Goal: Task Accomplishment & Management: Manage account settings

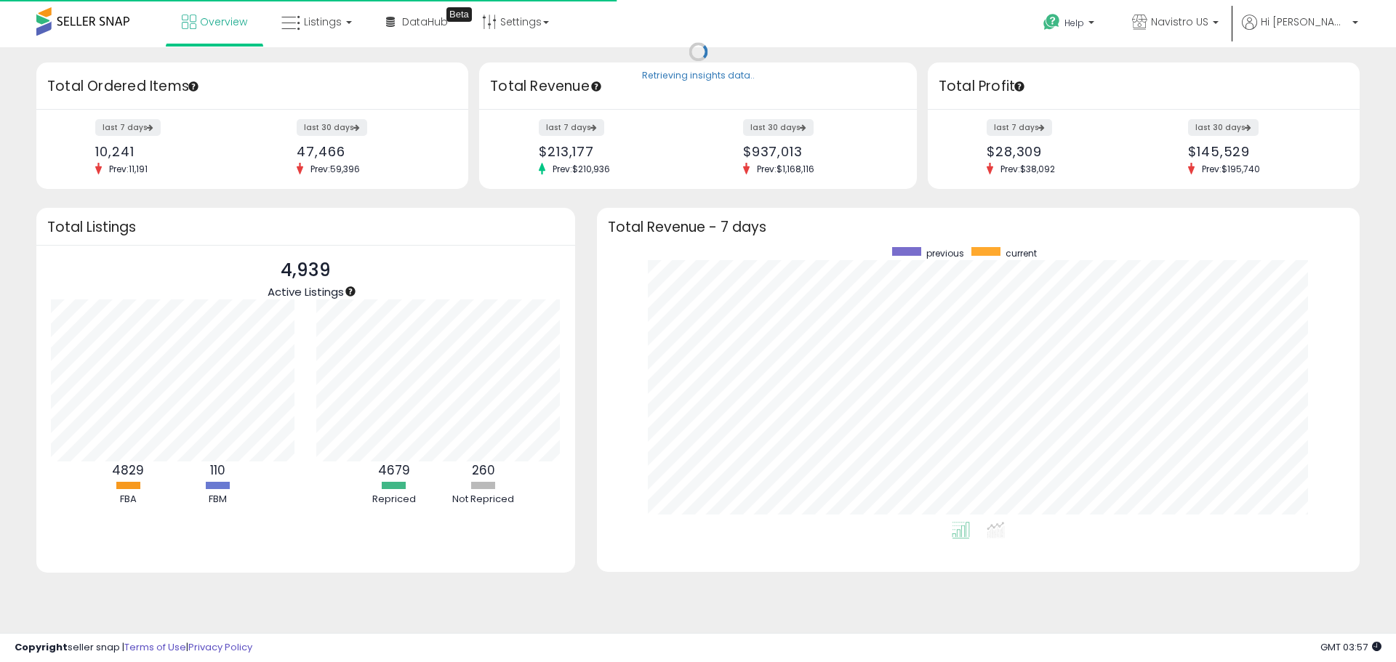
scroll to position [275, 733]
click at [314, 27] on span "Listings" at bounding box center [323, 22] width 38 height 15
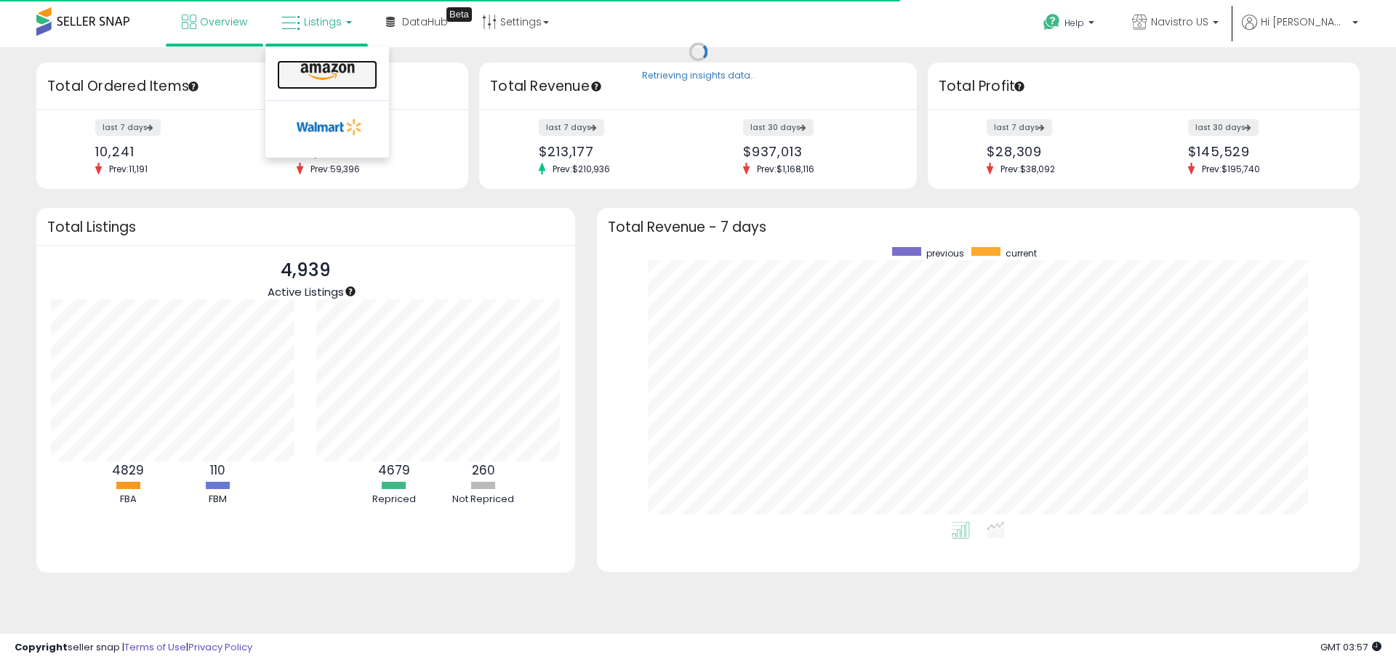
click at [337, 64] on icon at bounding box center [327, 72] width 63 height 19
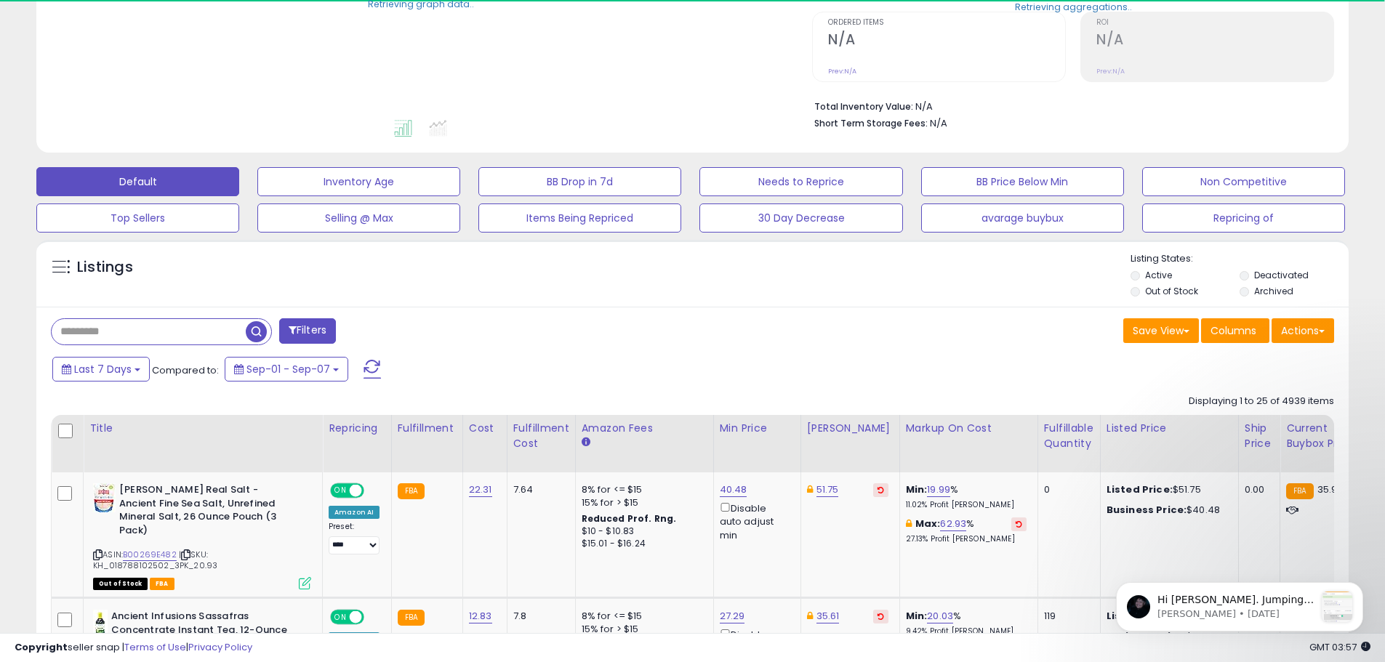
scroll to position [363, 0]
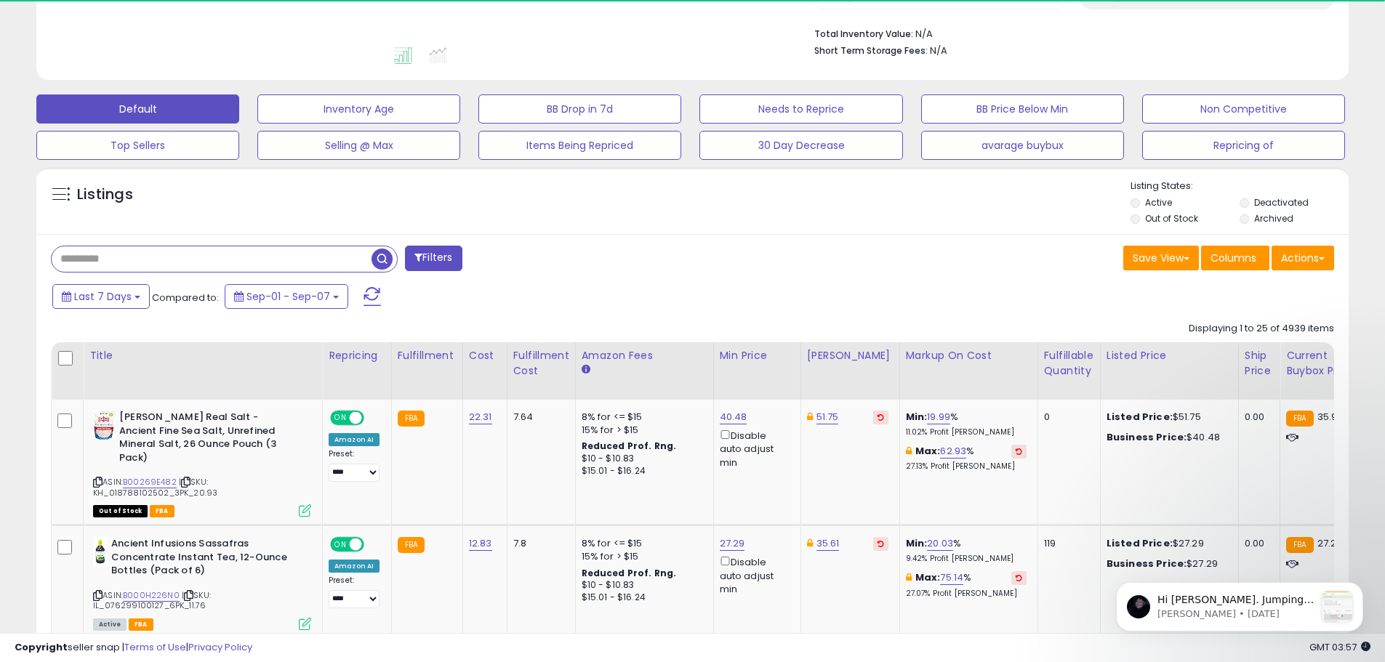
click at [184, 262] on input "text" at bounding box center [212, 258] width 320 height 25
paste input "**********"
type input "**********"
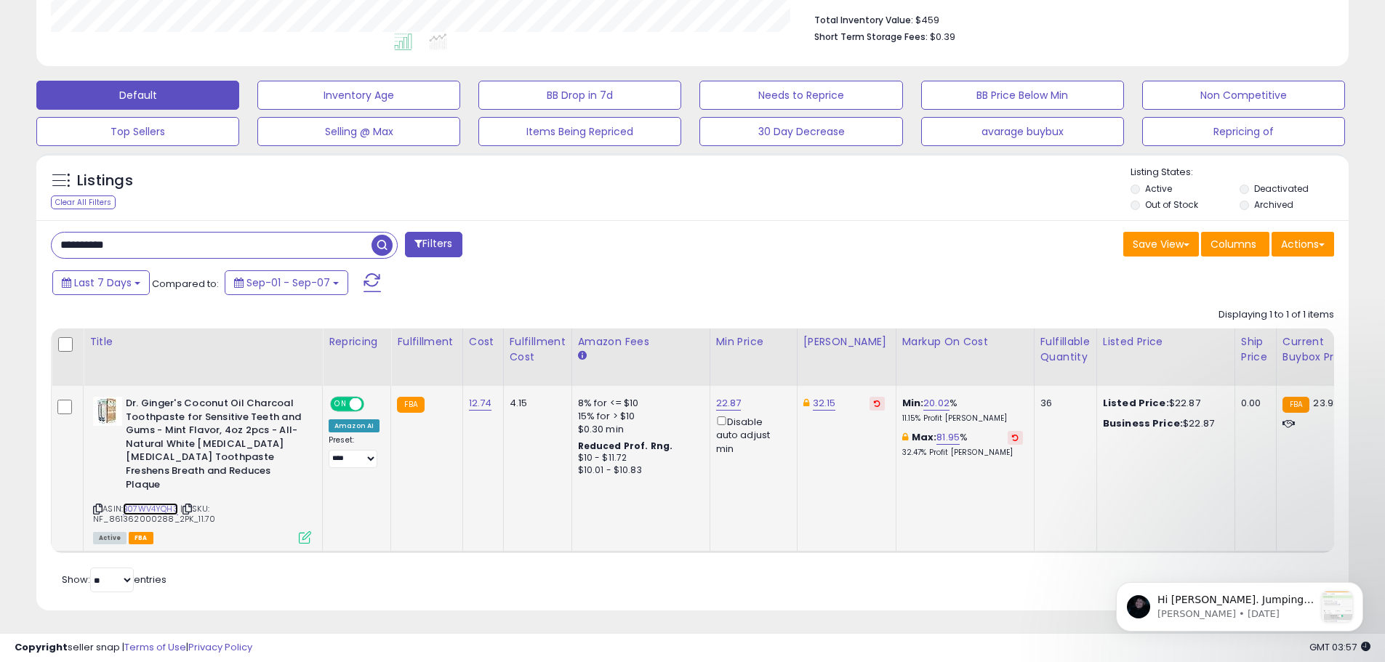
click at [166, 503] on link "B07WV4YQH3" at bounding box center [150, 509] width 55 height 12
click at [720, 398] on link "22.87" at bounding box center [728, 403] width 25 height 15
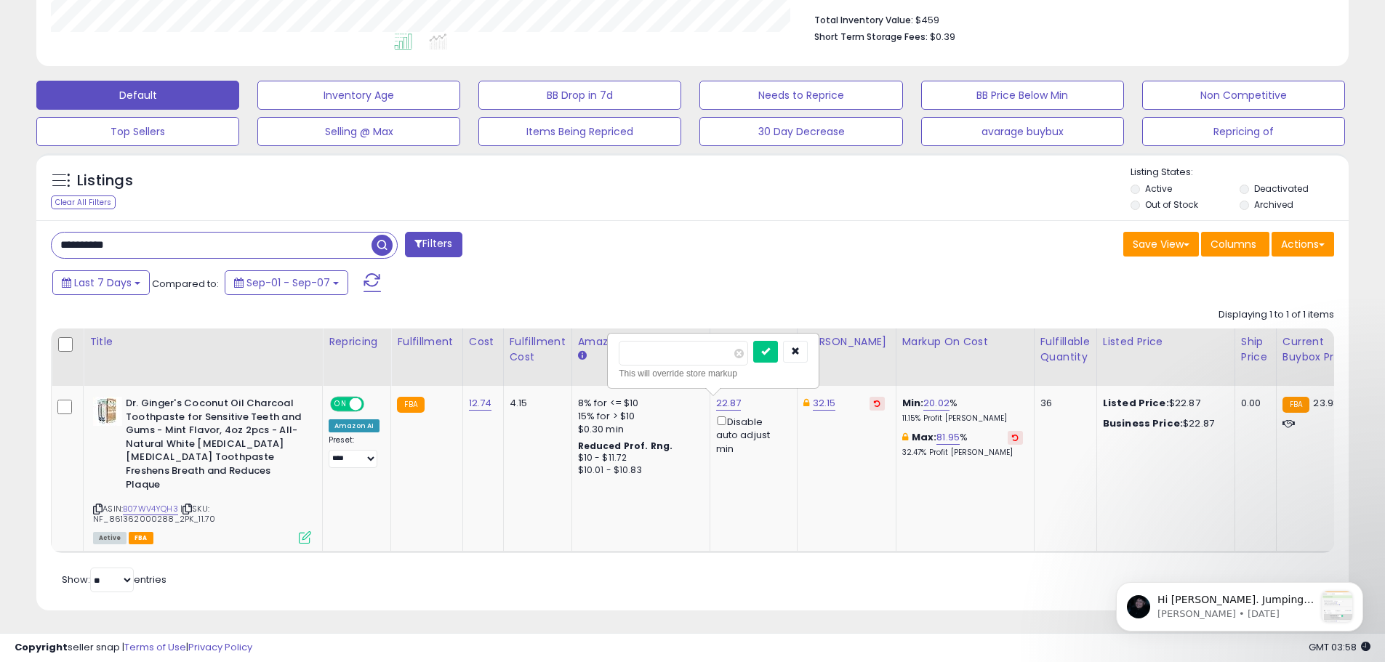
drag, startPoint x: 675, startPoint y: 352, endPoint x: 533, endPoint y: 323, distance: 144.5
click at [533, 323] on div "Displaying 1 to 1 of 1 items Title Repricing" at bounding box center [692, 427] width 1283 height 253
type input "*"
type input "*****"
click at [776, 345] on button "submit" at bounding box center [764, 352] width 25 height 22
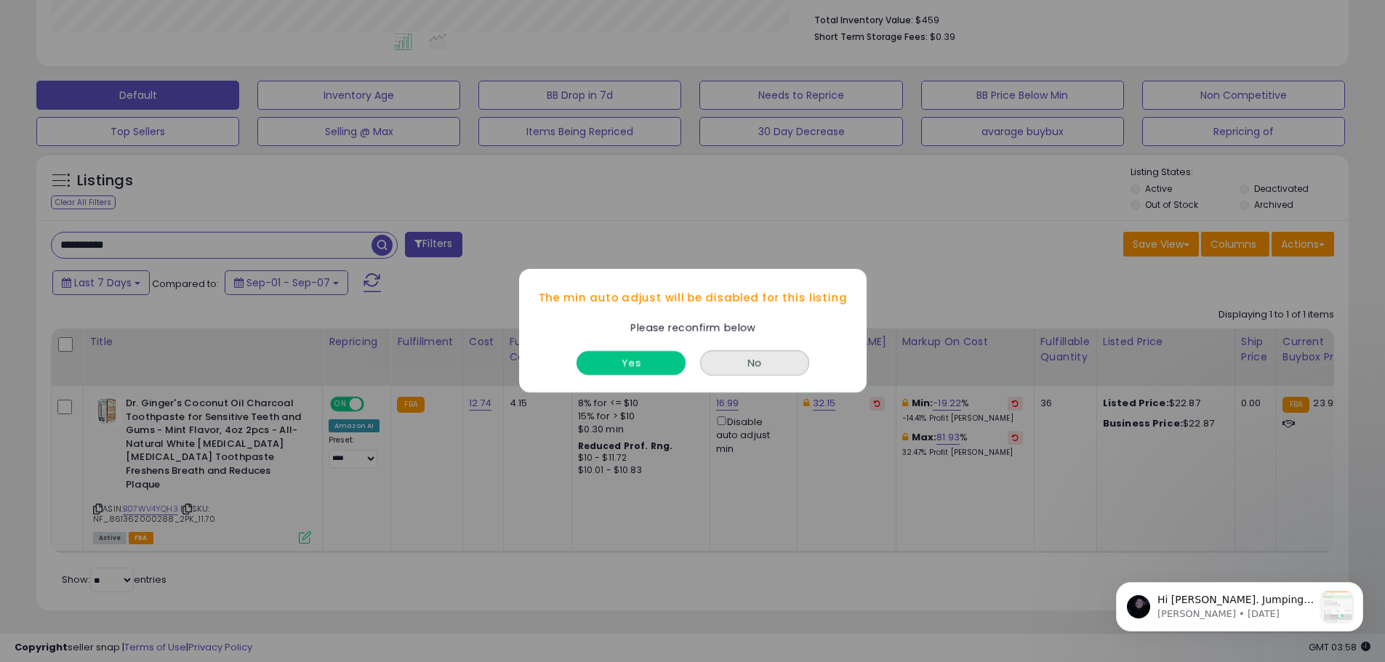
click at [658, 358] on button "Yes" at bounding box center [630, 364] width 109 height 24
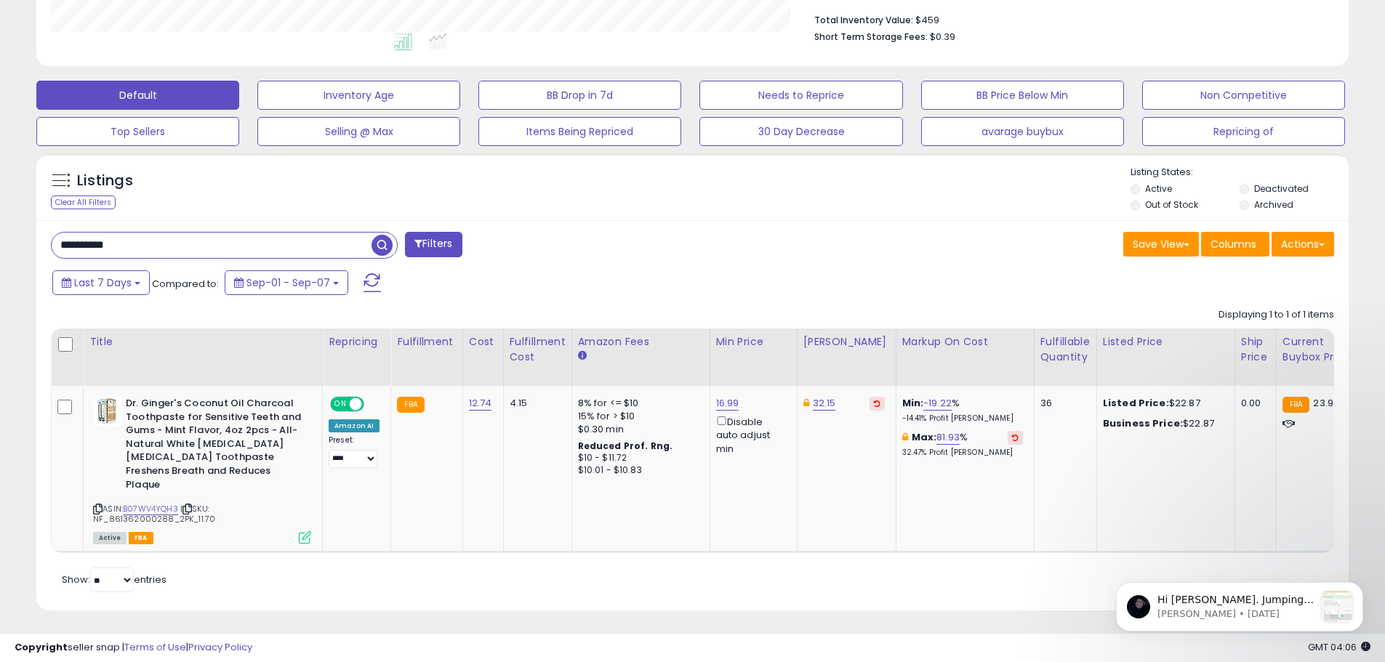
drag, startPoint x: 174, startPoint y: 233, endPoint x: 6, endPoint y: 224, distance: 168.9
click at [6, 224] on div "**********" at bounding box center [692, 167] width 1385 height 995
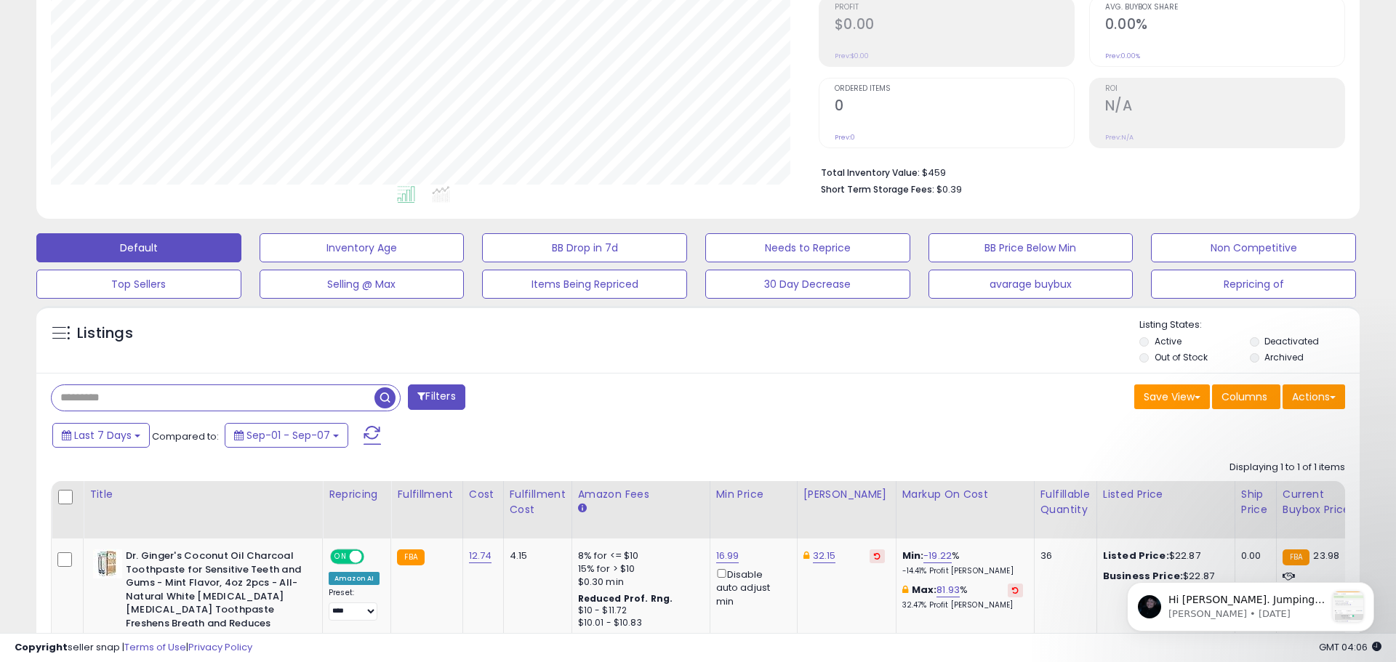
scroll to position [298, 768]
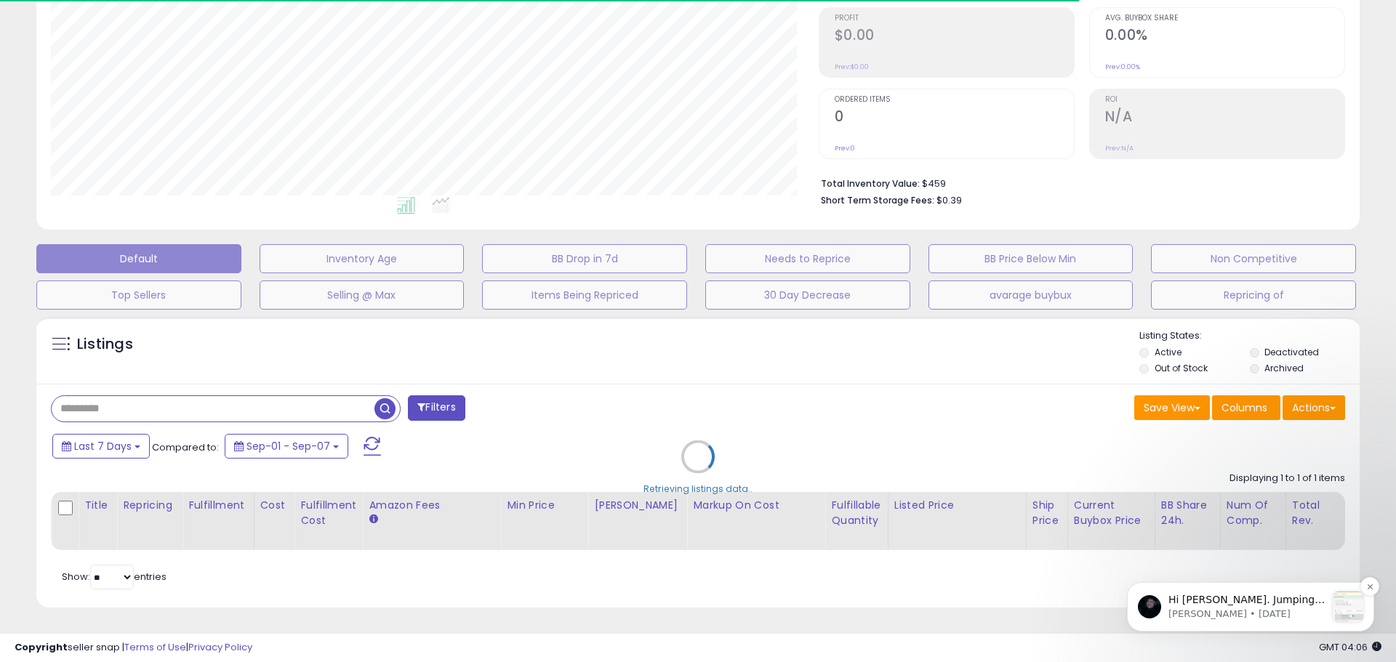
click at [1257, 603] on p "Hi Omer. Jumping in for Keirth. I reviewed the current competitive environment …" at bounding box center [1246, 600] width 157 height 15
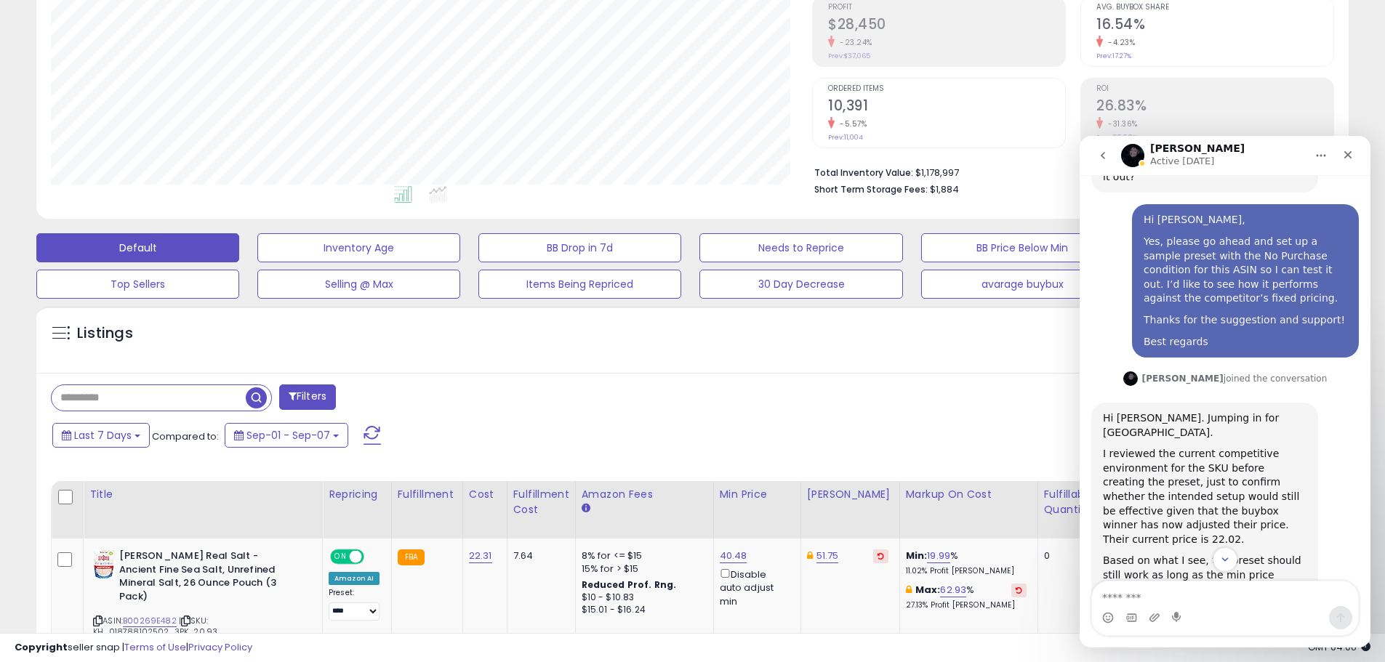
scroll to position [1446, 0]
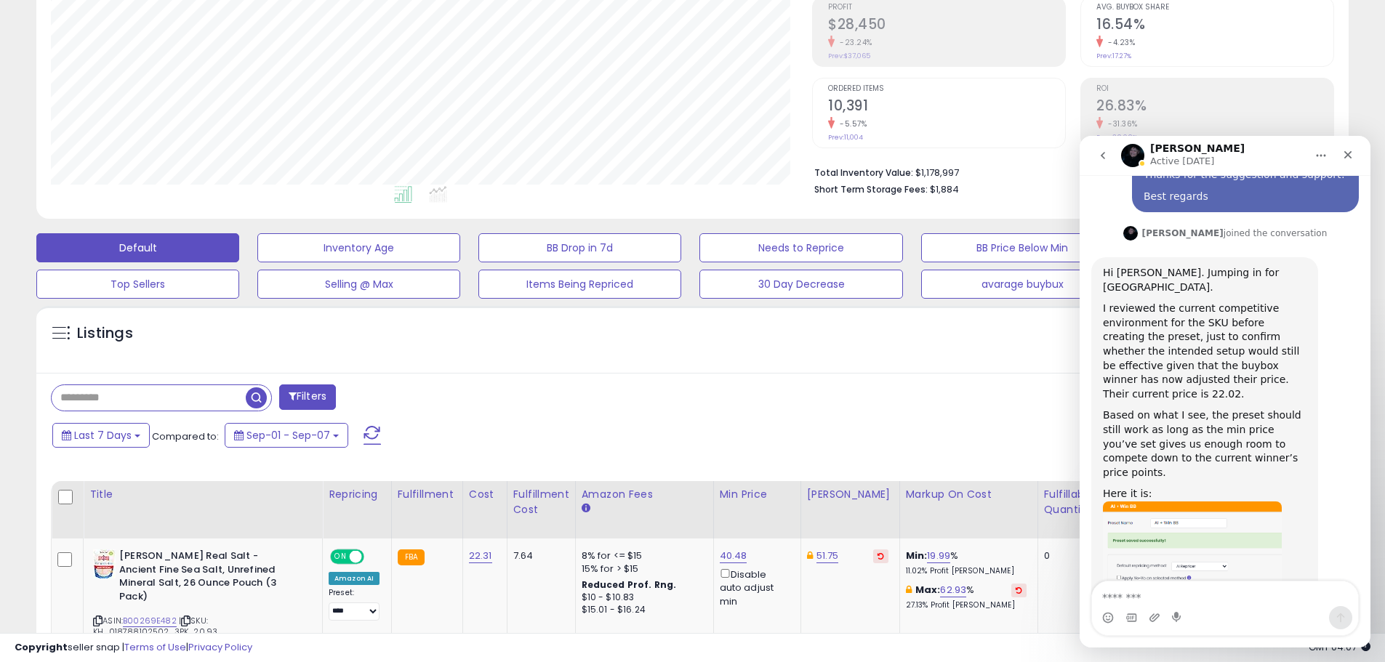
click at [1228, 502] on img "Adam says…" at bounding box center [1192, 599] width 179 height 195
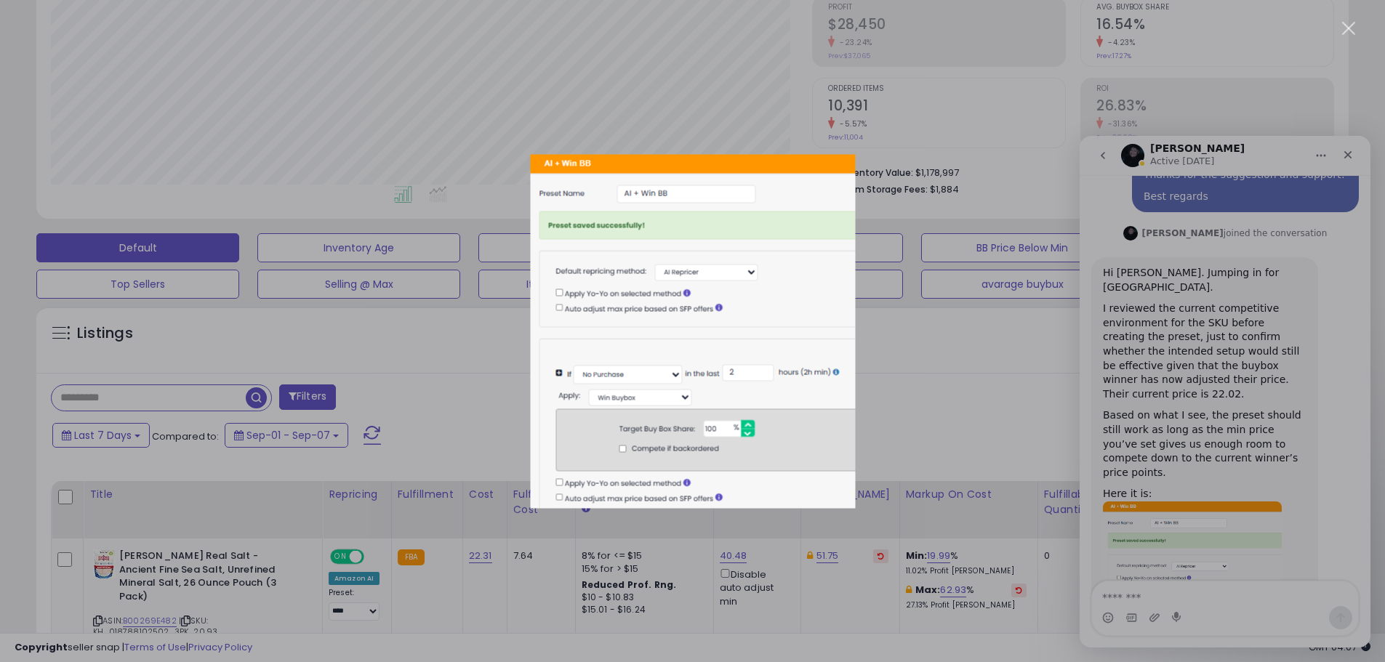
click at [1045, 355] on div "Intercom messenger" at bounding box center [692, 331] width 1385 height 662
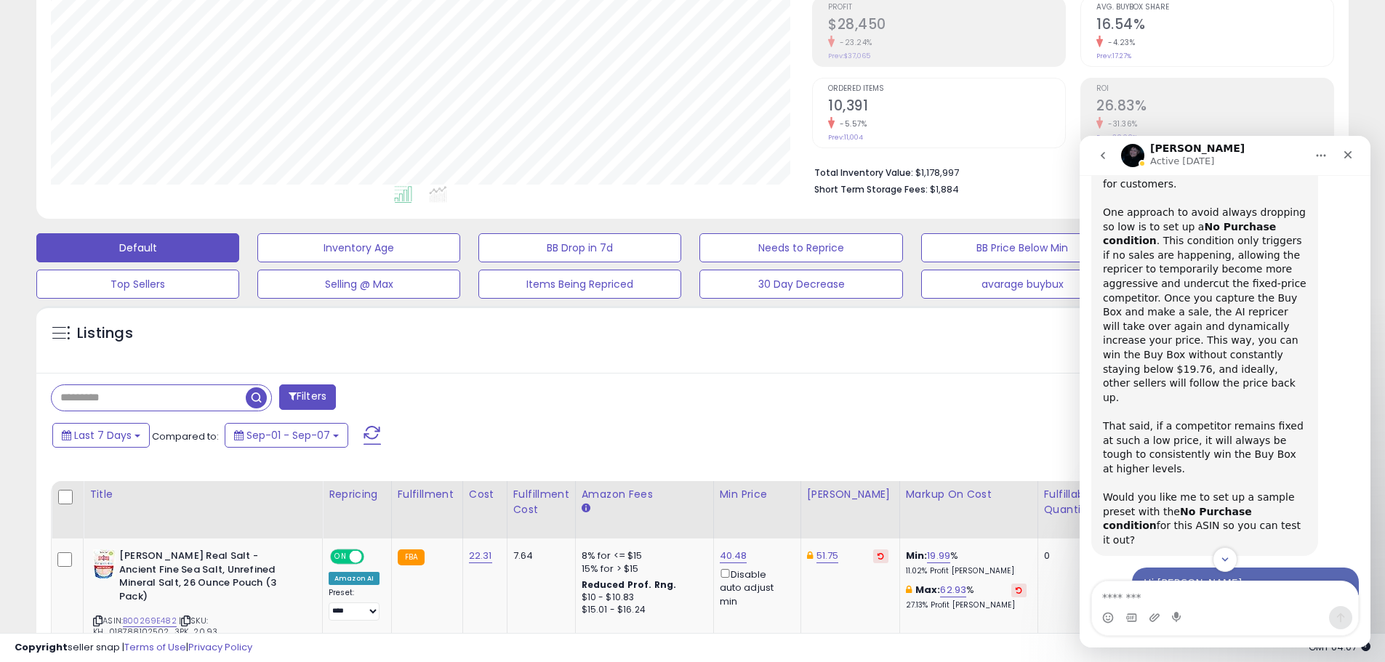
scroll to position [865, 0]
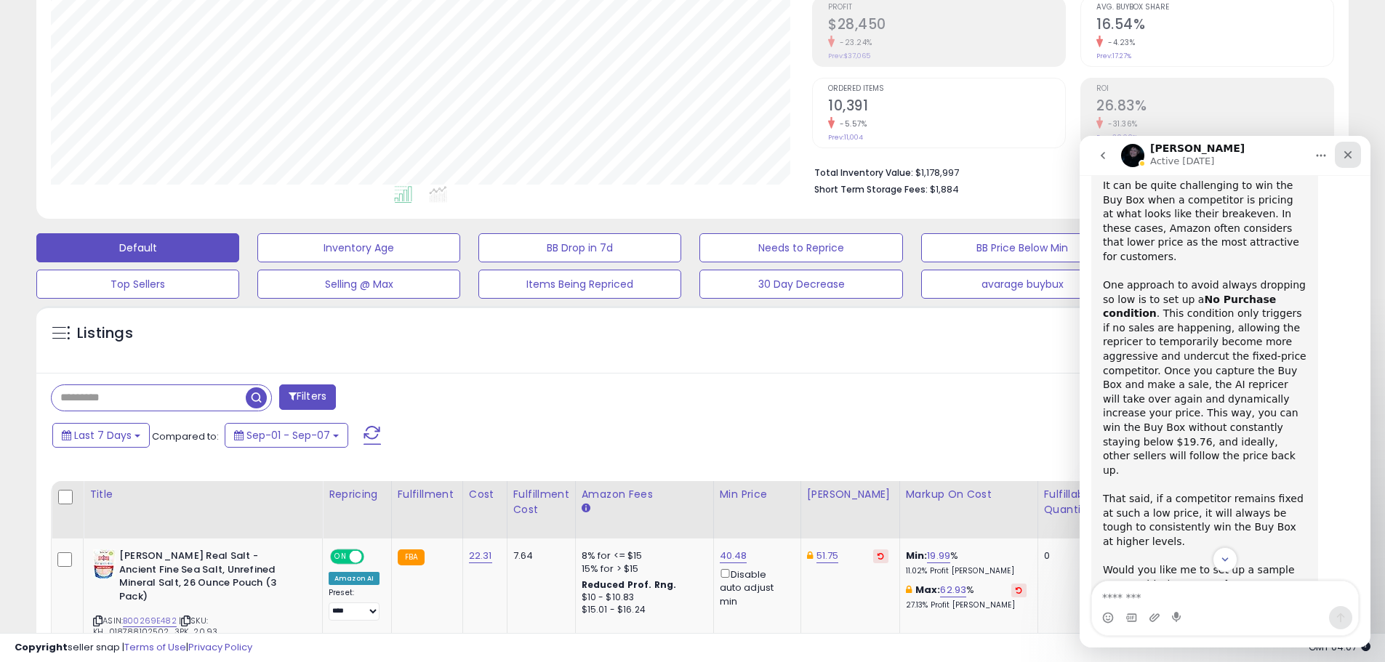
click at [1352, 158] on icon "Close" at bounding box center [1348, 155] width 12 height 12
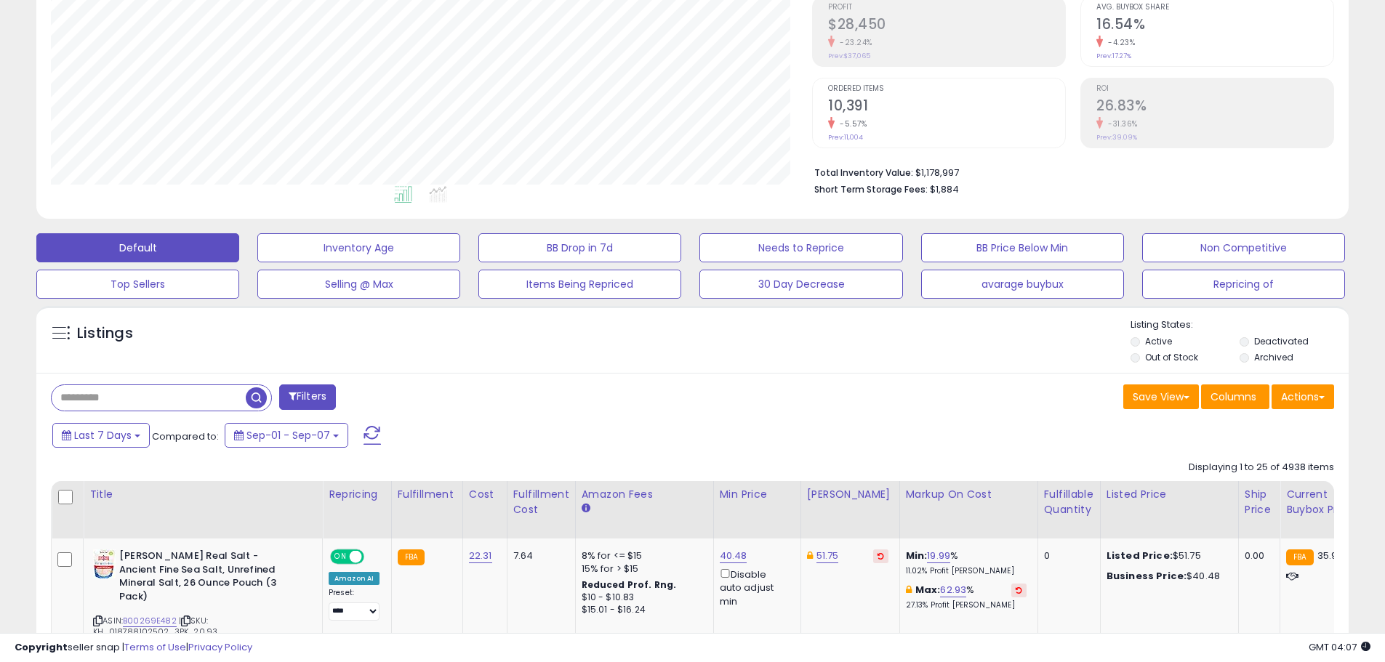
scroll to position [1446, 0]
click at [156, 389] on input "text" at bounding box center [149, 397] width 194 height 25
click at [156, 389] on input "text" at bounding box center [212, 397] width 320 height 25
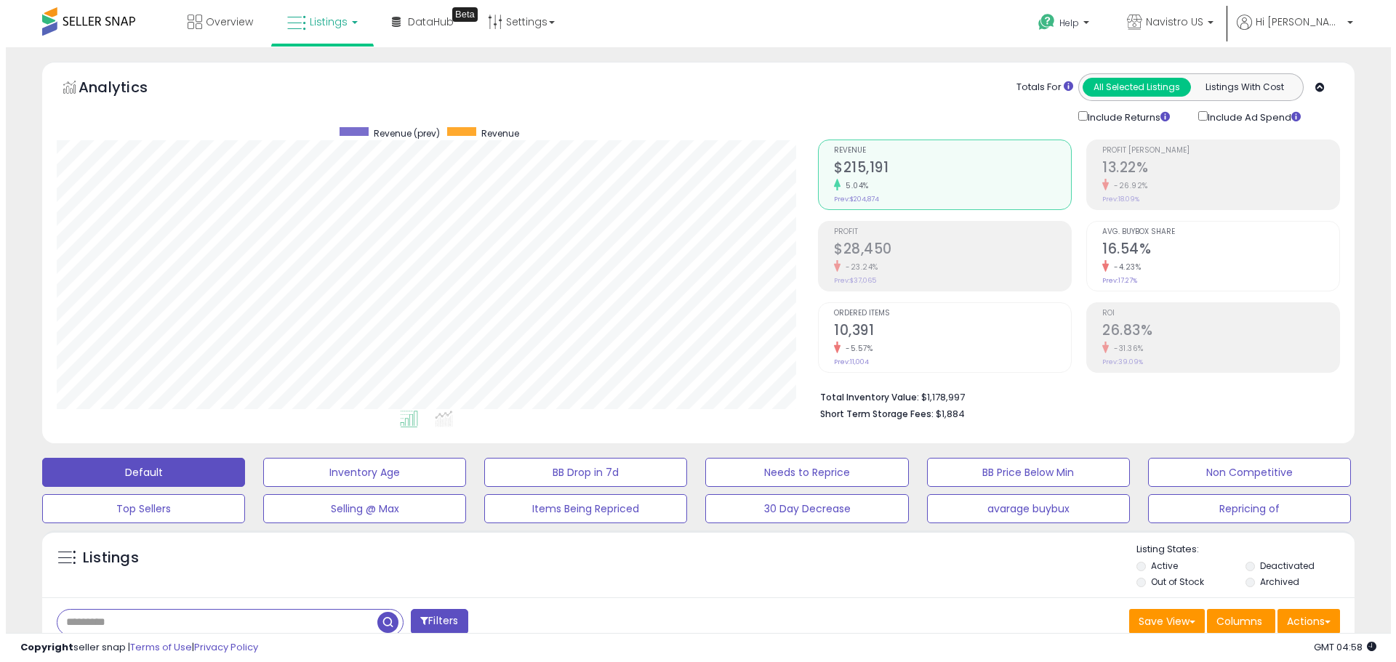
scroll to position [145, 0]
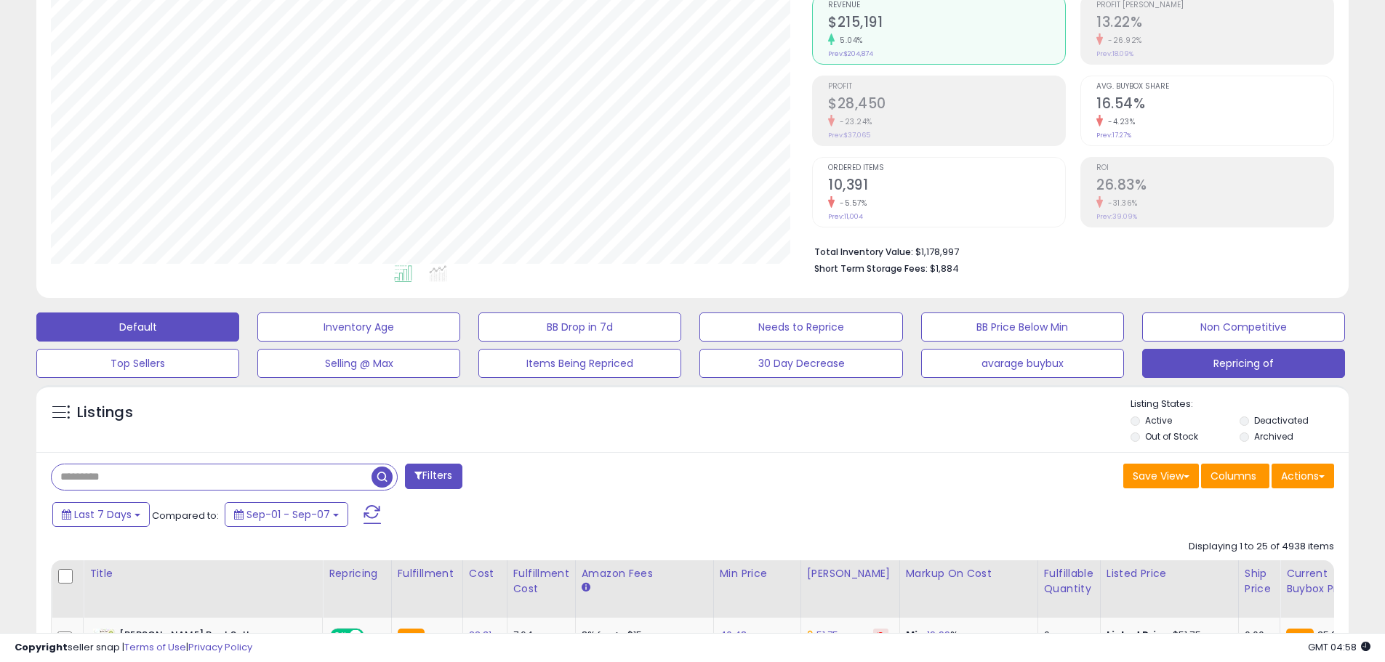
click at [1257, 367] on button "Repricing of" at bounding box center [1243, 363] width 203 height 29
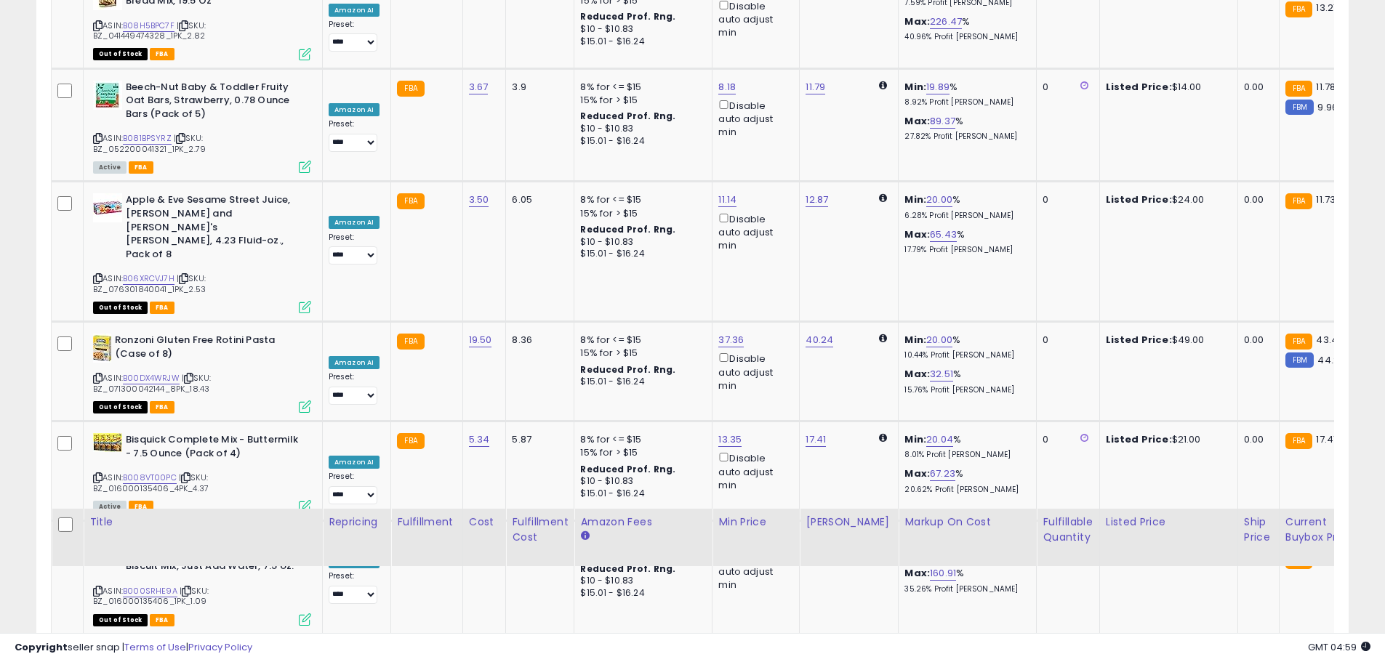
scroll to position [2951, 0]
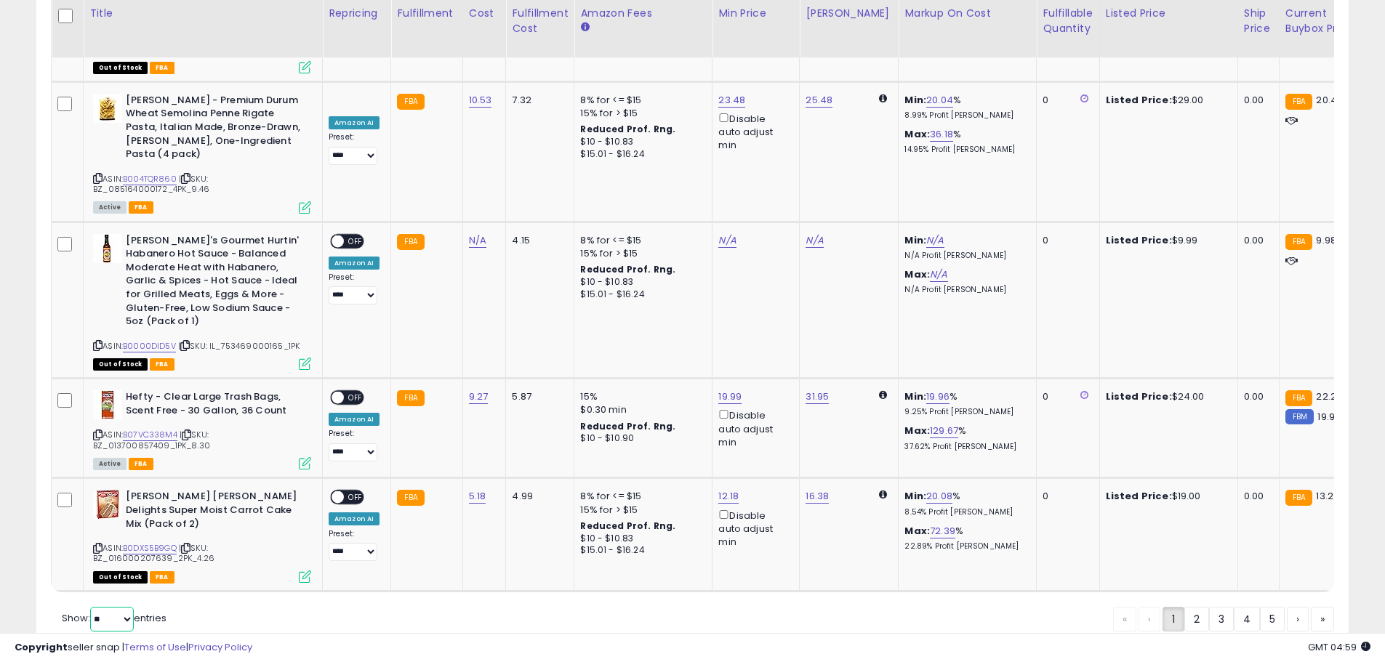
click at [125, 607] on select "** **" at bounding box center [112, 619] width 44 height 25
select select "**"
click at [92, 607] on select "** **" at bounding box center [112, 619] width 44 height 25
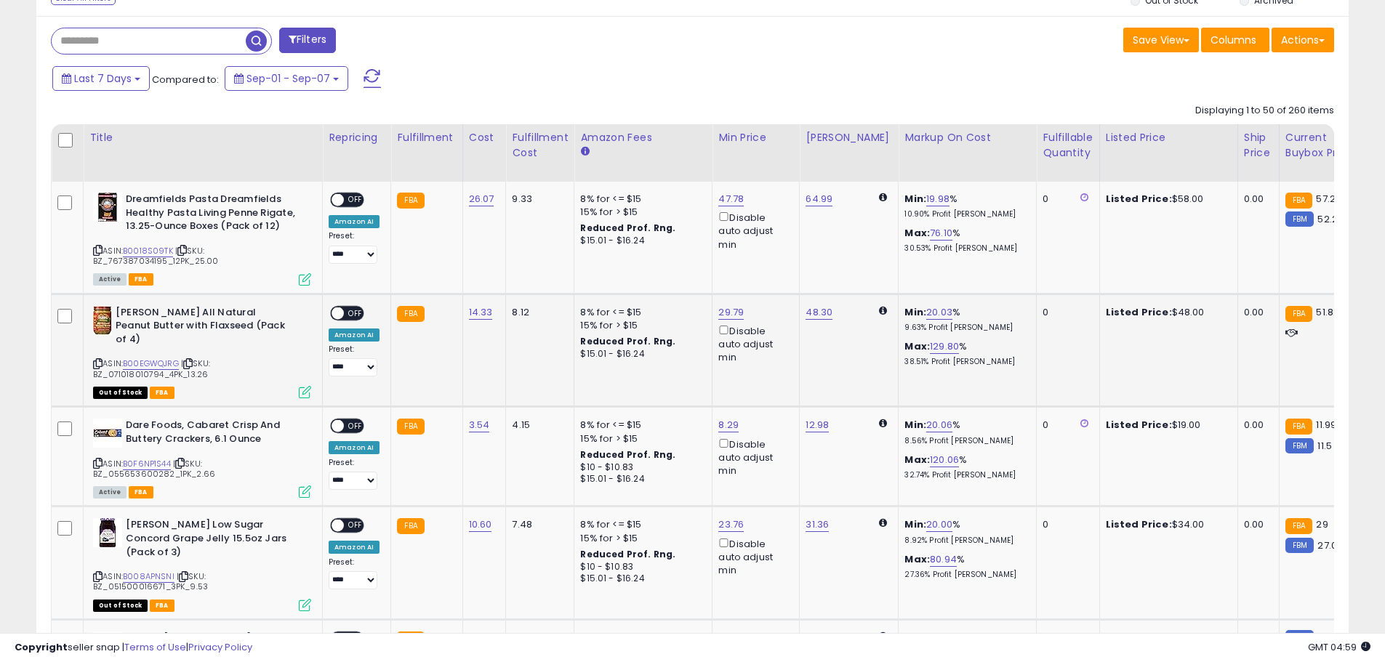
scroll to position [654, 0]
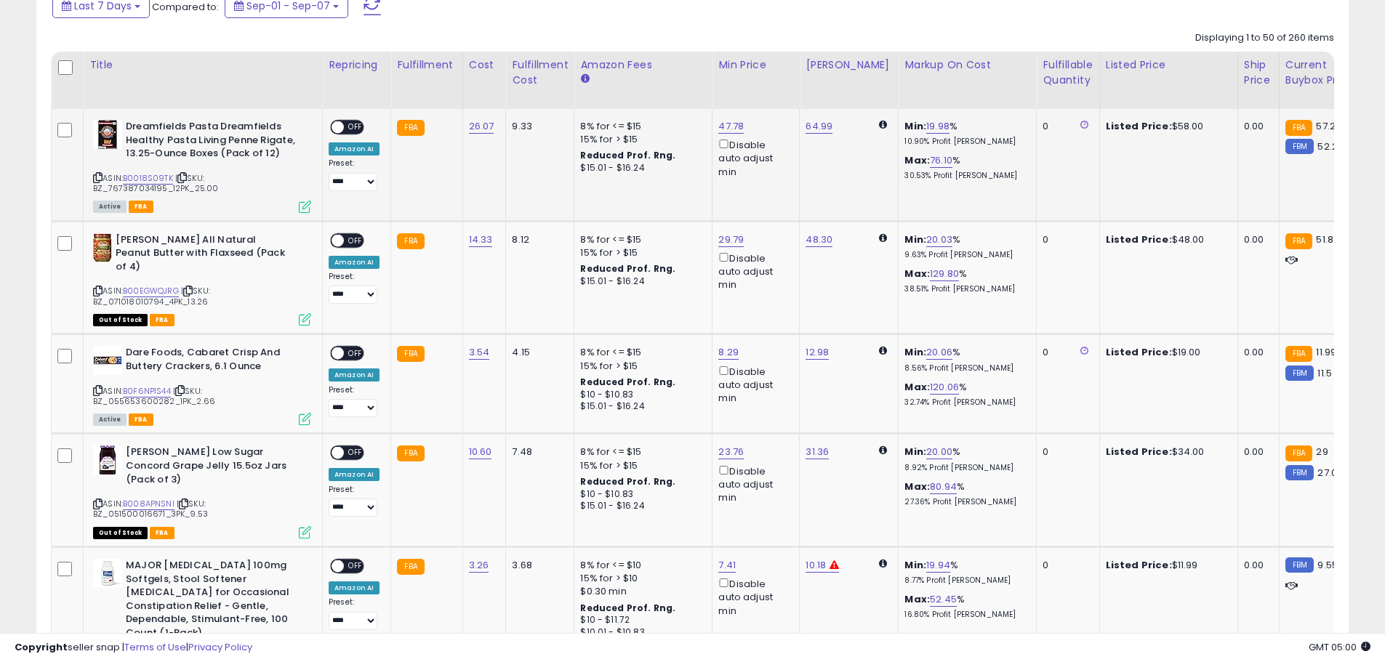
click at [334, 126] on span at bounding box center [337, 127] width 12 height 12
click at [337, 245] on span at bounding box center [337, 240] width 12 height 12
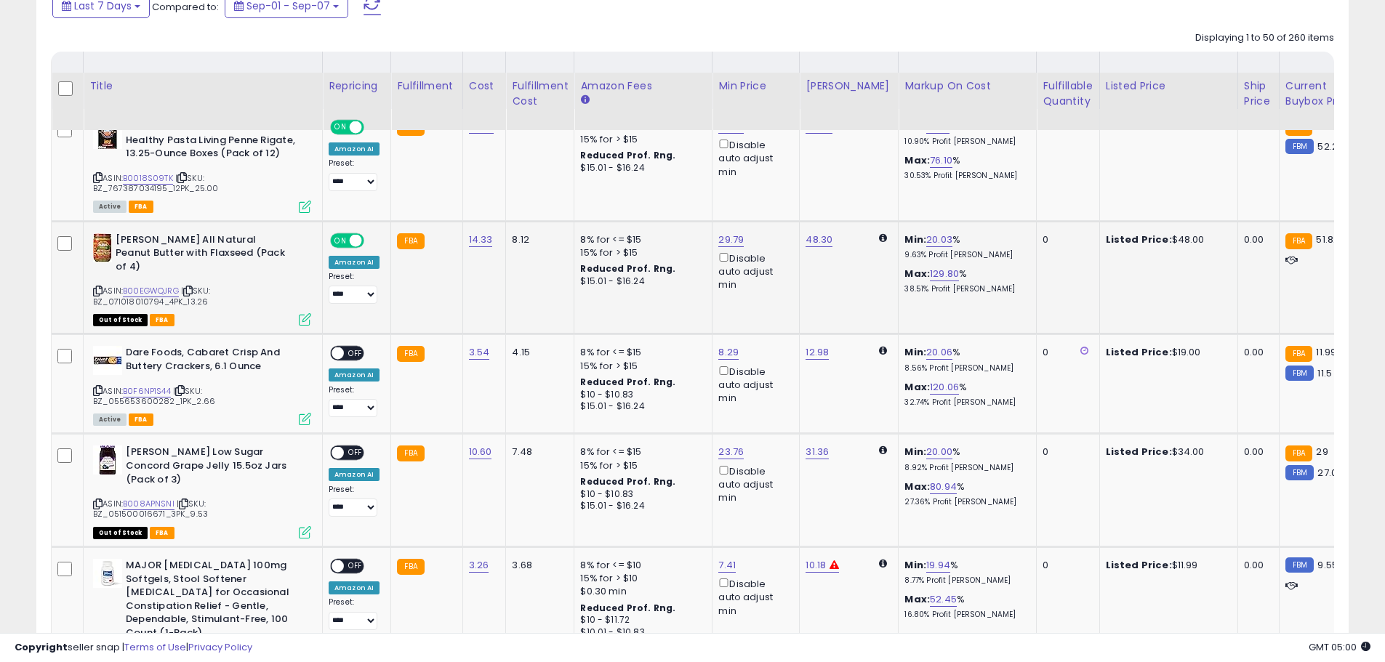
scroll to position [727, 0]
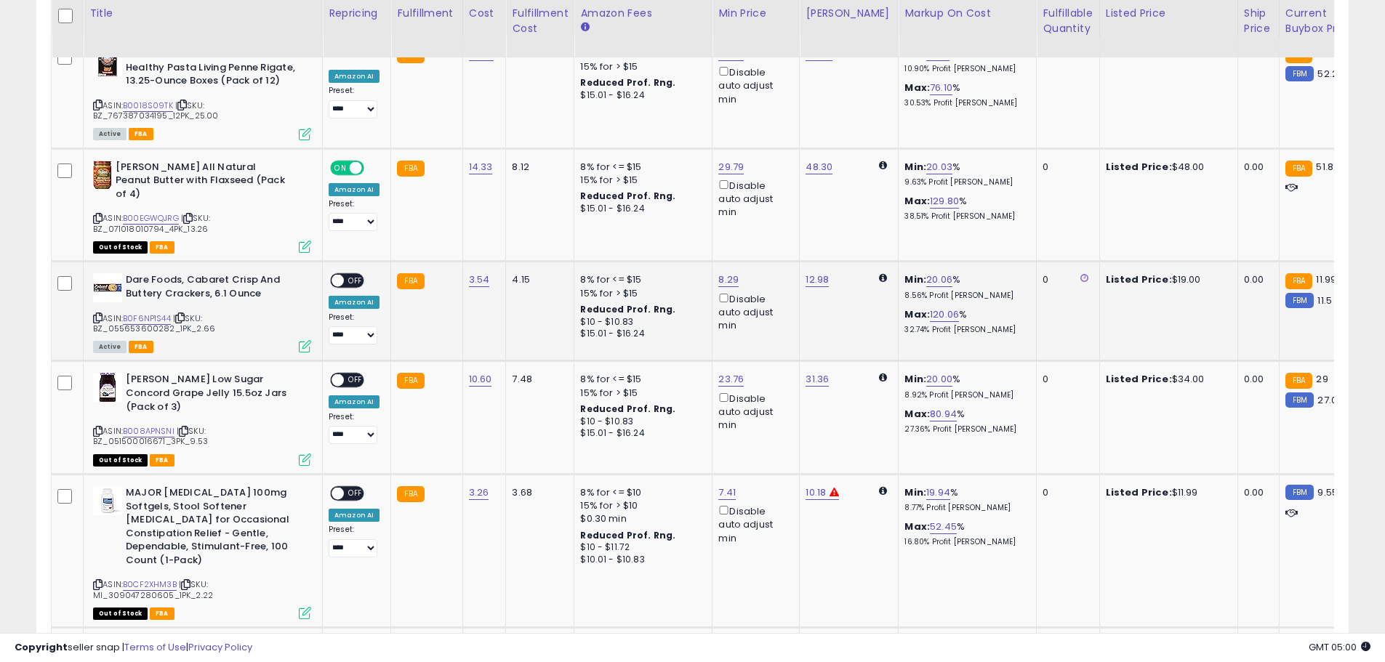
click at [340, 275] on span at bounding box center [337, 281] width 12 height 12
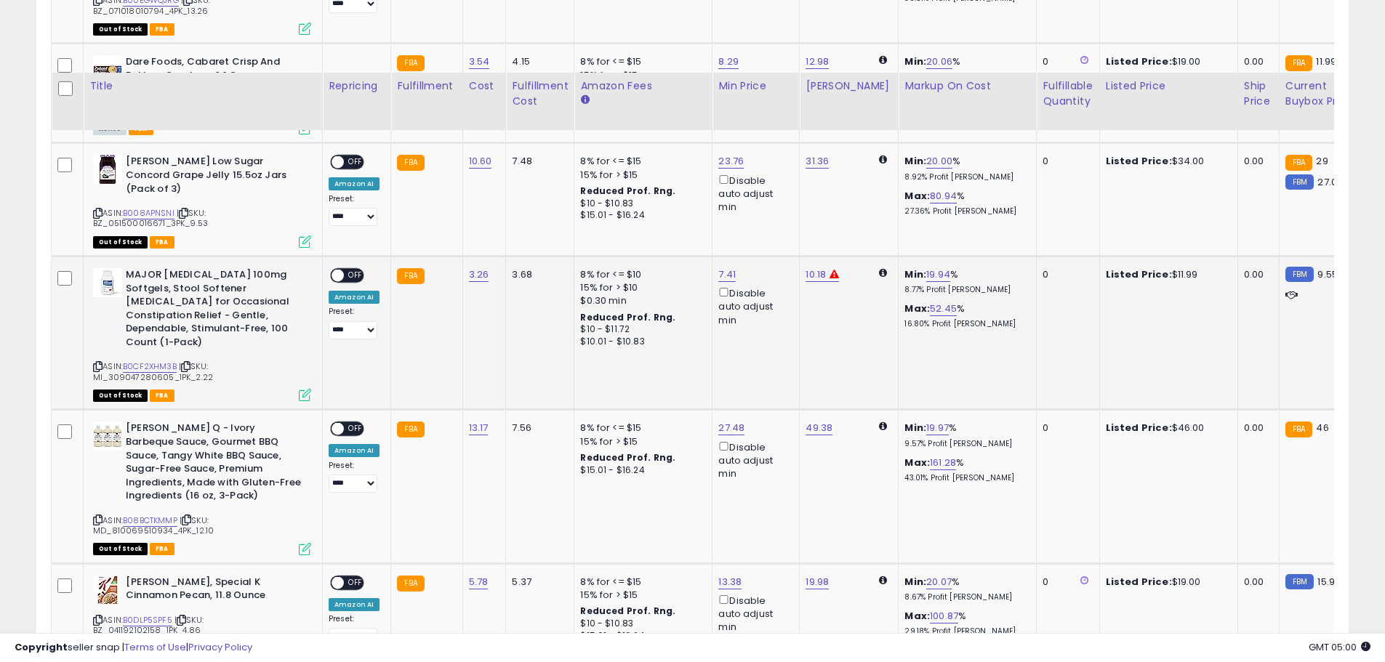
scroll to position [872, 0]
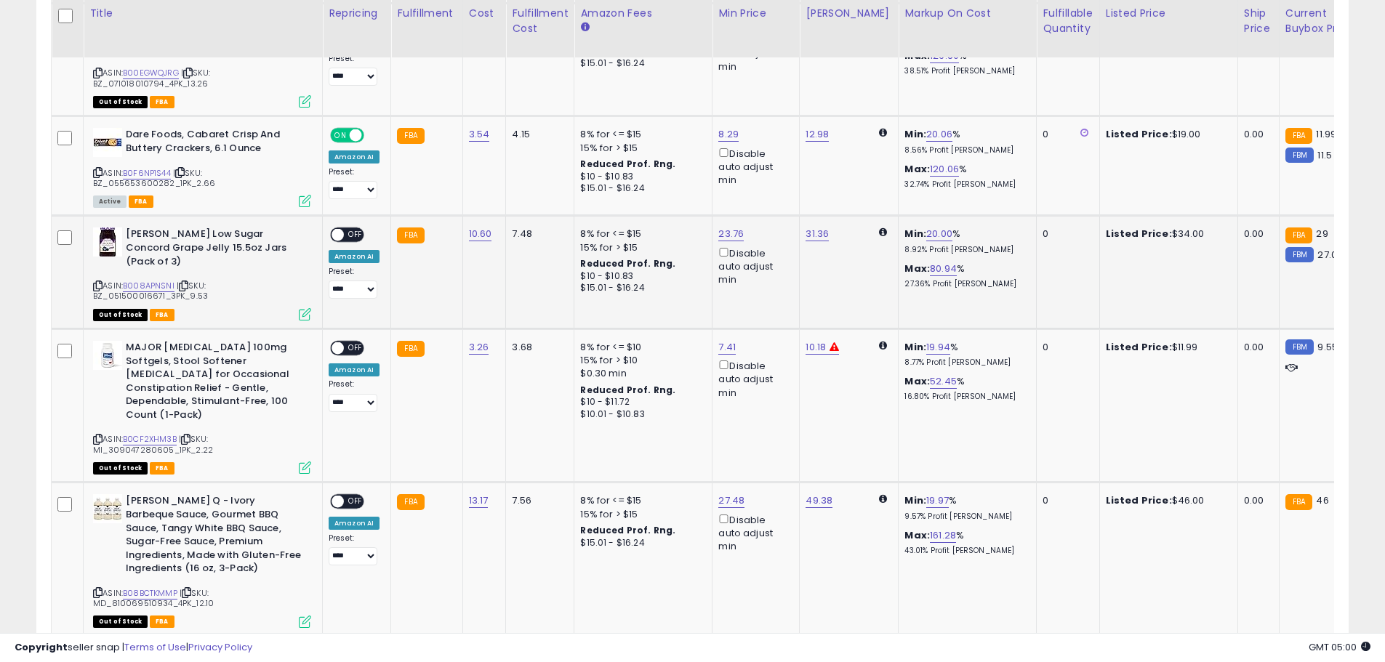
click at [345, 229] on span "OFF" at bounding box center [355, 235] width 23 height 12
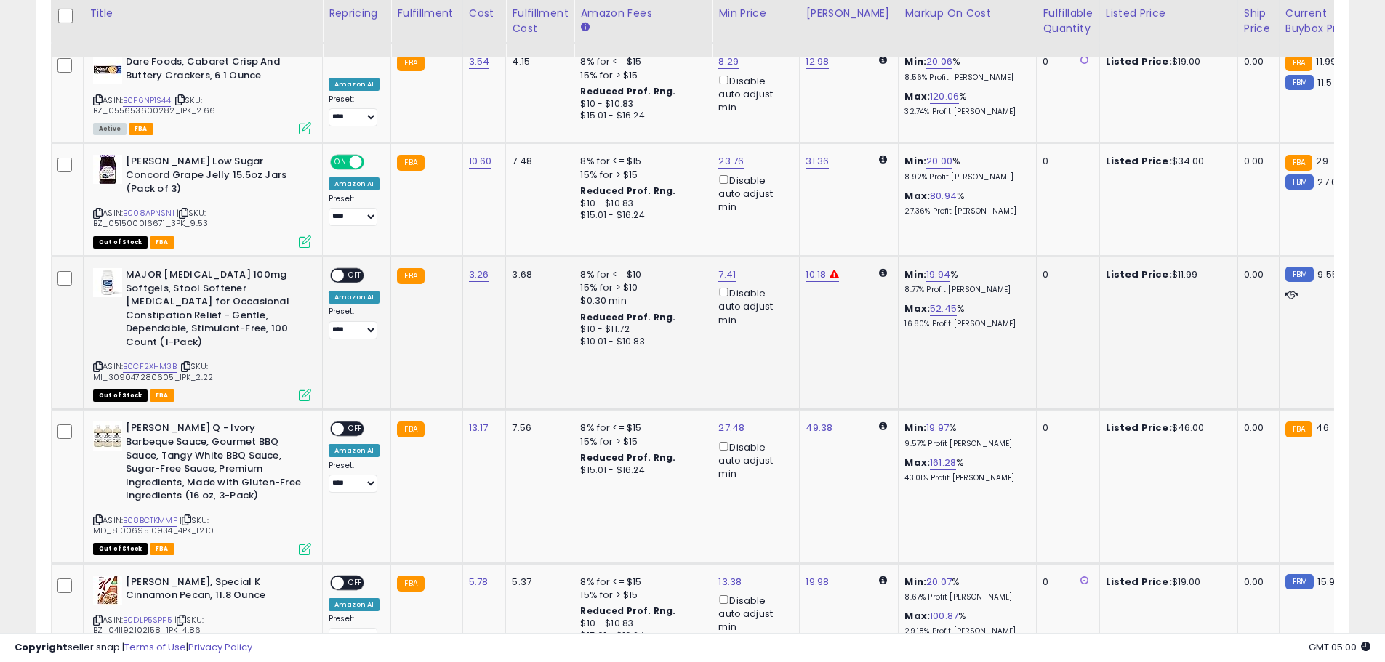
click at [339, 270] on span at bounding box center [337, 276] width 12 height 12
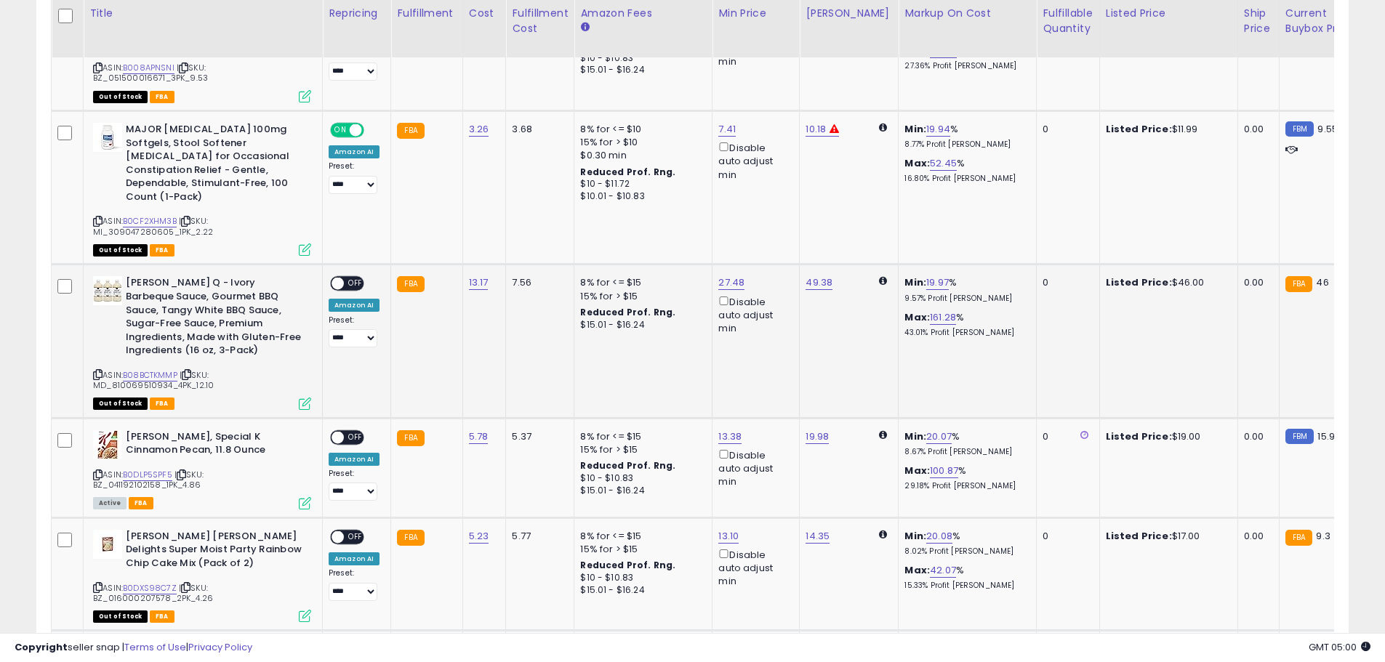
click at [334, 278] on span at bounding box center [337, 284] width 12 height 12
click at [338, 278] on span at bounding box center [337, 284] width 12 height 12
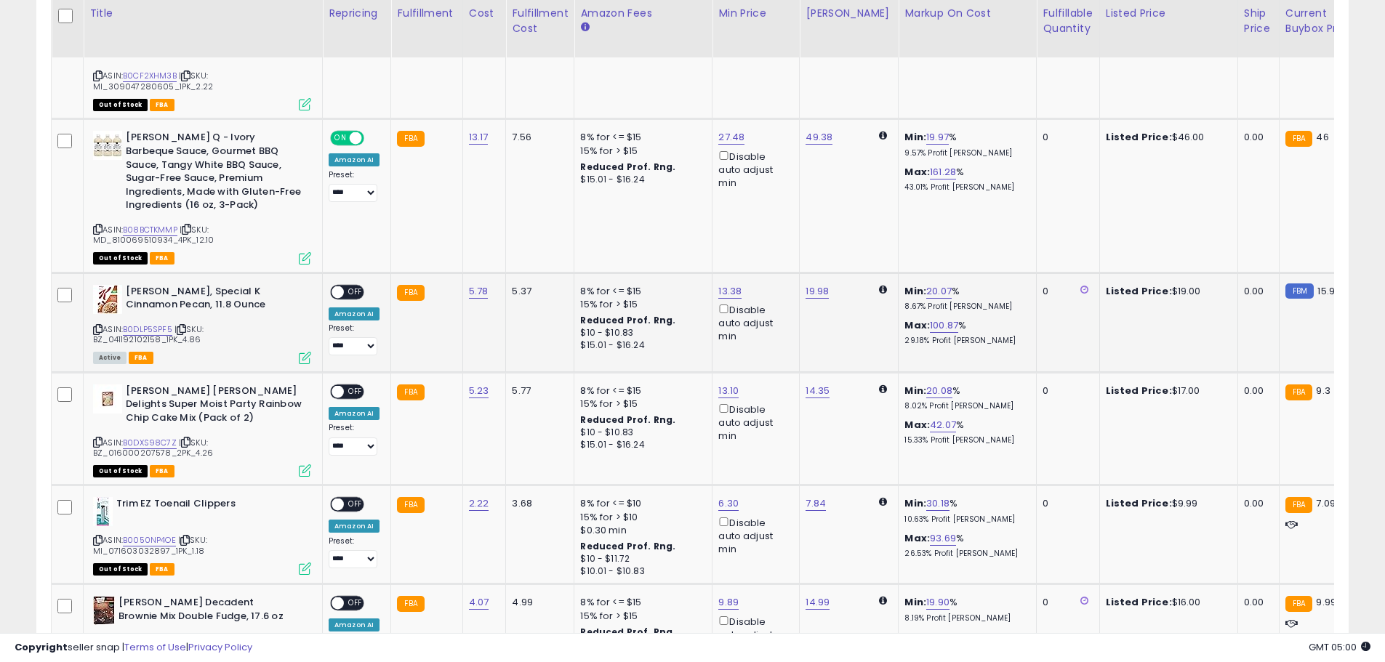
click at [339, 286] on span at bounding box center [337, 292] width 12 height 12
click at [342, 286] on span at bounding box center [337, 292] width 12 height 12
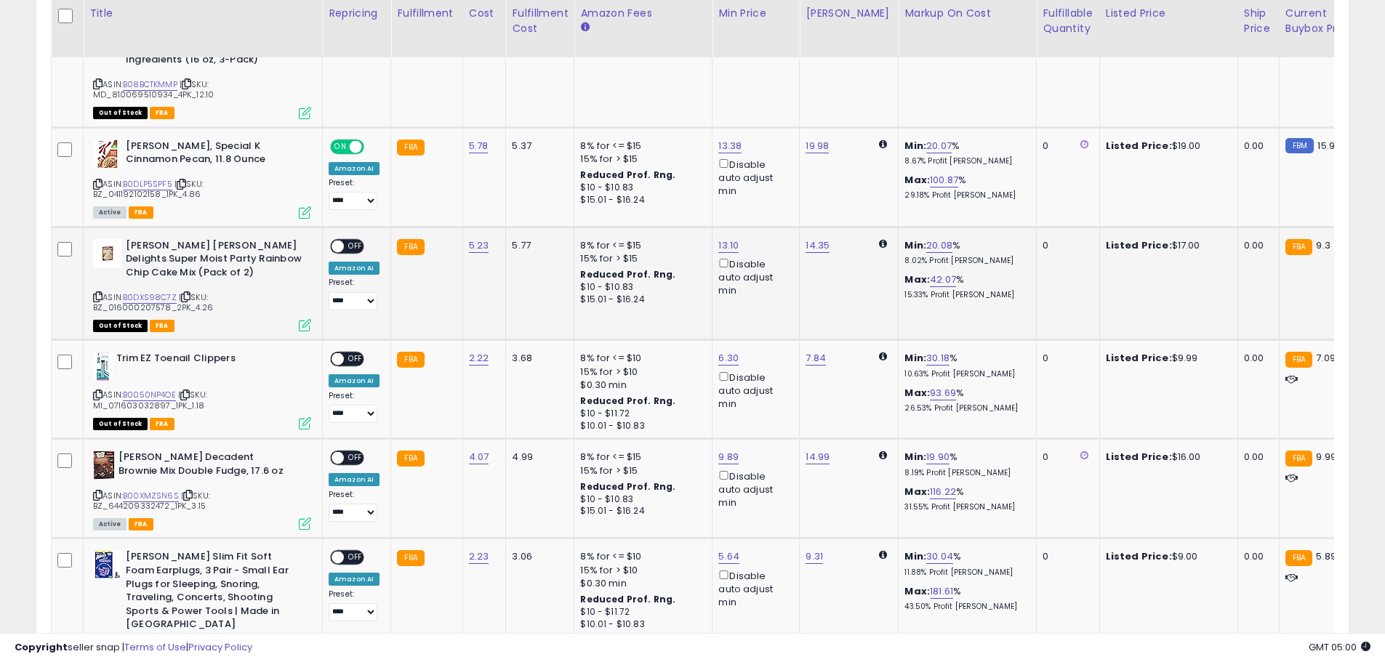
scroll to position [1454, 0]
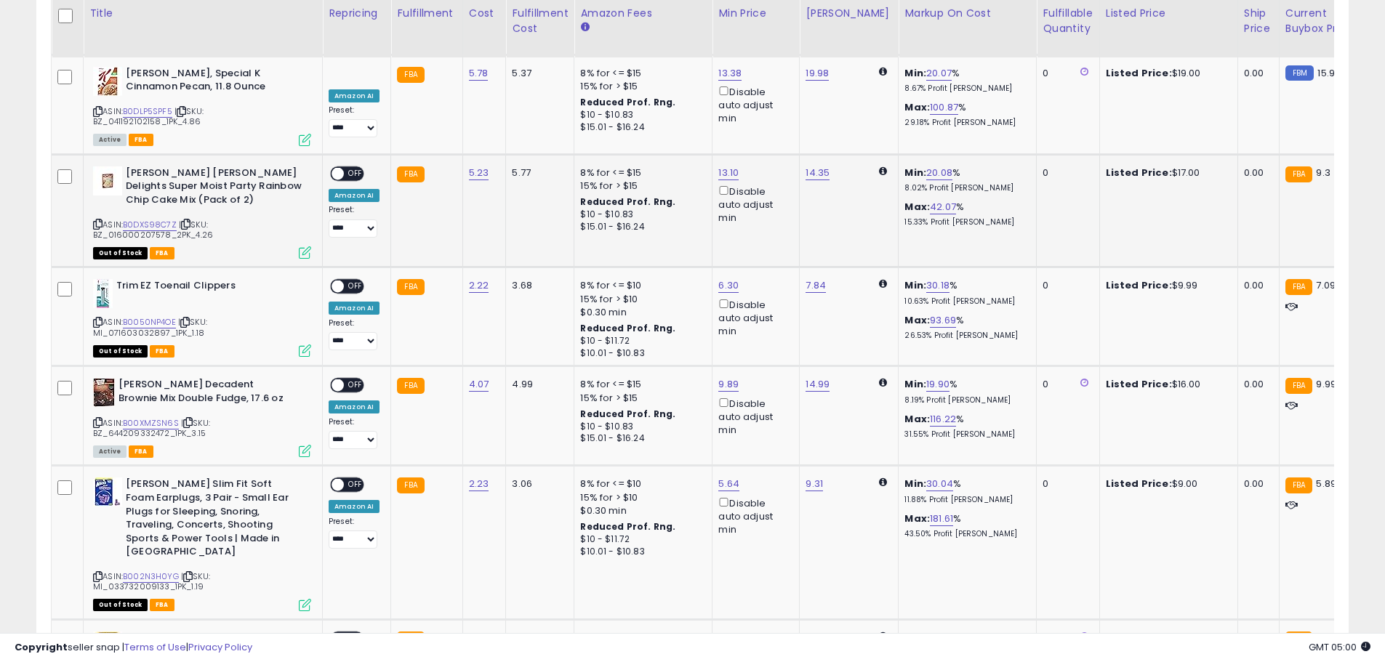
click at [342, 167] on span at bounding box center [337, 173] width 12 height 12
click at [339, 281] on span at bounding box center [337, 287] width 12 height 12
click at [337, 379] on span at bounding box center [337, 385] width 12 height 12
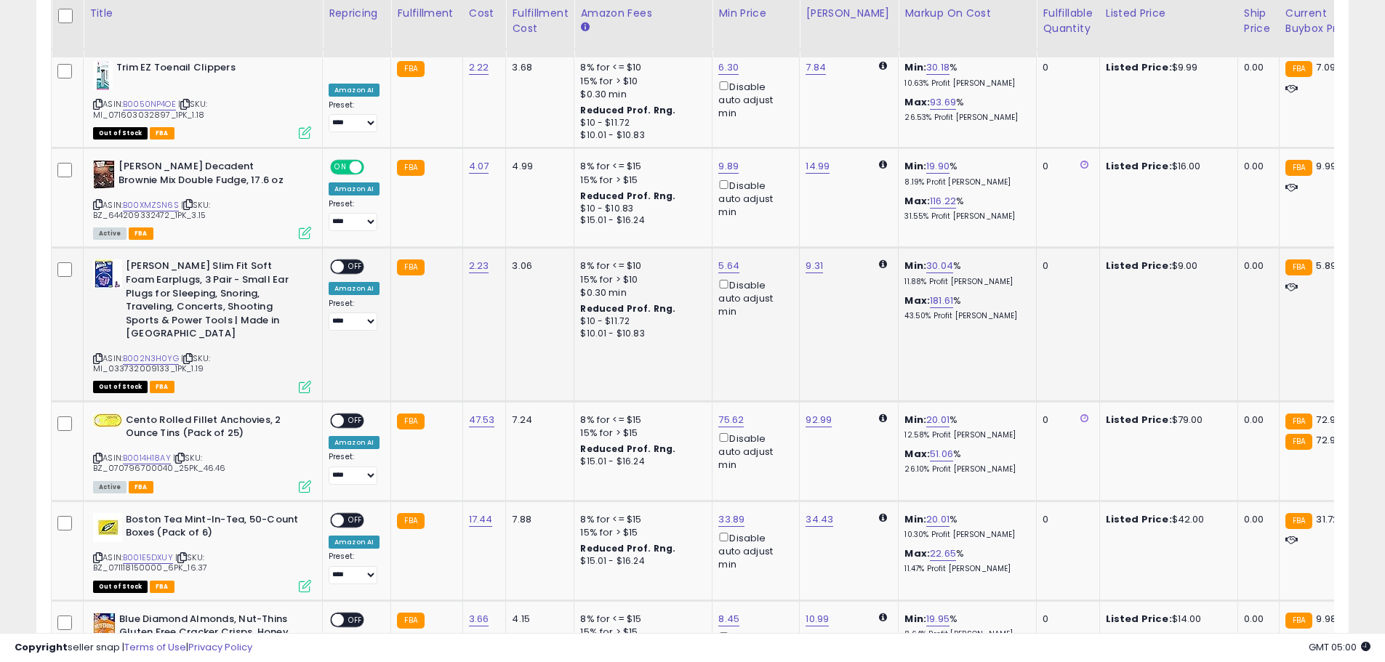
click at [339, 261] on span at bounding box center [337, 267] width 12 height 12
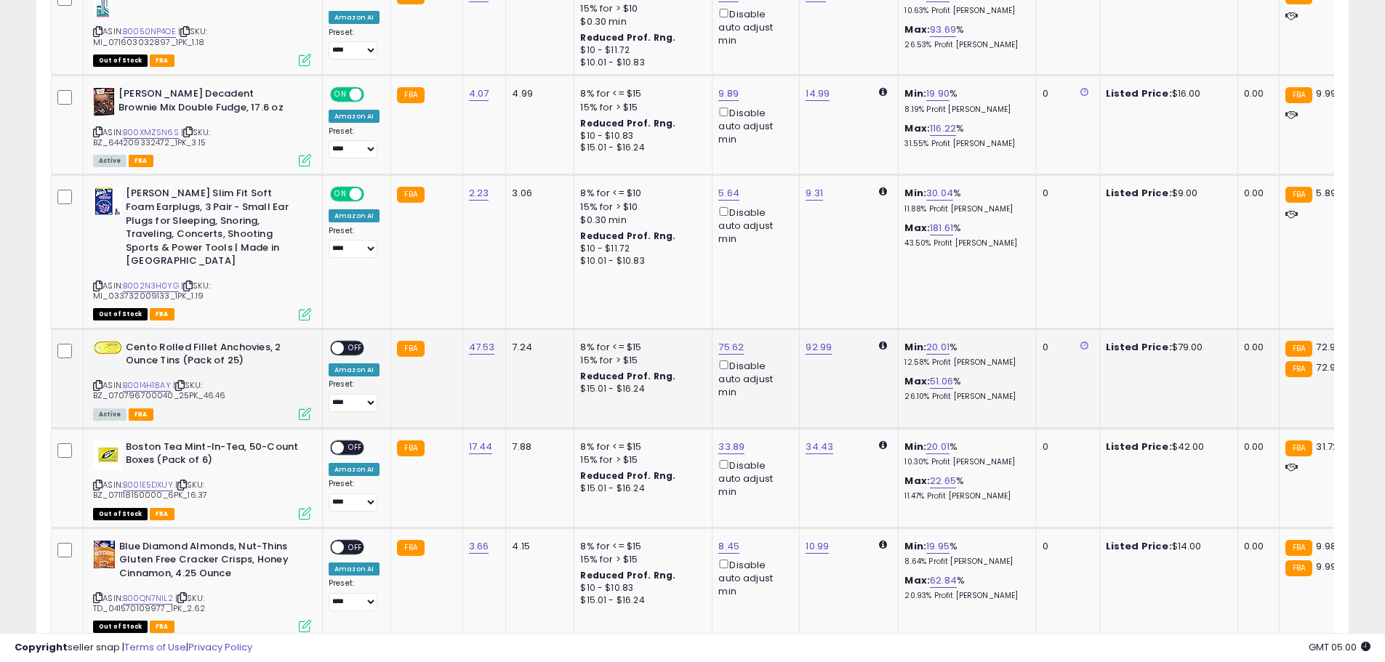
scroll to position [1817, 0]
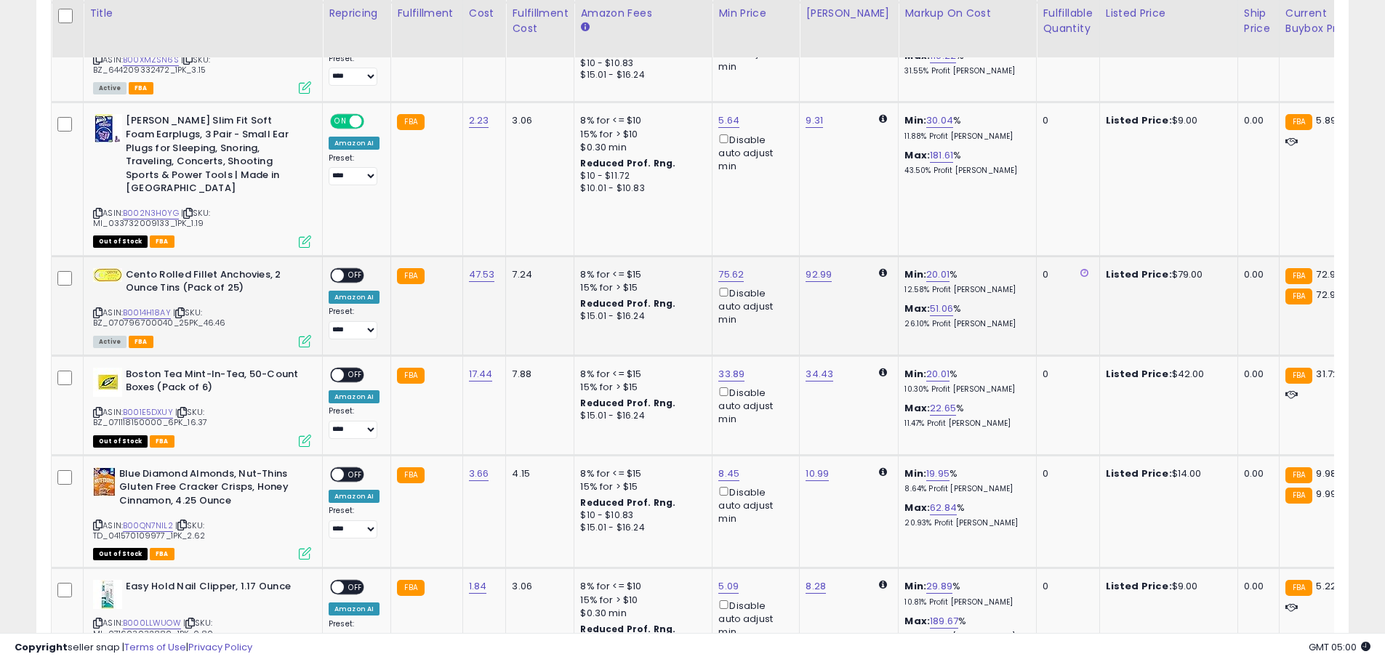
click at [337, 269] on span at bounding box center [337, 275] width 12 height 12
click at [344, 369] on span "OFF" at bounding box center [355, 375] width 23 height 12
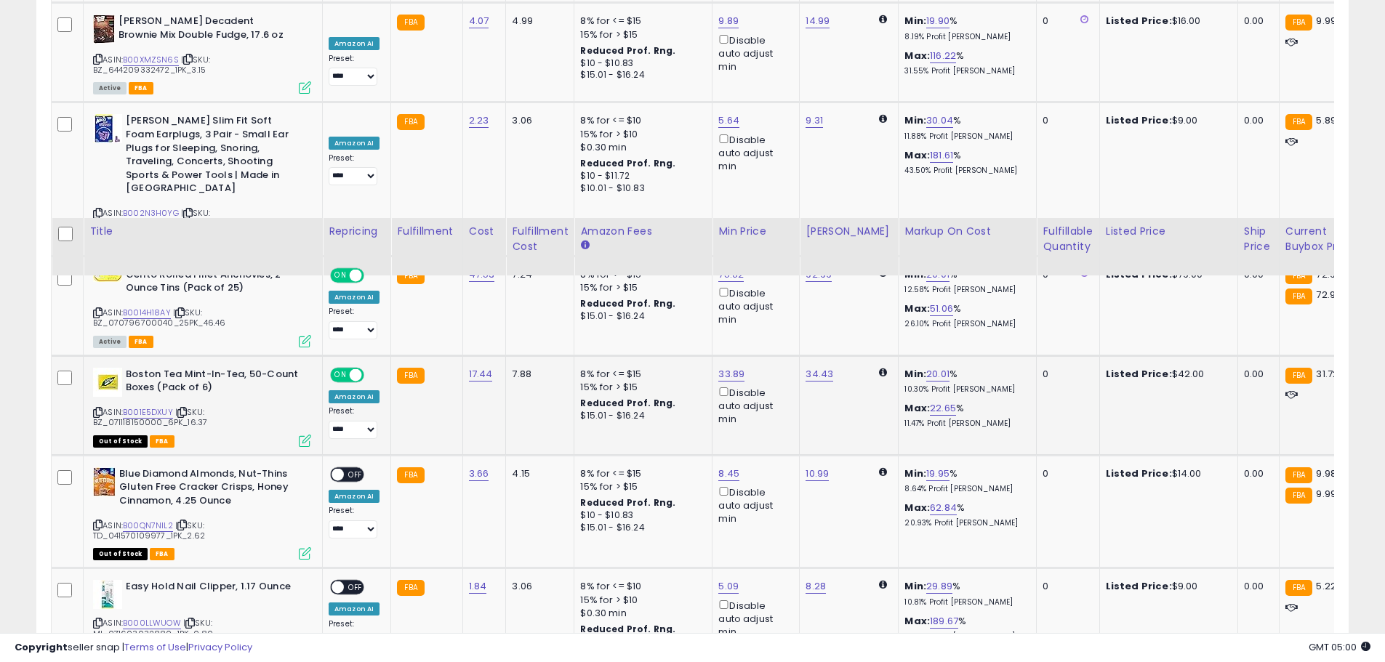
scroll to position [2035, 0]
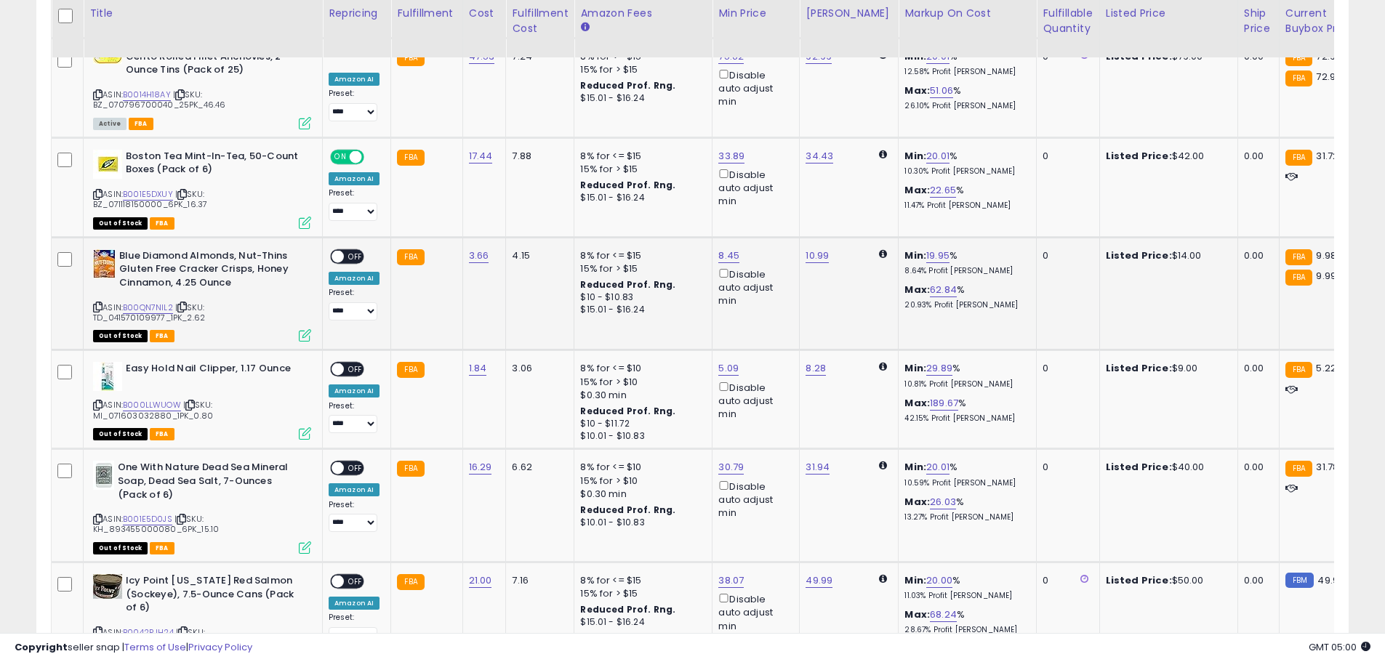
click at [340, 250] on span at bounding box center [337, 256] width 12 height 12
click at [341, 363] on span at bounding box center [337, 369] width 12 height 12
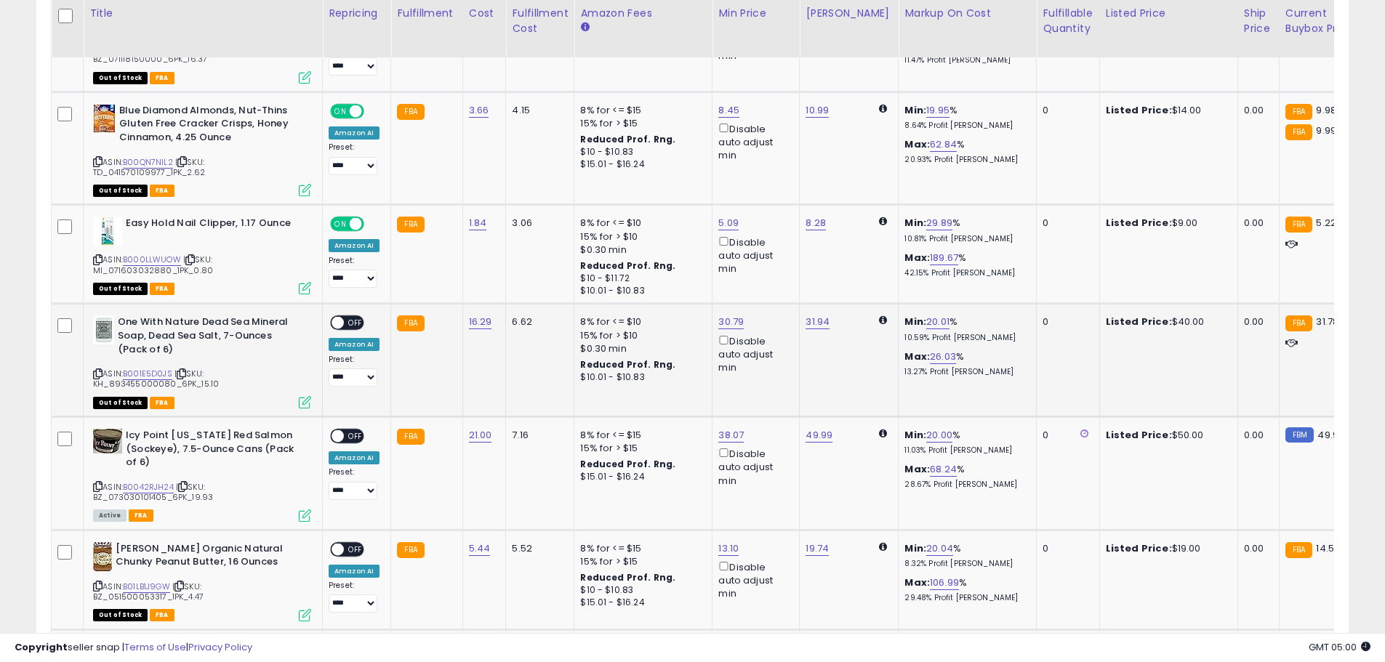
click at [339, 317] on span at bounding box center [337, 323] width 12 height 12
click at [338, 430] on span at bounding box center [337, 436] width 12 height 12
click at [340, 430] on span at bounding box center [337, 436] width 12 height 12
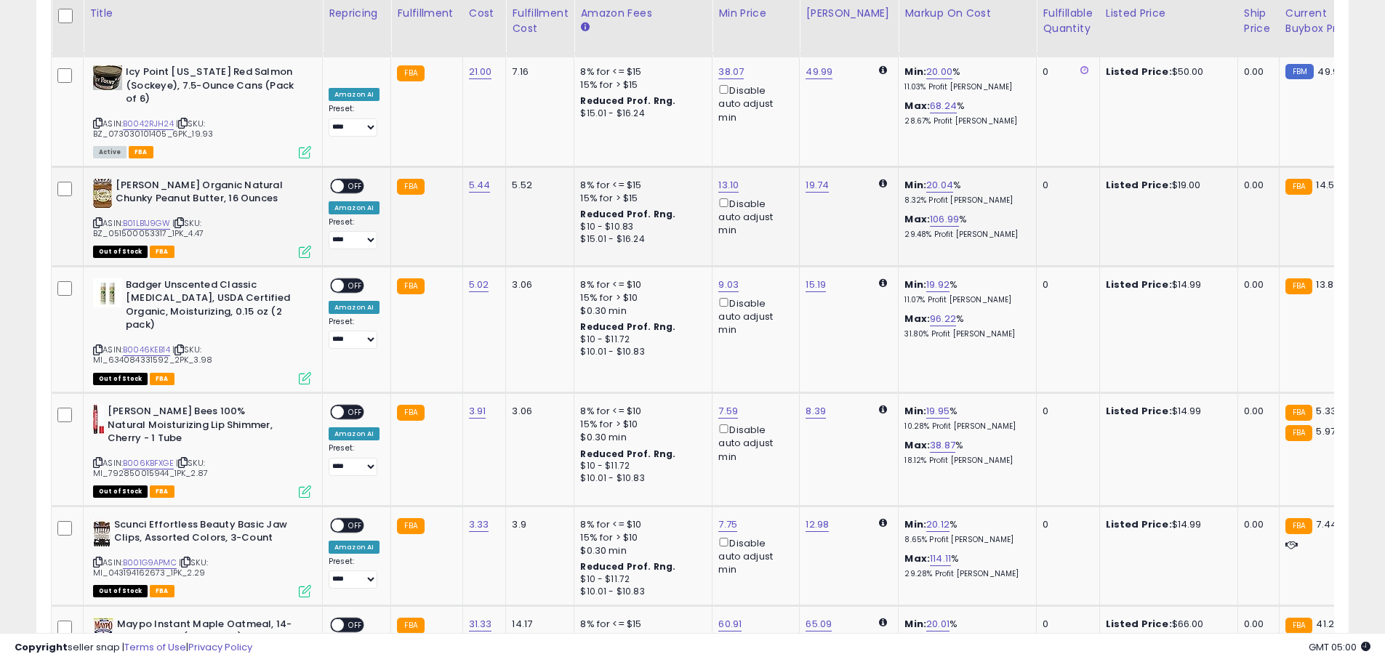
scroll to position [2471, 0]
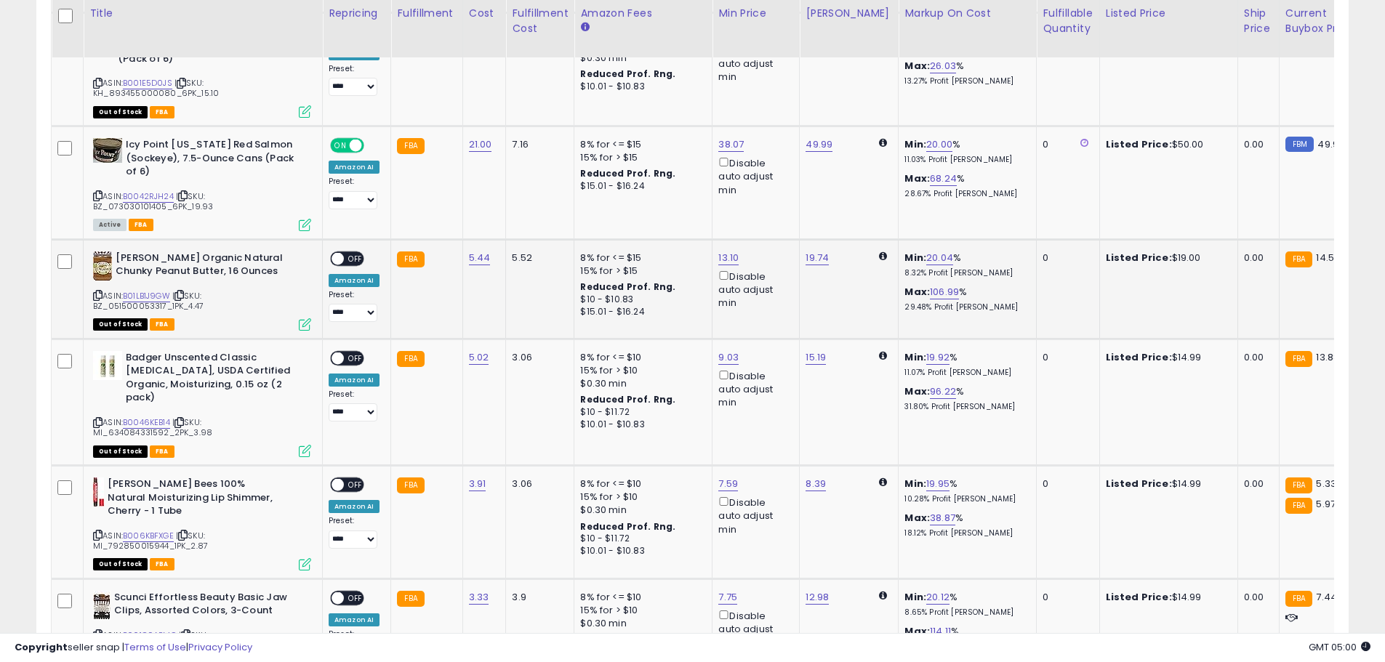
click at [341, 252] on span at bounding box center [337, 258] width 12 height 12
click at [339, 352] on span at bounding box center [337, 358] width 12 height 12
click at [339, 479] on span at bounding box center [337, 485] width 12 height 12
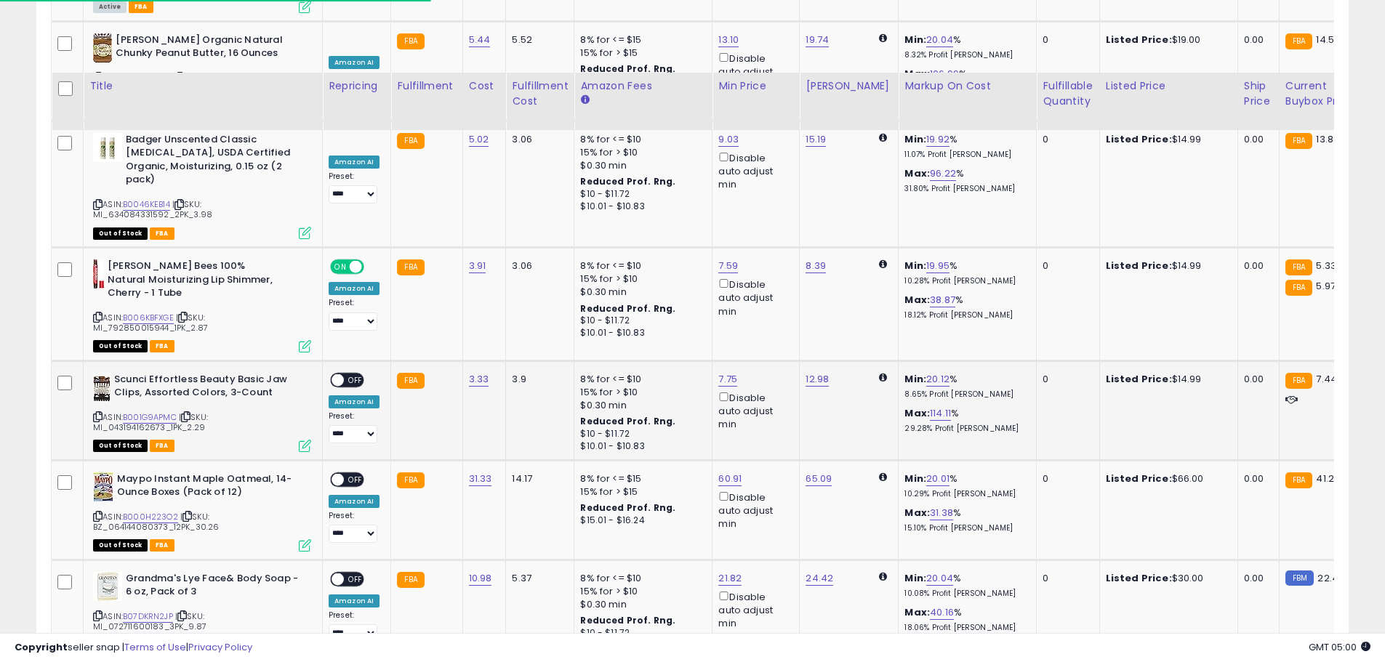
scroll to position [2835, 0]
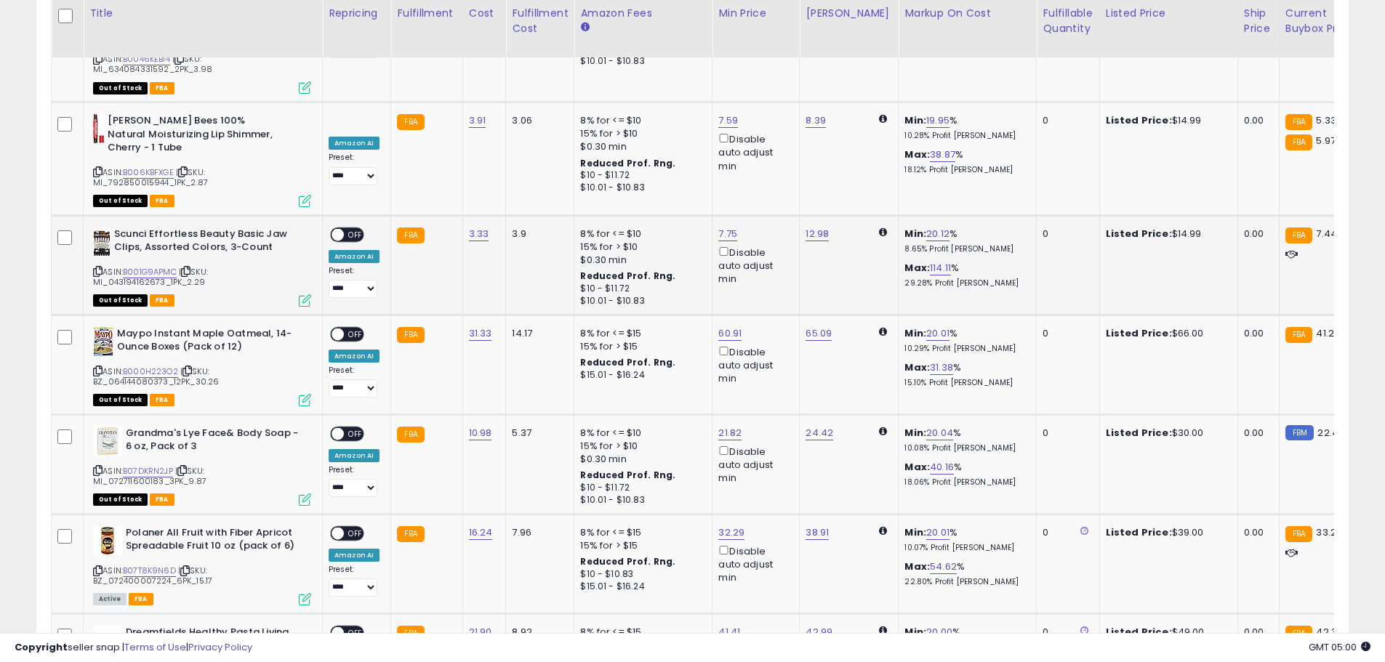
click at [336, 215] on td "**********" at bounding box center [357, 265] width 68 height 100
click at [335, 228] on span at bounding box center [337, 234] width 12 height 12
click at [342, 328] on div "ON OFF" at bounding box center [331, 334] width 34 height 12
click at [337, 427] on span at bounding box center [337, 433] width 12 height 12
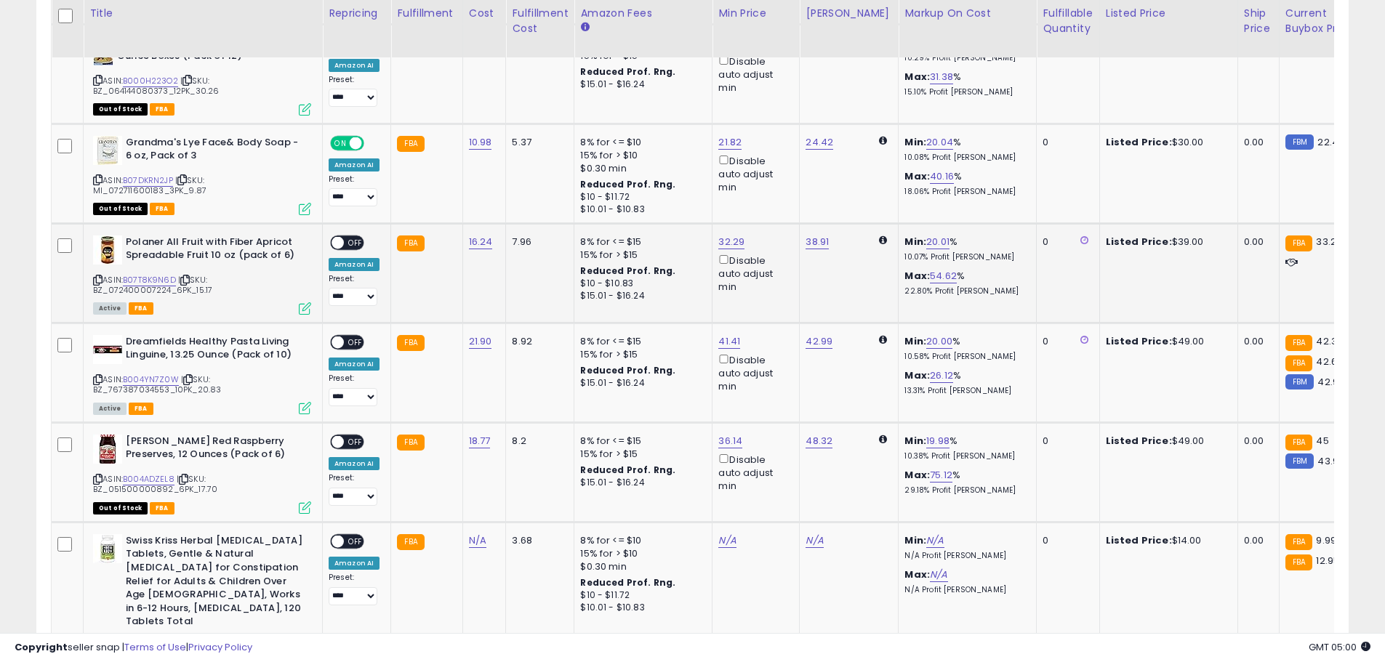
click at [340, 236] on span at bounding box center [337, 242] width 12 height 12
click at [332, 336] on span at bounding box center [337, 342] width 12 height 12
click at [341, 435] on span at bounding box center [337, 441] width 12 height 12
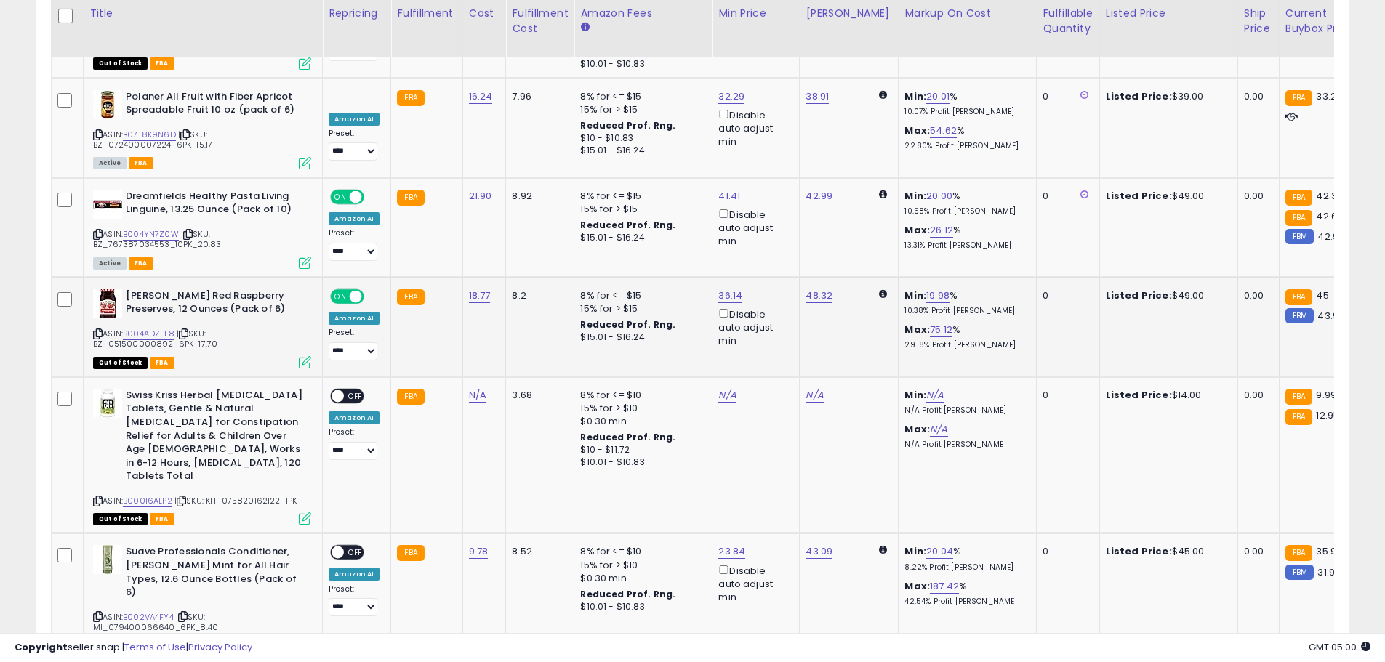
scroll to position [3416, 0]
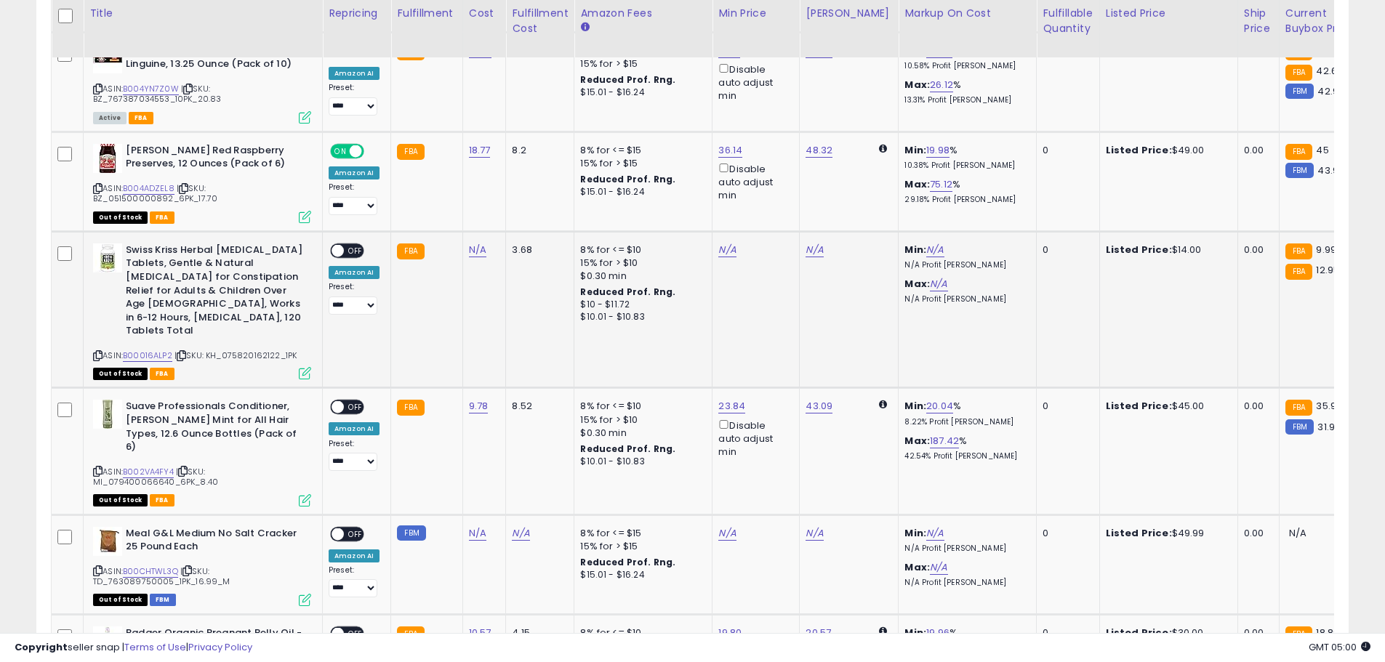
click at [343, 244] on span at bounding box center [337, 250] width 12 height 12
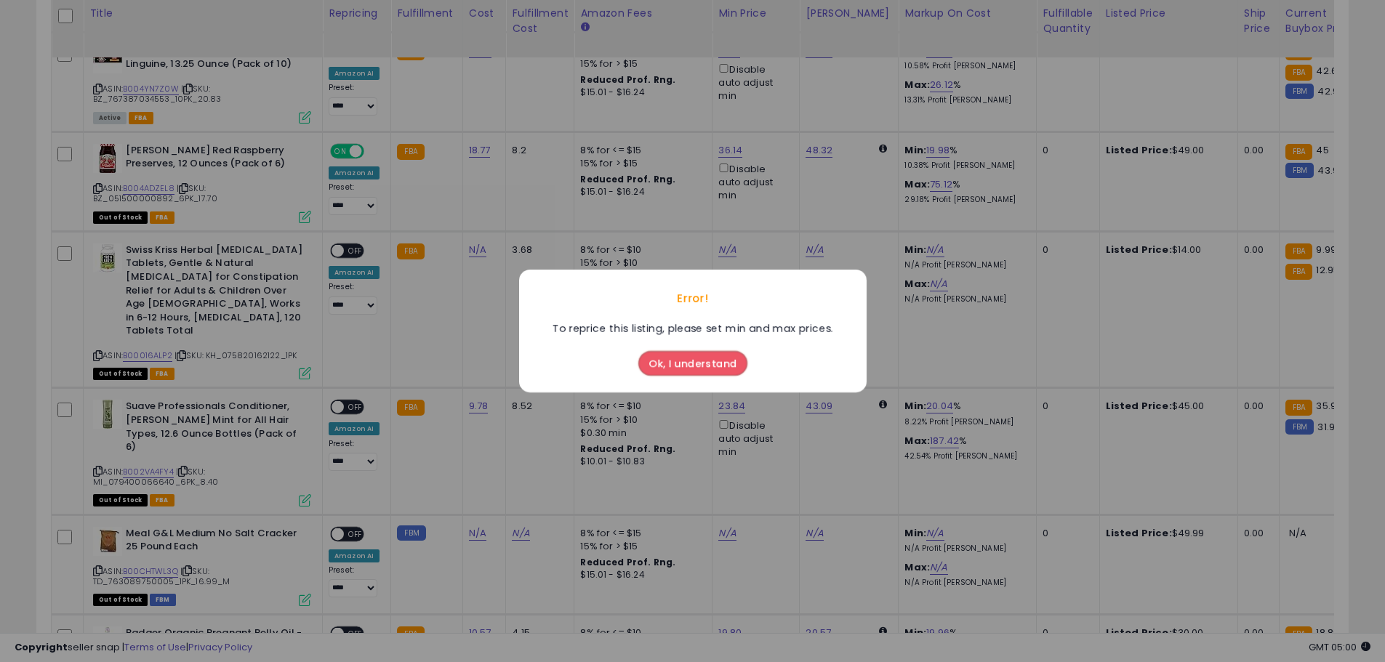
click at [692, 364] on button "Ok, I understand" at bounding box center [692, 363] width 109 height 25
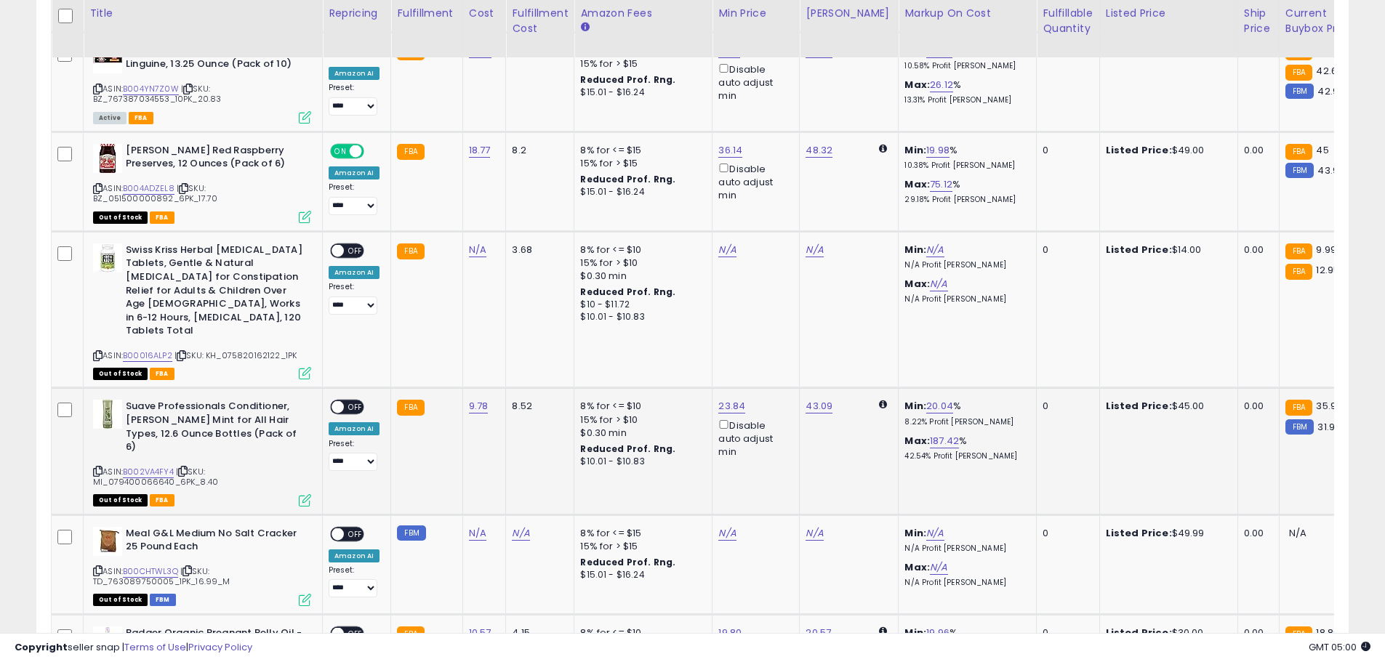
scroll to position [3489, 0]
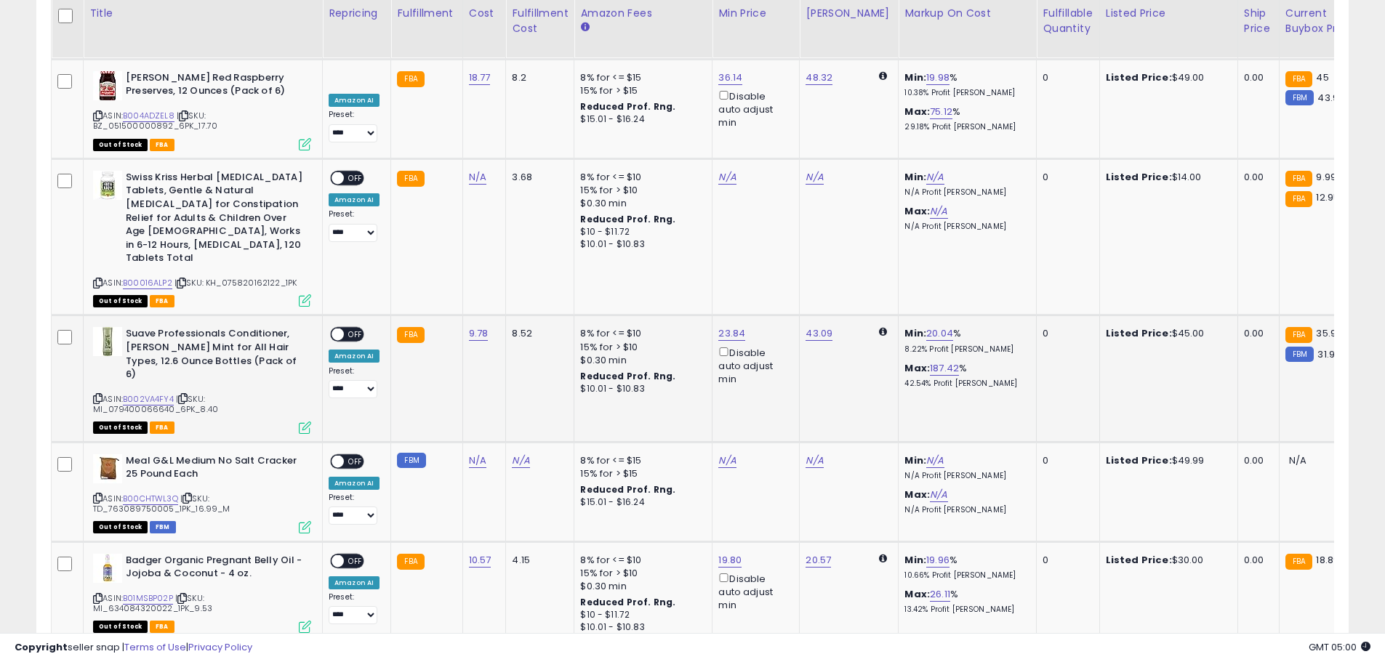
click at [341, 329] on span at bounding box center [337, 335] width 12 height 12
click at [336, 329] on span at bounding box center [337, 335] width 12 height 12
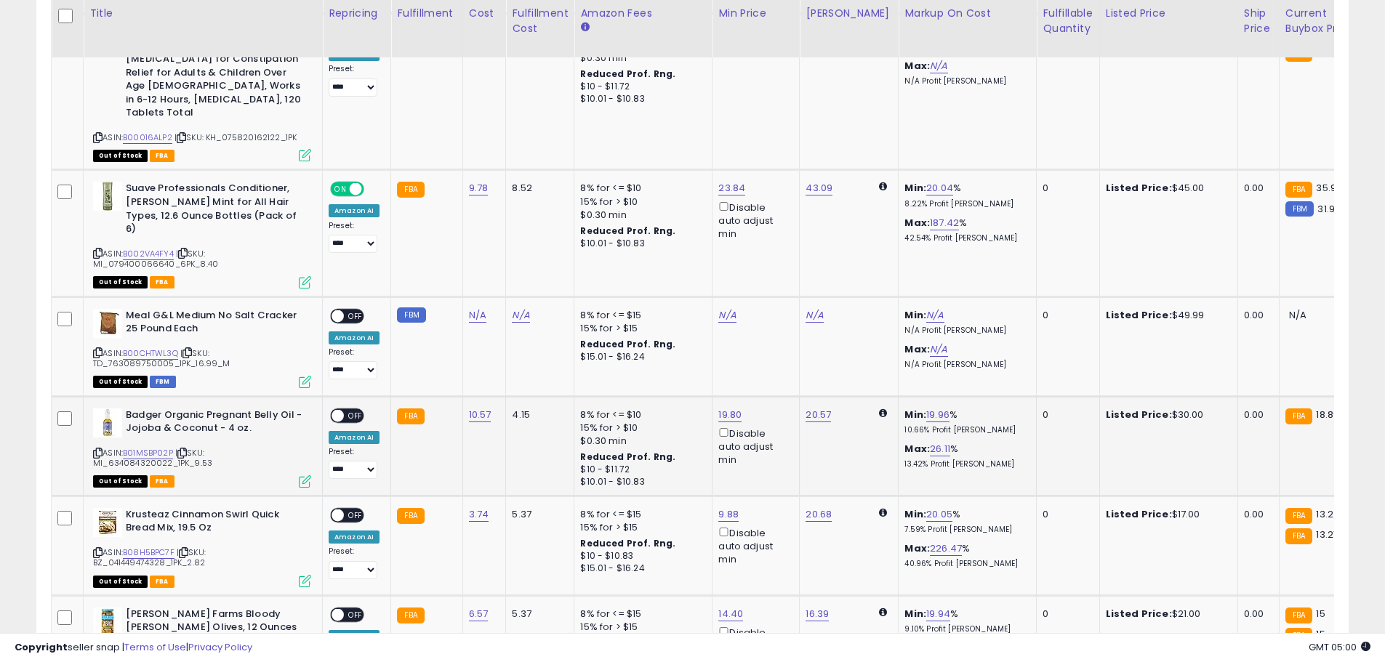
scroll to position [3707, 0]
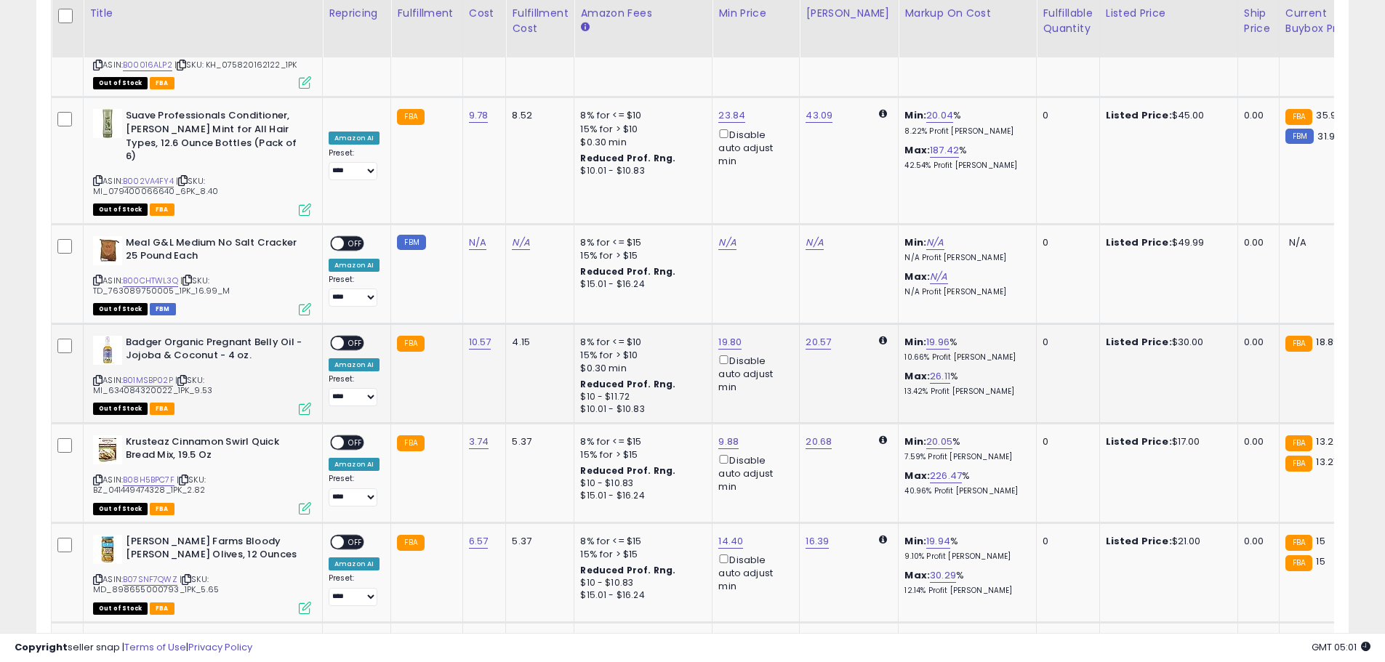
click at [355, 337] on span "OFF" at bounding box center [355, 343] width 23 height 12
click at [337, 436] on span at bounding box center [337, 442] width 12 height 12
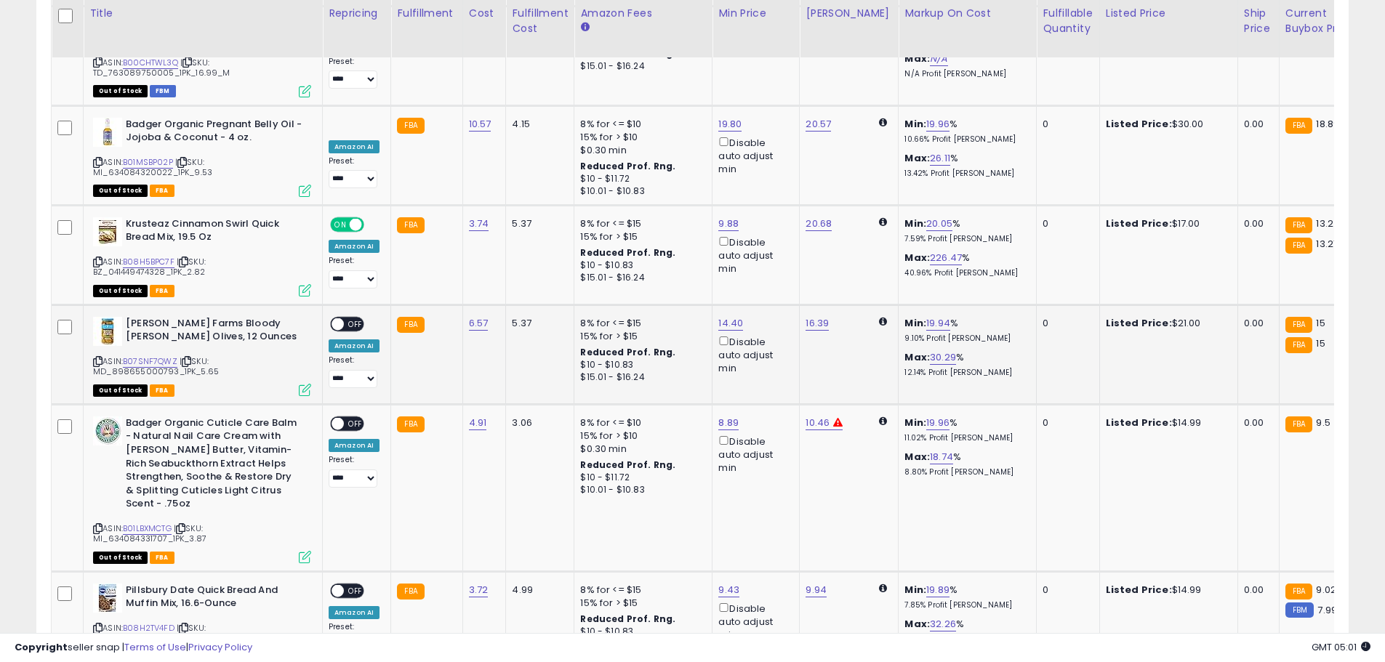
click at [339, 318] on span at bounding box center [337, 324] width 12 height 12
click at [342, 417] on span at bounding box center [337, 423] width 12 height 12
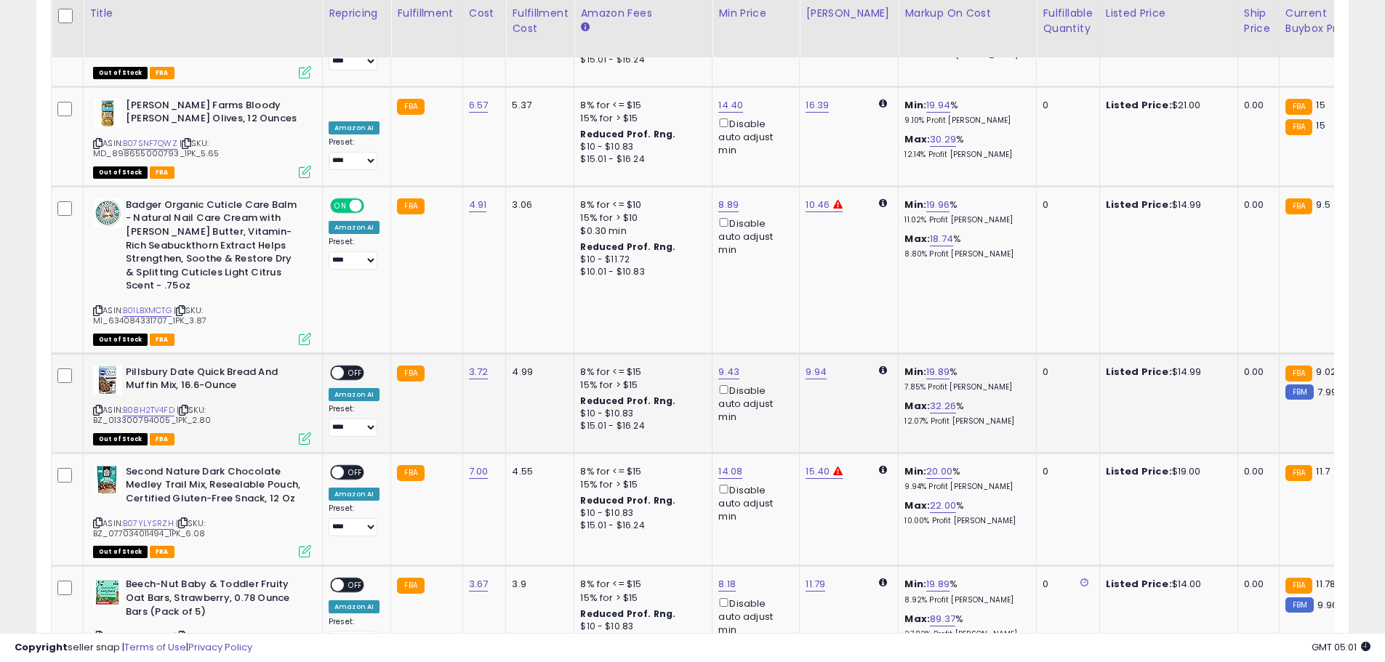
click at [339, 366] on span at bounding box center [337, 372] width 12 height 12
click at [341, 466] on span at bounding box center [337, 472] width 12 height 12
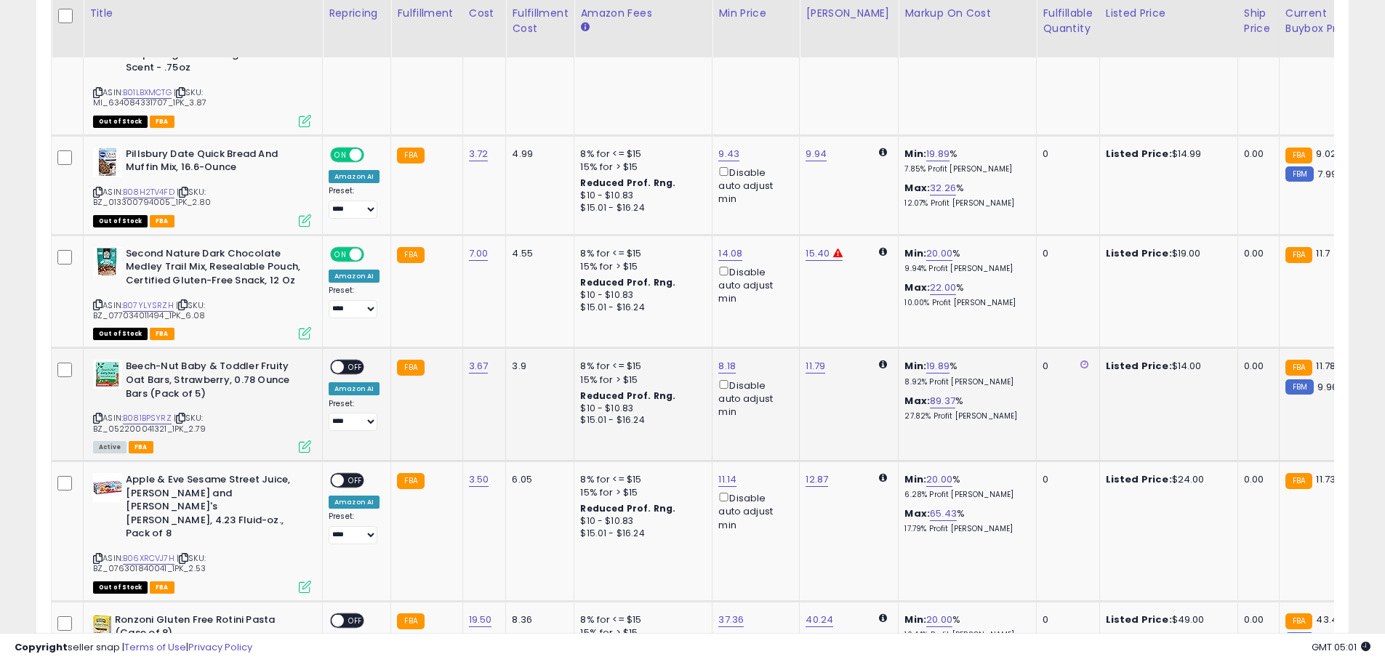
click at [333, 361] on span at bounding box center [337, 367] width 12 height 12
click at [341, 475] on span at bounding box center [337, 481] width 12 height 12
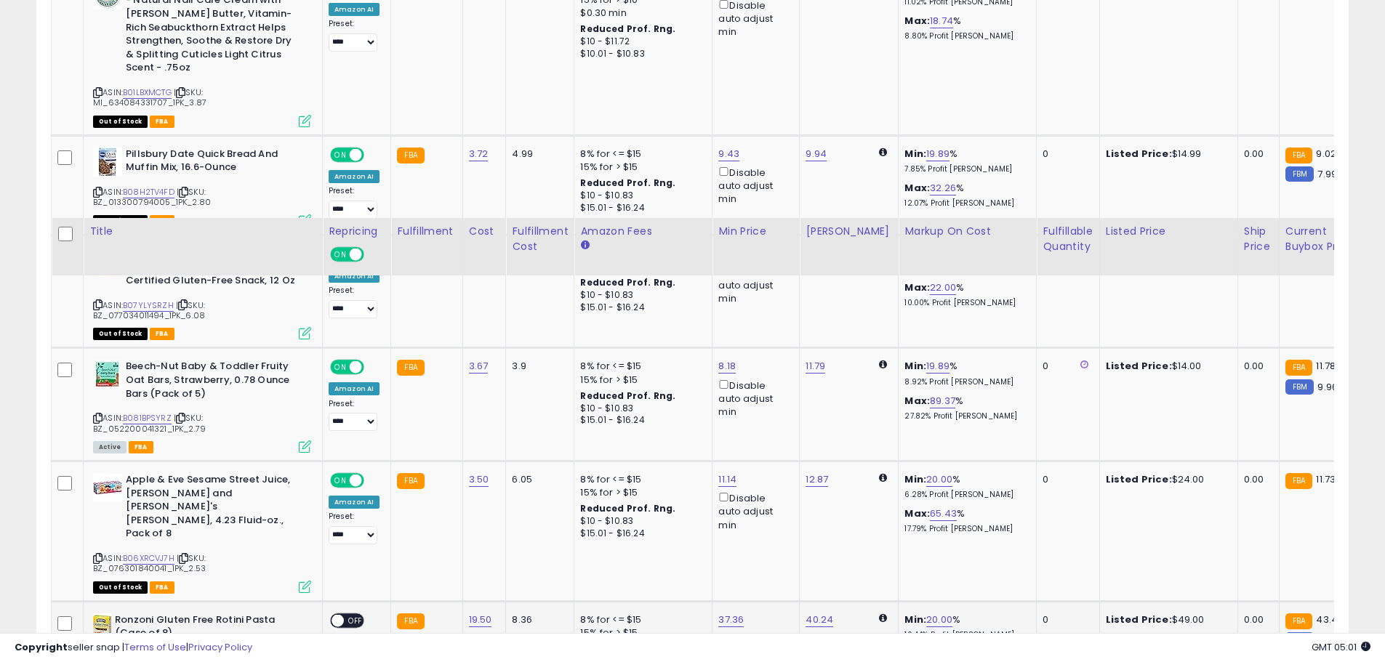
scroll to position [4579, 0]
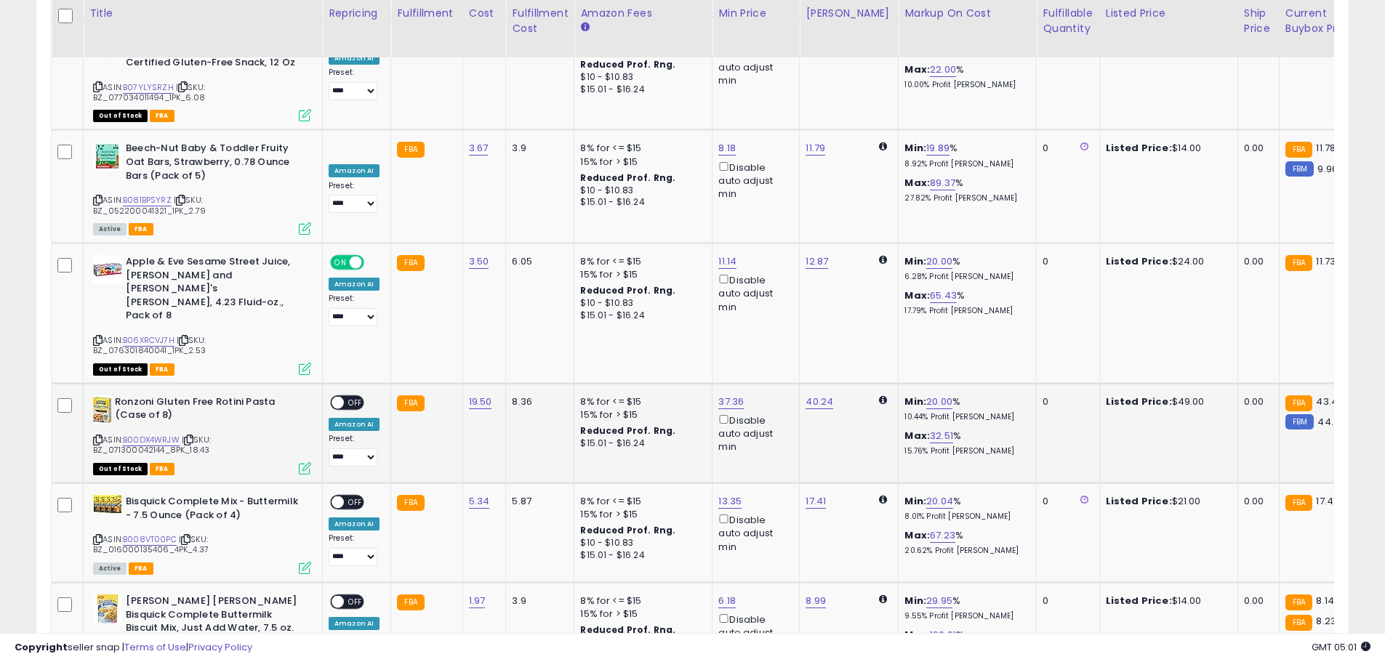
click at [340, 396] on span at bounding box center [337, 402] width 12 height 12
click at [333, 496] on span at bounding box center [337, 502] width 12 height 12
click at [342, 494] on div "ON OFF" at bounding box center [347, 501] width 34 height 15
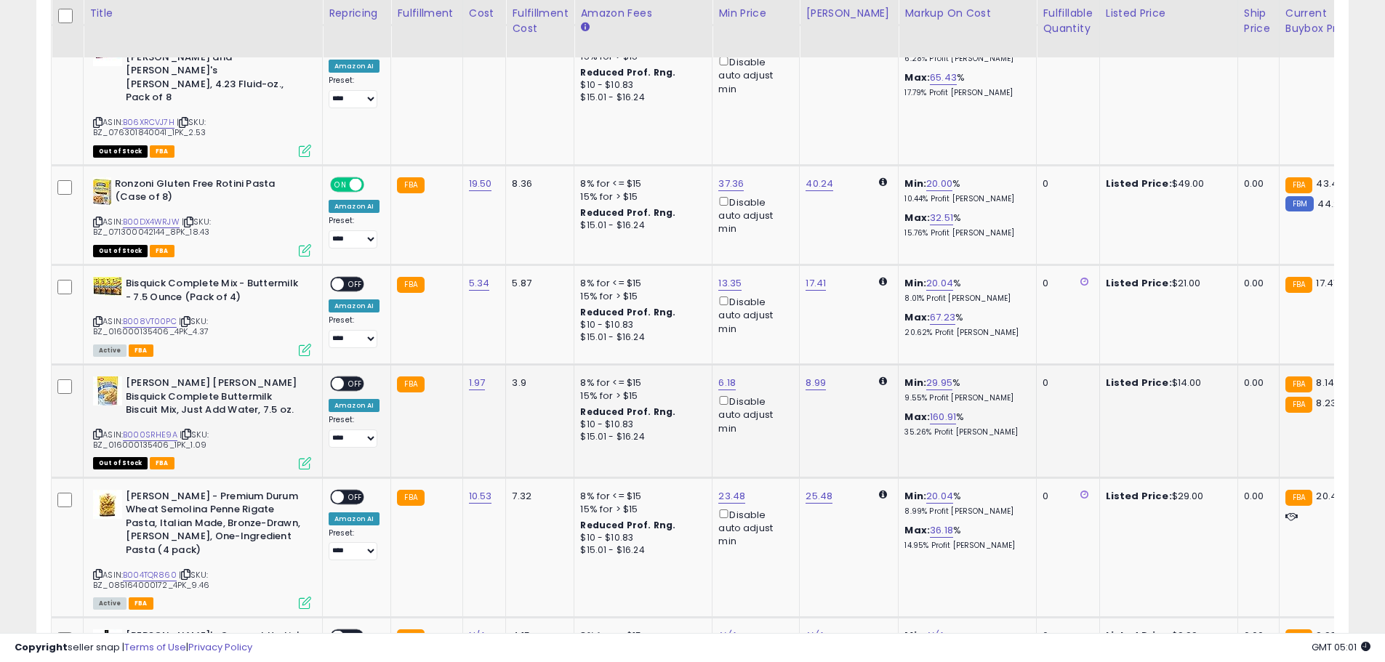
click at [340, 378] on span at bounding box center [337, 384] width 12 height 12
click at [340, 278] on span at bounding box center [337, 284] width 12 height 12
click at [338, 491] on span at bounding box center [337, 497] width 12 height 12
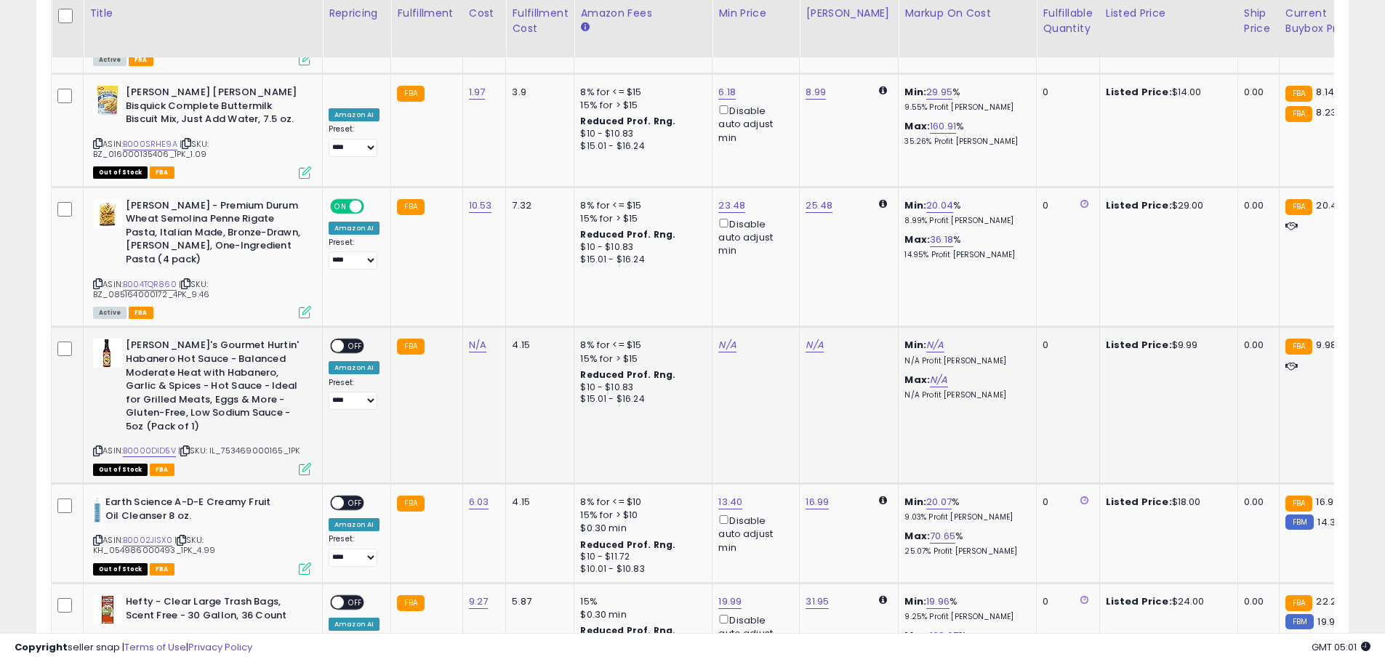
scroll to position [5306, 0]
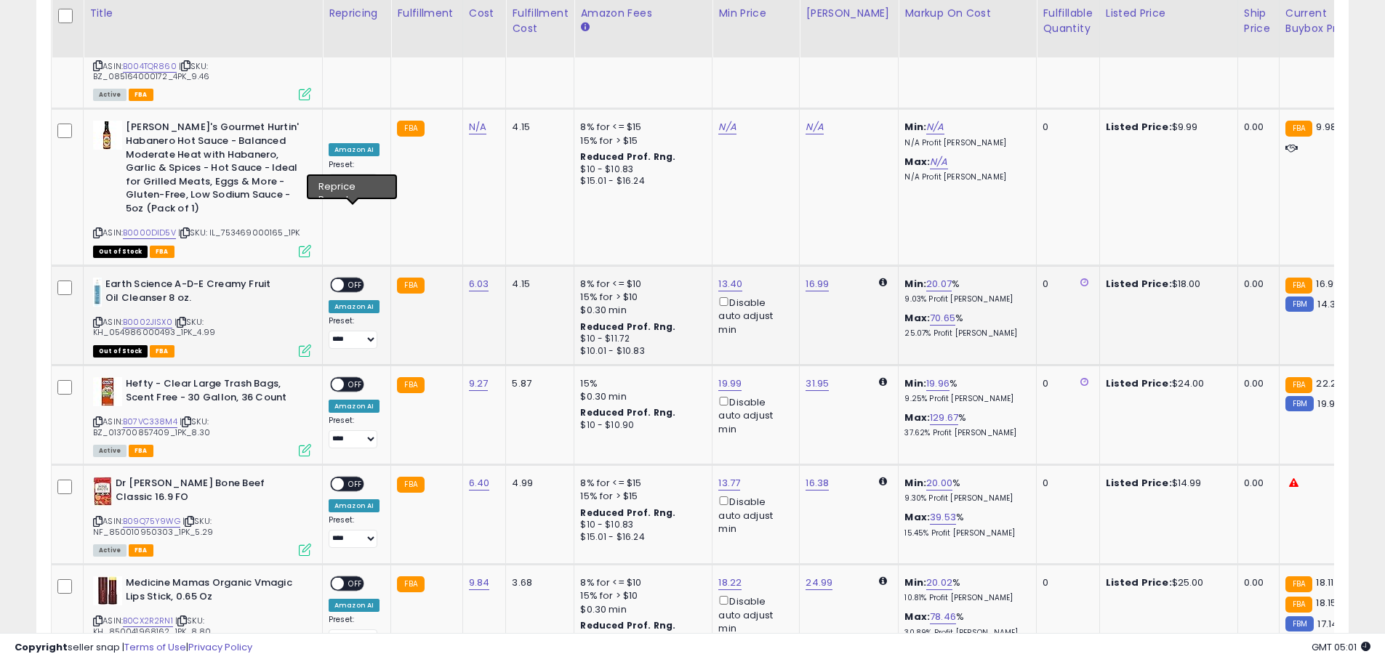
click at [337, 279] on span at bounding box center [337, 285] width 12 height 12
click at [339, 379] on span at bounding box center [337, 385] width 12 height 12
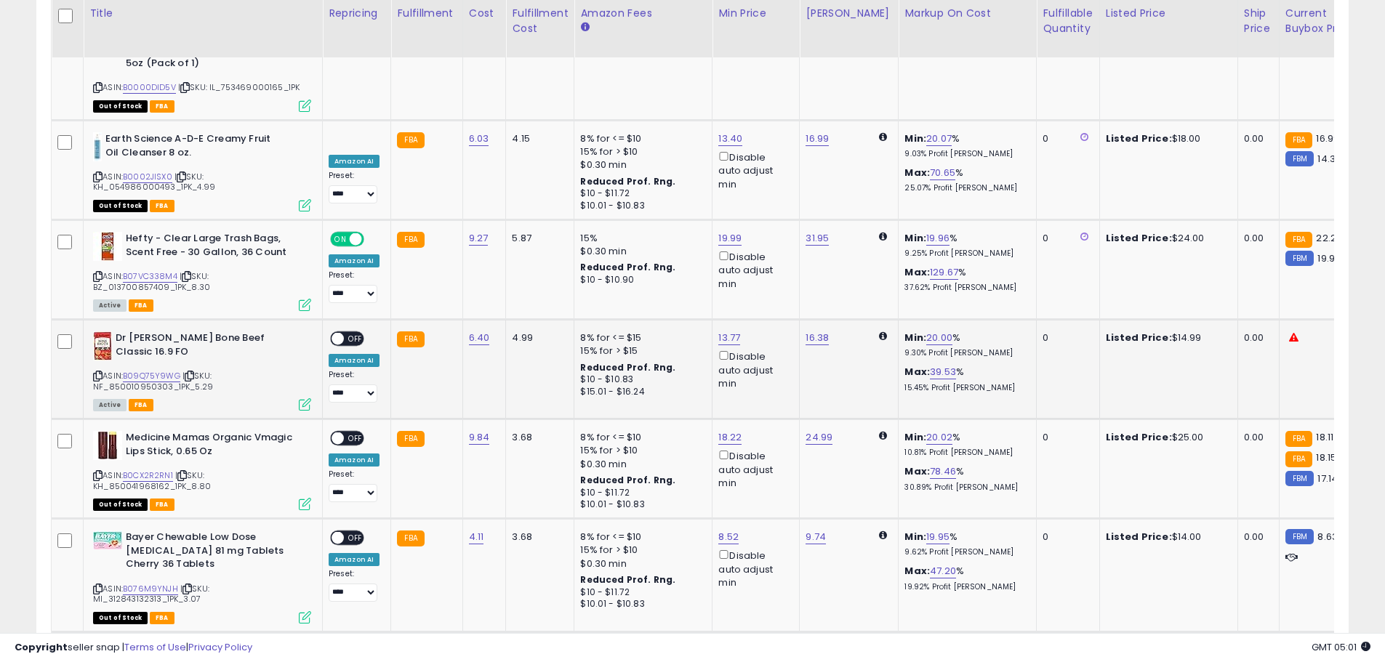
click at [338, 333] on span at bounding box center [337, 339] width 12 height 12
click at [341, 432] on div "ON OFF" at bounding box center [331, 438] width 34 height 12
click at [340, 432] on span at bounding box center [337, 438] width 12 height 12
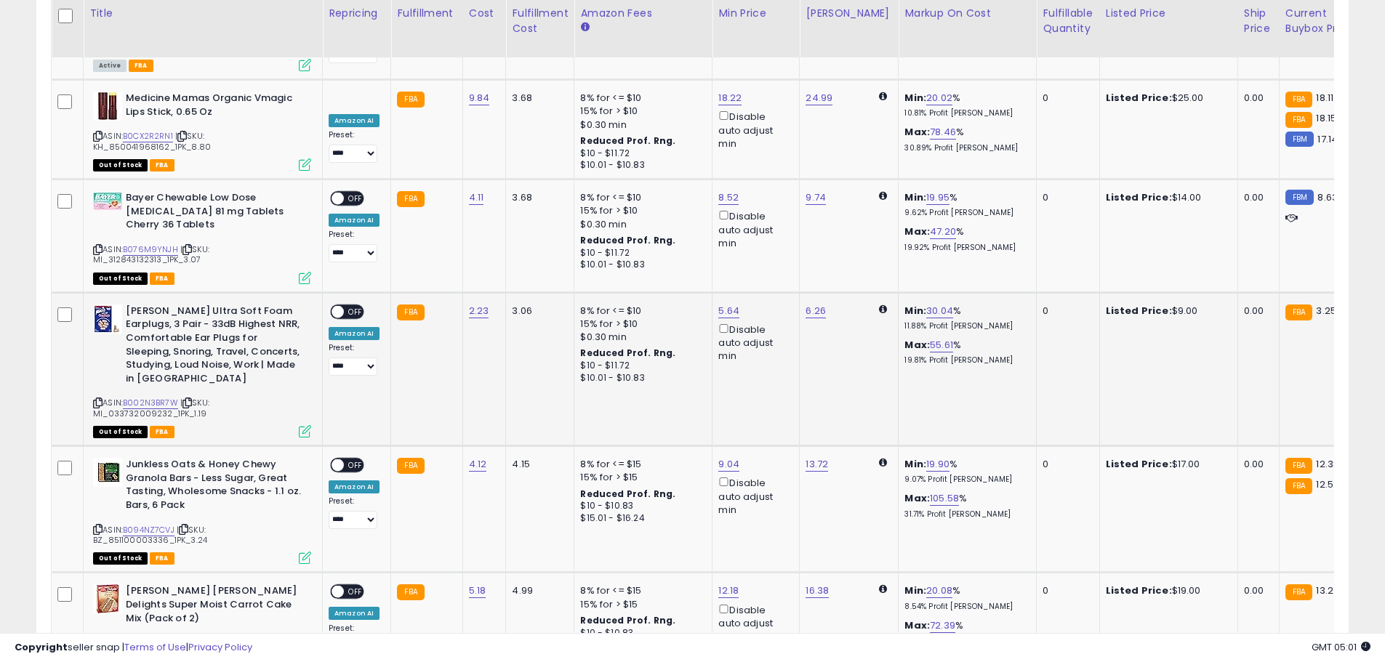
scroll to position [5718, 0]
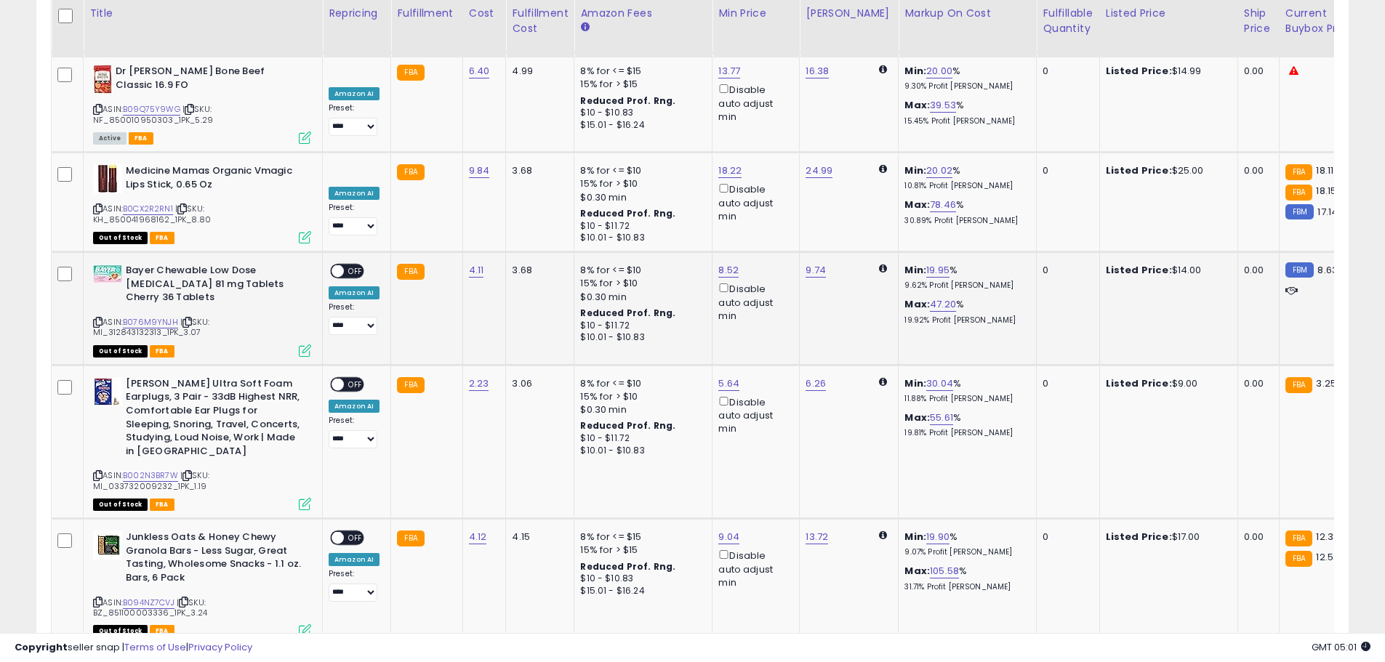
click at [334, 265] on span at bounding box center [337, 271] width 12 height 12
click at [339, 378] on span at bounding box center [337, 384] width 12 height 12
click at [338, 532] on span at bounding box center [337, 538] width 12 height 12
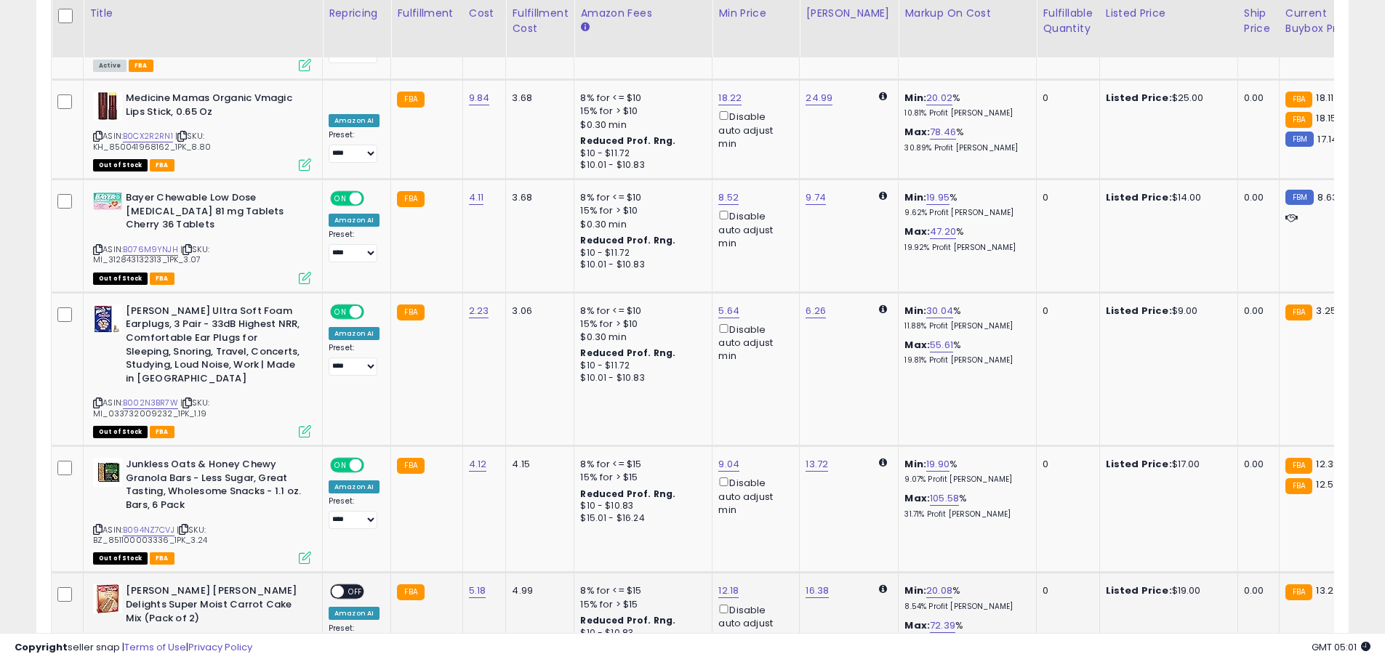
click at [333, 586] on span at bounding box center [337, 592] width 12 height 12
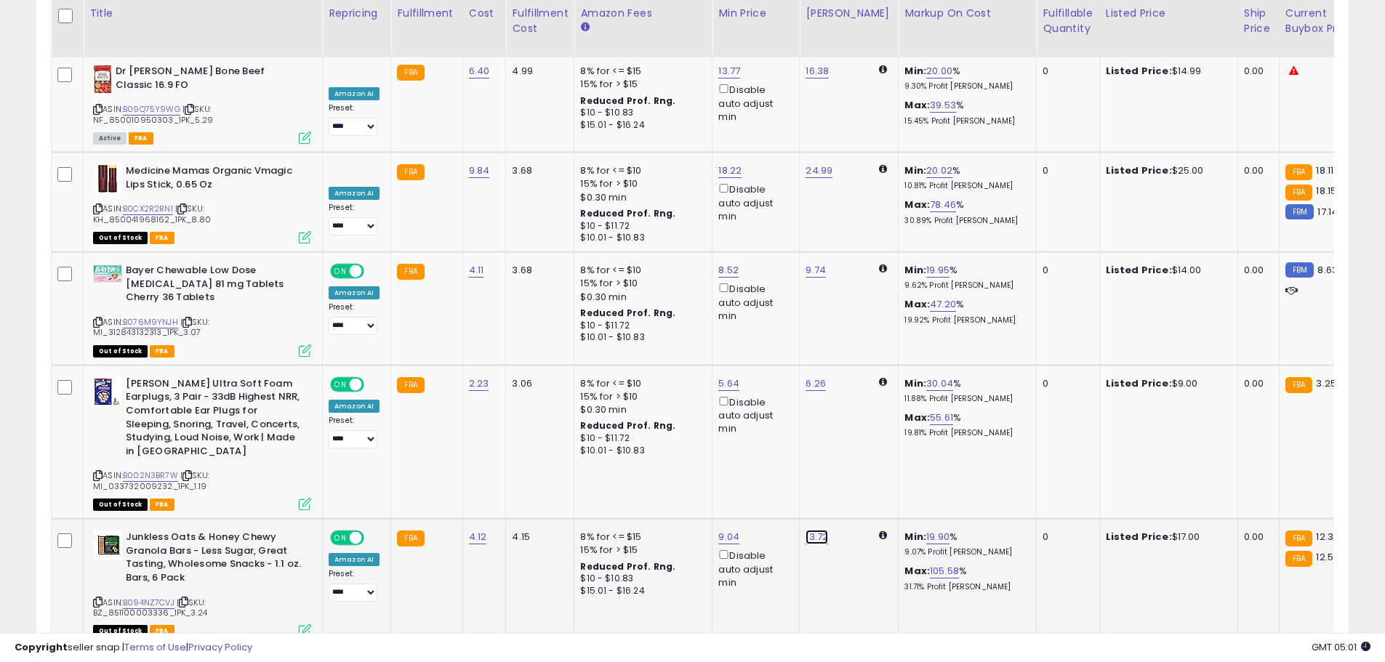
click at [805, 530] on link "13.72" at bounding box center [816, 537] width 23 height 15
drag, startPoint x: 768, startPoint y: 340, endPoint x: 587, endPoint y: 342, distance: 180.3
type input "*****"
click at [857, 334] on icon "submit" at bounding box center [852, 336] width 9 height 9
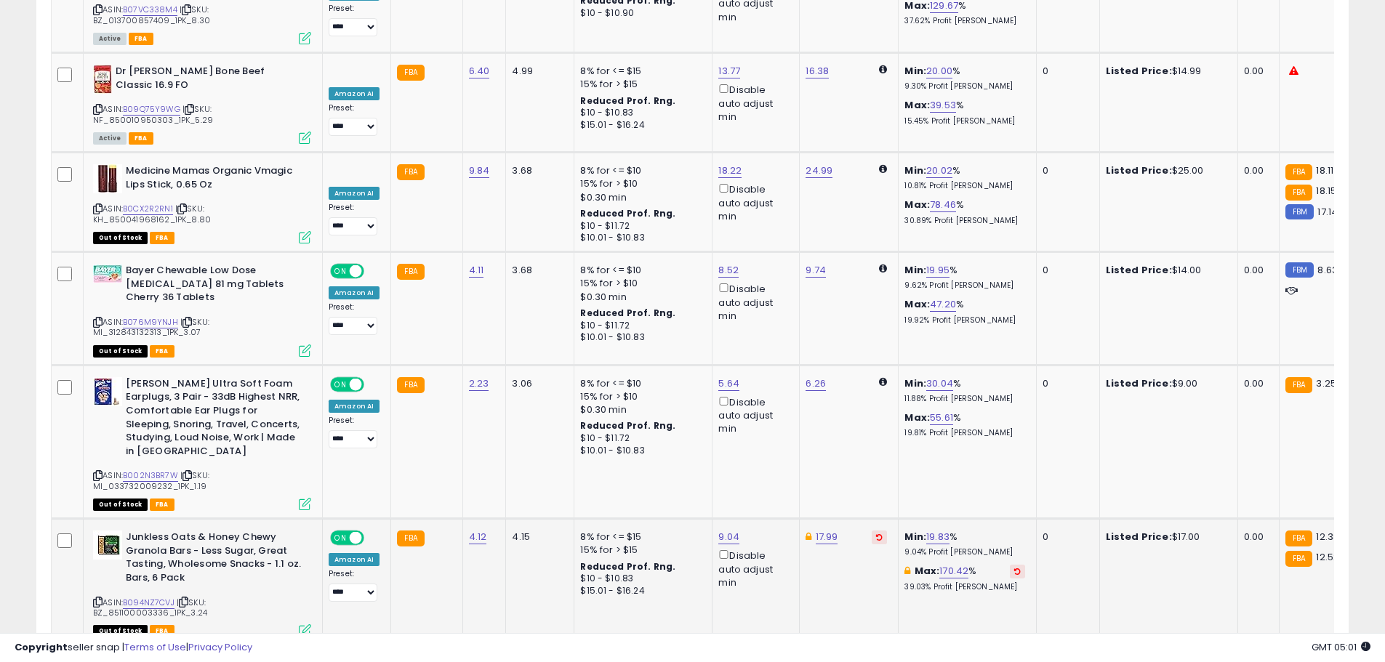
scroll to position [5646, 0]
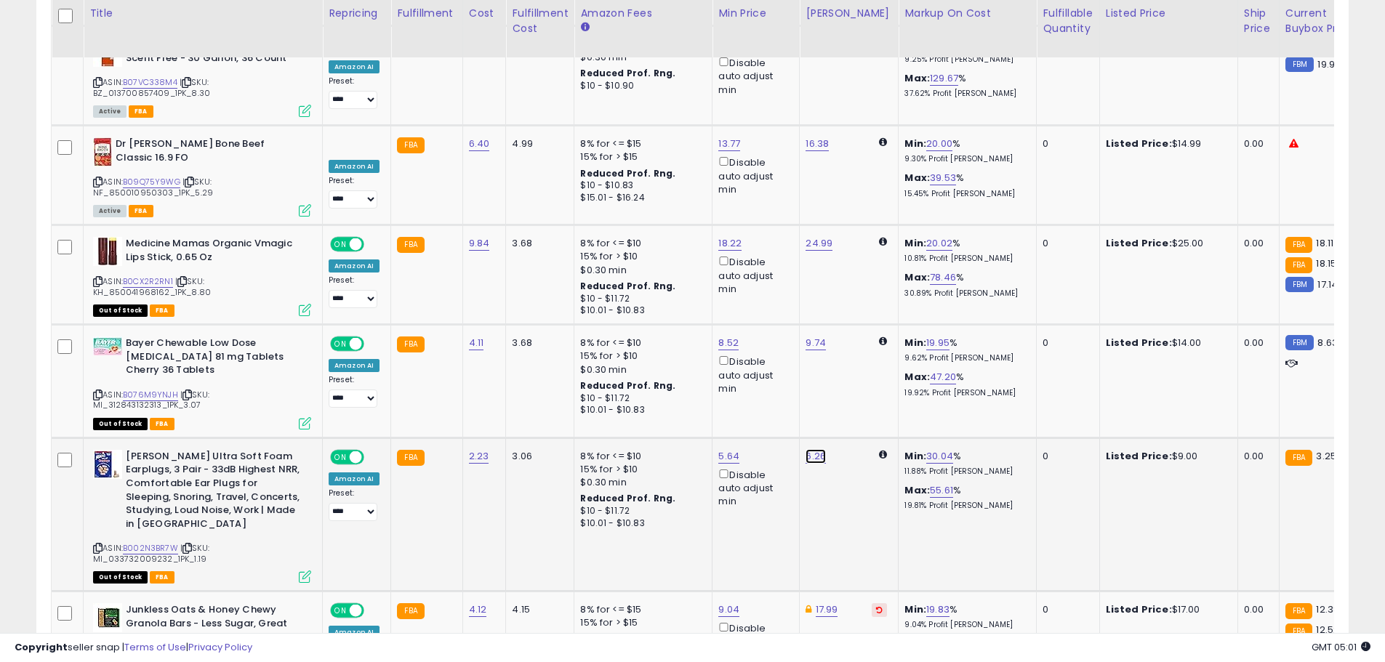
click at [810, 449] on link "6.26" at bounding box center [815, 456] width 20 height 15
drag, startPoint x: 776, startPoint y: 275, endPoint x: 659, endPoint y: 254, distance: 118.9
type input "****"
click at [864, 259] on button "submit" at bounding box center [851, 270] width 25 height 22
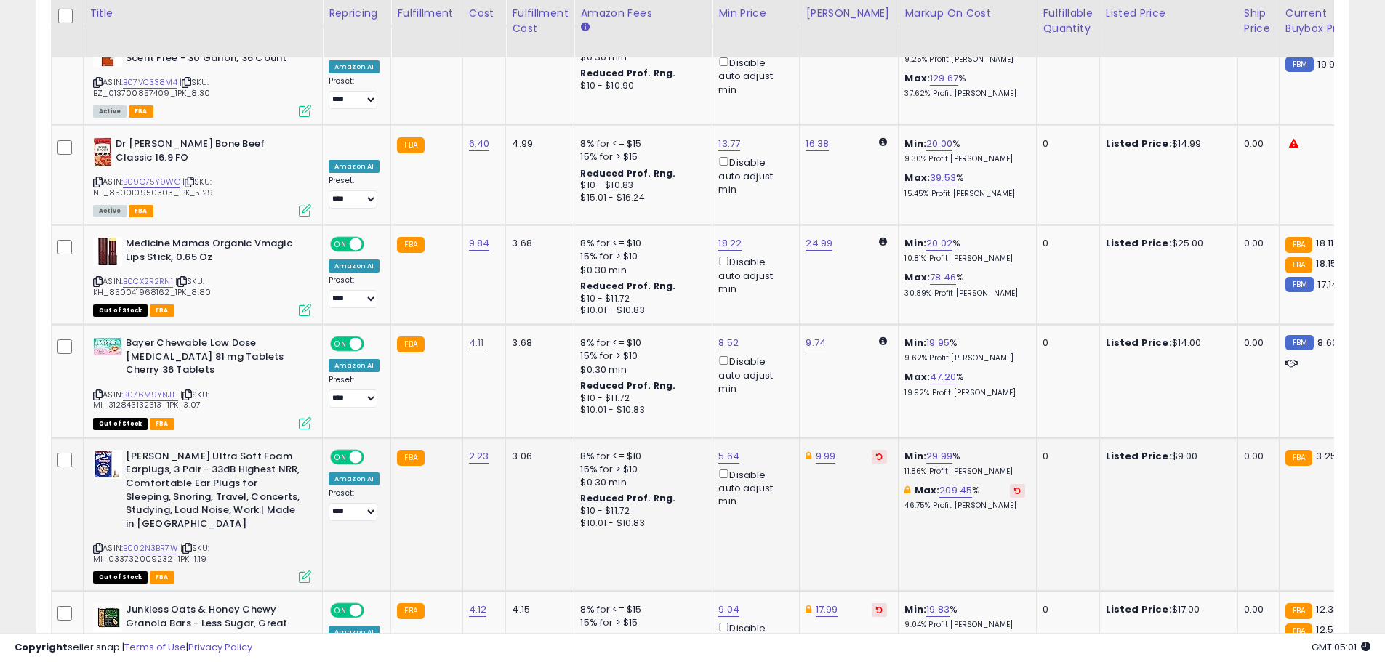
scroll to position [5573, 0]
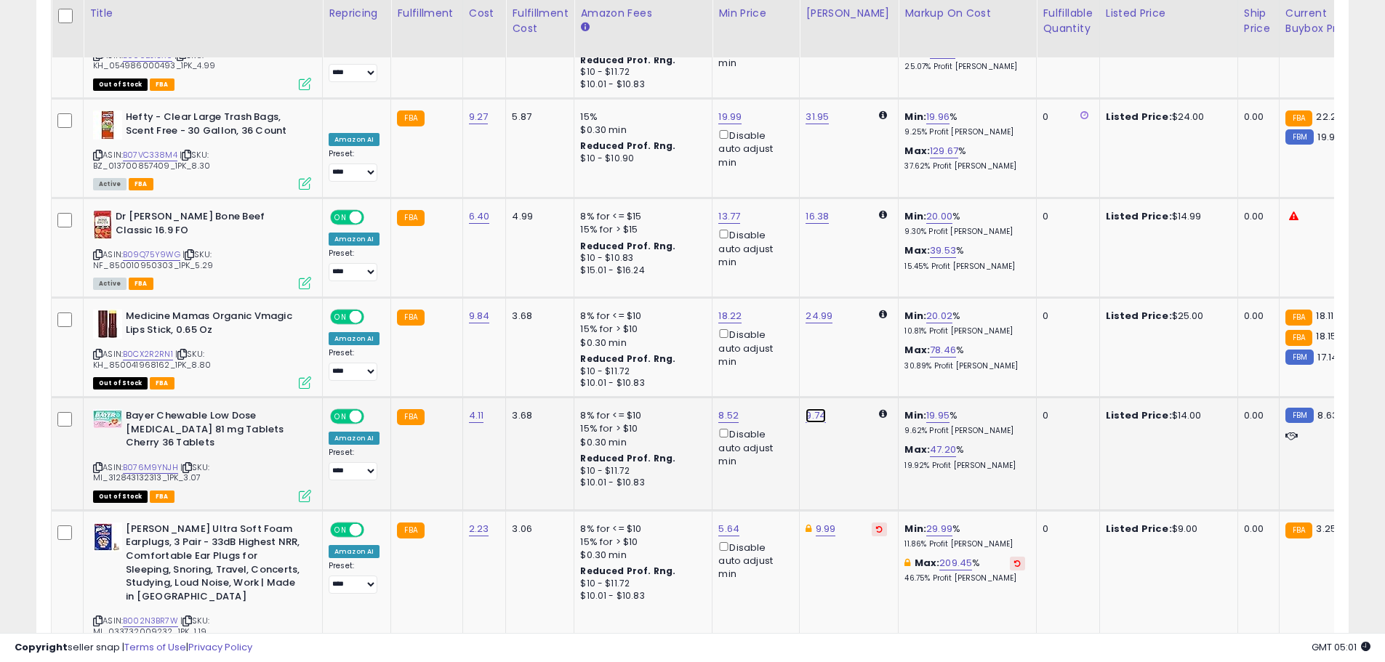
click at [805, 409] on link "9.74" at bounding box center [815, 416] width 20 height 15
drag, startPoint x: 772, startPoint y: 254, endPoint x: 674, endPoint y: 246, distance: 98.5
type input "*****"
click at [864, 247] on button "submit" at bounding box center [851, 243] width 25 height 22
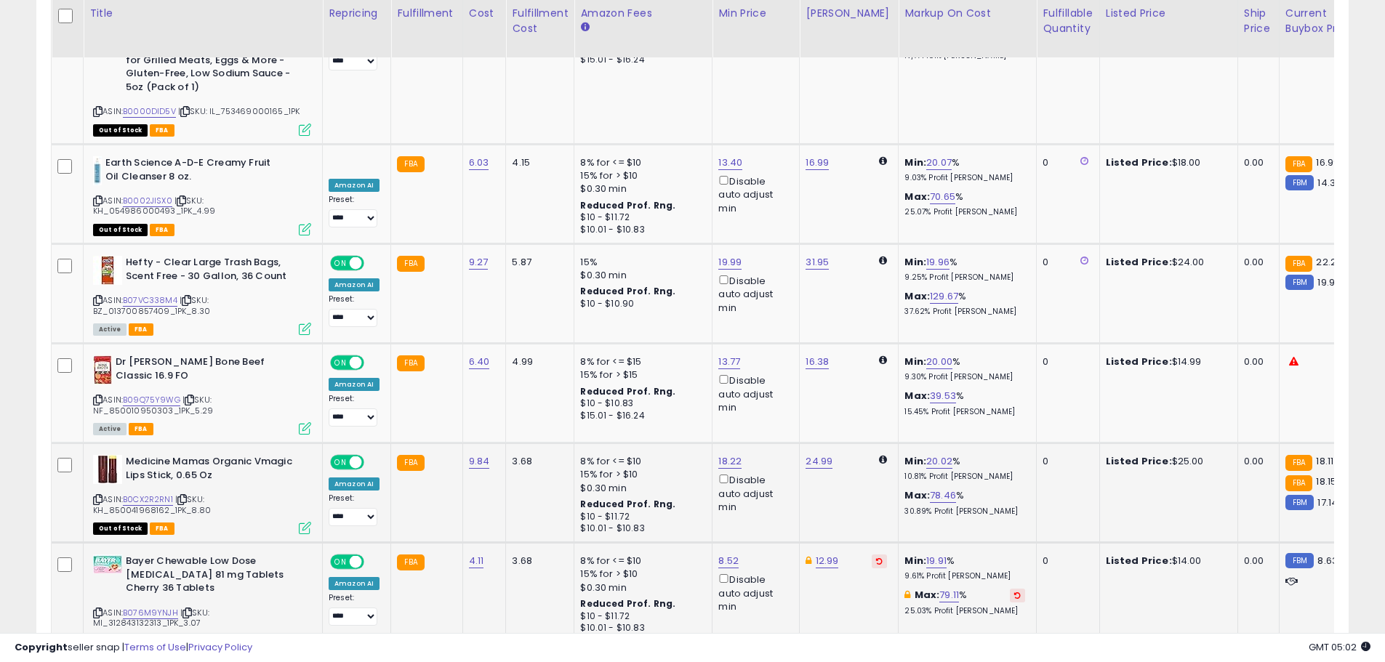
scroll to position [5355, 0]
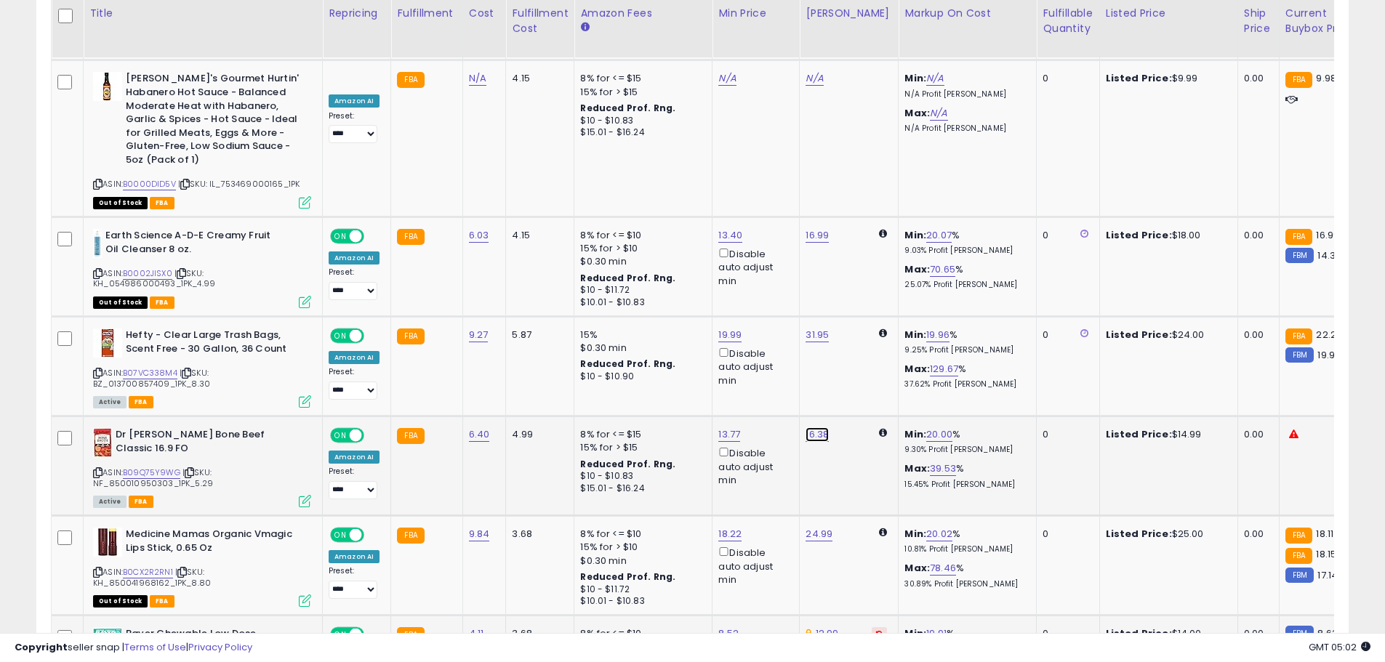
click at [819, 427] on link "16.38" at bounding box center [816, 434] width 23 height 15
drag, startPoint x: 753, startPoint y: 263, endPoint x: 694, endPoint y: 262, distance: 58.9
click at [695, 262] on div "***** This will override store markup" at bounding box center [801, 271] width 212 height 56
type input "*****"
click at [866, 255] on button "submit" at bounding box center [853, 262] width 25 height 22
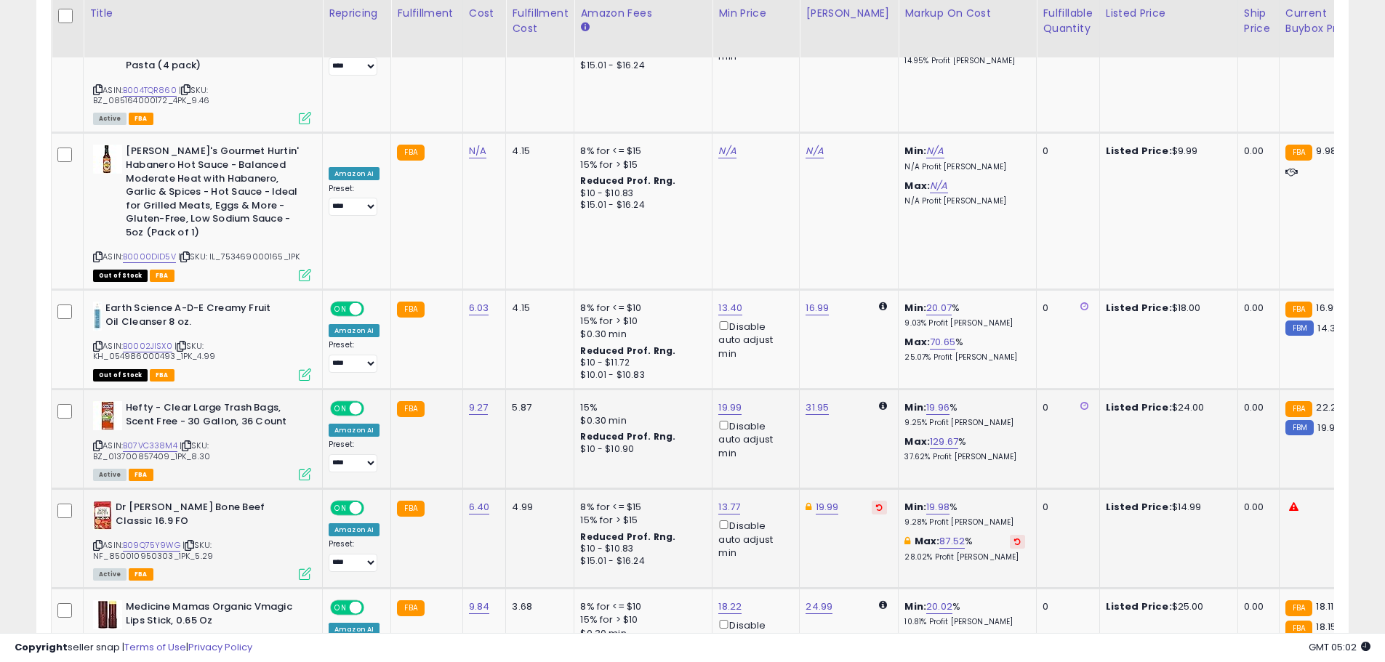
scroll to position [5209, 0]
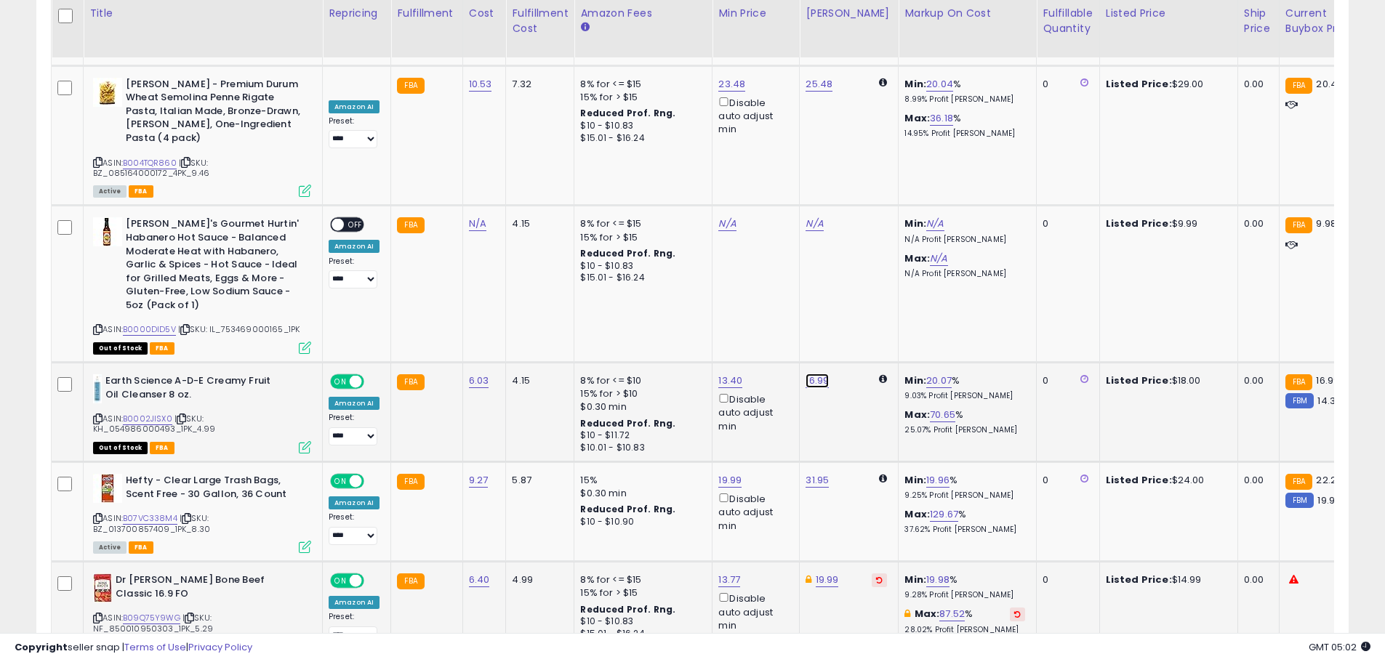
click at [815, 374] on link "16.99" at bounding box center [816, 381] width 23 height 15
drag, startPoint x: 755, startPoint y: 209, endPoint x: 644, endPoint y: 185, distance: 113.8
type input "*****"
click at [866, 213] on button "submit" at bounding box center [853, 208] width 25 height 22
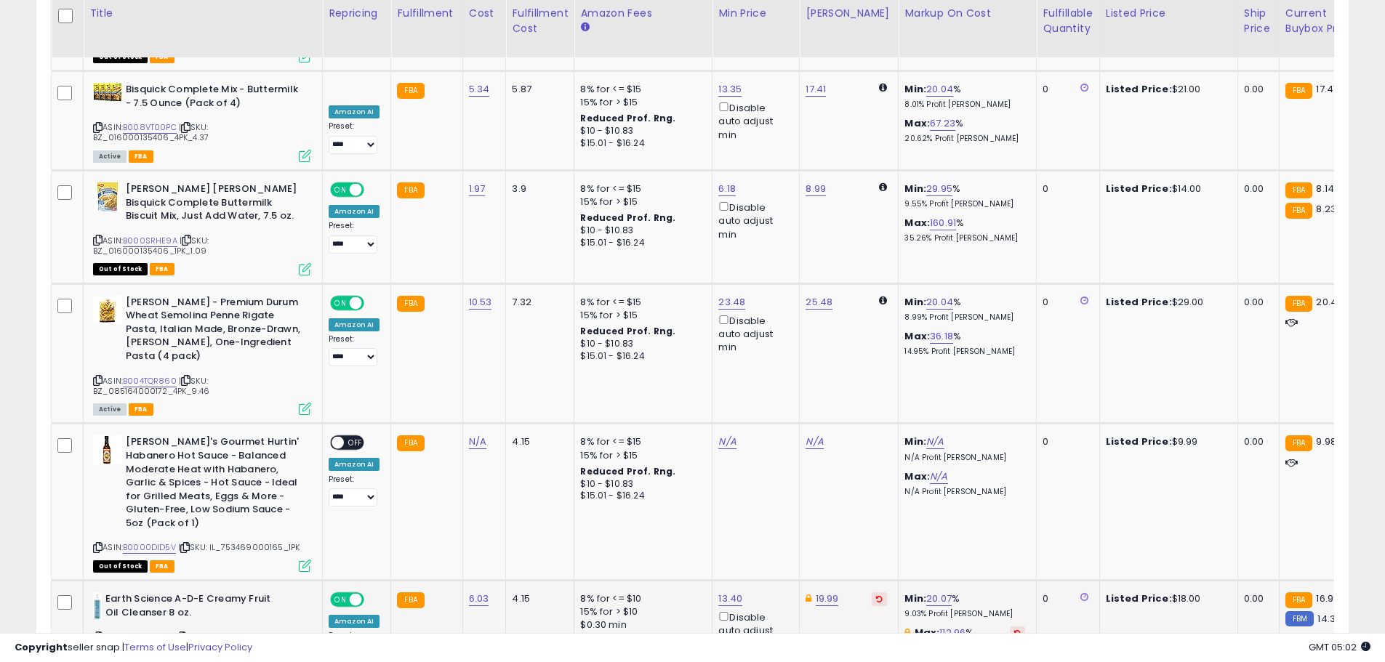
scroll to position [4919, 0]
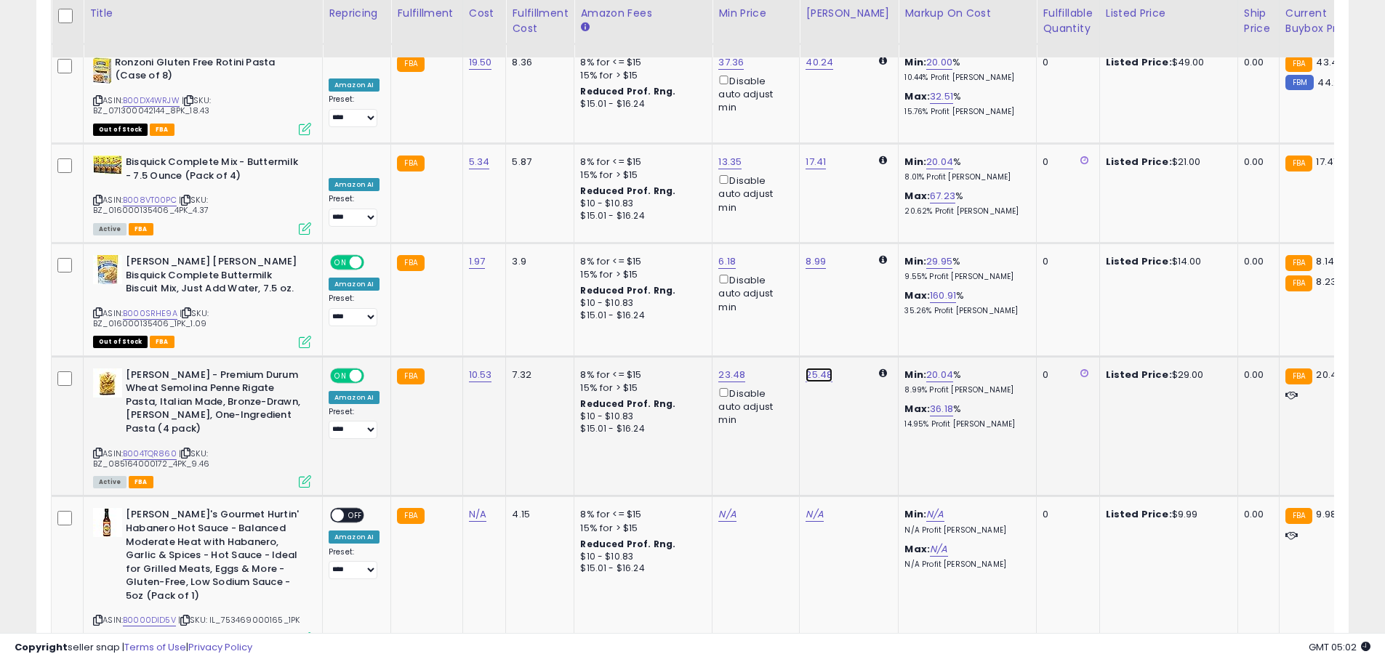
click at [820, 368] on link "25.48" at bounding box center [818, 375] width 27 height 15
drag, startPoint x: 753, startPoint y: 204, endPoint x: 649, endPoint y: 188, distance: 105.2
type input "*****"
click at [858, 204] on icon "submit" at bounding box center [854, 200] width 9 height 9
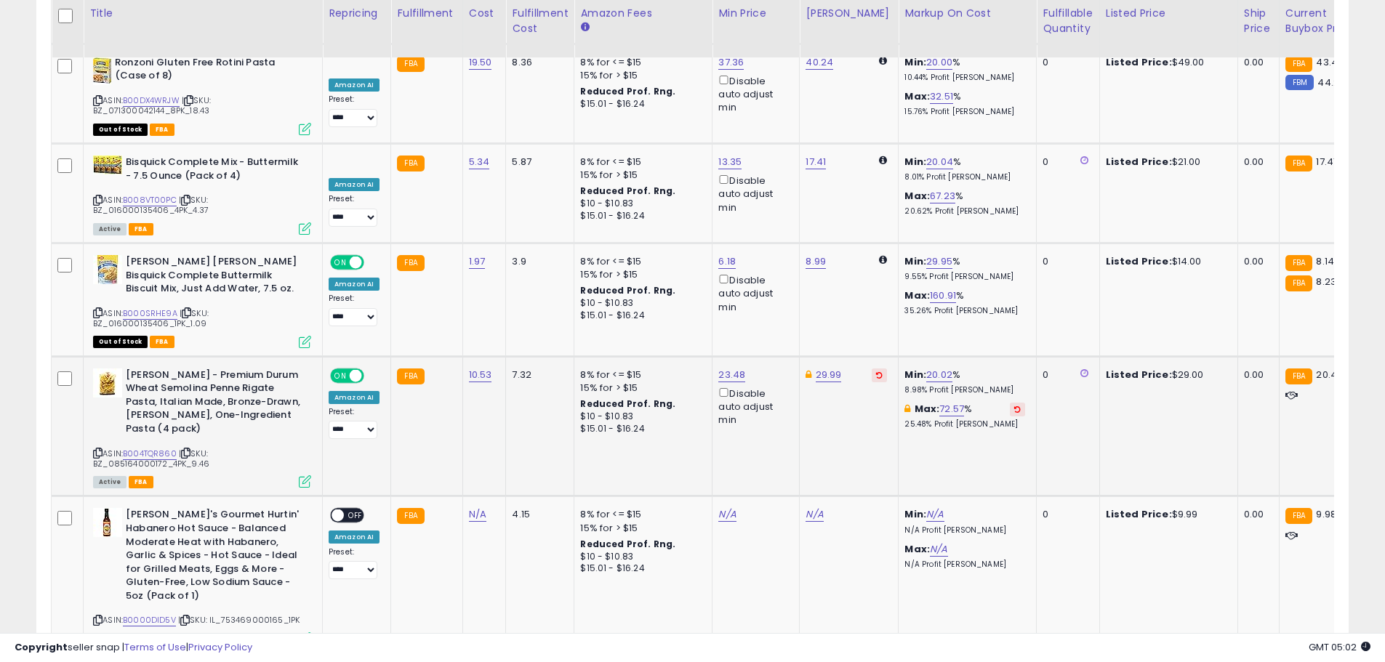
scroll to position [4773, 0]
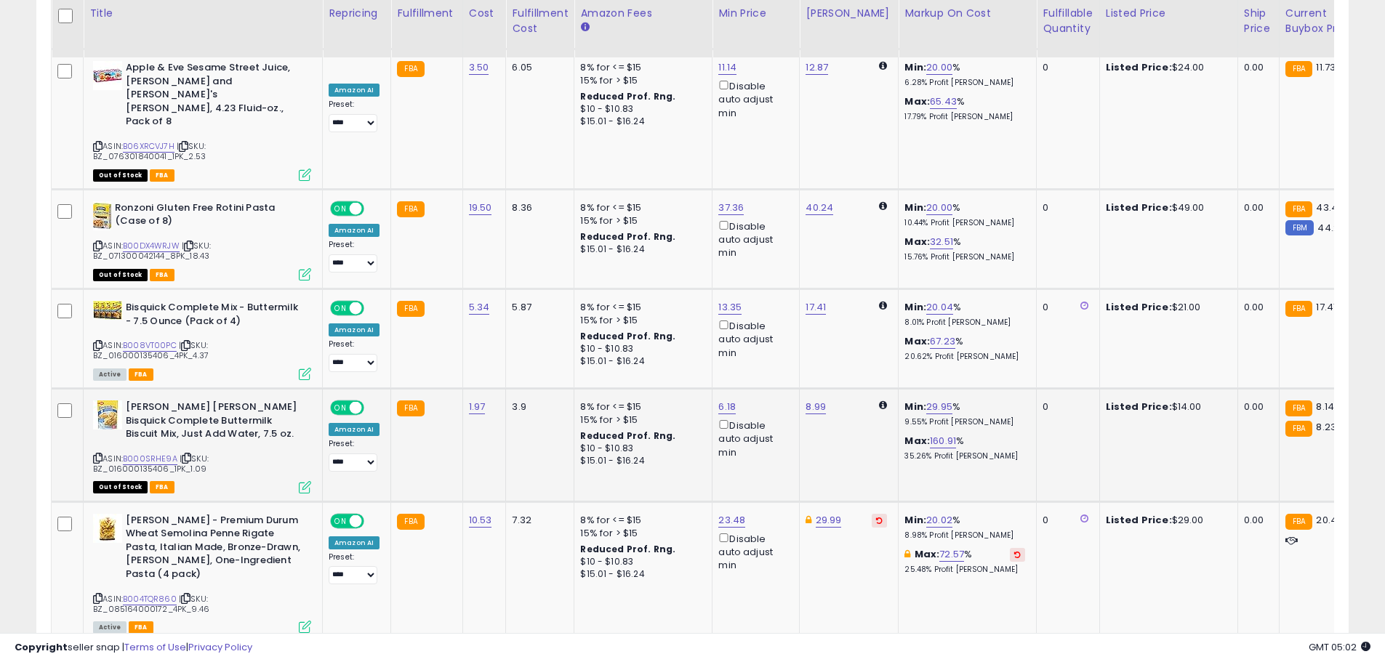
click at [812, 388] on td "8.99" at bounding box center [849, 444] width 99 height 113
click at [803, 388] on td "8.99" at bounding box center [849, 444] width 99 height 113
click at [805, 400] on link "8.99" at bounding box center [815, 407] width 20 height 15
drag, startPoint x: 767, startPoint y: 236, endPoint x: 638, endPoint y: 230, distance: 128.8
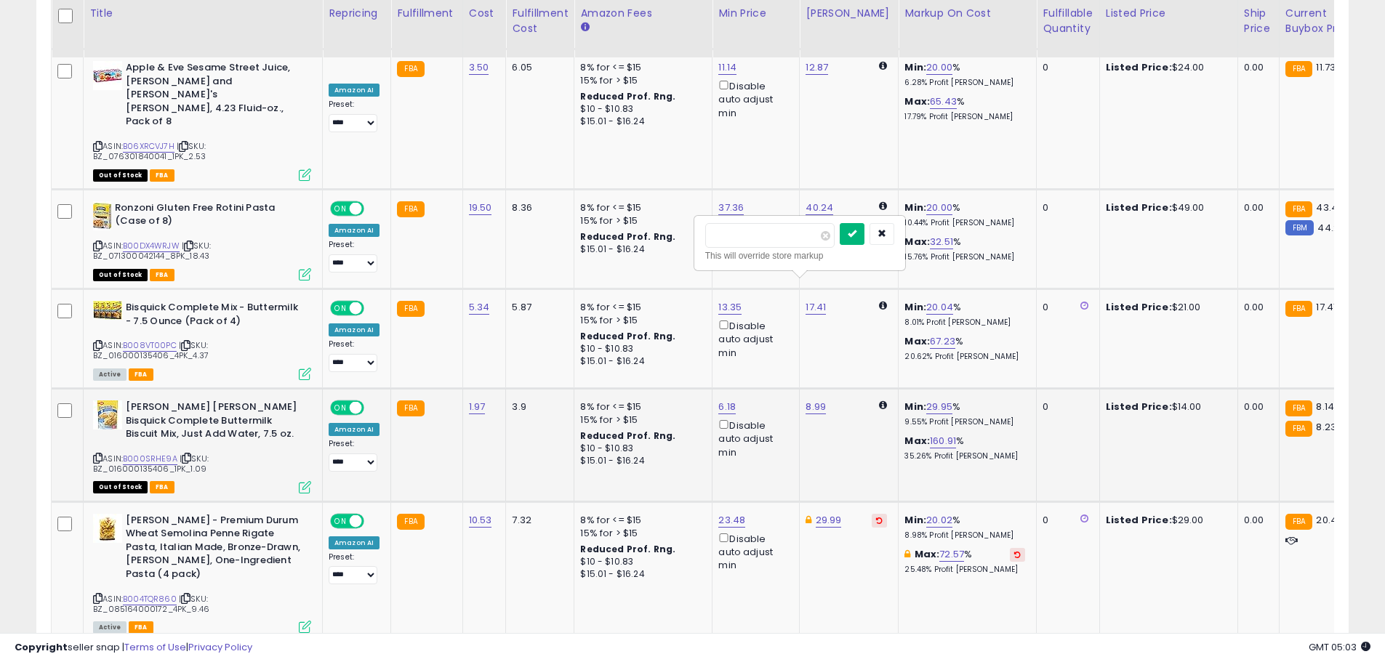
type input "*****"
drag, startPoint x: 865, startPoint y: 233, endPoint x: 872, endPoint y: 242, distance: 11.9
click at [864, 232] on button "submit" at bounding box center [852, 234] width 25 height 22
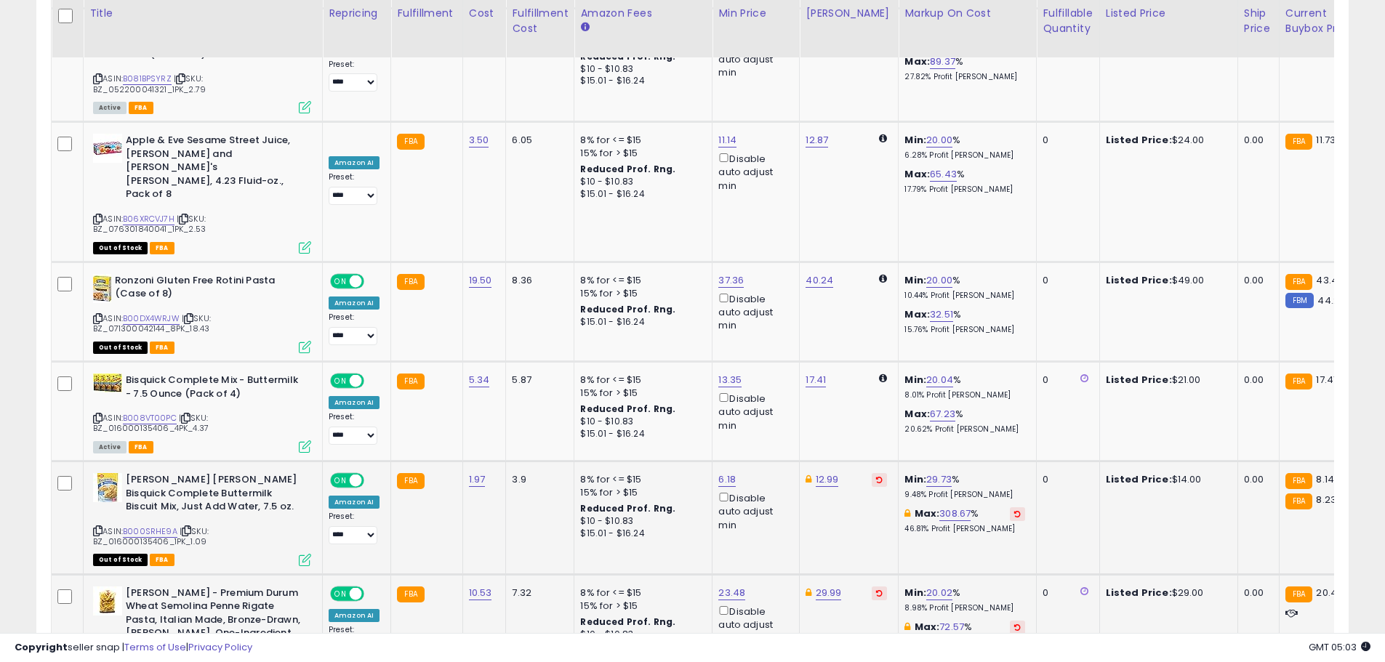
scroll to position [4628, 0]
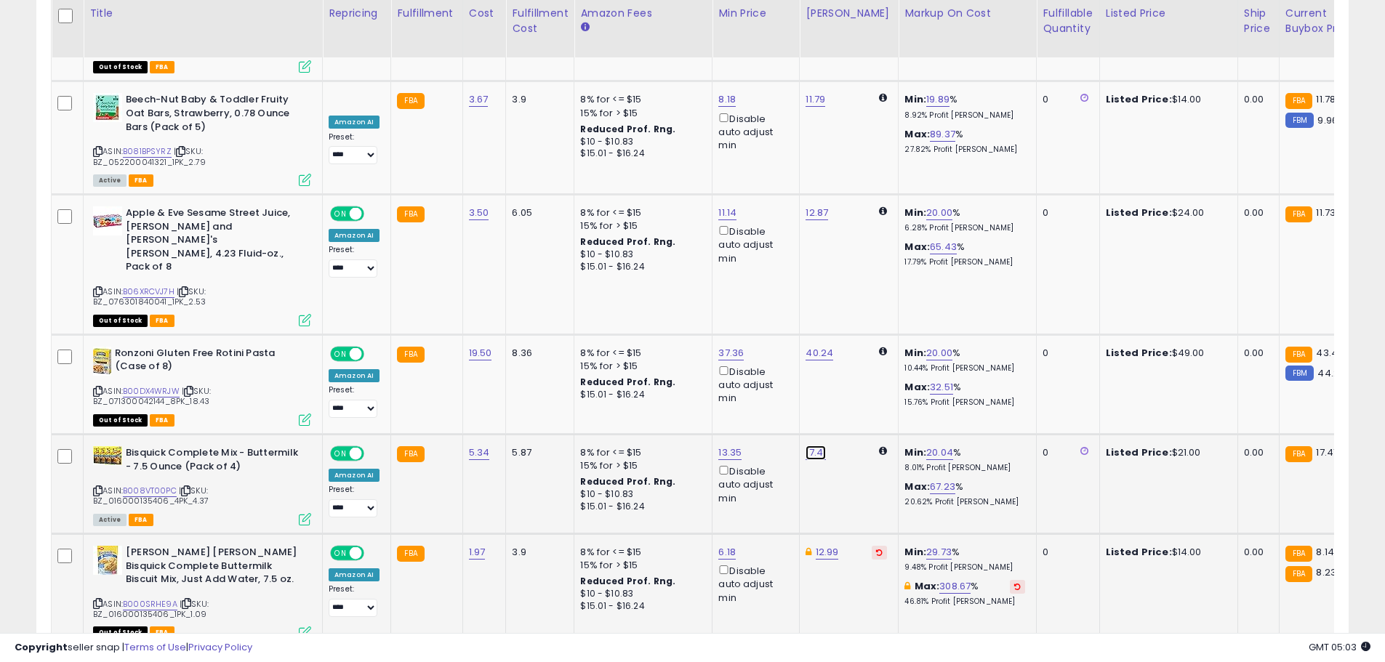
click at [814, 446] on link "17.41" at bounding box center [815, 453] width 20 height 15
drag, startPoint x: 767, startPoint y: 277, endPoint x: 699, endPoint y: 275, distance: 68.3
click at [699, 275] on div "***** This will override store markup" at bounding box center [798, 288] width 209 height 53
type input "*****"
click at [856, 276] on icon "submit" at bounding box center [851, 279] width 9 height 9
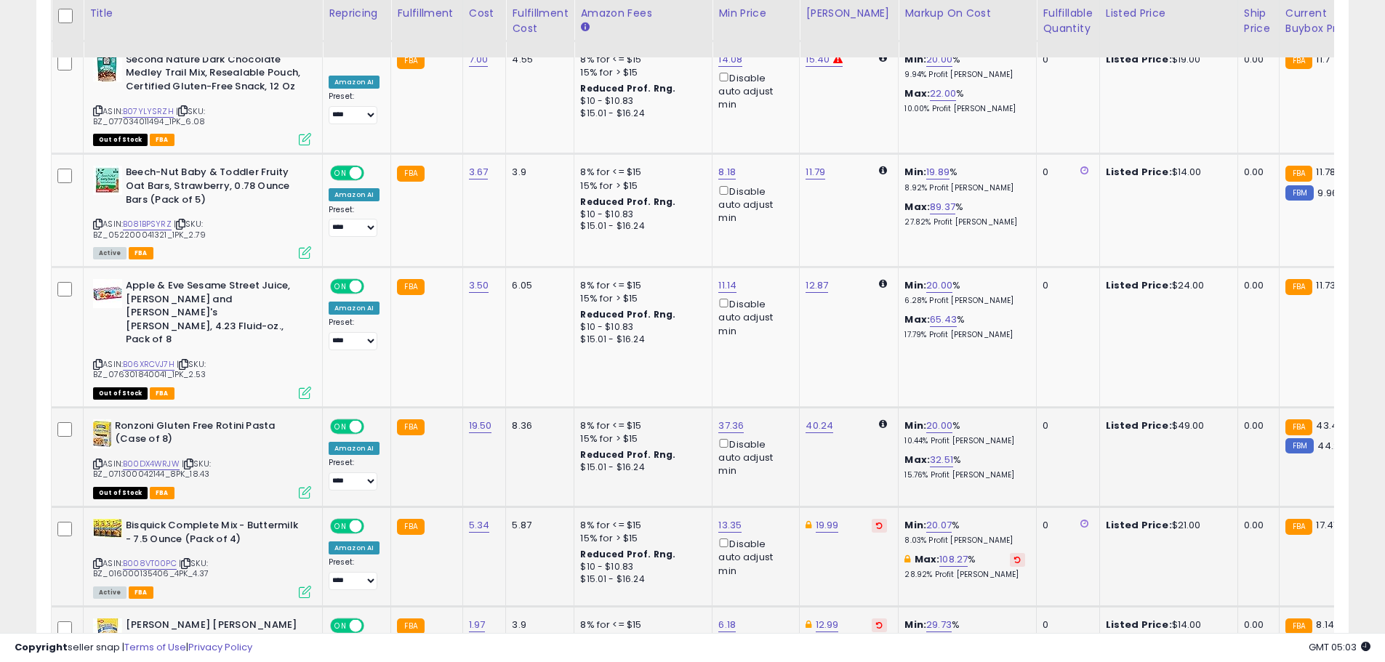
scroll to position [4483, 0]
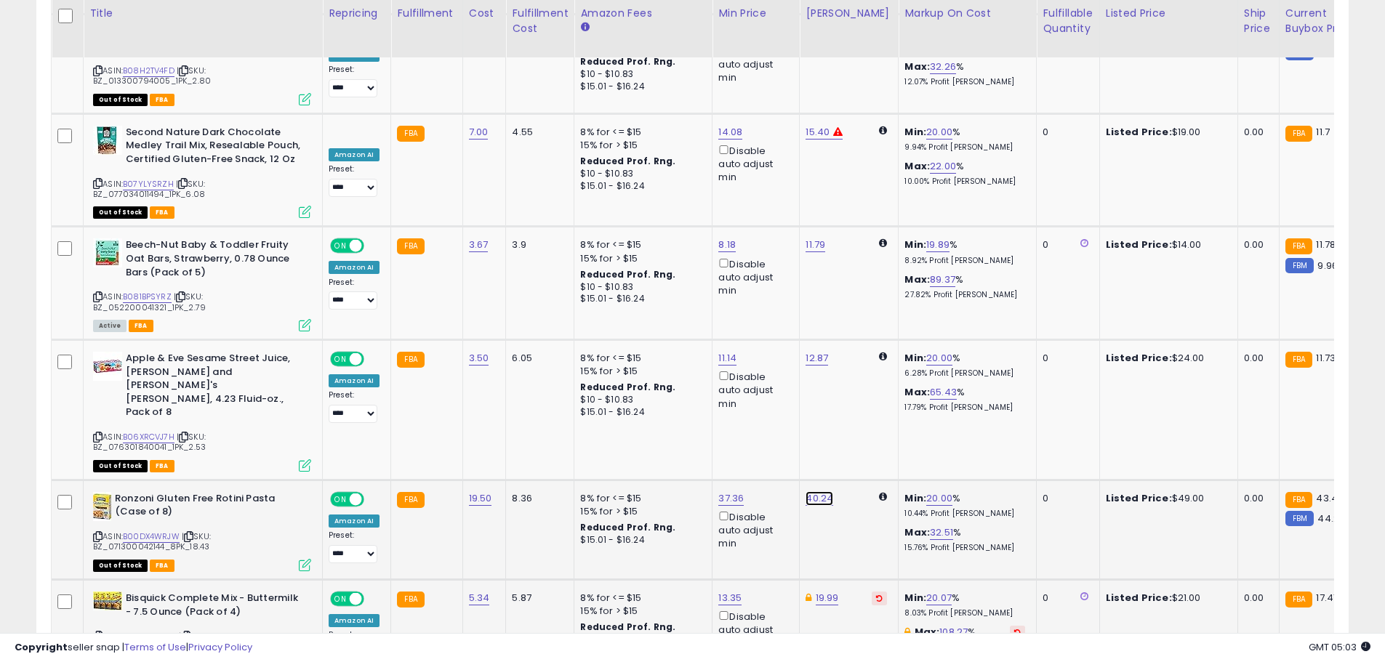
click at [811, 491] on link "40.24" at bounding box center [819, 498] width 28 height 15
drag, startPoint x: 764, startPoint y: 326, endPoint x: 664, endPoint y: 310, distance: 101.0
type input "*****"
click at [866, 327] on button "submit" at bounding box center [854, 326] width 25 height 22
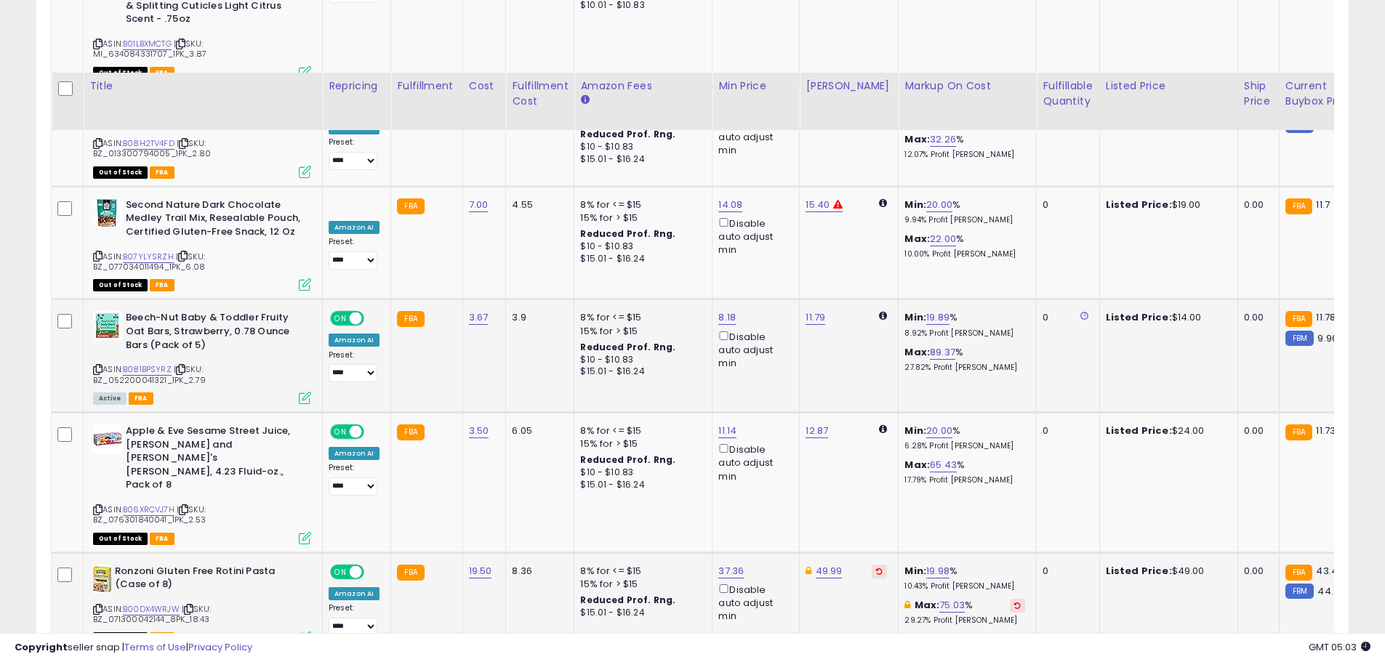
scroll to position [4337, 0]
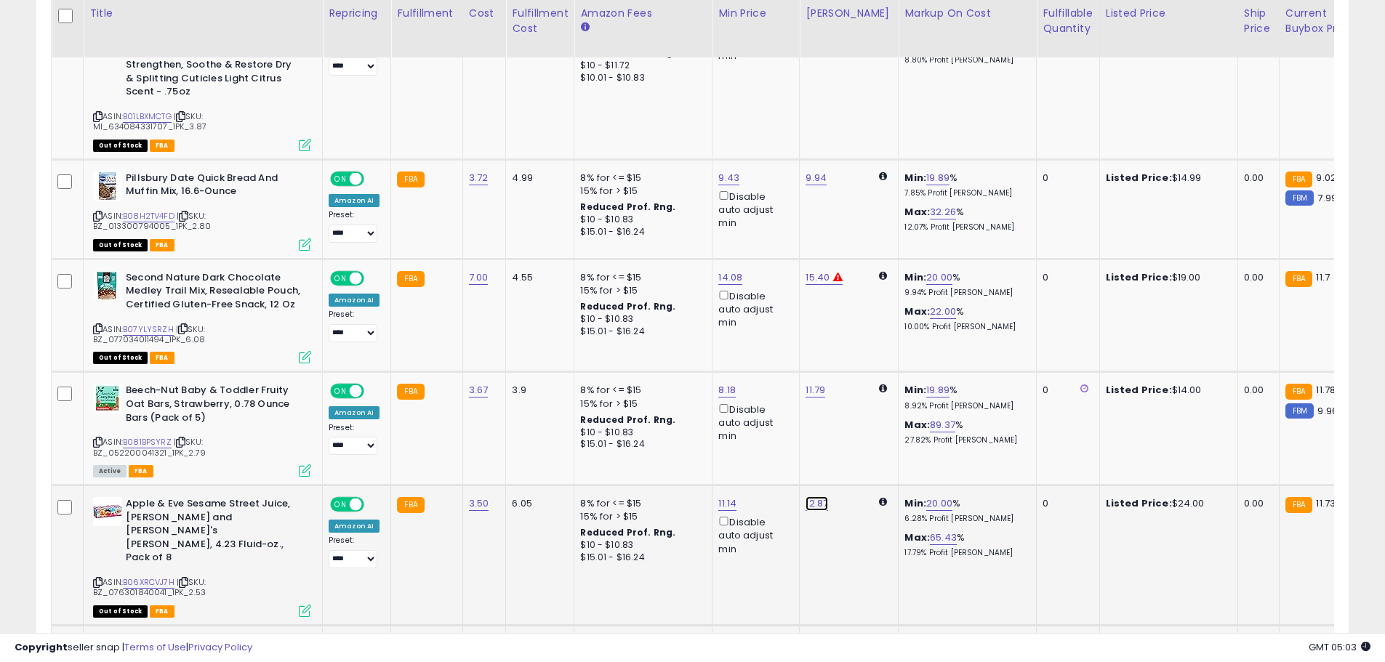
click at [813, 496] on link "12.87" at bounding box center [816, 503] width 23 height 15
drag, startPoint x: 750, startPoint y: 353, endPoint x: 690, endPoint y: 355, distance: 60.3
type input "*****"
click at [857, 361] on icon "submit" at bounding box center [852, 357] width 9 height 9
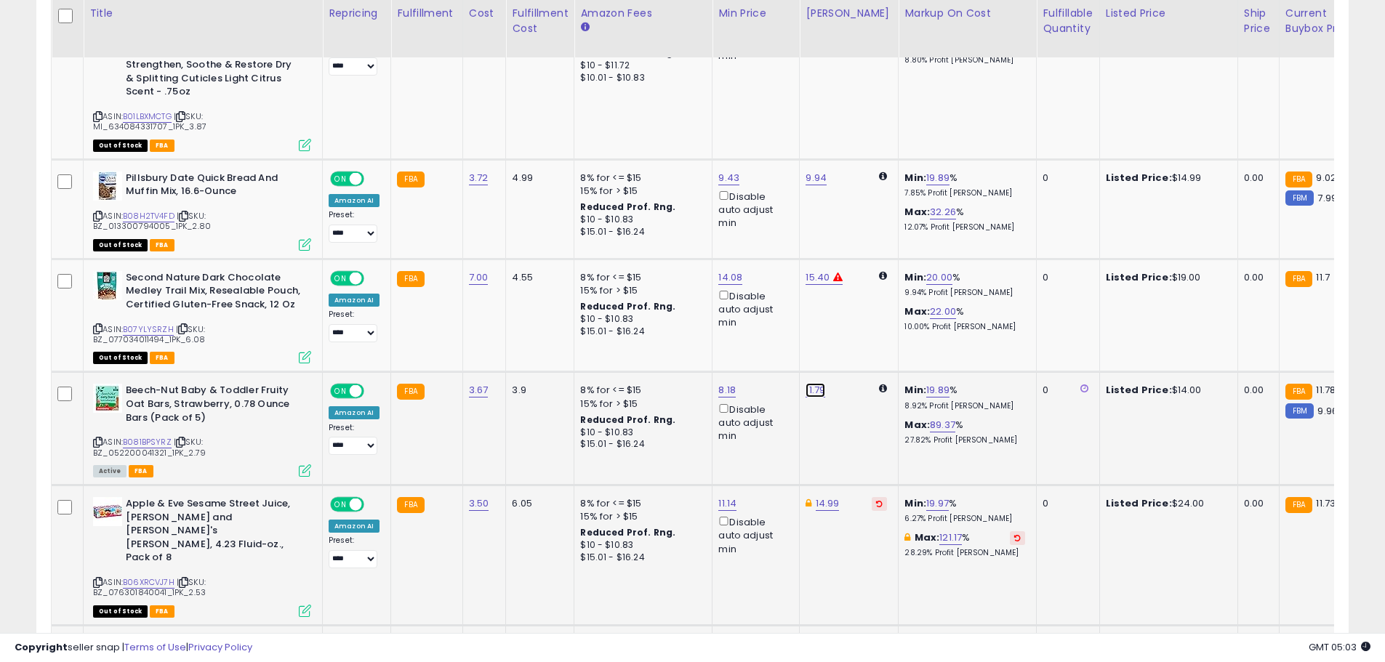
click at [806, 383] on link "11.79" at bounding box center [815, 390] width 20 height 15
drag, startPoint x: 780, startPoint y: 239, endPoint x: 589, endPoint y: 239, distance: 191.2
type input "*****"
click at [856, 244] on icon "submit" at bounding box center [851, 243] width 9 height 9
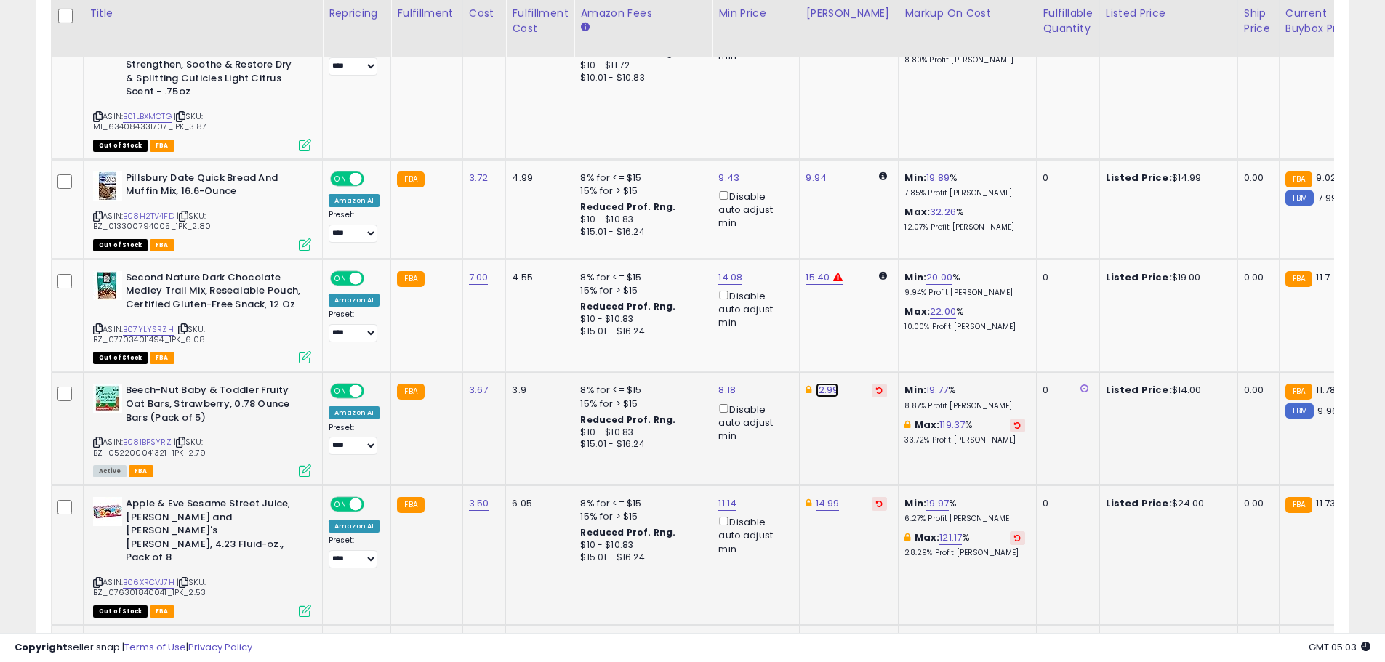
click at [819, 383] on link "12.99" at bounding box center [827, 390] width 23 height 15
click at [736, 242] on input "*****" at bounding box center [780, 245] width 129 height 25
type input "*****"
click at [867, 241] on icon "submit" at bounding box center [862, 243] width 9 height 9
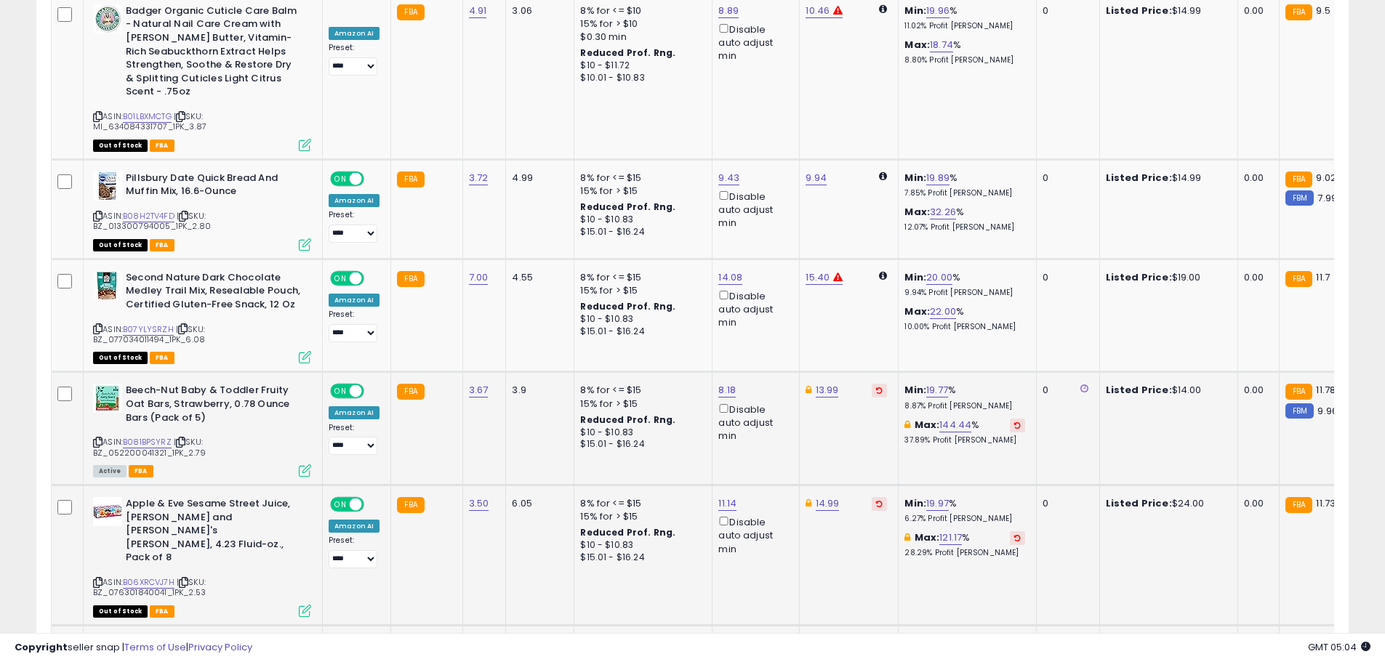
scroll to position [4265, 0]
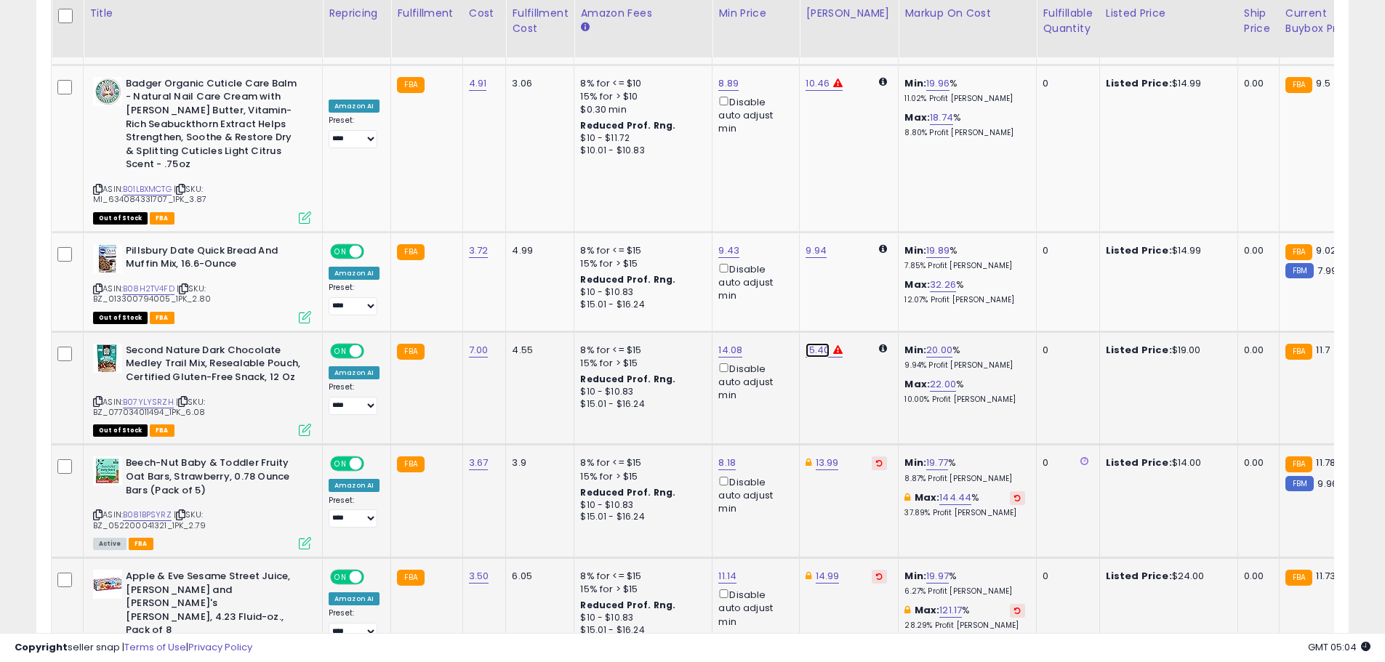
click at [820, 343] on link "15.40" at bounding box center [817, 350] width 24 height 15
drag, startPoint x: 757, startPoint y: 202, endPoint x: 682, endPoint y: 200, distance: 74.9
type input "*****"
click at [858, 201] on icon "submit" at bounding box center [853, 203] width 9 height 9
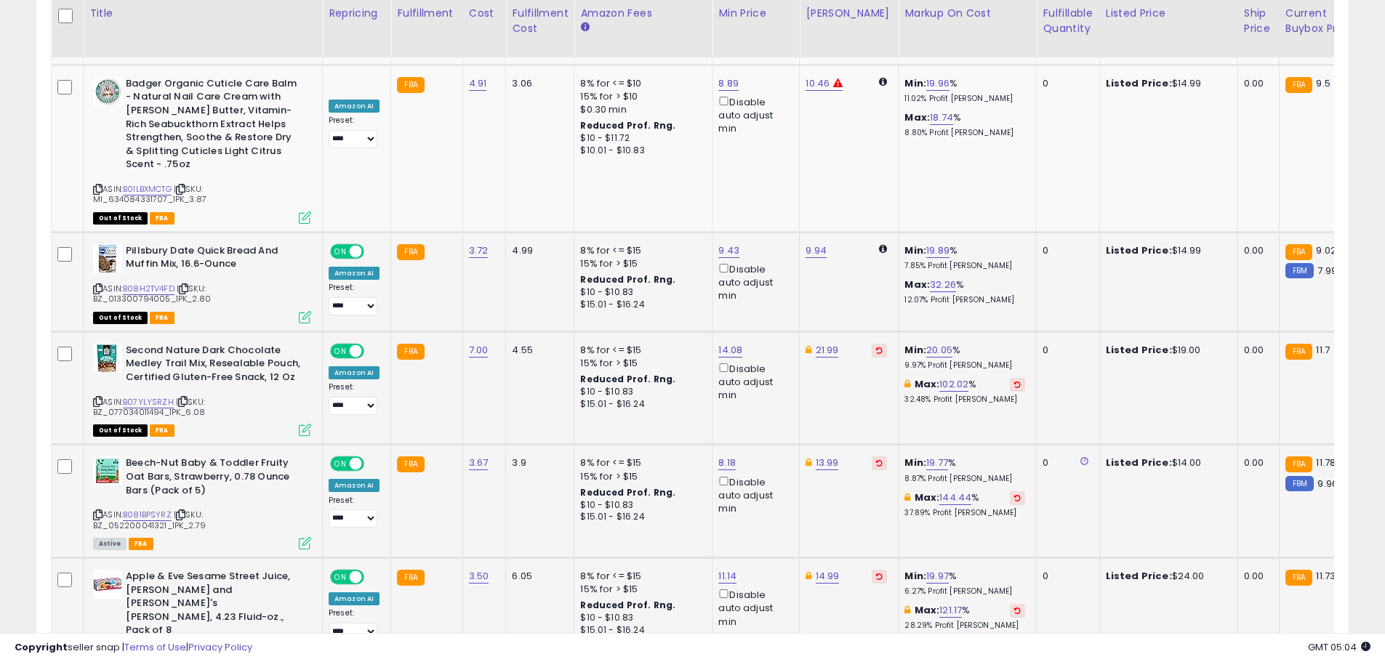
scroll to position [4119, 0]
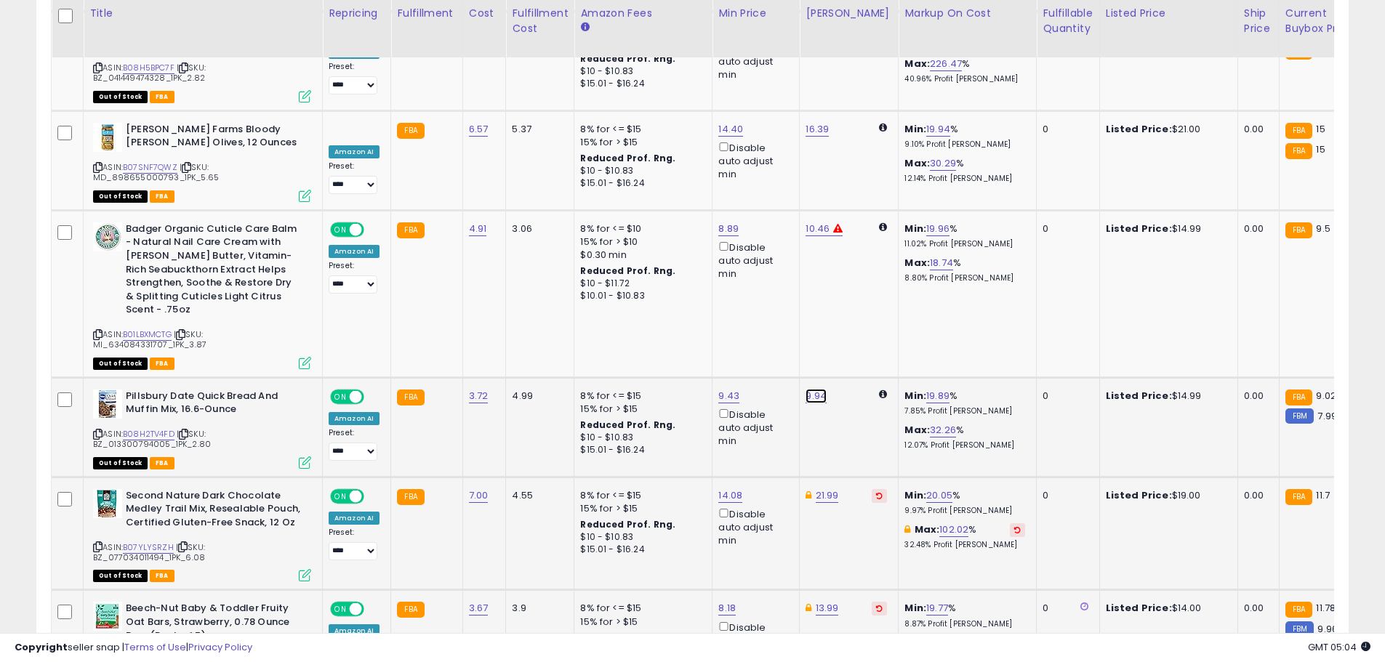
click at [813, 389] on link "9.94" at bounding box center [815, 396] width 21 height 15
drag, startPoint x: 756, startPoint y: 253, endPoint x: 608, endPoint y: 223, distance: 150.5
type input "*****"
click at [864, 254] on button "submit" at bounding box center [852, 250] width 25 height 22
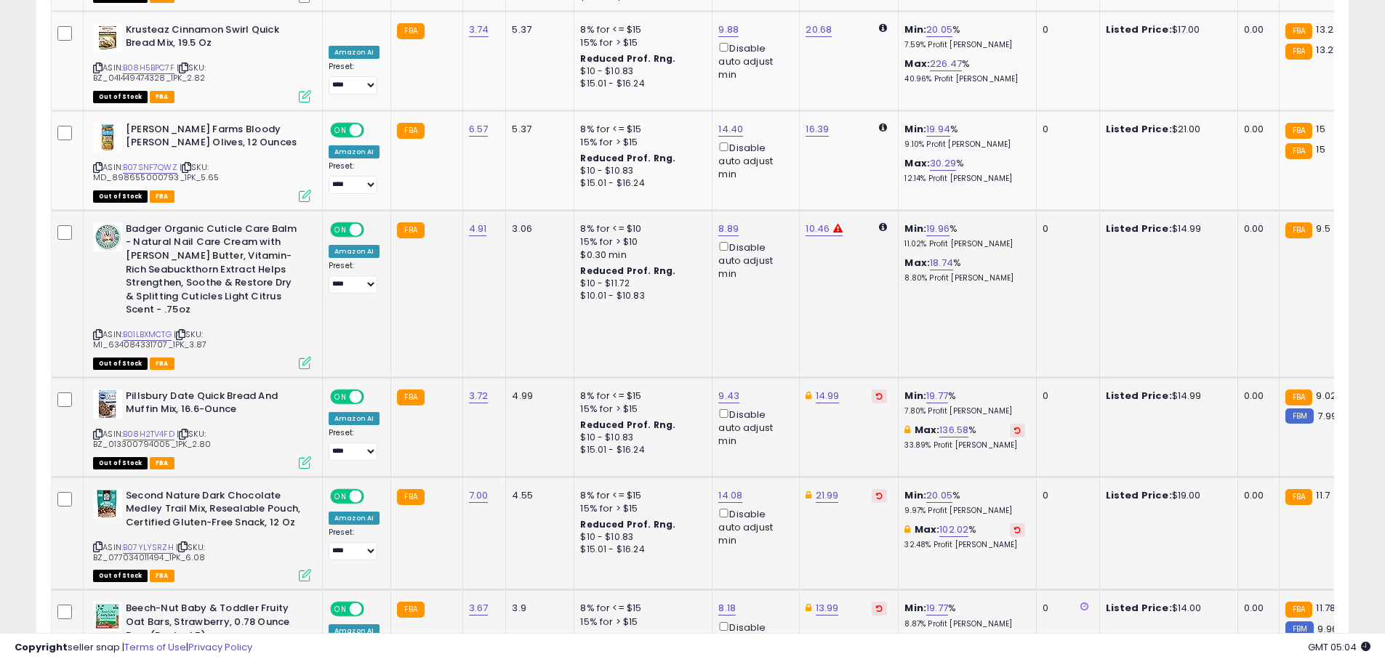
scroll to position [4046, 0]
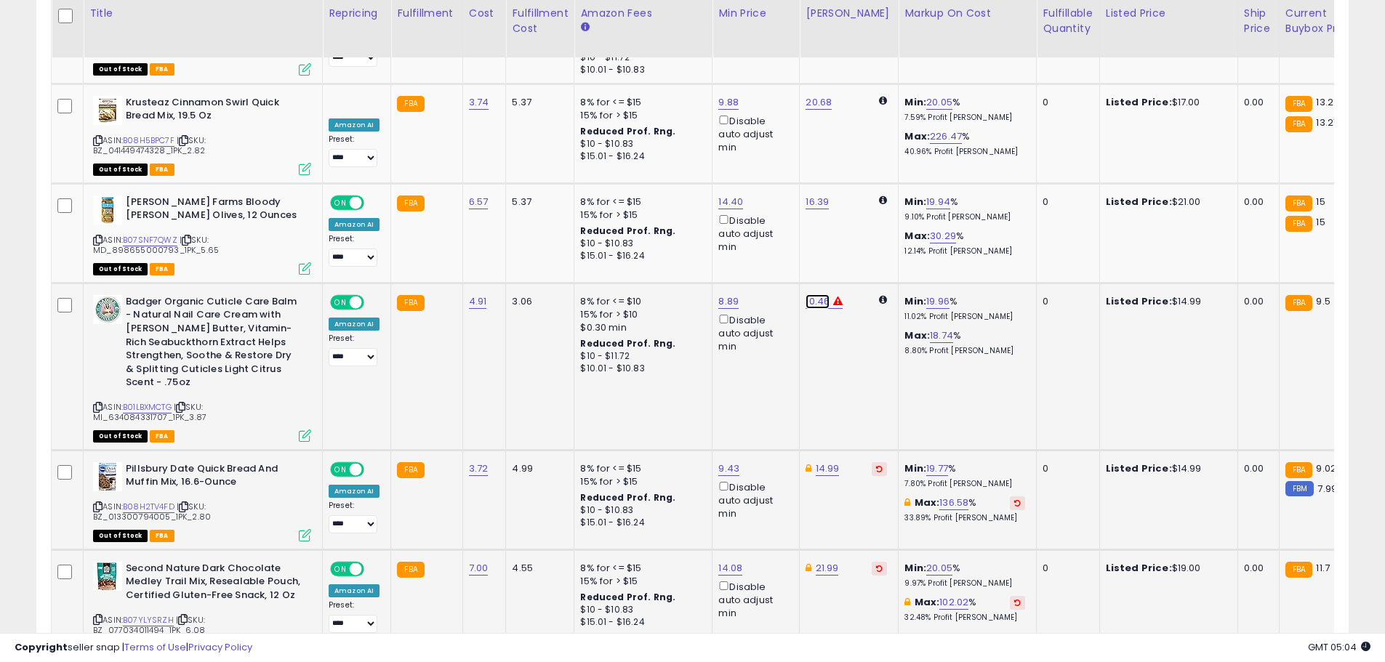
click at [812, 294] on link "10.46" at bounding box center [817, 301] width 24 height 15
drag, startPoint x: 753, startPoint y: 161, endPoint x: 679, endPoint y: 153, distance: 74.7
type input "*****"
click at [863, 161] on button "submit" at bounding box center [853, 156] width 25 height 22
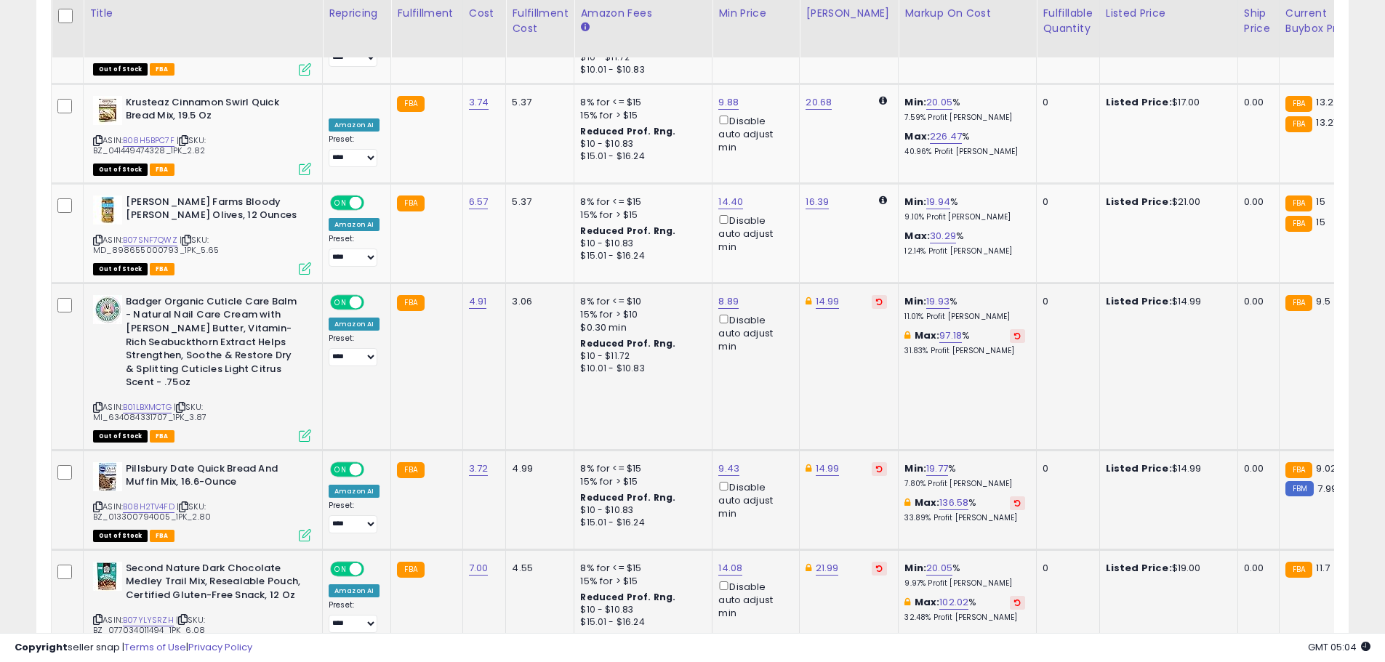
scroll to position [3974, 0]
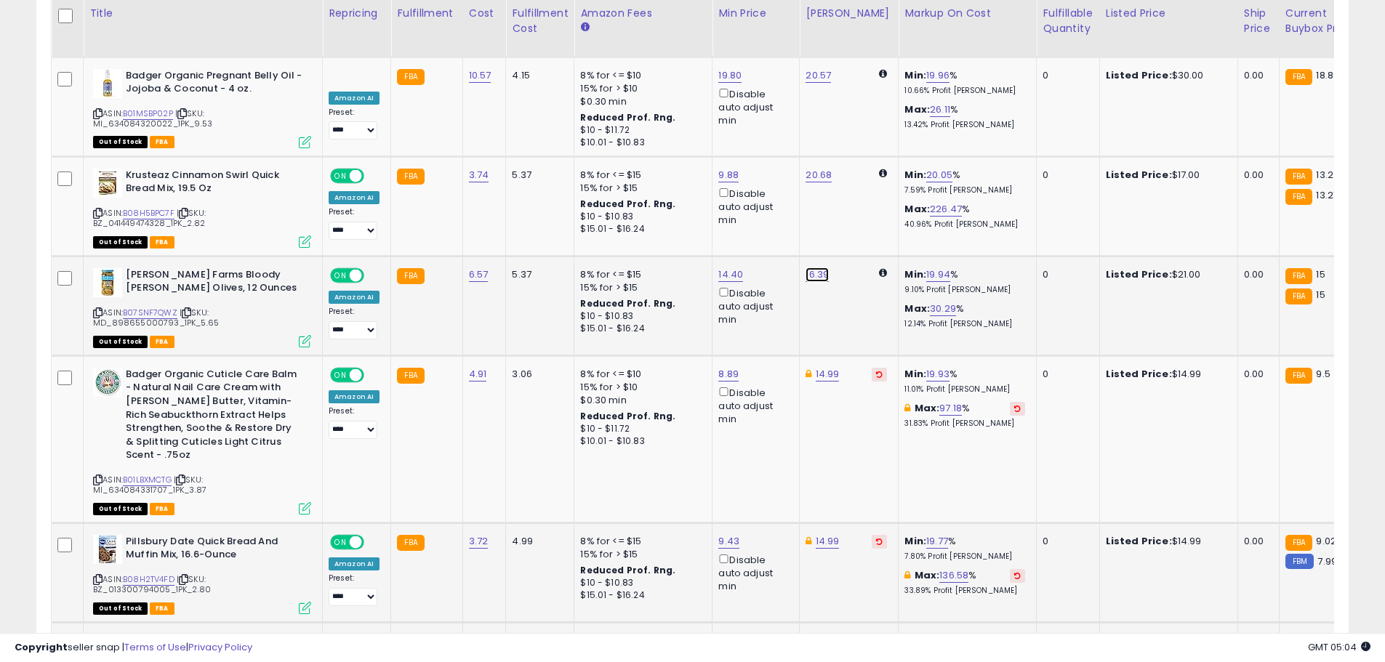
click at [807, 267] on link "16.39" at bounding box center [816, 274] width 23 height 15
drag, startPoint x: 778, startPoint y: 138, endPoint x: 691, endPoint y: 132, distance: 88.1
type input "*****"
click at [858, 131] on icon "submit" at bounding box center [853, 128] width 9 height 9
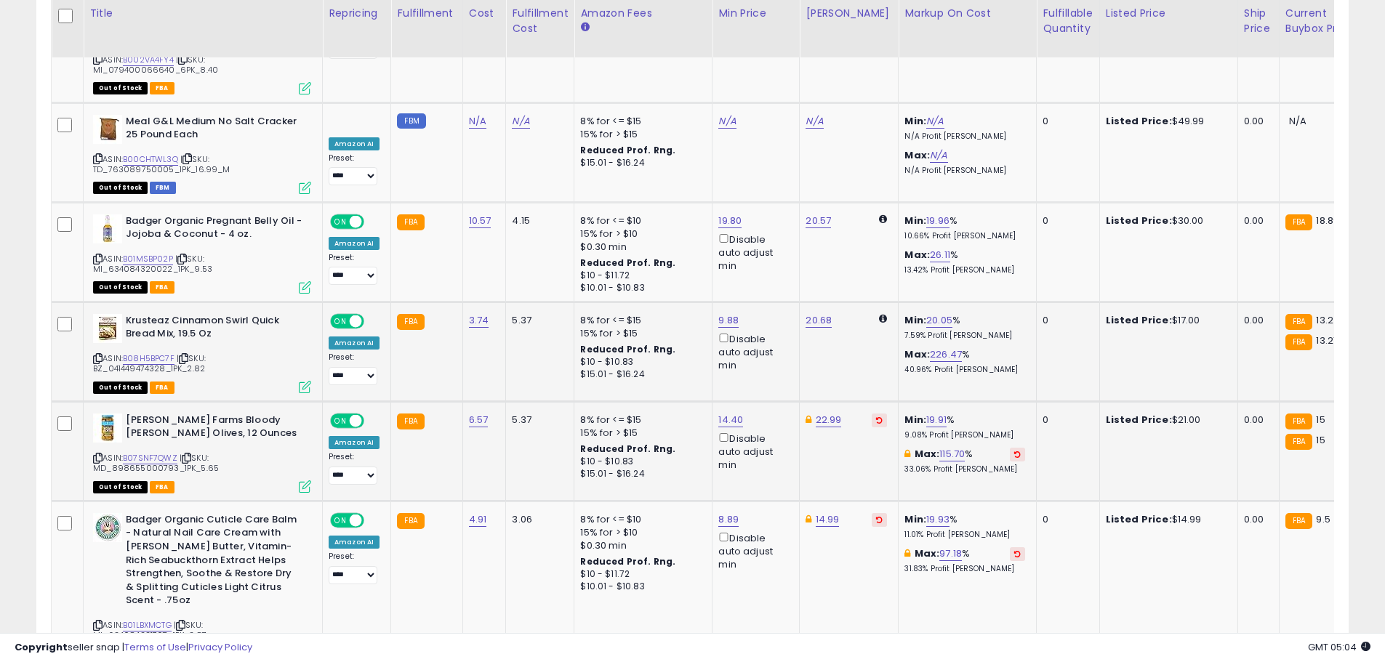
scroll to position [3756, 0]
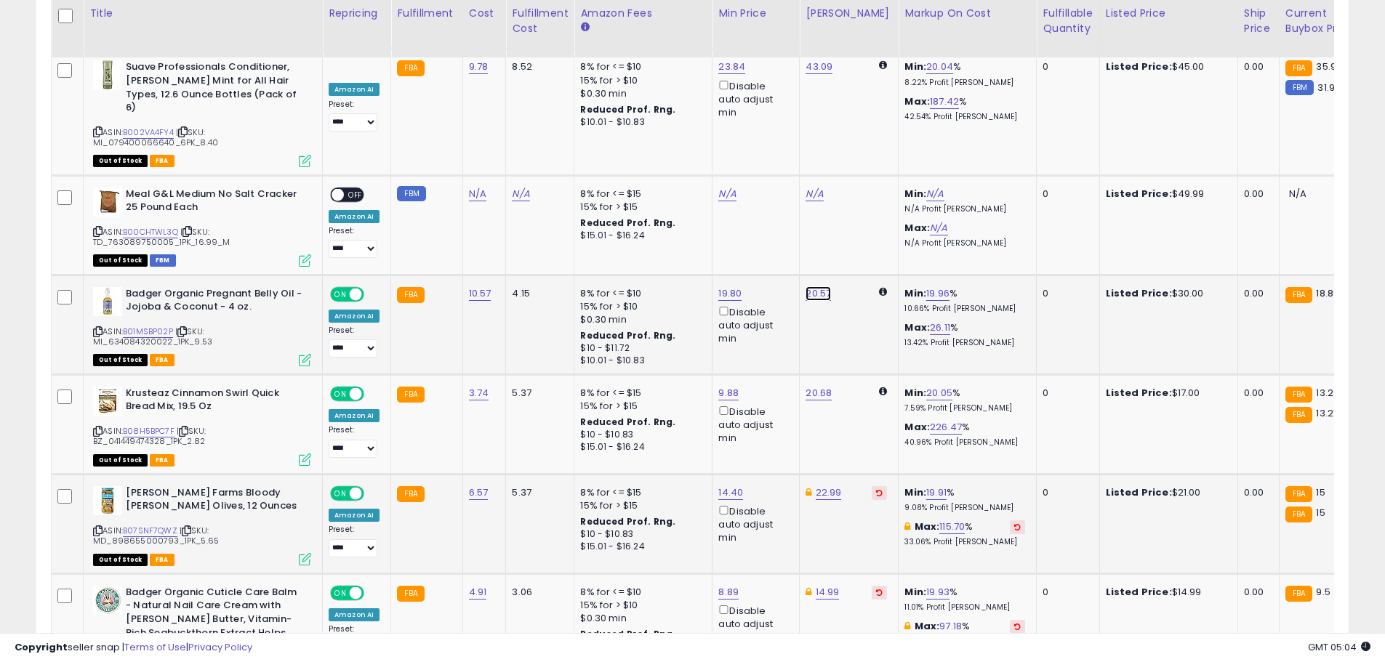
click at [824, 286] on link "20.57" at bounding box center [817, 293] width 25 height 15
drag, startPoint x: 754, startPoint y: 148, endPoint x: 674, endPoint y: 134, distance: 82.0
type input "*****"
click at [866, 145] on button "submit" at bounding box center [854, 148] width 25 height 22
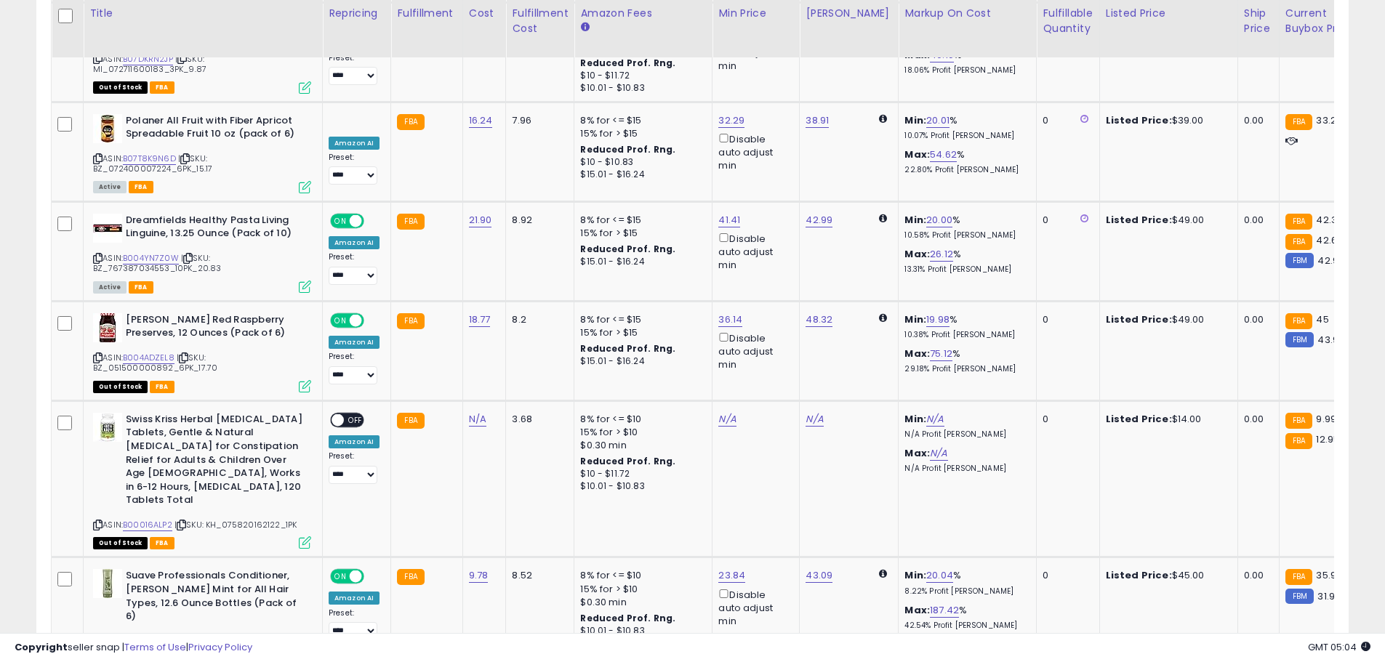
scroll to position [3174, 0]
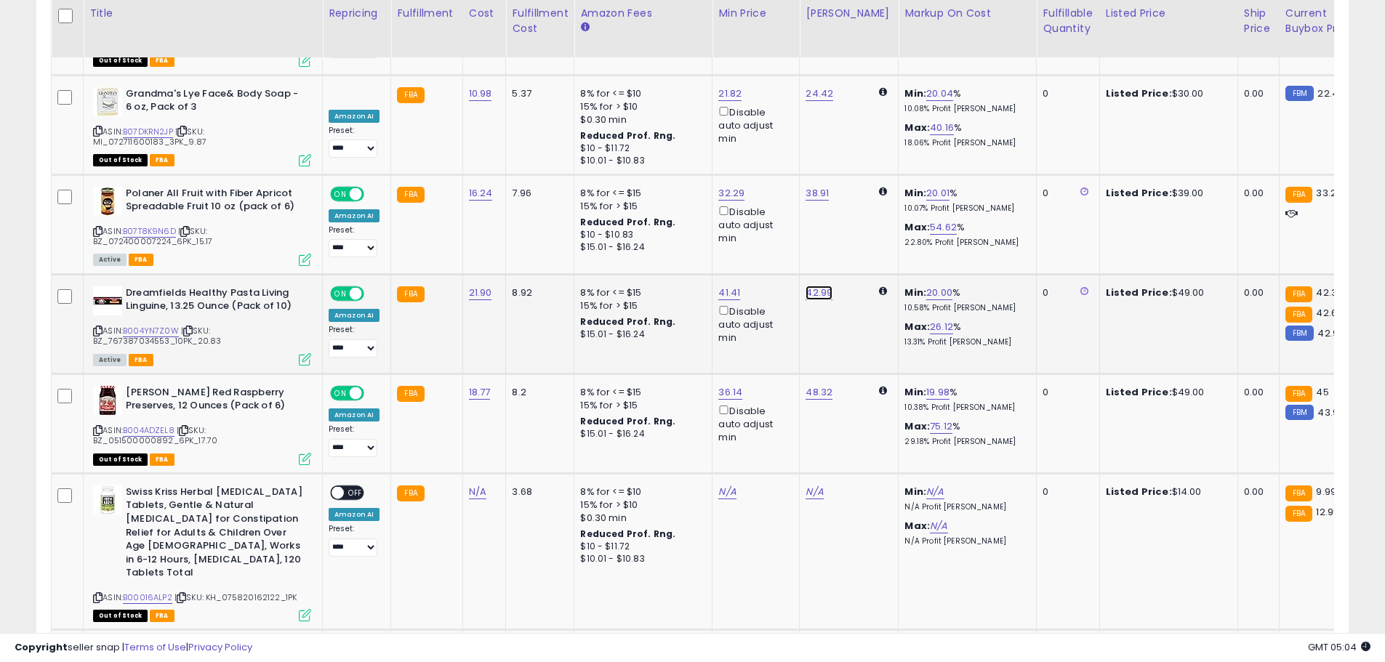
click at [808, 286] on link "42.99" at bounding box center [818, 293] width 27 height 15
drag, startPoint x: 758, startPoint y: 178, endPoint x: 677, endPoint y: 168, distance: 81.3
click at [677, 168] on tbody "**********" at bounding box center [1161, 445] width 2218 height 5713
type input "*****"
click at [866, 165] on button "submit" at bounding box center [854, 174] width 25 height 22
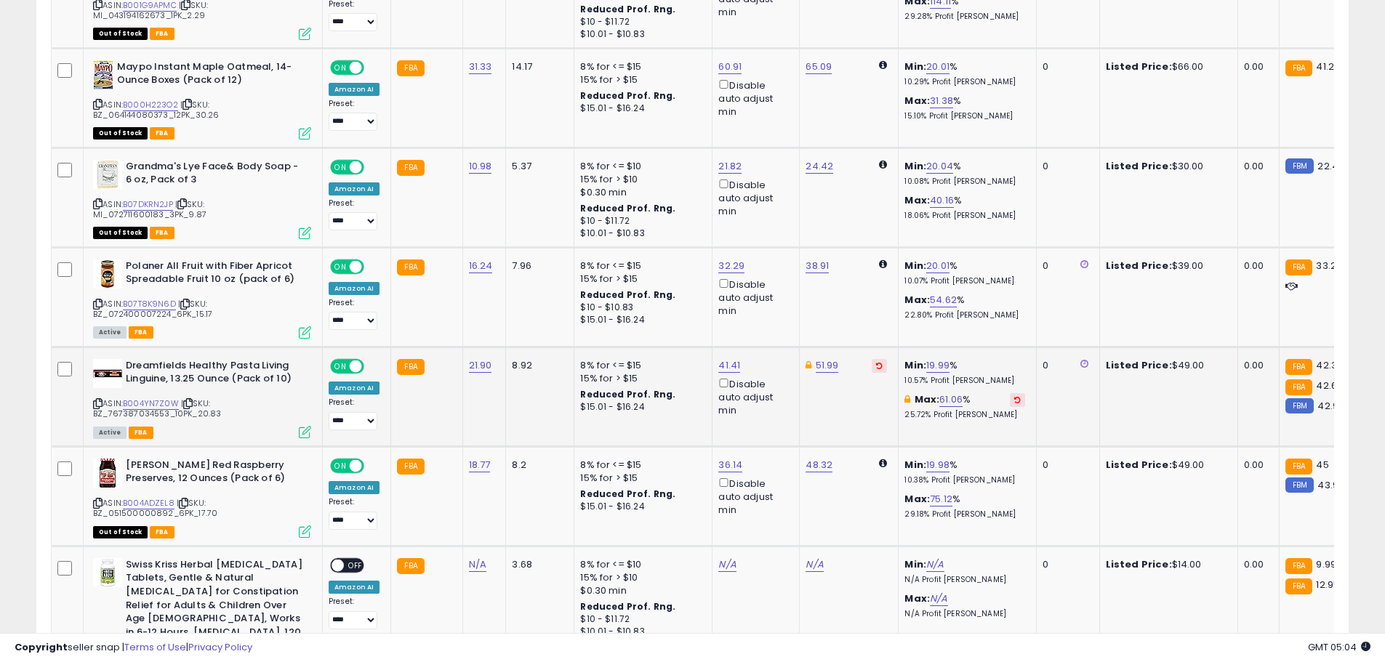
scroll to position [3029, 0]
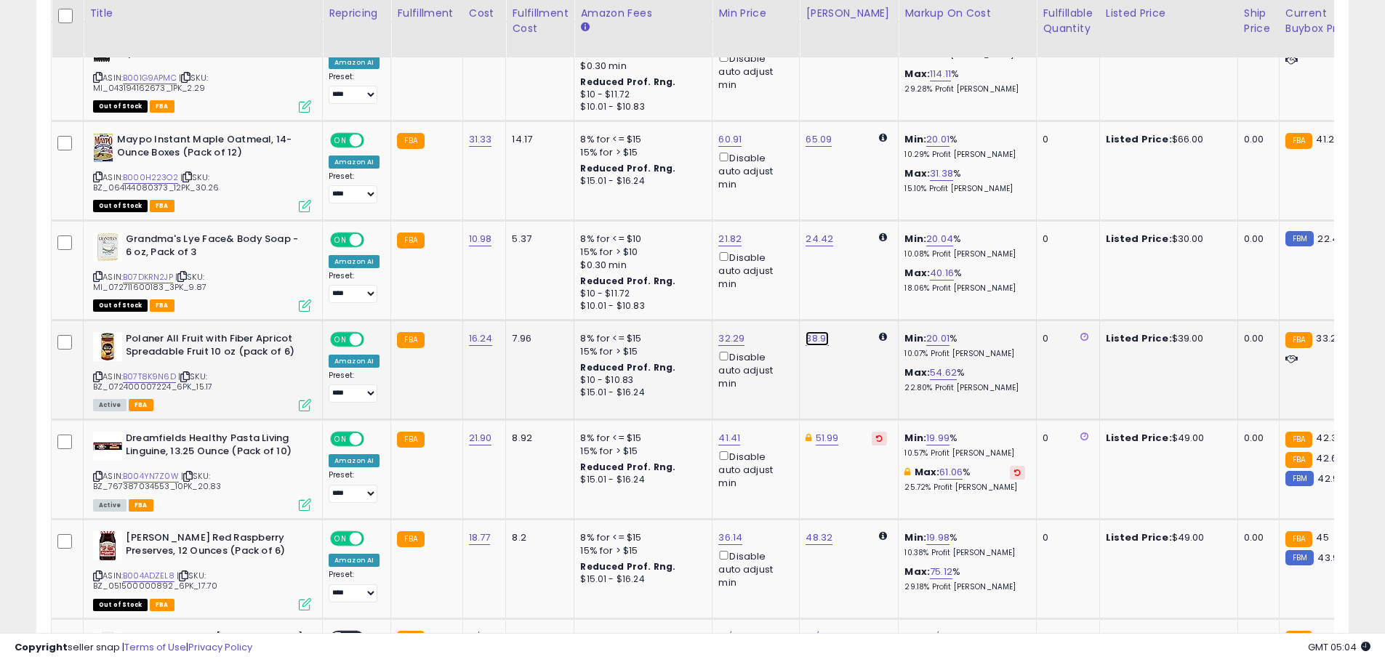
click at [813, 331] on link "38.91" at bounding box center [816, 338] width 23 height 15
drag, startPoint x: 746, startPoint y: 215, endPoint x: 682, endPoint y: 210, distance: 64.9
click at [682, 210] on tbody "**********" at bounding box center [1161, 590] width 2218 height 5713
drag, startPoint x: 757, startPoint y: 220, endPoint x: 621, endPoint y: 201, distance: 138.0
click at [621, 201] on tbody "**********" at bounding box center [1161, 590] width 2218 height 5713
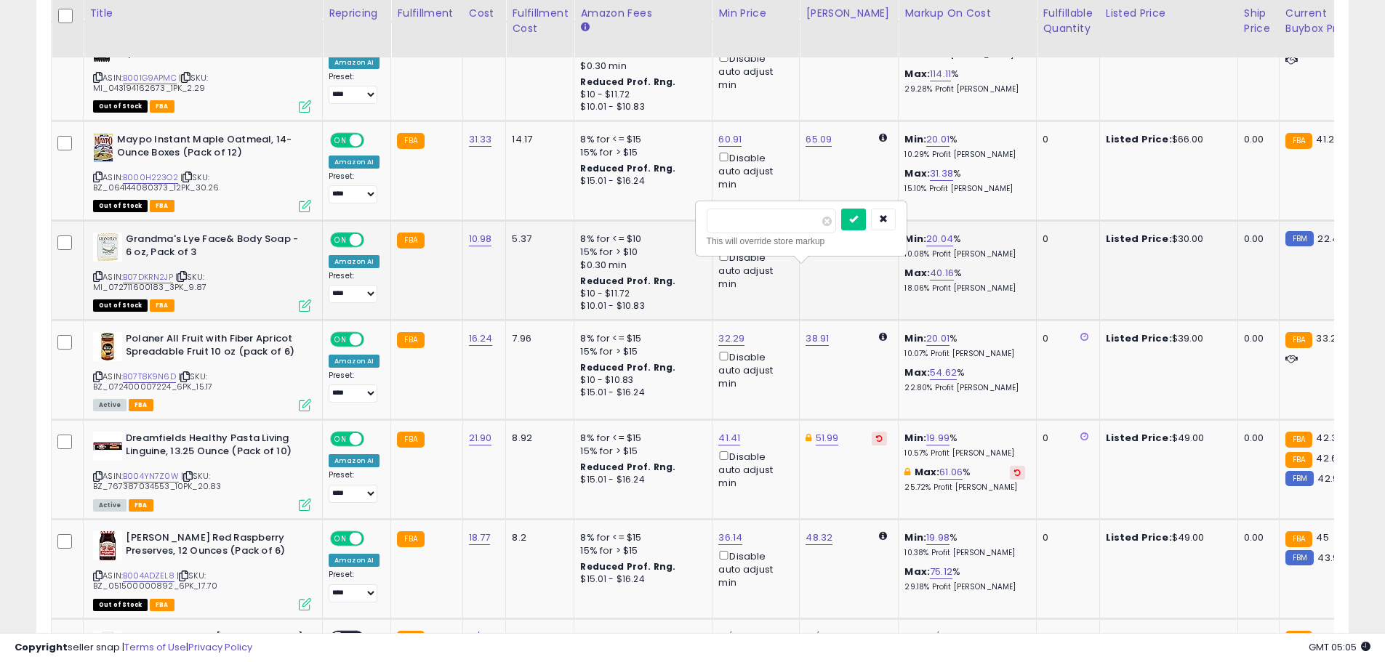
drag, startPoint x: 766, startPoint y: 230, endPoint x: 632, endPoint y: 194, distance: 139.1
click at [632, 194] on tbody "**********" at bounding box center [1161, 590] width 2218 height 5713
click at [731, 222] on input "*" at bounding box center [771, 221] width 129 height 25
type input "*****"
click at [866, 221] on button "submit" at bounding box center [853, 220] width 25 height 22
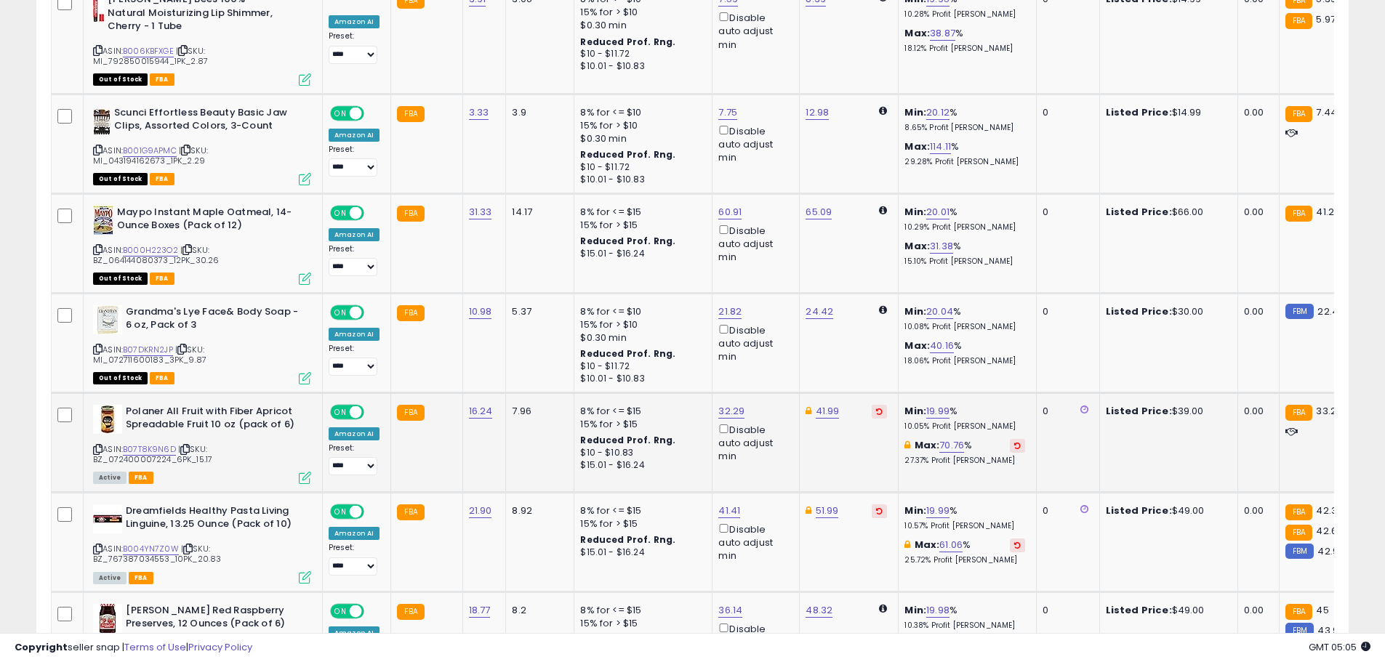
scroll to position [2883, 0]
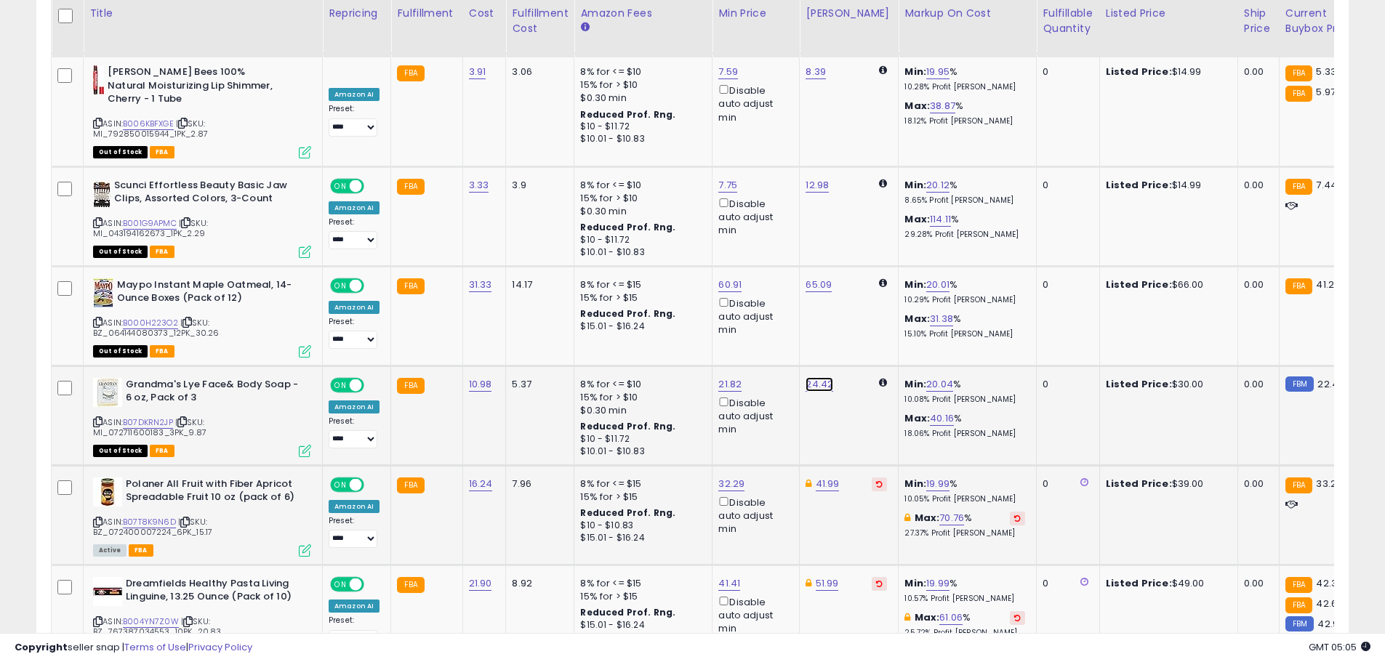
click at [817, 377] on link "24.42" at bounding box center [819, 384] width 28 height 15
drag, startPoint x: 762, startPoint y: 268, endPoint x: 664, endPoint y: 248, distance: 100.2
type input "*****"
click at [858, 263] on icon "submit" at bounding box center [854, 264] width 9 height 9
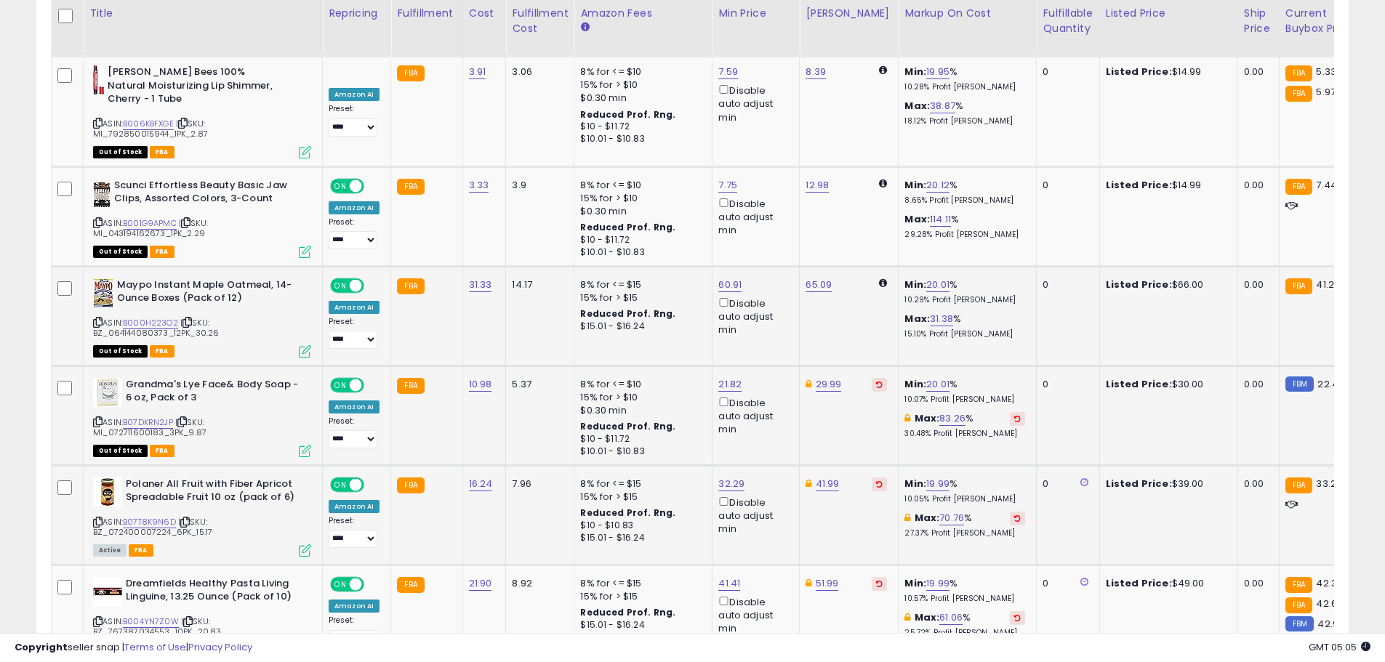
scroll to position [2811, 0]
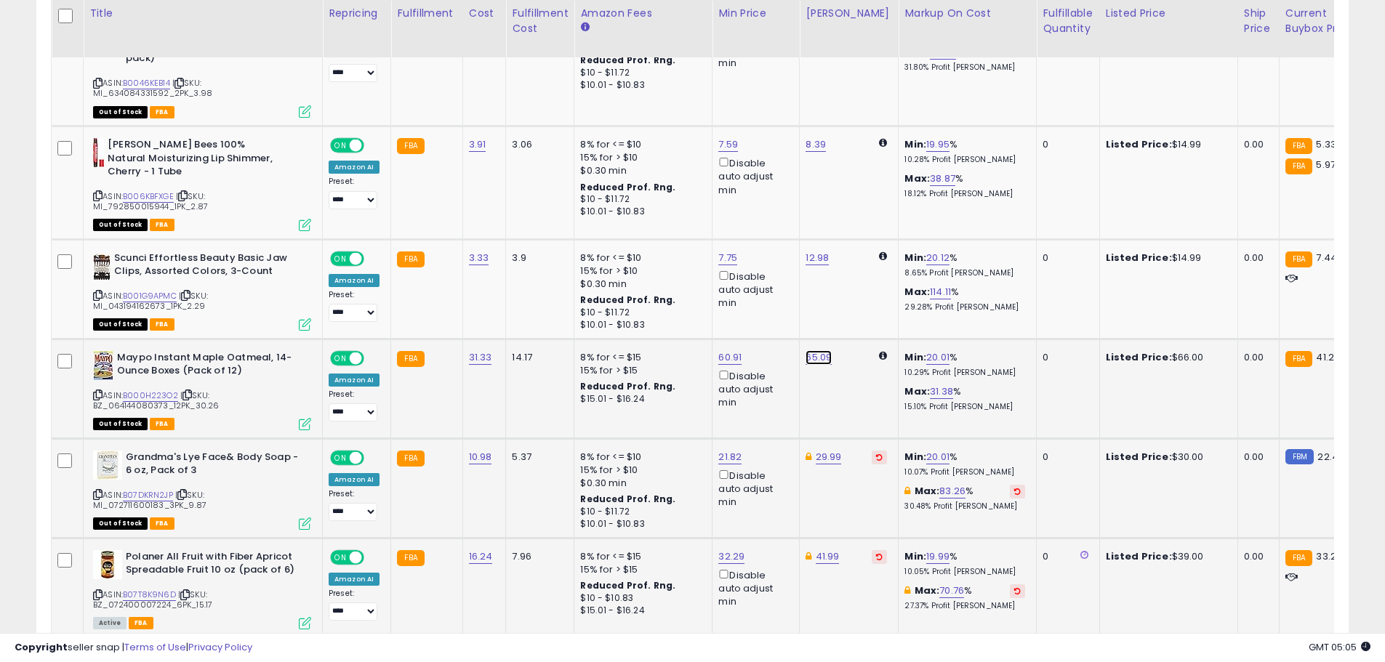
click at [810, 350] on link "65.09" at bounding box center [818, 357] width 26 height 15
drag, startPoint x: 762, startPoint y: 244, endPoint x: 683, endPoint y: 235, distance: 79.0
type input "*****"
click at [867, 244] on button "submit" at bounding box center [854, 239] width 25 height 22
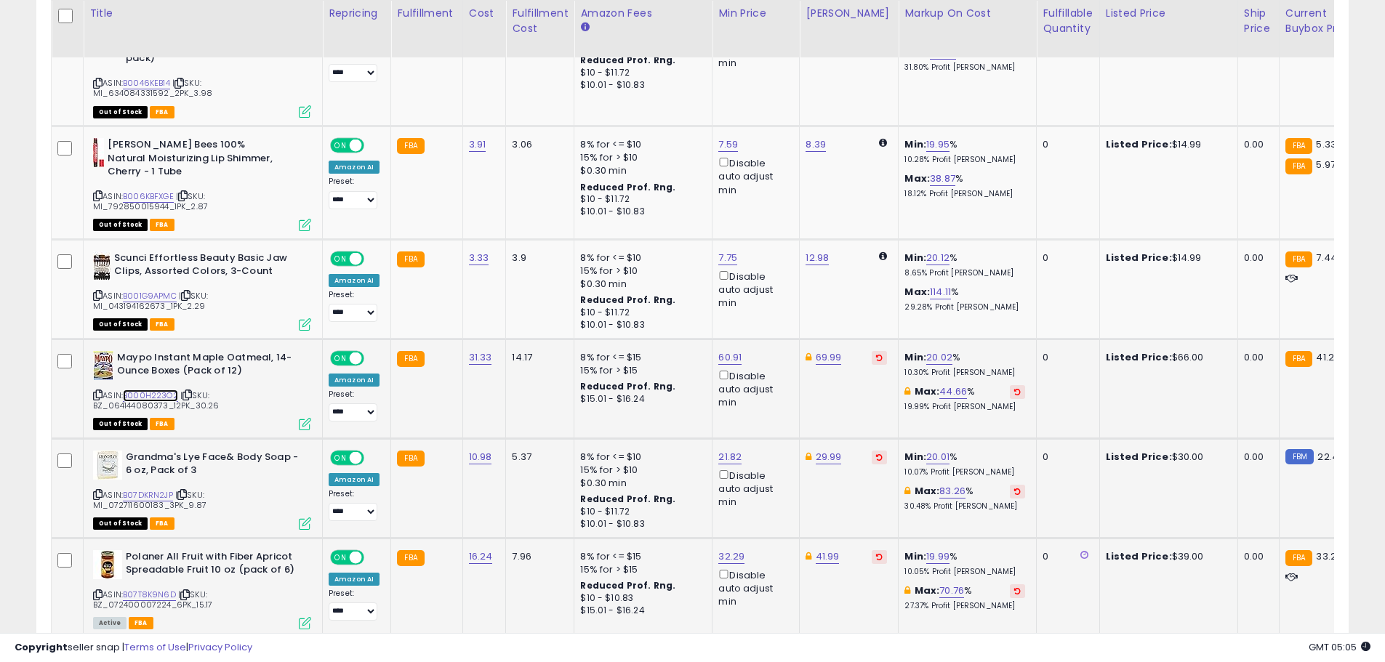
click at [165, 390] on link "B000H223O2" at bounding box center [150, 396] width 55 height 12
click at [823, 350] on link "69.99" at bounding box center [829, 357] width 26 height 15
drag, startPoint x: 677, startPoint y: 225, endPoint x: 658, endPoint y: 221, distance: 20.0
type input "*****"
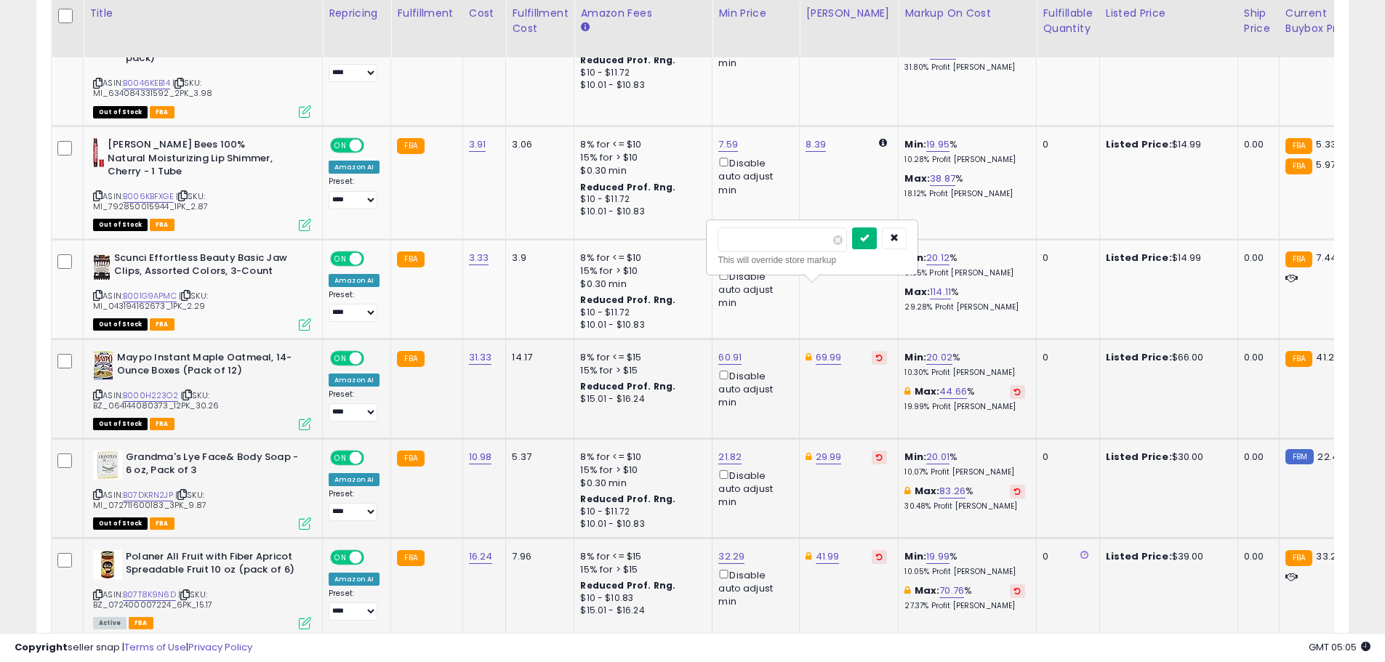
click at [869, 237] on icon "submit" at bounding box center [864, 237] width 9 height 9
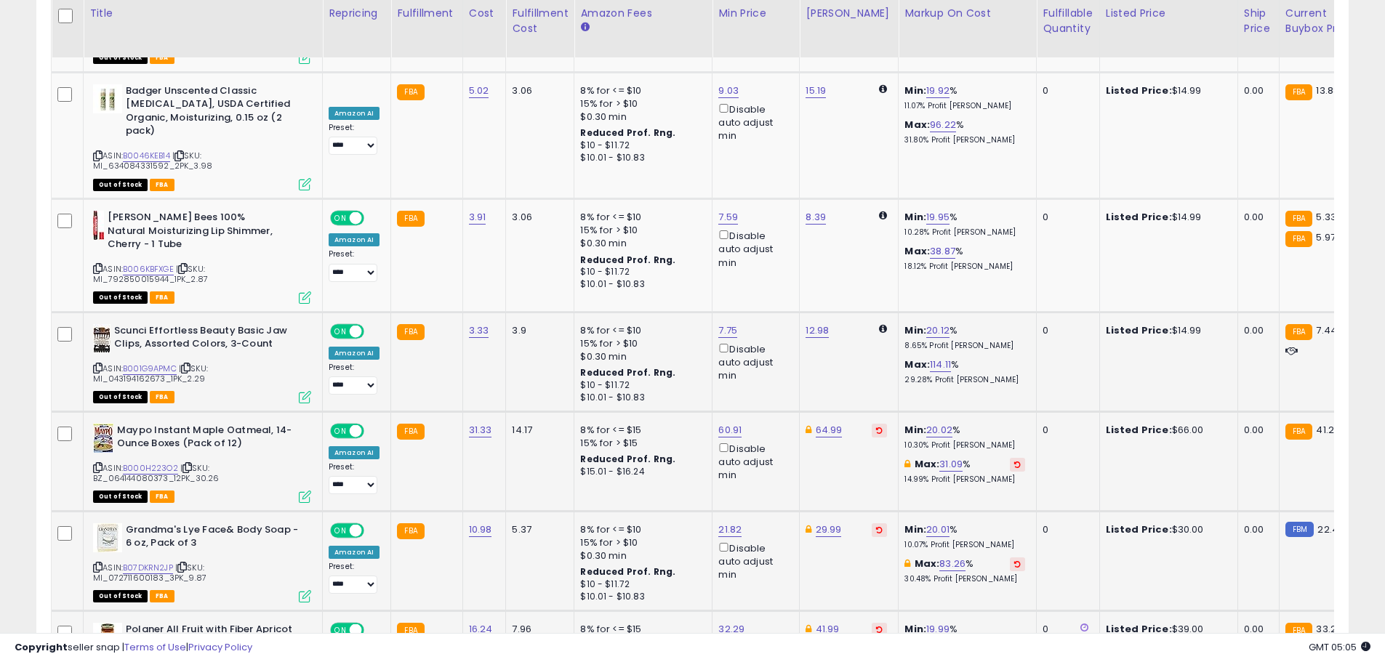
scroll to position [2665, 0]
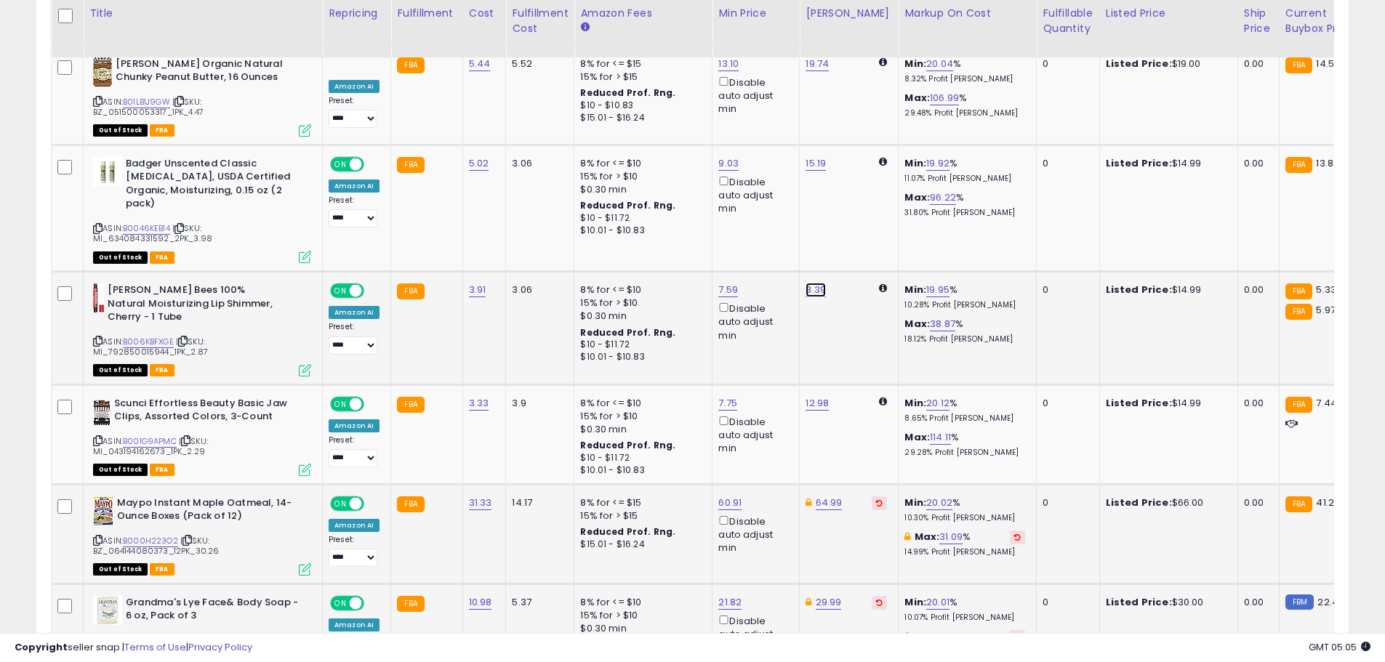
click at [805, 283] on link "8.39" at bounding box center [815, 290] width 20 height 15
drag, startPoint x: 749, startPoint y: 174, endPoint x: 640, endPoint y: 174, distance: 109.0
type input "*****"
click at [856, 170] on icon "submit" at bounding box center [851, 170] width 9 height 9
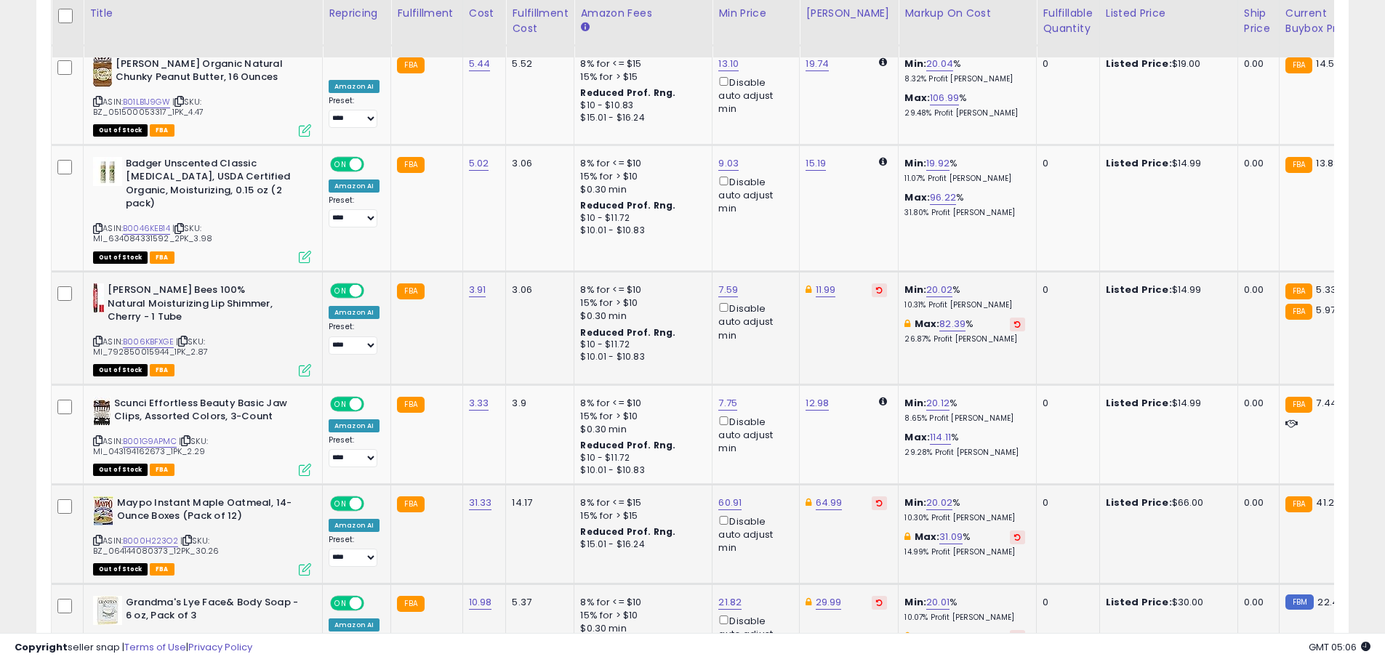
scroll to position [2520, 0]
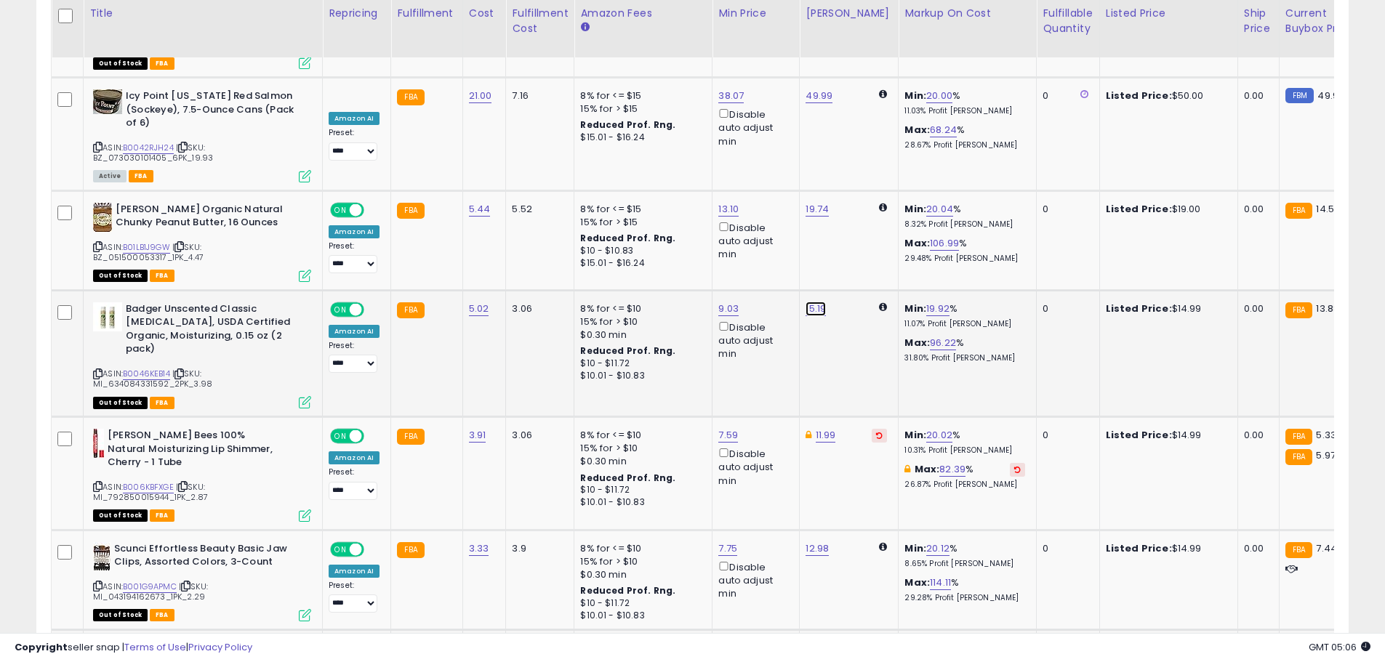
click at [809, 302] on link "15.19" at bounding box center [815, 309] width 20 height 15
drag, startPoint x: 752, startPoint y: 197, endPoint x: 662, endPoint y: 195, distance: 90.2
type input "*****"
click at [864, 201] on button "submit" at bounding box center [852, 203] width 25 height 22
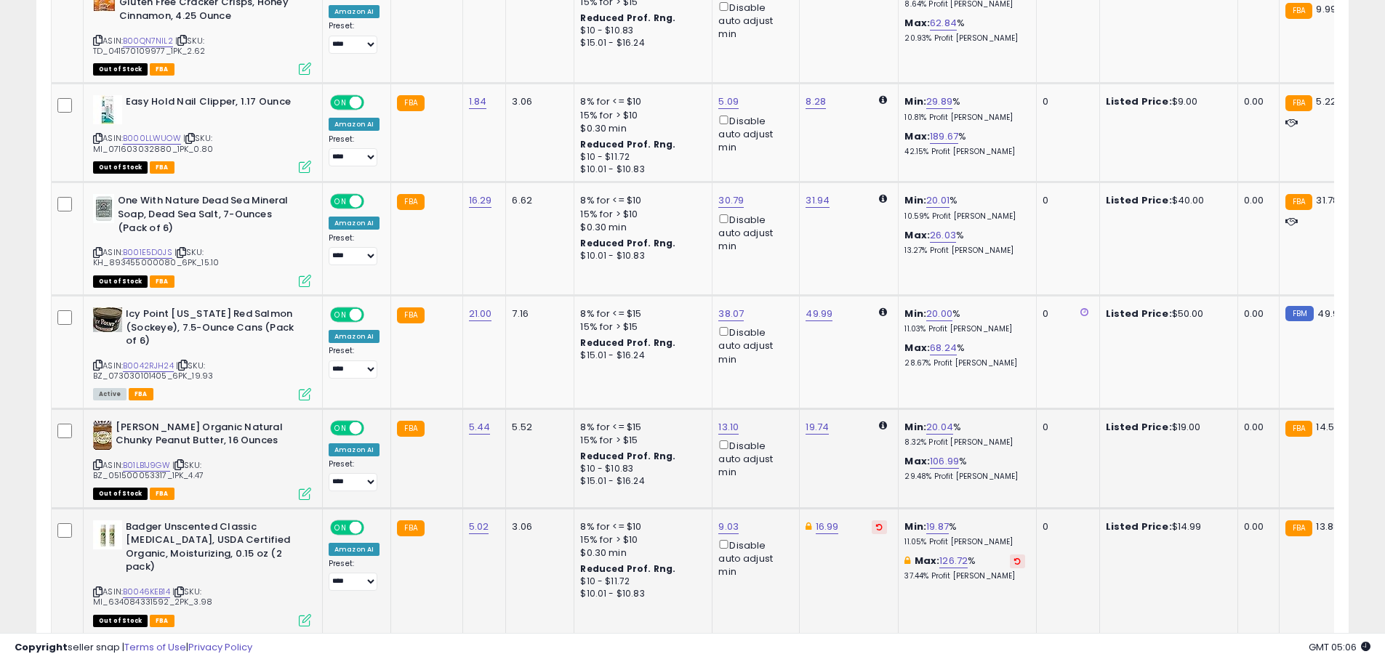
scroll to position [2229, 0]
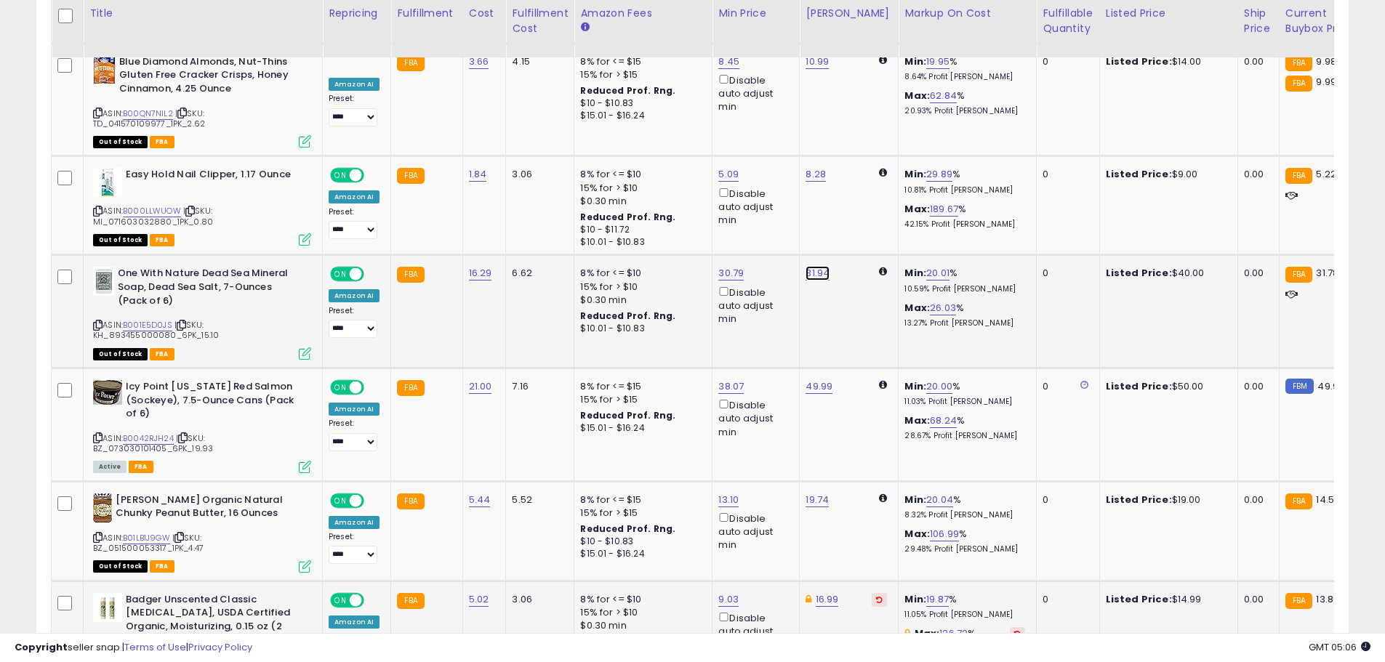
click at [818, 266] on link "31.94" at bounding box center [817, 273] width 24 height 15
drag, startPoint x: 751, startPoint y: 165, endPoint x: 656, endPoint y: 179, distance: 95.5
type input "*****"
click at [866, 165] on button "submit" at bounding box center [853, 168] width 25 height 22
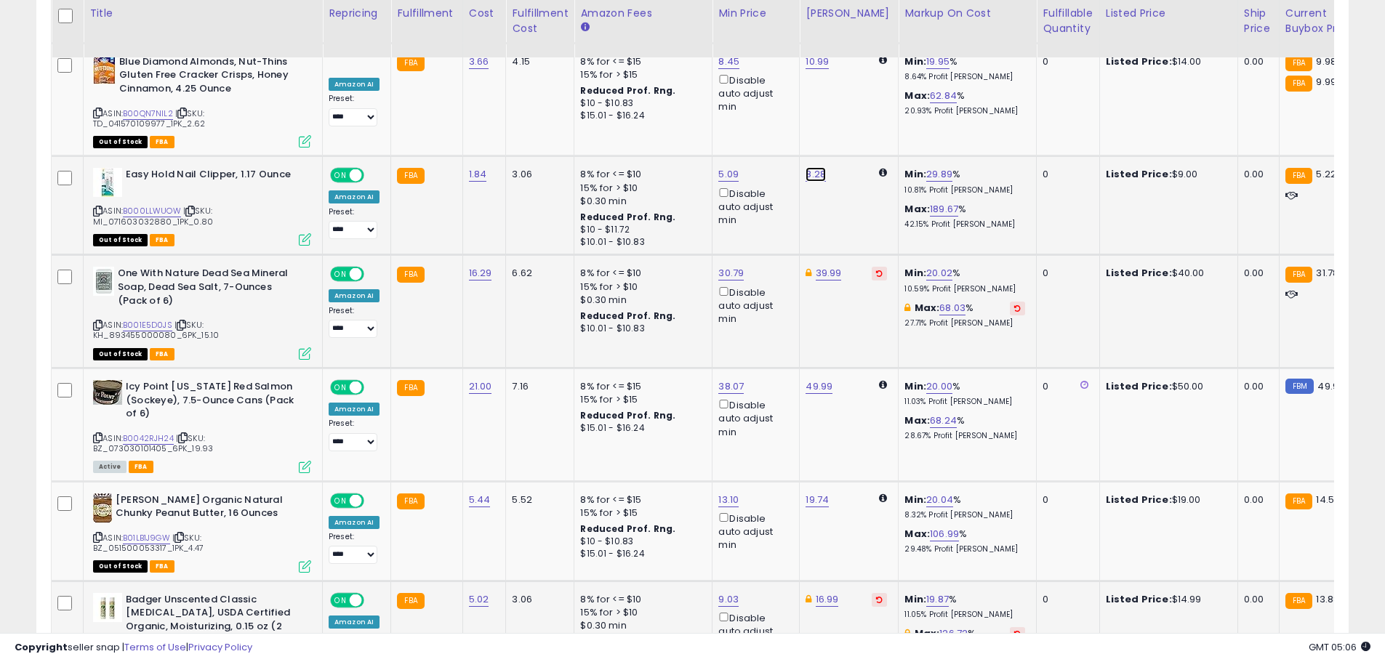
click at [811, 167] on link "8.28" at bounding box center [815, 174] width 20 height 15
drag, startPoint x: 749, startPoint y: 59, endPoint x: 678, endPoint y: 59, distance: 70.5
type input "****"
click at [864, 73] on button "submit" at bounding box center [851, 69] width 25 height 22
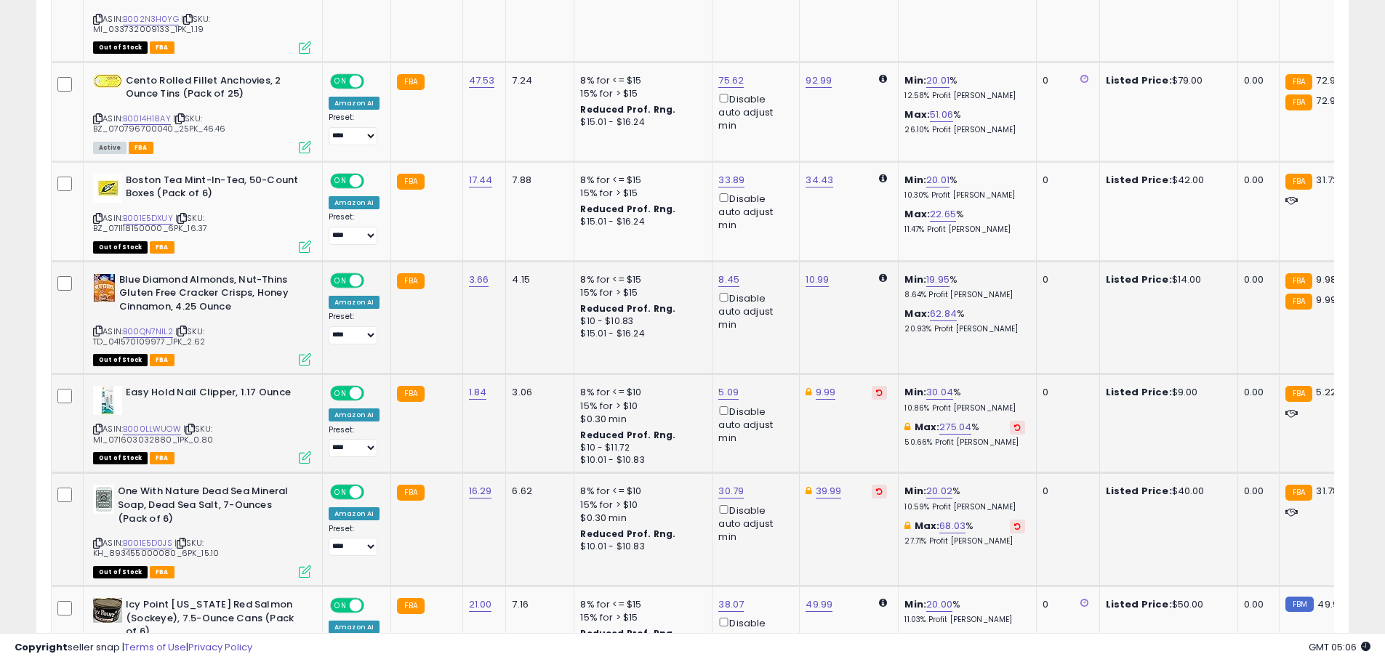
scroll to position [1939, 0]
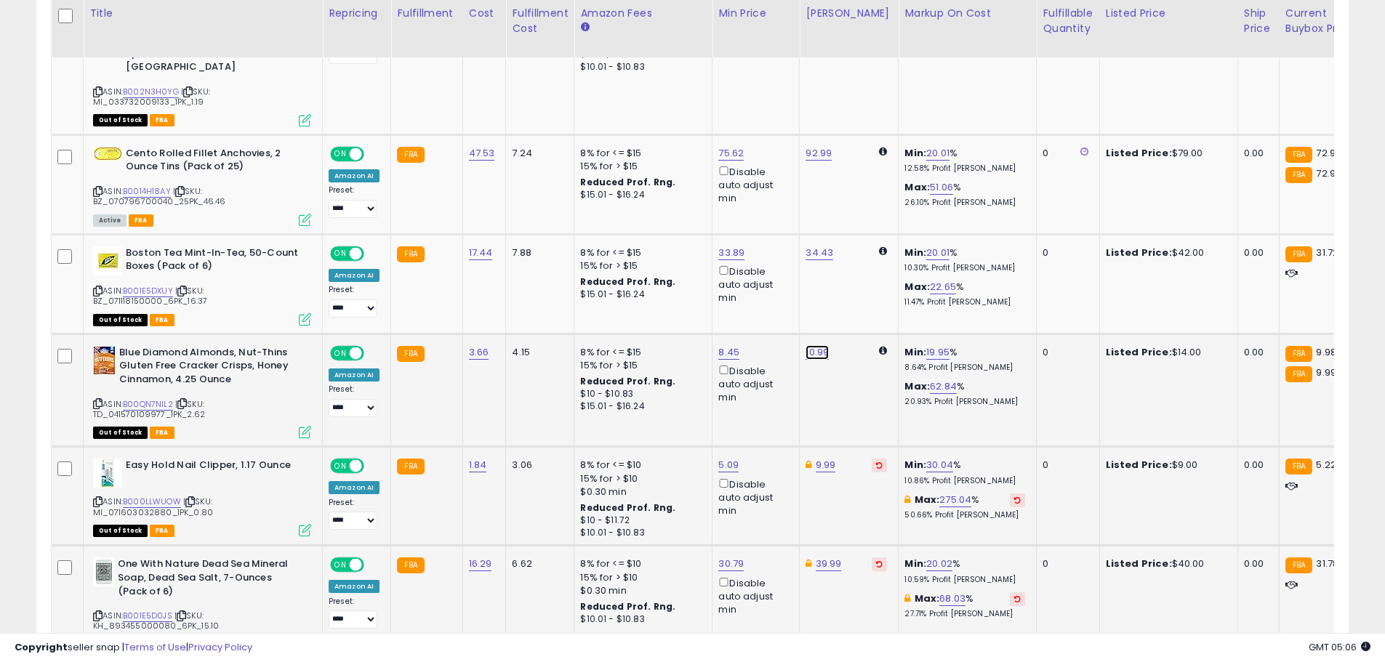
click at [805, 345] on link "10.99" at bounding box center [816, 352] width 23 height 15
drag, startPoint x: 753, startPoint y: 249, endPoint x: 702, endPoint y: 247, distance: 50.9
click at [702, 247] on div "***** This will override store markup" at bounding box center [800, 256] width 209 height 53
type input "*****"
click at [866, 256] on button "submit" at bounding box center [853, 247] width 25 height 22
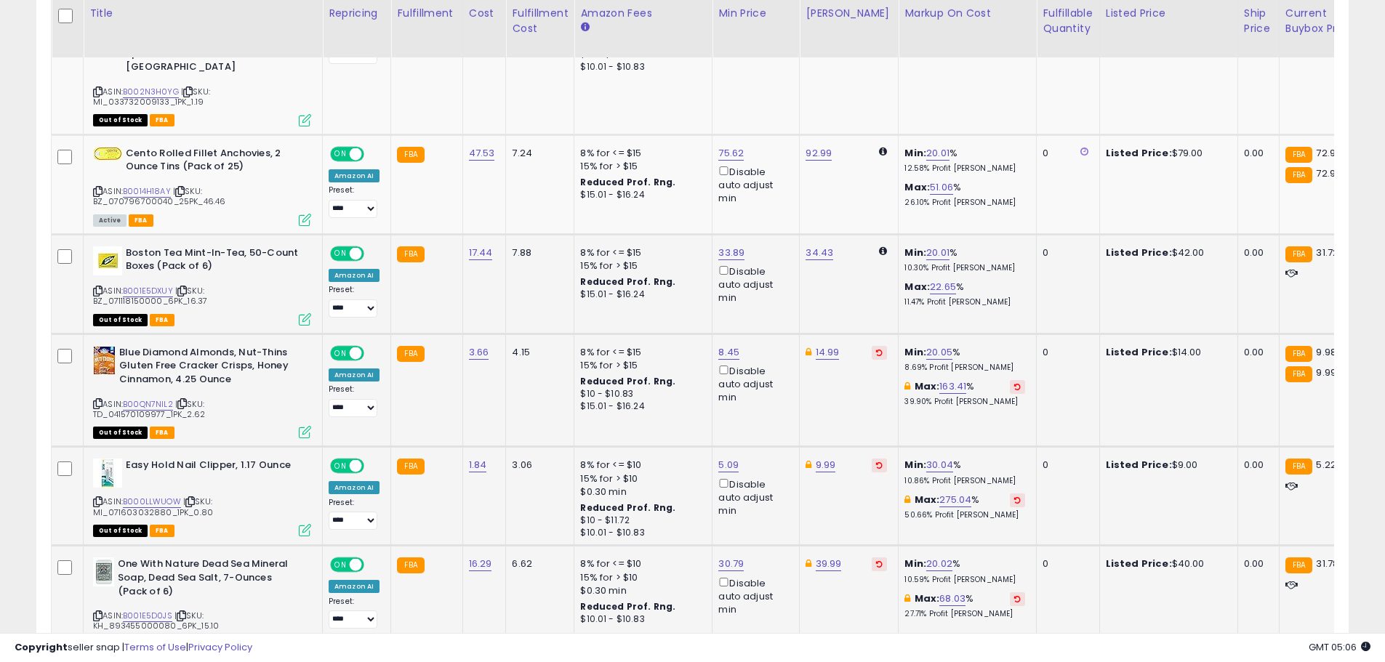
scroll to position [1866, 0]
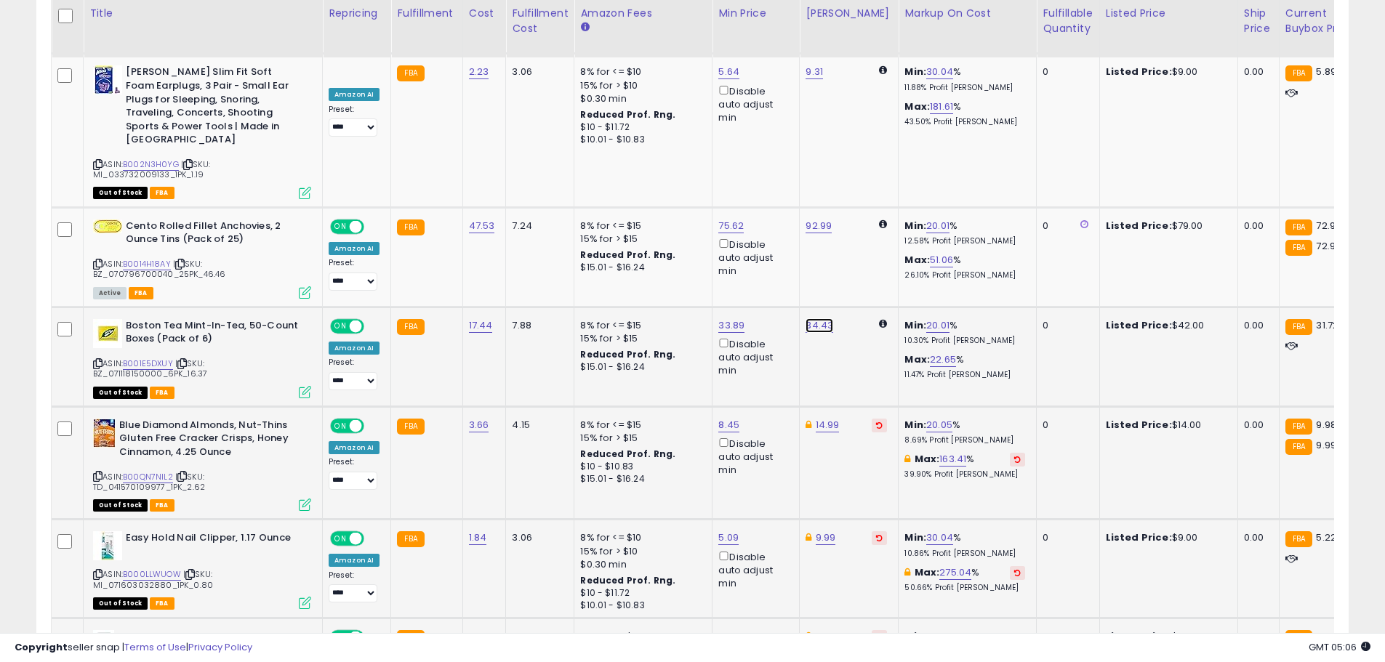
click at [816, 318] on link "34.43" at bounding box center [819, 325] width 28 height 15
drag, startPoint x: 762, startPoint y: 220, endPoint x: 610, endPoint y: 190, distance: 154.7
type input "*****"
click at [858, 216] on icon "submit" at bounding box center [854, 219] width 9 height 9
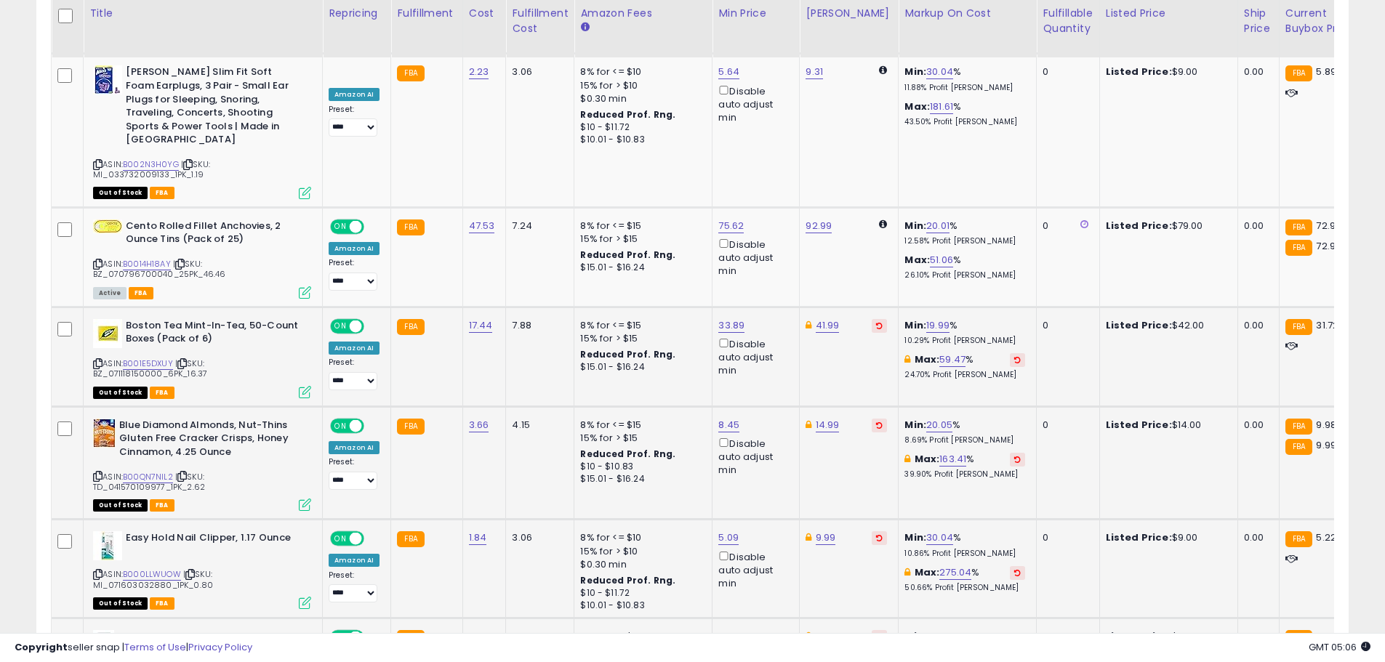
scroll to position [1793, 0]
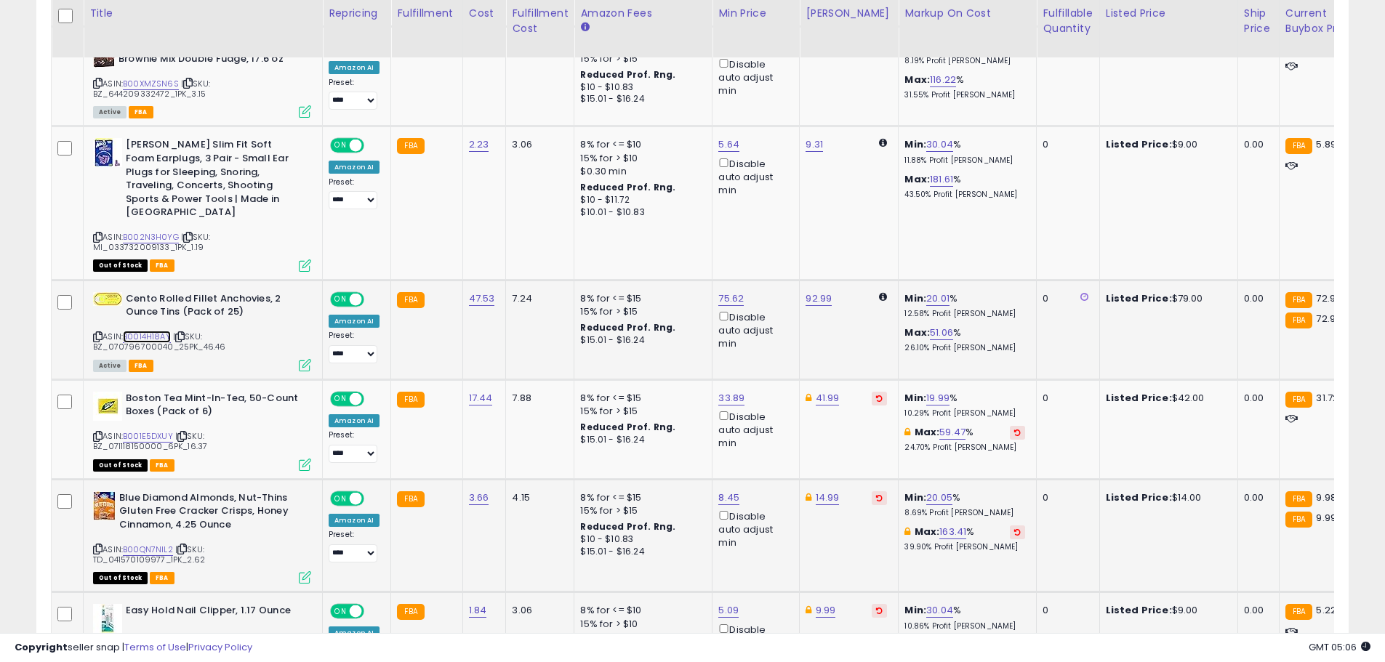
click at [140, 331] on link "B0014H18AY" at bounding box center [147, 337] width 48 height 12
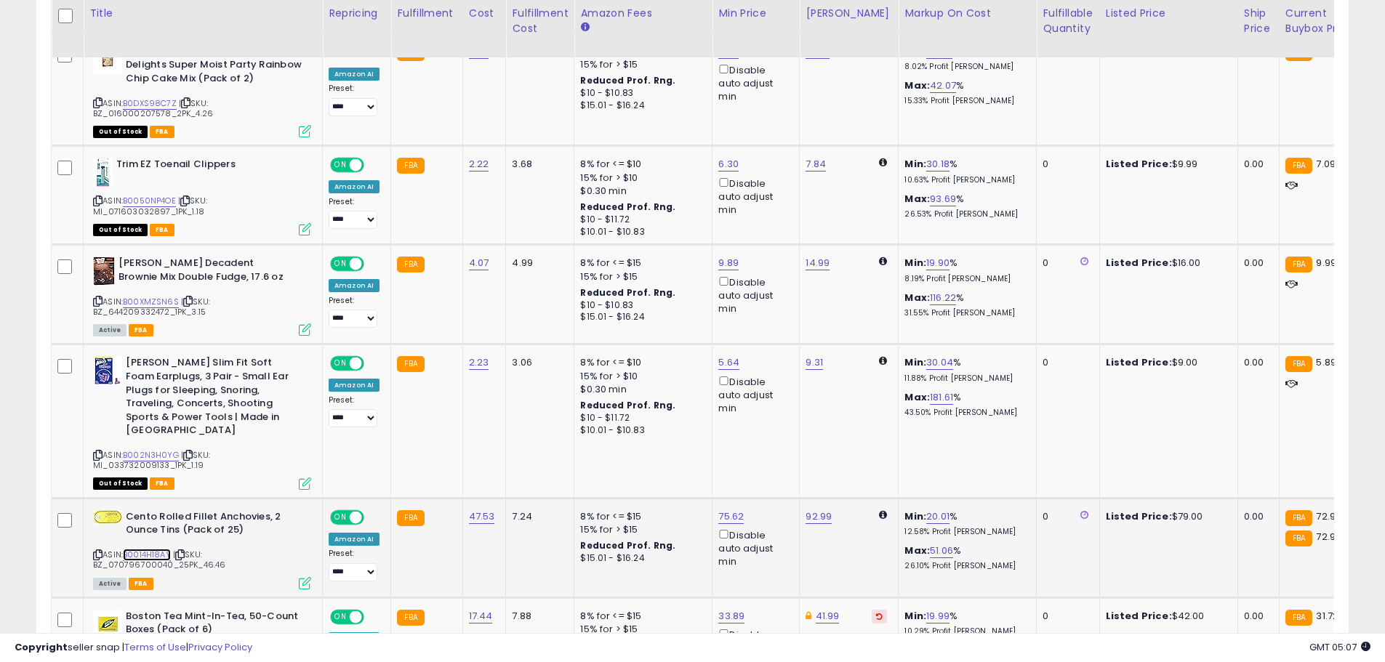
scroll to position [1430, 0]
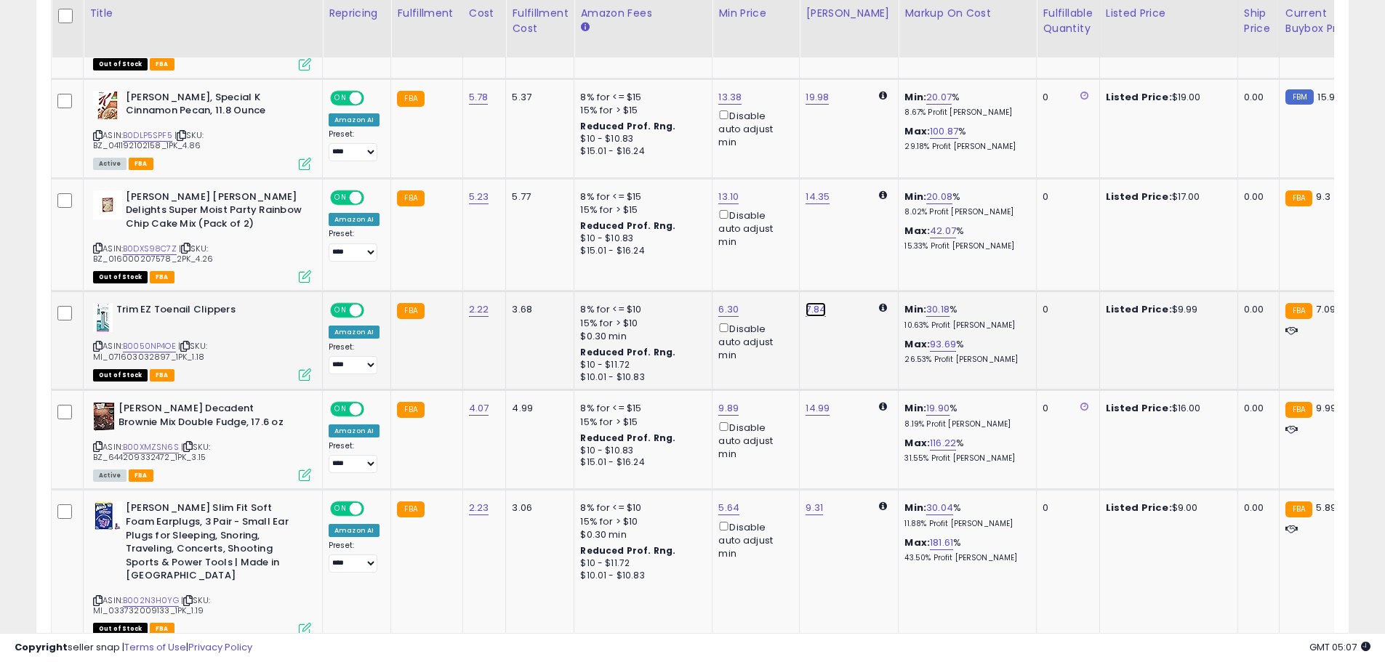
click at [816, 302] on link "7.84" at bounding box center [815, 309] width 20 height 15
drag, startPoint x: 757, startPoint y: 220, endPoint x: 668, endPoint y: 206, distance: 90.5
type input "****"
click at [864, 224] on button "submit" at bounding box center [851, 218] width 25 height 22
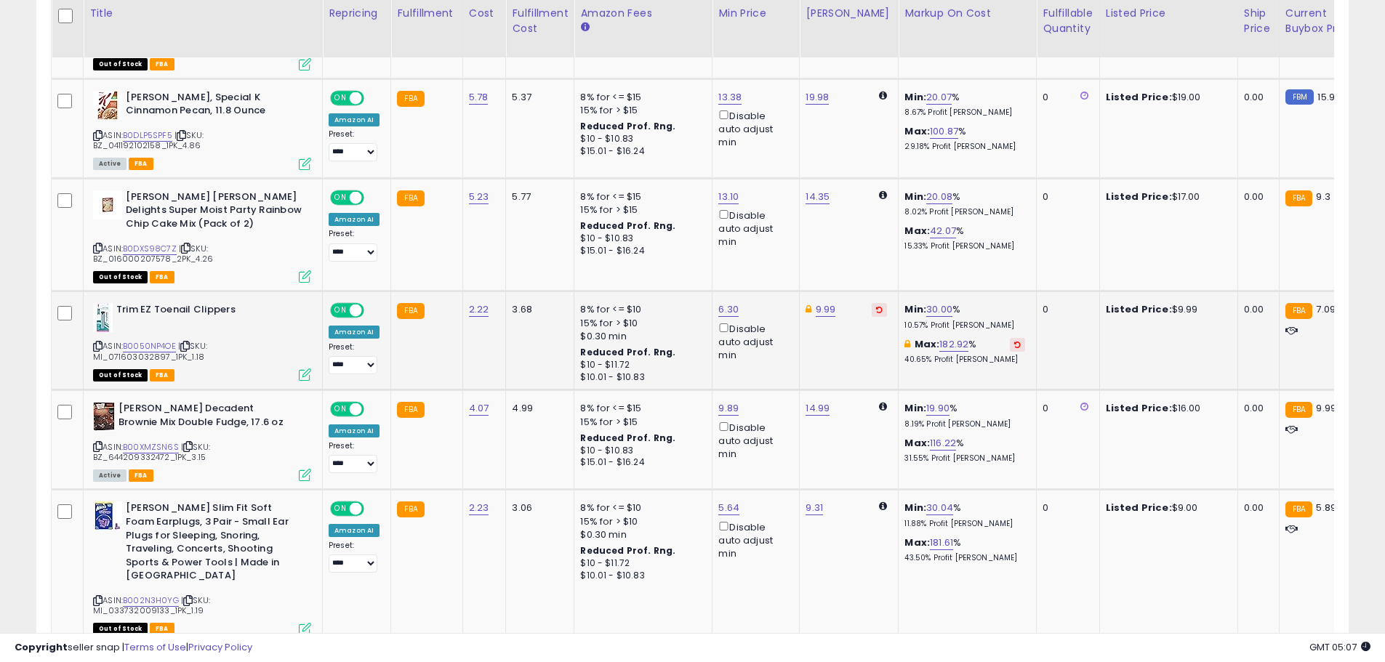
scroll to position [1357, 0]
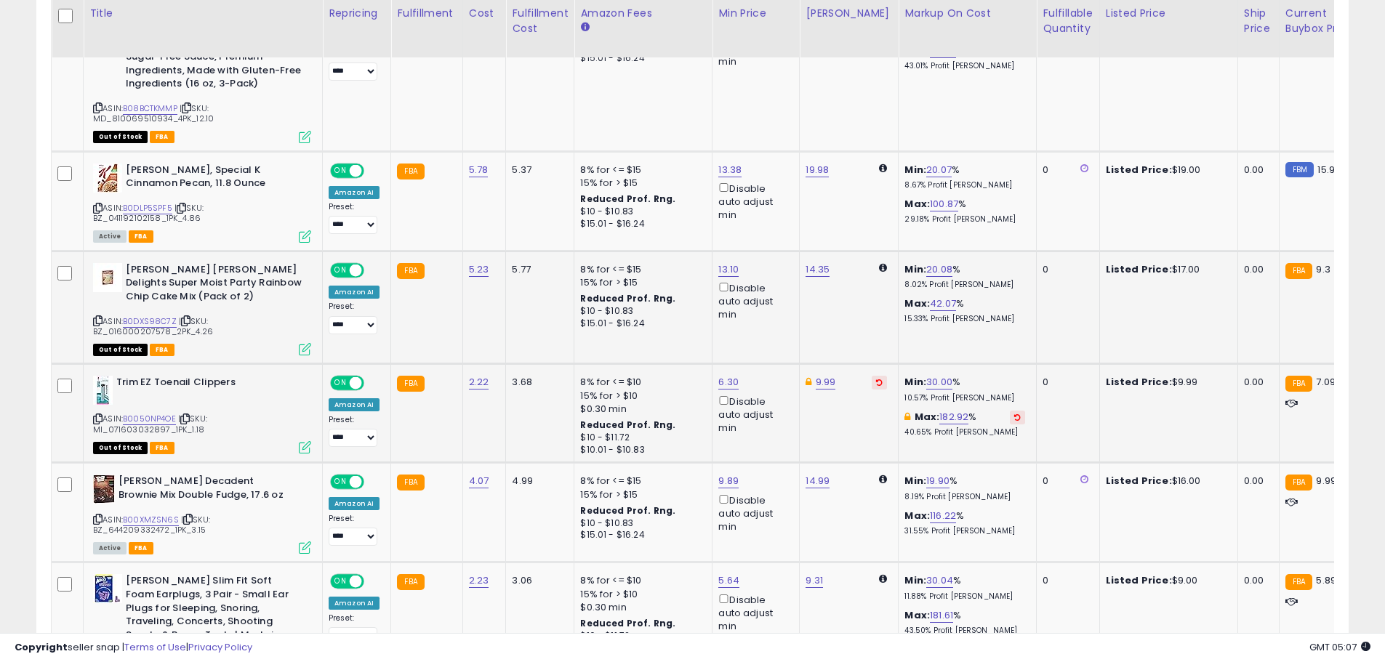
click at [817, 251] on td "14.35" at bounding box center [849, 307] width 99 height 113
click at [818, 262] on link "14.35" at bounding box center [817, 269] width 24 height 15
drag, startPoint x: 768, startPoint y: 178, endPoint x: 655, endPoint y: 174, distance: 112.7
type input "*****"
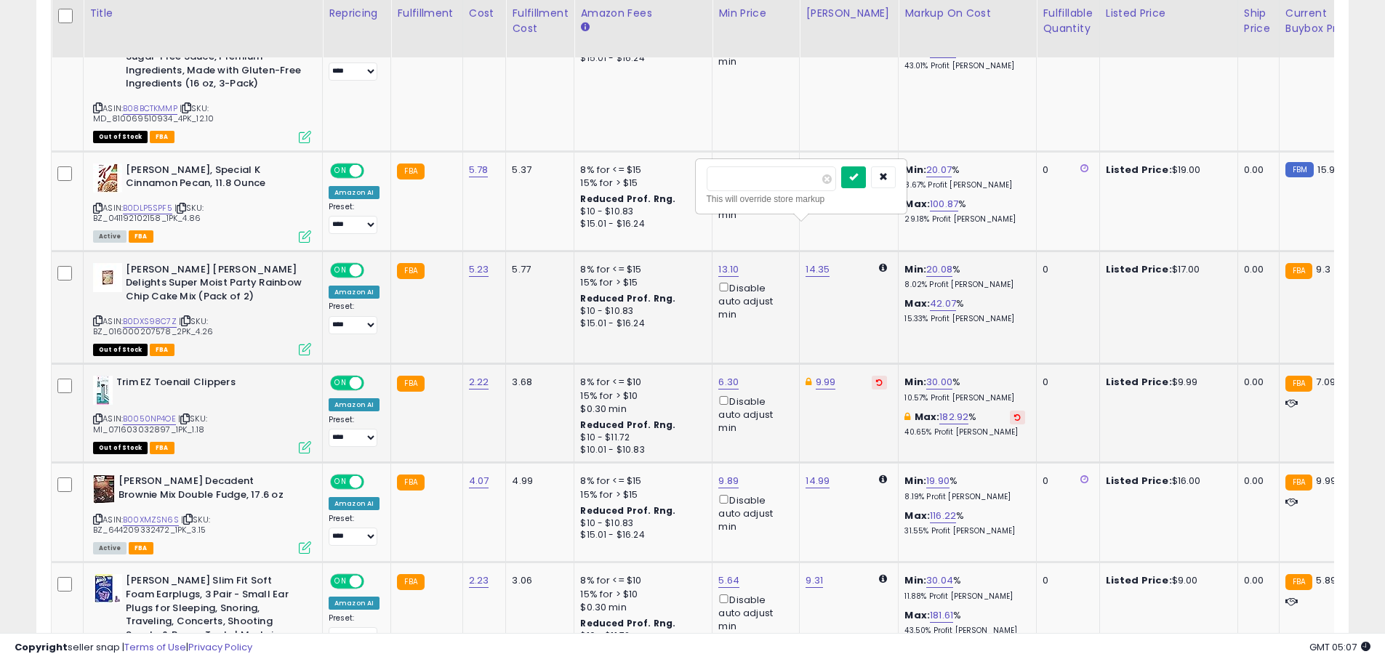
click at [858, 177] on icon "submit" at bounding box center [853, 176] width 9 height 9
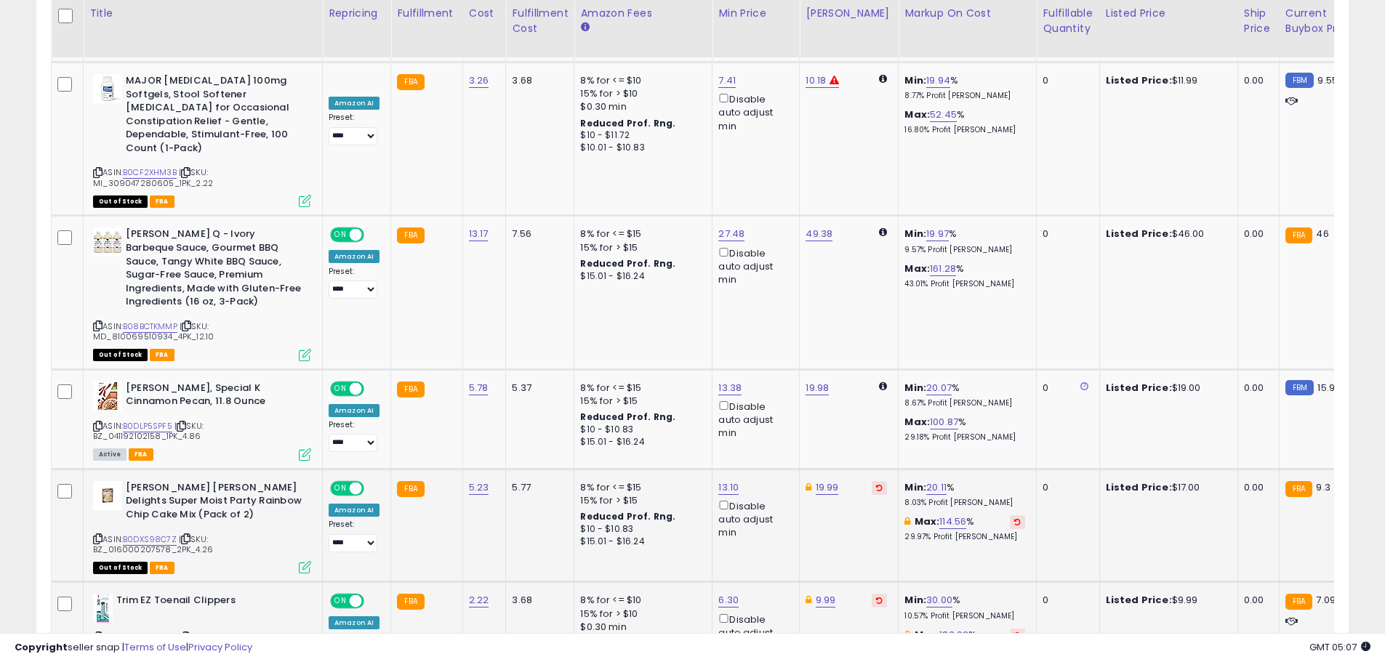
scroll to position [994, 0]
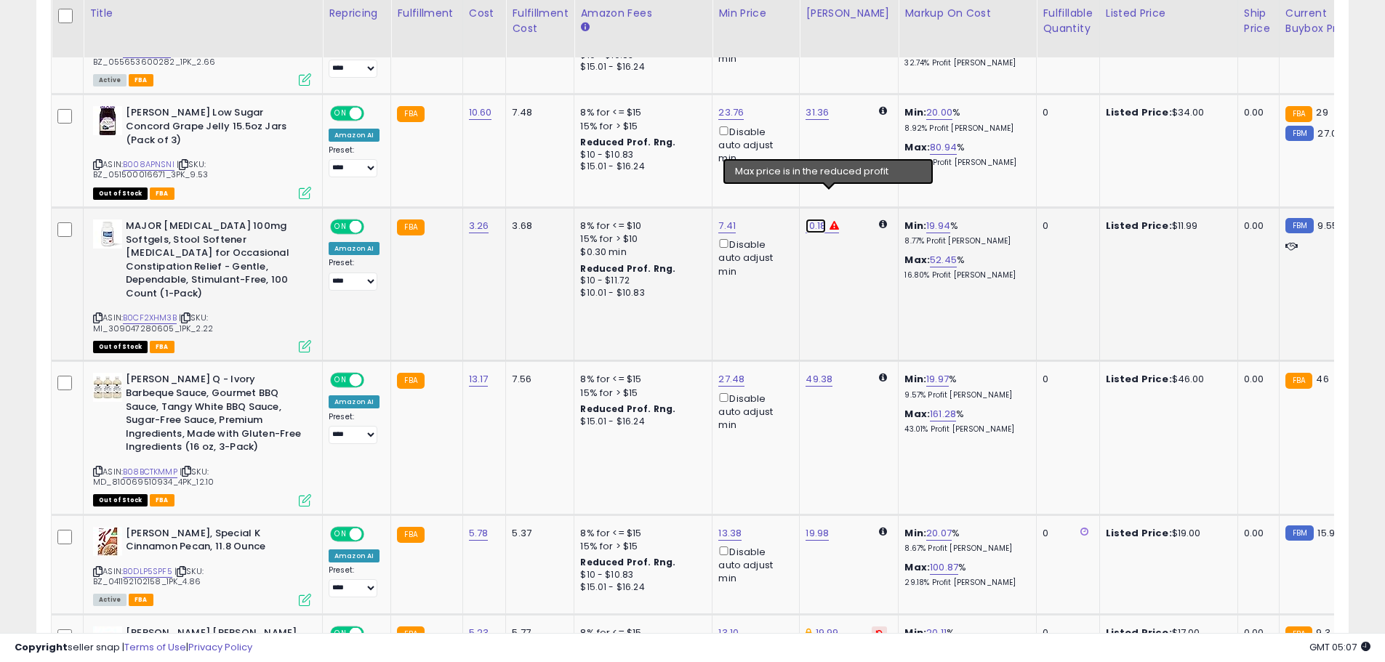
click at [818, 219] on link "10.18" at bounding box center [815, 226] width 20 height 15
drag, startPoint x: 739, startPoint y: 150, endPoint x: 699, endPoint y: 152, distance: 39.3
click at [699, 152] on div "***** This will override store markup" at bounding box center [799, 156] width 209 height 53
type input "*****"
click at [864, 153] on button "submit" at bounding box center [852, 148] width 25 height 22
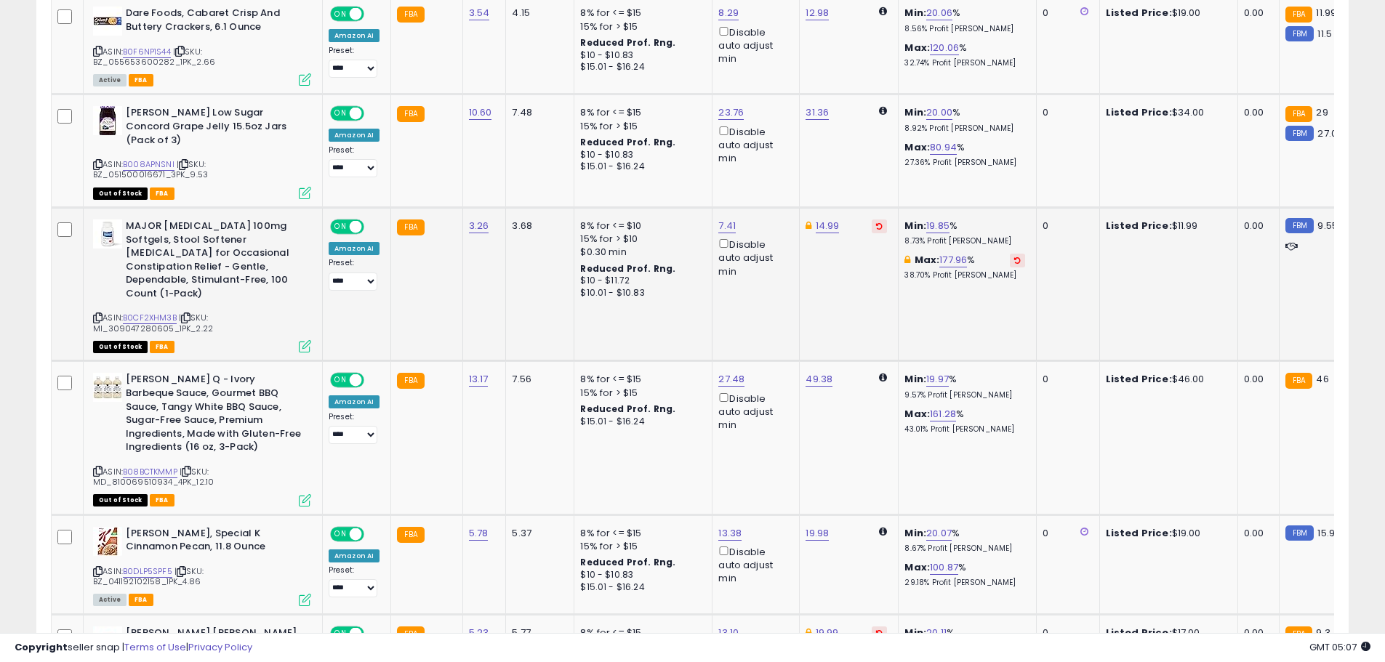
scroll to position [776, 0]
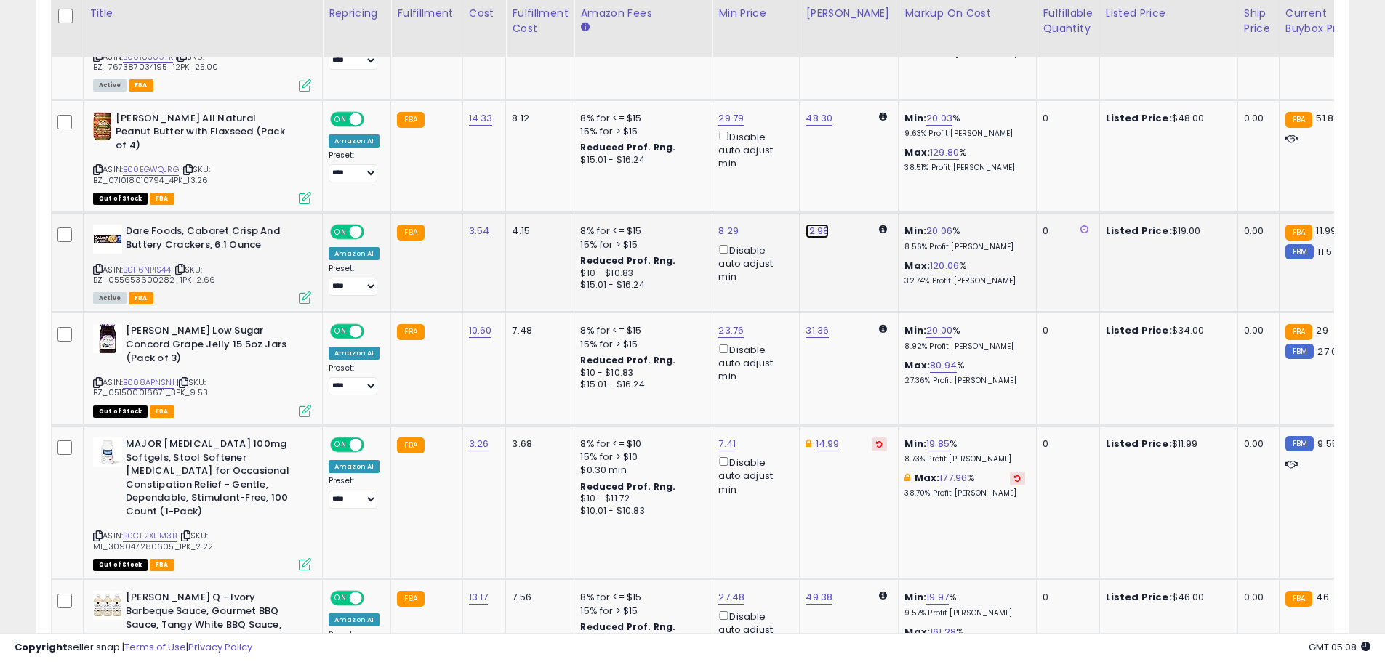
click at [806, 224] on link "12.98" at bounding box center [816, 231] width 23 height 15
drag, startPoint x: 776, startPoint y: 172, endPoint x: 701, endPoint y: 161, distance: 75.8
click at [701, 161] on div "***** This will override store markup" at bounding box center [800, 175] width 209 height 53
type input "*****"
click at [865, 174] on button "submit" at bounding box center [852, 167] width 25 height 22
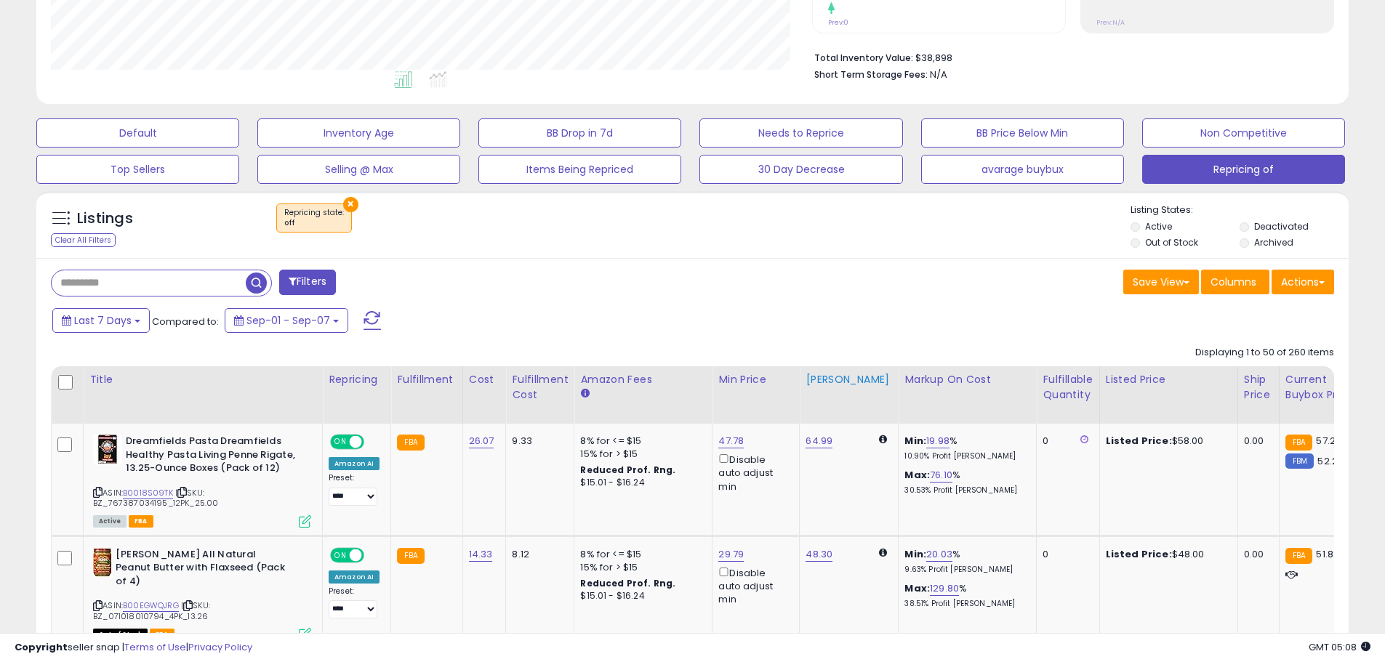
scroll to position [267, 0]
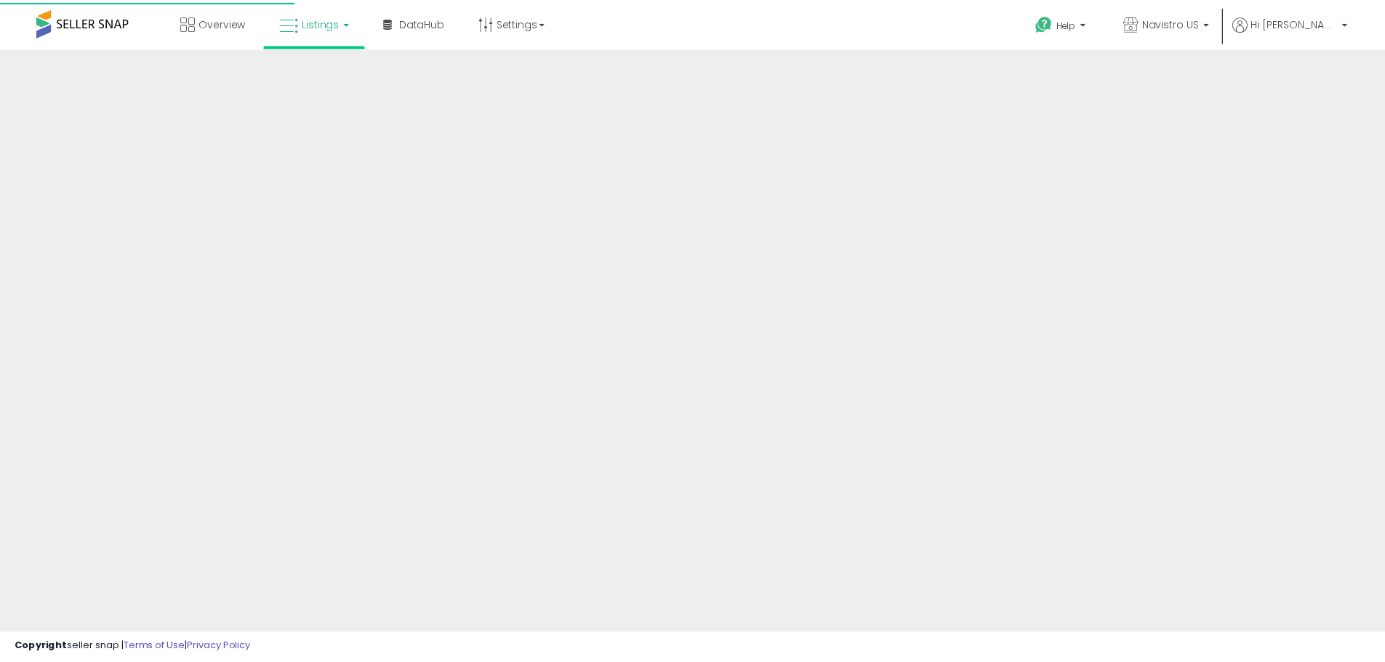
scroll to position [240, 0]
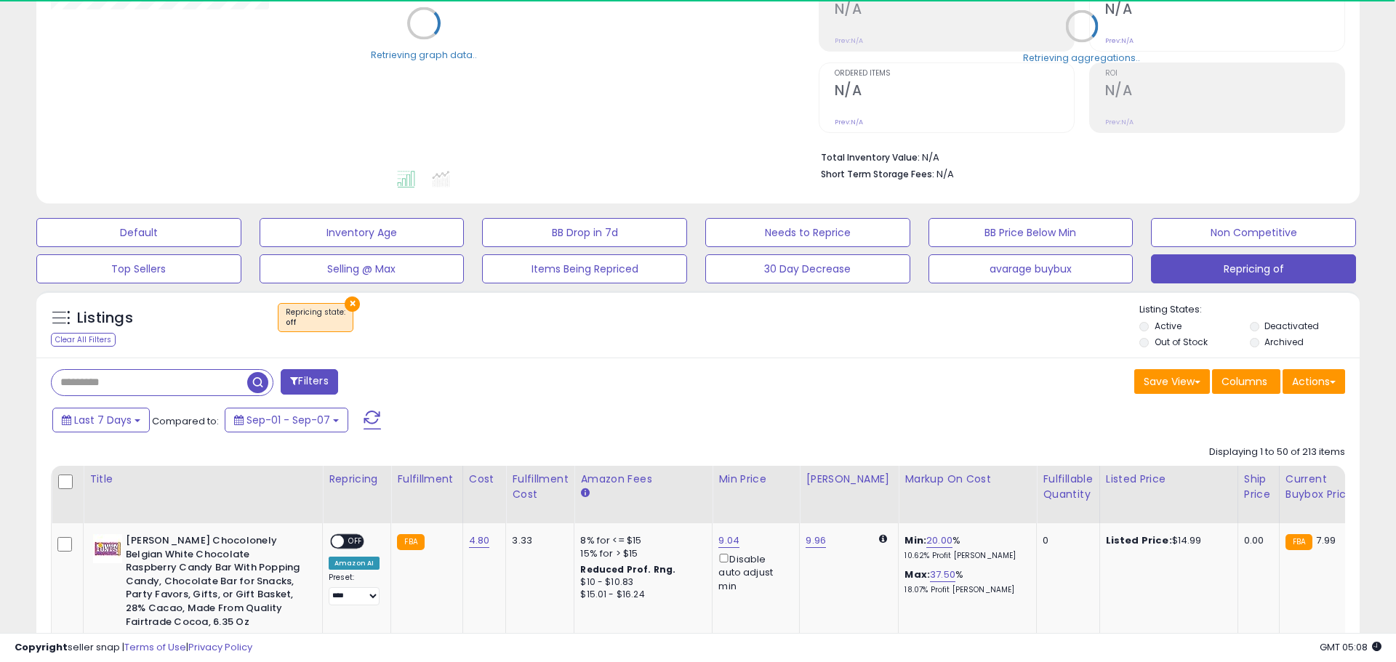
select select "**"
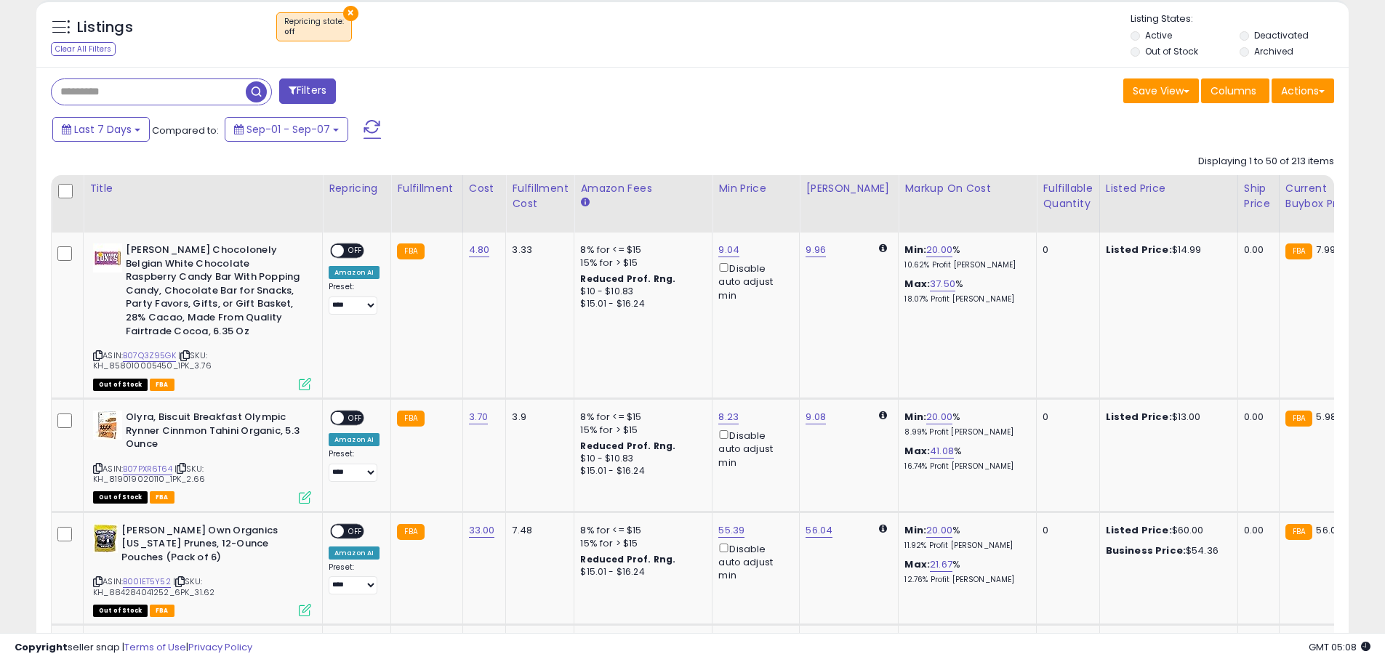
scroll to position [603, 0]
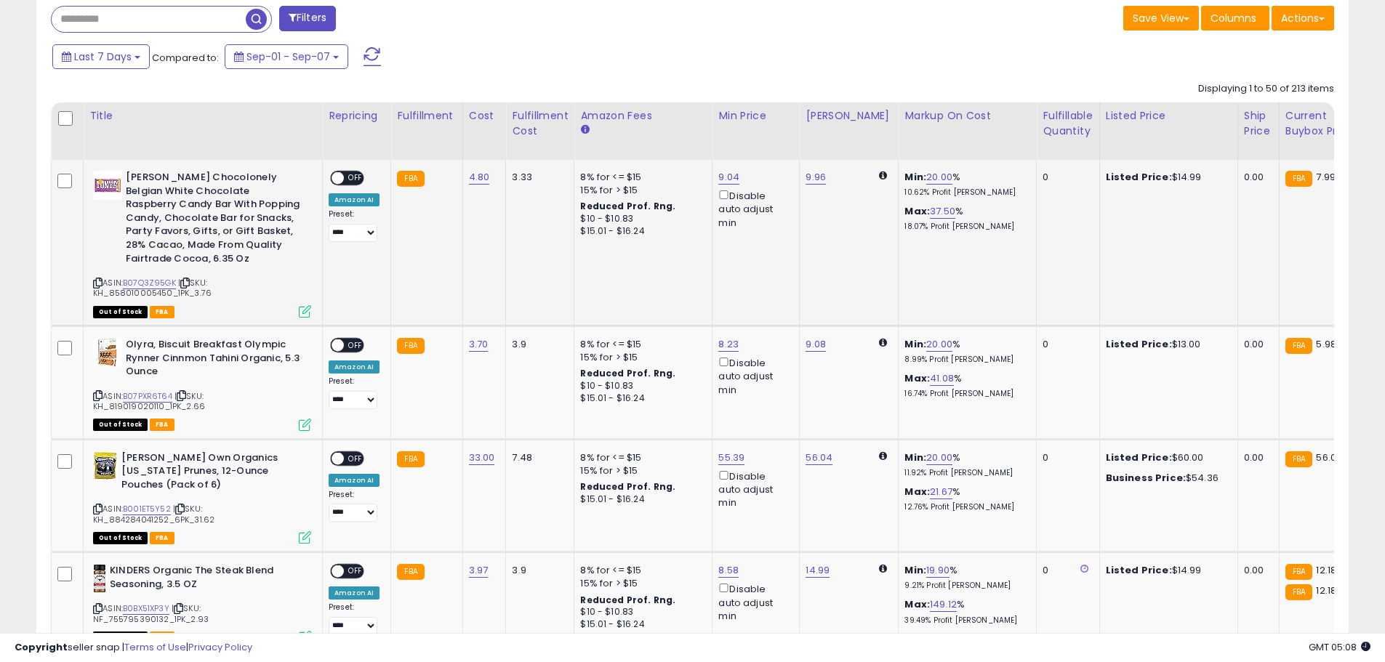
click at [338, 182] on span at bounding box center [337, 178] width 12 height 12
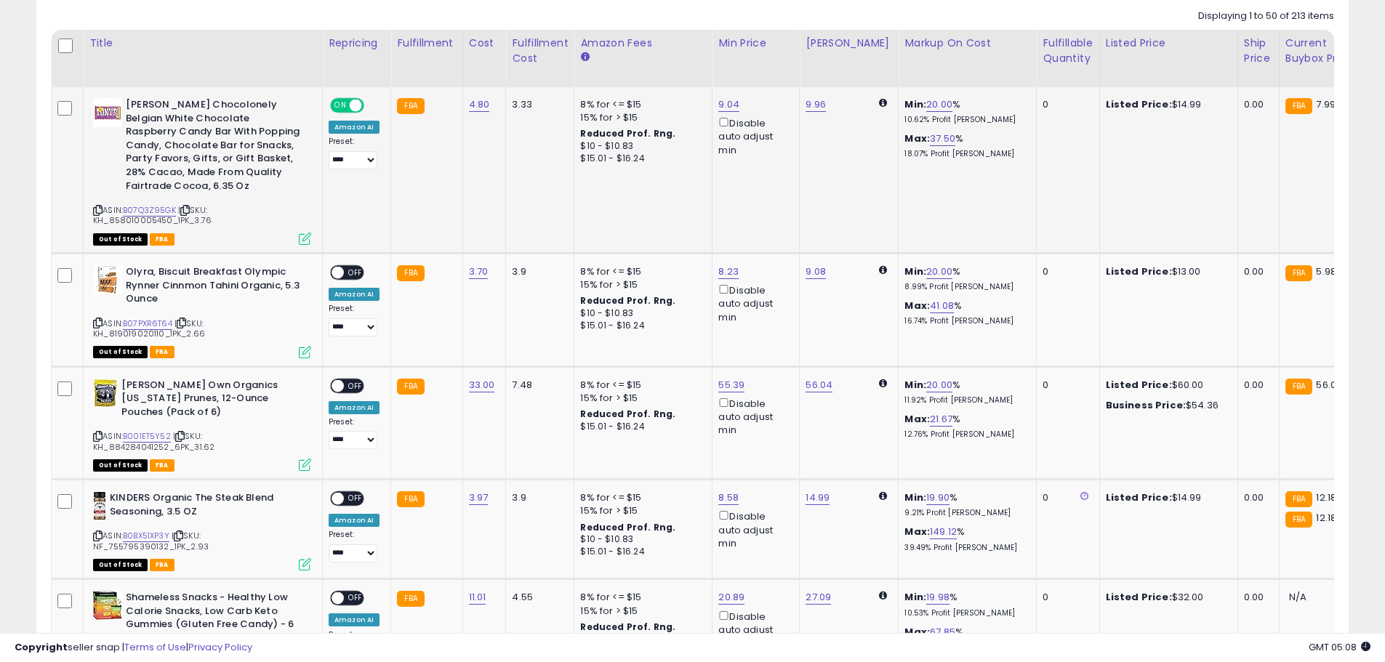
scroll to position [749, 0]
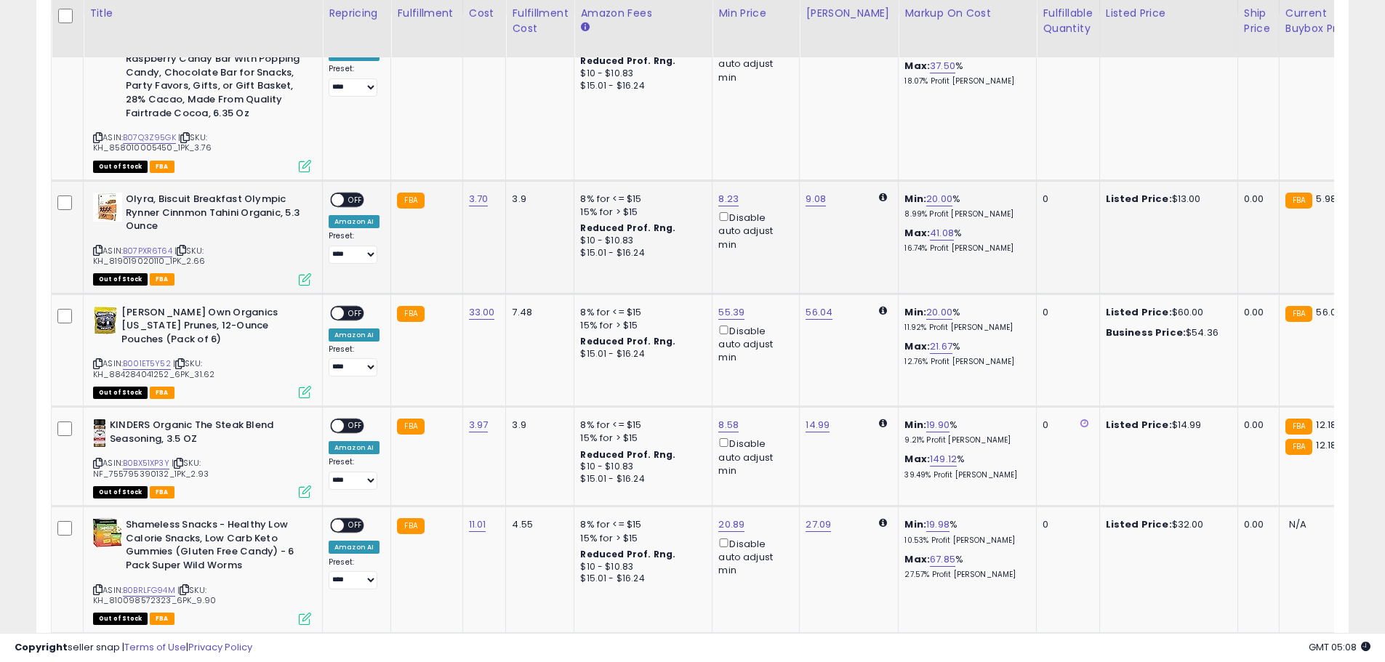
click at [337, 194] on span at bounding box center [337, 200] width 12 height 12
click at [340, 307] on span at bounding box center [337, 313] width 12 height 12
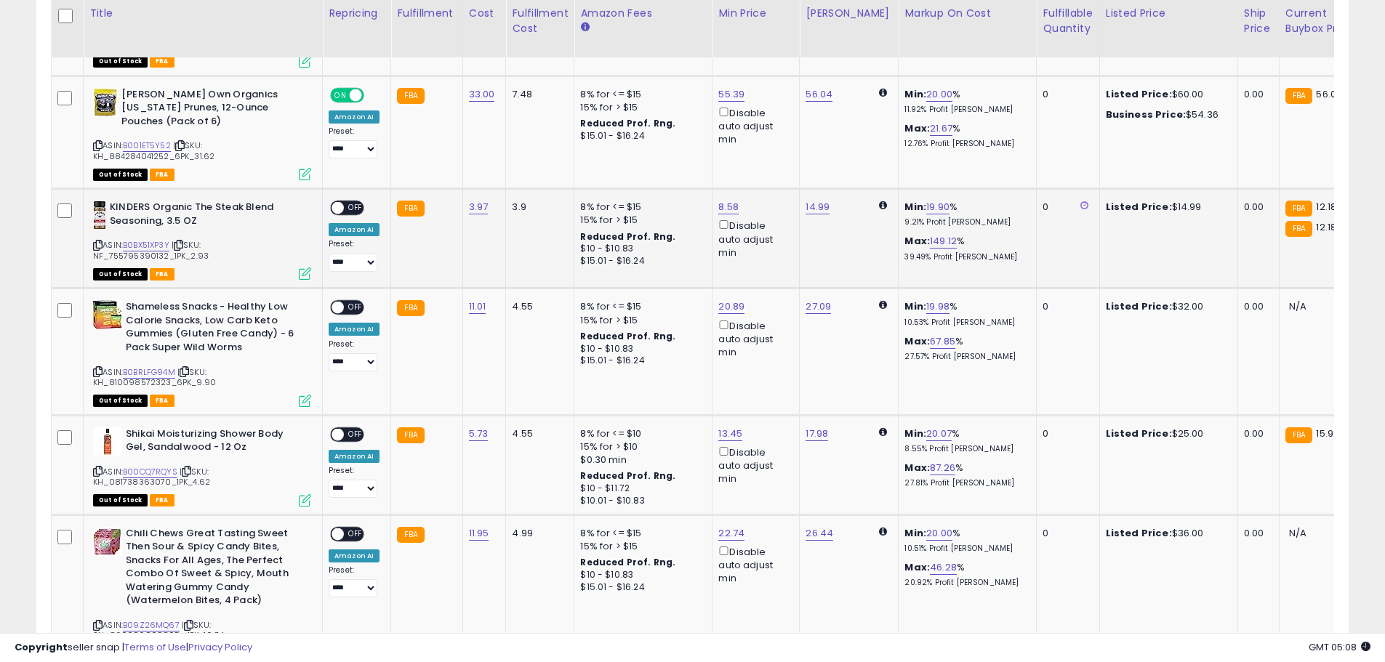
click at [337, 202] on span at bounding box center [337, 208] width 12 height 12
click at [339, 302] on span at bounding box center [337, 308] width 12 height 12
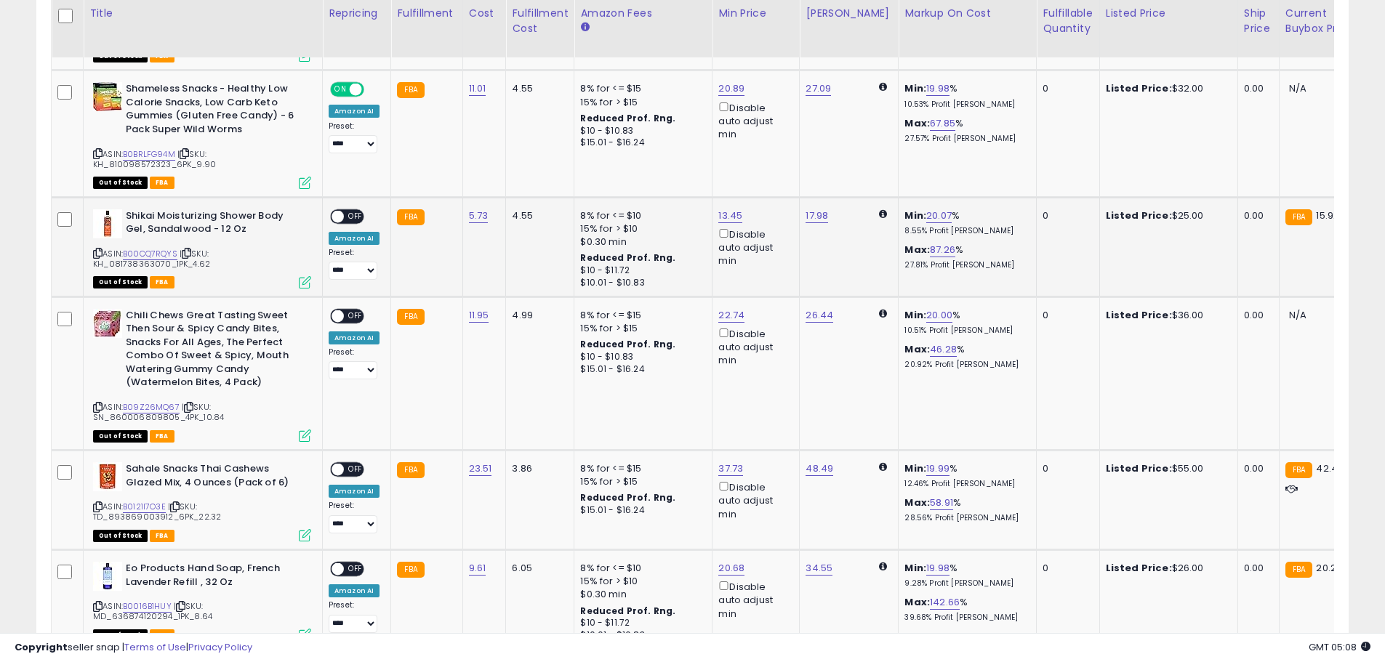
click at [338, 210] on span at bounding box center [337, 216] width 12 height 12
click at [337, 210] on span at bounding box center [337, 216] width 12 height 12
click at [342, 310] on span at bounding box center [337, 316] width 12 height 12
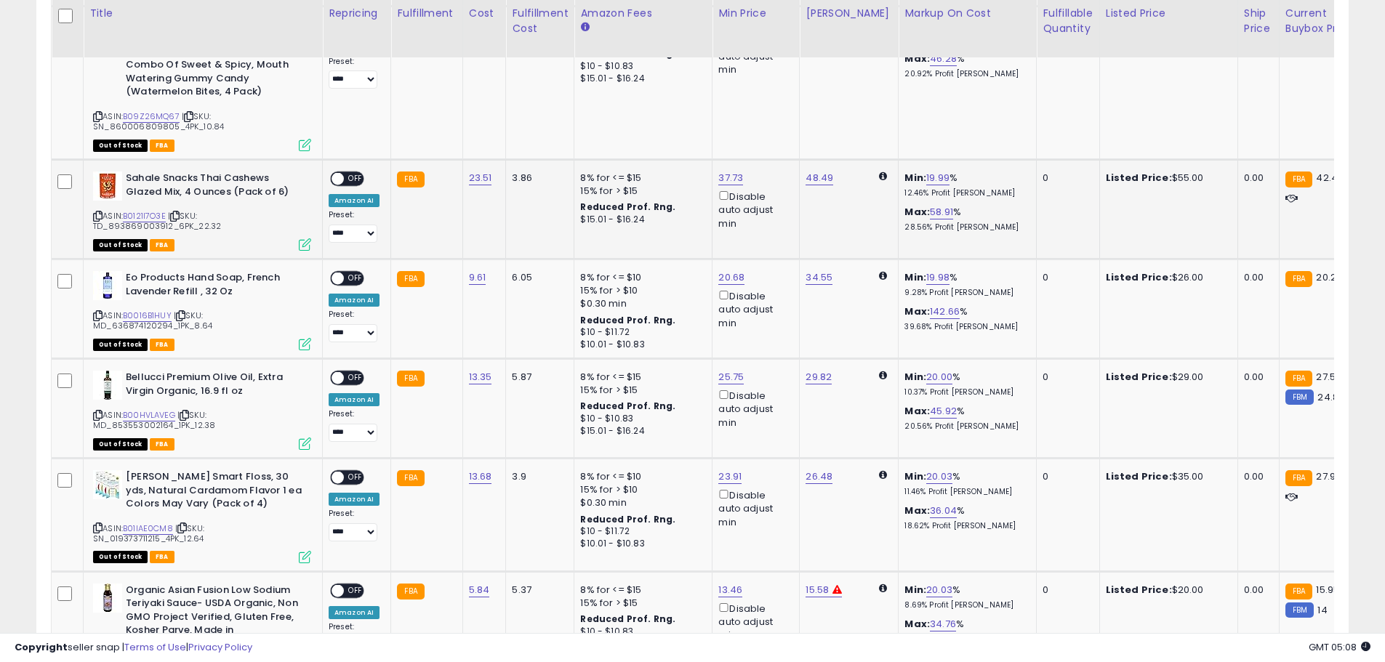
click at [342, 173] on span at bounding box center [337, 179] width 12 height 12
click at [334, 273] on span at bounding box center [337, 279] width 12 height 12
click at [342, 372] on span at bounding box center [337, 378] width 12 height 12
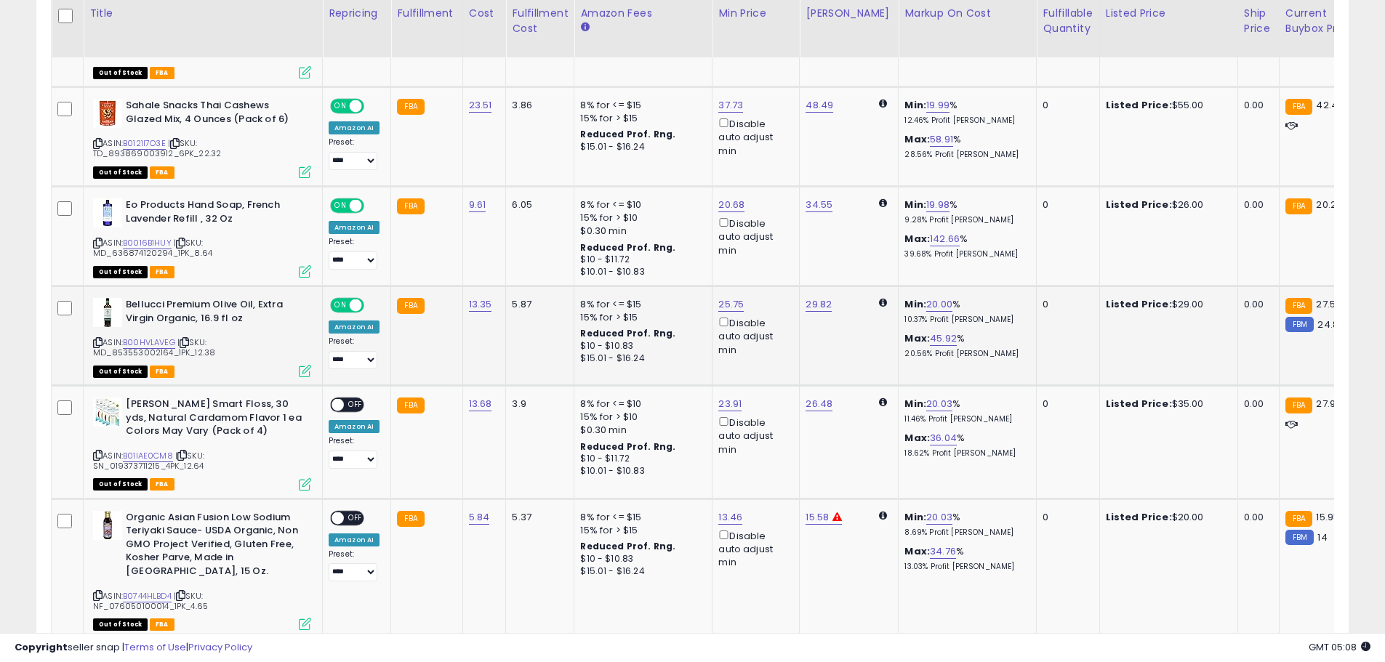
scroll to position [1766, 0]
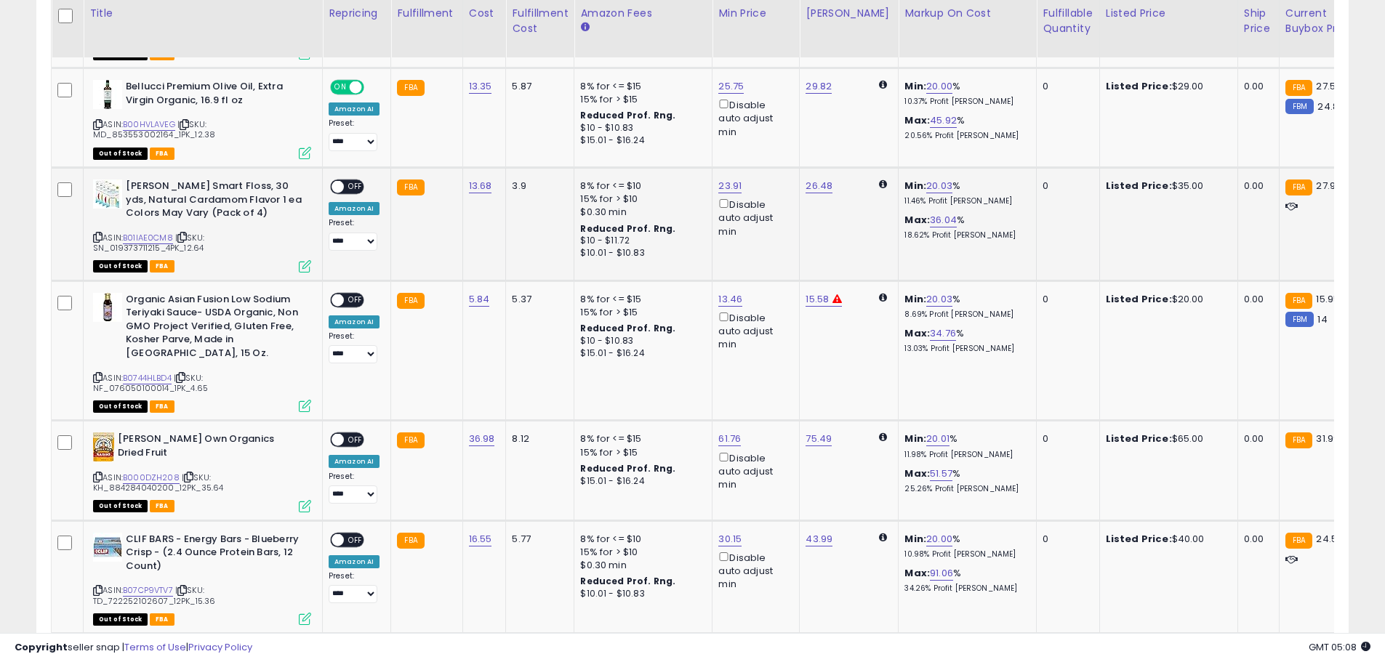
click at [336, 181] on span at bounding box center [337, 187] width 12 height 12
click at [341, 294] on span at bounding box center [337, 300] width 12 height 12
click at [334, 434] on span at bounding box center [337, 440] width 12 height 12
click at [340, 434] on span at bounding box center [337, 440] width 12 height 12
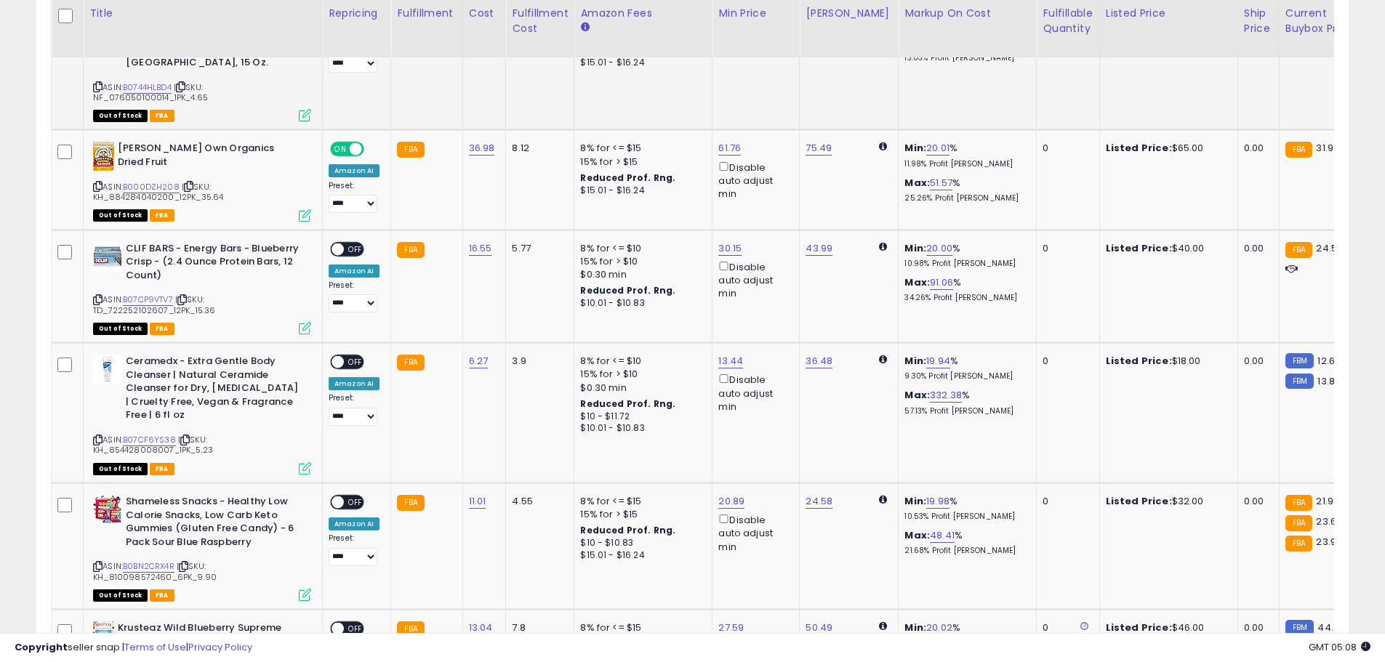
scroll to position [2130, 0]
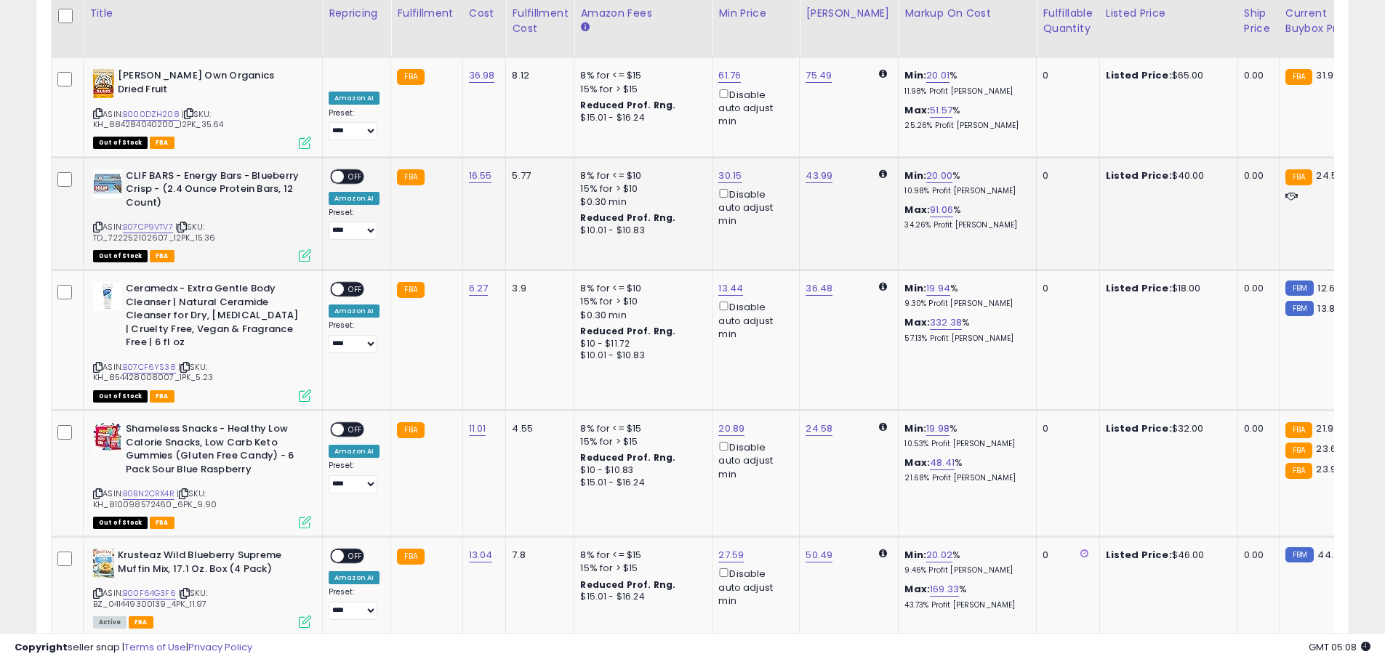
click at [339, 170] on span at bounding box center [337, 176] width 12 height 12
click at [338, 170] on span at bounding box center [337, 176] width 12 height 12
click at [339, 283] on span at bounding box center [337, 289] width 12 height 12
click at [337, 424] on span at bounding box center [337, 430] width 12 height 12
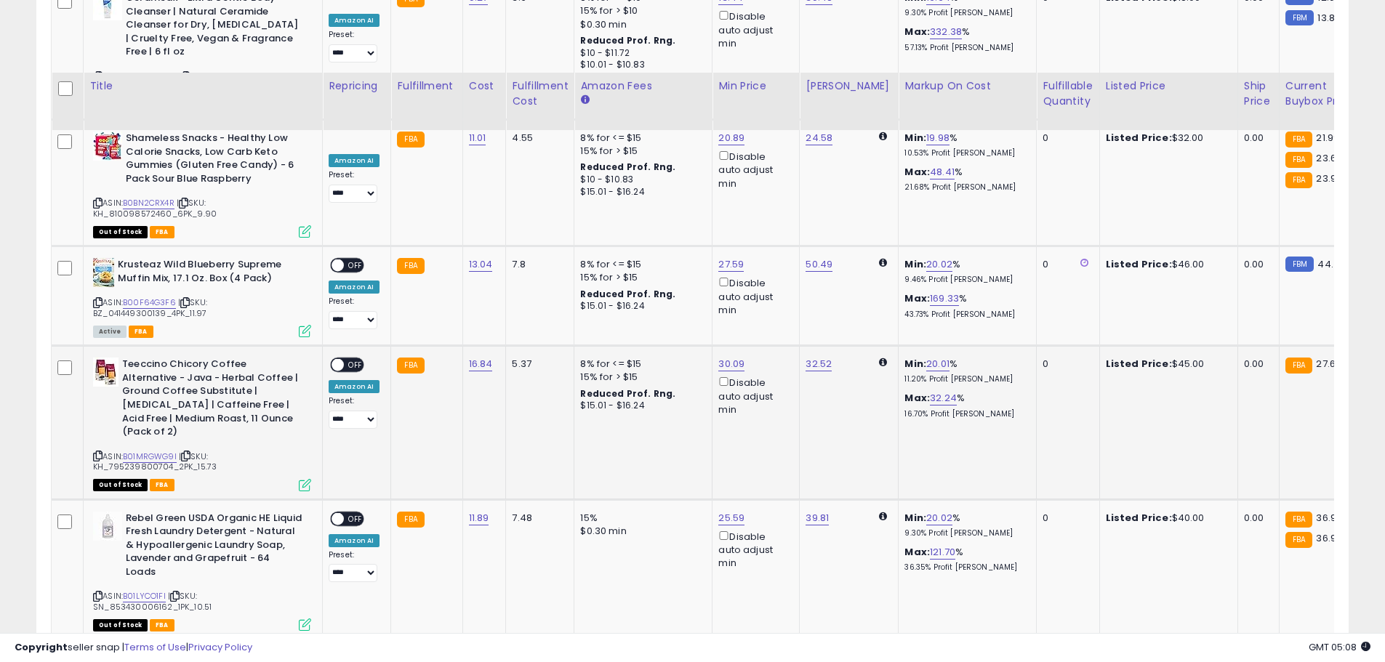
scroll to position [2566, 0]
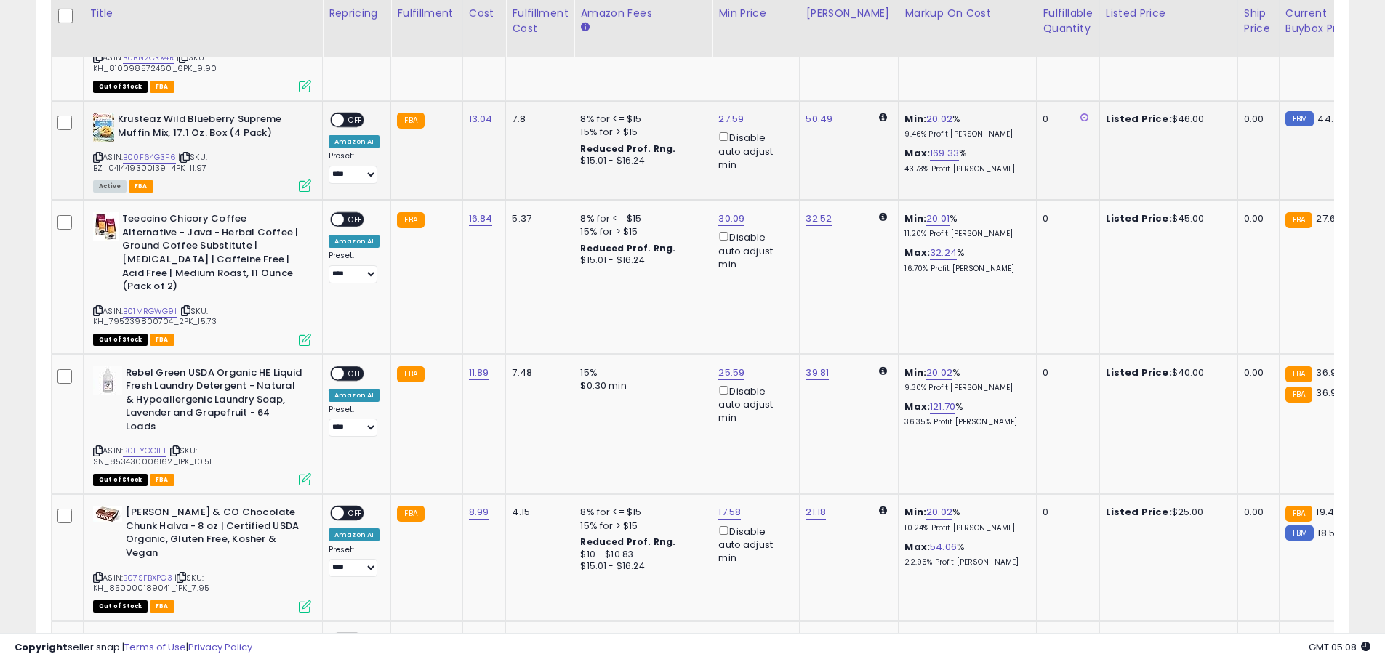
click at [341, 114] on span at bounding box center [337, 120] width 12 height 12
click at [335, 214] on span at bounding box center [337, 220] width 12 height 12
click at [337, 367] on span at bounding box center [337, 373] width 12 height 12
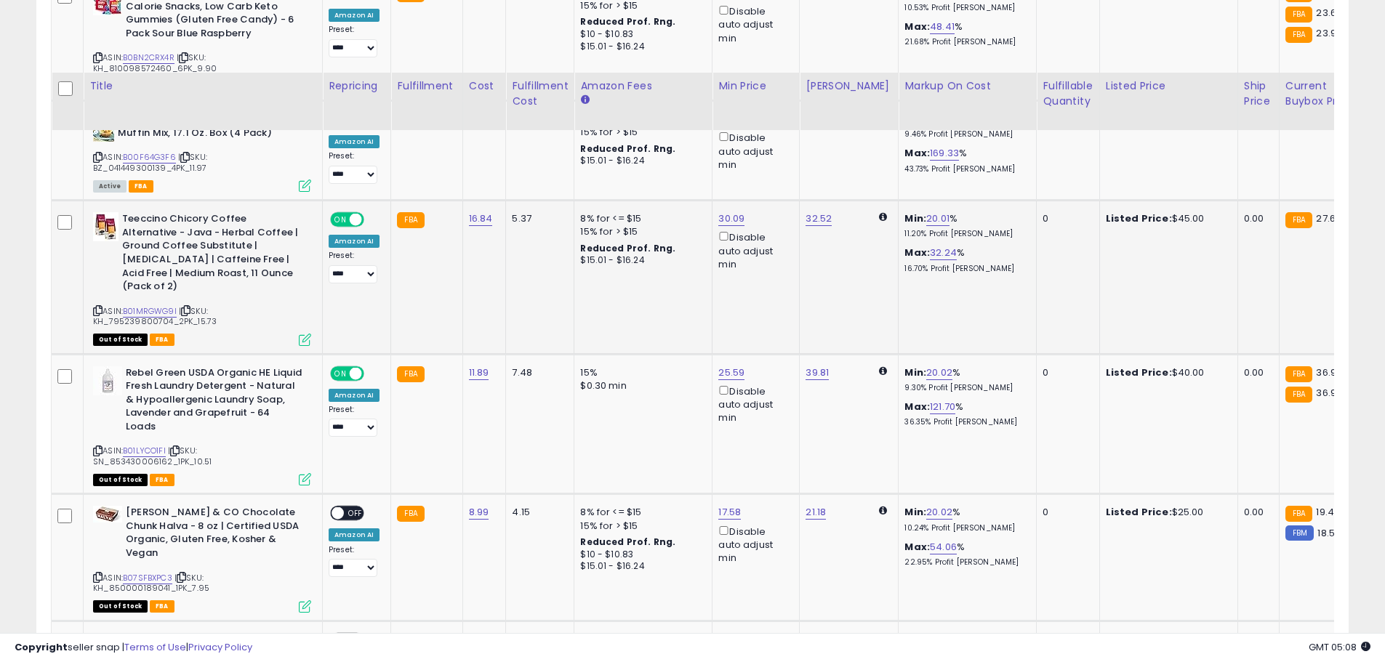
scroll to position [2784, 0]
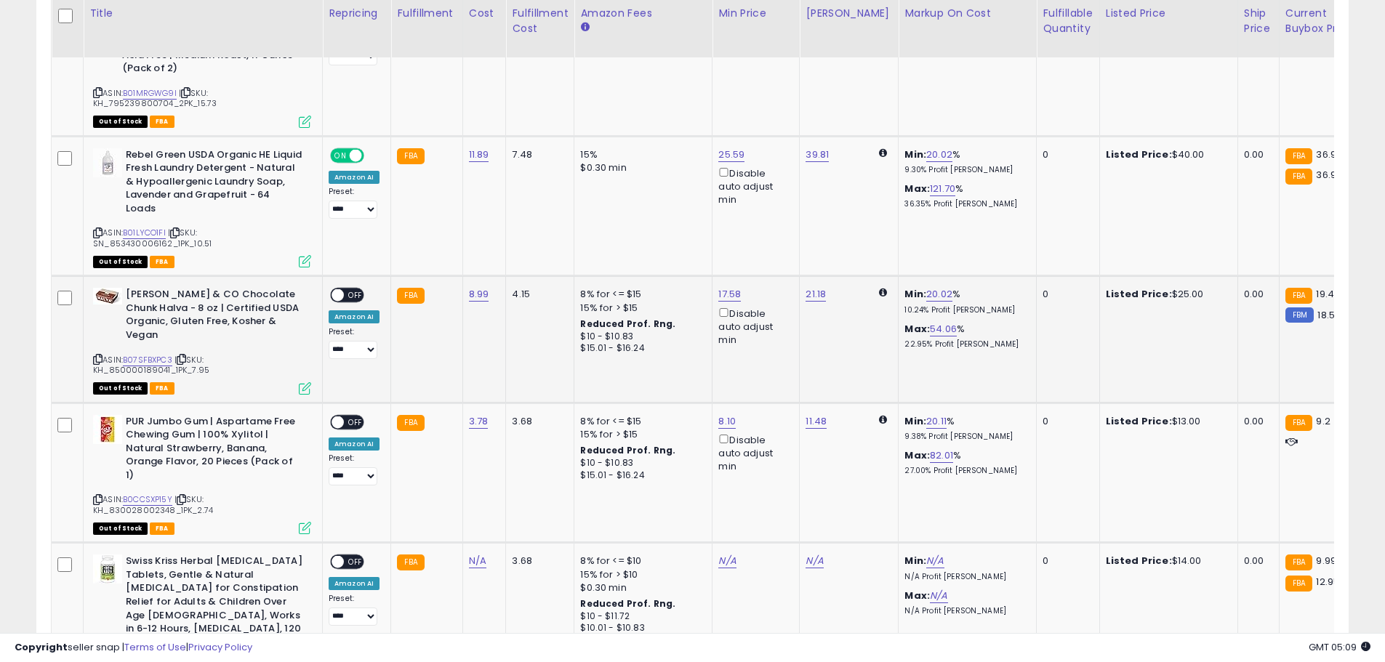
click at [339, 289] on span at bounding box center [337, 295] width 12 height 12
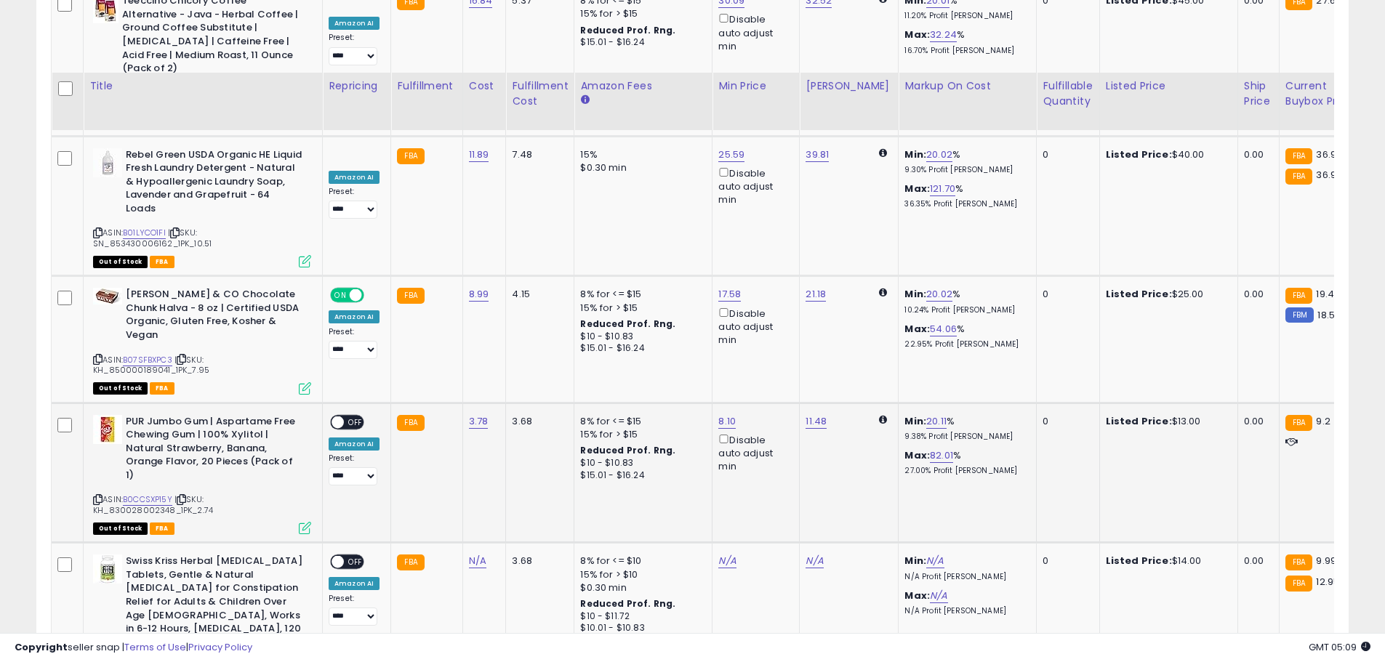
scroll to position [2857, 0]
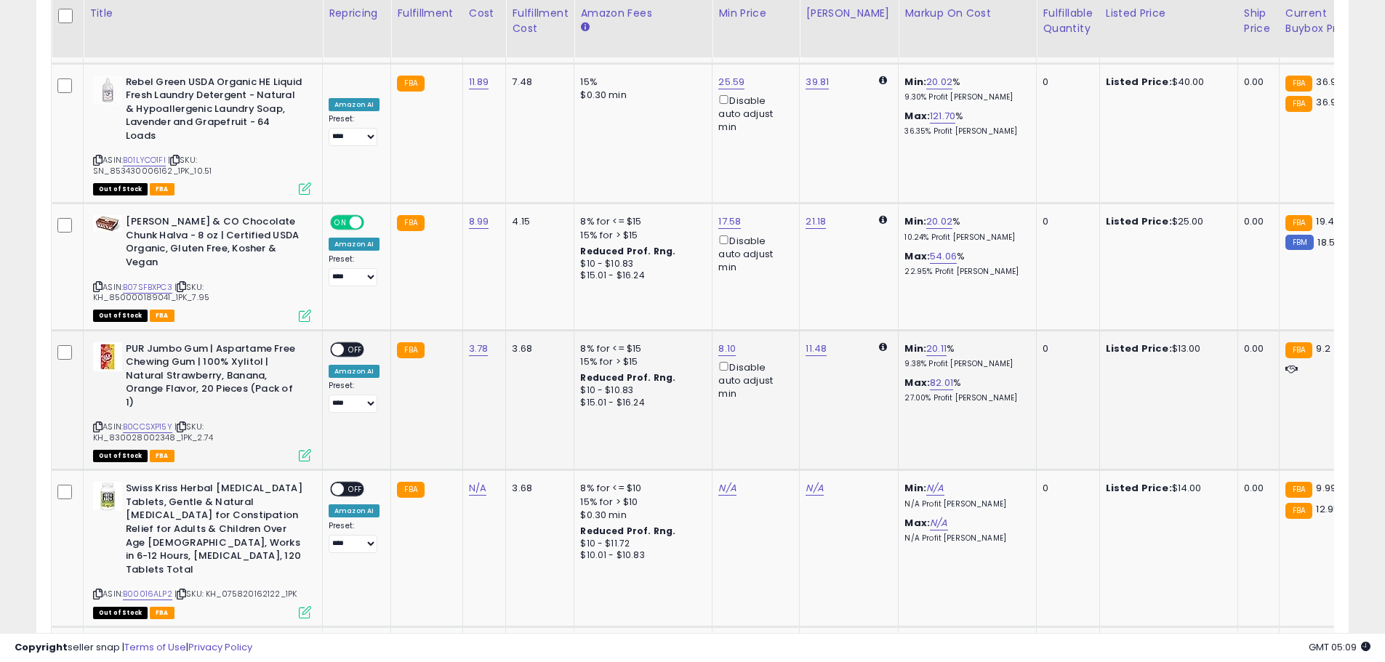
click at [345, 343] on span "OFF" at bounding box center [355, 349] width 23 height 12
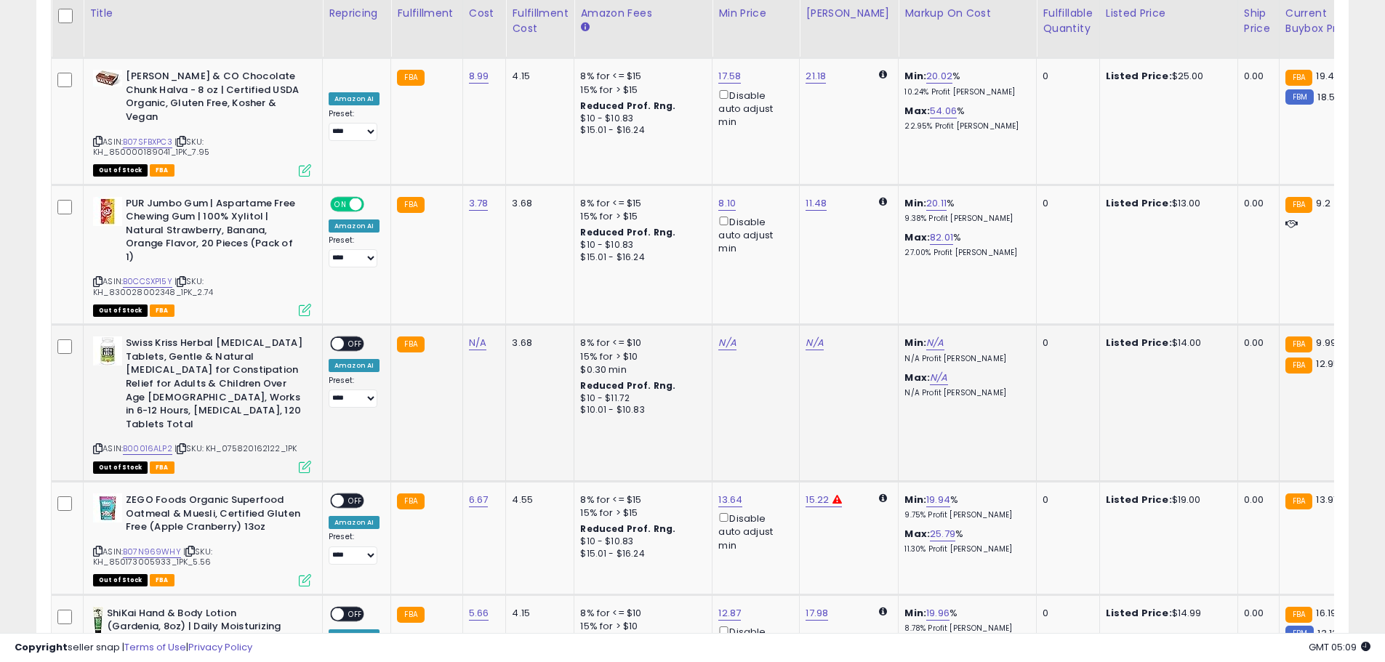
click at [334, 338] on span at bounding box center [337, 344] width 12 height 12
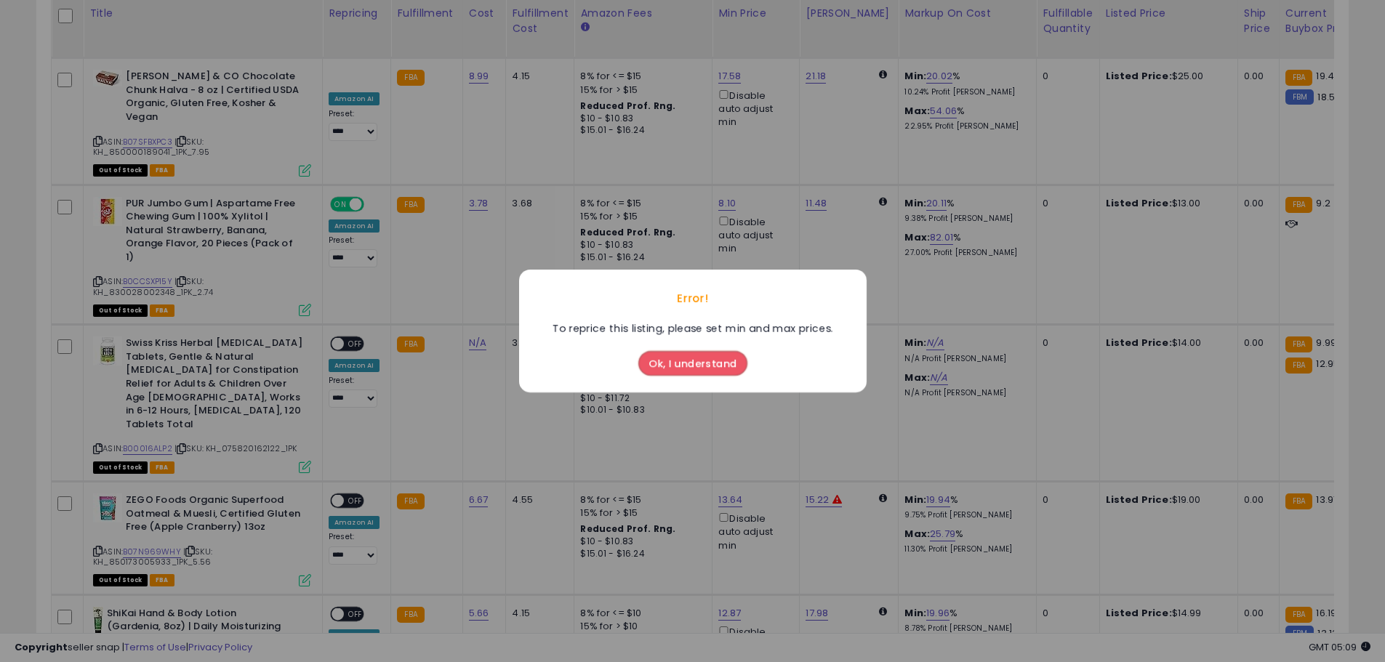
click at [662, 358] on button "Ok, I understand" at bounding box center [692, 363] width 109 height 25
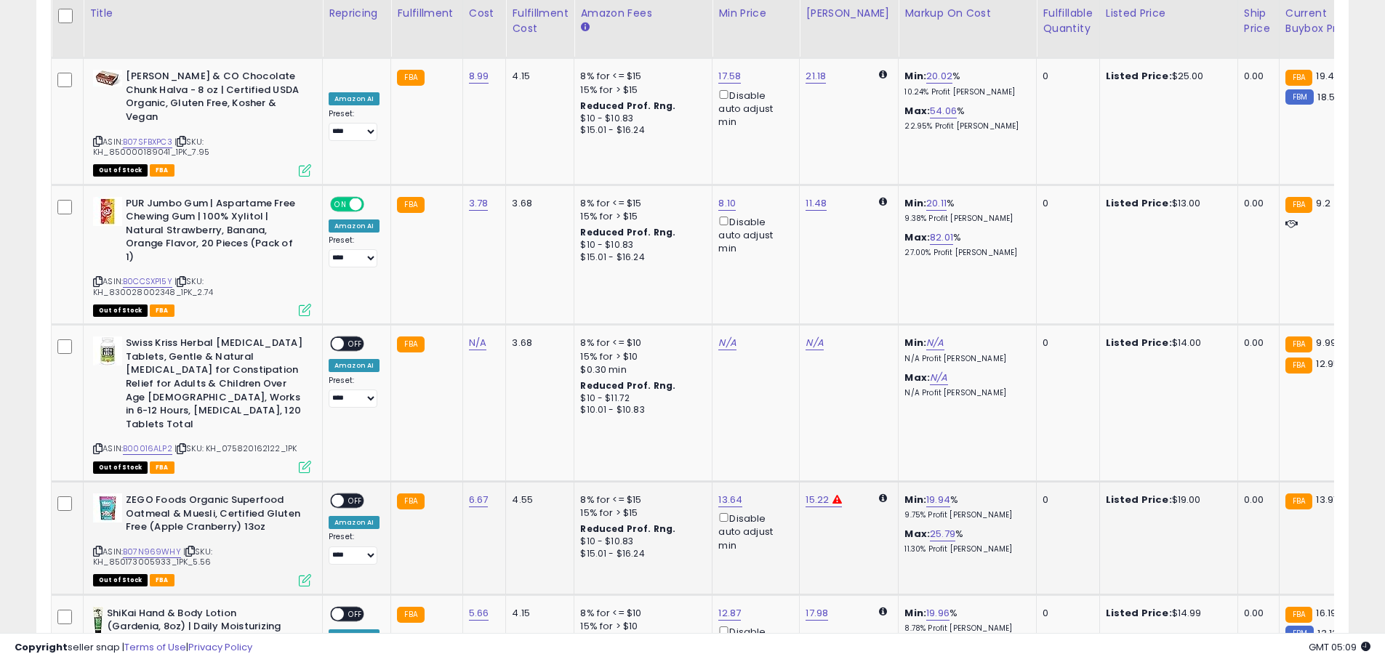
scroll to position [3147, 0]
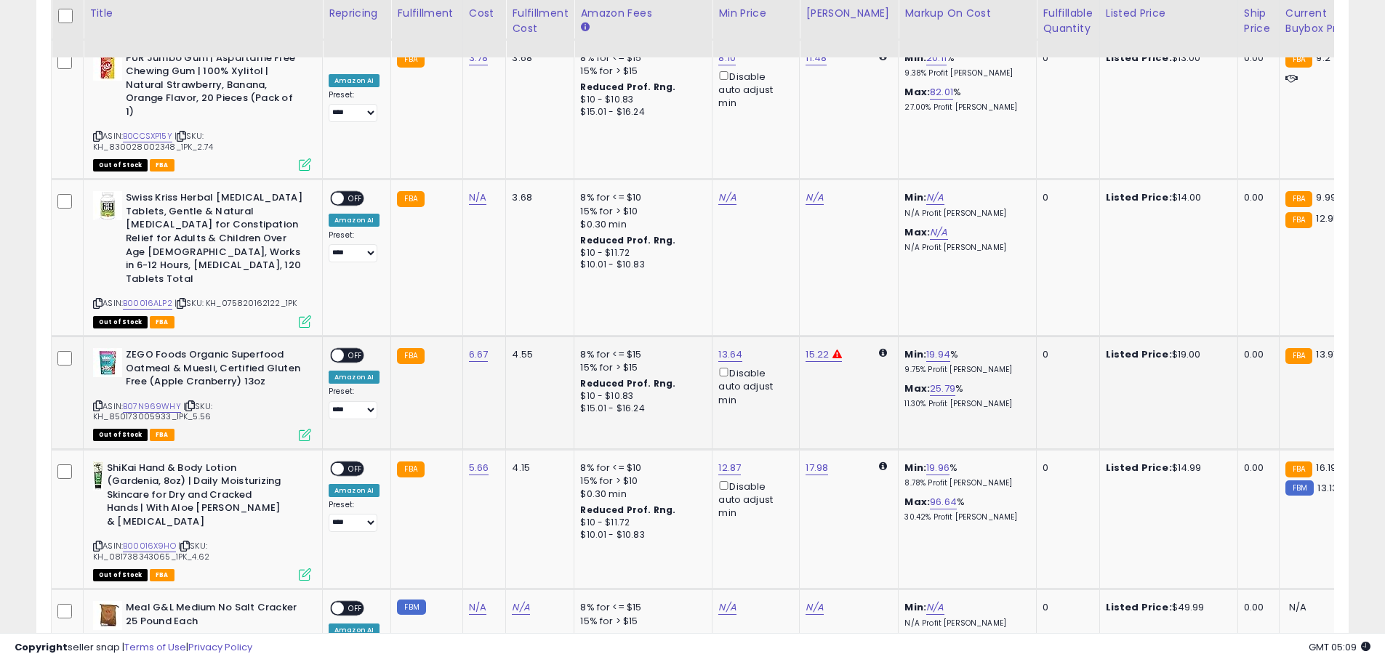
click at [340, 350] on span at bounding box center [337, 356] width 12 height 12
click at [343, 462] on span at bounding box center [337, 468] width 12 height 12
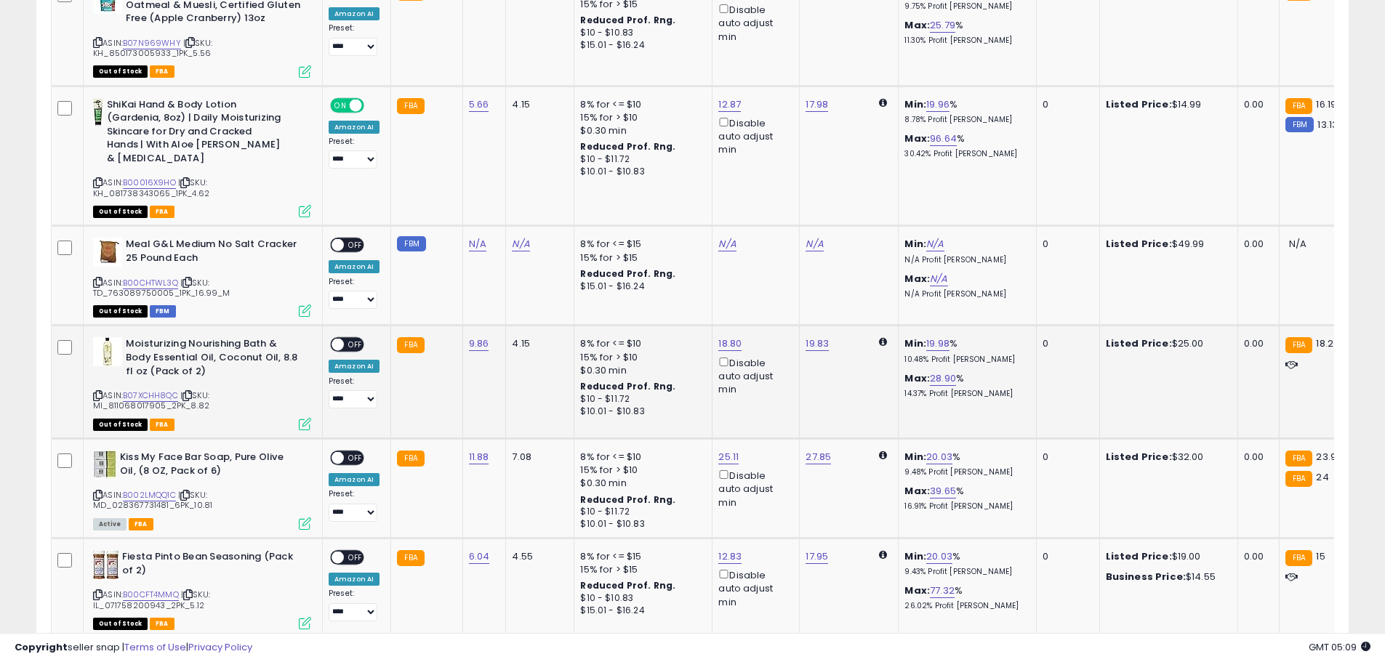
scroll to position [3583, 0]
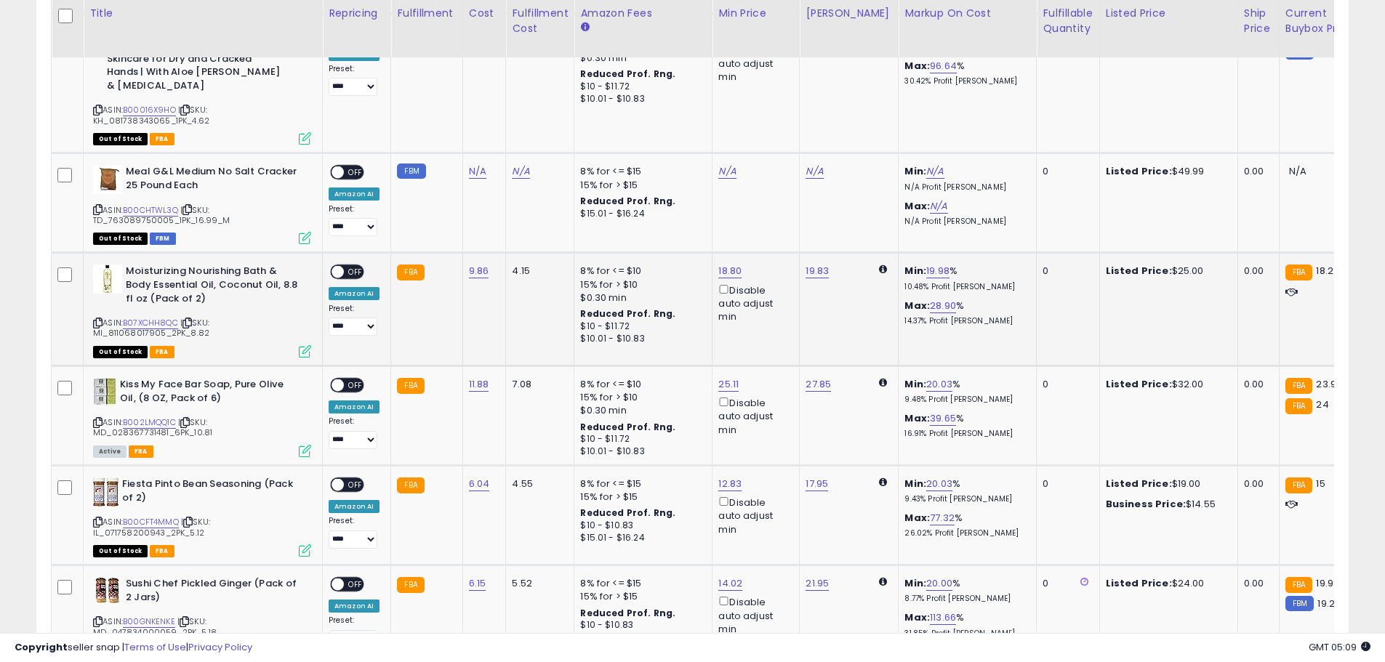
click at [338, 266] on span at bounding box center [337, 272] width 12 height 12
click at [342, 379] on div "ON OFF" at bounding box center [331, 385] width 34 height 12
click at [336, 379] on span at bounding box center [337, 385] width 12 height 12
click at [335, 479] on span at bounding box center [337, 485] width 12 height 12
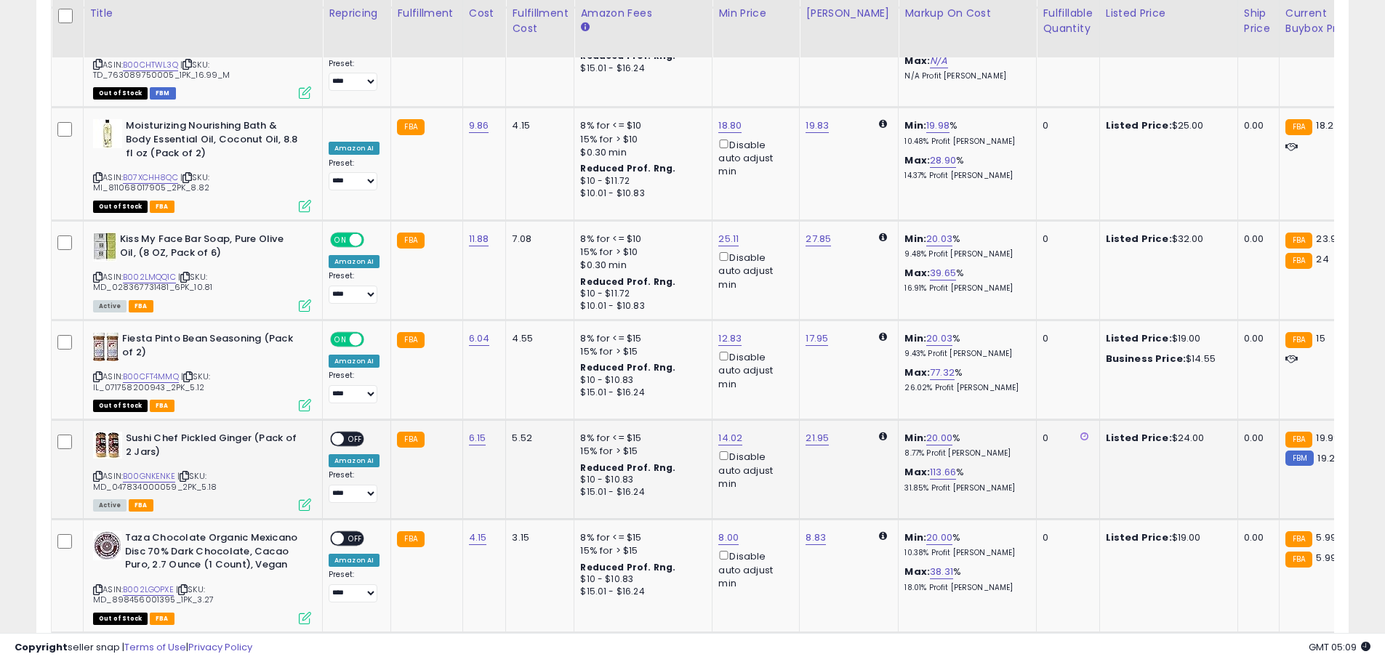
click at [333, 433] on span at bounding box center [337, 439] width 12 height 12
click at [341, 533] on span at bounding box center [337, 539] width 12 height 12
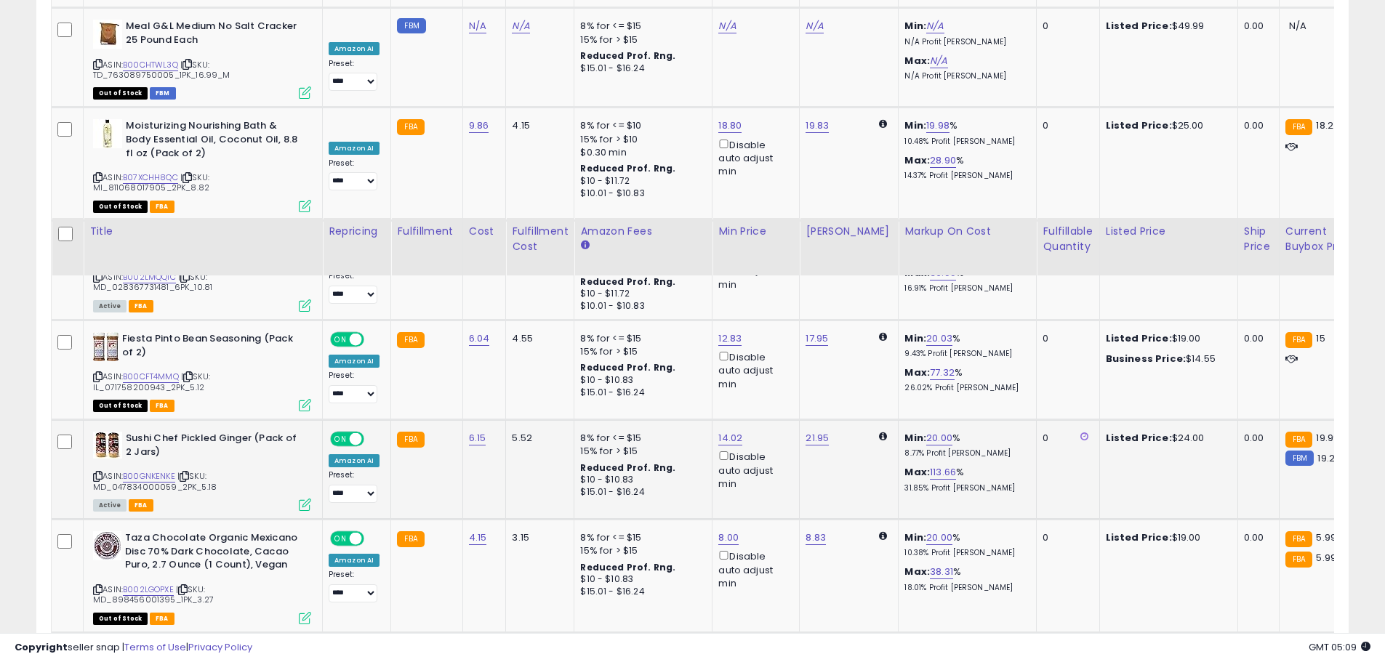
scroll to position [4020, 0]
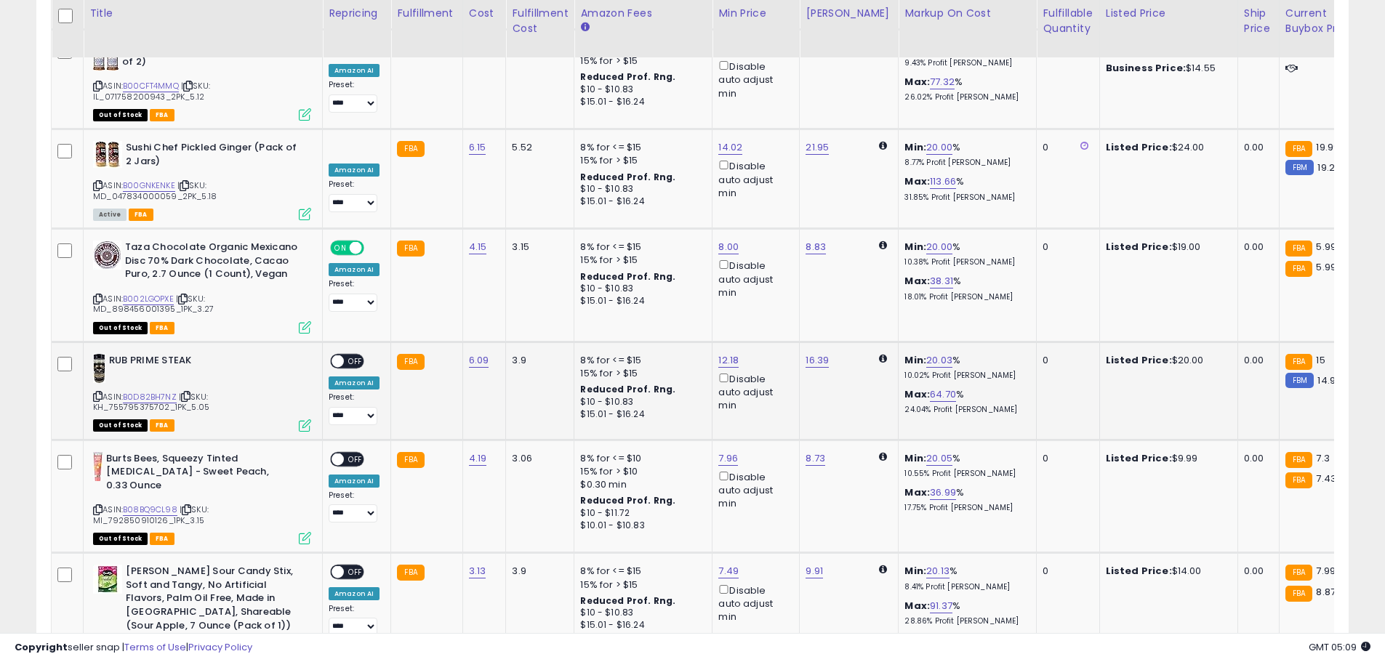
click at [338, 355] on span at bounding box center [337, 361] width 12 height 12
click at [340, 453] on span at bounding box center [337, 459] width 12 height 12
click at [331, 565] on div "**********" at bounding box center [354, 600] width 51 height 71
click at [343, 566] on span at bounding box center [337, 572] width 12 height 12
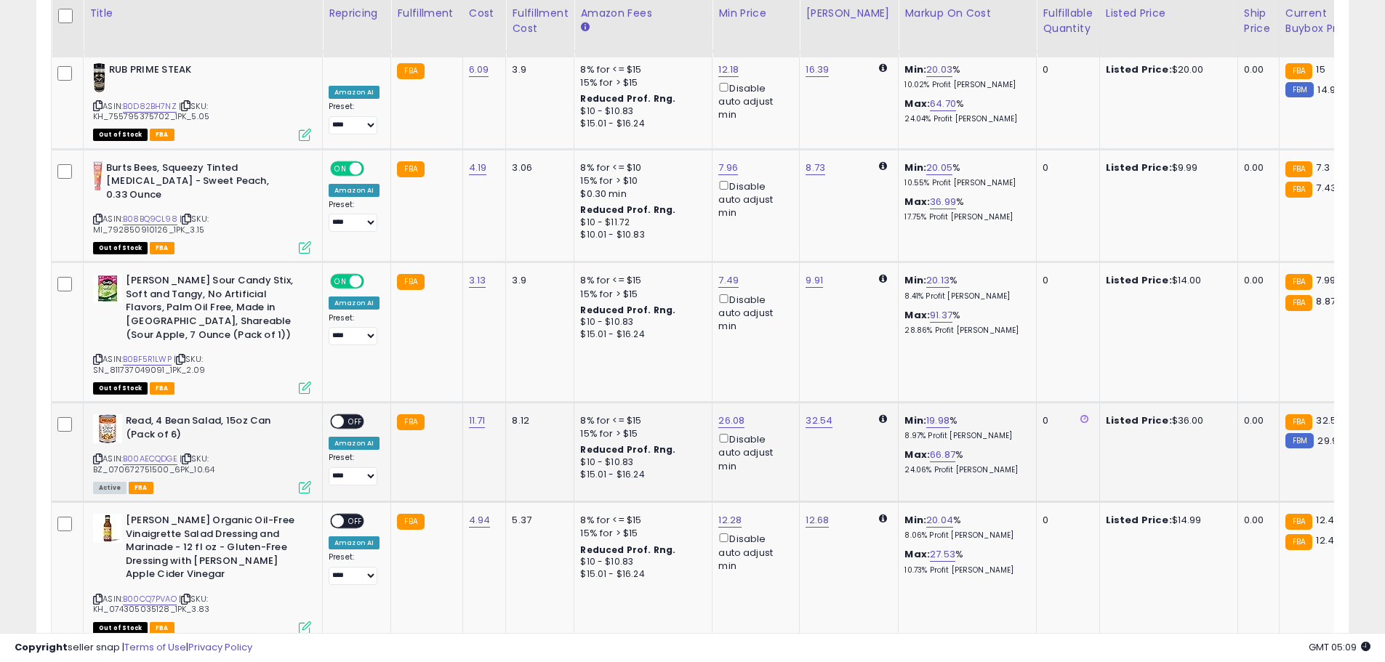
click at [337, 416] on span at bounding box center [337, 422] width 12 height 12
click at [340, 515] on span at bounding box center [337, 521] width 12 height 12
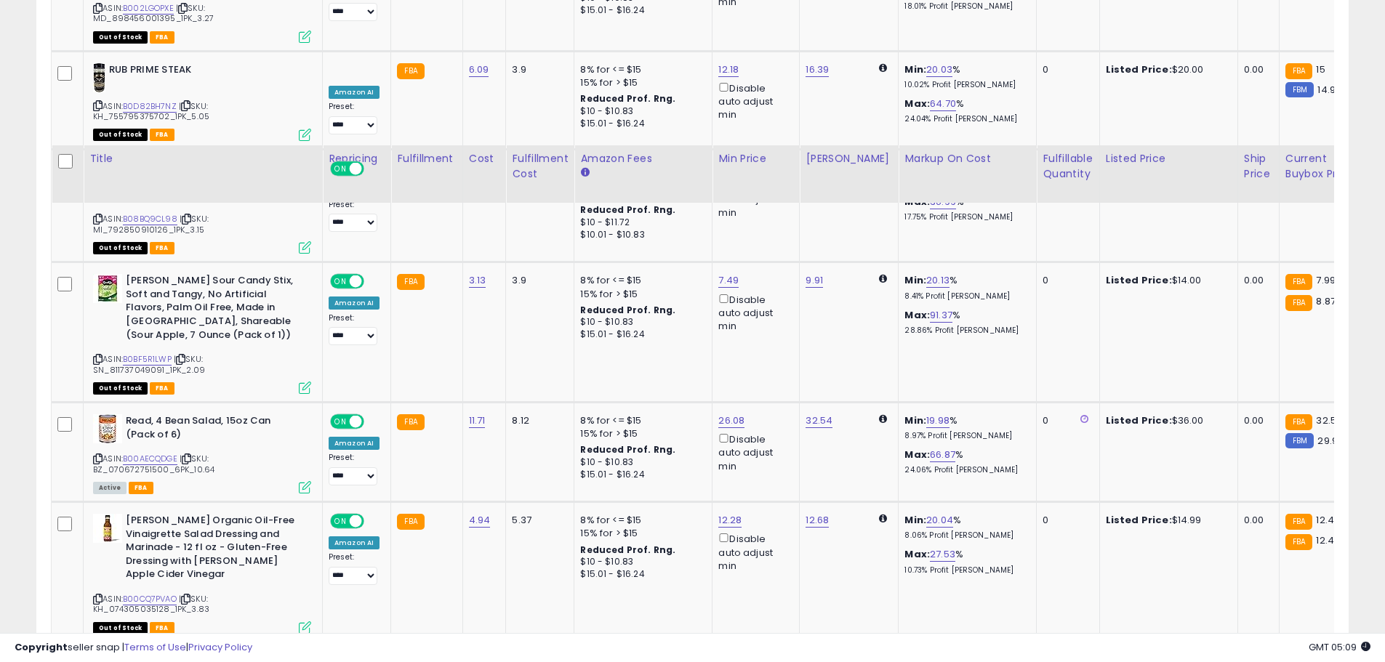
scroll to position [4456, 0]
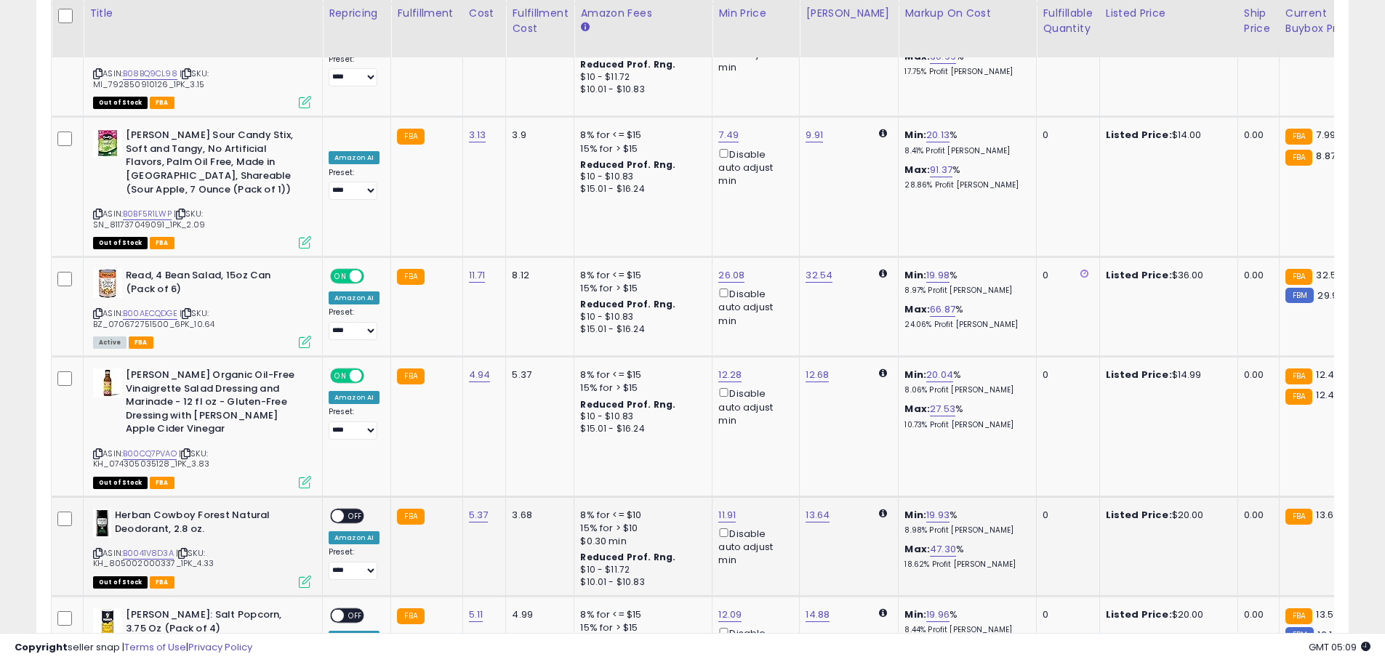
click at [337, 510] on span at bounding box center [337, 516] width 12 height 12
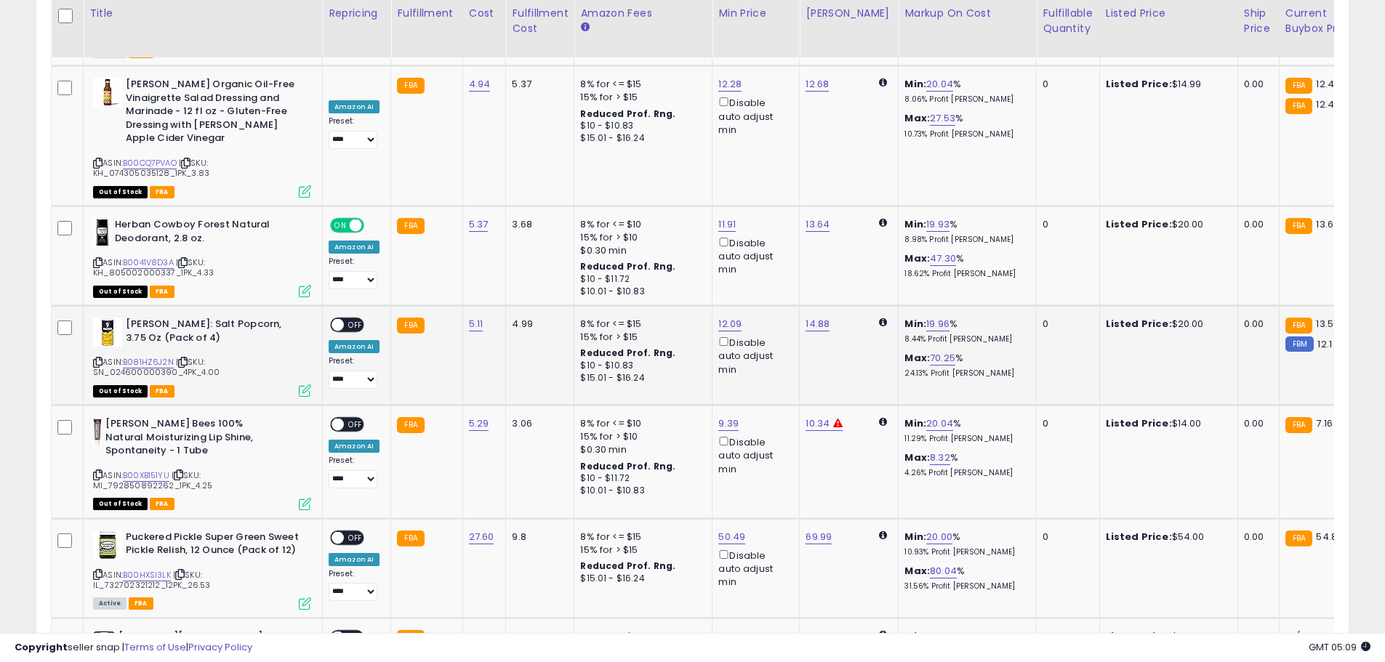
click at [339, 319] on span at bounding box center [337, 325] width 12 height 12
click at [343, 419] on div "ON OFF" at bounding box center [331, 425] width 34 height 12
click at [334, 419] on span at bounding box center [337, 425] width 12 height 12
click at [341, 419] on span at bounding box center [337, 425] width 12 height 12
click at [337, 531] on span at bounding box center [337, 537] width 12 height 12
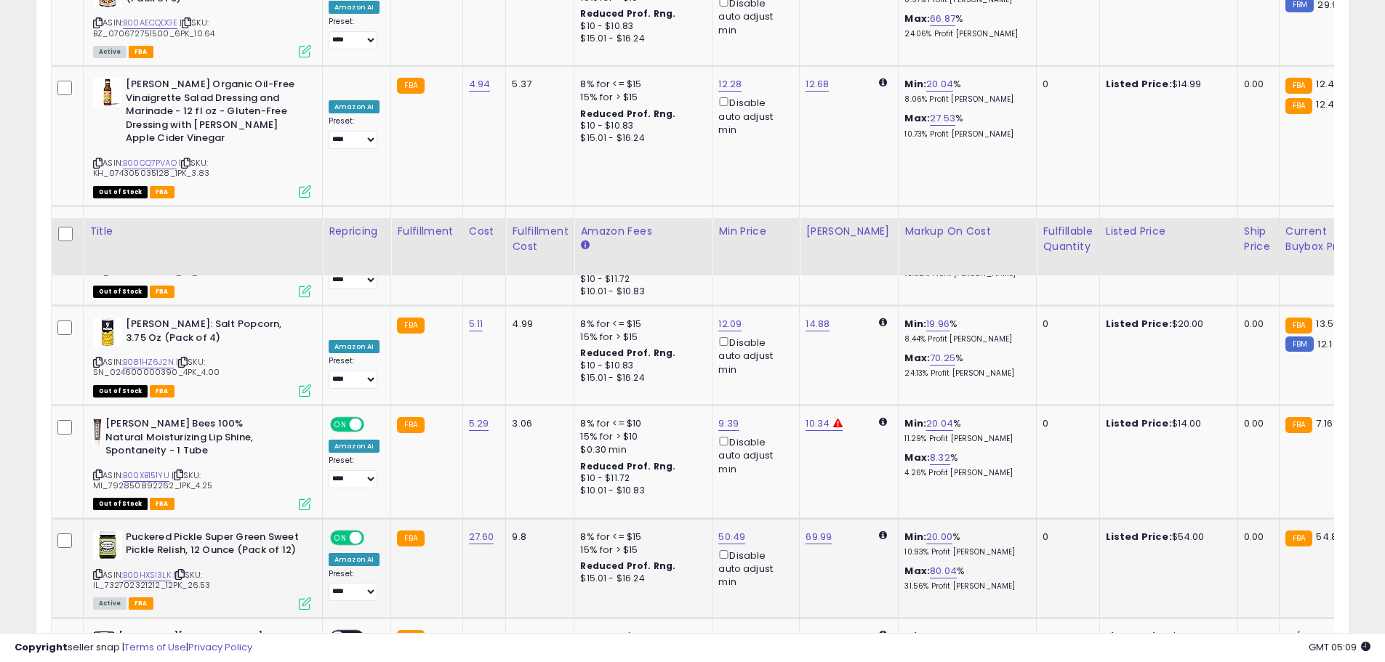
scroll to position [5037, 0]
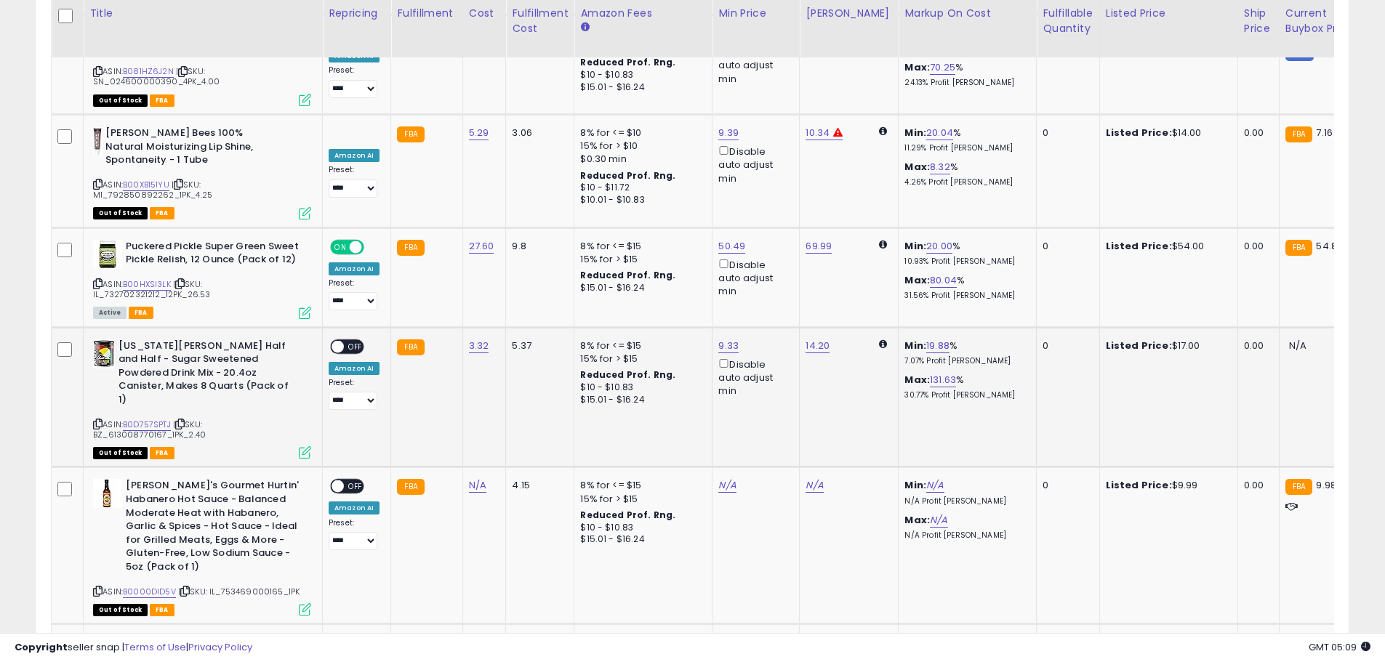
click at [336, 340] on span at bounding box center [337, 346] width 12 height 12
click at [339, 480] on span at bounding box center [337, 486] width 12 height 12
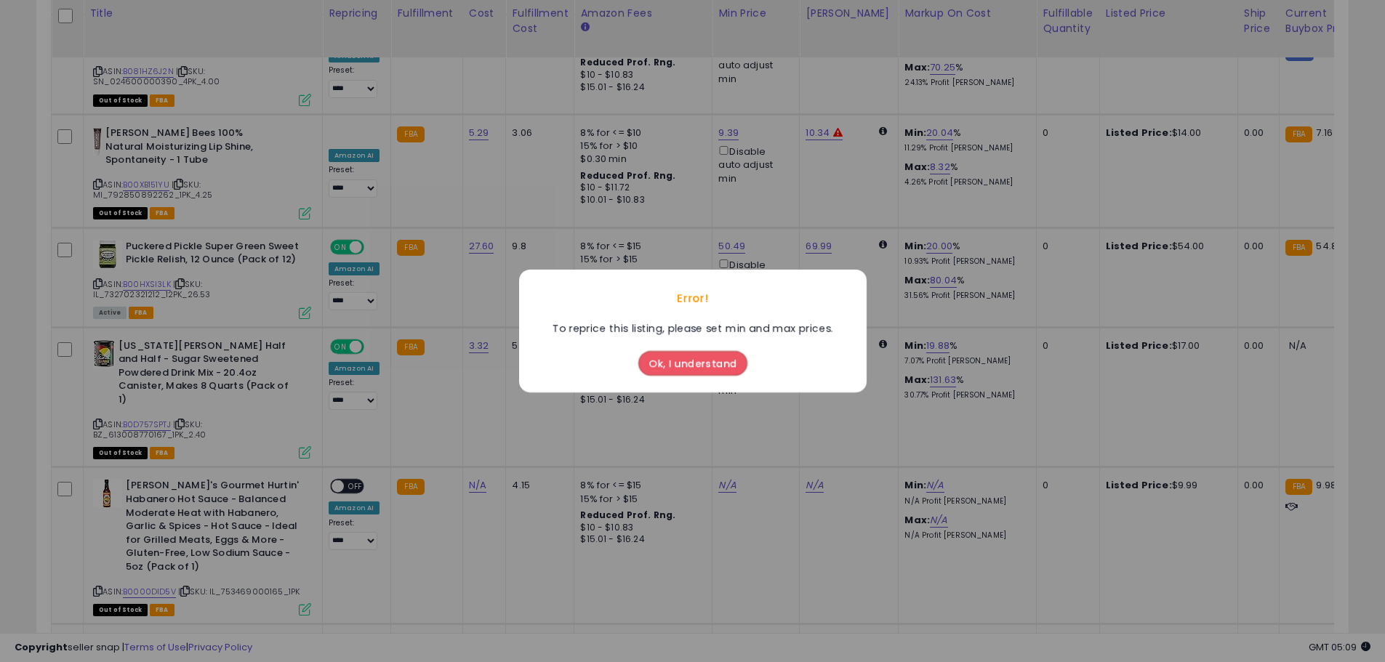
click at [678, 354] on button "Ok, I understand" at bounding box center [692, 363] width 109 height 25
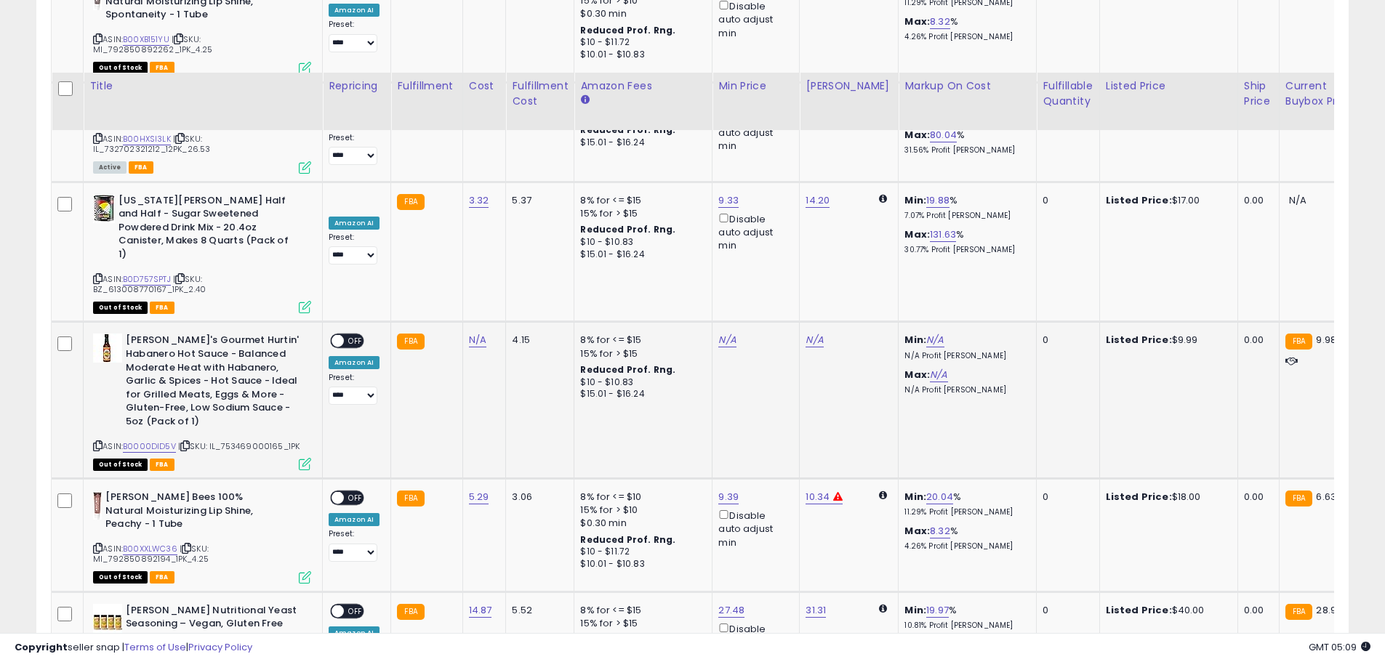
scroll to position [5401, 0]
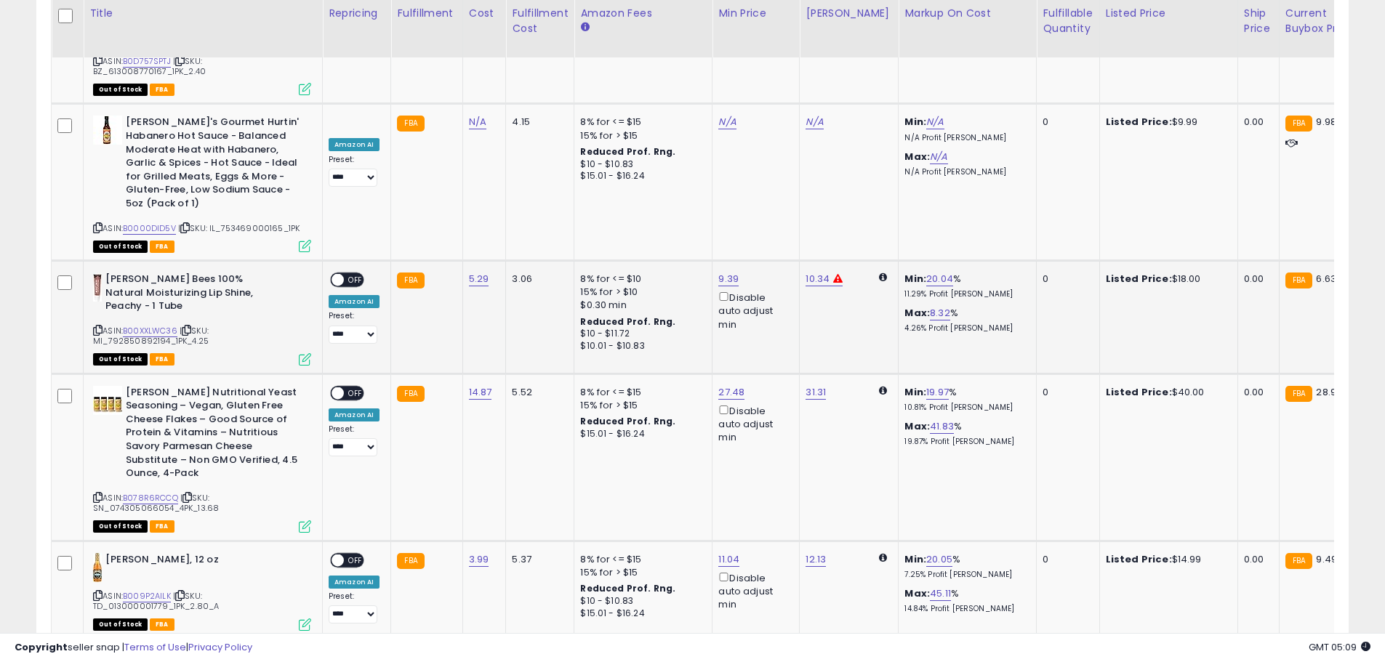
click at [339, 274] on span at bounding box center [337, 280] width 12 height 12
click at [337, 387] on span at bounding box center [337, 393] width 12 height 12
click at [334, 554] on span at bounding box center [337, 560] width 12 height 12
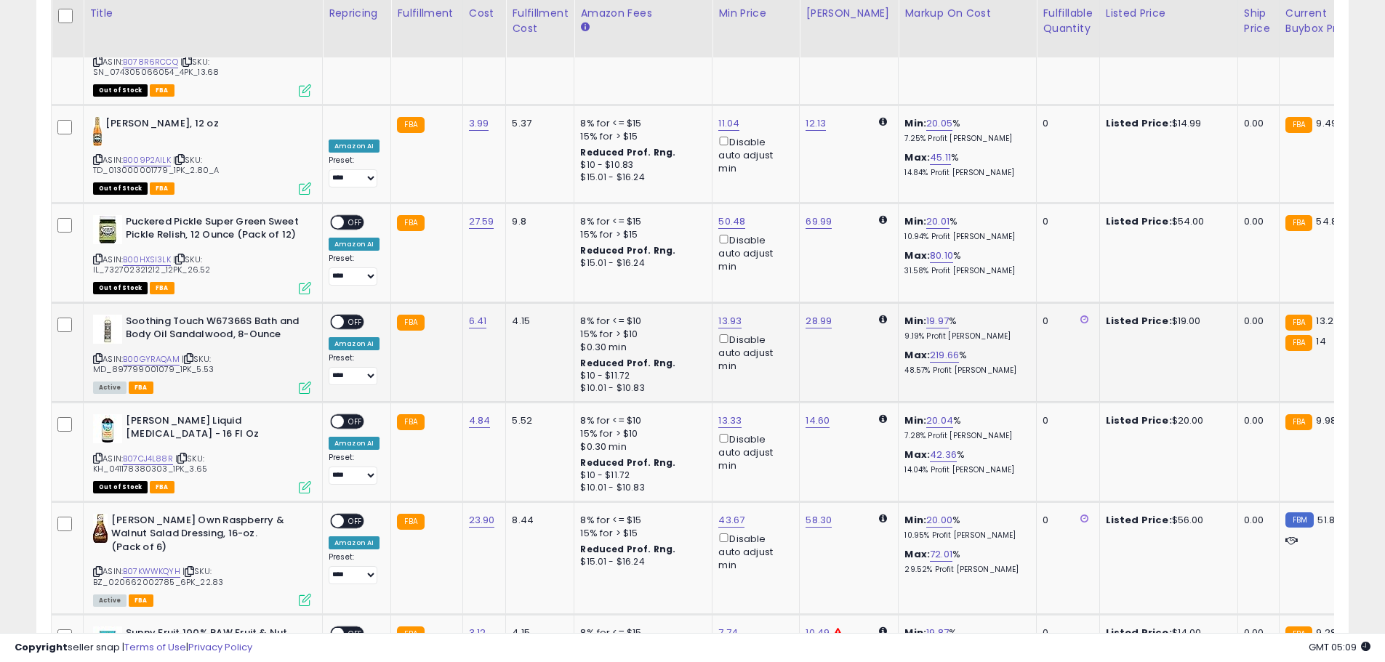
scroll to position [5764, 0]
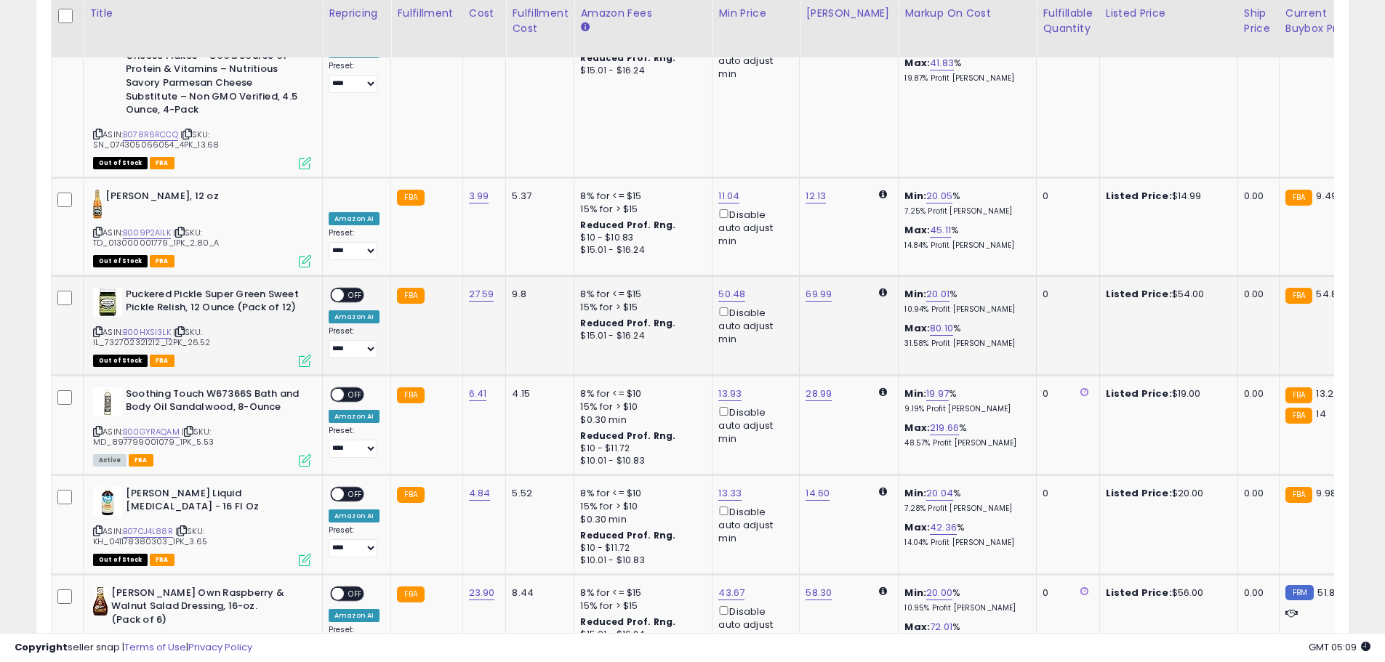
click at [336, 289] on span at bounding box center [337, 295] width 12 height 12
click at [341, 289] on span at bounding box center [337, 295] width 12 height 12
click at [339, 388] on span at bounding box center [337, 394] width 12 height 12
click at [339, 488] on span at bounding box center [337, 494] width 12 height 12
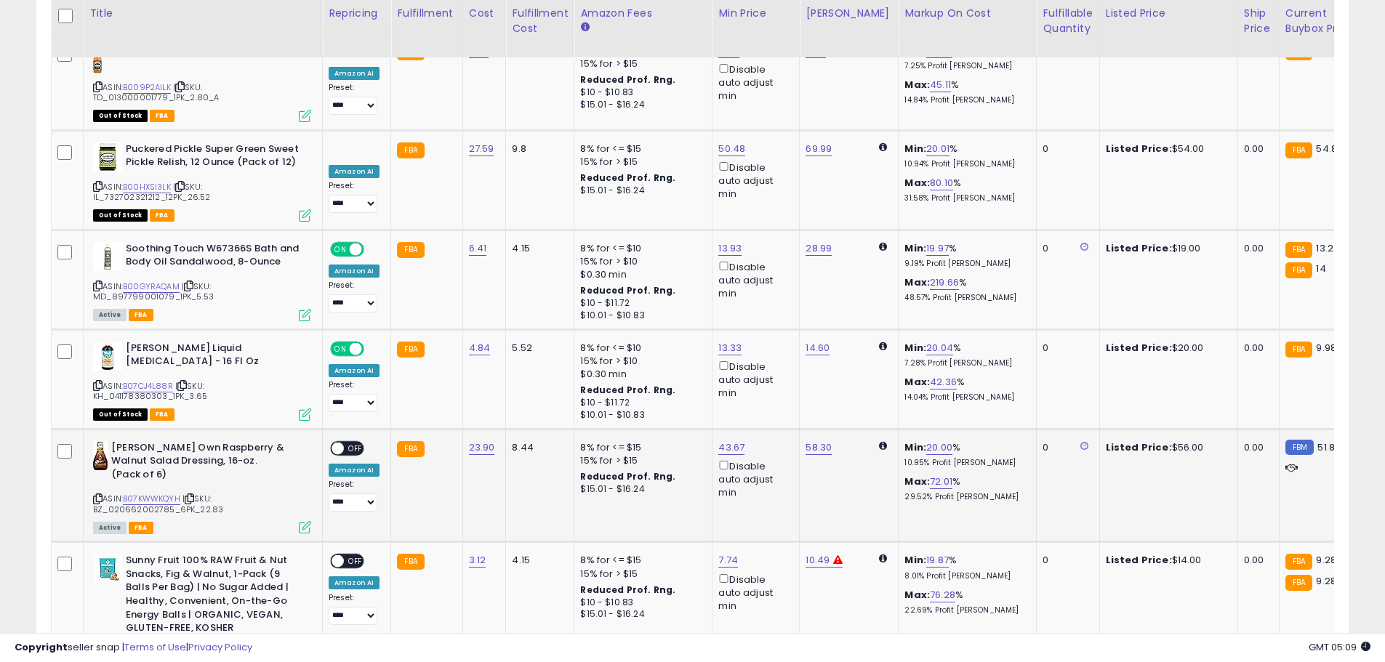
click at [340, 442] on span at bounding box center [337, 448] width 12 height 12
click at [332, 442] on span at bounding box center [337, 448] width 12 height 12
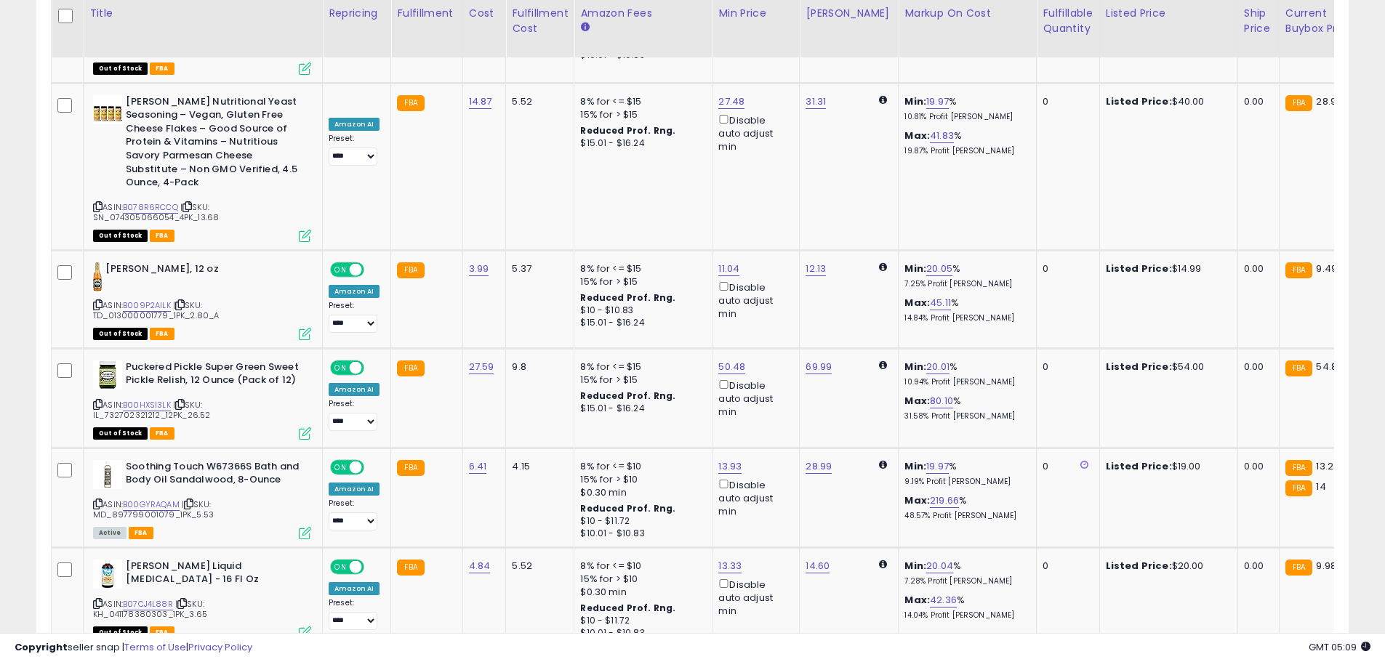
scroll to position [6071, 0]
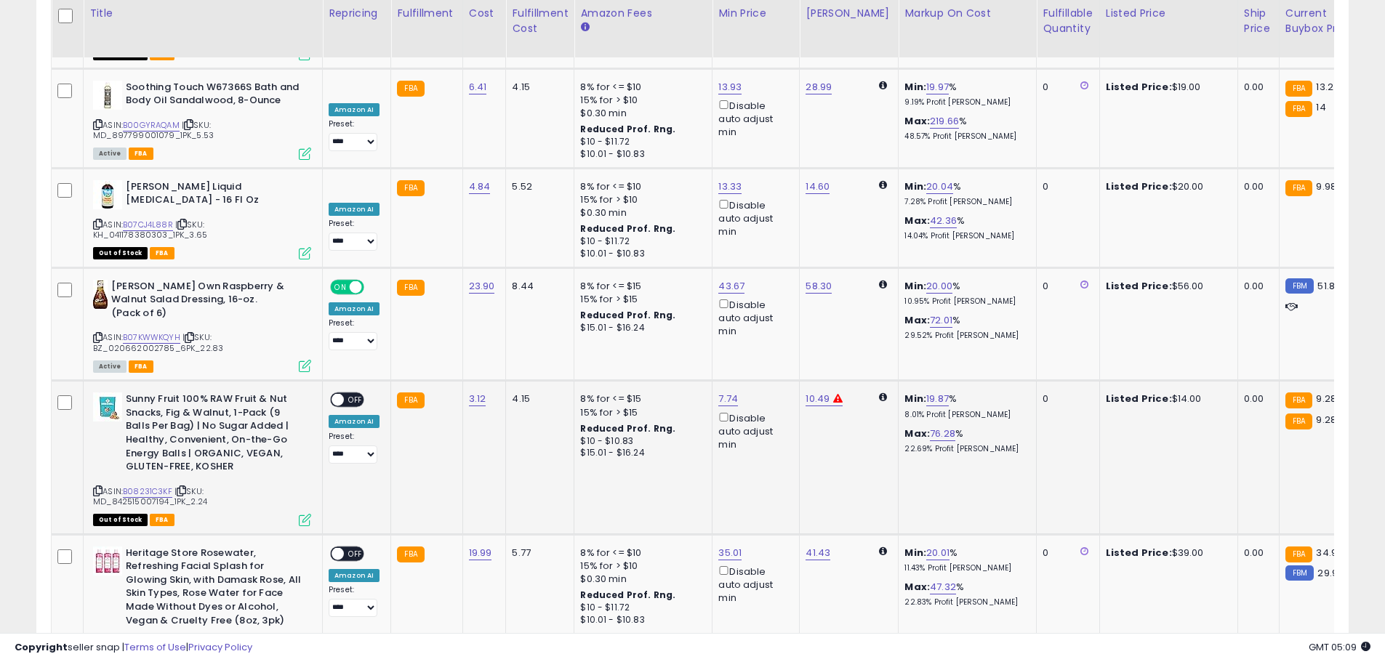
click at [338, 394] on span at bounding box center [337, 400] width 12 height 12
click at [336, 547] on span at bounding box center [337, 553] width 12 height 12
click at [809, 546] on link "41.43" at bounding box center [817, 553] width 25 height 15
type input "*****"
click at [858, 332] on icon "submit" at bounding box center [854, 336] width 9 height 9
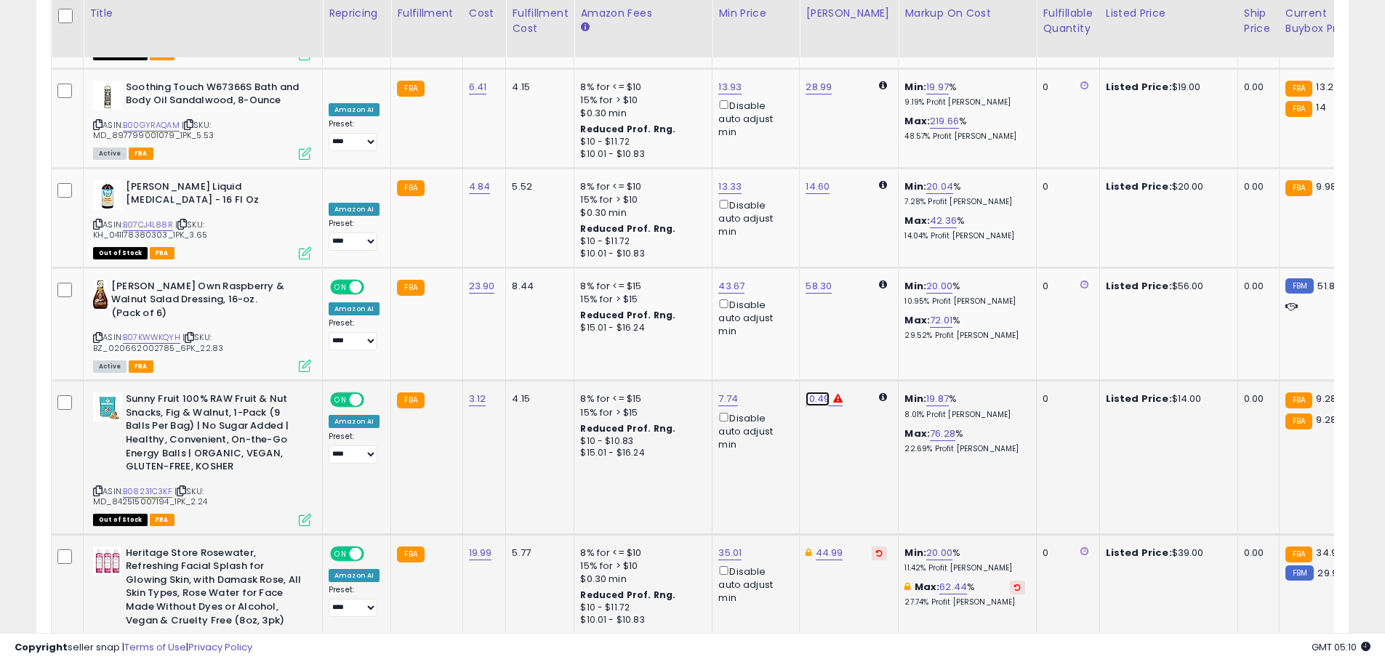
click at [806, 392] on link "10.49" at bounding box center [817, 399] width 24 height 15
drag, startPoint x: 725, startPoint y: 182, endPoint x: 667, endPoint y: 188, distance: 58.4
type input "*****"
click at [866, 181] on button "submit" at bounding box center [854, 183] width 25 height 22
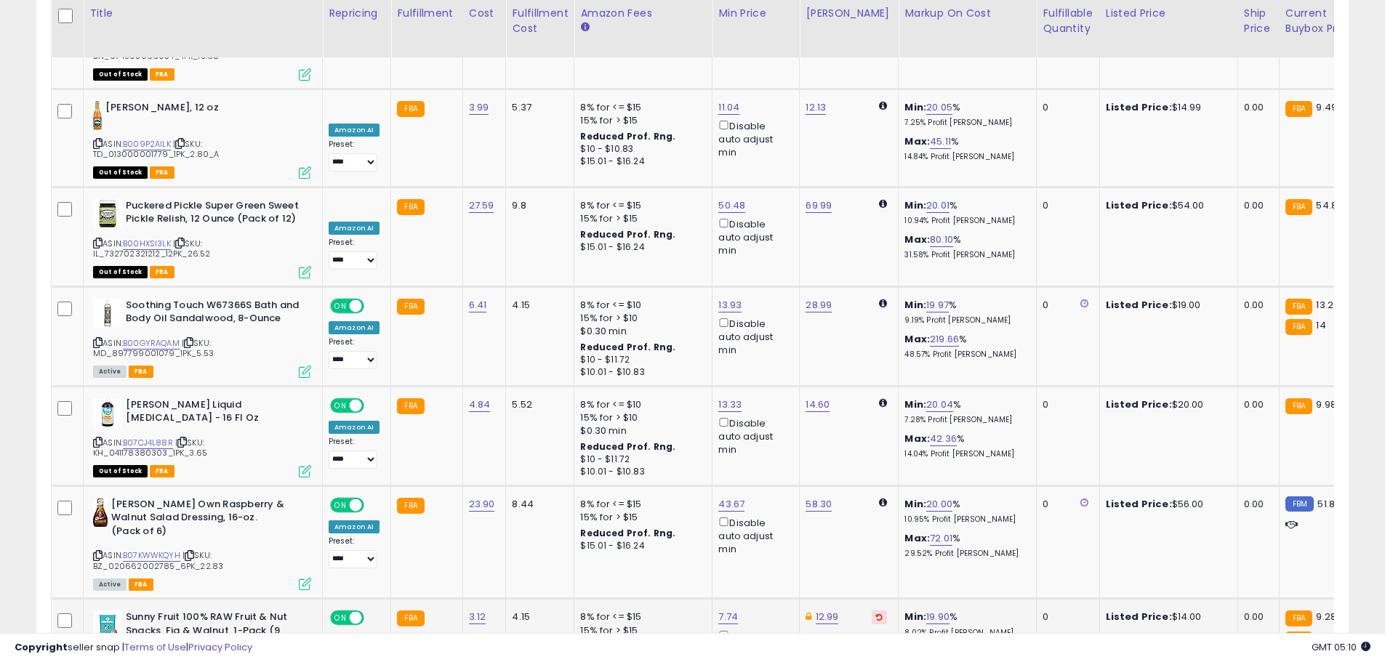
scroll to position [5780, 0]
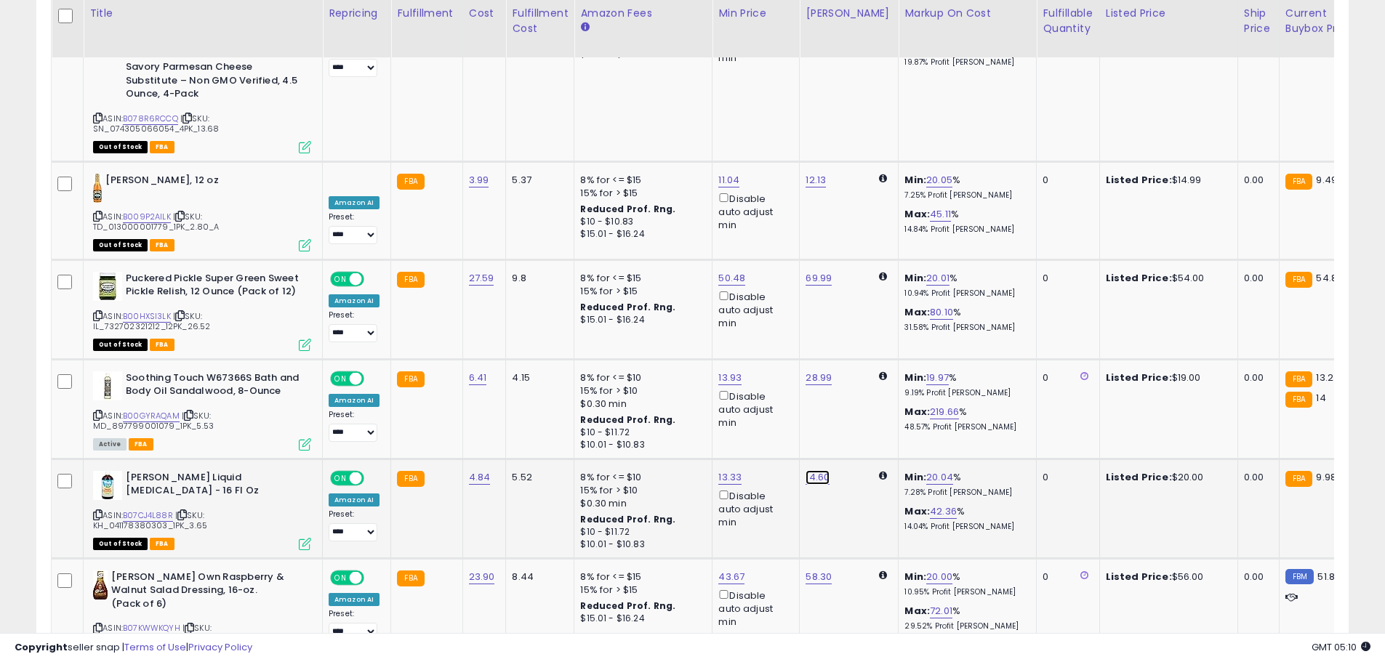
click at [820, 470] on link "14.60" at bounding box center [817, 477] width 24 height 15
drag, startPoint x: 794, startPoint y: 284, endPoint x: 598, endPoint y: 266, distance: 196.4
type input "*****"
click at [858, 270] on icon "submit" at bounding box center [854, 274] width 9 height 9
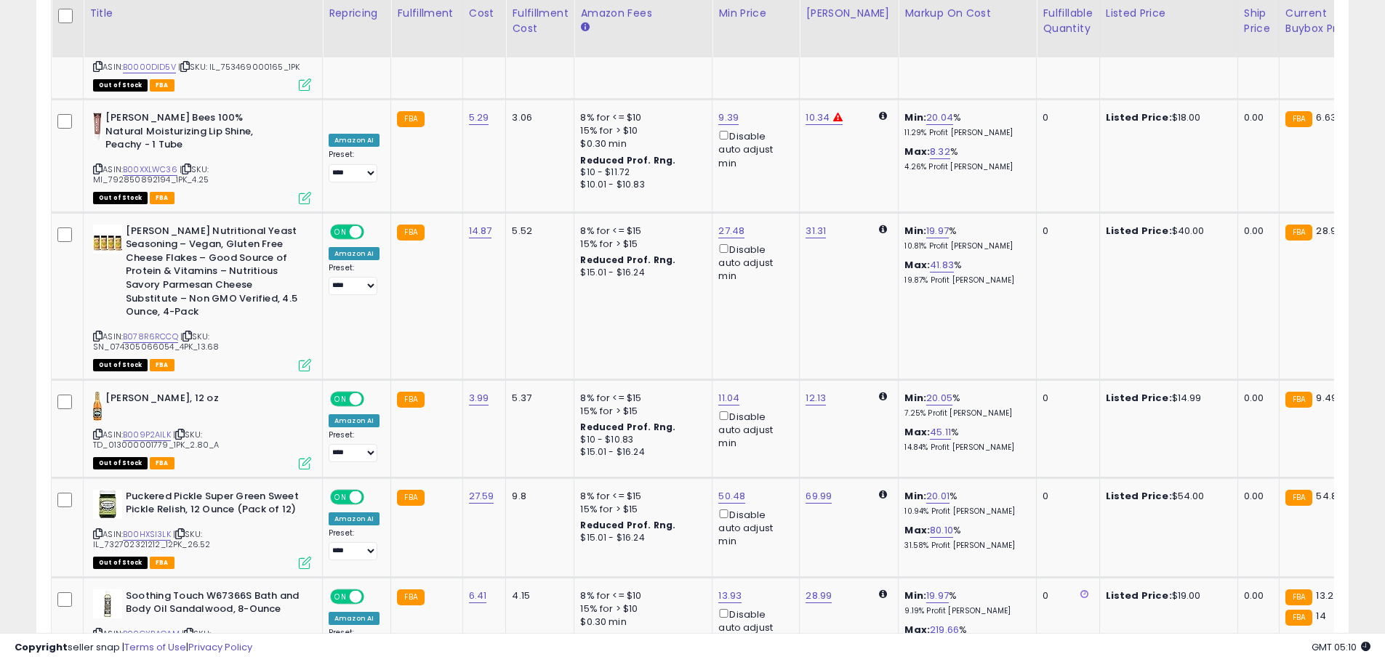
scroll to position [5489, 0]
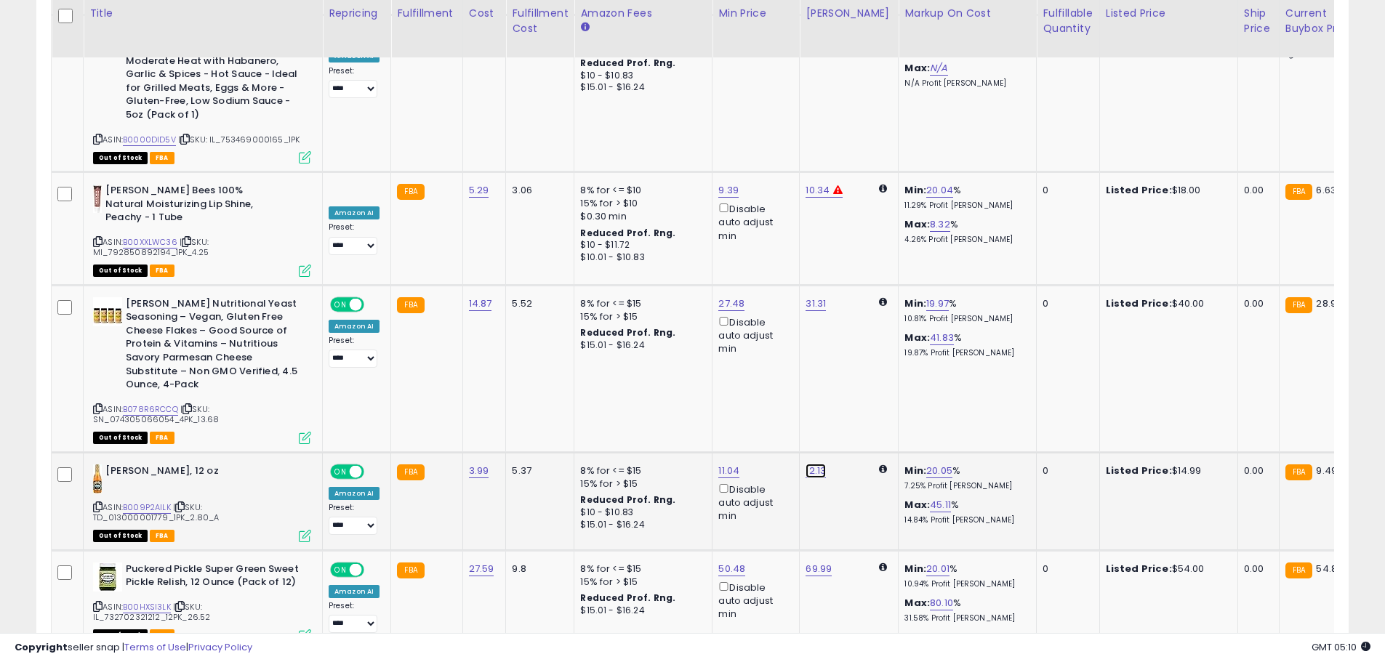
click at [813, 464] on link "12.13" at bounding box center [815, 471] width 20 height 15
drag, startPoint x: 770, startPoint y: 269, endPoint x: 649, endPoint y: 248, distance: 122.5
type input "*****"
click at [856, 269] on icon "submit" at bounding box center [852, 268] width 9 height 9
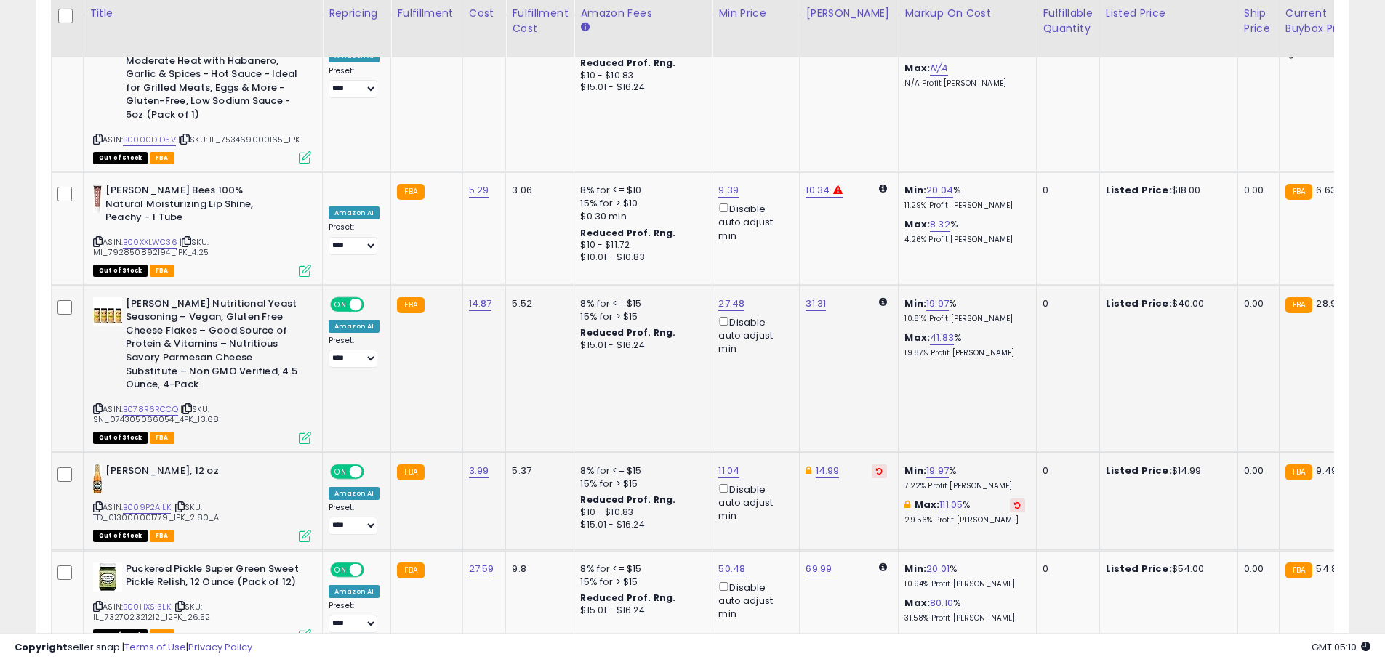
scroll to position [5417, 0]
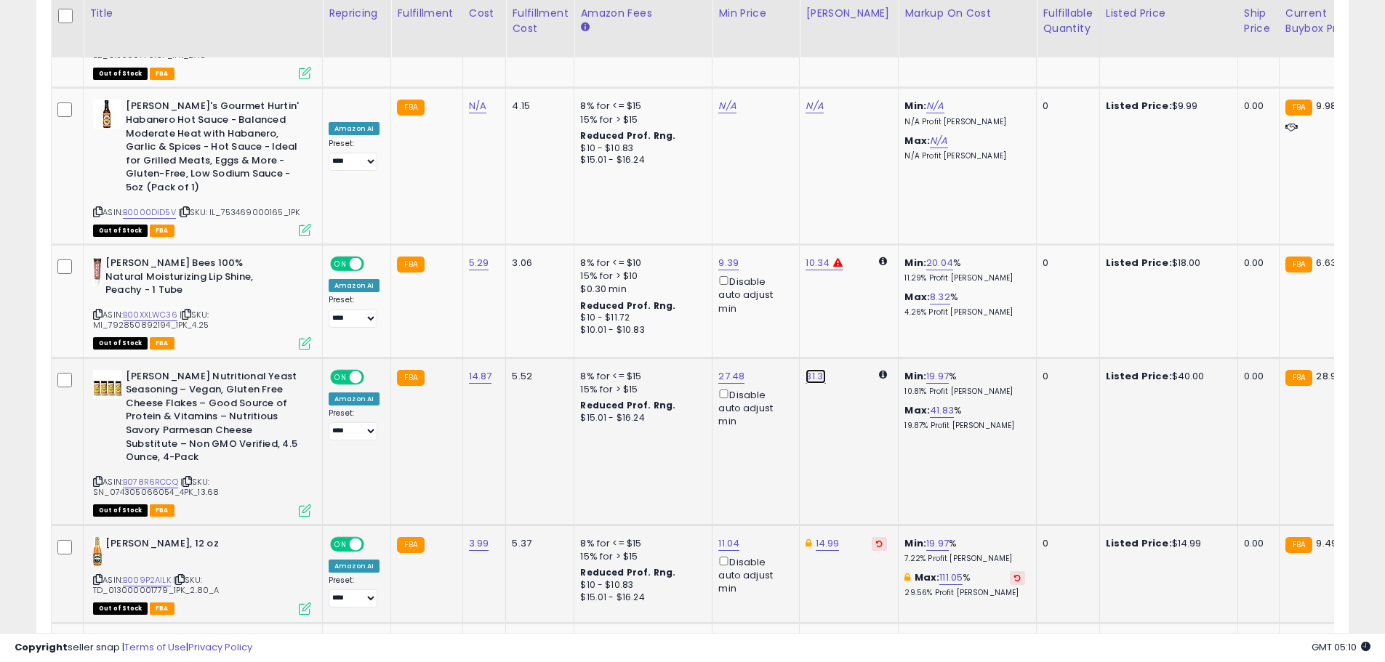
click at [813, 369] on link "31.31" at bounding box center [815, 376] width 20 height 15
drag, startPoint x: 749, startPoint y: 191, endPoint x: 663, endPoint y: 190, distance: 85.8
type input "*****"
click at [865, 180] on button "submit" at bounding box center [852, 188] width 25 height 22
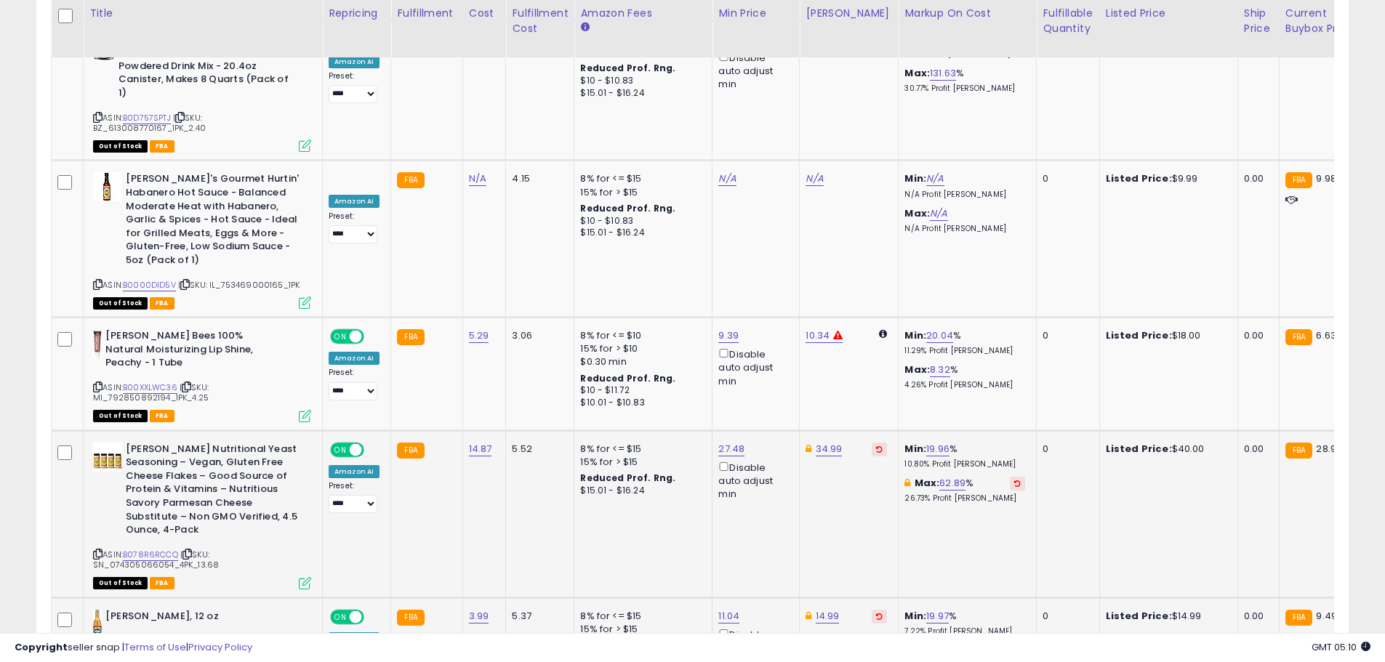
scroll to position [5199, 0]
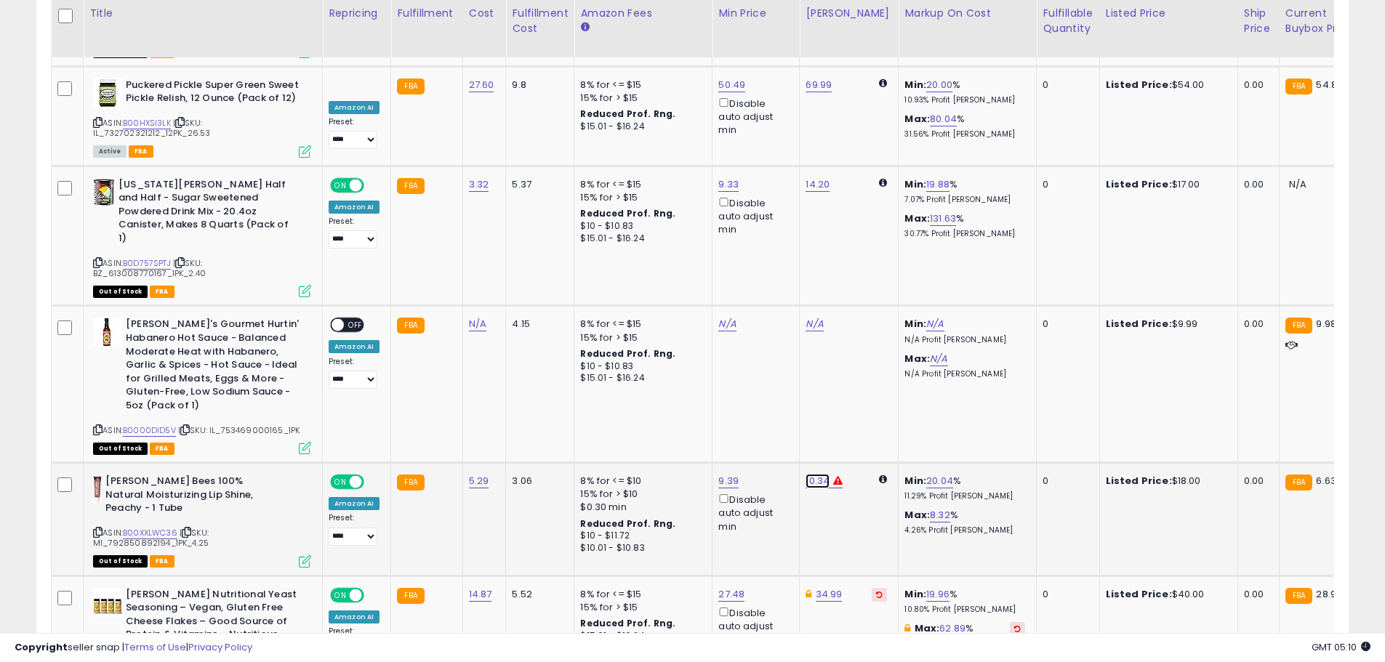
click at [816, 474] on link "10.34" at bounding box center [817, 481] width 24 height 15
drag, startPoint x: 701, startPoint y: 290, endPoint x: 634, endPoint y: 278, distance: 68.7
type input "*****"
click at [858, 288] on icon "submit" at bounding box center [854, 292] width 9 height 9
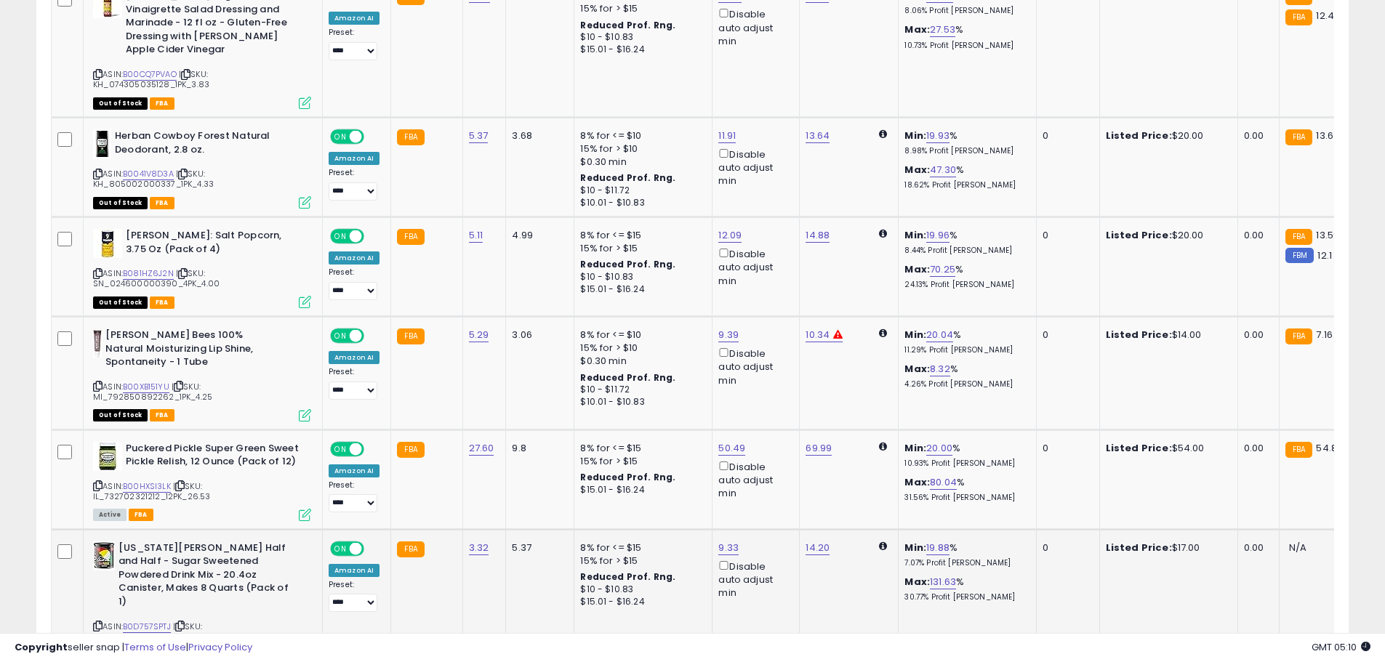
scroll to position [4762, 0]
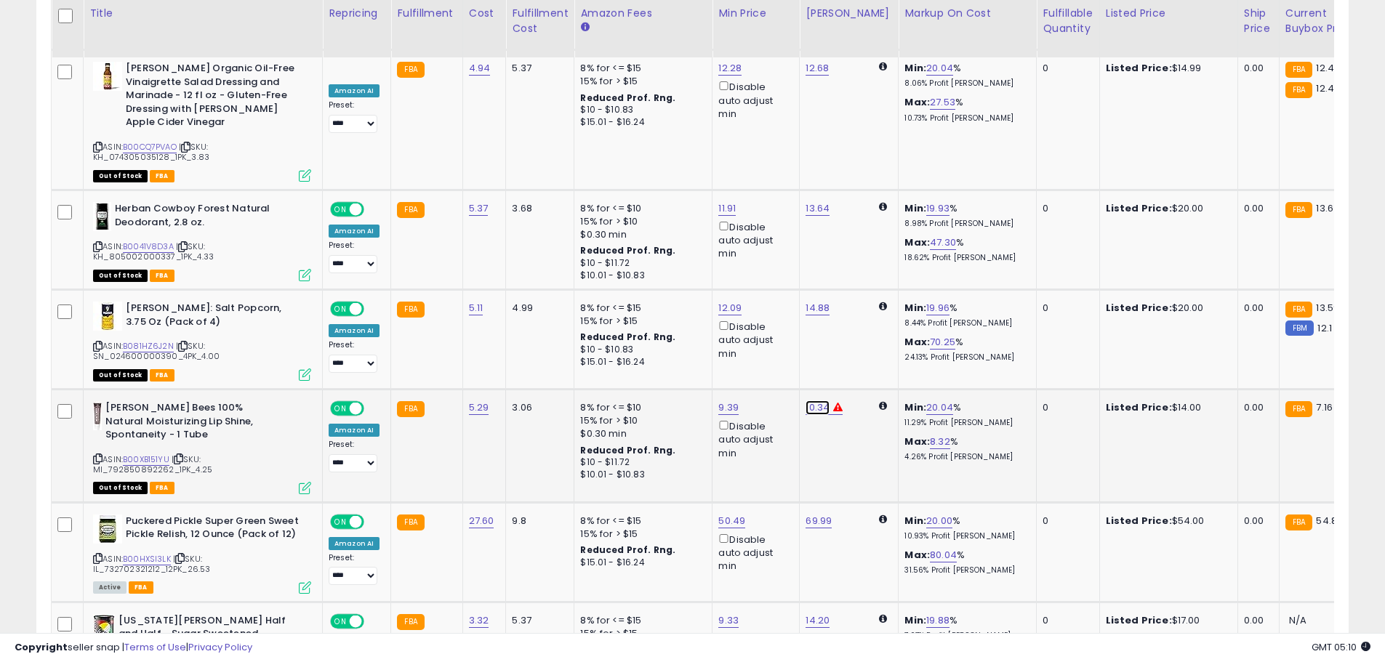
click at [810, 401] on link "10.34" at bounding box center [817, 408] width 24 height 15
drag, startPoint x: 757, startPoint y: 242, endPoint x: 694, endPoint y: 237, distance: 62.7
type input "*****"
click at [866, 225] on button "submit" at bounding box center [854, 233] width 25 height 22
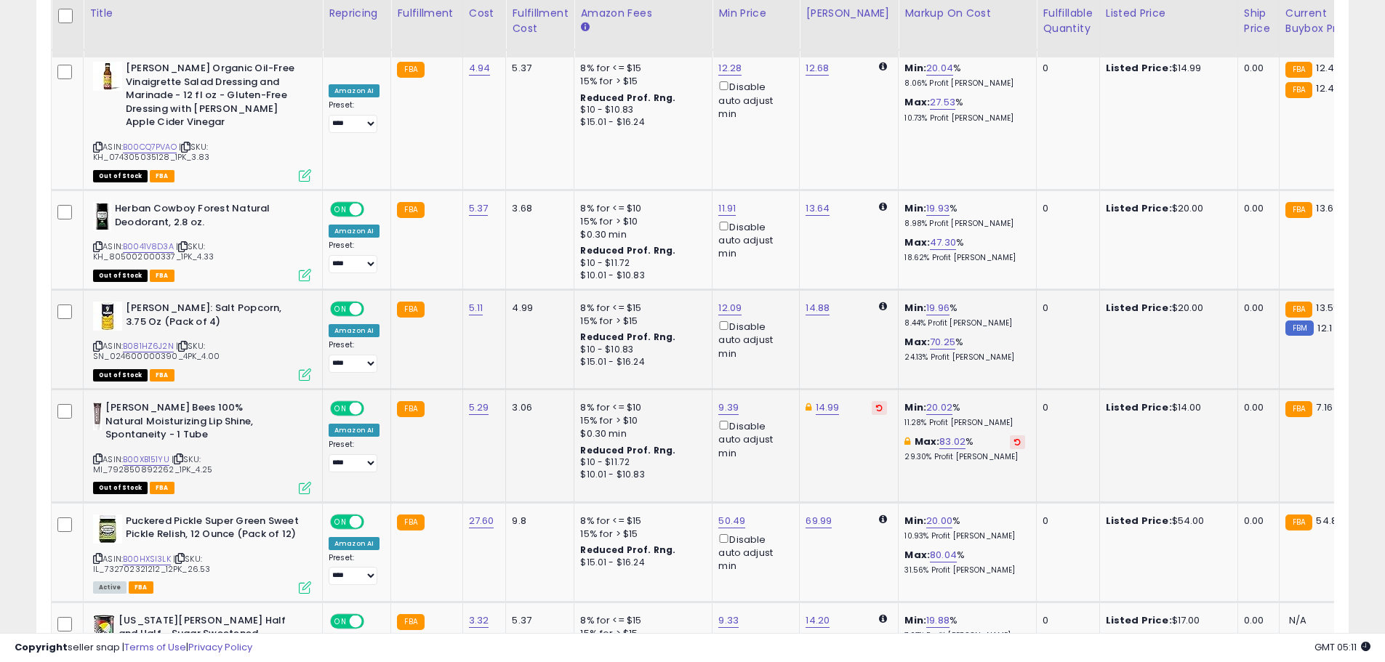
scroll to position [4690, 0]
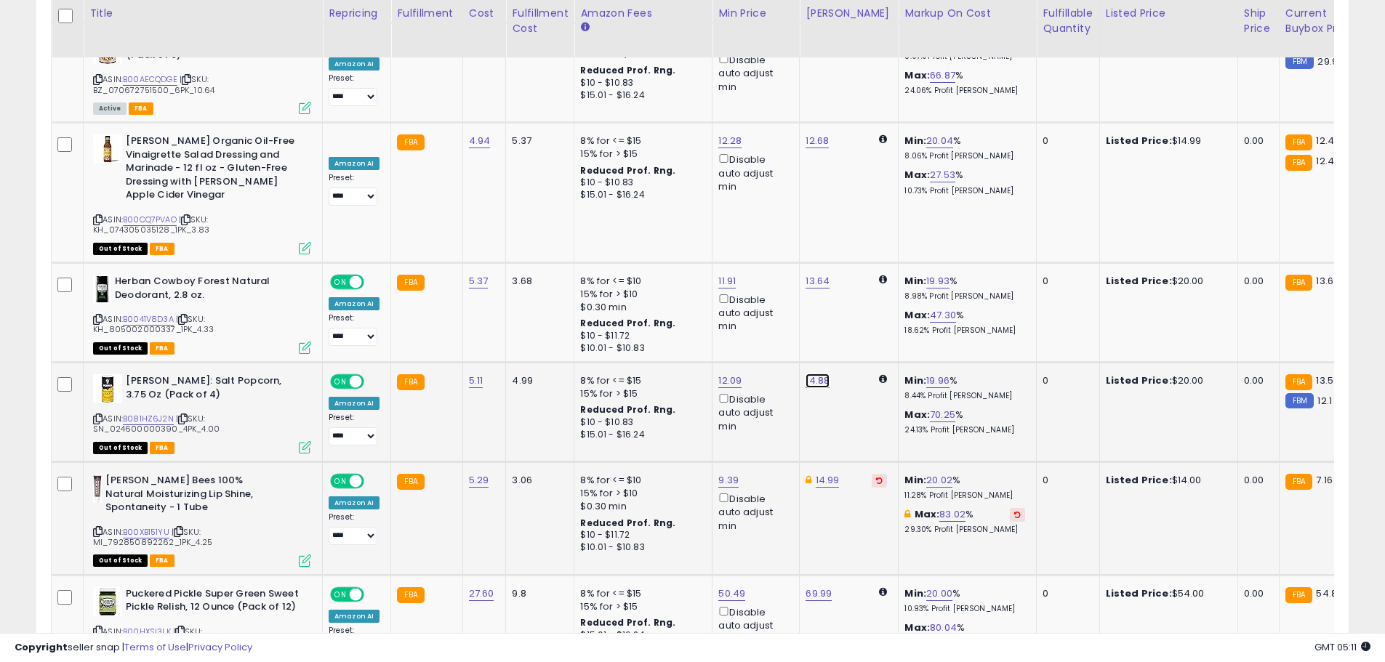
click at [817, 374] on link "14.88" at bounding box center [817, 381] width 24 height 15
drag, startPoint x: 758, startPoint y: 205, endPoint x: 656, endPoint y: 210, distance: 101.9
type input "*****"
click at [863, 206] on div "*****" at bounding box center [801, 208] width 189 height 25
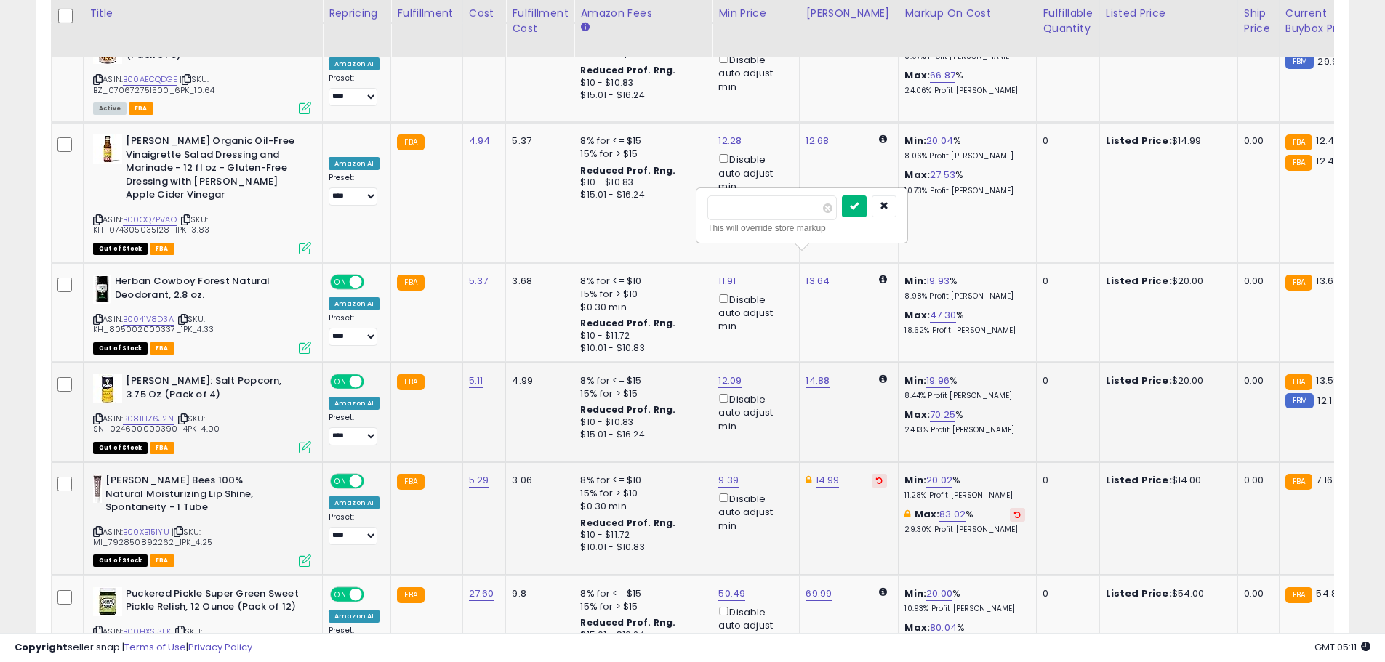
click at [866, 206] on button "submit" at bounding box center [854, 207] width 25 height 22
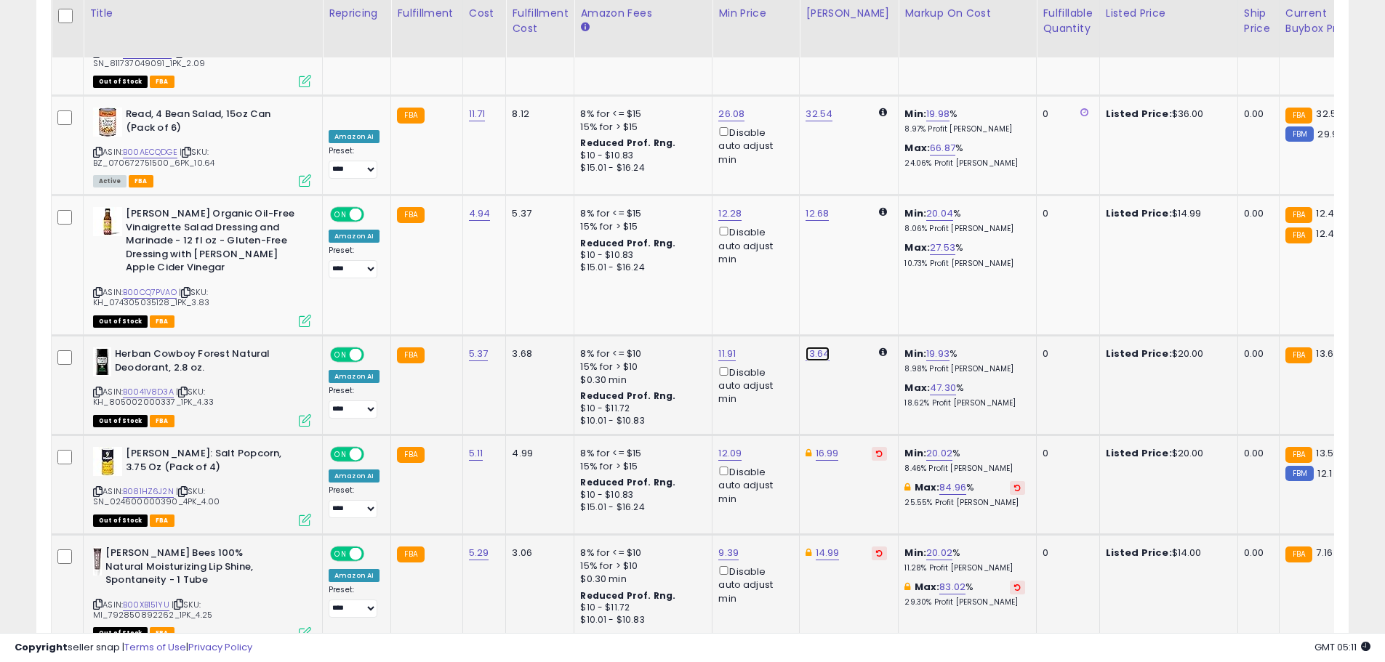
click at [816, 347] on link "13.64" at bounding box center [817, 354] width 24 height 15
drag, startPoint x: 751, startPoint y: 186, endPoint x: 597, endPoint y: 158, distance: 156.7
type input "*****"
click at [866, 180] on button "submit" at bounding box center [854, 180] width 25 height 22
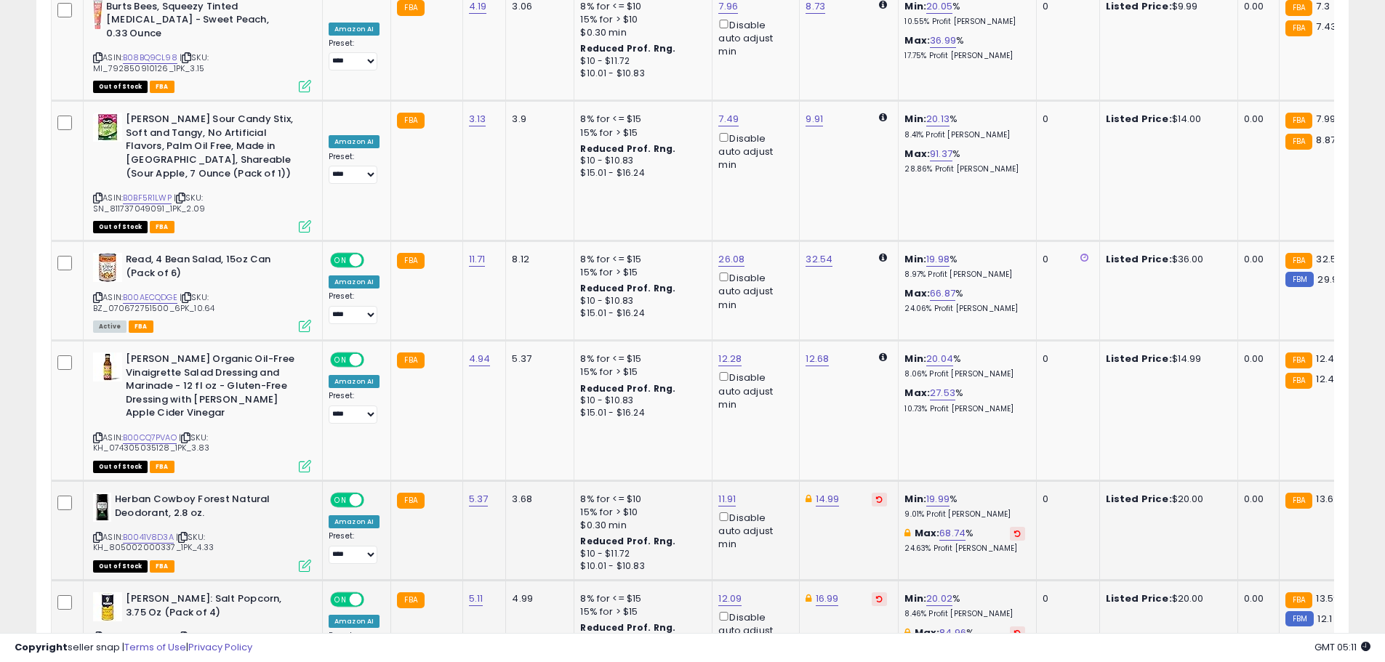
scroll to position [4399, 0]
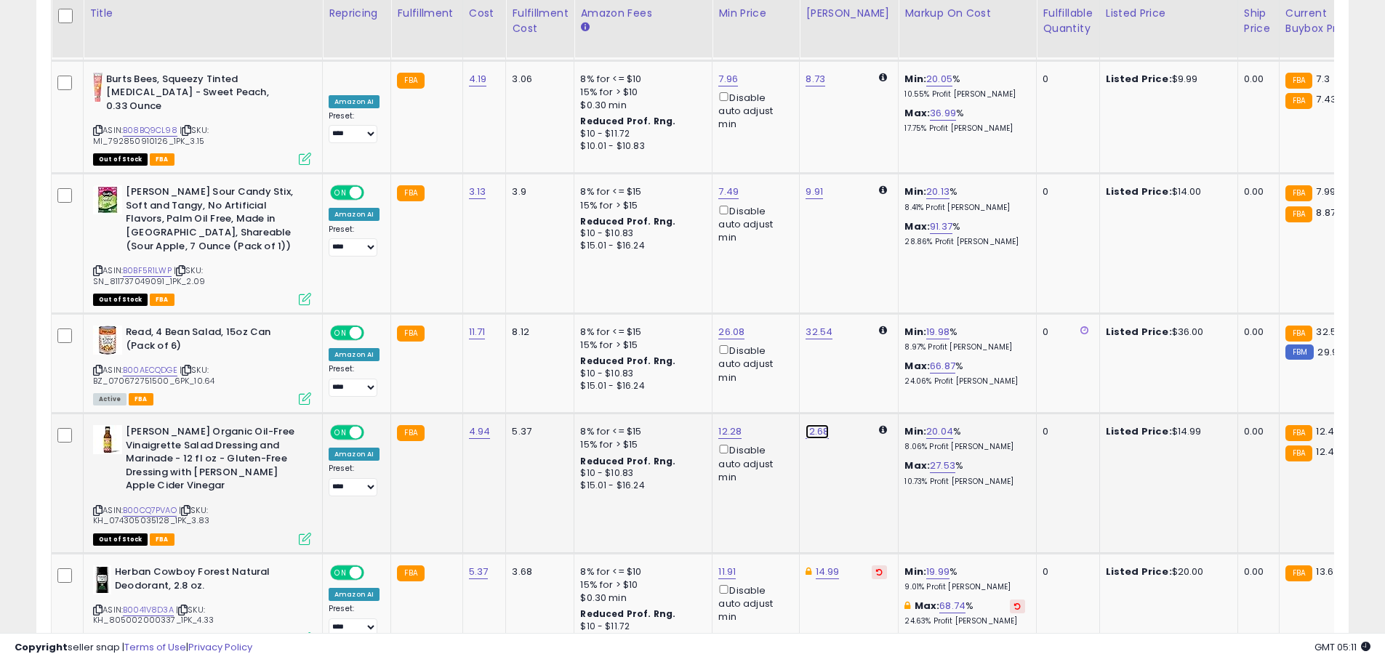
click at [821, 424] on link "12.68" at bounding box center [816, 431] width 23 height 15
drag, startPoint x: 769, startPoint y: 275, endPoint x: 676, endPoint y: 267, distance: 93.4
type input "*****"
click at [866, 273] on button "submit" at bounding box center [854, 270] width 25 height 22
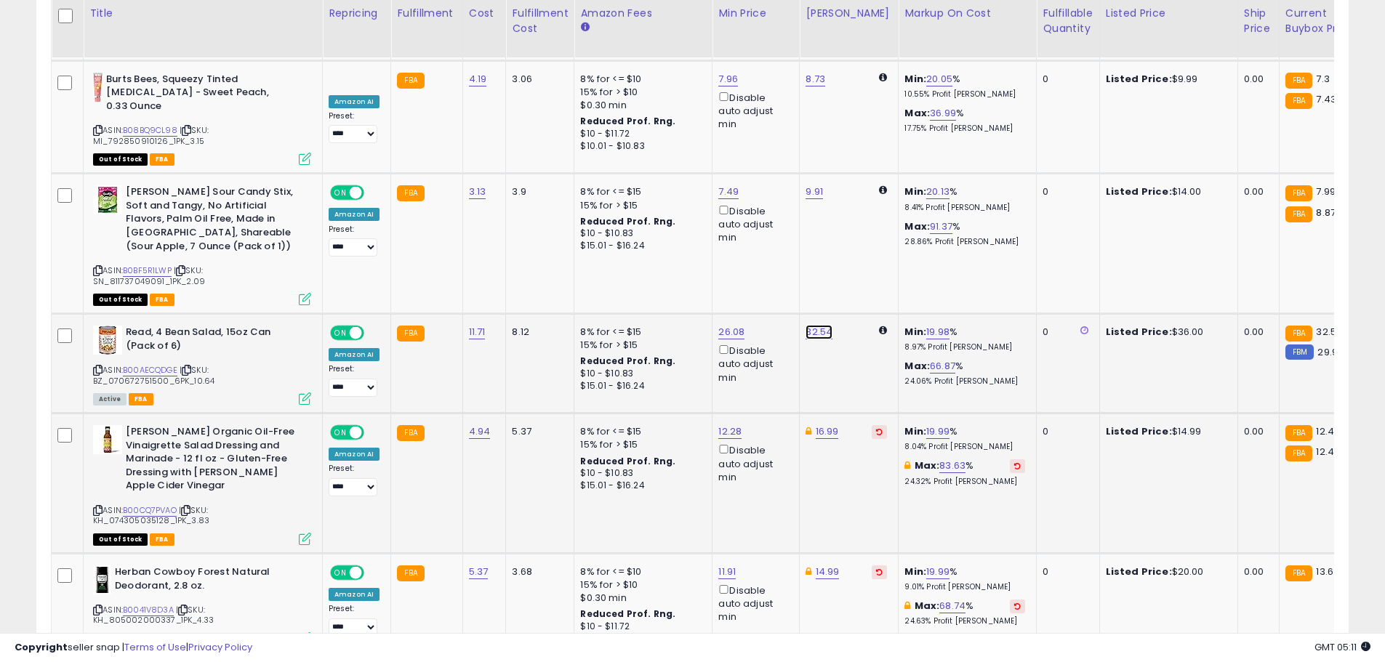
click at [815, 325] on link "32.54" at bounding box center [818, 332] width 27 height 15
drag, startPoint x: 754, startPoint y: 179, endPoint x: 684, endPoint y: 194, distance: 71.4
type input "*****"
click at [859, 173] on icon "submit" at bounding box center [854, 170] width 9 height 9
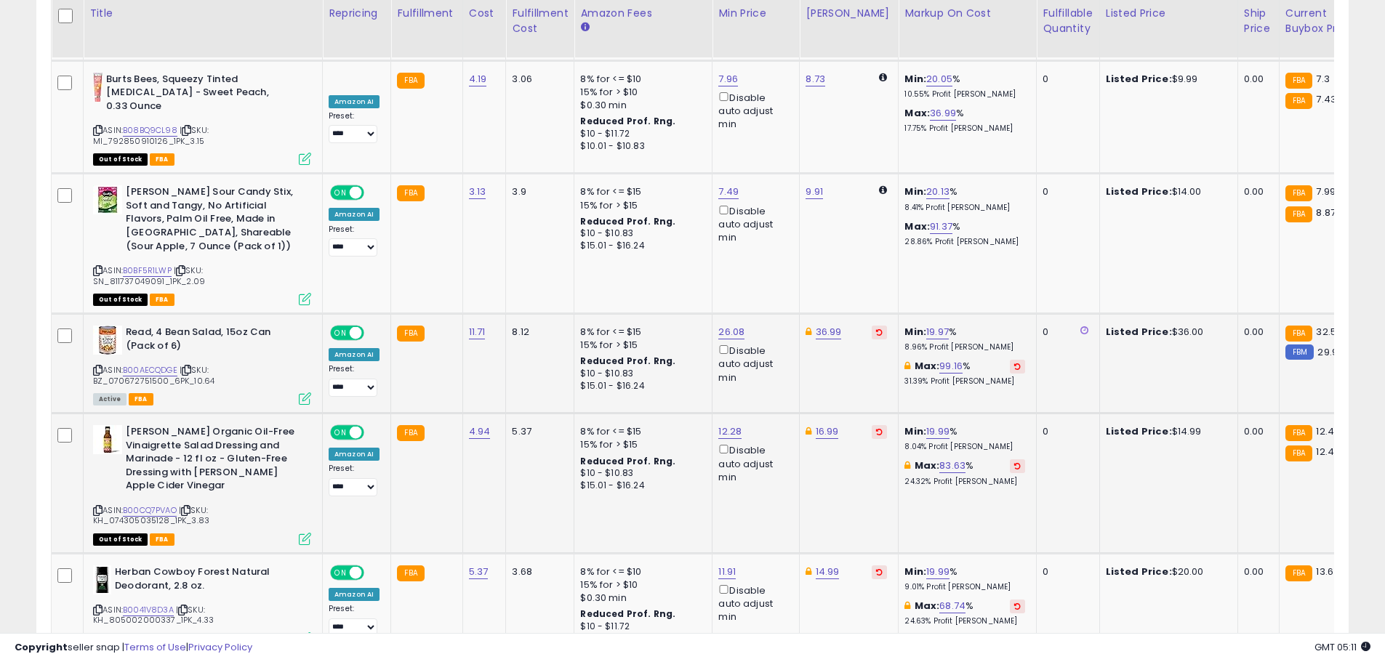
scroll to position [4254, 0]
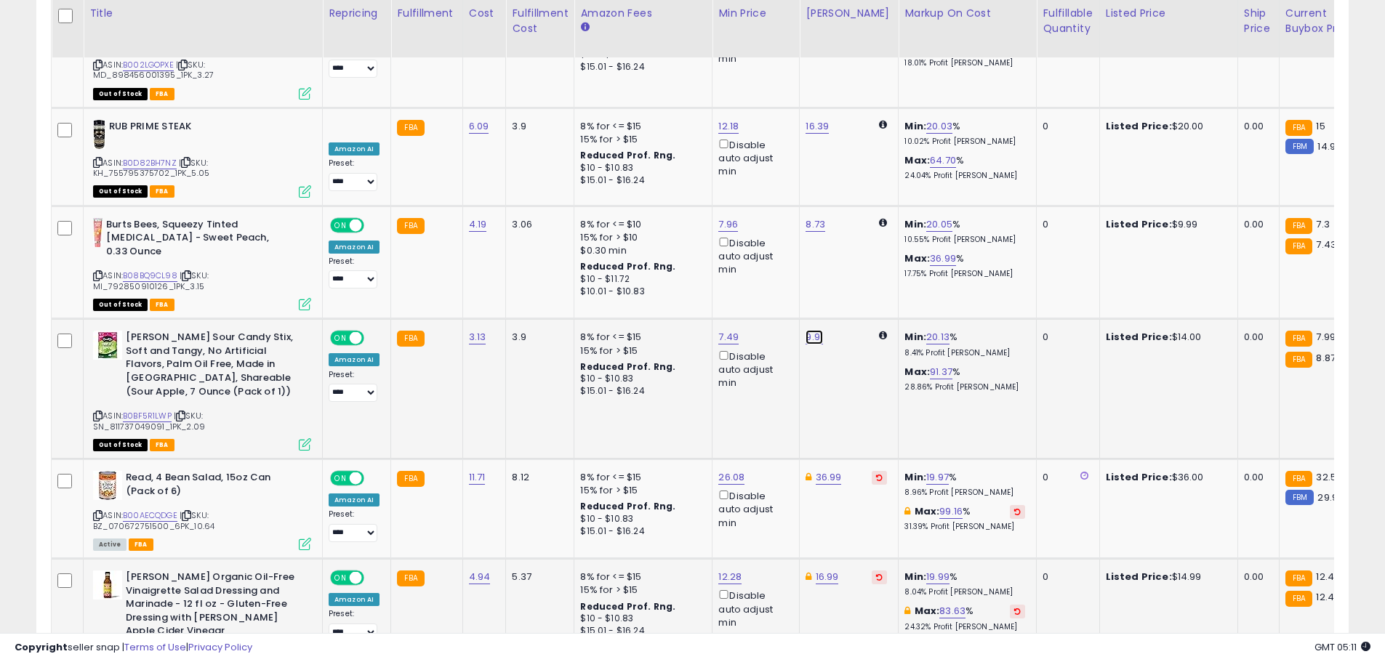
click at [814, 330] on link "9.91" at bounding box center [813, 337] width 17 height 15
drag, startPoint x: 773, startPoint y: 182, endPoint x: 596, endPoint y: 142, distance: 181.8
type input "*****"
click at [856, 180] on icon "submit" at bounding box center [851, 176] width 9 height 9
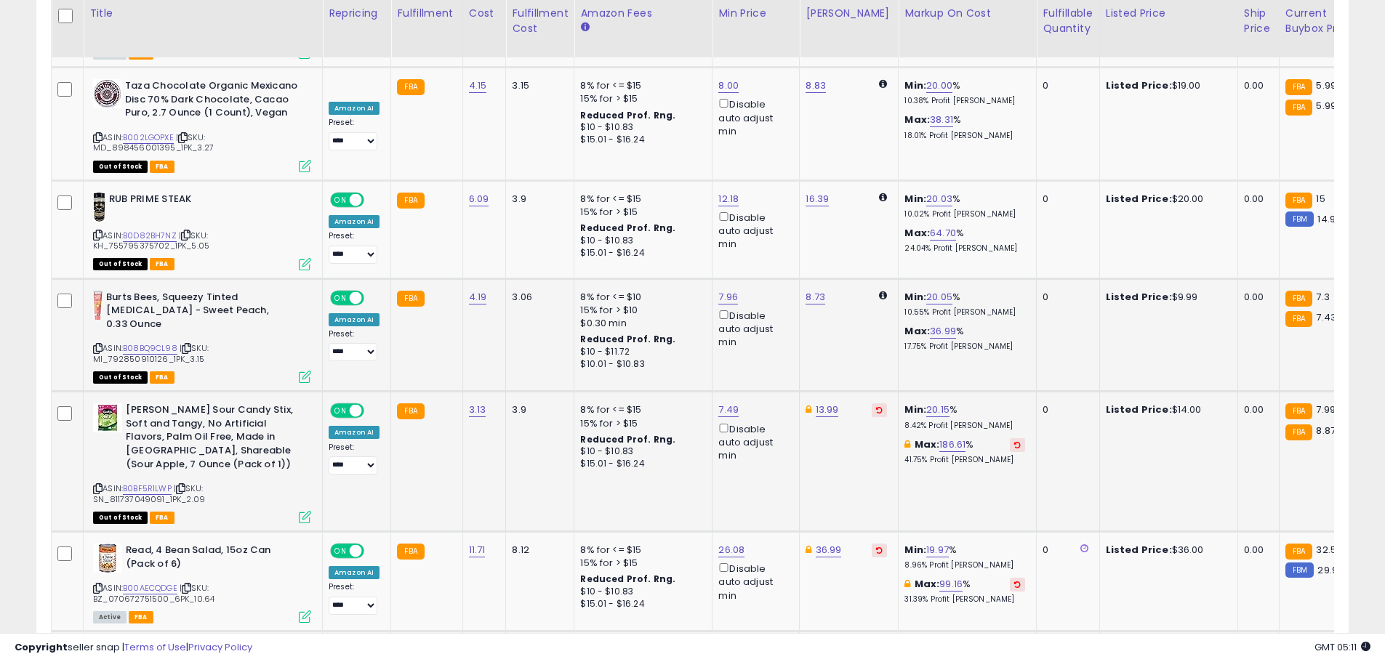
scroll to position [4036, 0]
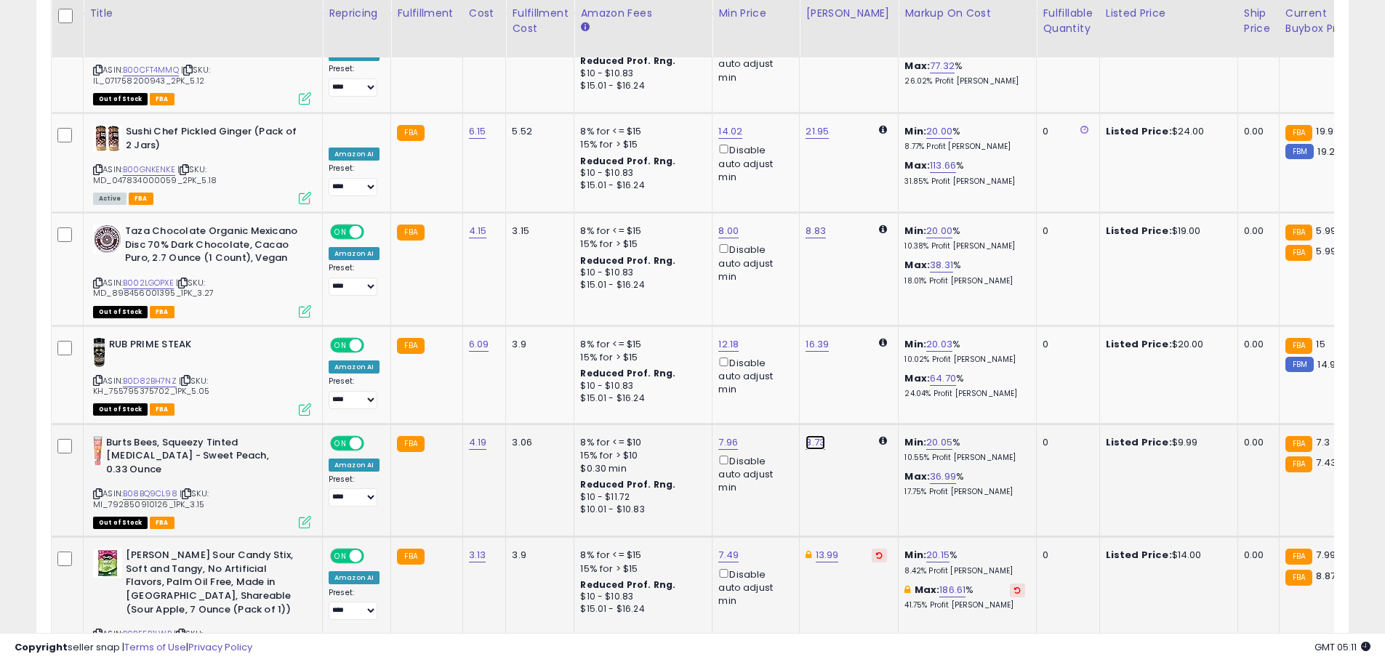
click at [807, 435] on link "8.73" at bounding box center [815, 442] width 20 height 15
drag, startPoint x: 741, startPoint y: 294, endPoint x: 706, endPoint y: 293, distance: 34.9
click at [706, 293] on input "****" at bounding box center [769, 295] width 129 height 25
type input "*****"
click at [856, 296] on icon "submit" at bounding box center [852, 293] width 9 height 9
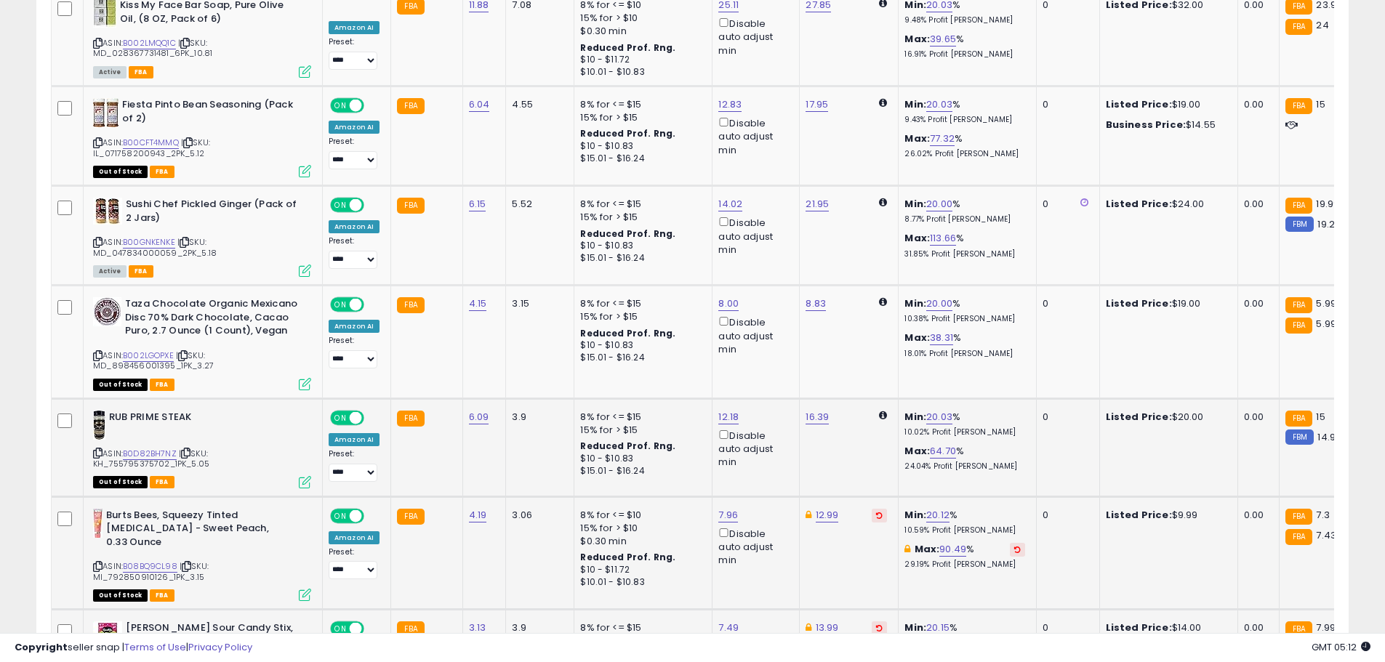
scroll to position [3890, 0]
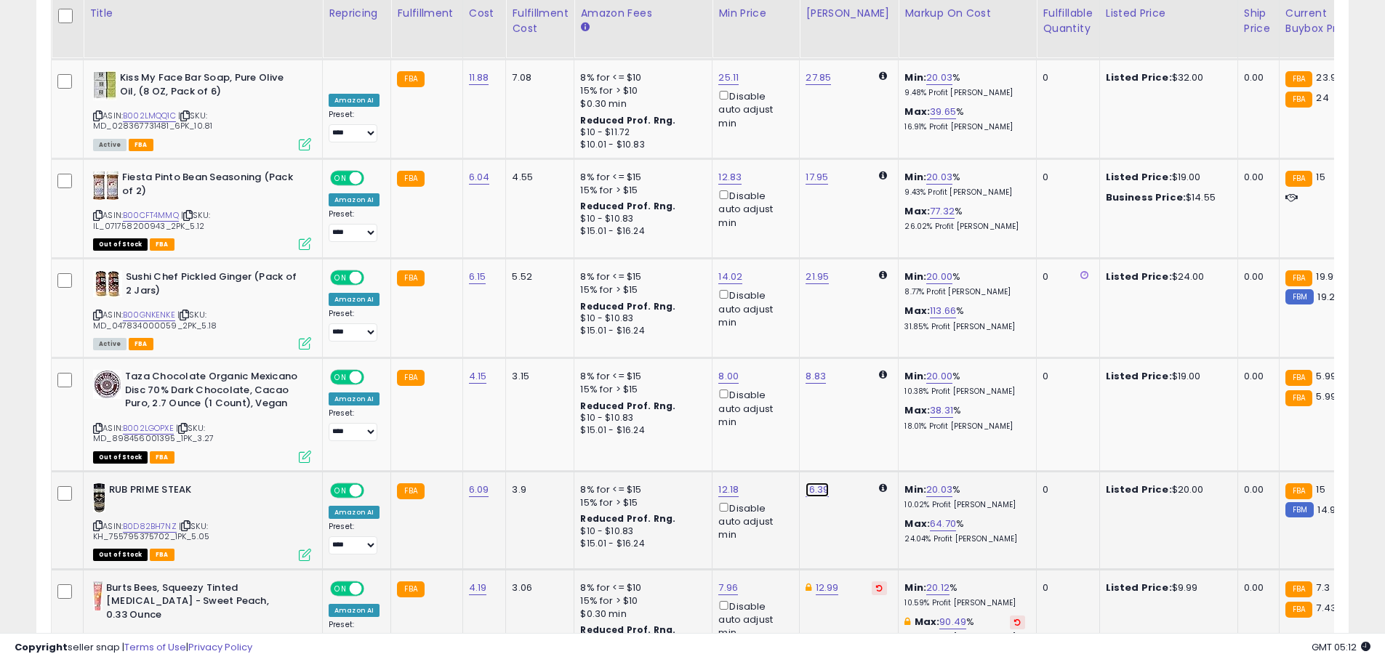
click at [814, 483] on link "16.39" at bounding box center [816, 490] width 23 height 15
drag, startPoint x: 762, startPoint y: 340, endPoint x: 708, endPoint y: 340, distance: 54.5
click at [708, 340] on input "*****" at bounding box center [771, 343] width 129 height 25
type input "*****"
click at [864, 329] on div "***** This will override store markup" at bounding box center [801, 351] width 209 height 53
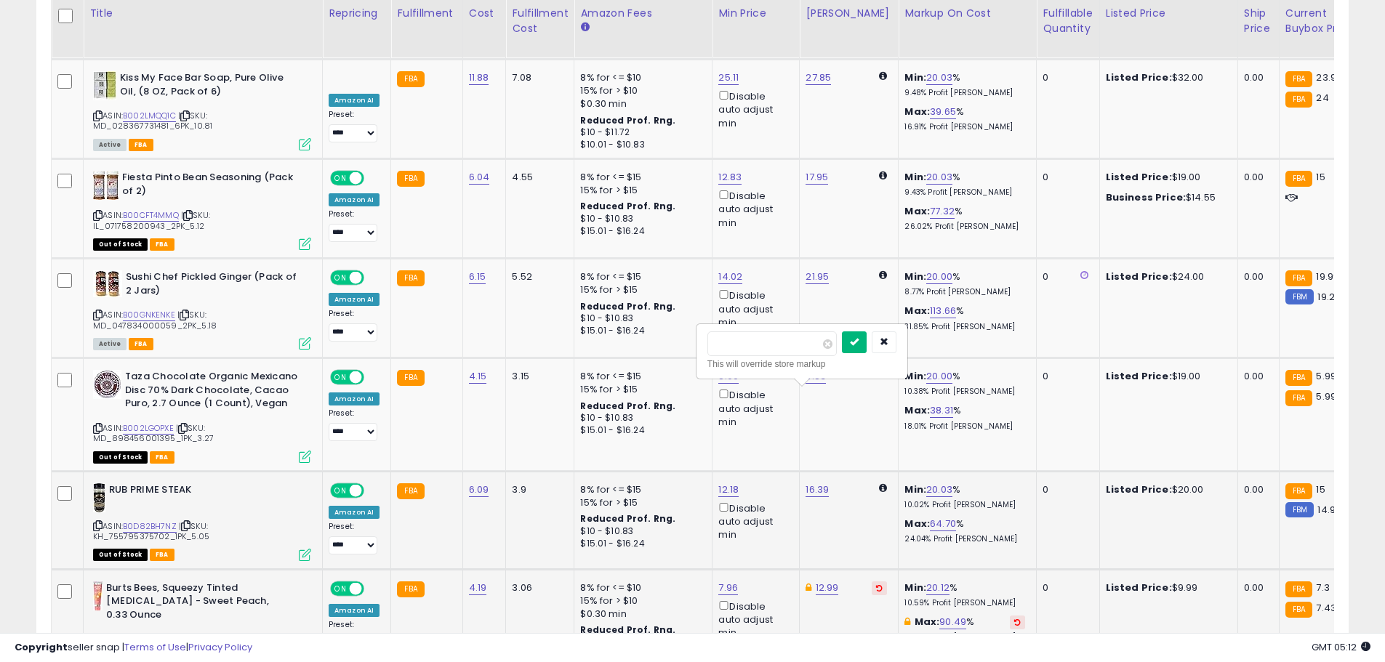
click at [863, 342] on button "submit" at bounding box center [854, 342] width 25 height 22
click at [808, 369] on link "8.83" at bounding box center [815, 376] width 20 height 15
drag, startPoint x: 740, startPoint y: 237, endPoint x: 664, endPoint y: 245, distance: 76.7
type input "*****"
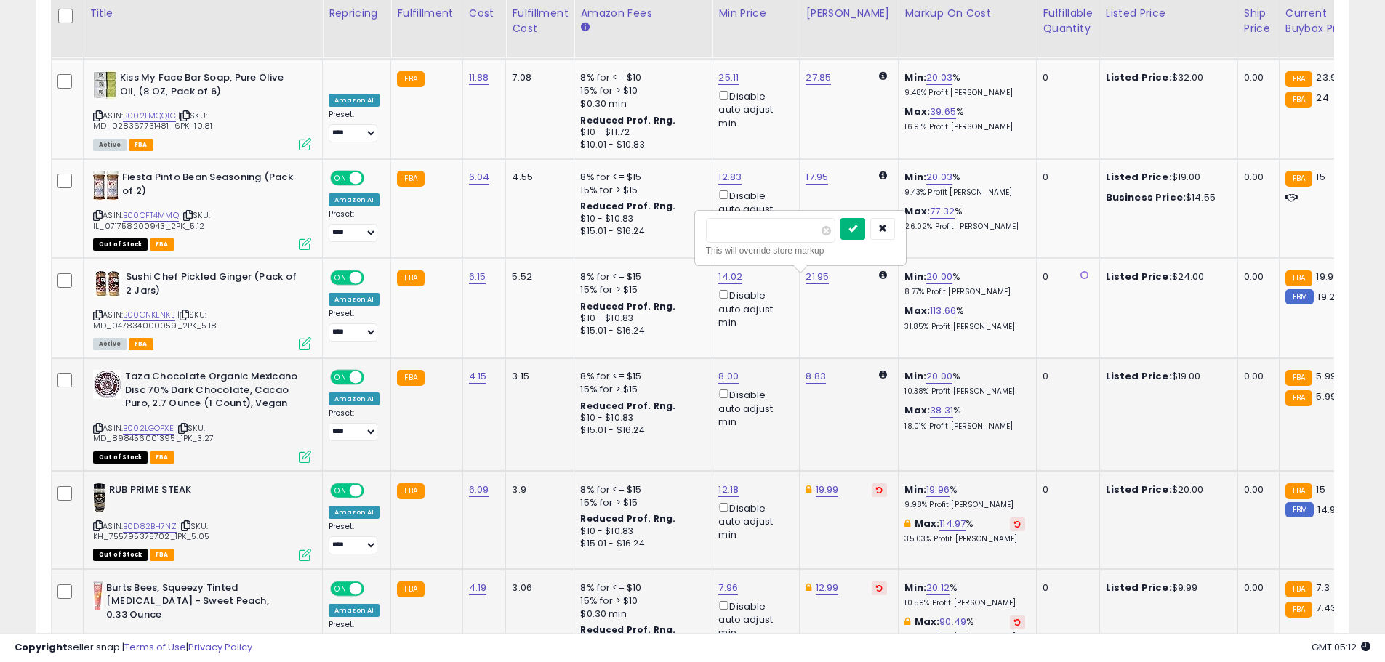
click at [857, 229] on icon "submit" at bounding box center [852, 228] width 9 height 9
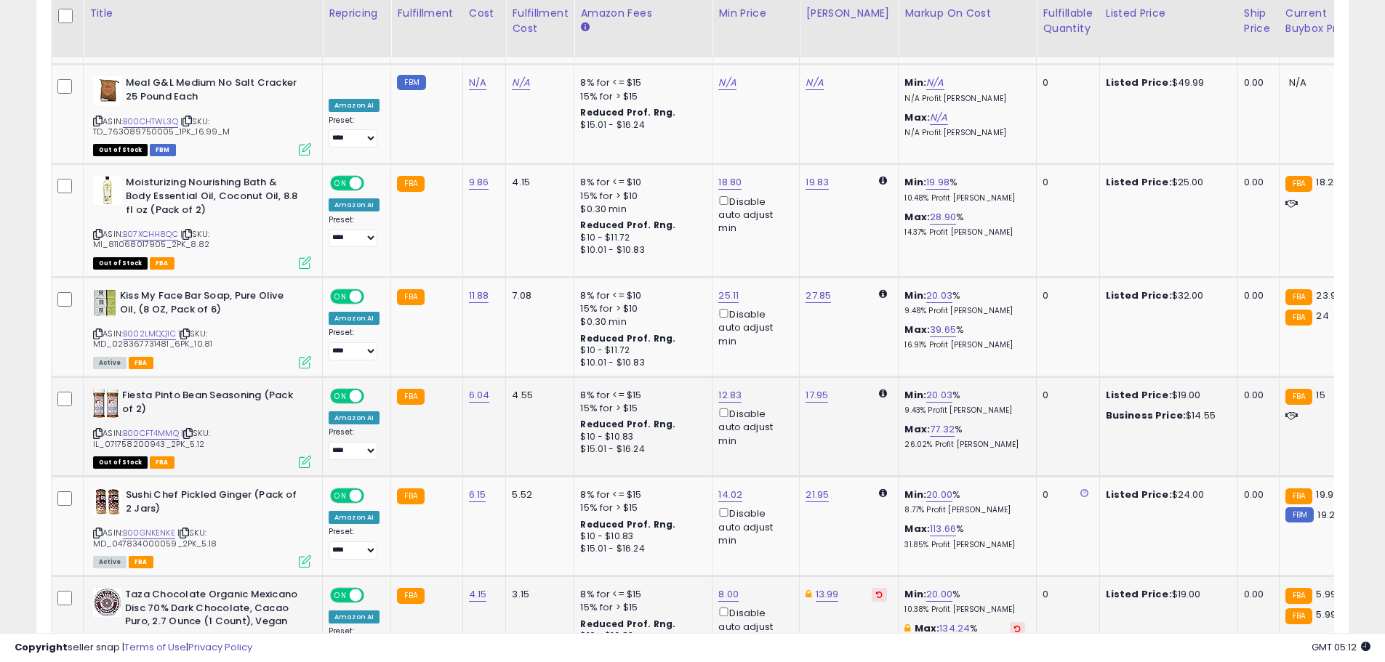
scroll to position [3527, 0]
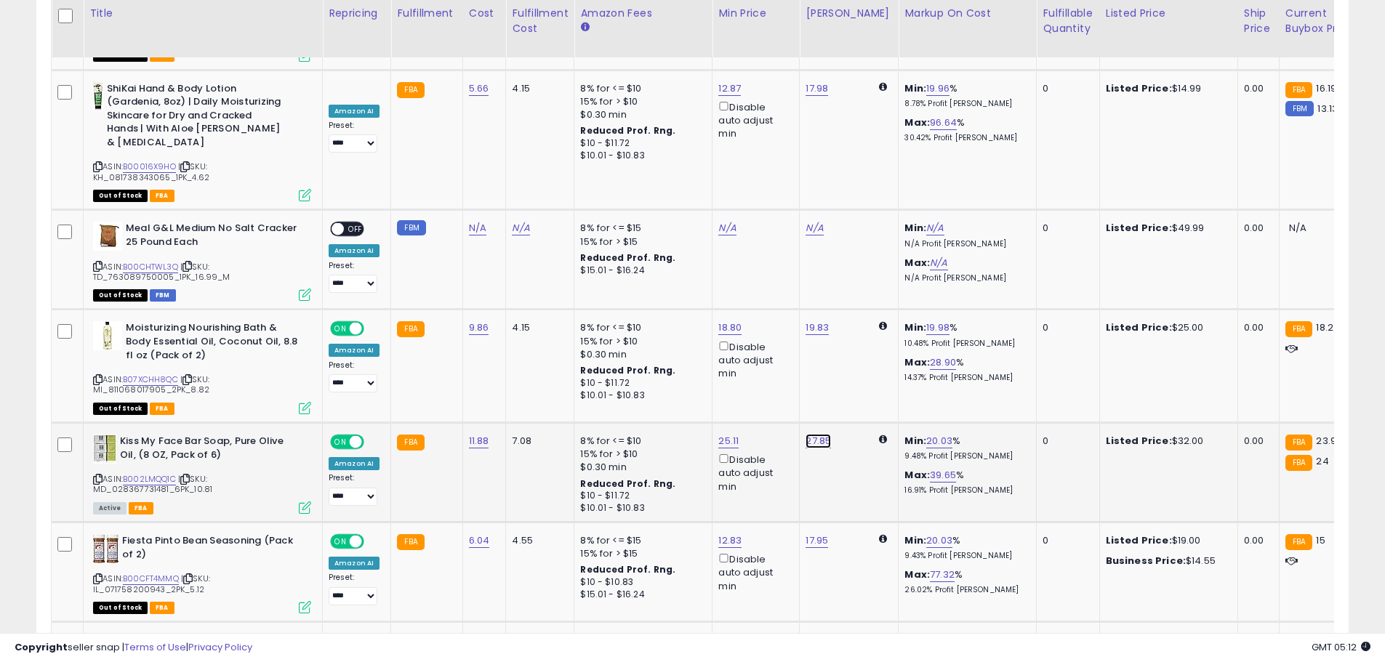
click at [811, 434] on link "27.85" at bounding box center [817, 441] width 25 height 15
drag, startPoint x: 752, startPoint y: 289, endPoint x: 660, endPoint y: 289, distance: 91.6
click at [661, 289] on tbody "Tonys Chocolonely Belgian White Chocolate Raspberry Candy Bar With Popping Cand…" at bounding box center [1159, 233] width 2214 height 5995
type input "*****"
click at [867, 299] on button "submit" at bounding box center [854, 294] width 25 height 22
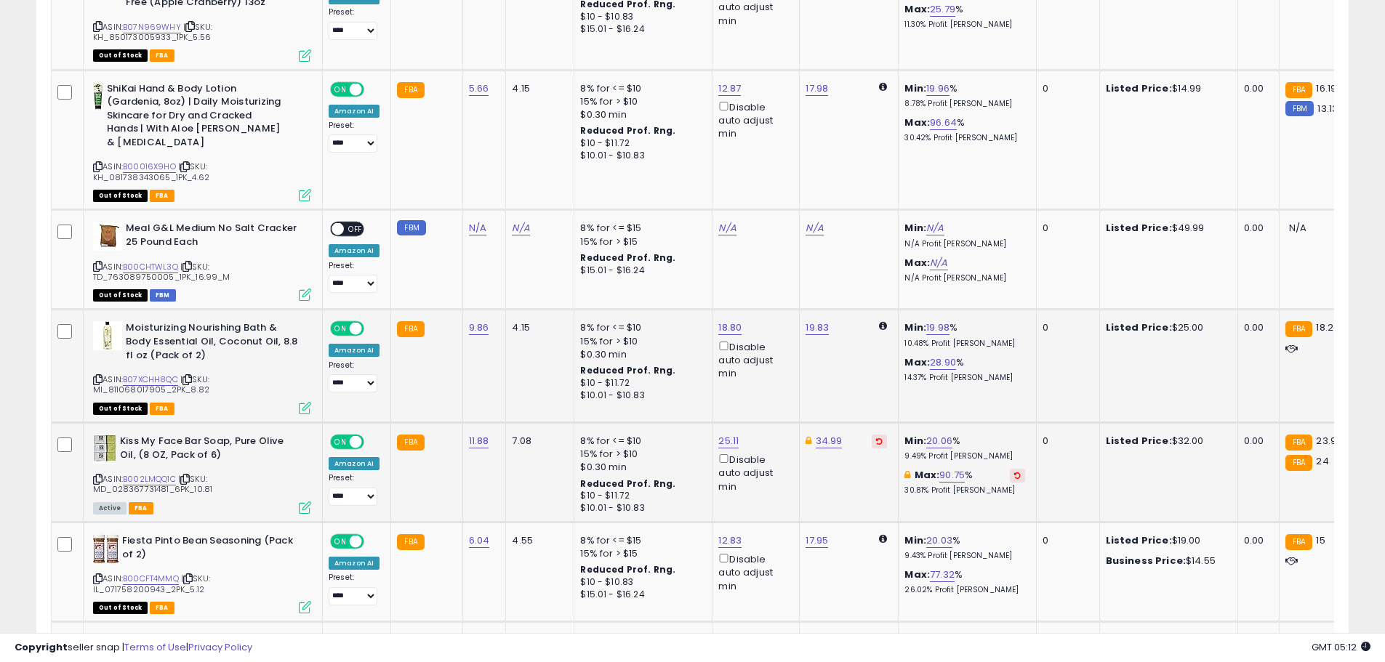
scroll to position [3454, 0]
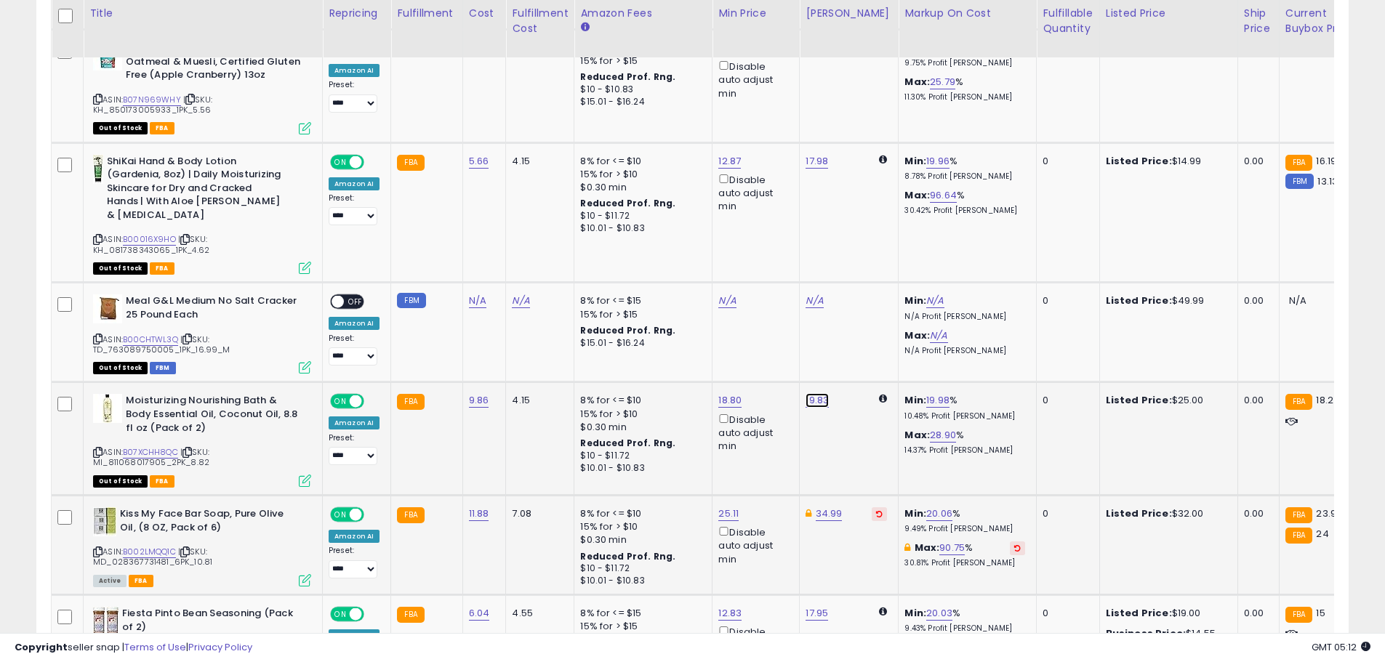
click at [813, 393] on link "19.83" at bounding box center [816, 400] width 23 height 15
drag, startPoint x: 783, startPoint y: 247, endPoint x: 688, endPoint y: 236, distance: 95.9
click at [688, 236] on tbody "Tonys Chocolonely Belgian White Chocolate Raspberry Candy Bar With Popping Cand…" at bounding box center [1159, 306] width 2214 height 5995
type input "*****"
click at [858, 256] on icon "submit" at bounding box center [854, 252] width 9 height 9
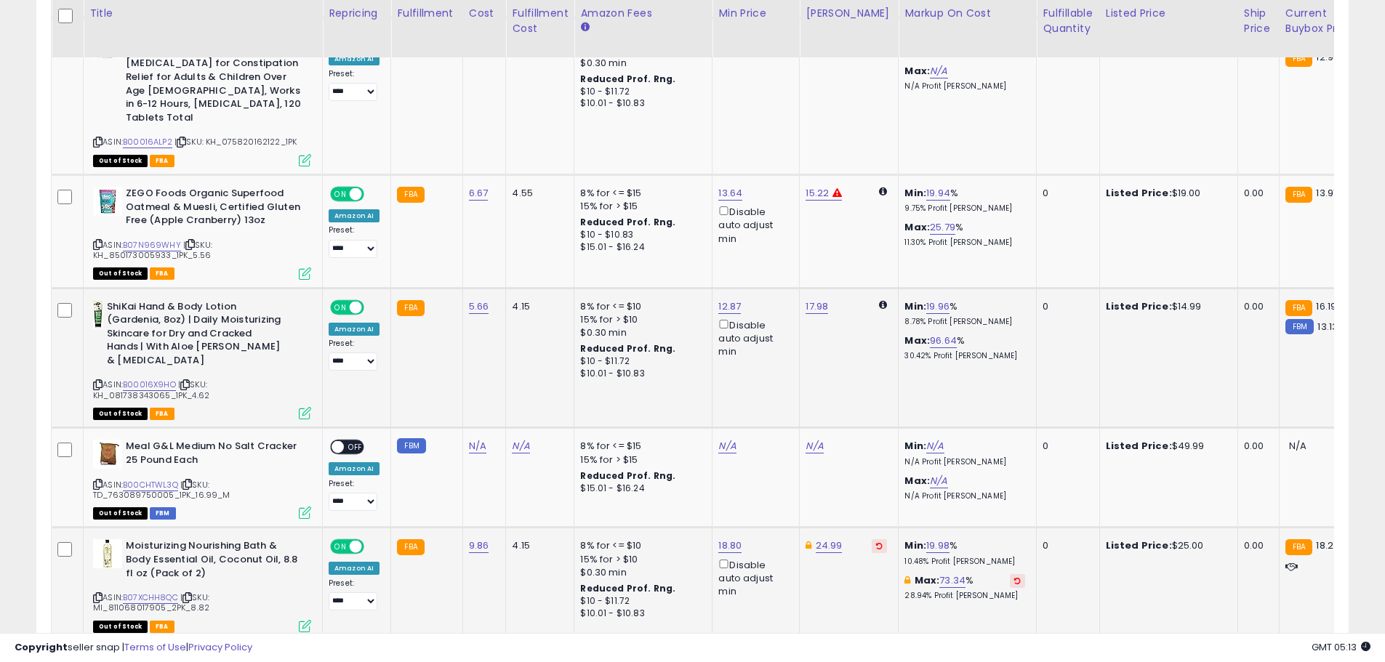
scroll to position [3163, 0]
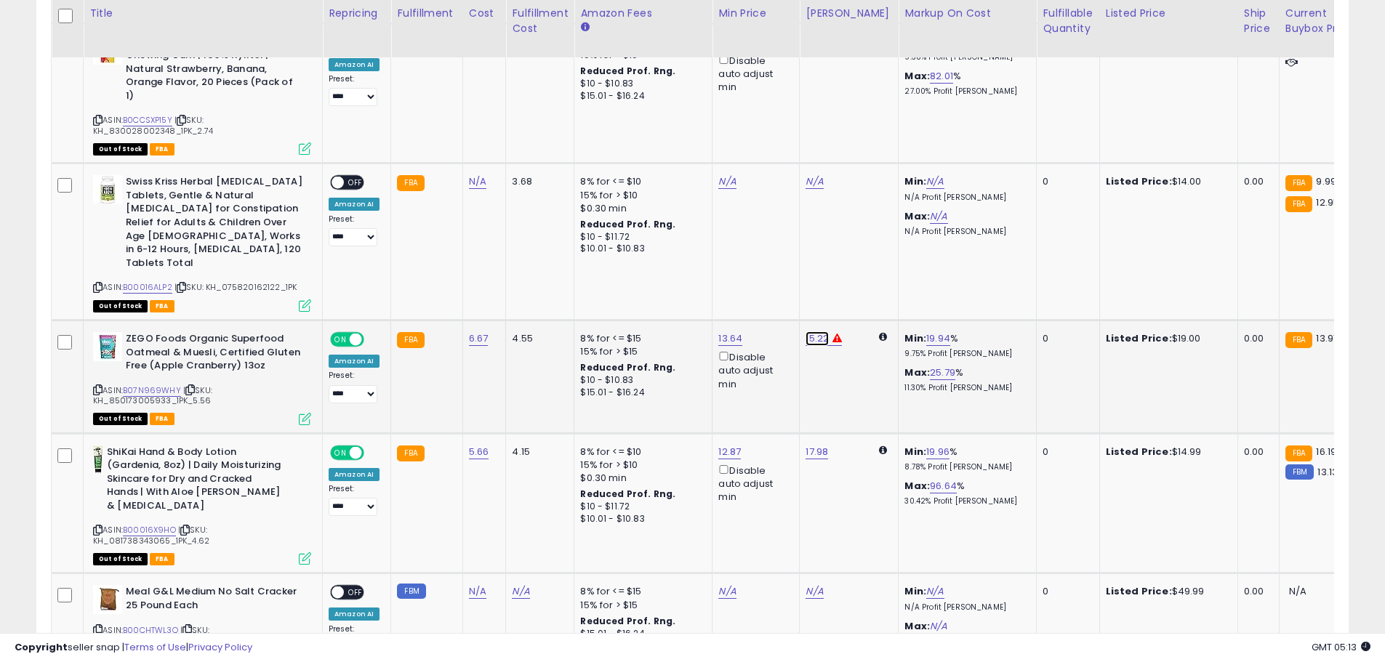
click at [816, 331] on link "15.22" at bounding box center [816, 338] width 23 height 15
drag, startPoint x: 757, startPoint y: 209, endPoint x: 706, endPoint y: 209, distance: 51.6
click at [706, 209] on div "***** This will override store markup" at bounding box center [800, 213] width 209 height 53
type input "*****"
click at [858, 204] on icon "submit" at bounding box center [853, 203] width 9 height 9
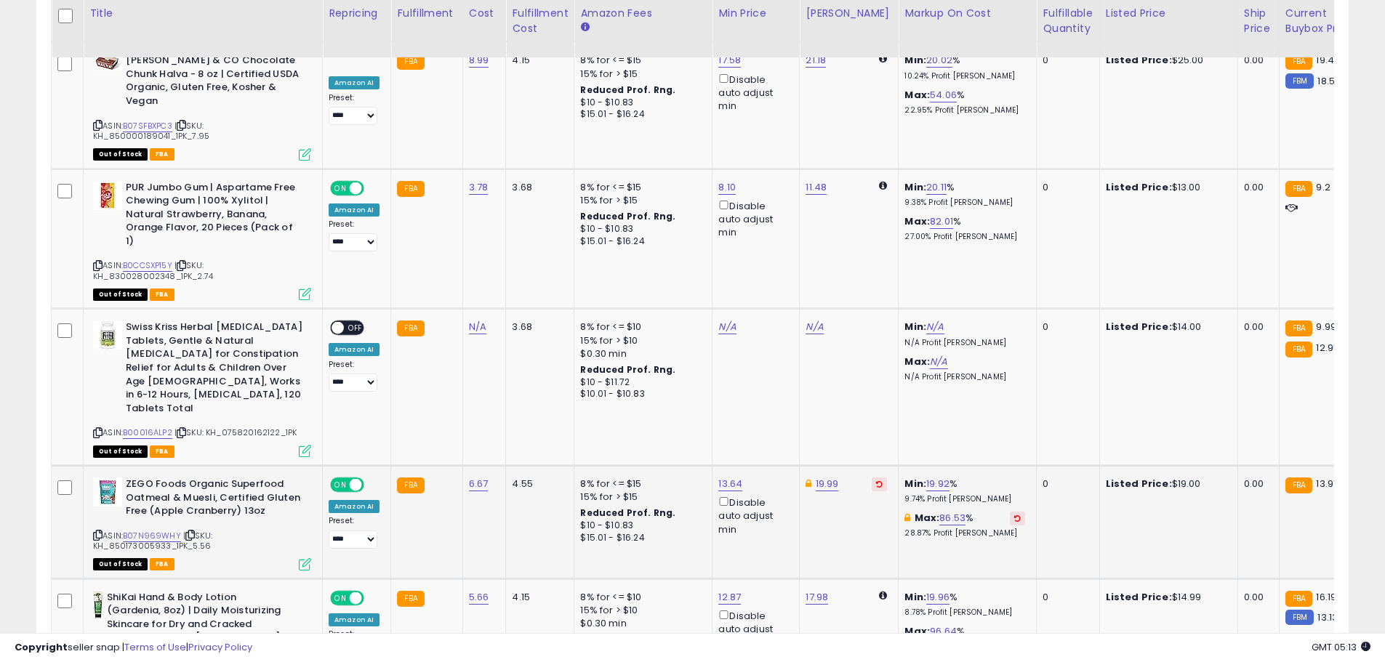
scroll to position [2945, 0]
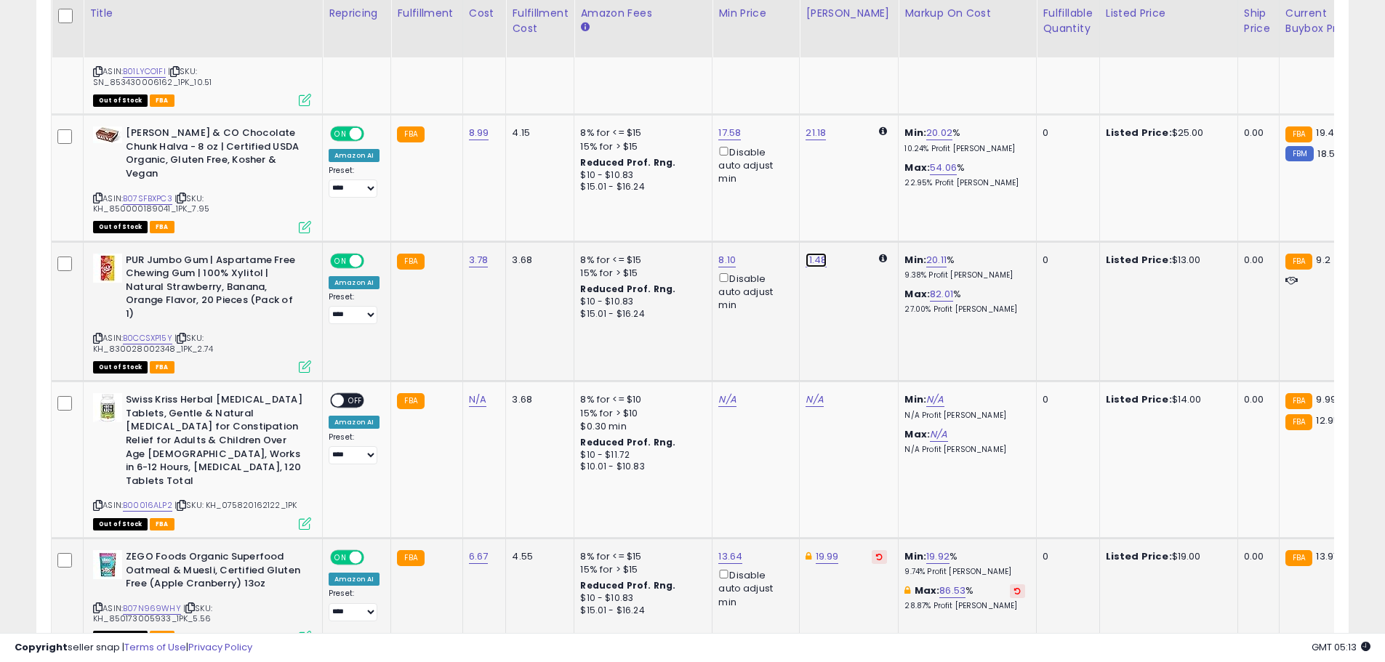
click at [808, 253] on link "11.48" at bounding box center [815, 260] width 21 height 15
drag, startPoint x: 741, startPoint y: 148, endPoint x: 682, endPoint y: 139, distance: 59.5
type input "*****"
click at [865, 159] on button "submit" at bounding box center [852, 153] width 25 height 22
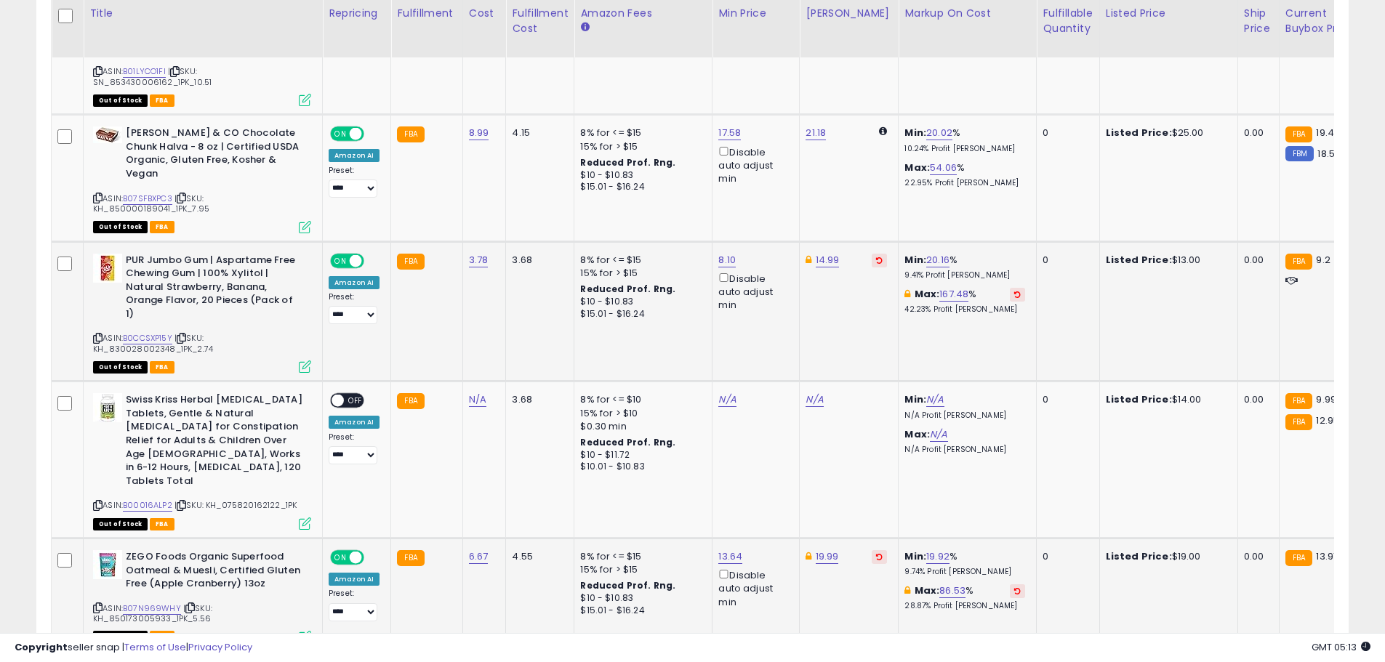
scroll to position [2800, 0]
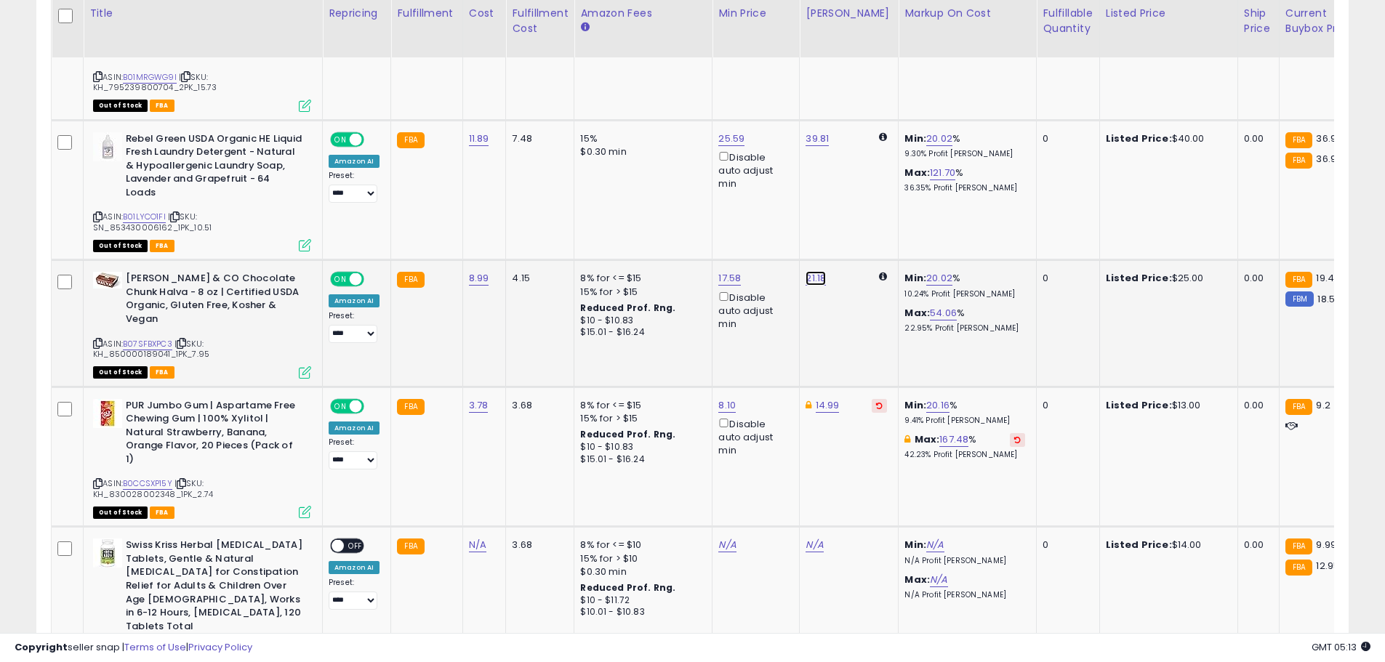
click at [805, 271] on link "21.18" at bounding box center [815, 278] width 20 height 15
type input "*****"
click at [857, 182] on icon "submit" at bounding box center [852, 184] width 9 height 9
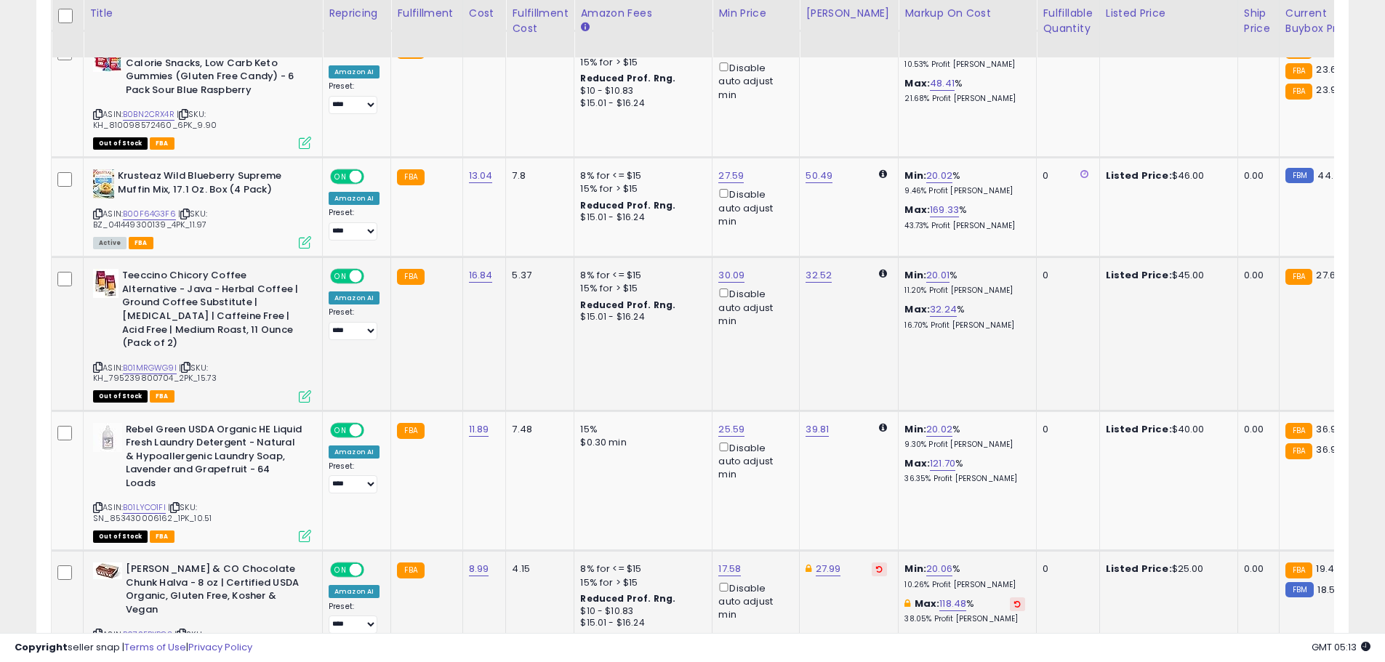
scroll to position [2436, 0]
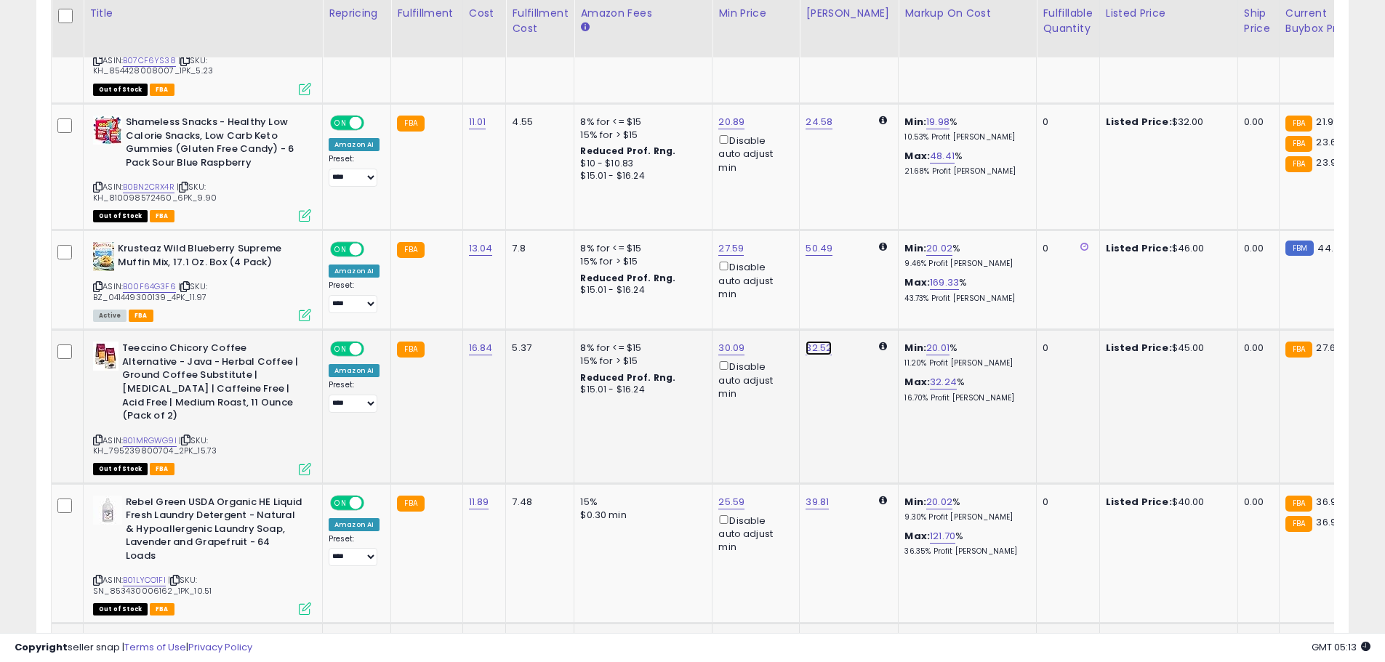
click at [807, 341] on link "32.52" at bounding box center [818, 348] width 26 height 15
drag, startPoint x: 750, startPoint y: 265, endPoint x: 662, endPoint y: 256, distance: 88.5
type input "*****"
click at [865, 273] on button "submit" at bounding box center [854, 268] width 25 height 22
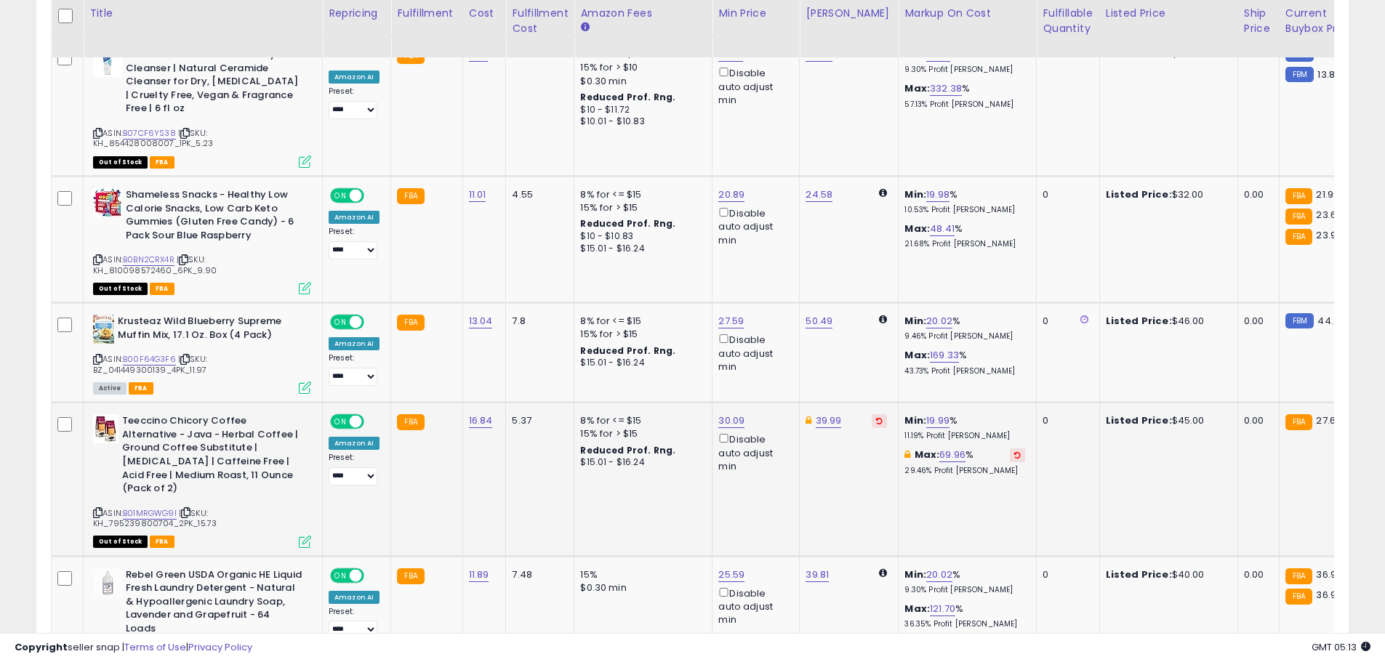
scroll to position [2291, 0]
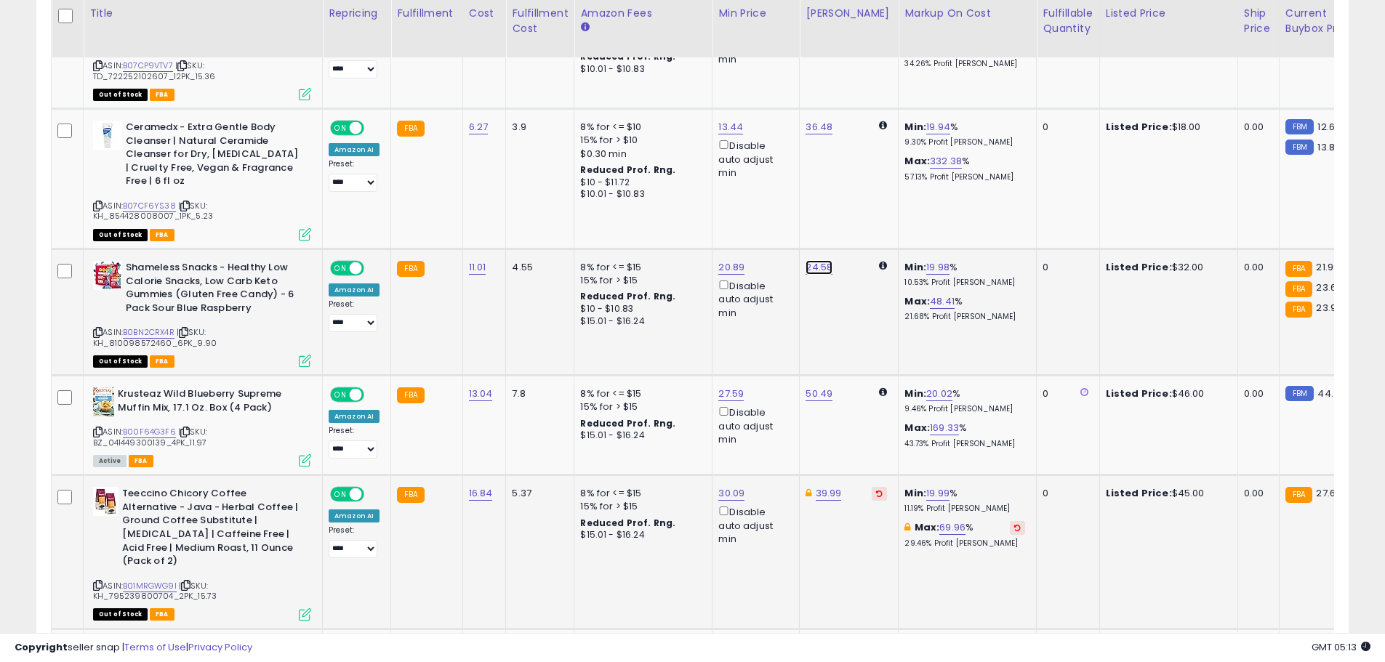
click at [816, 260] on link "24.58" at bounding box center [818, 267] width 27 height 15
type input "*****"
click at [868, 190] on button "submit" at bounding box center [855, 188] width 25 height 22
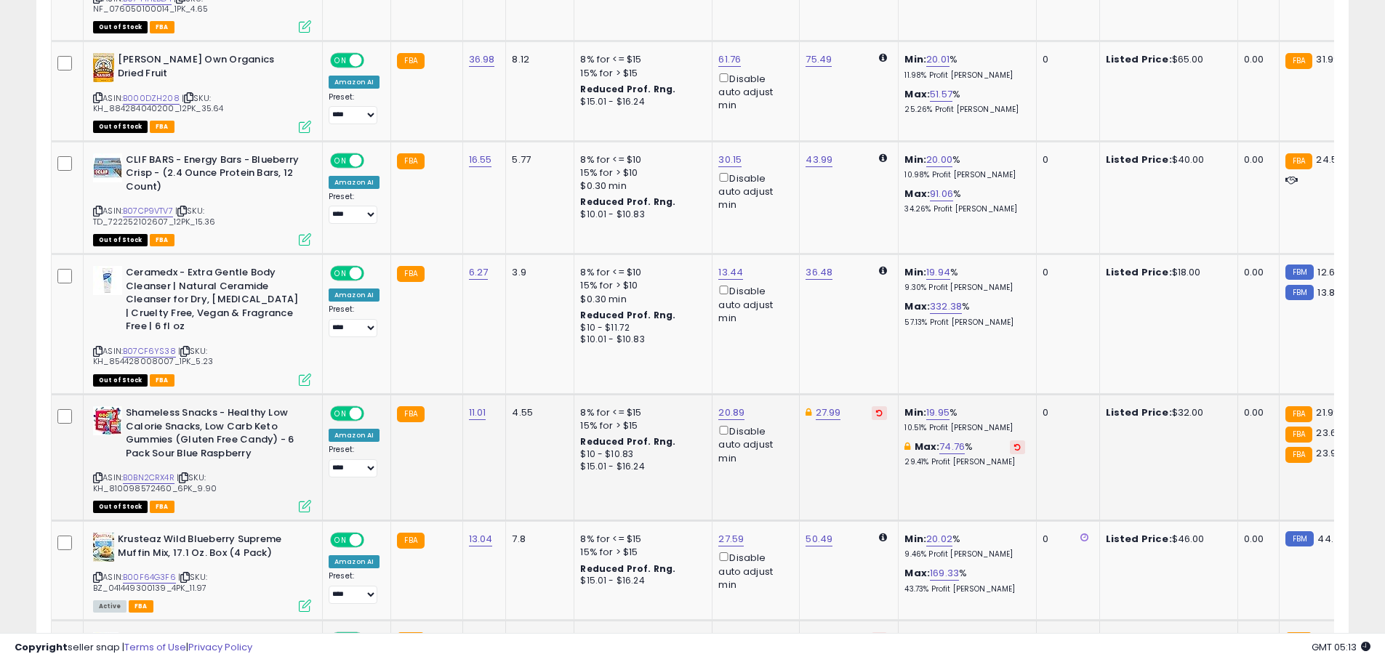
scroll to position [2073, 0]
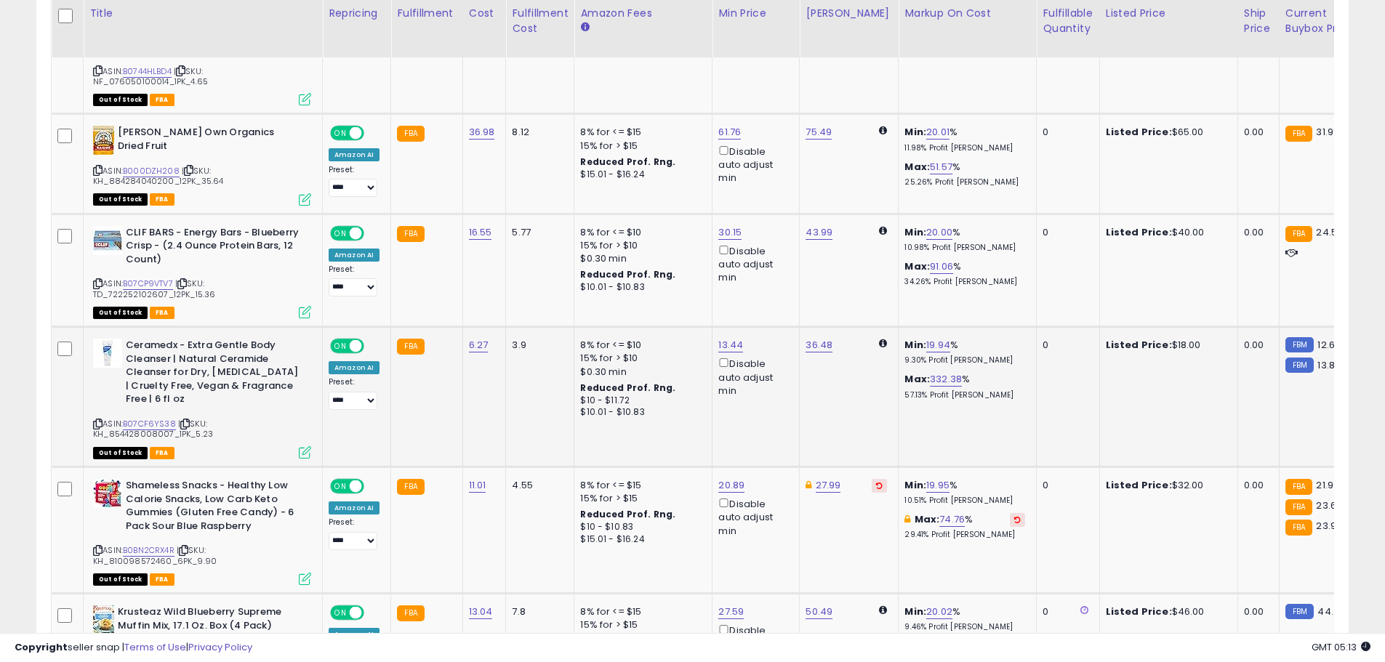
click at [826, 327] on td "36.48" at bounding box center [849, 397] width 99 height 140
click at [810, 338] on link "36.48" at bounding box center [818, 345] width 27 height 15
drag, startPoint x: 776, startPoint y: 271, endPoint x: 669, endPoint y: 250, distance: 108.9
type input "*****"
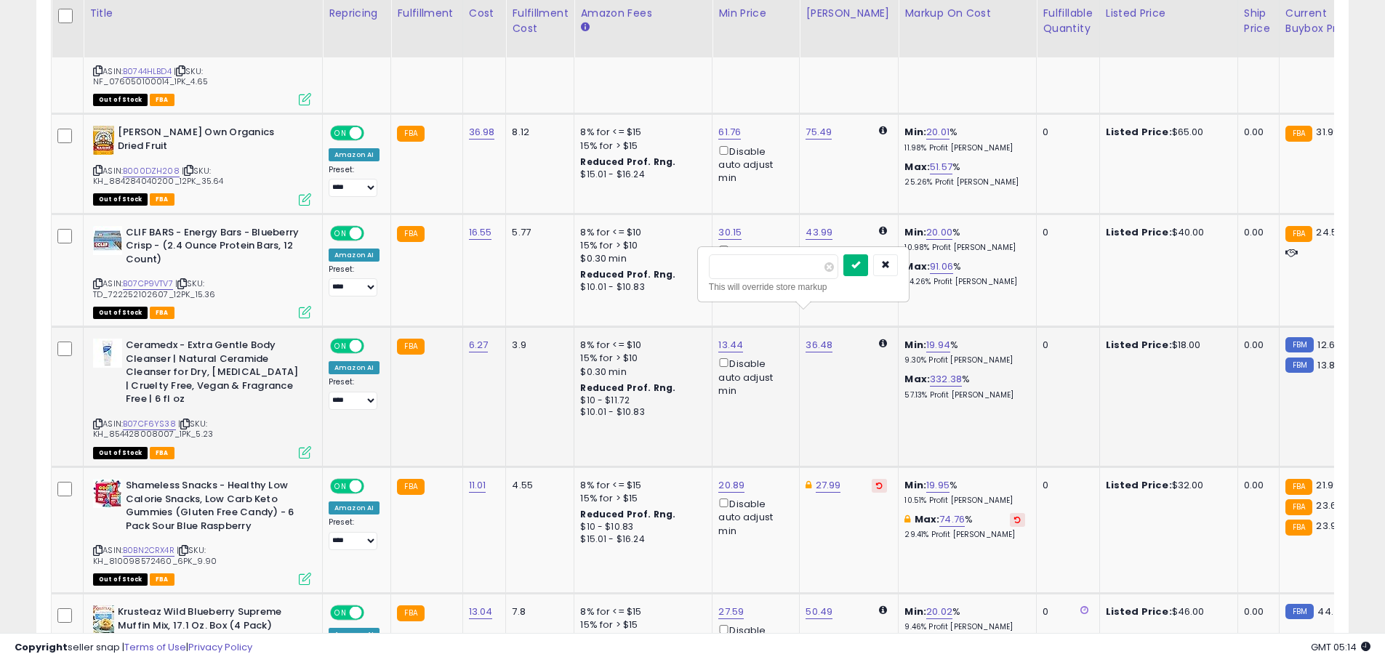
click at [868, 257] on button "submit" at bounding box center [855, 265] width 25 height 22
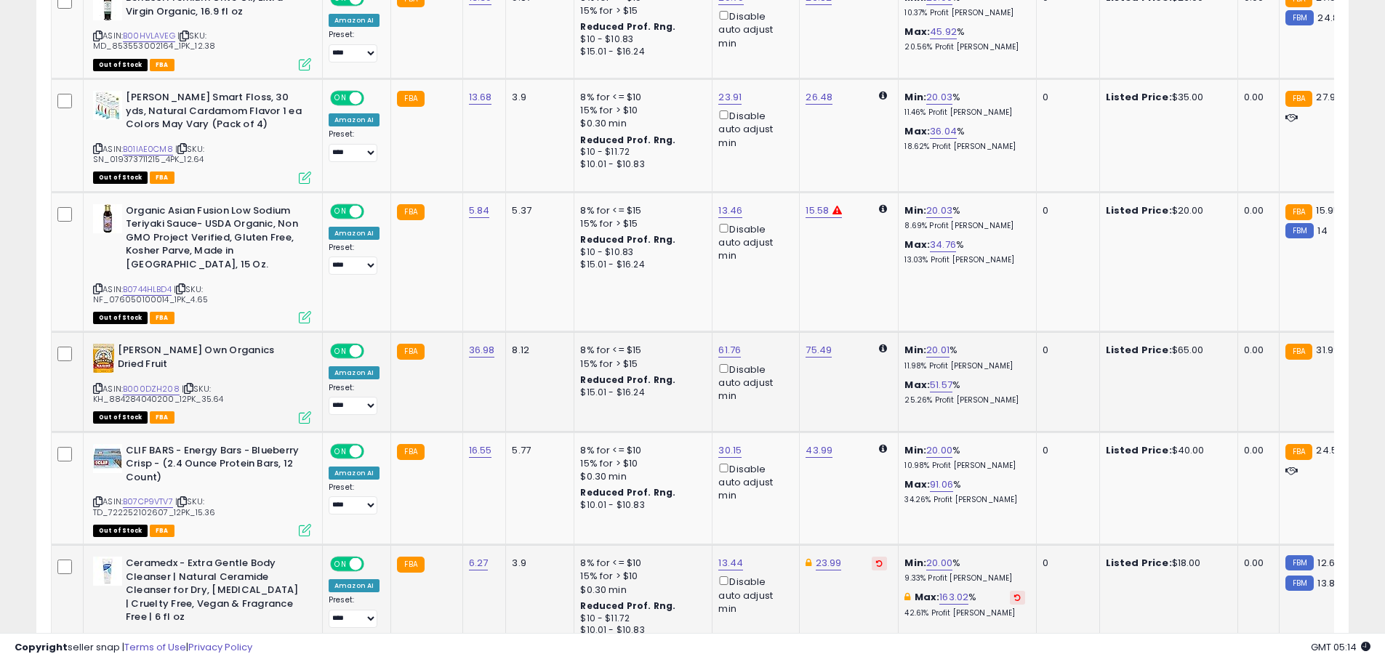
scroll to position [1782, 0]
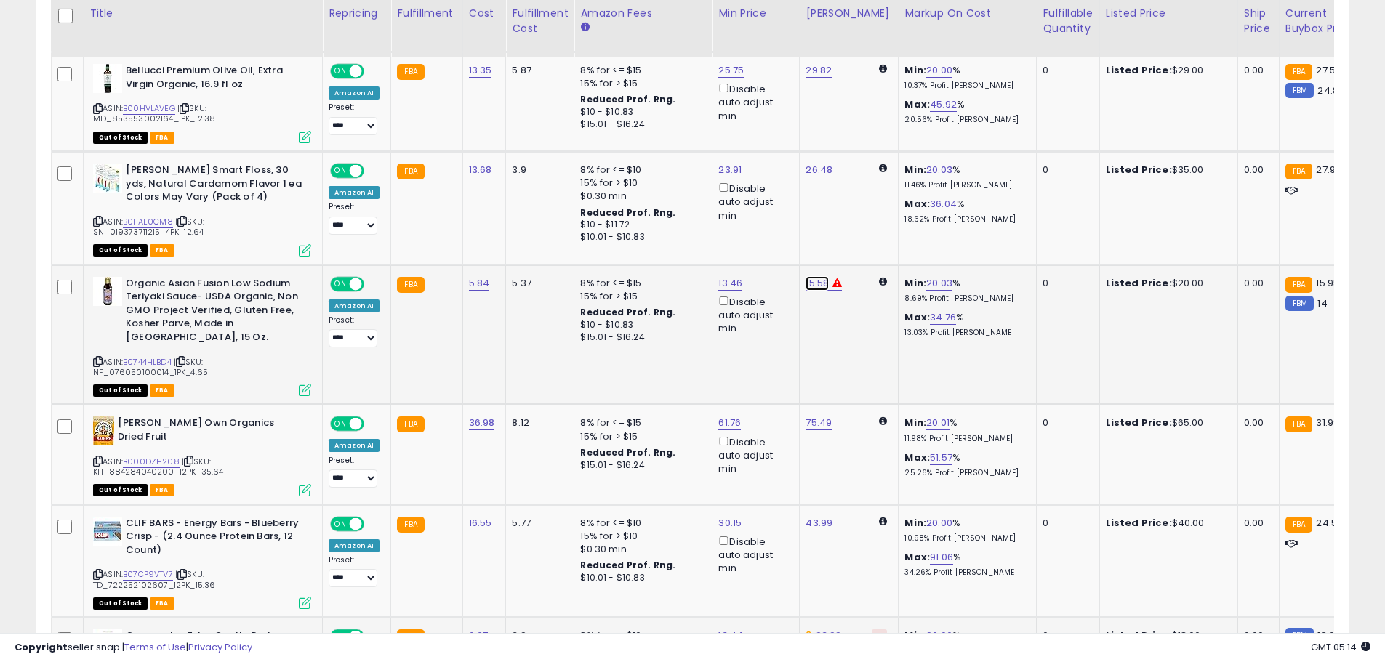
click at [816, 276] on link "15.58" at bounding box center [816, 283] width 23 height 15
drag, startPoint x: 757, startPoint y: 217, endPoint x: 656, endPoint y: 210, distance: 101.3
type input "*****"
drag, startPoint x: 871, startPoint y: 215, endPoint x: 877, endPoint y: 227, distance: 13.0
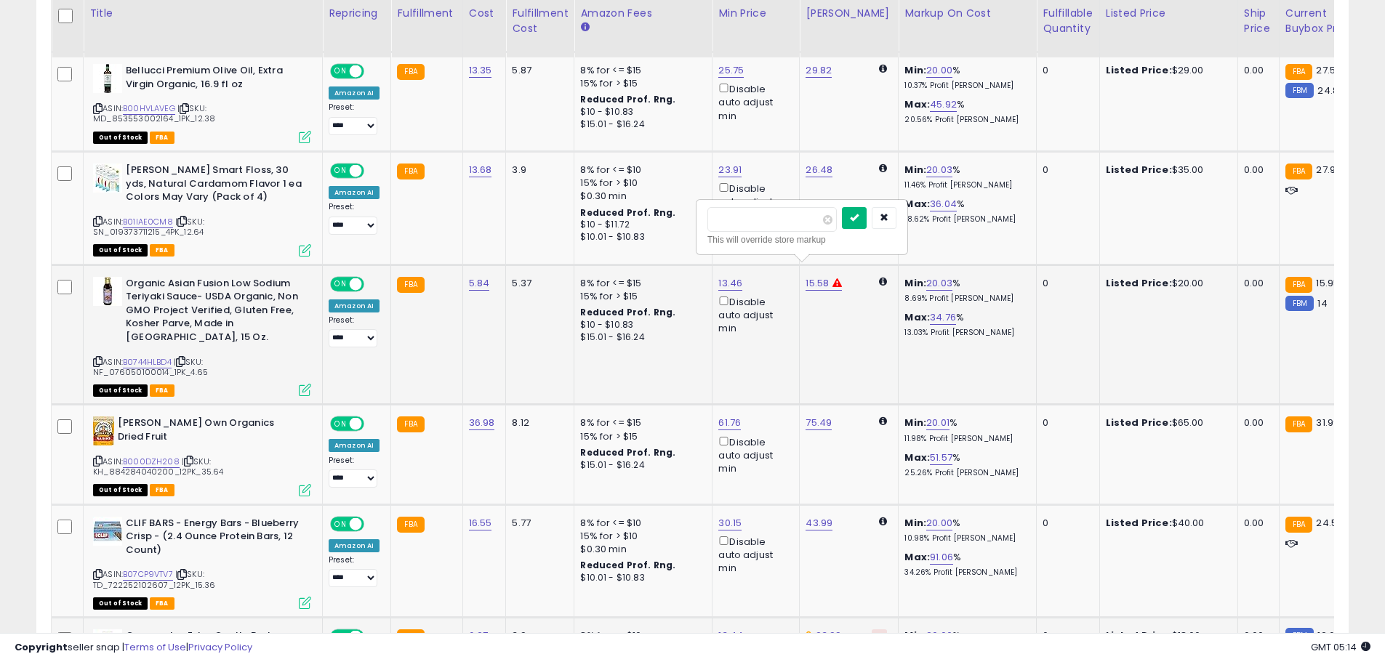
click at [866, 215] on button "submit" at bounding box center [854, 218] width 25 height 22
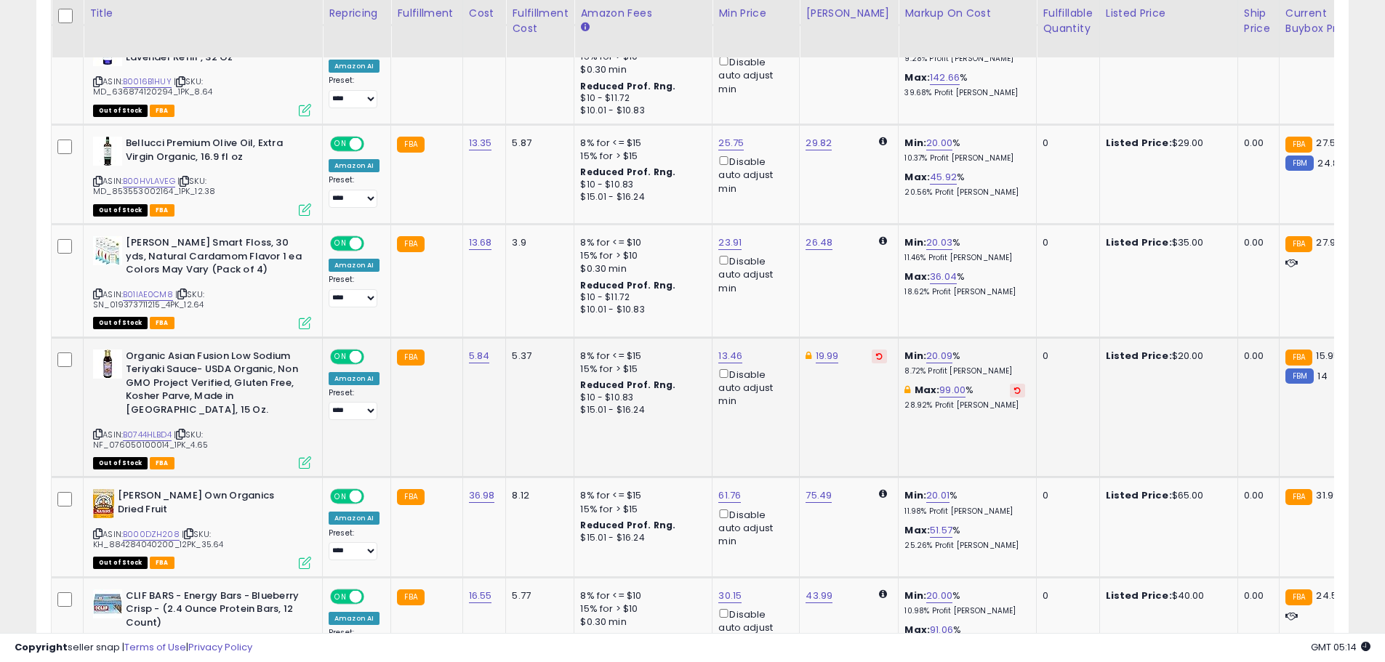
scroll to position [1637, 0]
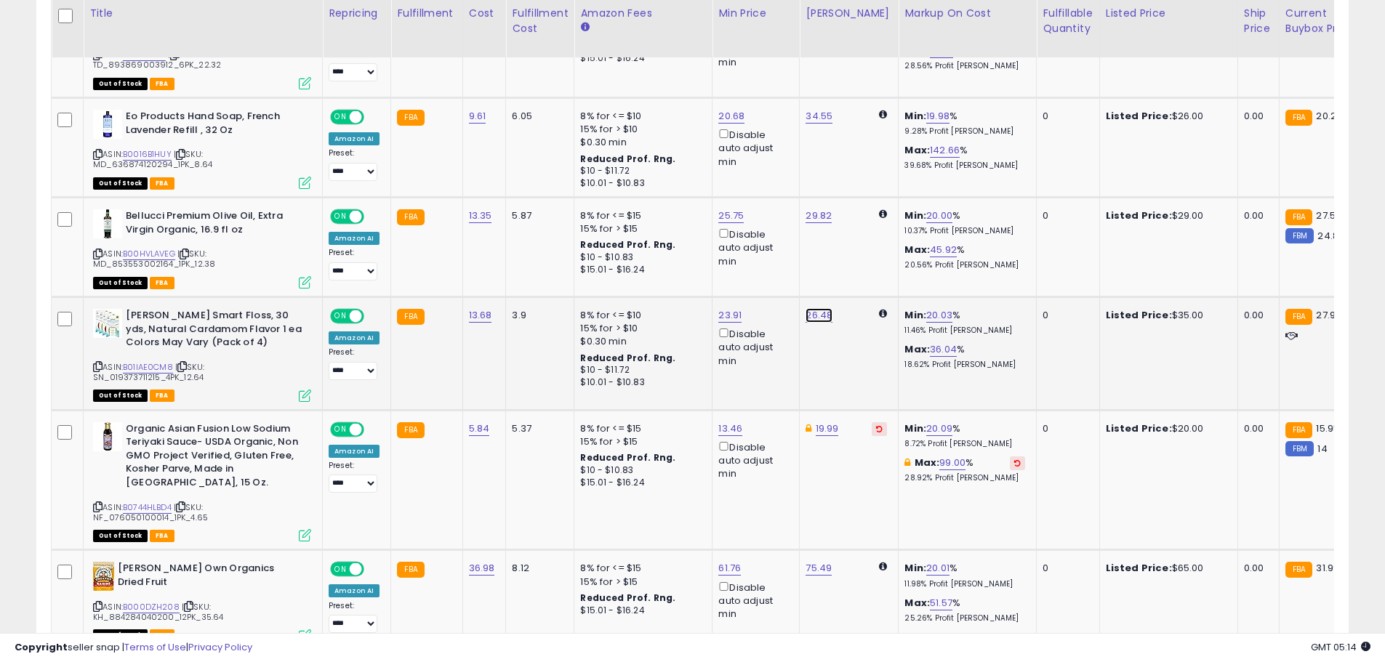
click at [813, 308] on link "26.48" at bounding box center [818, 315] width 27 height 15
drag, startPoint x: 764, startPoint y: 259, endPoint x: 663, endPoint y: 249, distance: 101.5
type input "*****"
click at [860, 247] on icon "submit" at bounding box center [855, 250] width 9 height 9
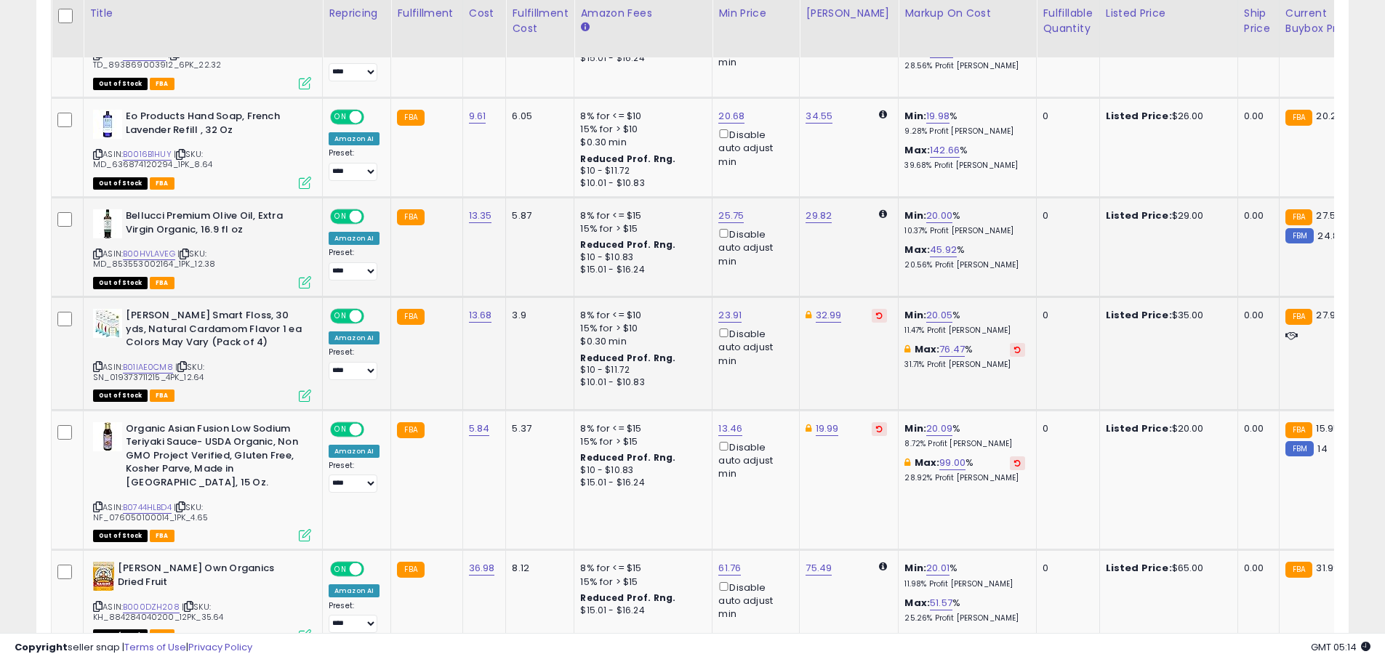
scroll to position [1564, 0]
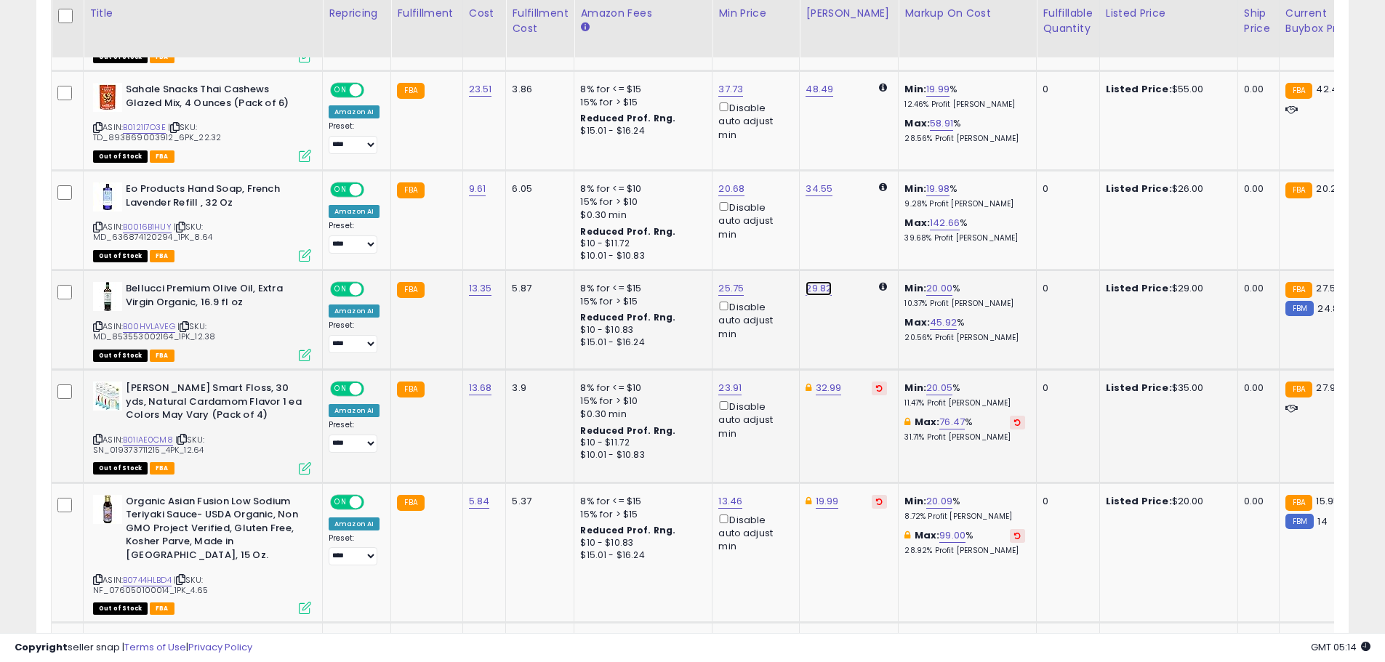
click at [815, 281] on link "29.82" at bounding box center [818, 288] width 26 height 15
drag, startPoint x: 783, startPoint y: 229, endPoint x: 653, endPoint y: 205, distance: 132.3
type input "*****"
click at [867, 225] on button "submit" at bounding box center [854, 223] width 25 height 22
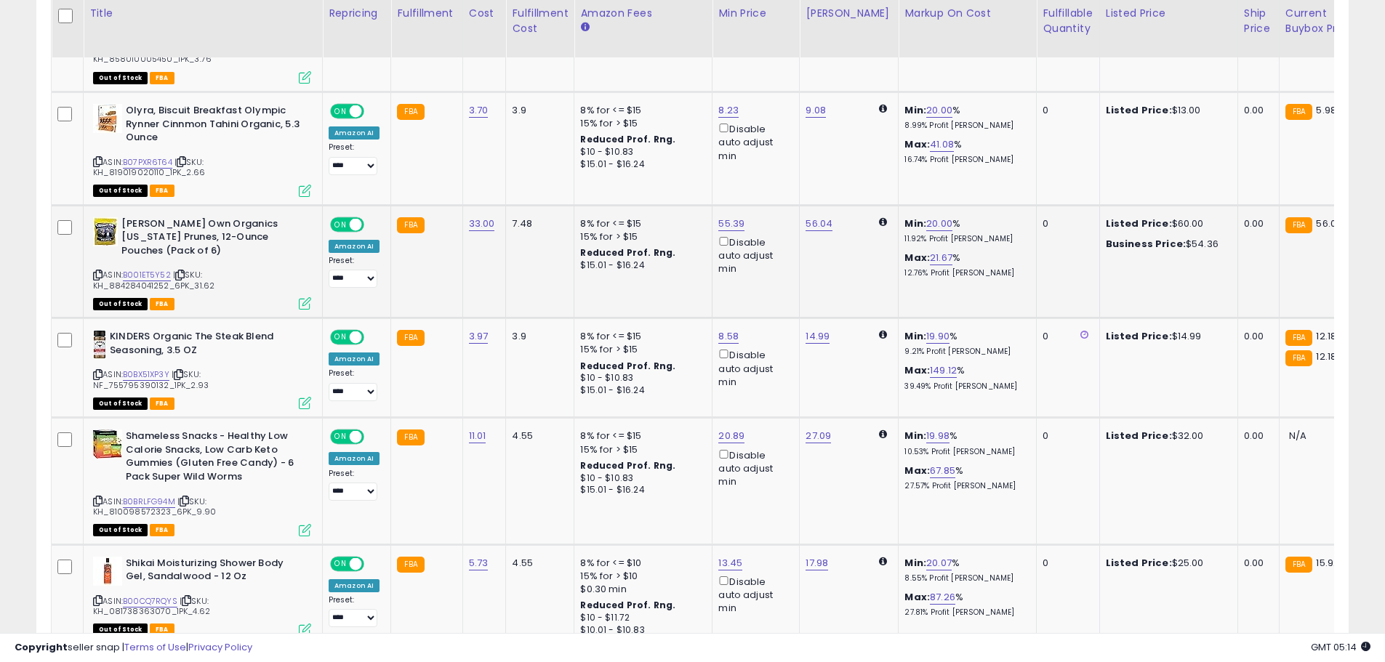
scroll to position [765, 0]
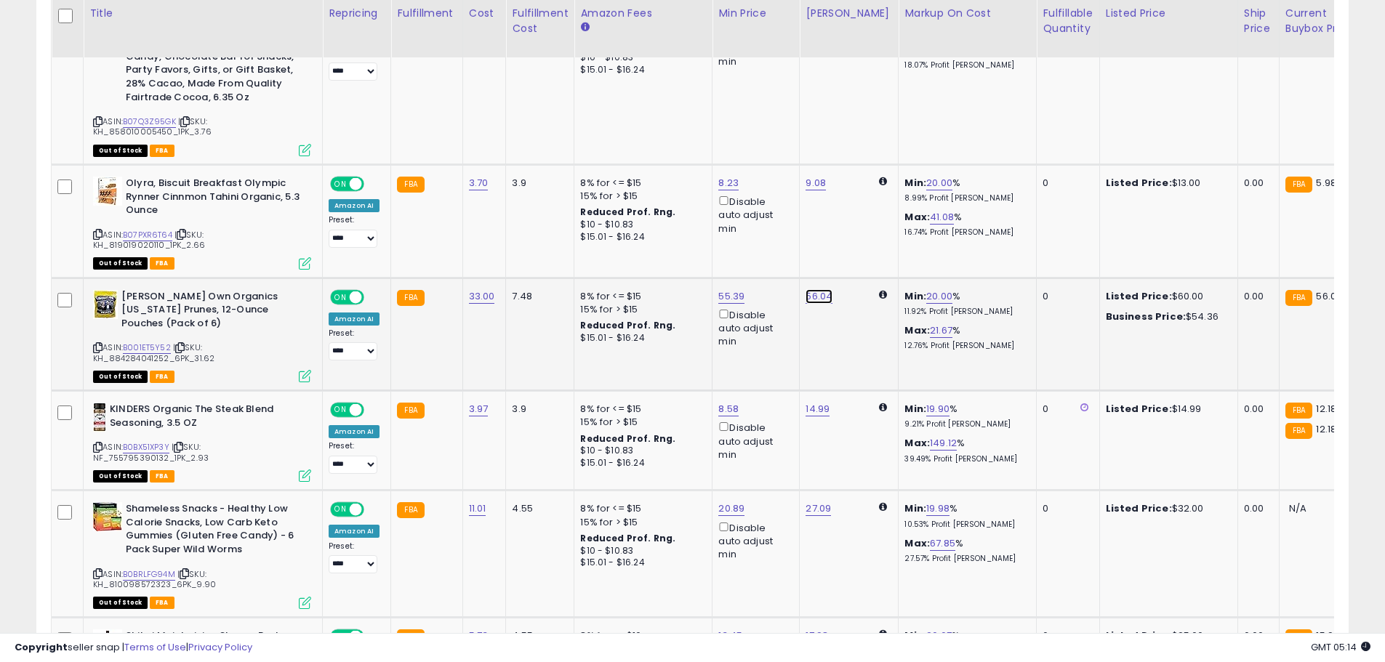
click at [817, 289] on link "56.04" at bounding box center [818, 296] width 27 height 15
drag, startPoint x: 752, startPoint y: 230, endPoint x: 677, endPoint y: 220, distance: 76.4
type input "**"
click at [868, 232] on button "submit" at bounding box center [855, 231] width 25 height 22
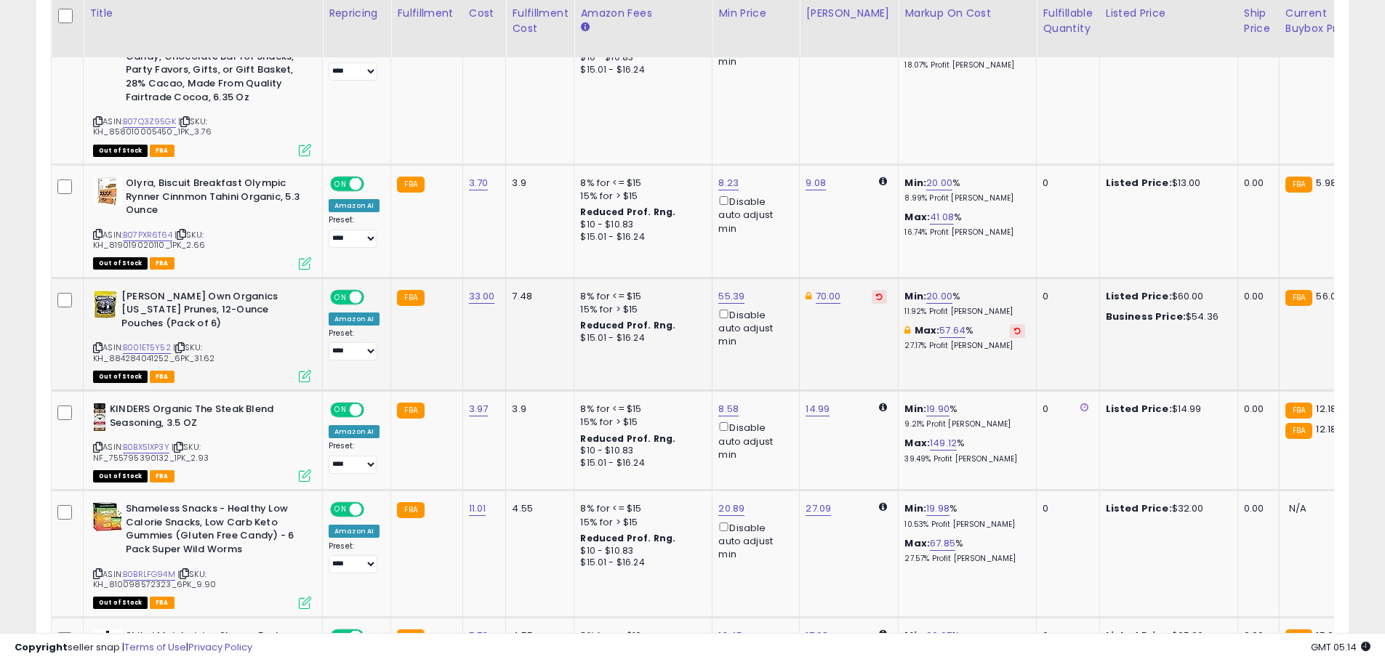
scroll to position [692, 0]
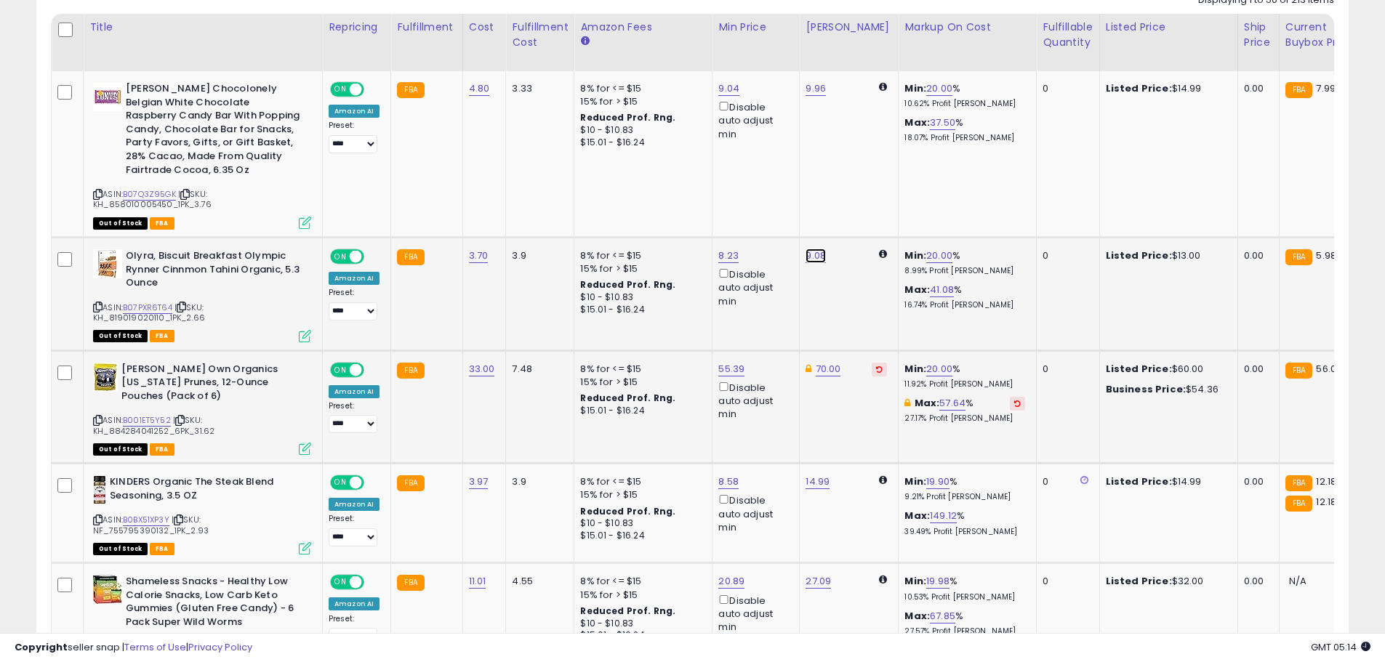
click at [805, 249] on link "9.08" at bounding box center [815, 256] width 20 height 15
drag, startPoint x: 766, startPoint y: 203, endPoint x: 649, endPoint y: 172, distance: 120.9
type input "*****"
click at [857, 185] on icon "submit" at bounding box center [852, 189] width 9 height 9
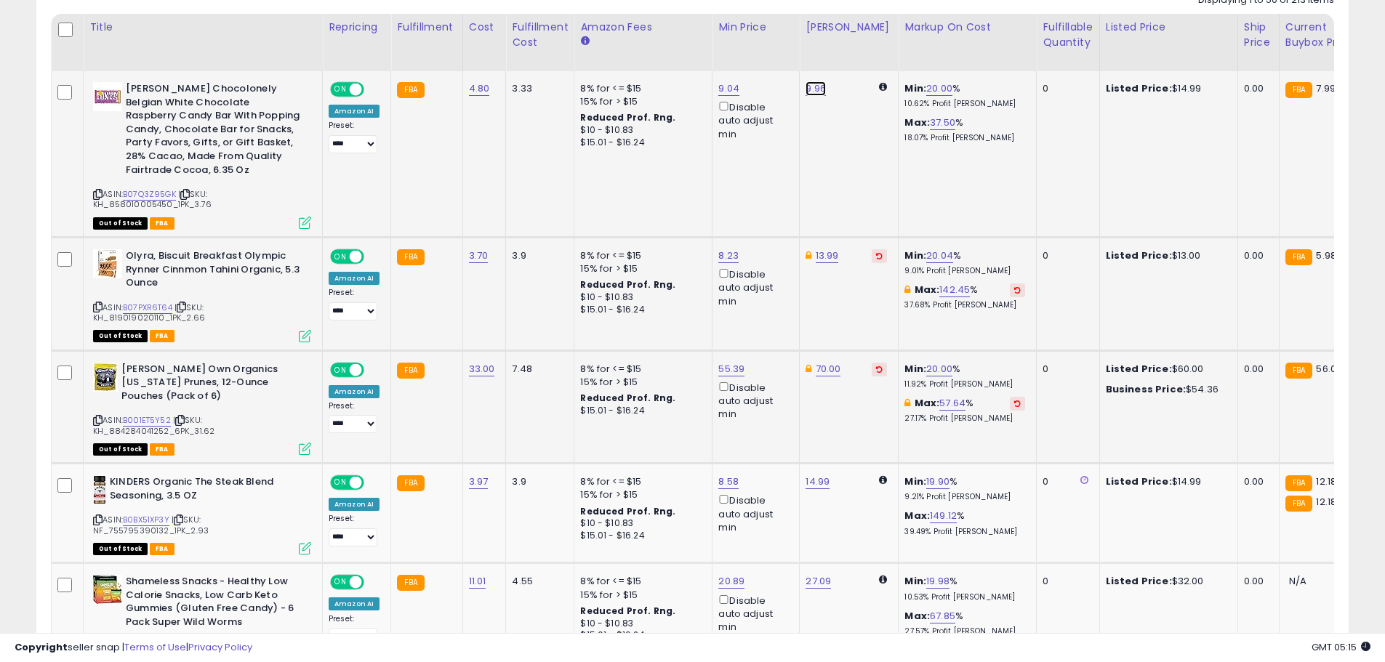
click at [806, 94] on link "9.96" at bounding box center [815, 88] width 20 height 15
drag, startPoint x: 736, startPoint y: 41, endPoint x: 664, endPoint y: 36, distance: 71.4
drag, startPoint x: 762, startPoint y: 33, endPoint x: 712, endPoint y: 33, distance: 49.4
click at [712, 33] on input "*****" at bounding box center [770, 38] width 129 height 25
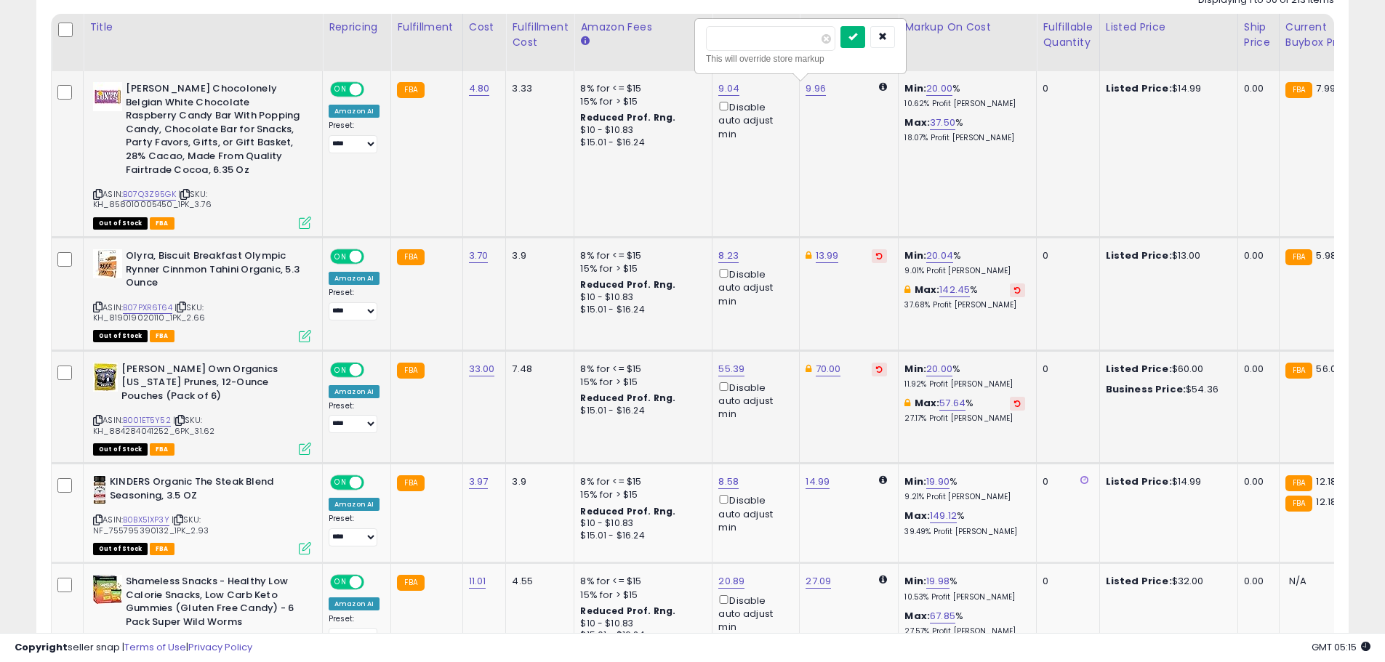
type input "*****"
click at [865, 31] on button "submit" at bounding box center [852, 37] width 25 height 22
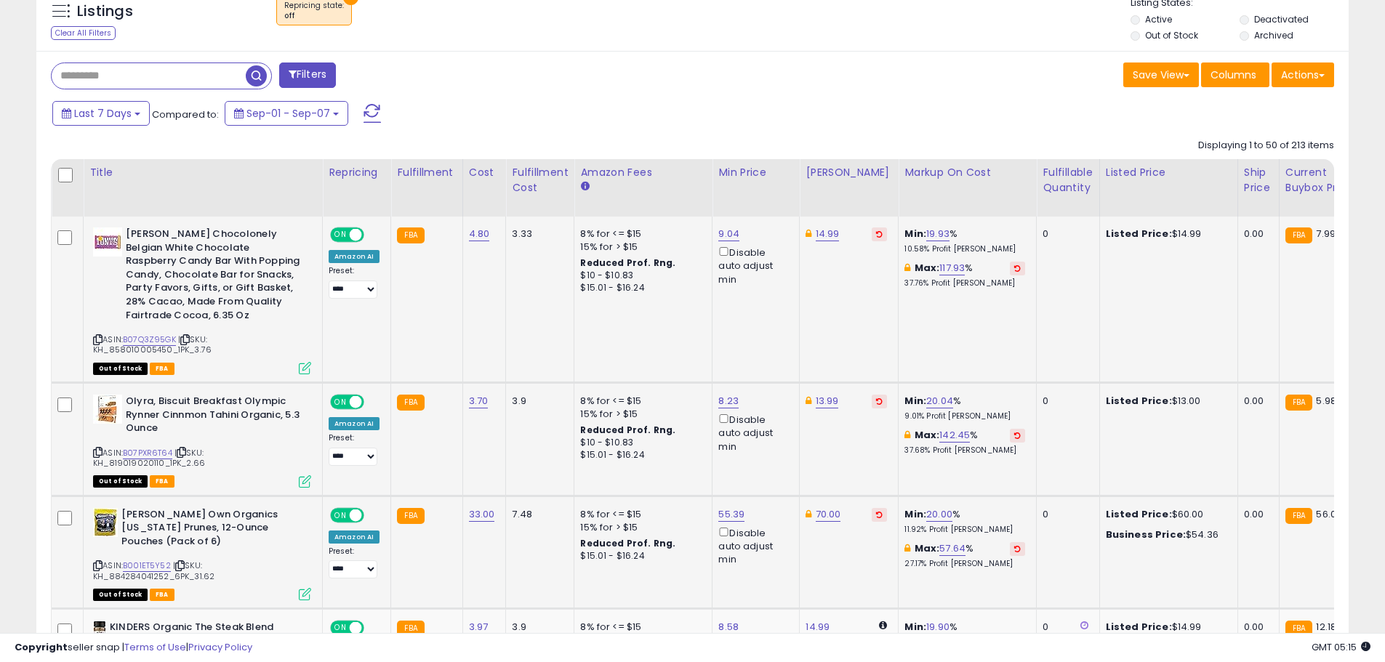
scroll to position [401, 0]
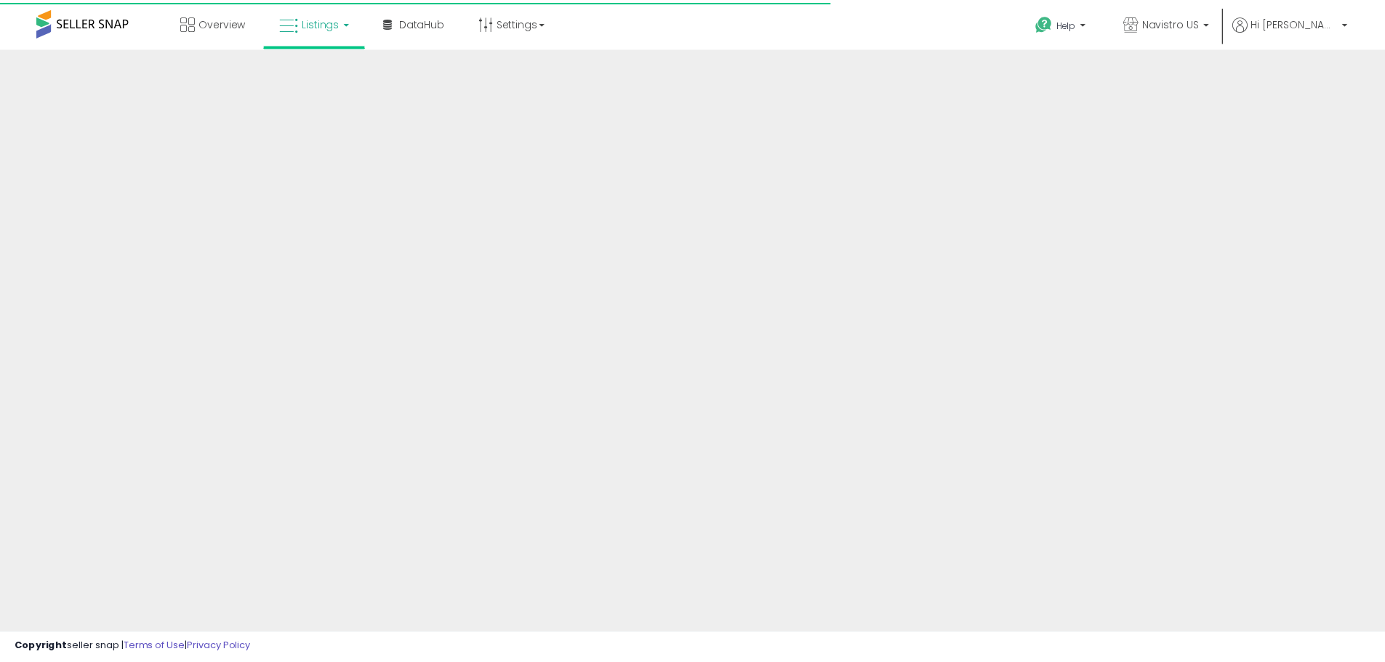
scroll to position [240, 0]
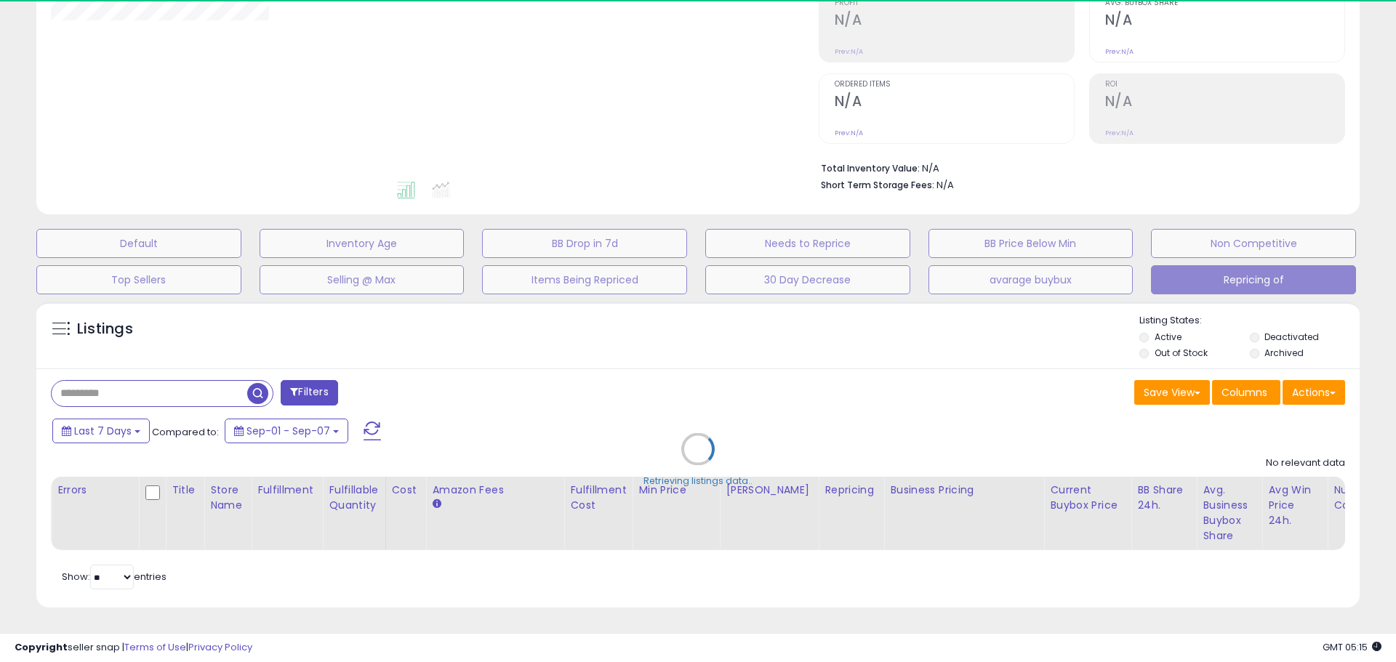
select select "**"
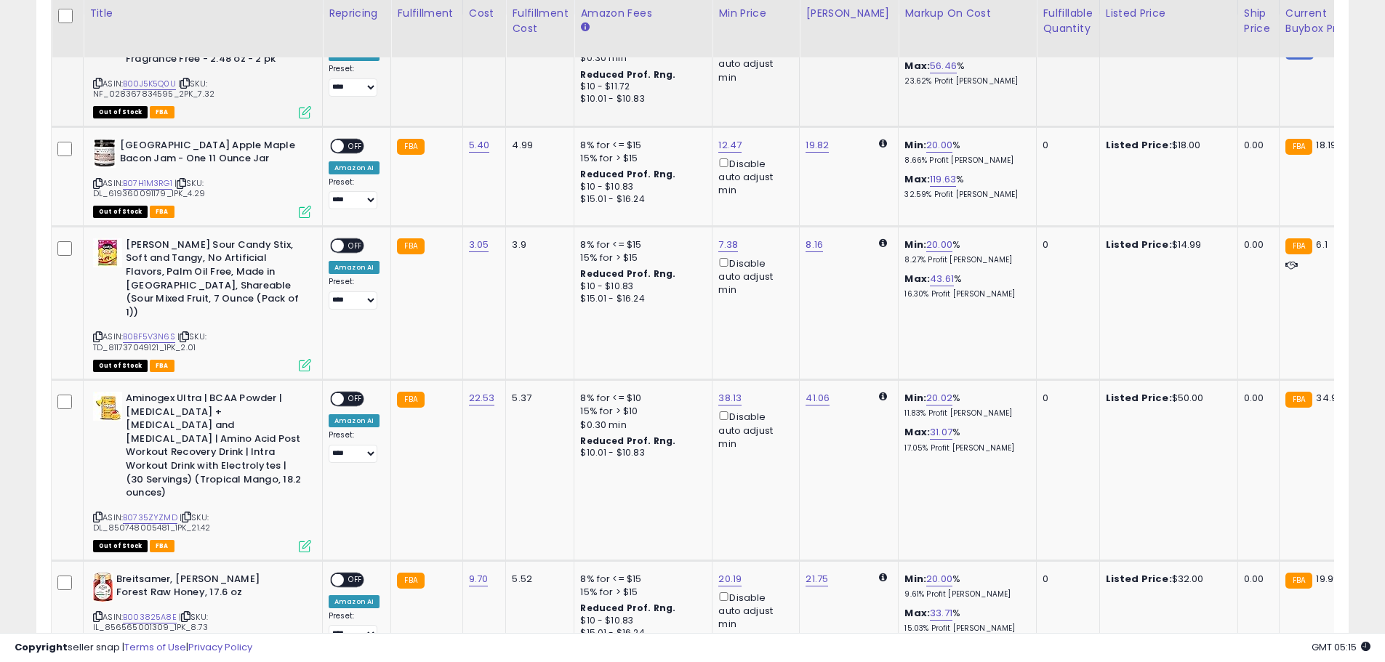
scroll to position [676, 0]
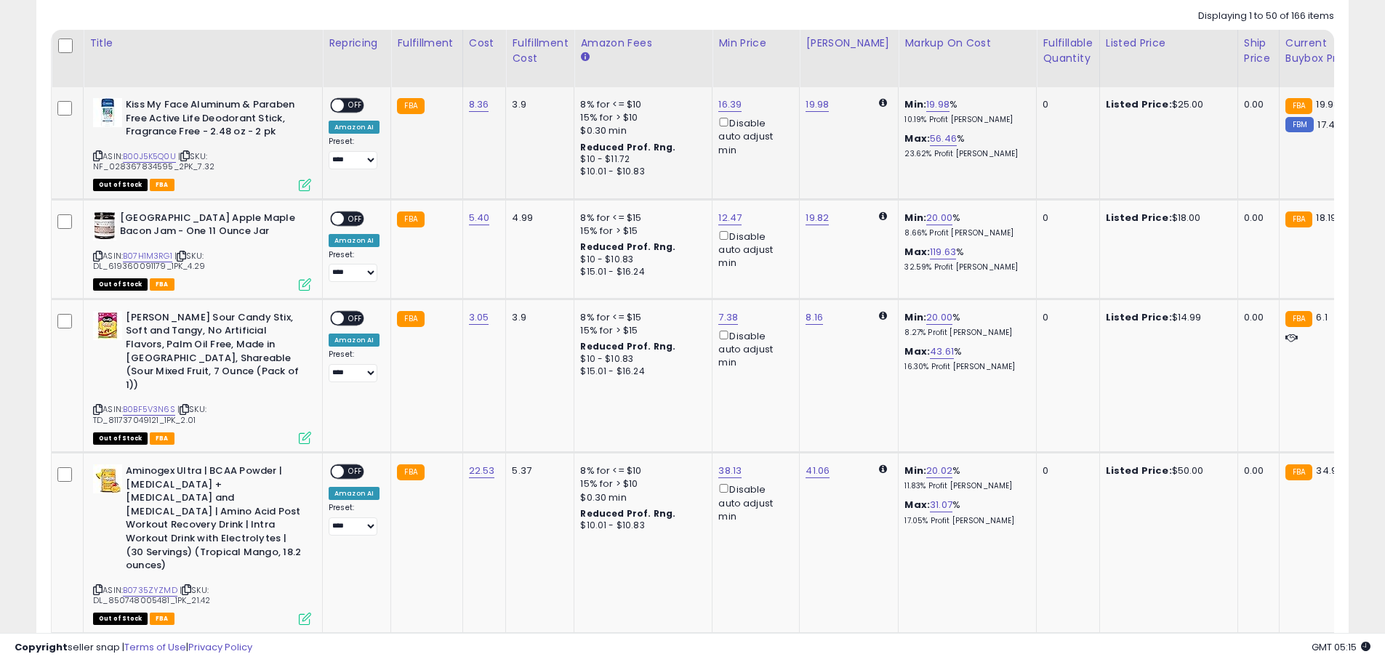
click at [342, 103] on span at bounding box center [337, 106] width 12 height 12
click at [335, 105] on span at bounding box center [337, 106] width 12 height 12
click at [341, 216] on span at bounding box center [337, 218] width 12 height 12
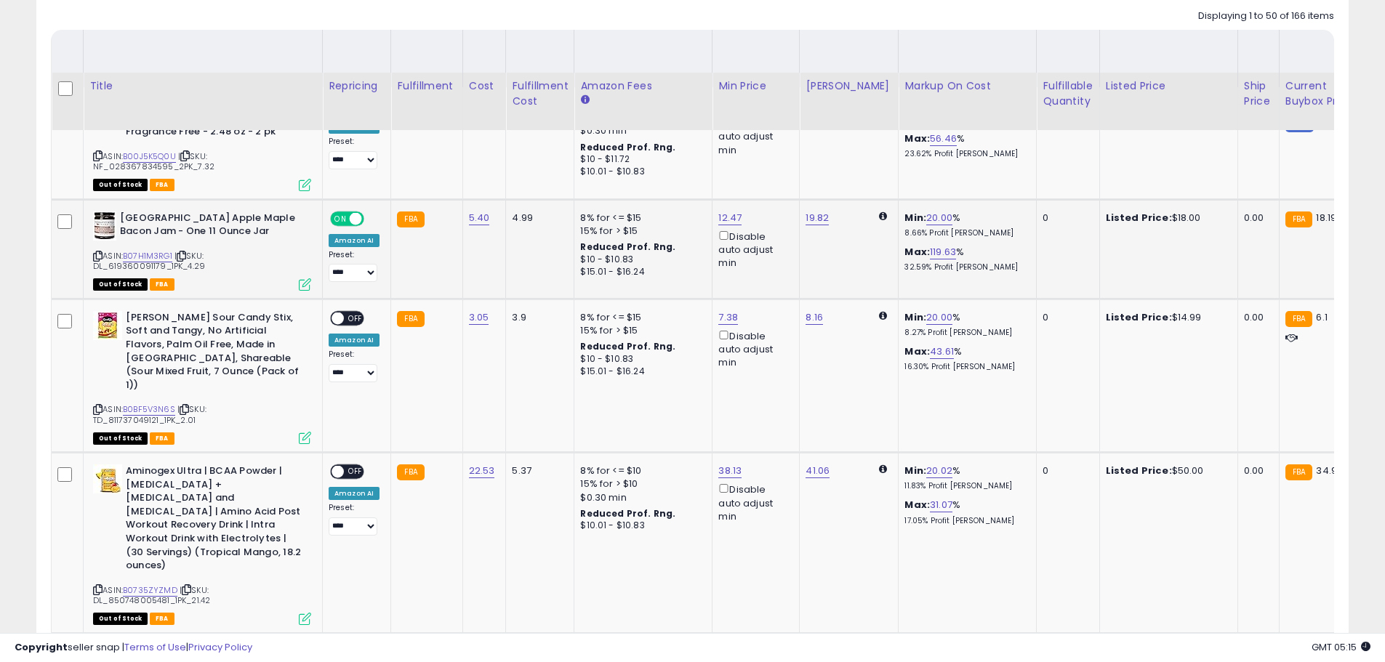
scroll to position [749, 0]
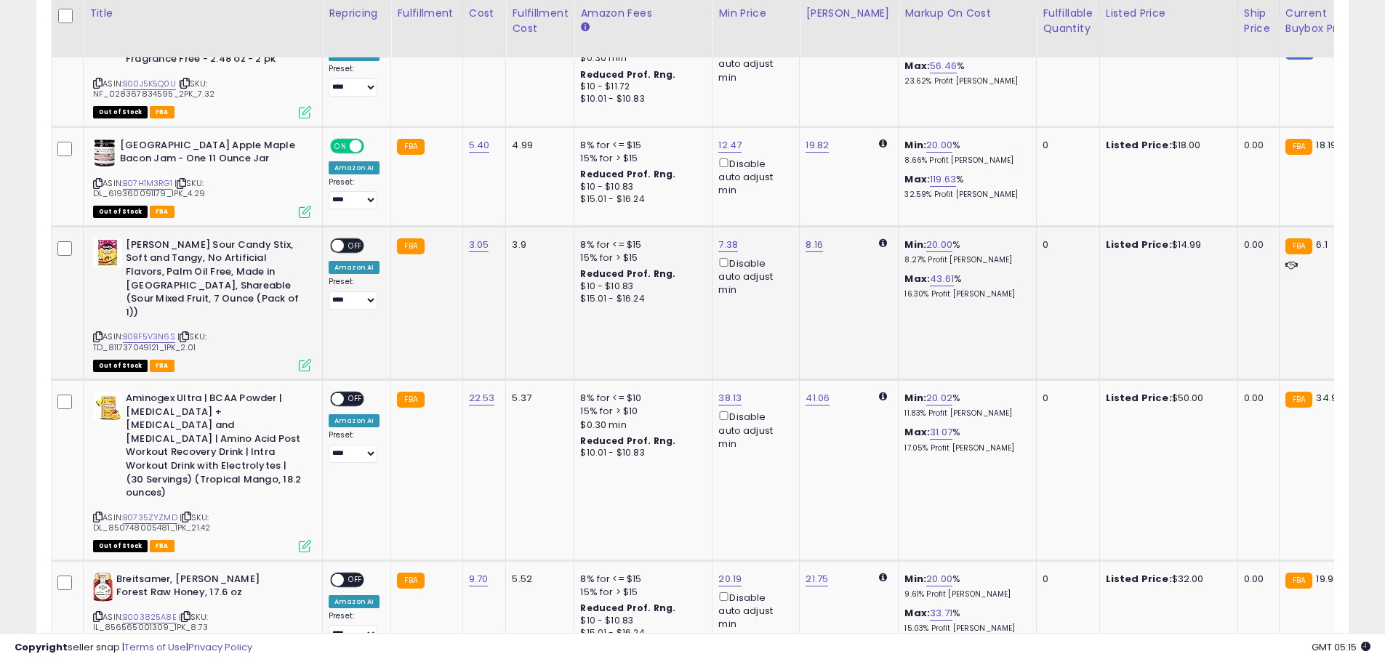
click at [340, 244] on span at bounding box center [337, 245] width 12 height 12
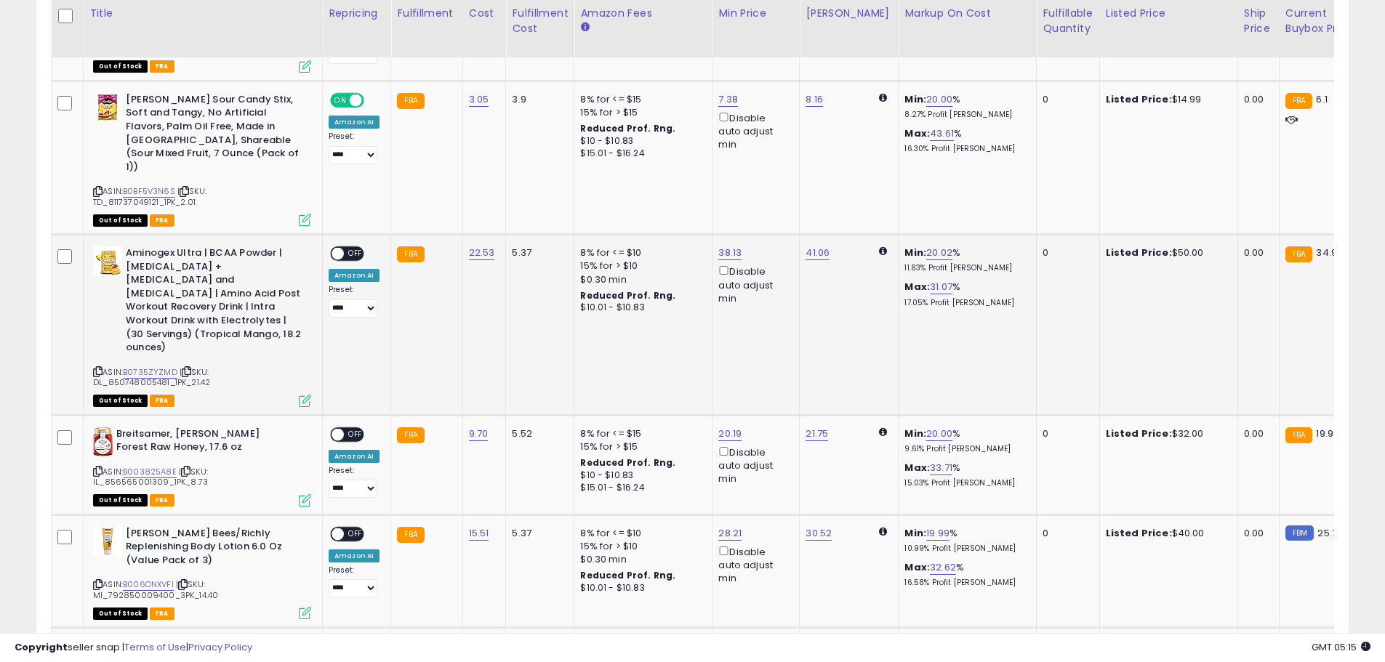
click at [345, 248] on span "OFF" at bounding box center [355, 254] width 23 height 12
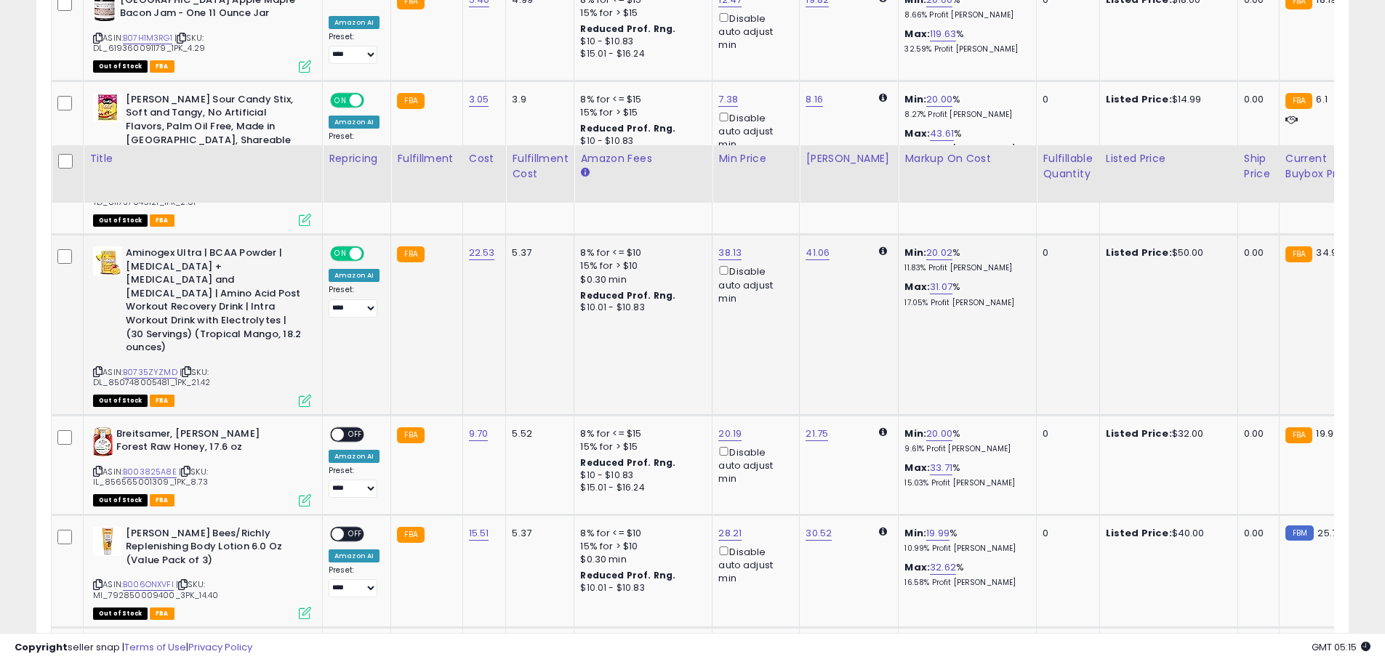
scroll to position [1039, 0]
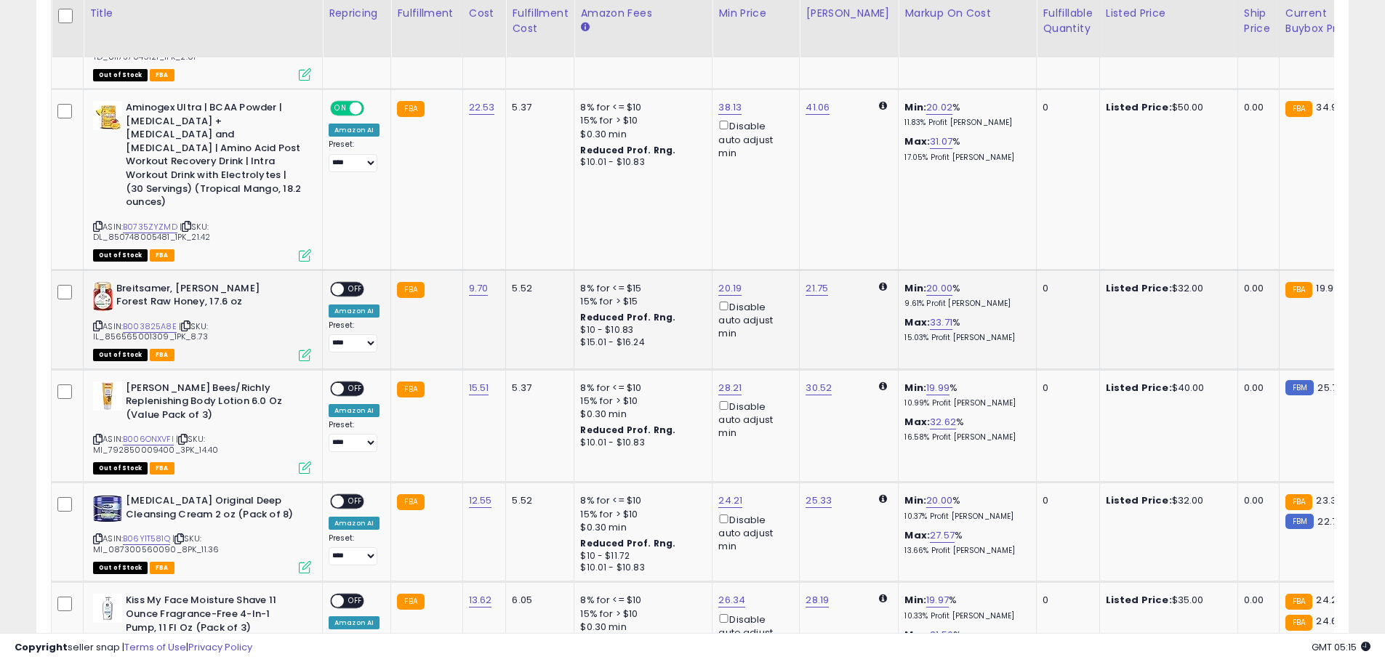
click at [340, 283] on span at bounding box center [337, 289] width 12 height 12
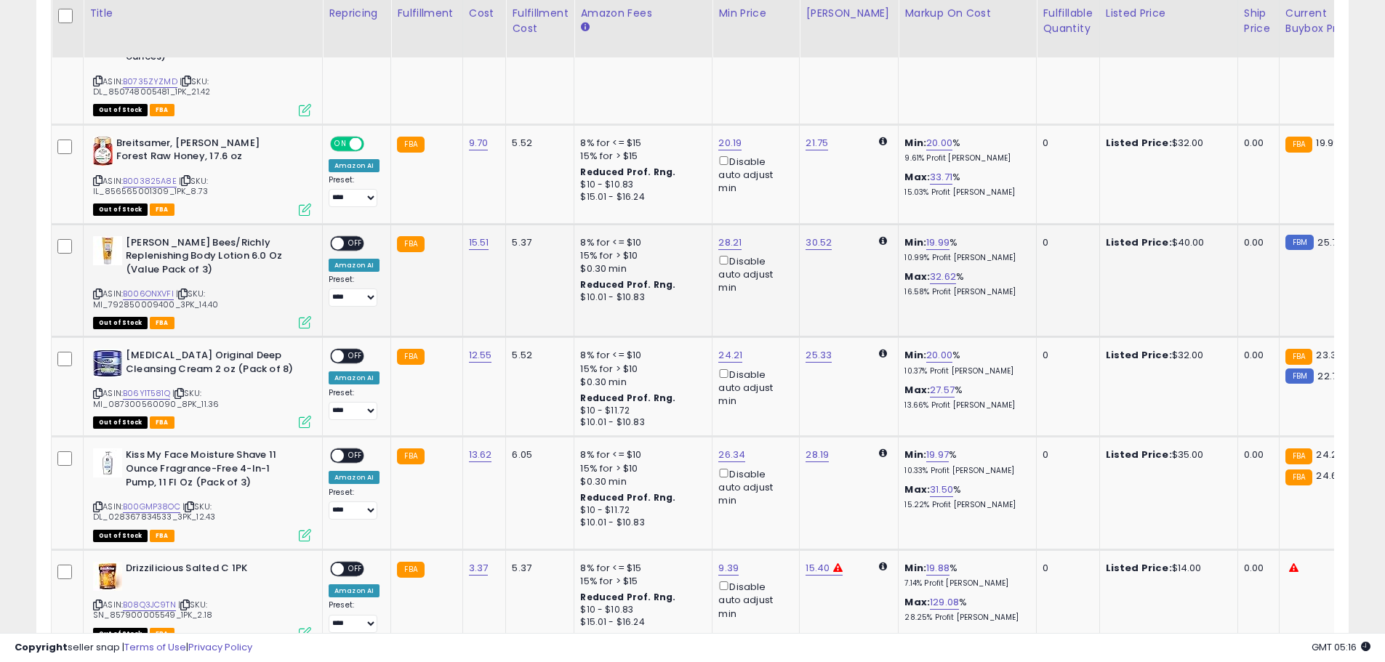
click at [339, 237] on span at bounding box center [337, 243] width 12 height 12
click at [337, 350] on span at bounding box center [337, 356] width 12 height 12
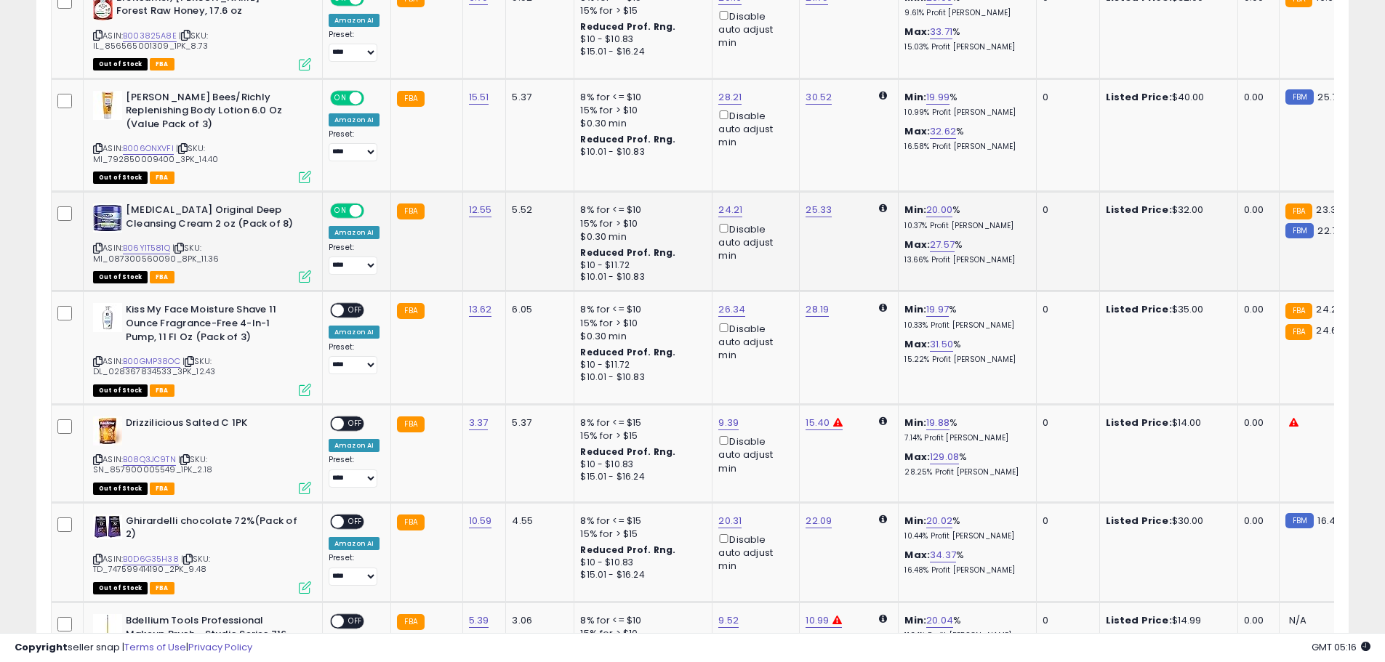
scroll to position [1403, 0]
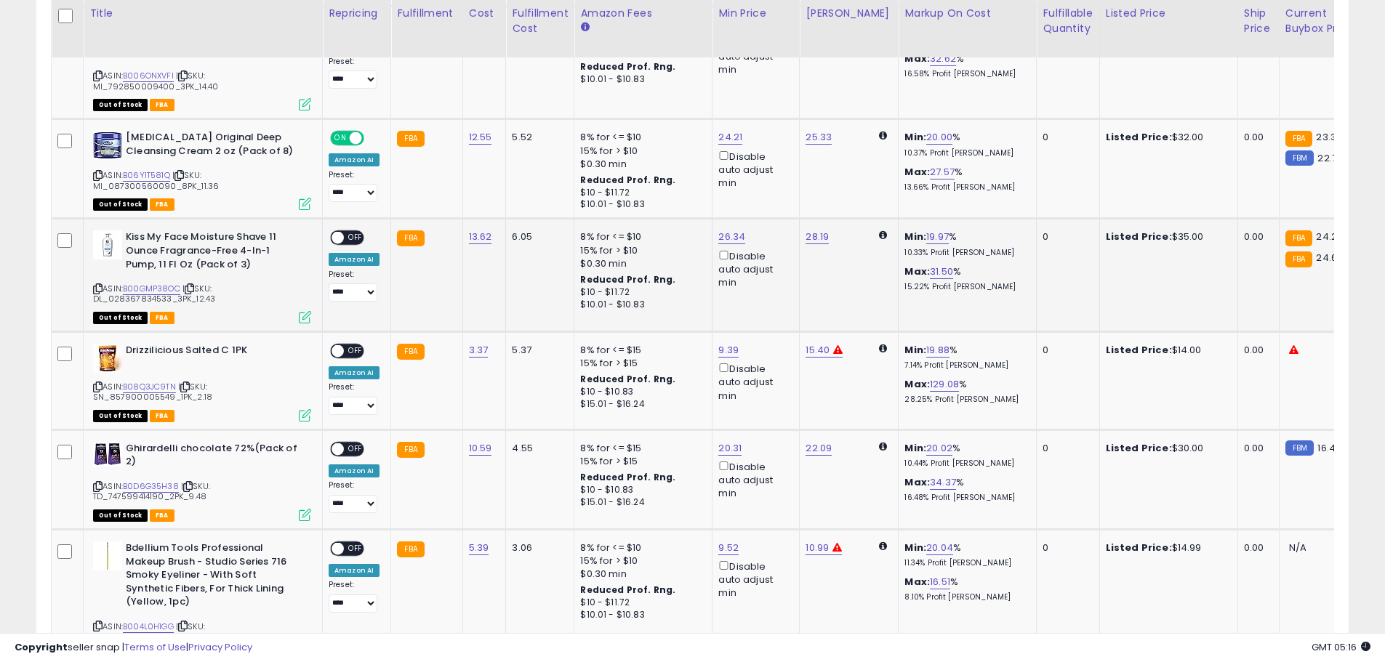
click at [340, 232] on span at bounding box center [337, 238] width 12 height 12
click at [337, 345] on span at bounding box center [337, 351] width 12 height 12
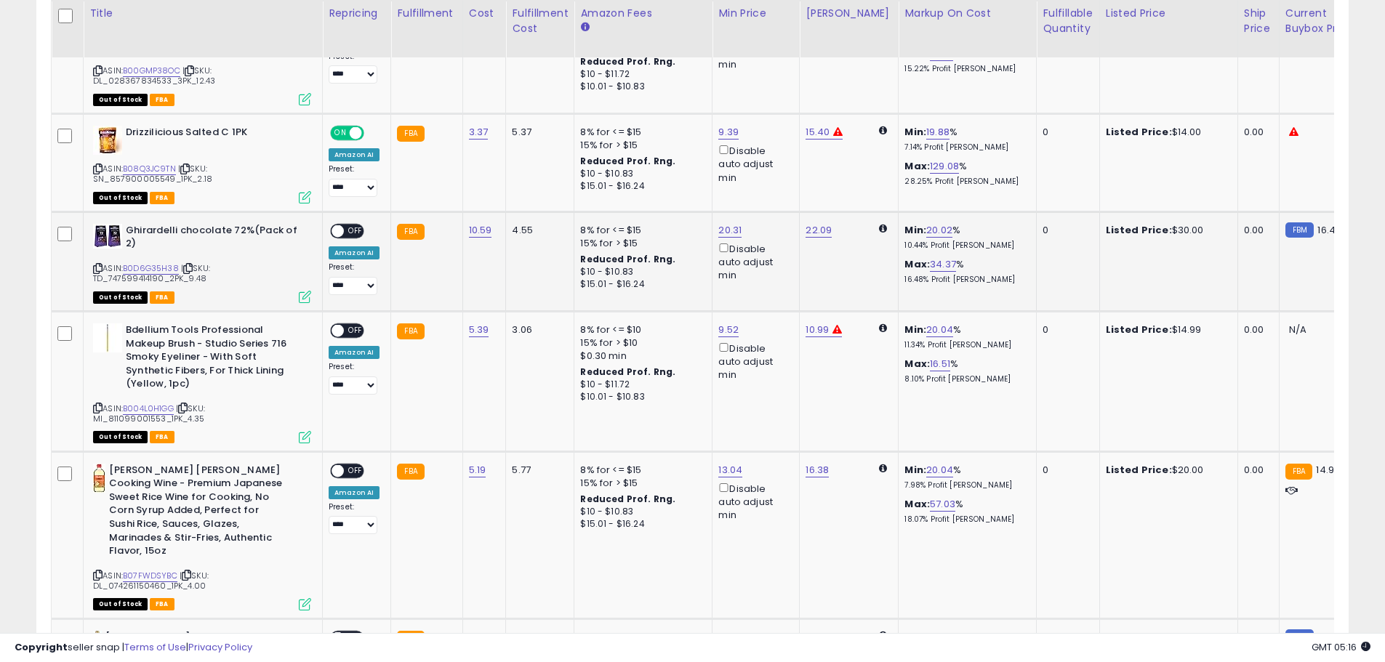
click at [342, 225] on span at bounding box center [337, 231] width 12 height 12
click at [341, 325] on span at bounding box center [337, 331] width 12 height 12
click at [339, 464] on span at bounding box center [337, 470] width 12 height 12
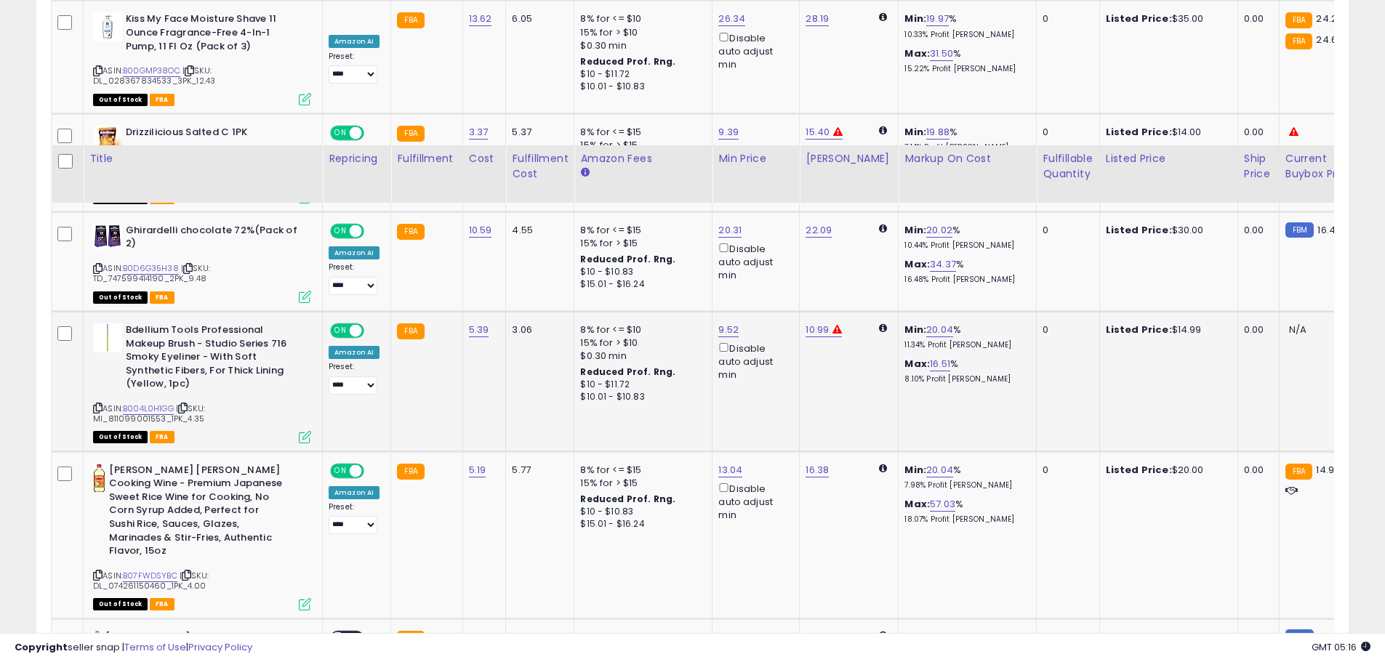
scroll to position [1984, 0]
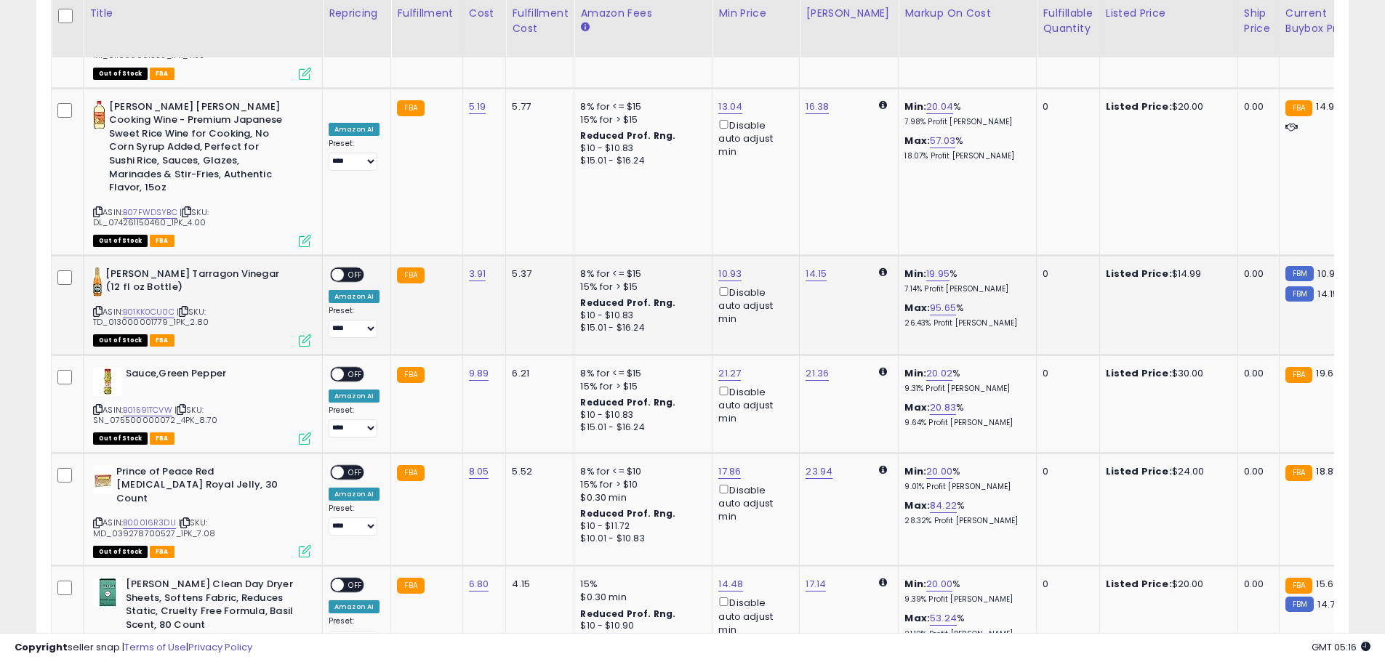
click at [340, 268] on span at bounding box center [337, 274] width 12 height 12
click at [342, 368] on span at bounding box center [337, 374] width 12 height 12
click at [344, 466] on span "OFF" at bounding box center [355, 472] width 23 height 12
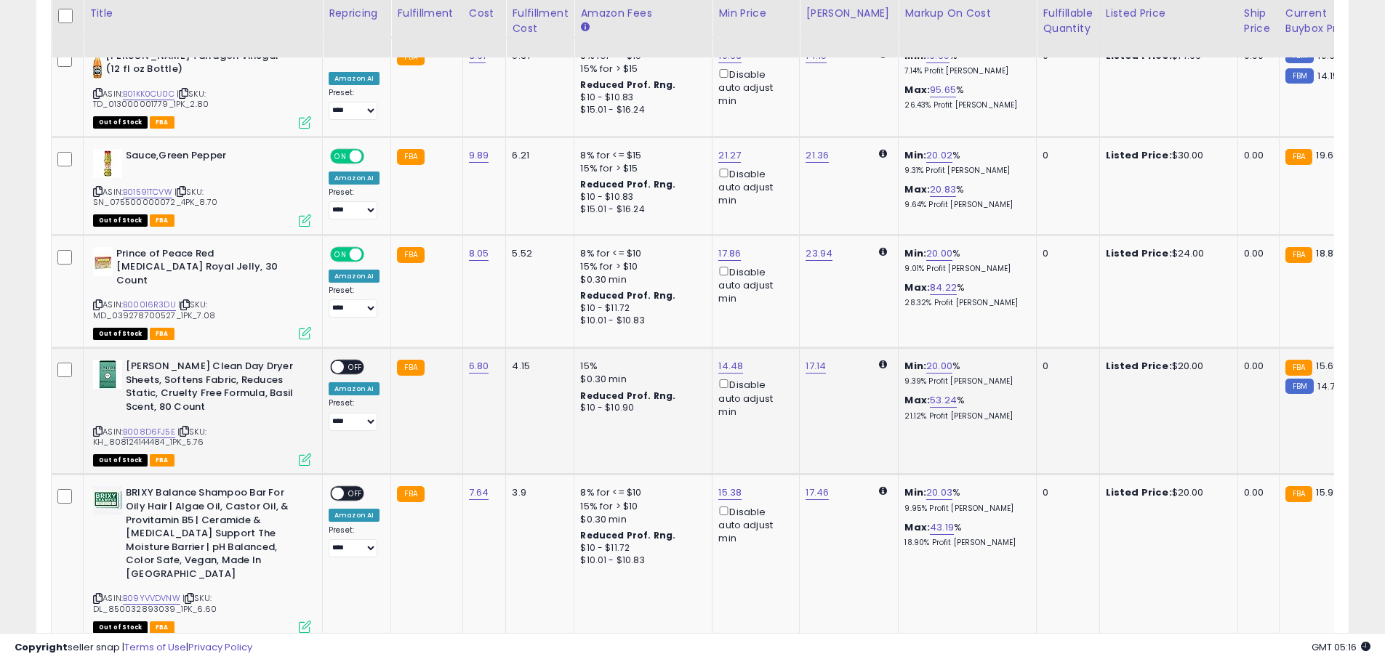
click at [335, 361] on span at bounding box center [337, 367] width 12 height 12
click at [338, 488] on span at bounding box center [337, 494] width 12 height 12
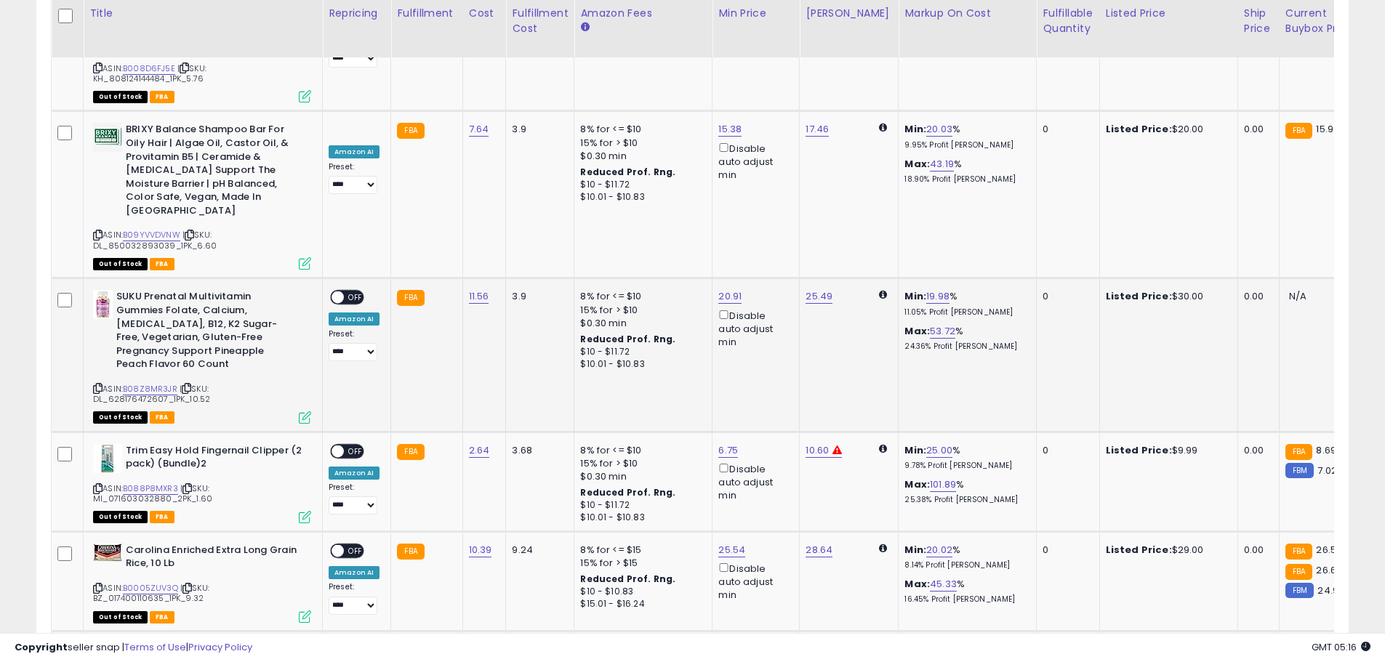
scroll to position [2493, 0]
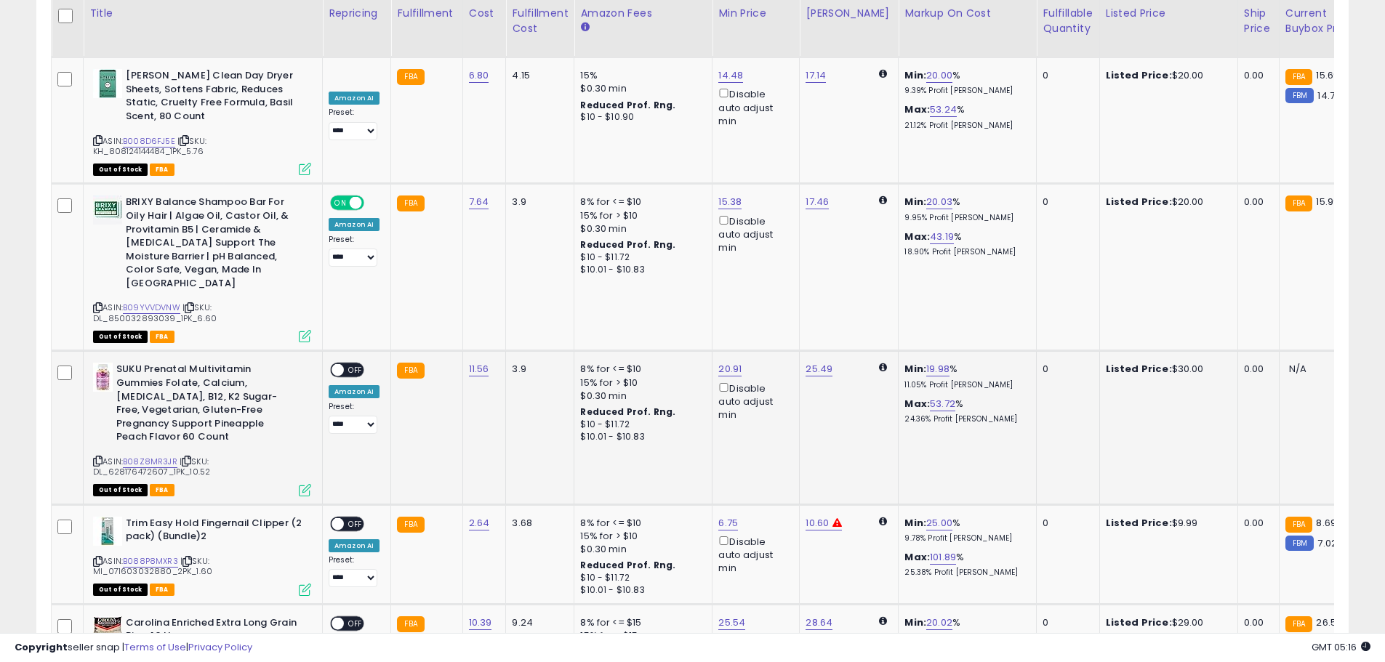
click at [337, 364] on span at bounding box center [337, 370] width 12 height 12
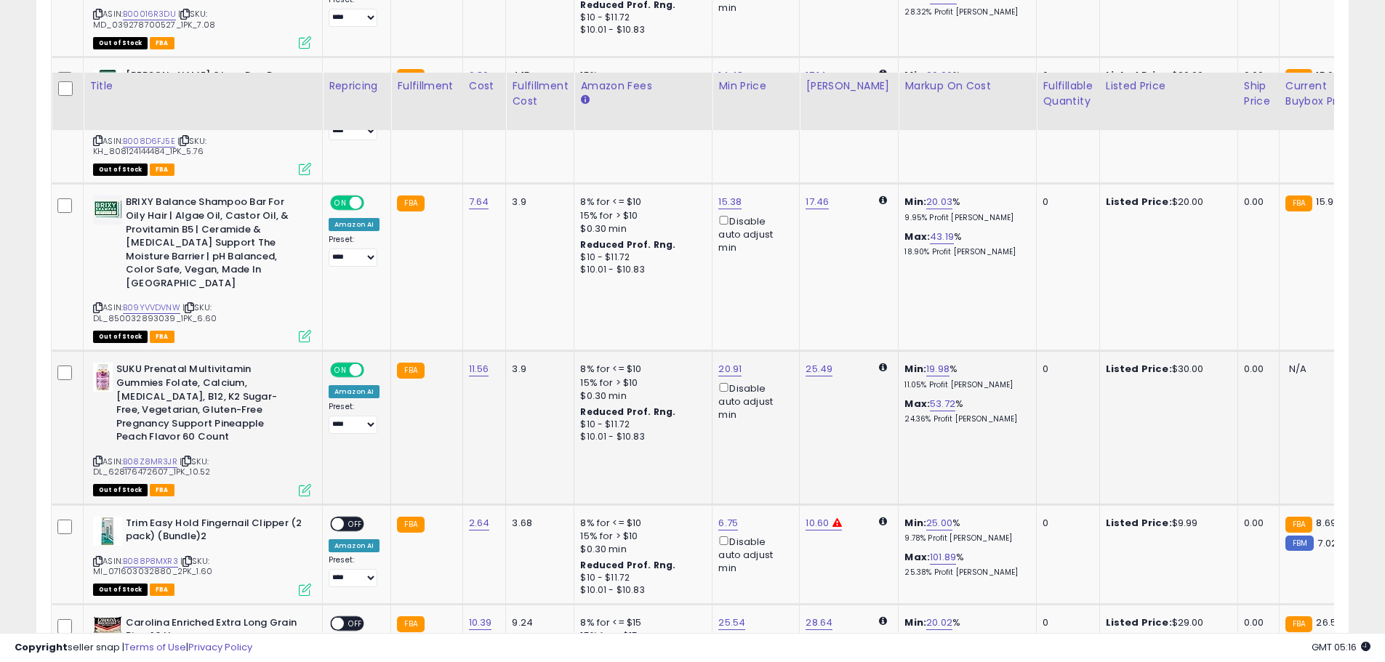
scroll to position [2566, 0]
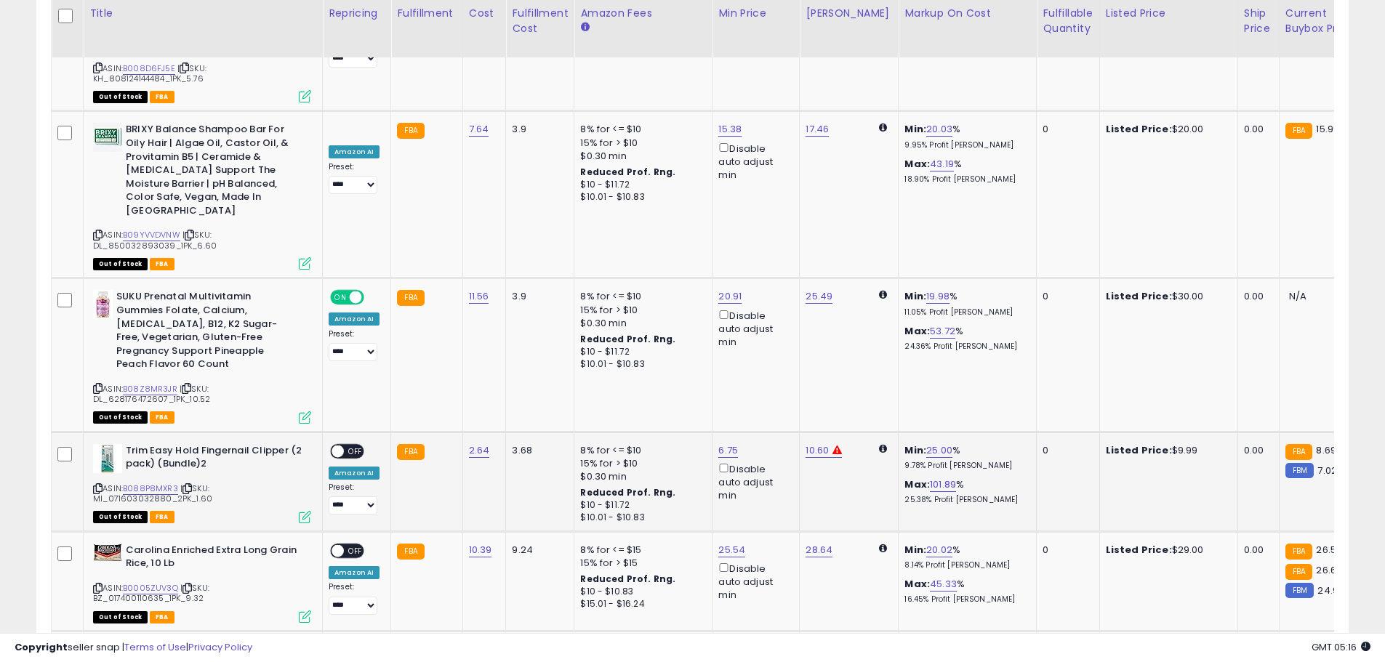
click at [342, 445] on span at bounding box center [337, 451] width 12 height 12
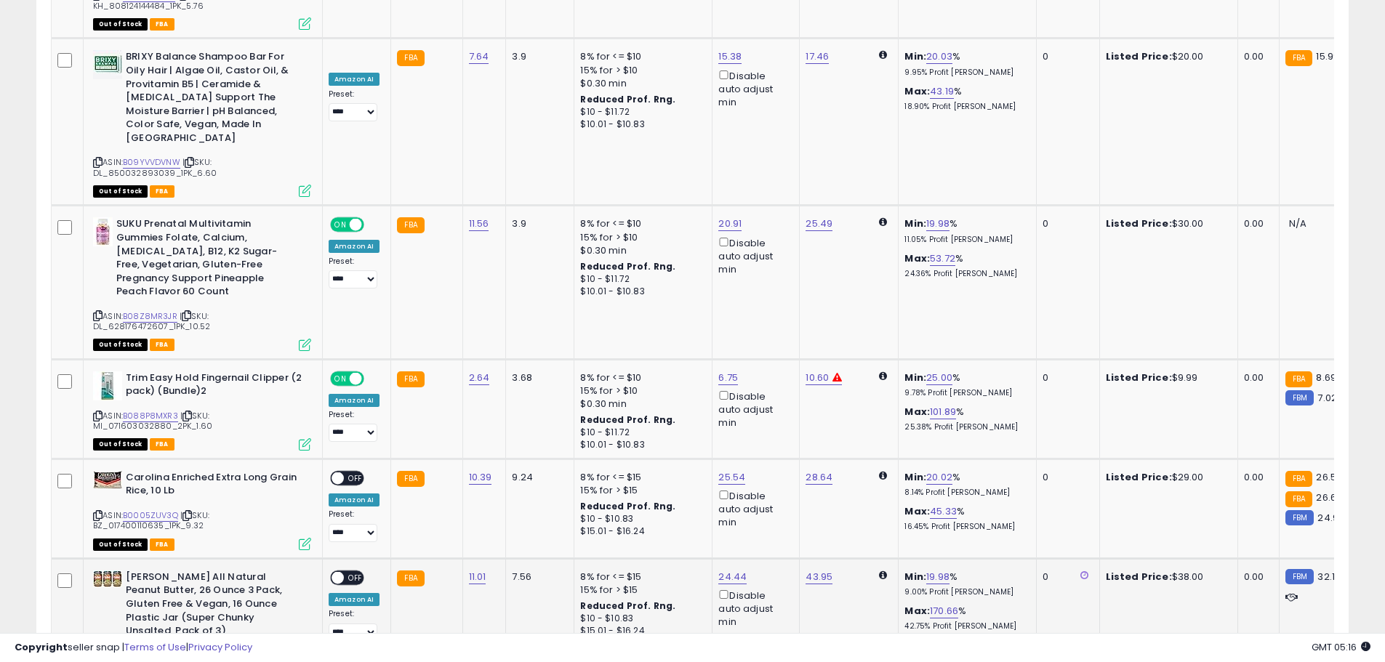
scroll to position [2784, 0]
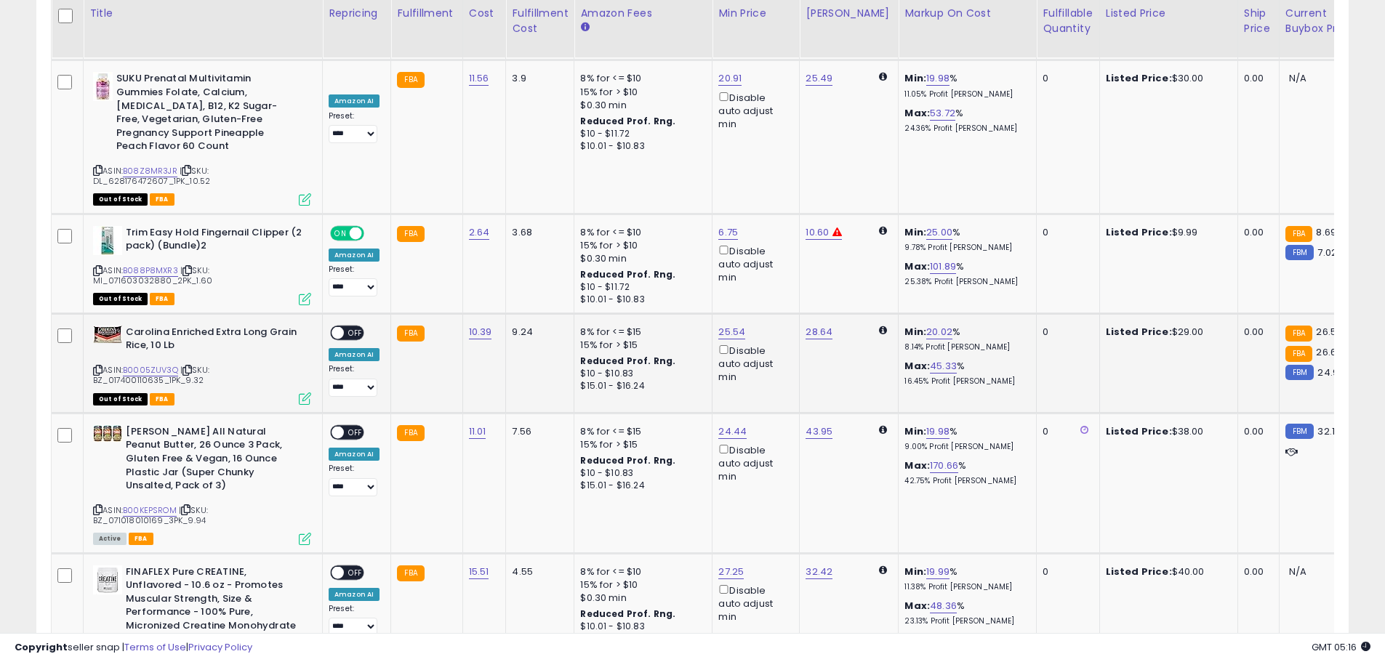
click at [340, 326] on span at bounding box center [337, 332] width 12 height 12
click at [339, 413] on td "**********" at bounding box center [357, 483] width 68 height 140
click at [344, 426] on span "OFF" at bounding box center [355, 432] width 23 height 12
click at [335, 566] on span at bounding box center [337, 572] width 12 height 12
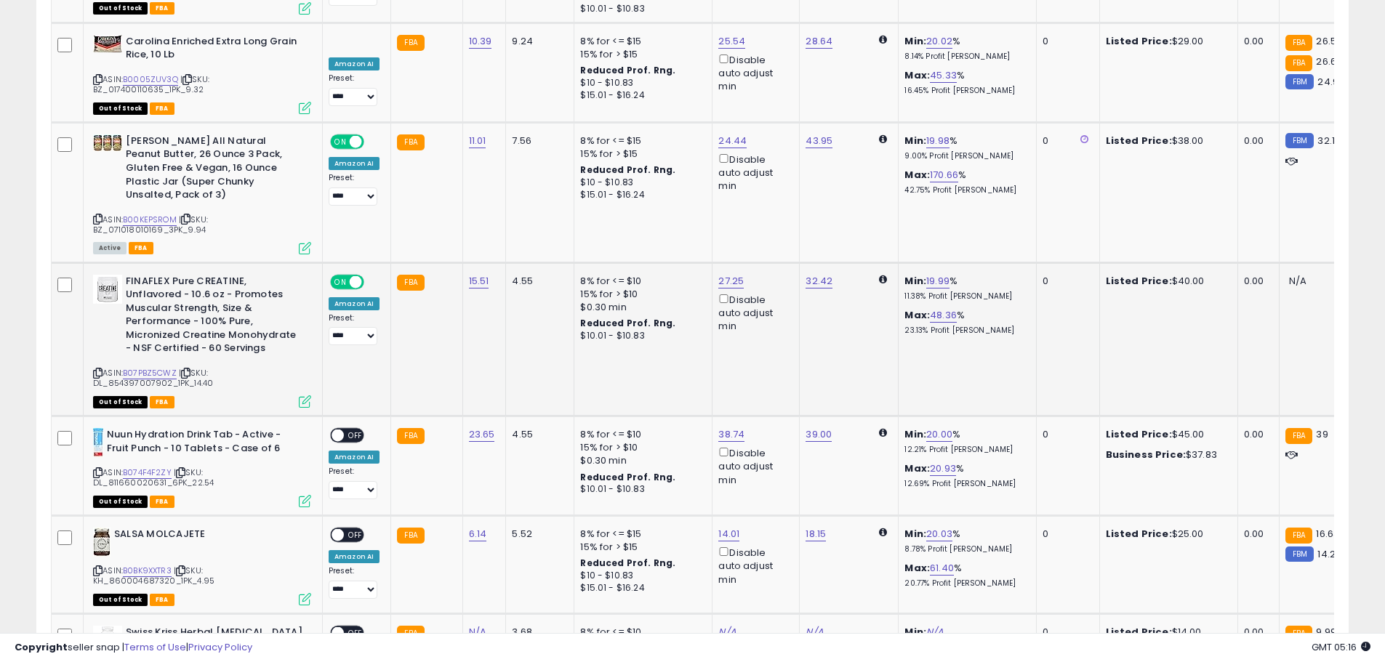
scroll to position [3147, 0]
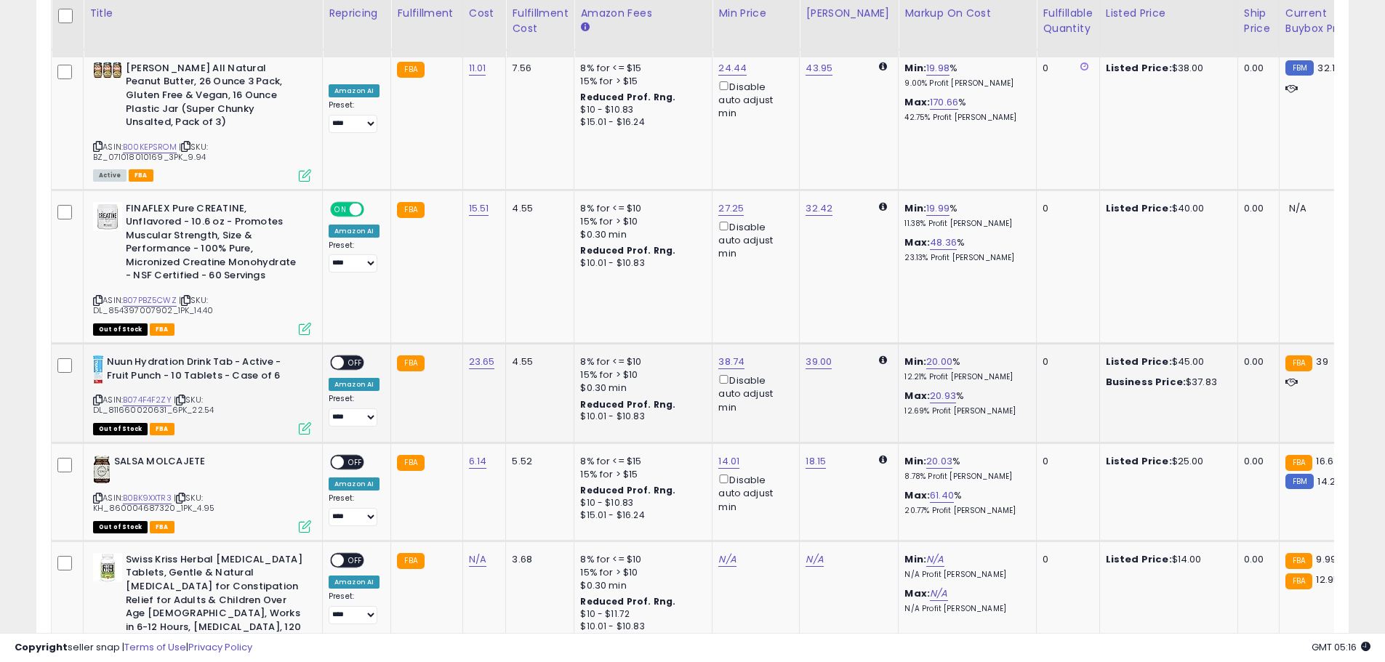
click at [333, 357] on span at bounding box center [337, 363] width 12 height 12
click at [332, 456] on div "ON OFF" at bounding box center [331, 462] width 34 height 12
click at [331, 456] on span "ON" at bounding box center [323, 462] width 18 height 12
click at [337, 456] on span at bounding box center [337, 462] width 12 height 12
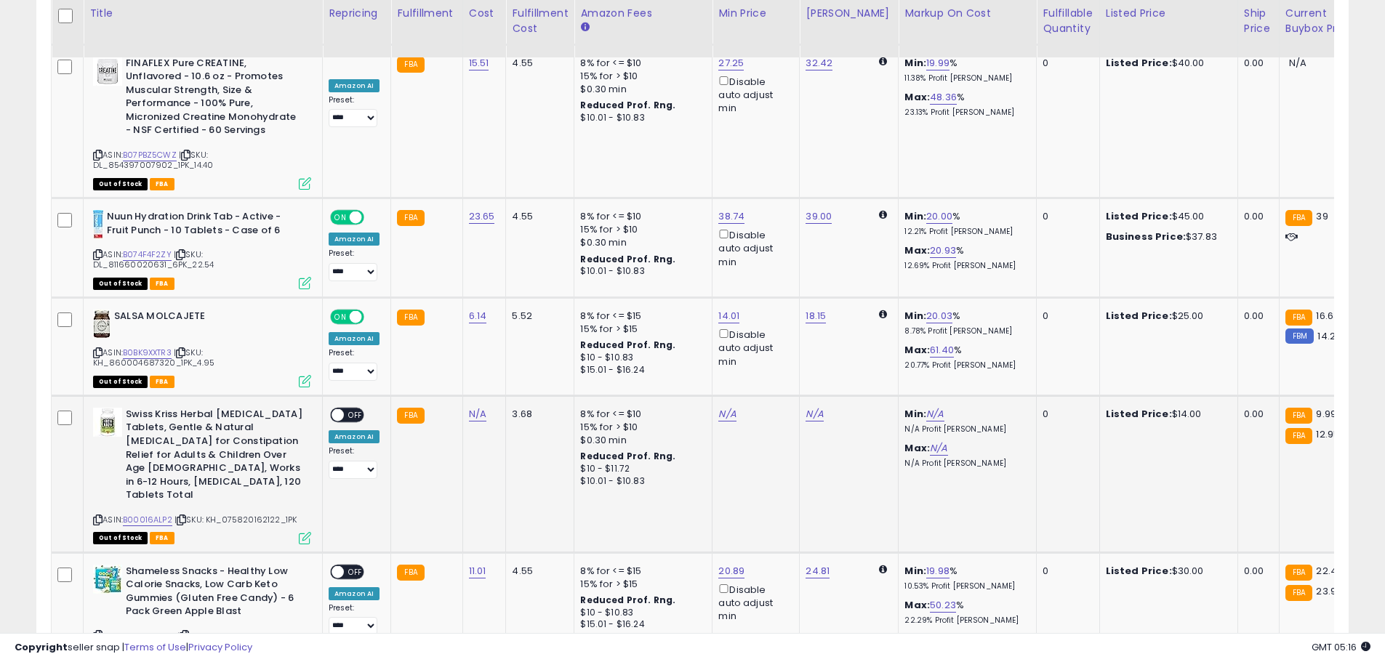
scroll to position [3438, 0]
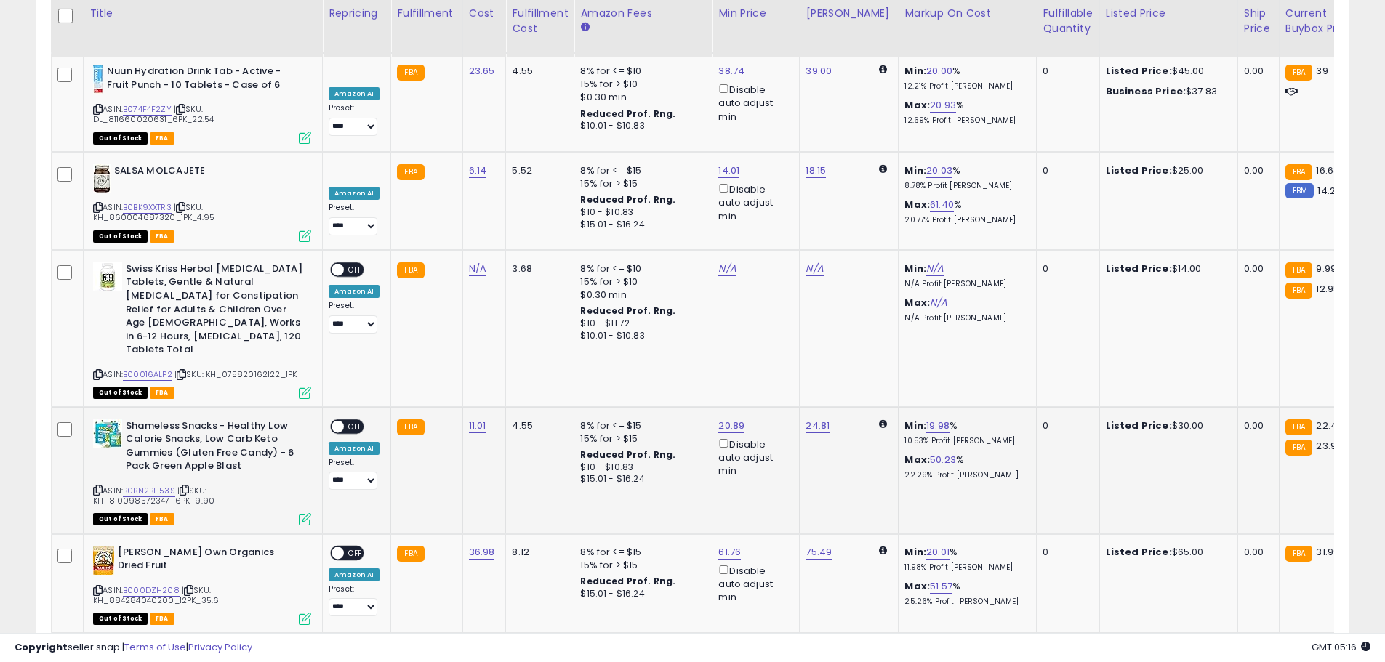
click at [341, 420] on span at bounding box center [337, 426] width 12 height 12
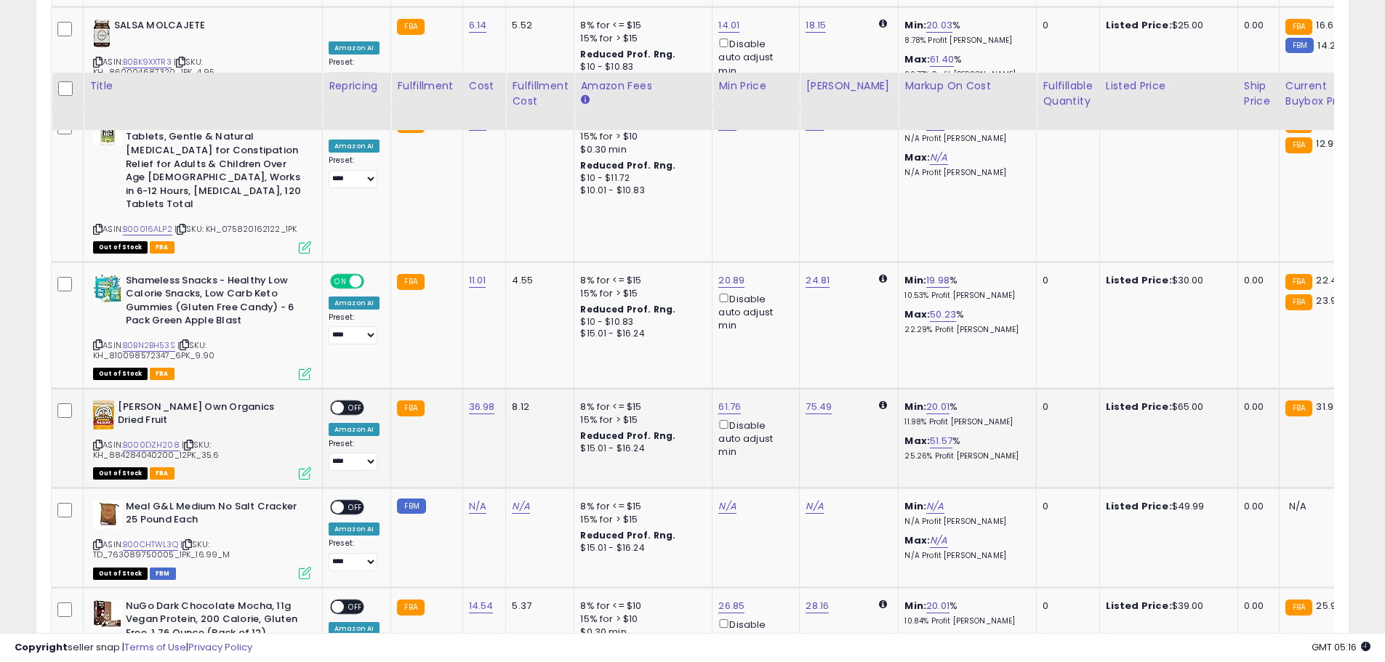
scroll to position [3656, 0]
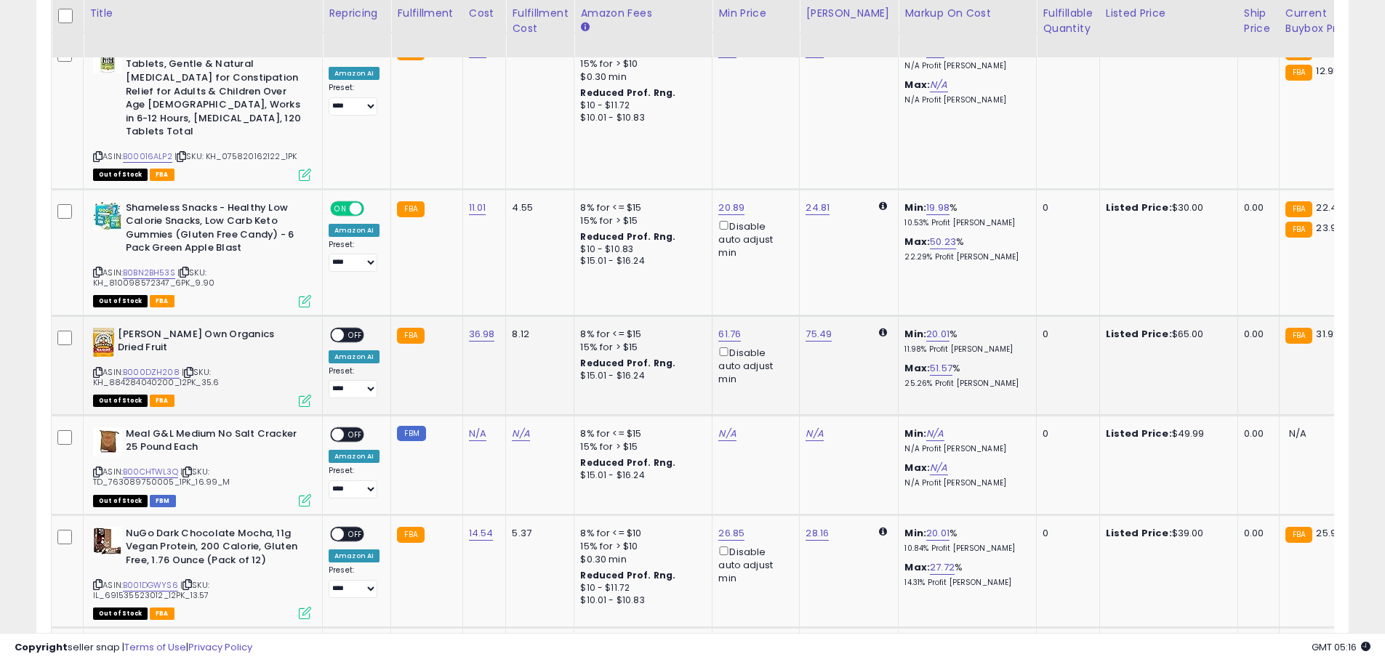
click at [335, 329] on span at bounding box center [337, 335] width 12 height 12
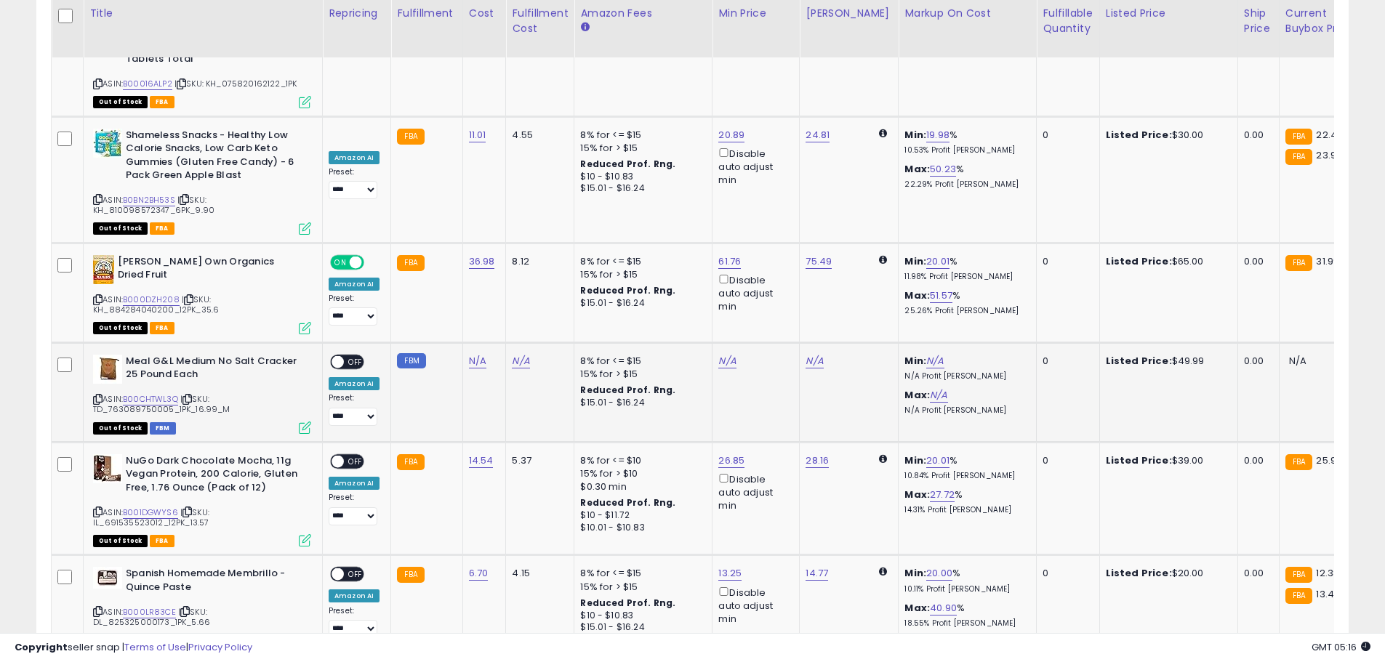
scroll to position [3802, 0]
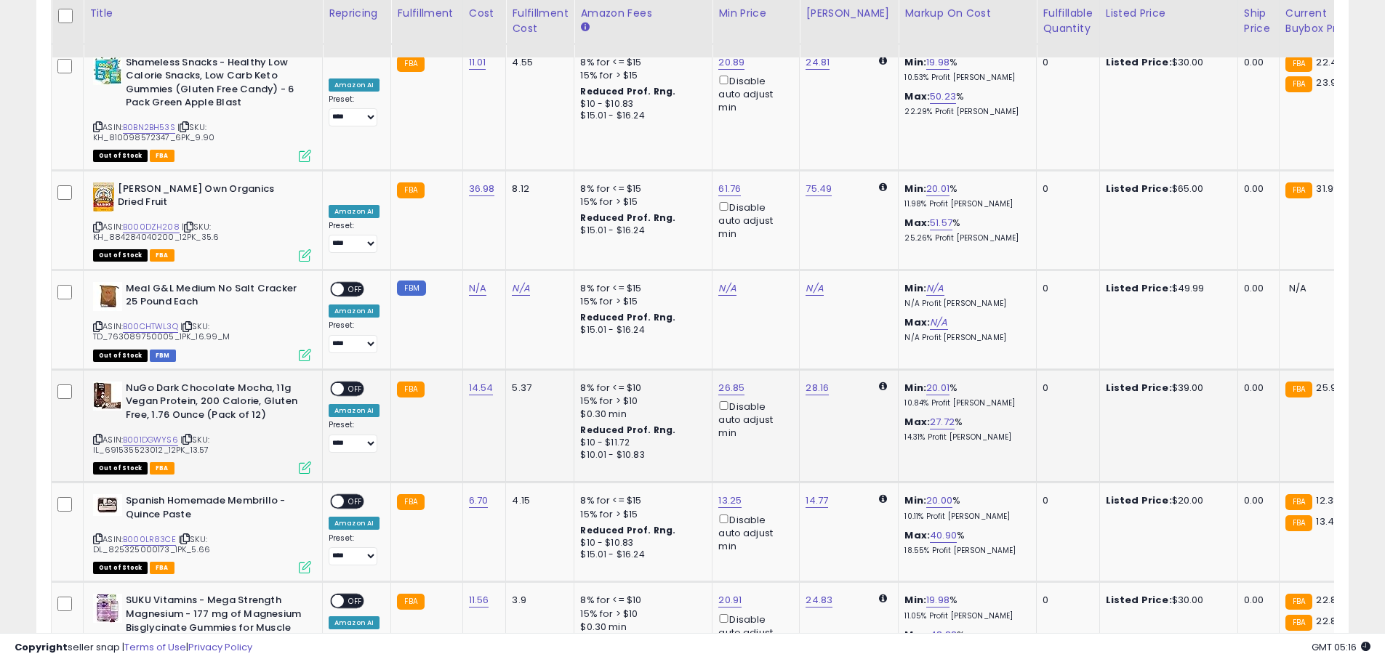
click at [339, 382] on span at bounding box center [337, 388] width 12 height 12
click at [339, 496] on span at bounding box center [337, 502] width 12 height 12
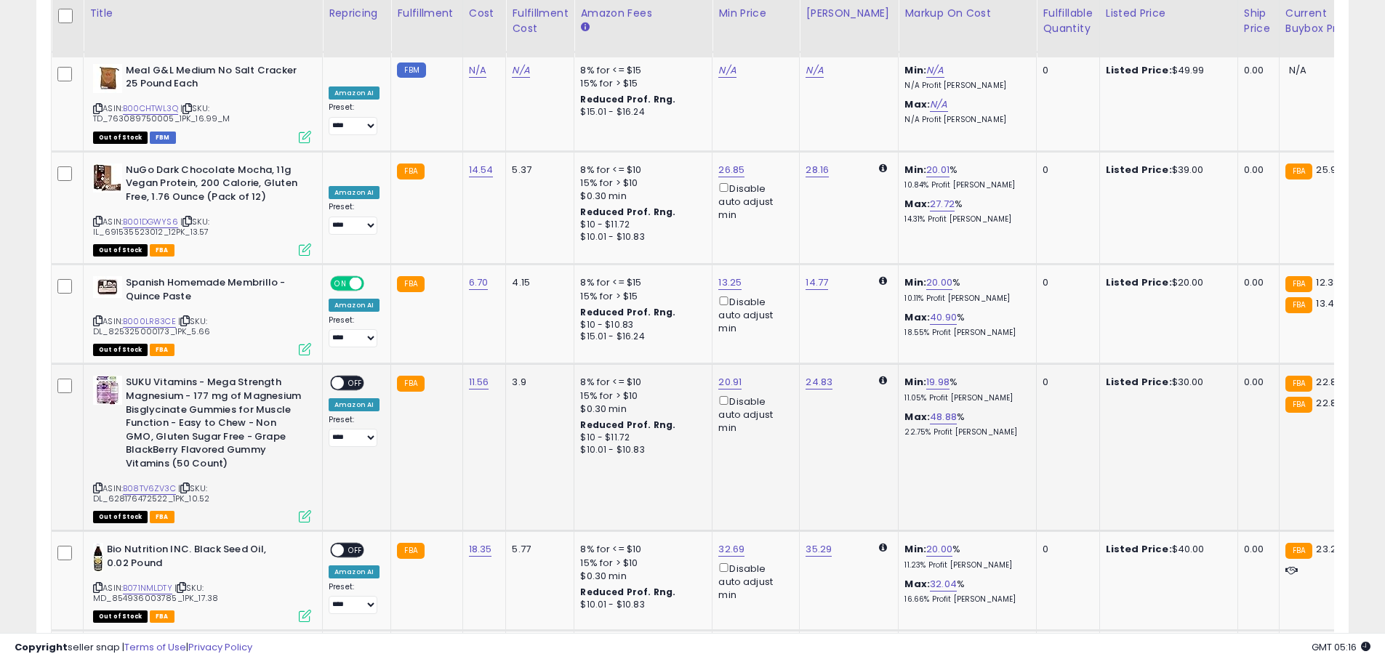
click at [337, 377] on span at bounding box center [337, 383] width 12 height 12
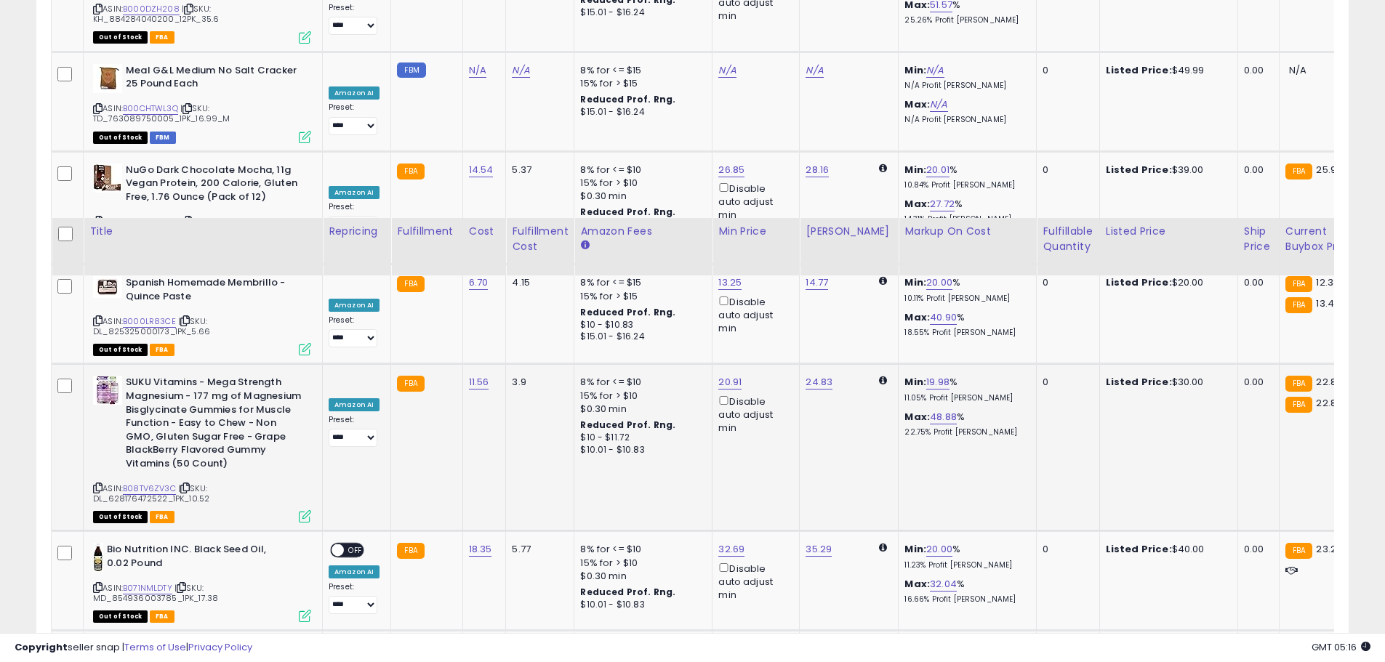
scroll to position [4238, 0]
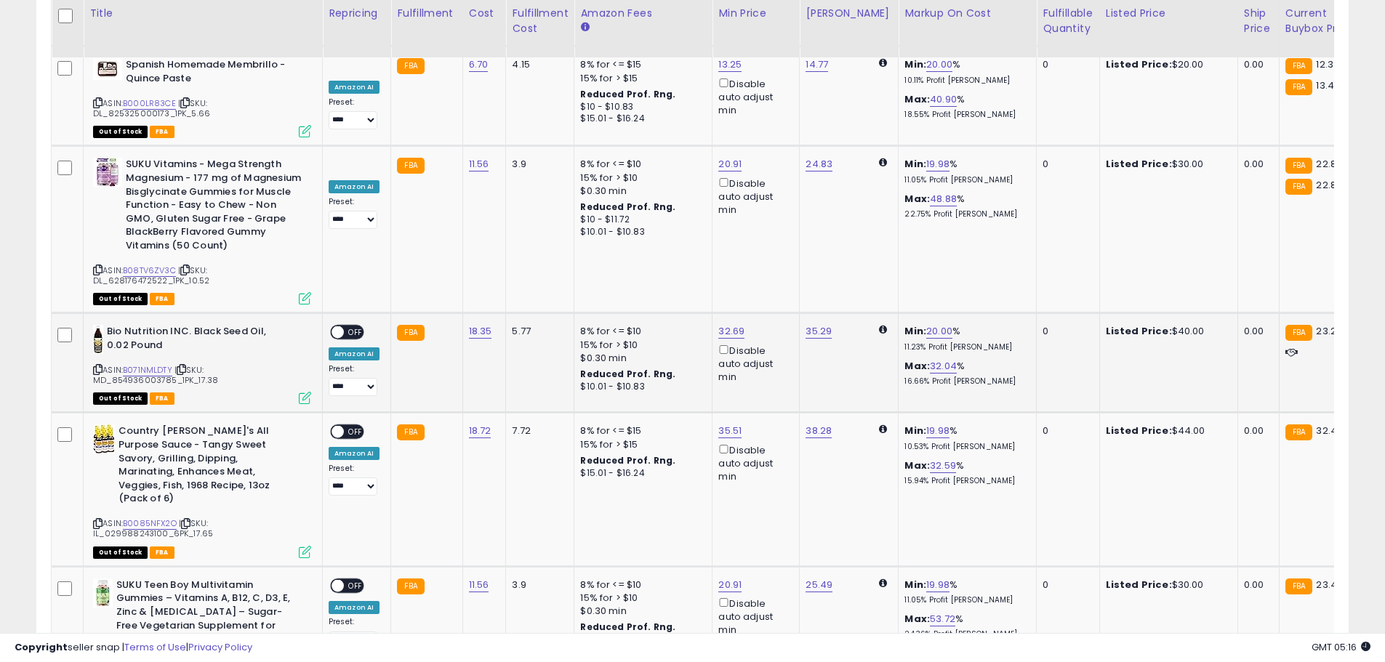
click at [342, 326] on span at bounding box center [337, 332] width 12 height 12
click at [337, 426] on span at bounding box center [337, 432] width 12 height 12
click at [339, 579] on span at bounding box center [337, 585] width 12 height 12
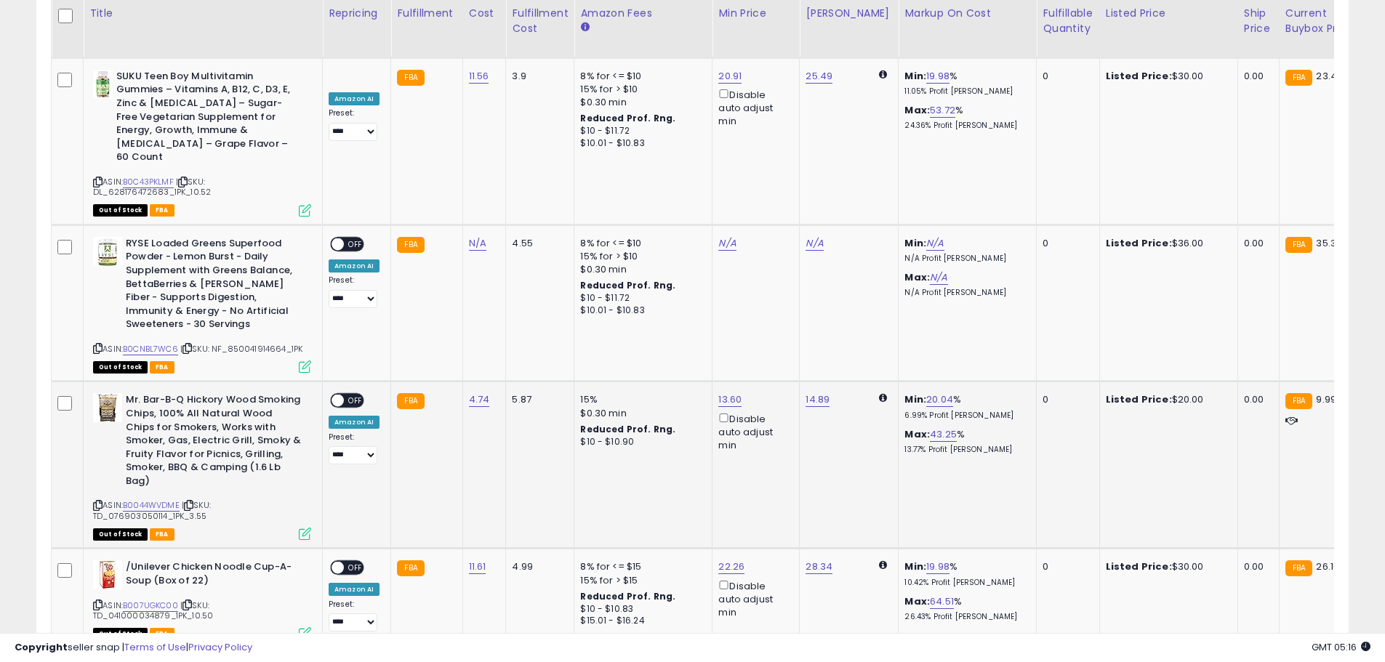
scroll to position [4819, 0]
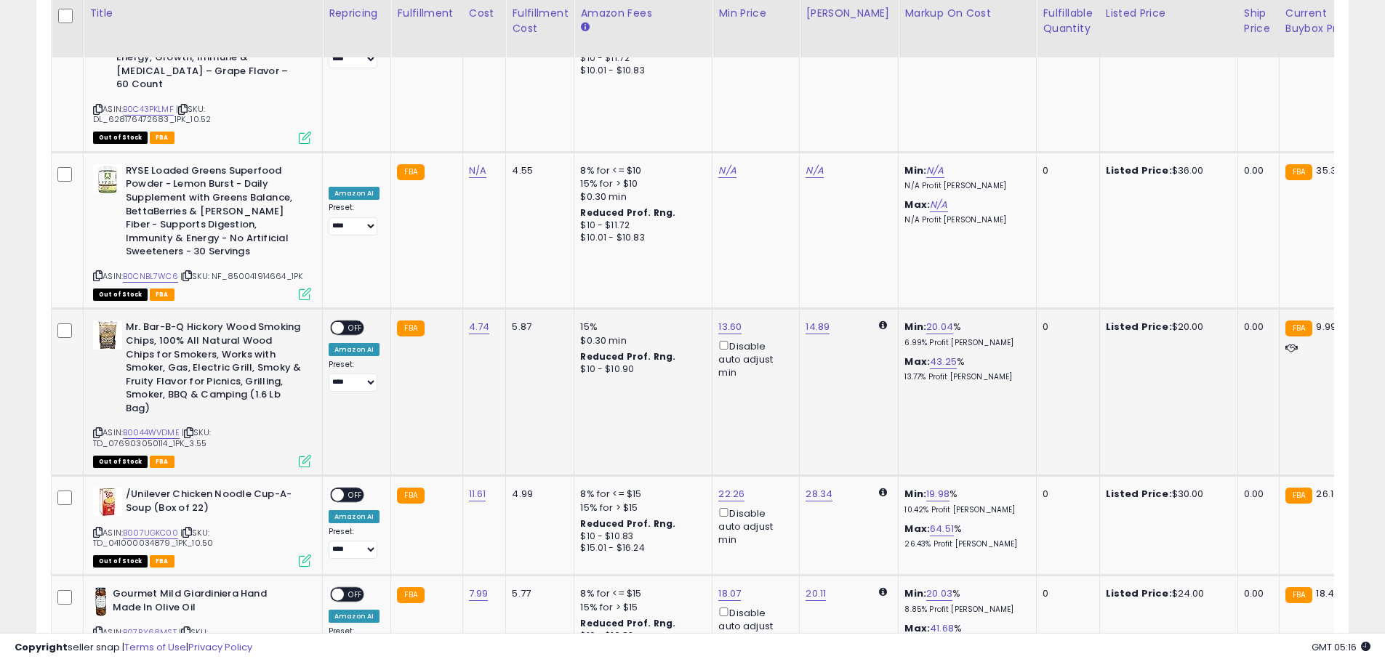
click at [344, 322] on span "OFF" at bounding box center [355, 328] width 23 height 12
click at [338, 489] on span at bounding box center [337, 495] width 12 height 12
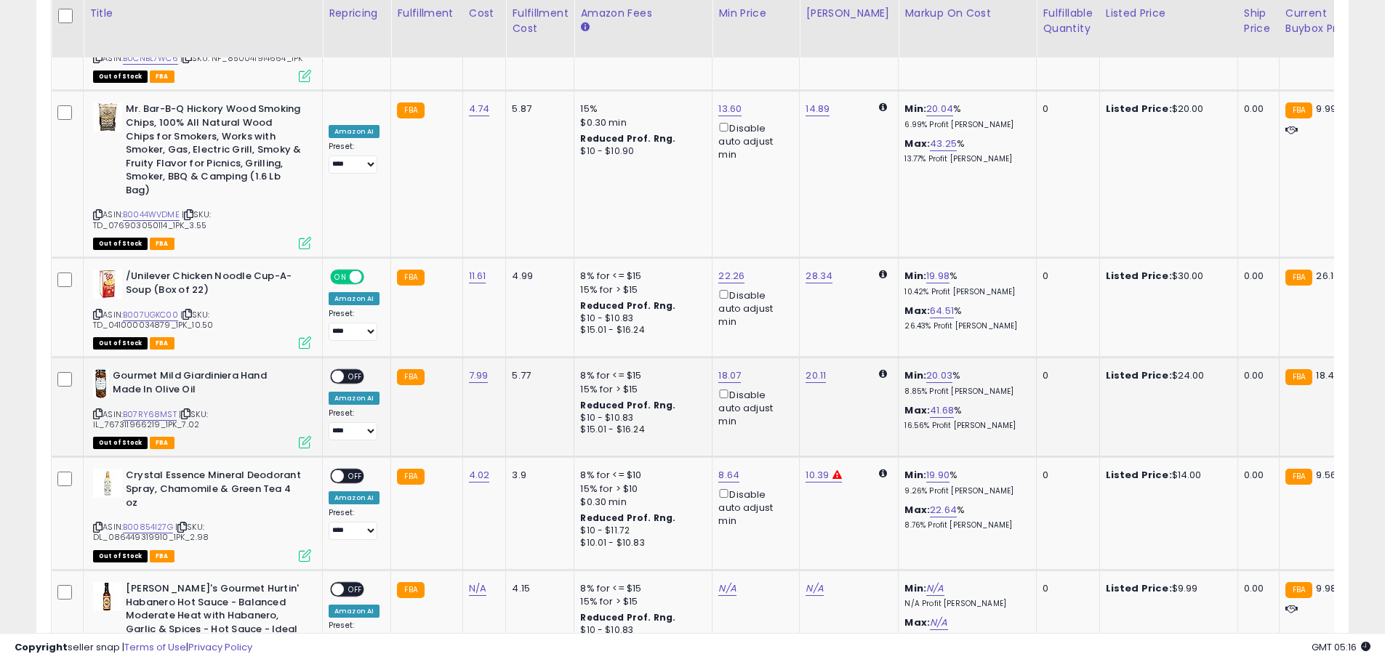
click at [344, 371] on span "OFF" at bounding box center [355, 377] width 23 height 12
click at [336, 470] on span at bounding box center [337, 476] width 12 height 12
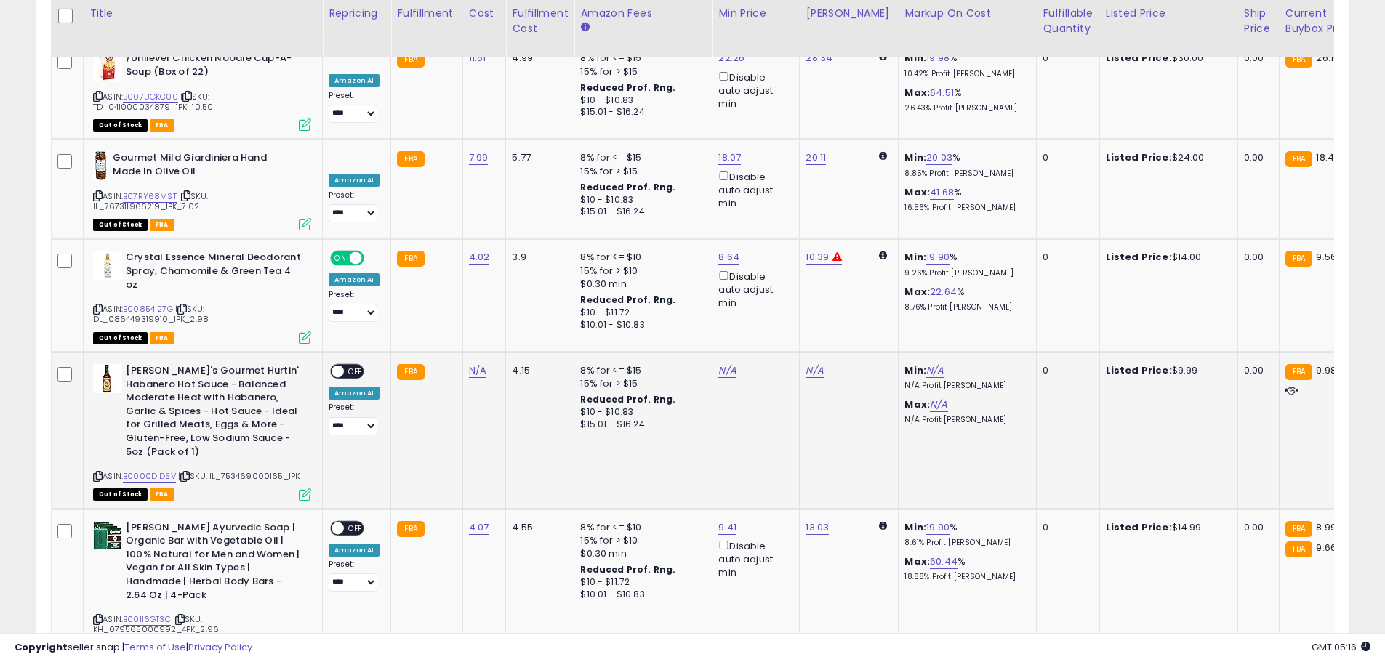
click at [342, 366] on span at bounding box center [337, 372] width 12 height 12
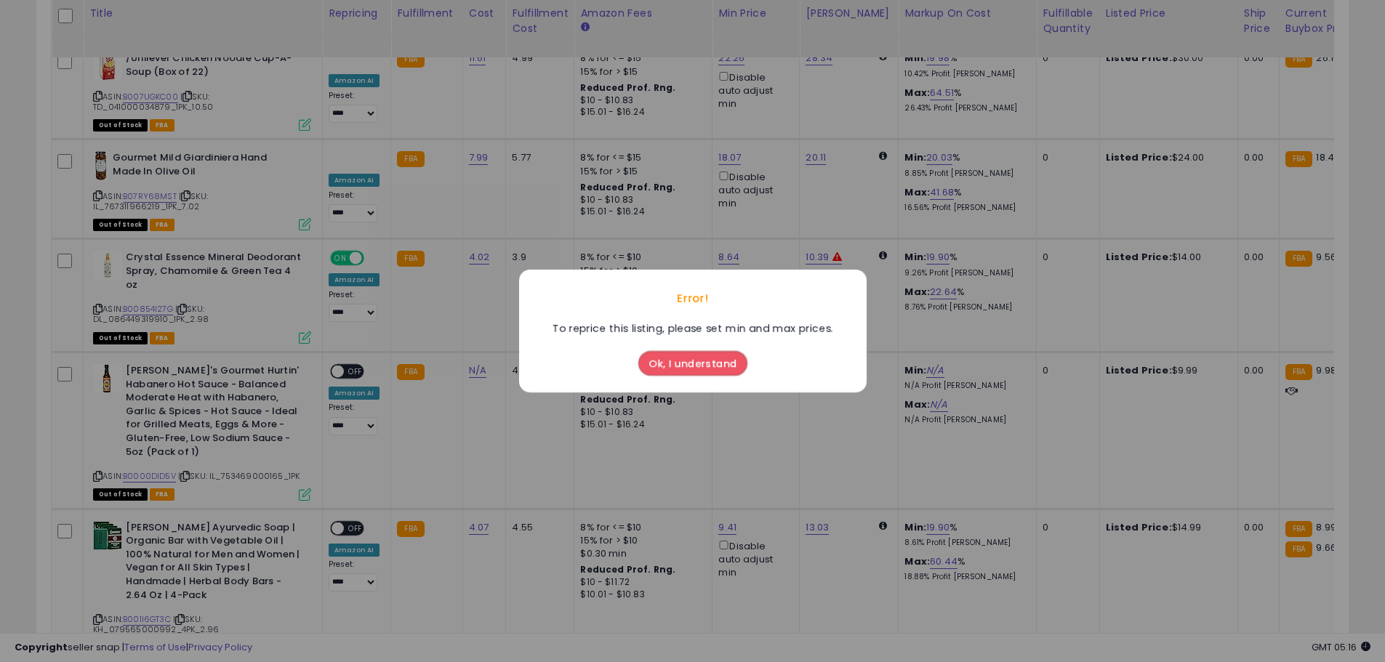
click at [655, 366] on button "Ok, I understand" at bounding box center [692, 363] width 109 height 25
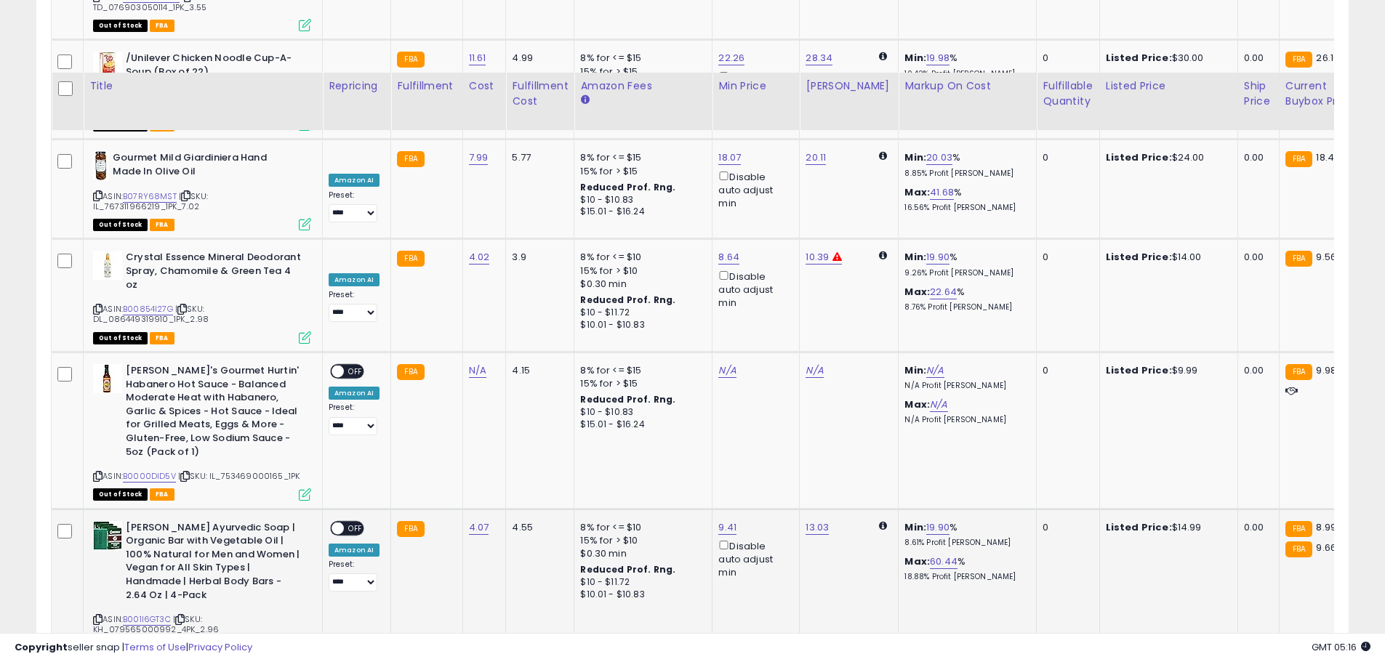
scroll to position [5401, 0]
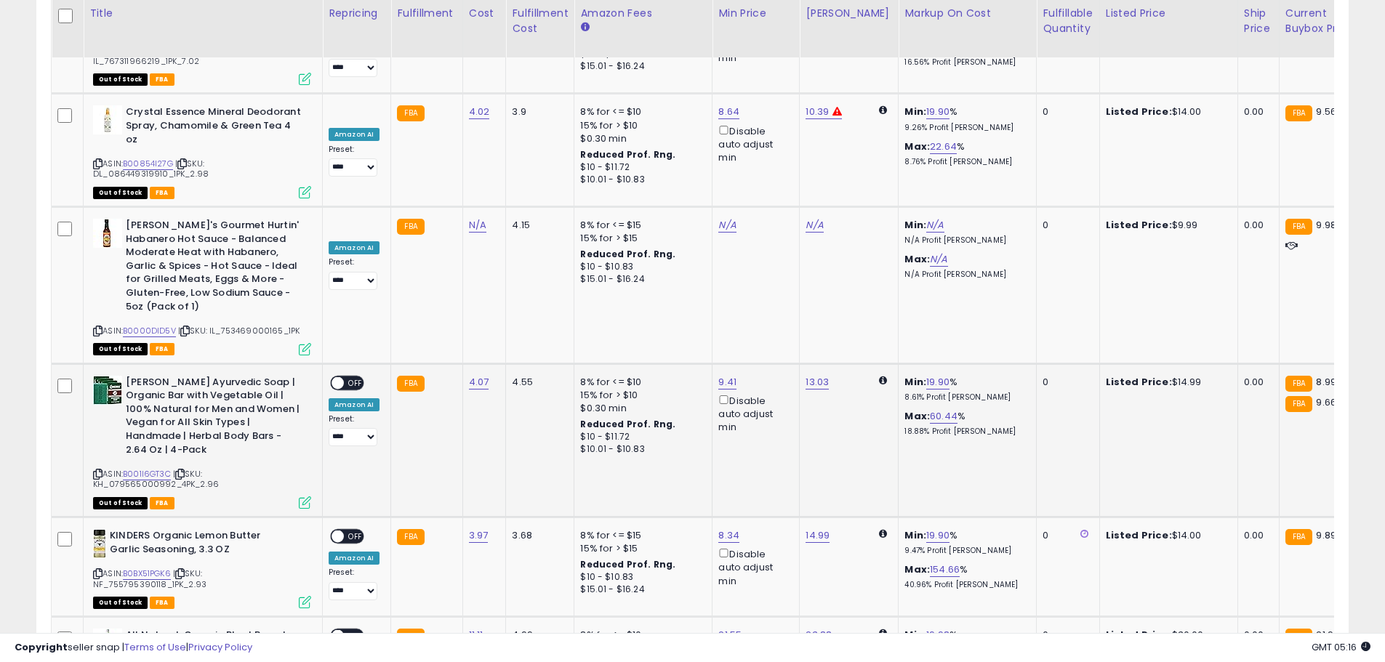
click at [337, 377] on span at bounding box center [337, 383] width 12 height 12
click at [338, 531] on span at bounding box center [337, 537] width 12 height 12
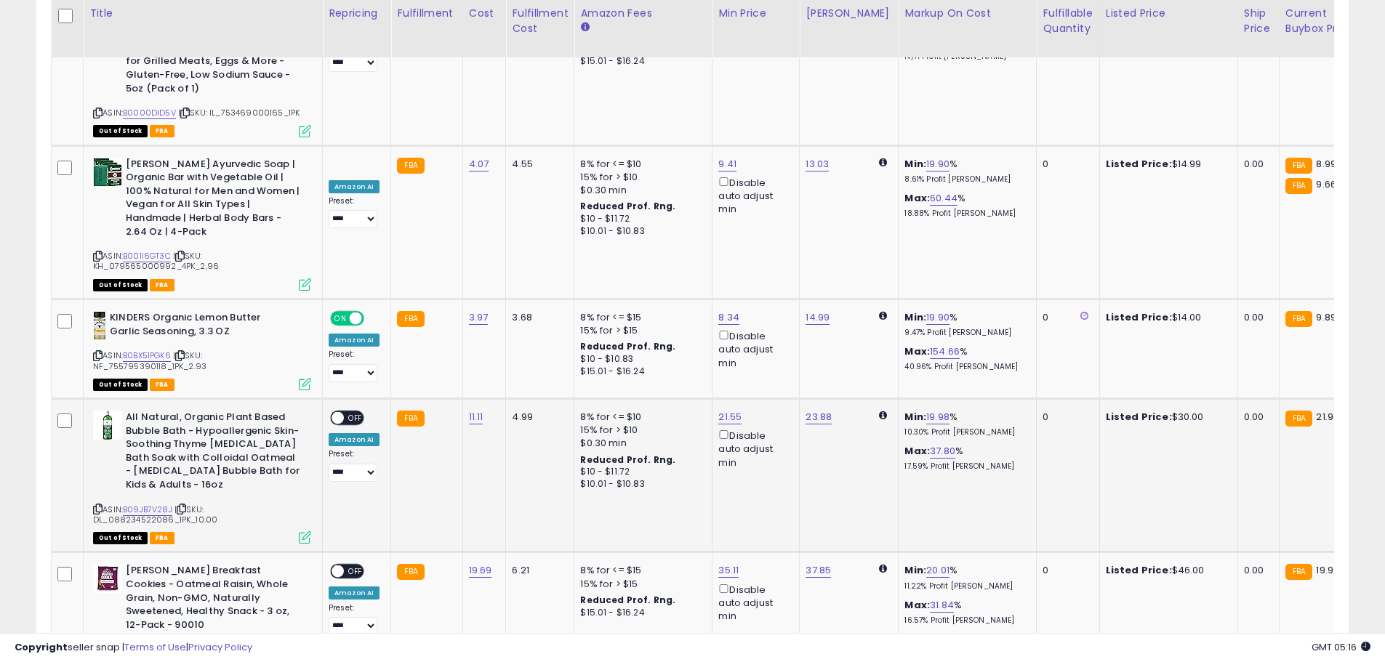
click at [344, 412] on div "ON OFF" at bounding box center [331, 418] width 34 height 12
click at [336, 412] on span at bounding box center [337, 418] width 12 height 12
click at [337, 564] on div "ON OFF" at bounding box center [347, 571] width 34 height 15
click at [337, 566] on span at bounding box center [337, 572] width 12 height 12
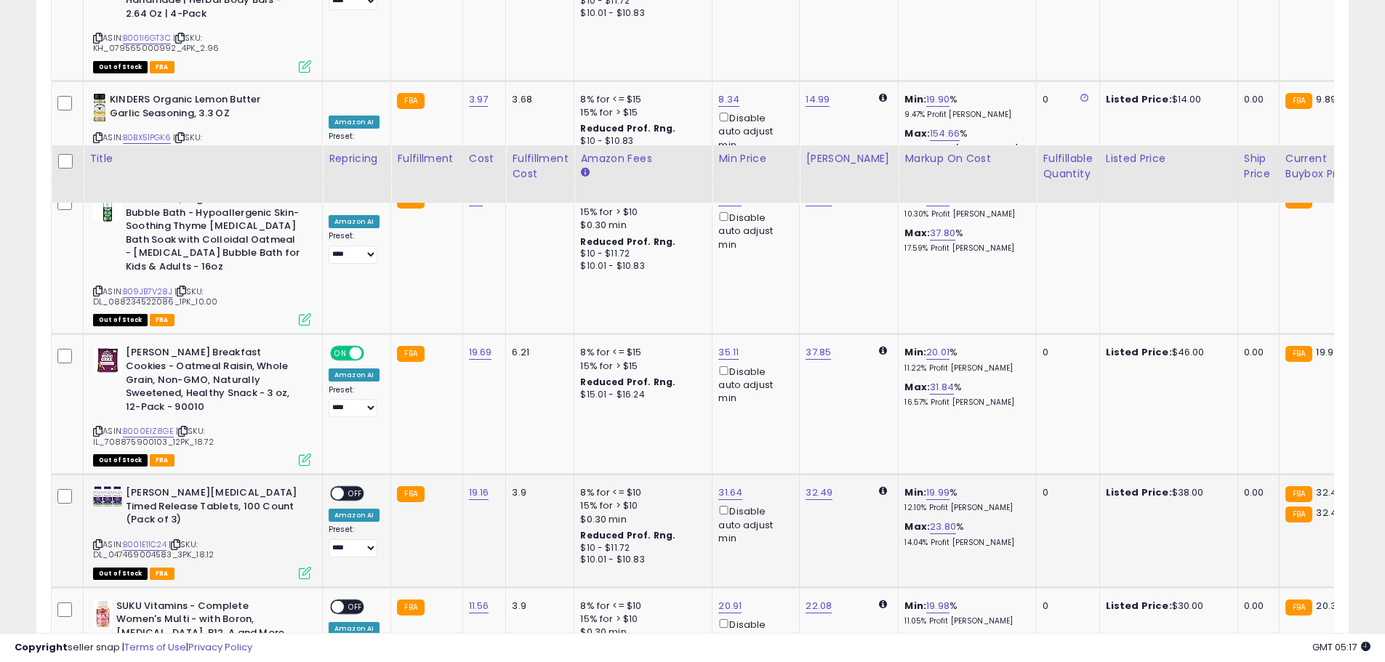
scroll to position [5982, 0]
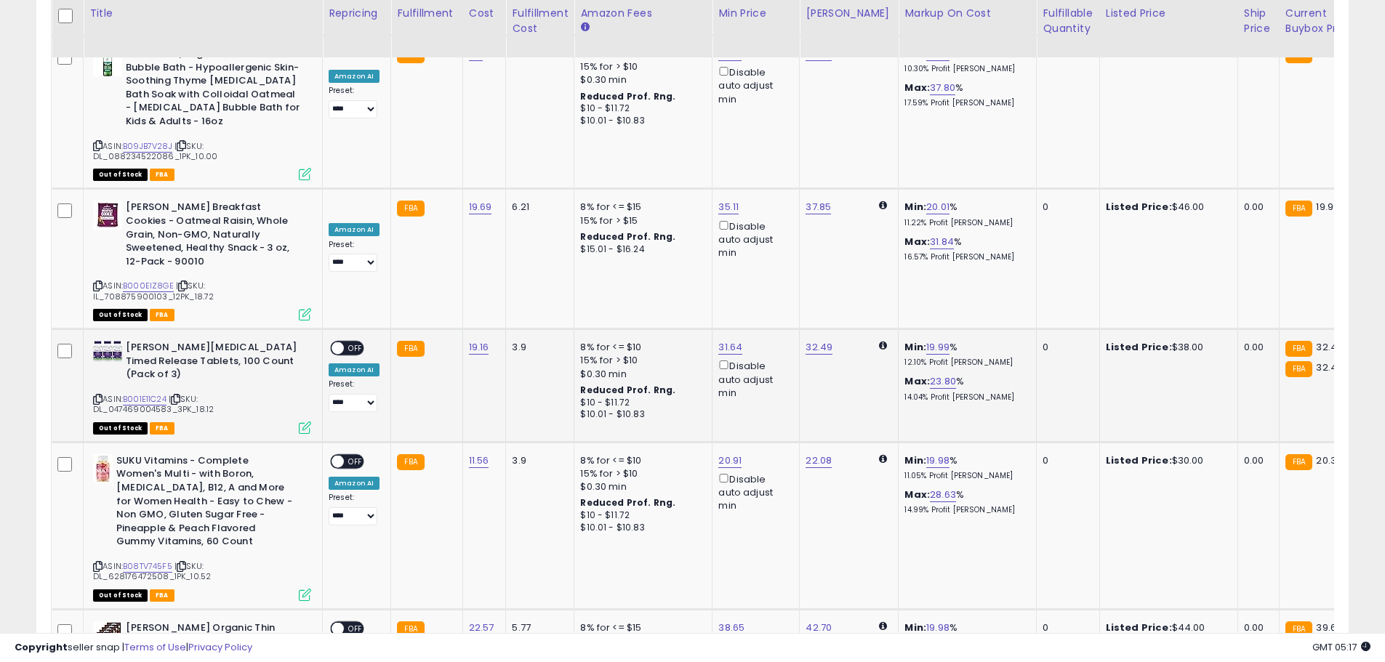
click at [337, 342] on span at bounding box center [337, 348] width 12 height 12
click at [336, 455] on span at bounding box center [337, 461] width 12 height 12
click at [339, 622] on span at bounding box center [337, 628] width 12 height 12
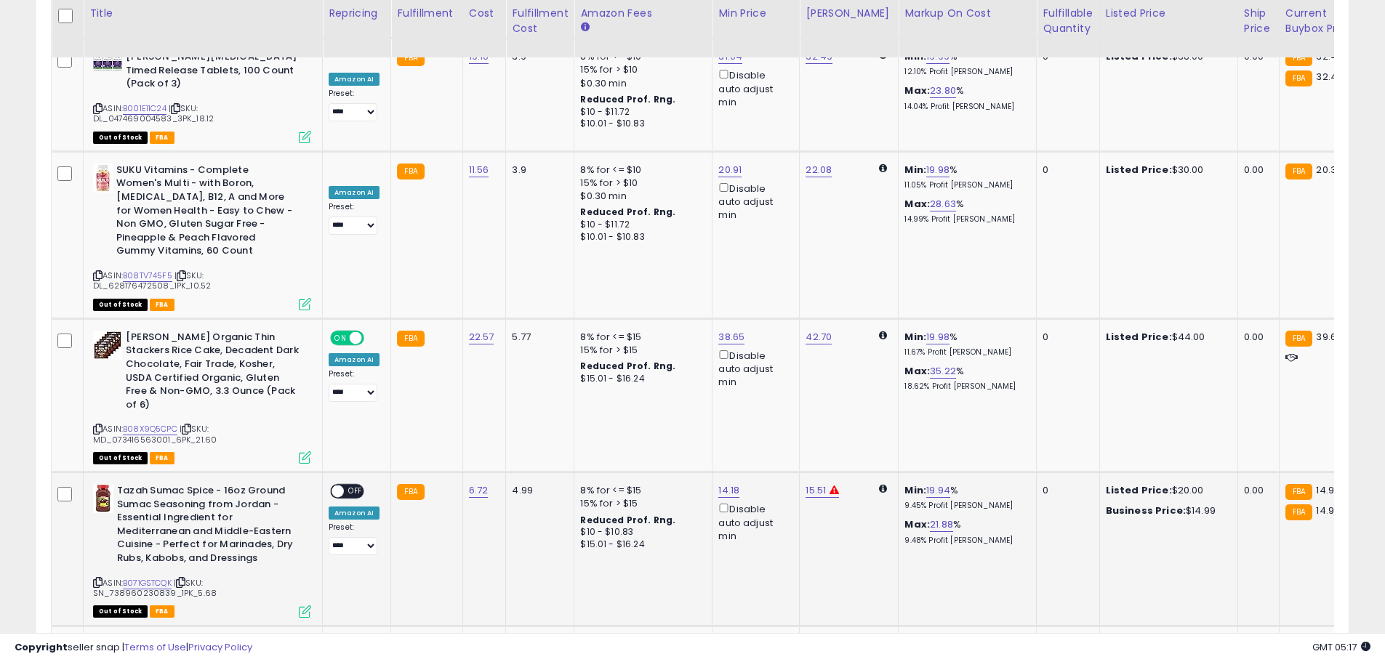
click at [337, 486] on span at bounding box center [337, 492] width 12 height 12
click at [337, 639] on span at bounding box center [337, 645] width 12 height 12
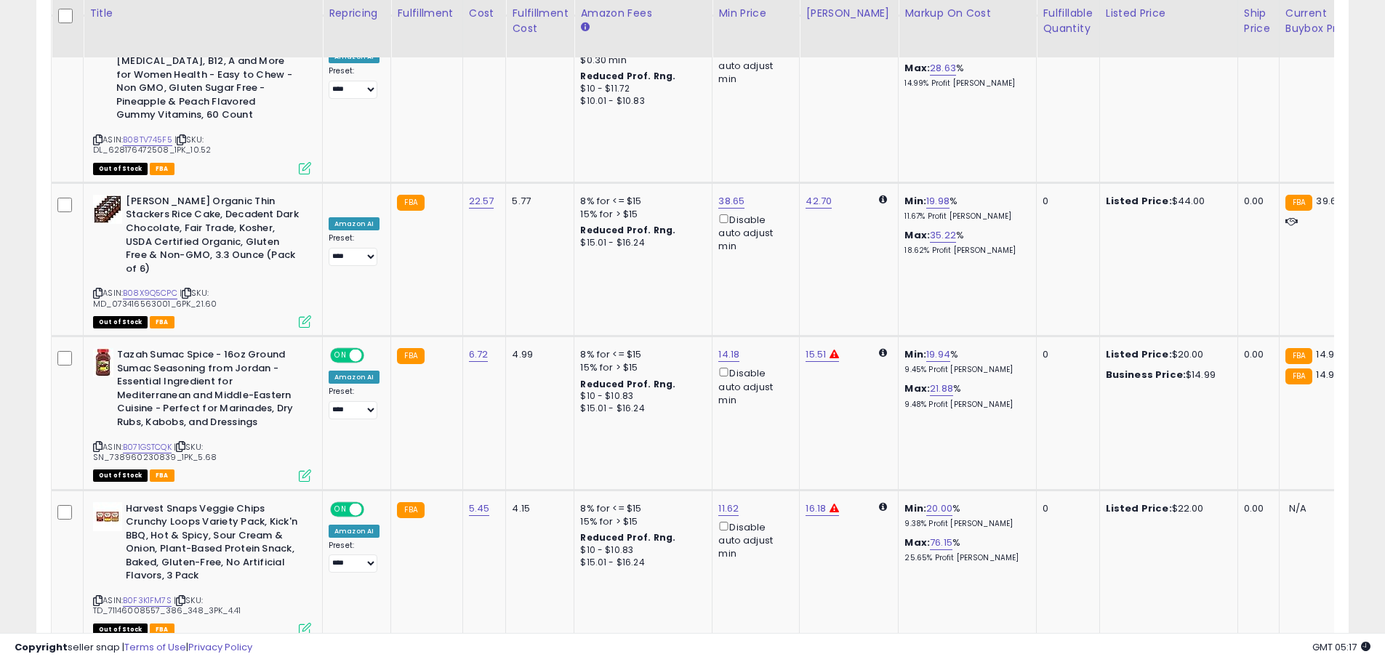
click at [339, 656] on span at bounding box center [337, 662] width 12 height 12
click at [813, 502] on link "16.18" at bounding box center [815, 509] width 20 height 15
drag, startPoint x: 770, startPoint y: 241, endPoint x: 663, endPoint y: 238, distance: 106.9
type input "*****"
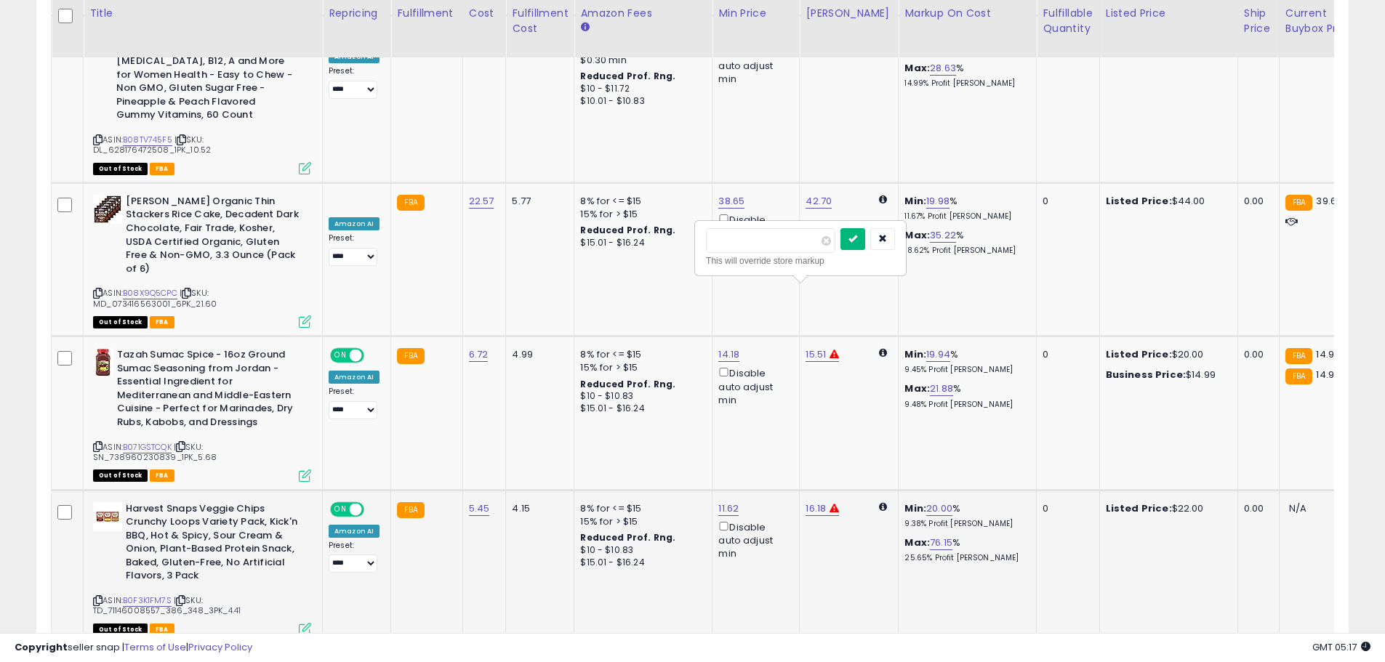
click at [865, 246] on button "submit" at bounding box center [852, 239] width 25 height 22
click at [809, 347] on link "15.51" at bounding box center [815, 354] width 20 height 15
click at [739, 92] on input "*****" at bounding box center [770, 87] width 129 height 25
drag, startPoint x: 754, startPoint y: 84, endPoint x: 661, endPoint y: 83, distance: 93.1
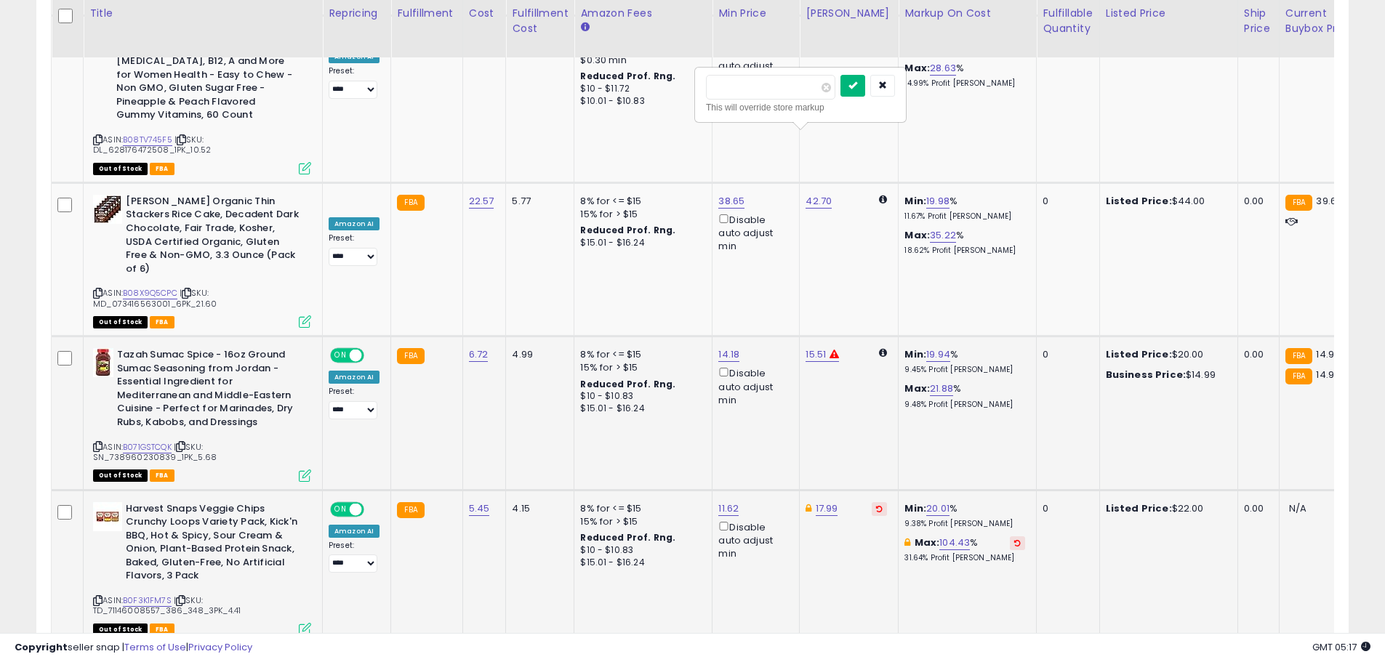
type input "*****"
click at [865, 78] on button "submit" at bounding box center [852, 86] width 25 height 22
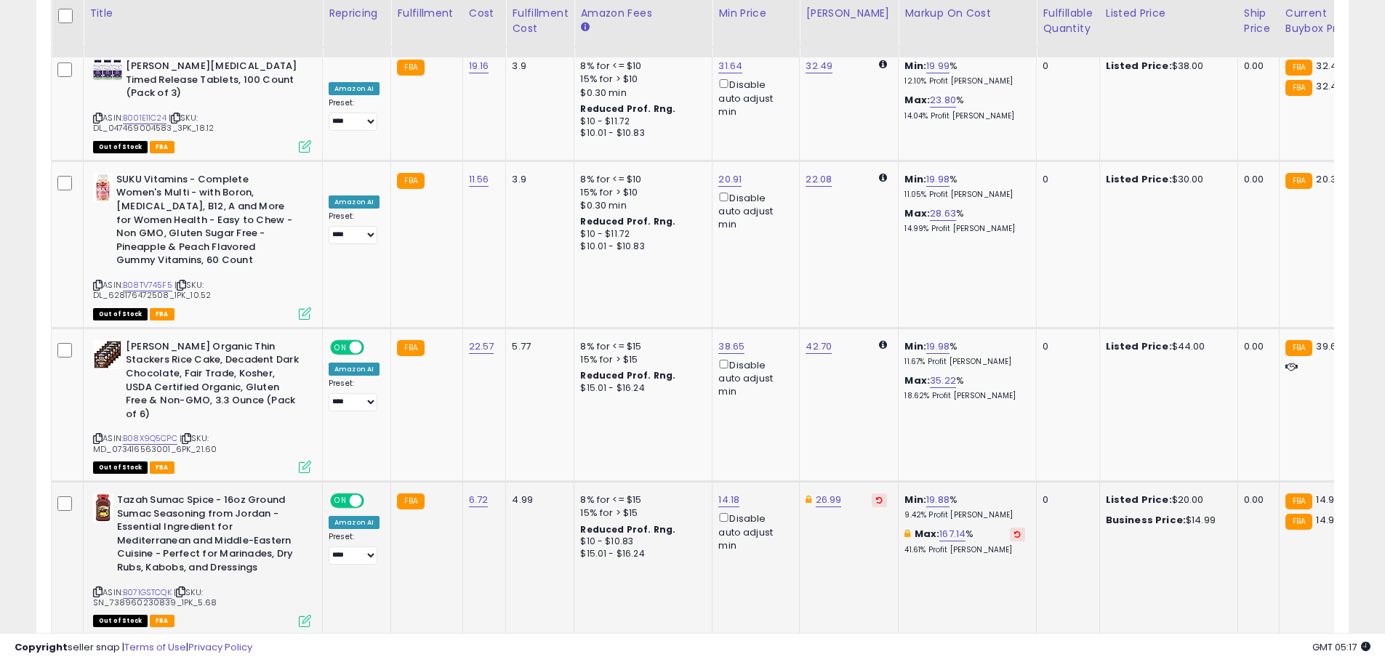
scroll to position [6191, 0]
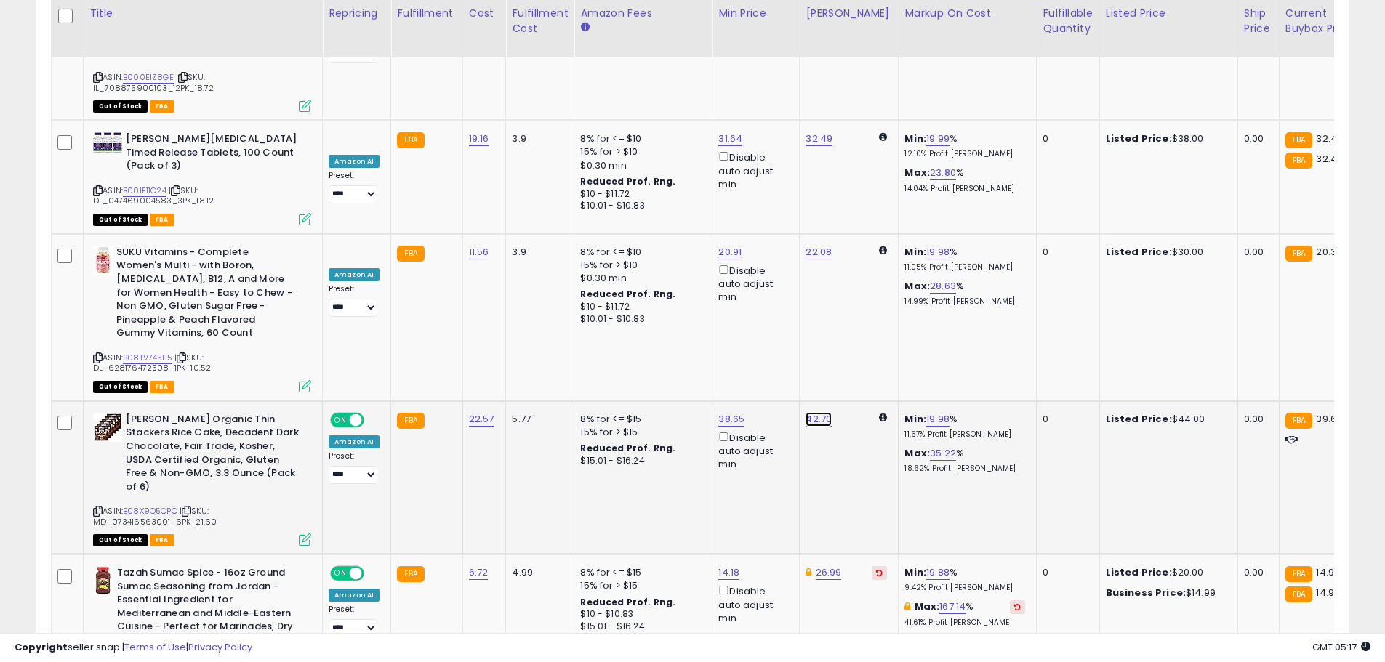
click at [816, 412] on link "42.70" at bounding box center [818, 419] width 26 height 15
drag, startPoint x: 774, startPoint y: 158, endPoint x: 696, endPoint y: 159, distance: 77.8
click at [696, 159] on div "***** This will override store markup" at bounding box center [802, 173] width 212 height 56
type input "*****"
click at [859, 161] on icon "submit" at bounding box center [854, 162] width 9 height 9
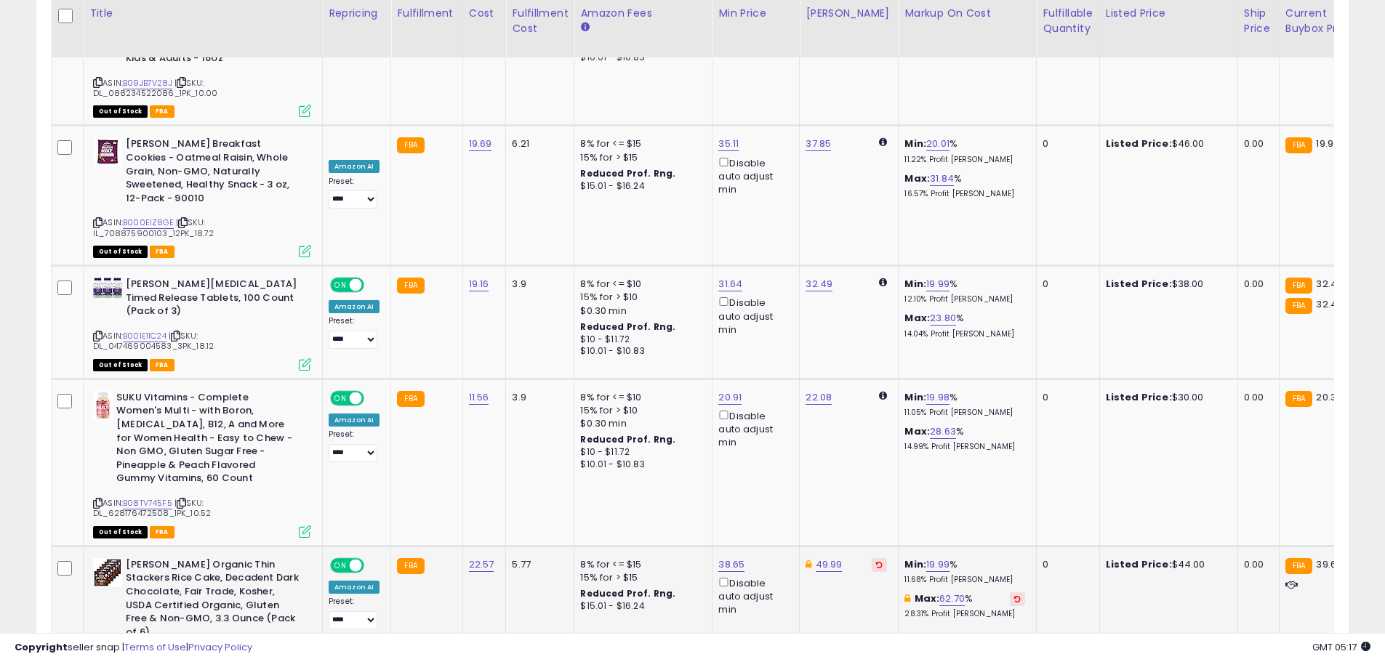
scroll to position [5973, 0]
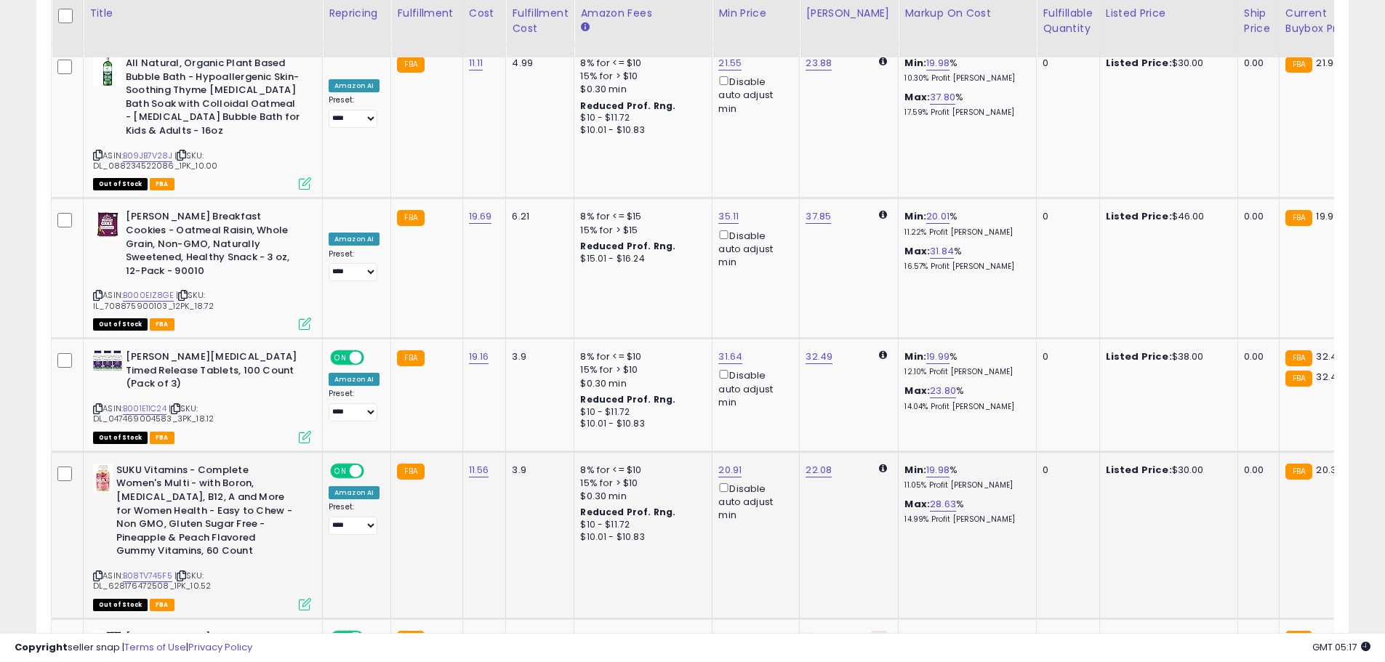
click at [818, 451] on td "22.08" at bounding box center [849, 534] width 99 height 167
click at [815, 463] on link "22.08" at bounding box center [818, 470] width 26 height 15
drag, startPoint x: 777, startPoint y: 220, endPoint x: 683, endPoint y: 212, distance: 94.2
type input "*****"
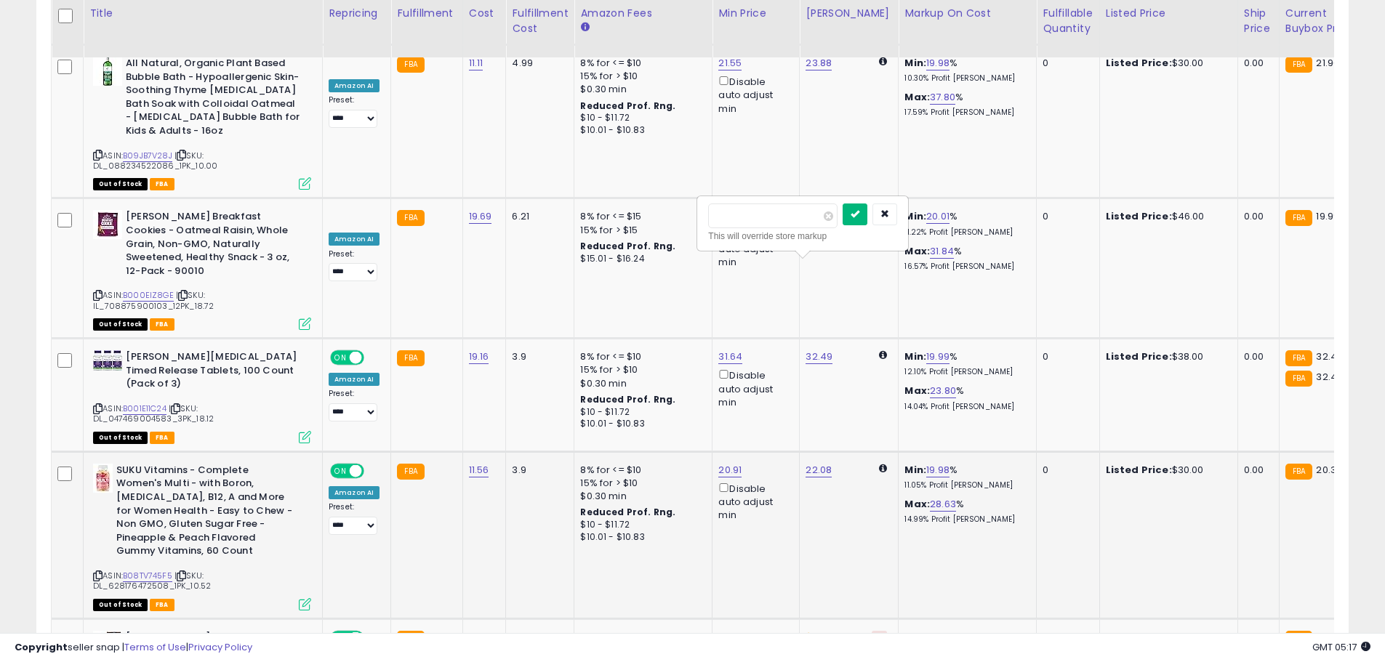
click at [867, 206] on button "submit" at bounding box center [854, 215] width 25 height 22
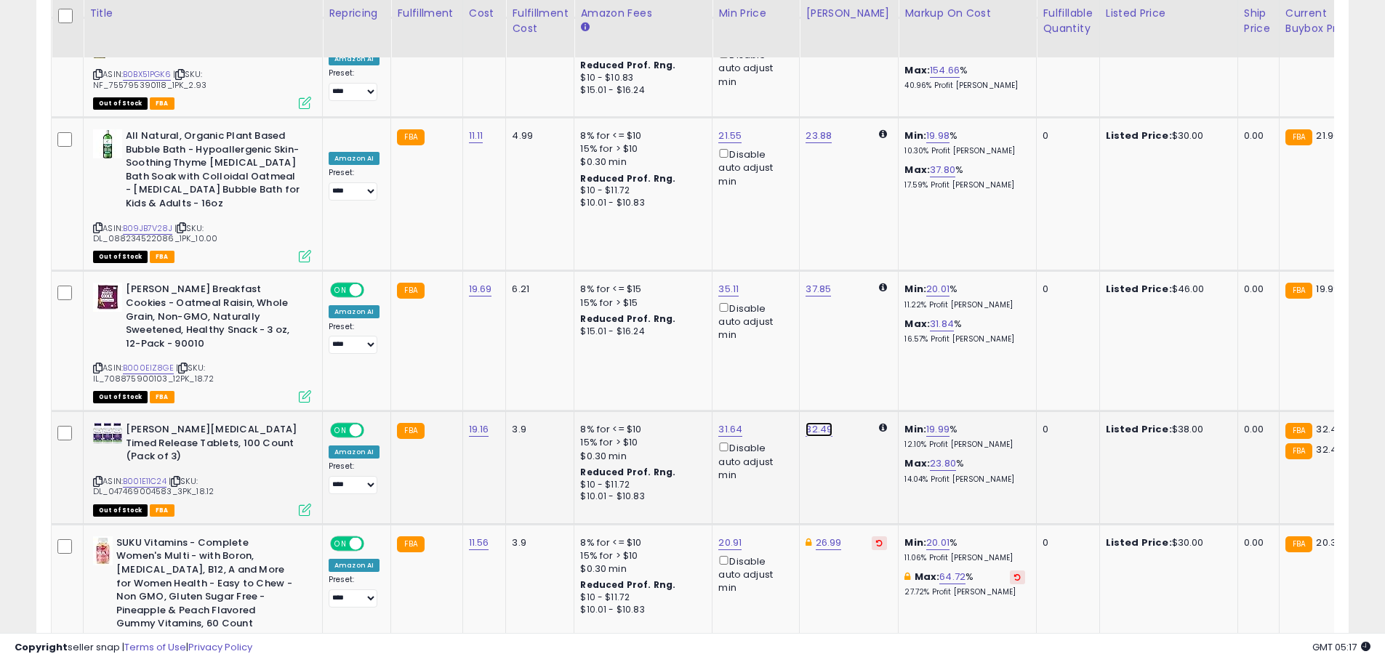
click at [811, 422] on link "32.49" at bounding box center [818, 429] width 27 height 15
drag, startPoint x: 751, startPoint y: 186, endPoint x: 637, endPoint y: 183, distance: 114.2
type input "*****"
click at [859, 184] on icon "submit" at bounding box center [854, 186] width 9 height 9
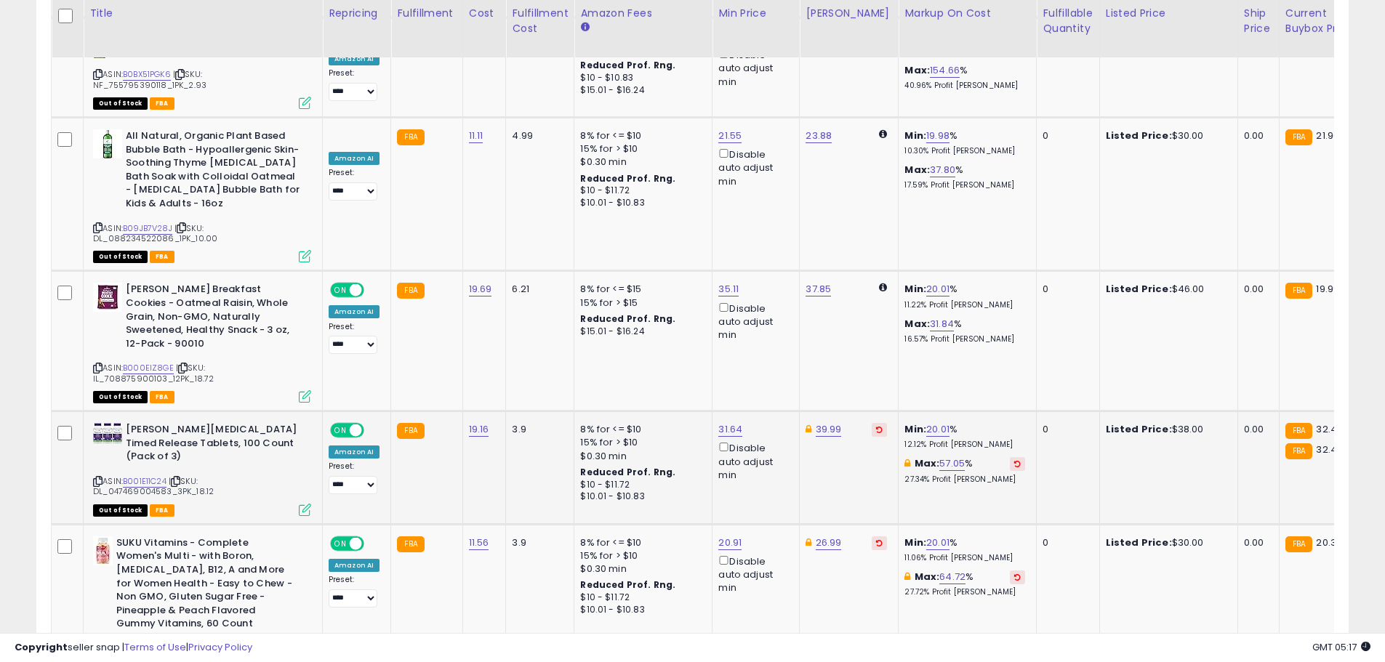
scroll to position [5755, 0]
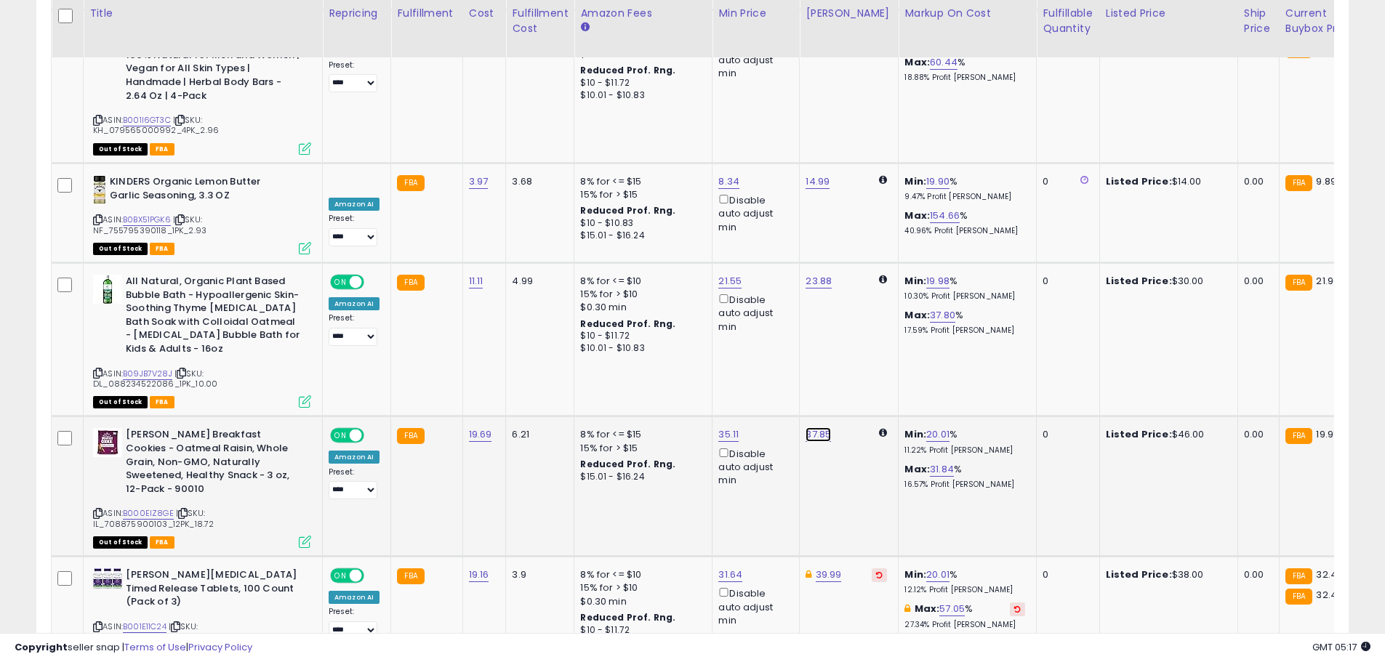
click at [815, 427] on link "37.85" at bounding box center [817, 434] width 25 height 15
drag, startPoint x: 760, startPoint y: 202, endPoint x: 669, endPoint y: 185, distance: 91.8
type input "*****"
click at [859, 203] on icon "submit" at bounding box center [854, 205] width 9 height 9
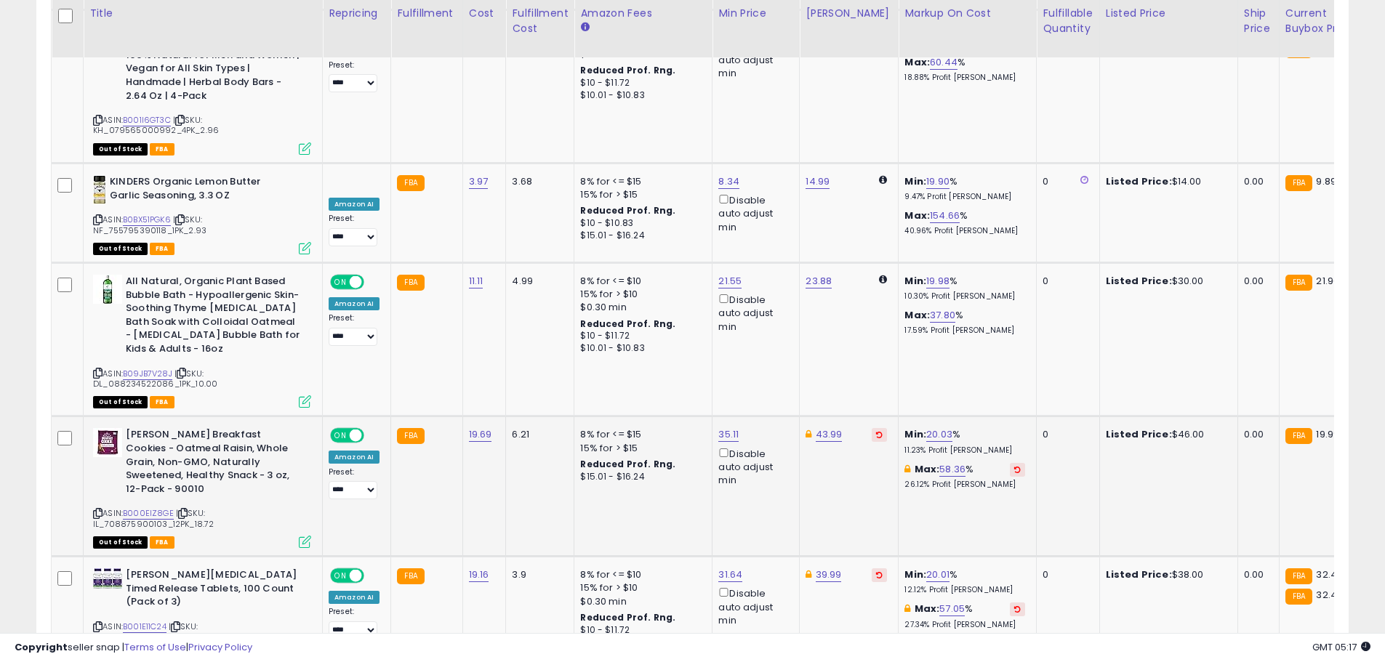
scroll to position [5537, 0]
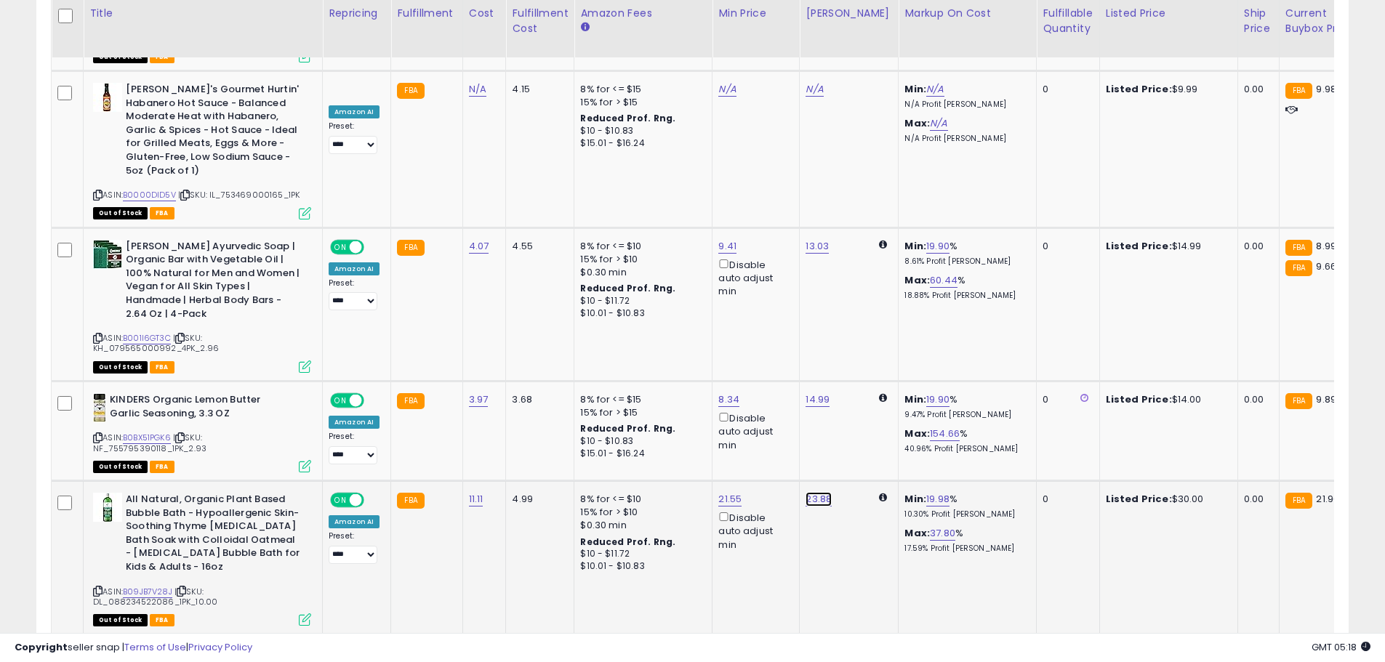
click at [820, 492] on link "23.88" at bounding box center [818, 499] width 26 height 15
drag, startPoint x: 751, startPoint y: 267, endPoint x: 638, endPoint y: 249, distance: 114.1
type input "*****"
click at [867, 277] on button "submit" at bounding box center [854, 270] width 25 height 22
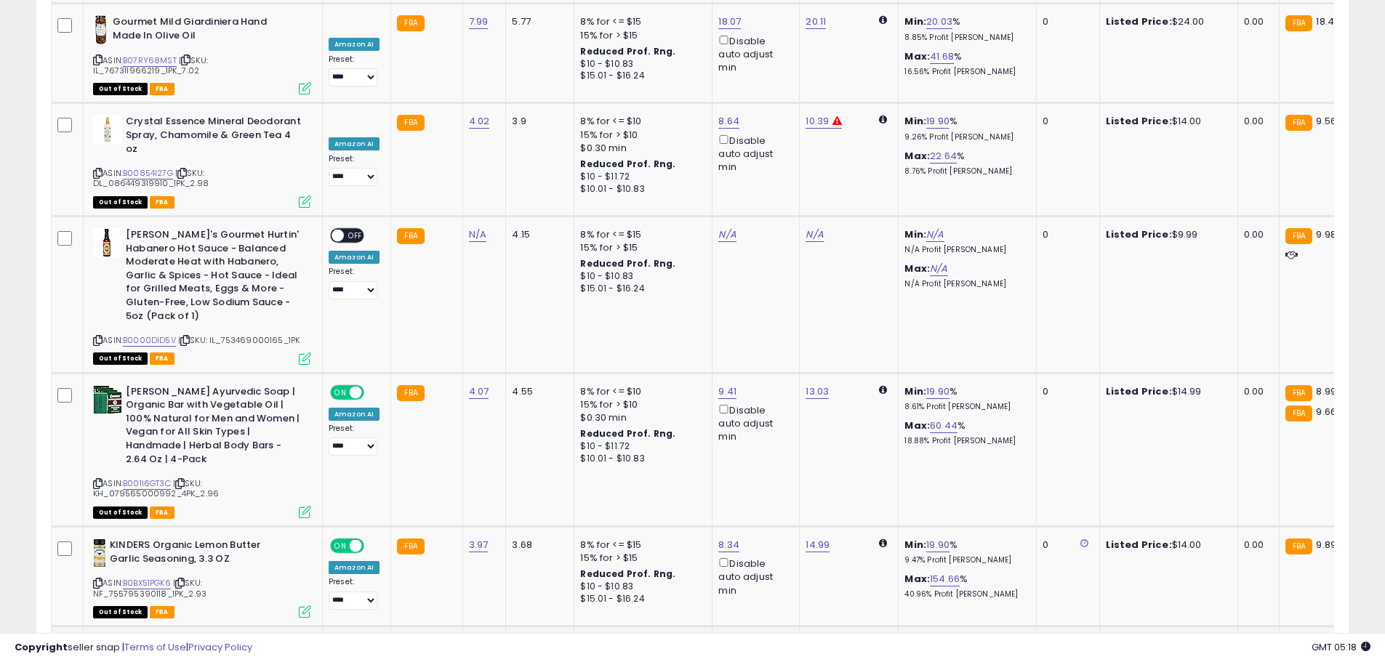
scroll to position [5319, 0]
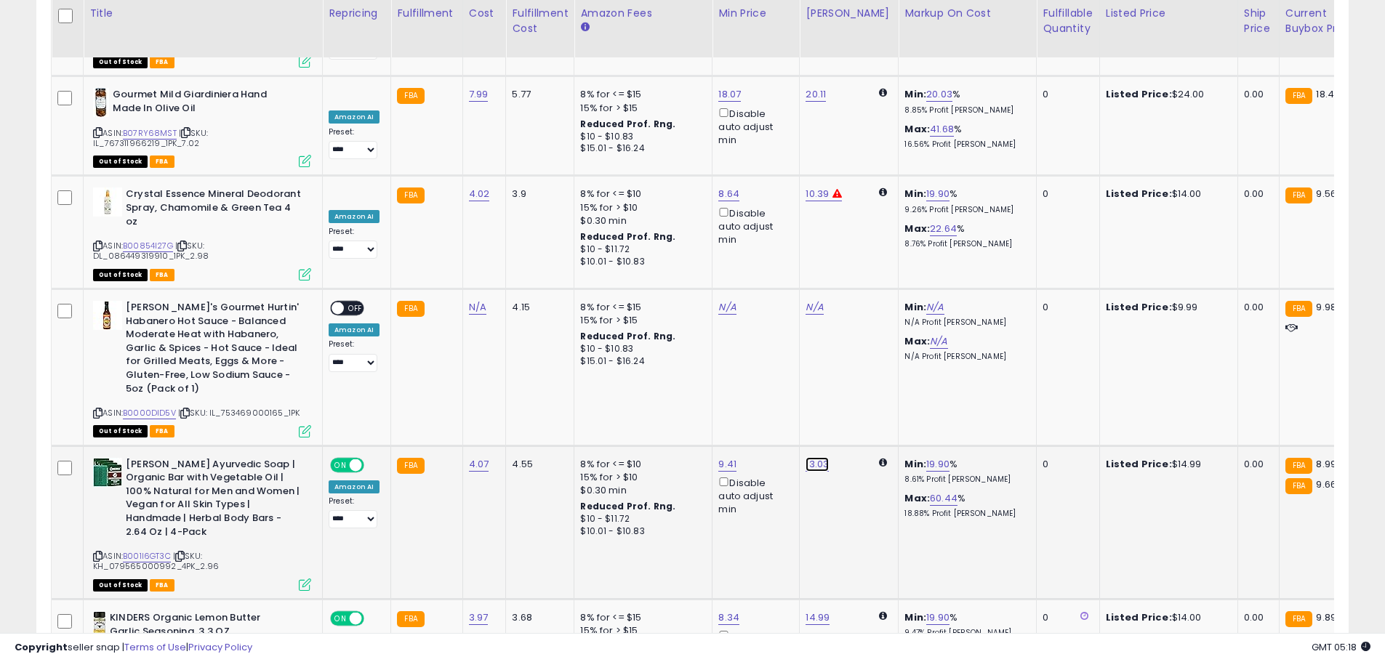
click at [810, 457] on link "13.03" at bounding box center [816, 464] width 23 height 15
drag, startPoint x: 754, startPoint y: 228, endPoint x: 622, endPoint y: 226, distance: 132.3
type input "*****"
click at [858, 236] on icon "submit" at bounding box center [854, 234] width 9 height 9
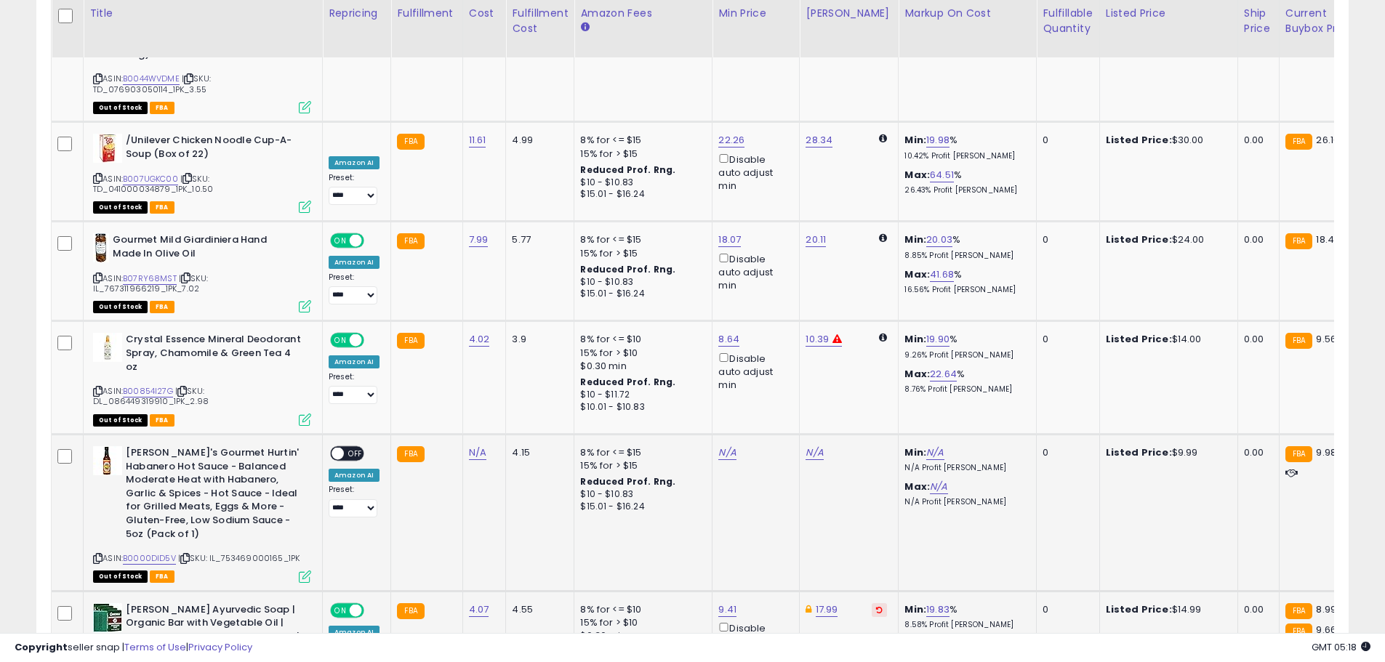
scroll to position [5100, 0]
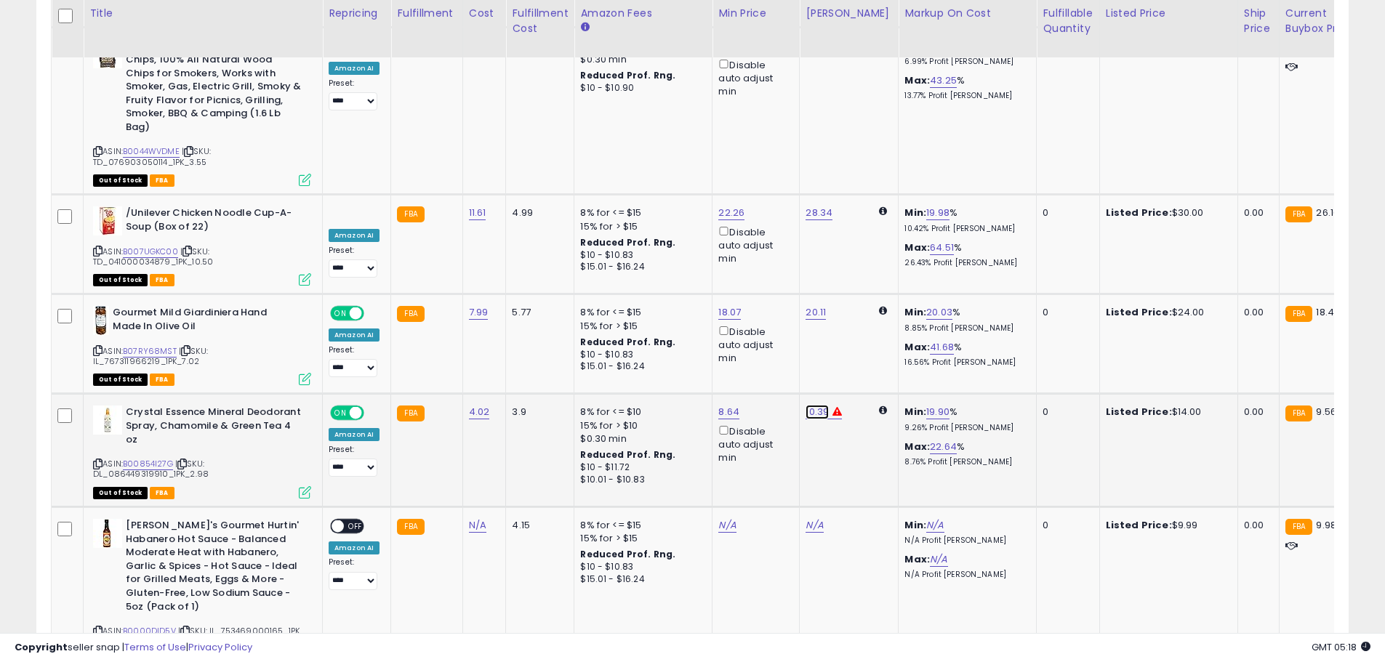
click at [814, 405] on link "10.39" at bounding box center [816, 412] width 23 height 15
drag, startPoint x: 756, startPoint y: 185, endPoint x: 681, endPoint y: 184, distance: 74.9
type input "*****"
click at [858, 185] on icon "submit" at bounding box center [854, 183] width 9 height 9
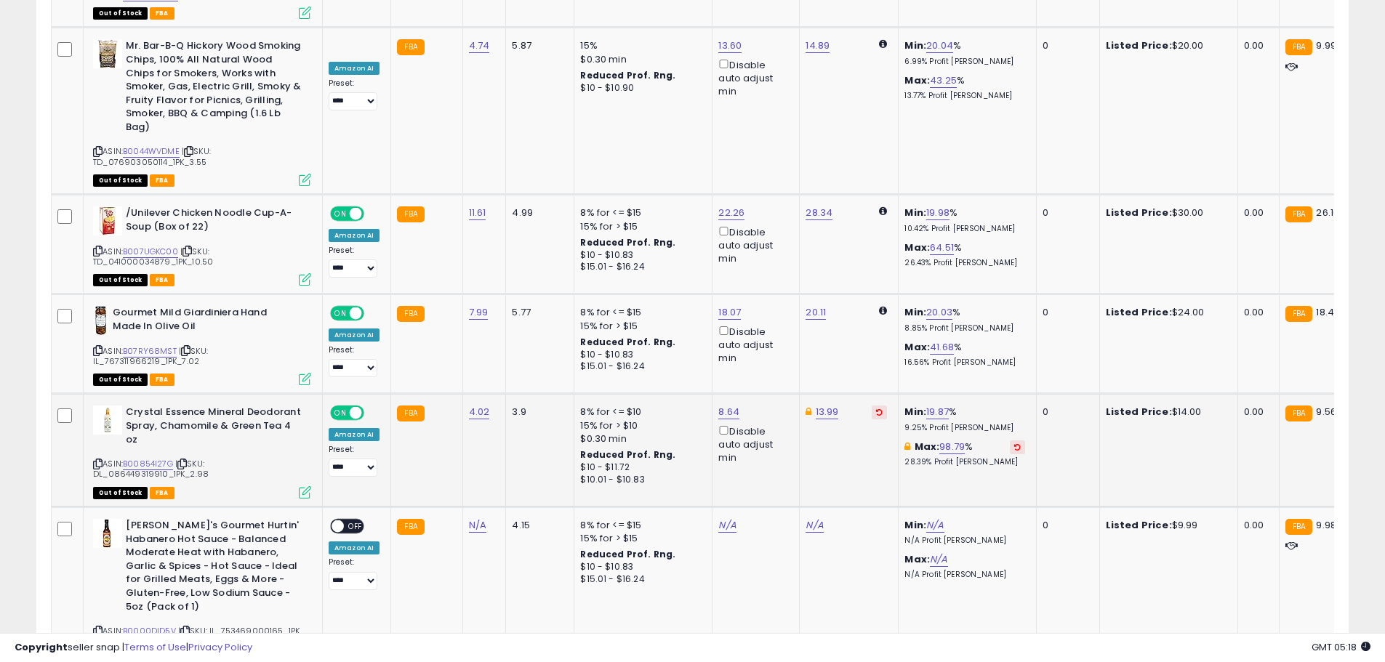
scroll to position [4955, 0]
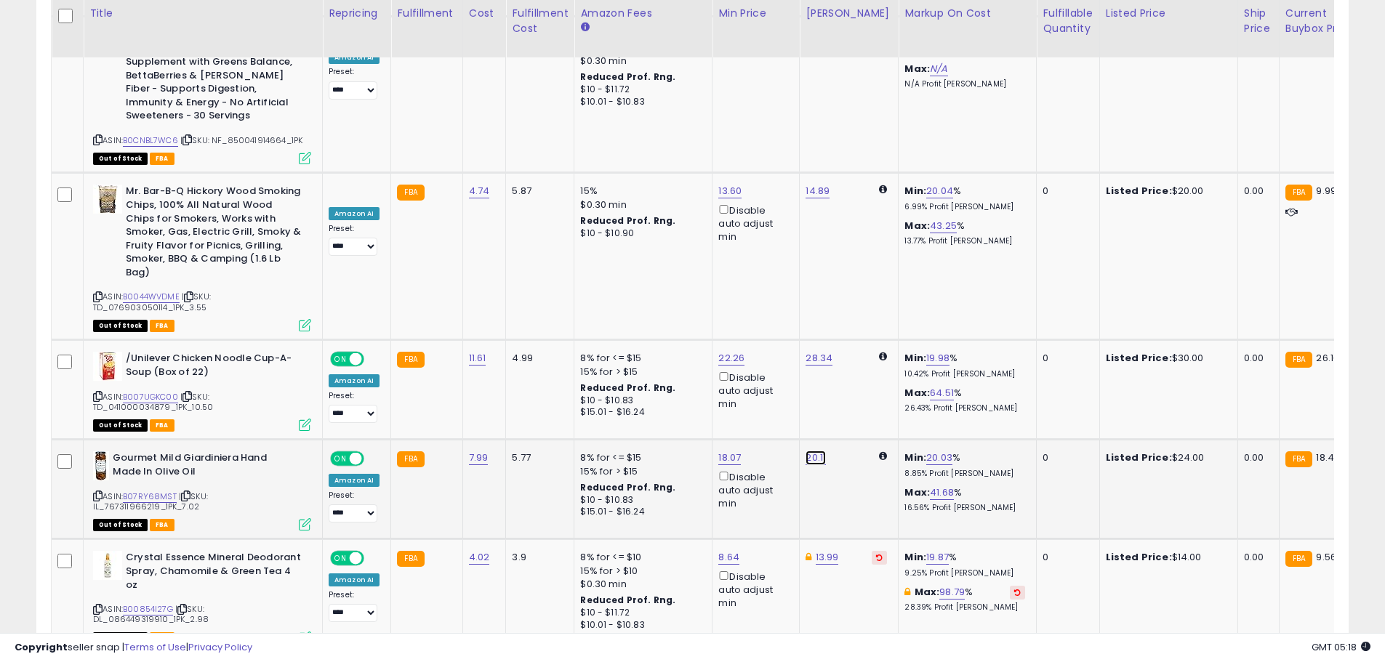
click at [808, 451] on link "20.11" at bounding box center [815, 458] width 20 height 15
drag, startPoint x: 757, startPoint y: 231, endPoint x: 658, endPoint y: 217, distance: 99.9
type input "*****"
click at [865, 235] on button "submit" at bounding box center [852, 230] width 25 height 22
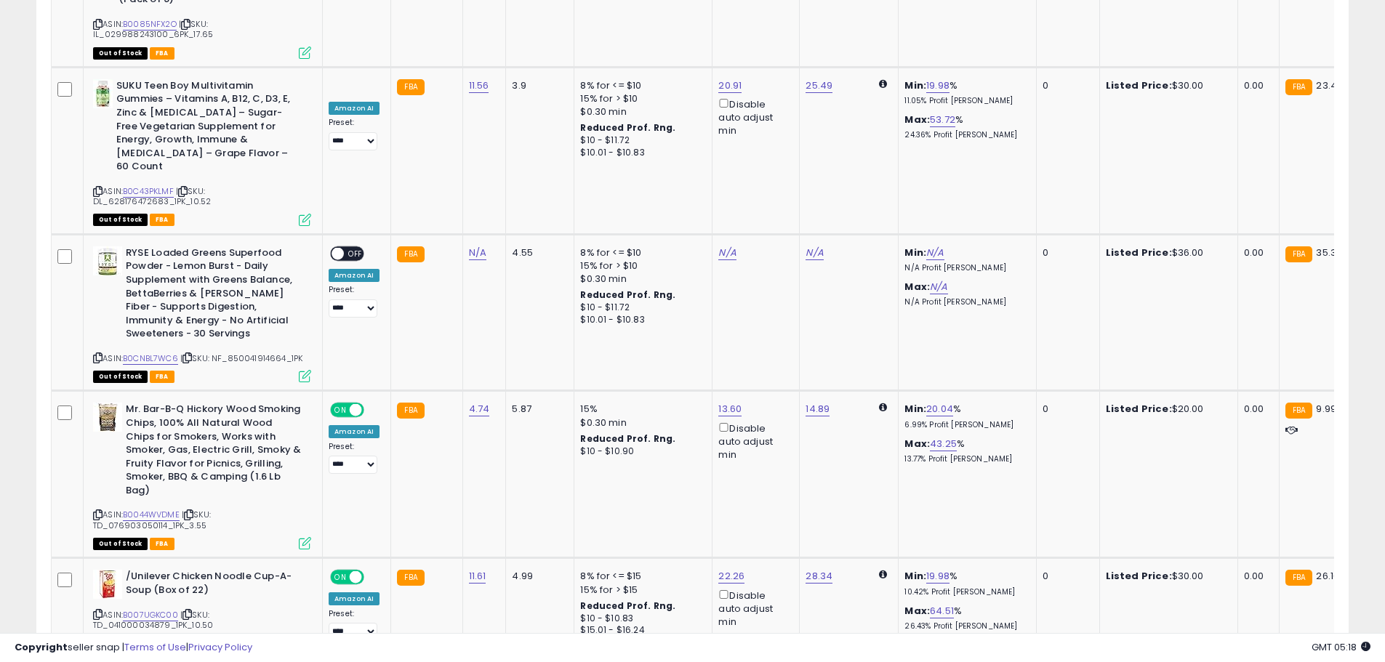
scroll to position [4664, 0]
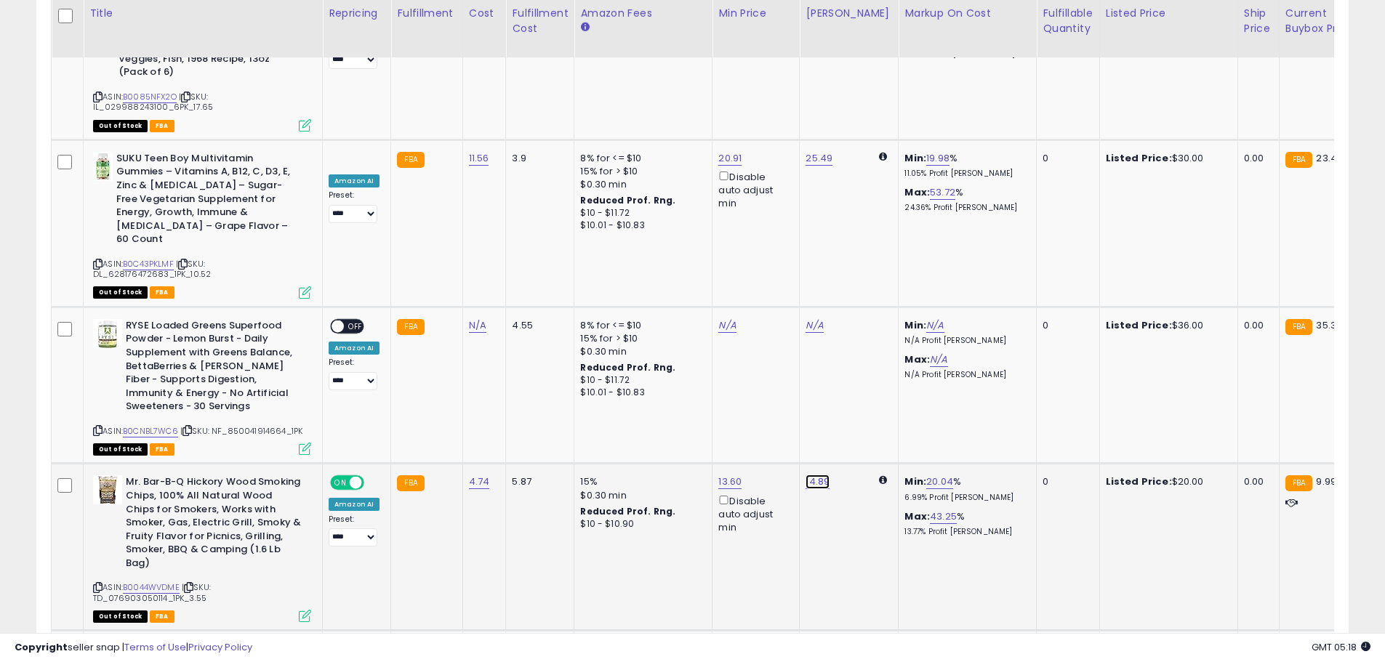
click at [812, 475] on link "14.89" at bounding box center [817, 482] width 24 height 15
drag, startPoint x: 786, startPoint y: 273, endPoint x: 611, endPoint y: 229, distance: 181.2
type input "*****"
click at [858, 263] on icon "submit" at bounding box center [854, 266] width 9 height 9
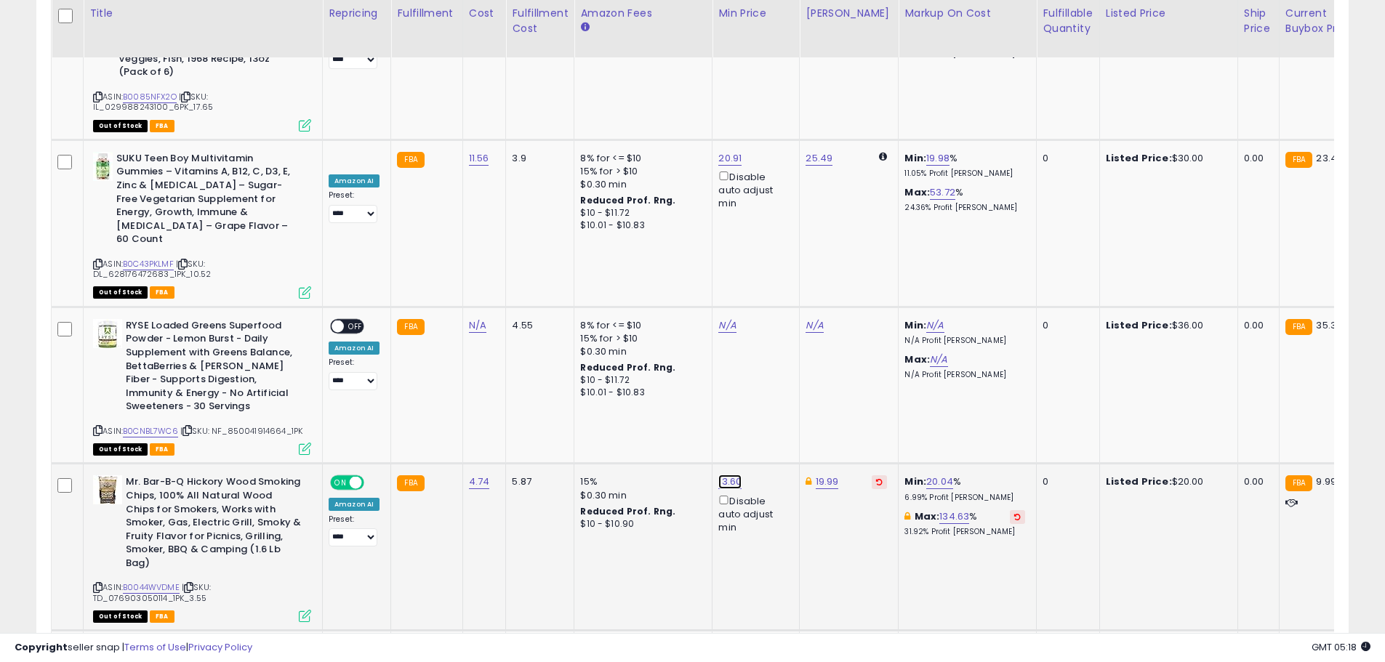
click at [718, 475] on link "13.60" at bounding box center [729, 482] width 23 height 15
drag, startPoint x: 685, startPoint y: 269, endPoint x: 534, endPoint y: 267, distance: 150.5
type input "****"
click at [779, 273] on button "submit" at bounding box center [766, 267] width 25 height 22
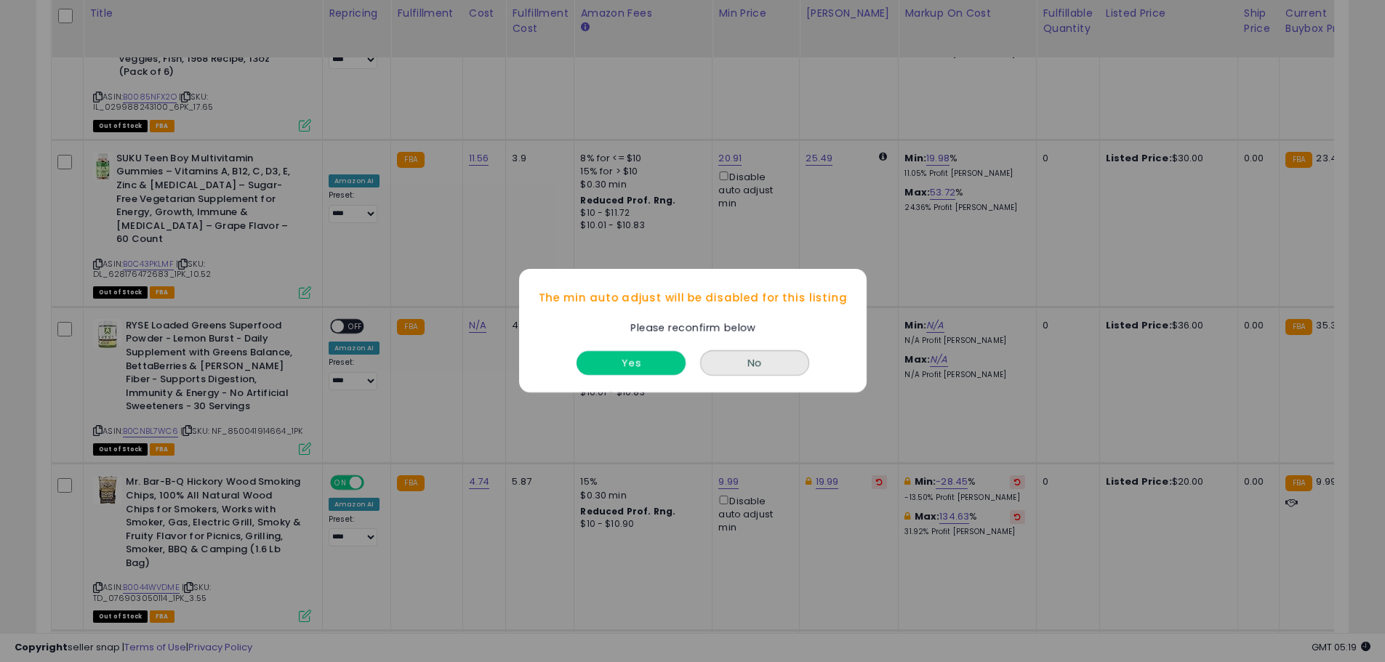
click at [645, 361] on button "Yes" at bounding box center [630, 364] width 109 height 24
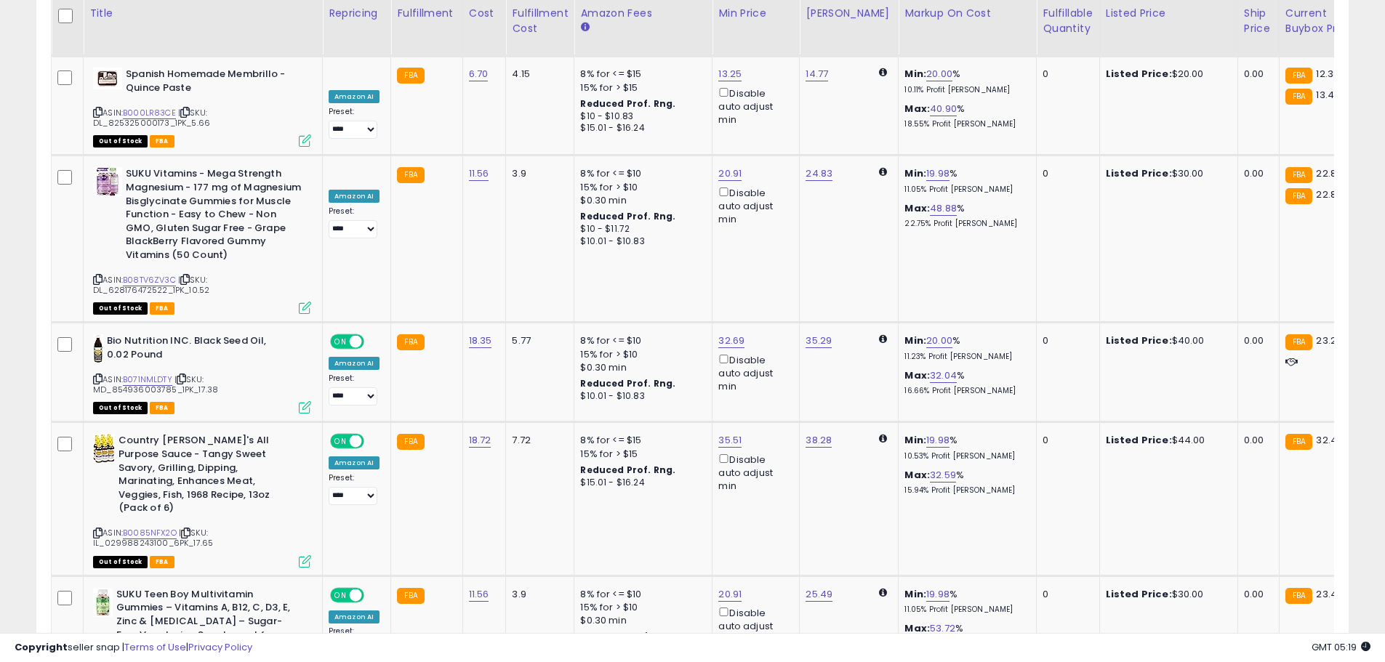
scroll to position [4301, 0]
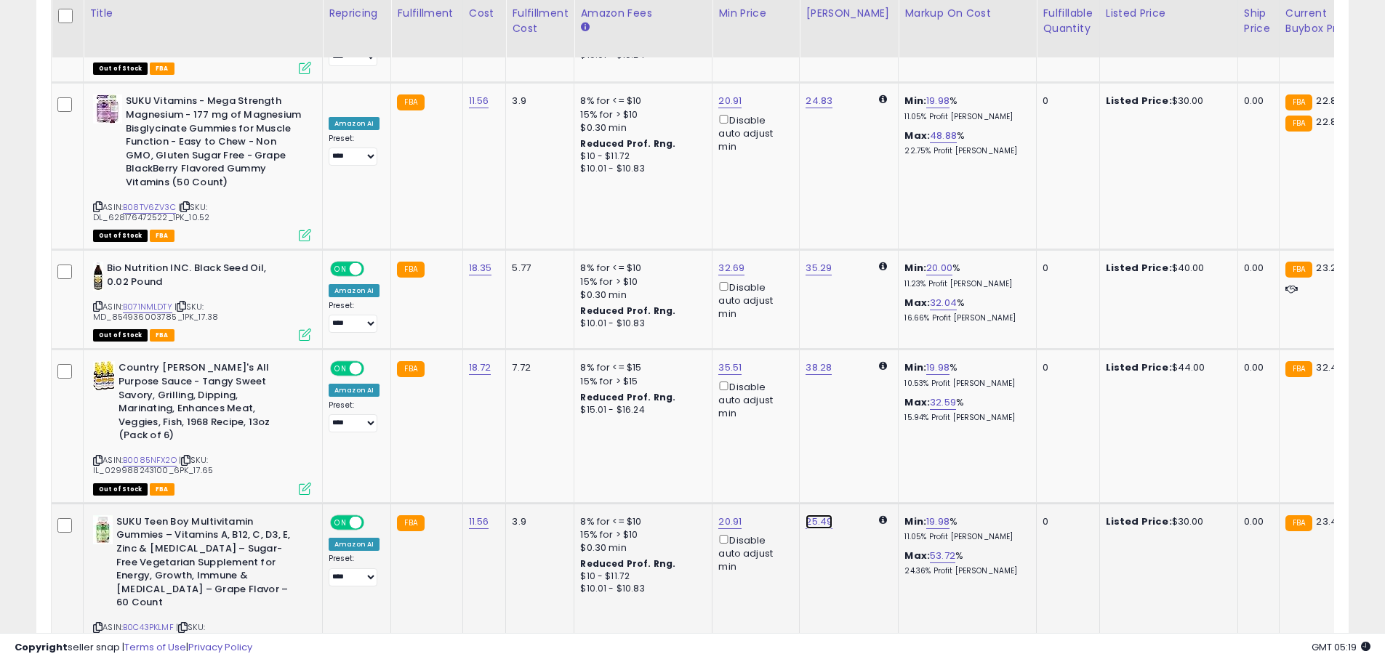
click at [818, 515] on link "25.49" at bounding box center [818, 522] width 27 height 15
drag, startPoint x: 758, startPoint y: 326, endPoint x: 622, endPoint y: 305, distance: 137.5
type input "*****"
click at [860, 315] on icon "submit" at bounding box center [855, 319] width 9 height 9
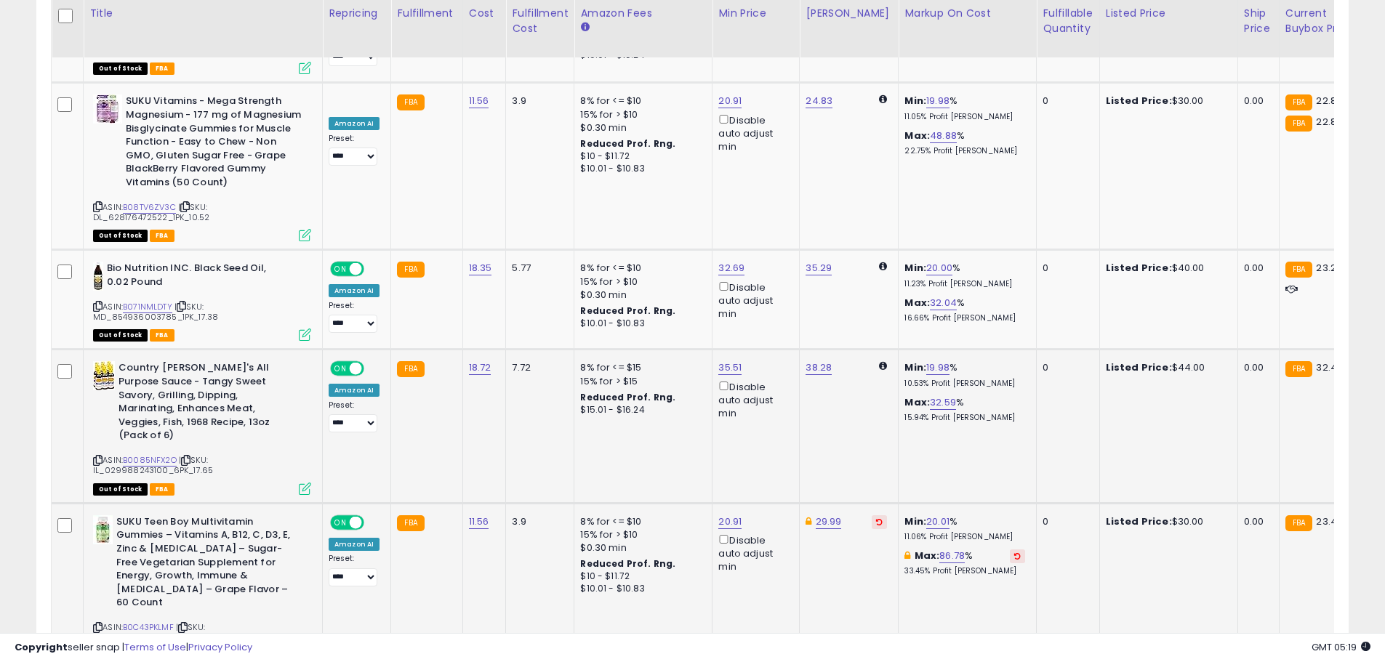
scroll to position [4228, 0]
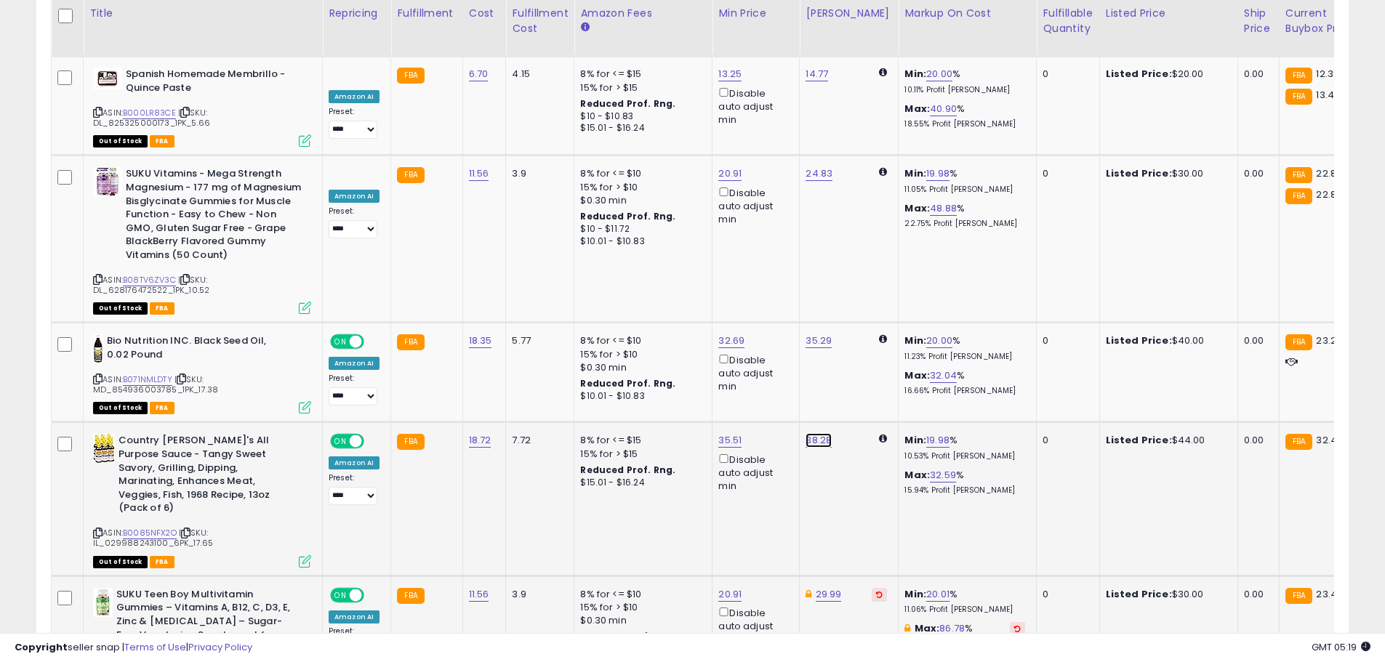
click at [824, 433] on link "38.28" at bounding box center [818, 440] width 26 height 15
drag, startPoint x: 764, startPoint y: 254, endPoint x: 645, endPoint y: 251, distance: 118.5
type input "*****"
click at [859, 255] on icon "submit" at bounding box center [854, 252] width 9 height 9
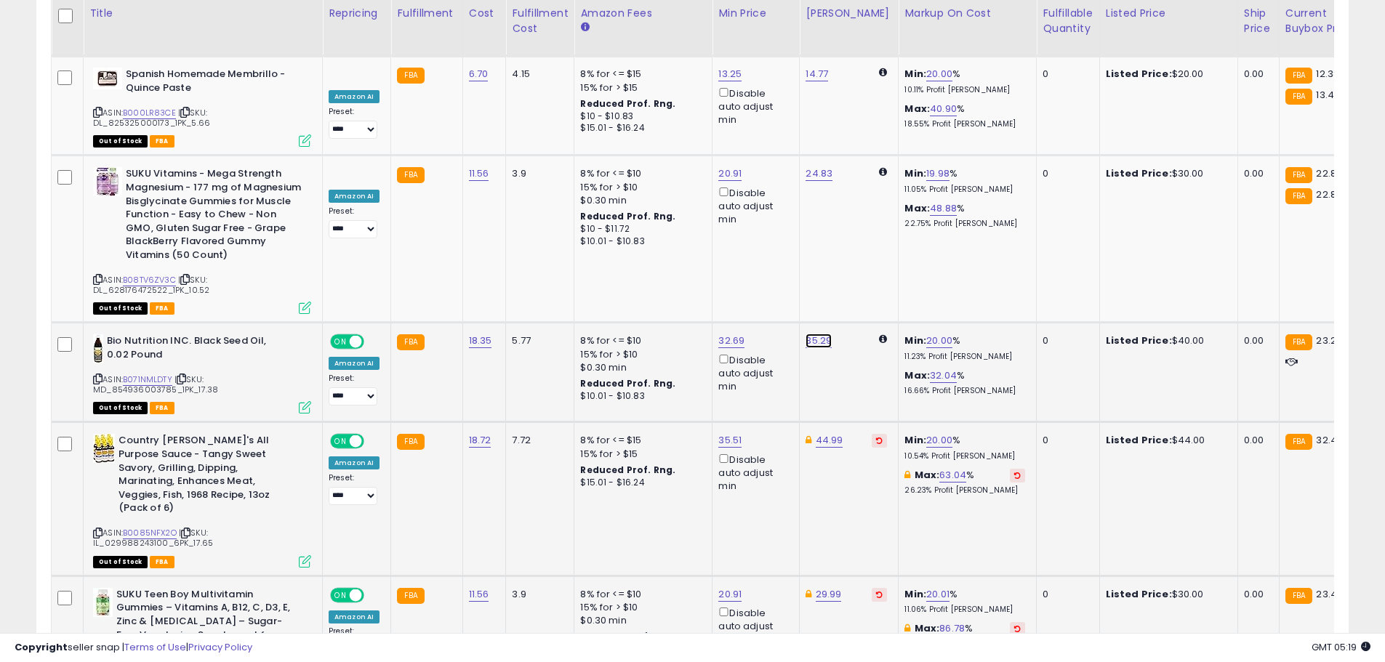
click at [816, 334] on link "35.29" at bounding box center [818, 341] width 26 height 15
drag, startPoint x: 744, startPoint y: 159, endPoint x: 623, endPoint y: 129, distance: 125.2
type input "**"
click at [867, 151] on button "submit" at bounding box center [854, 153] width 25 height 22
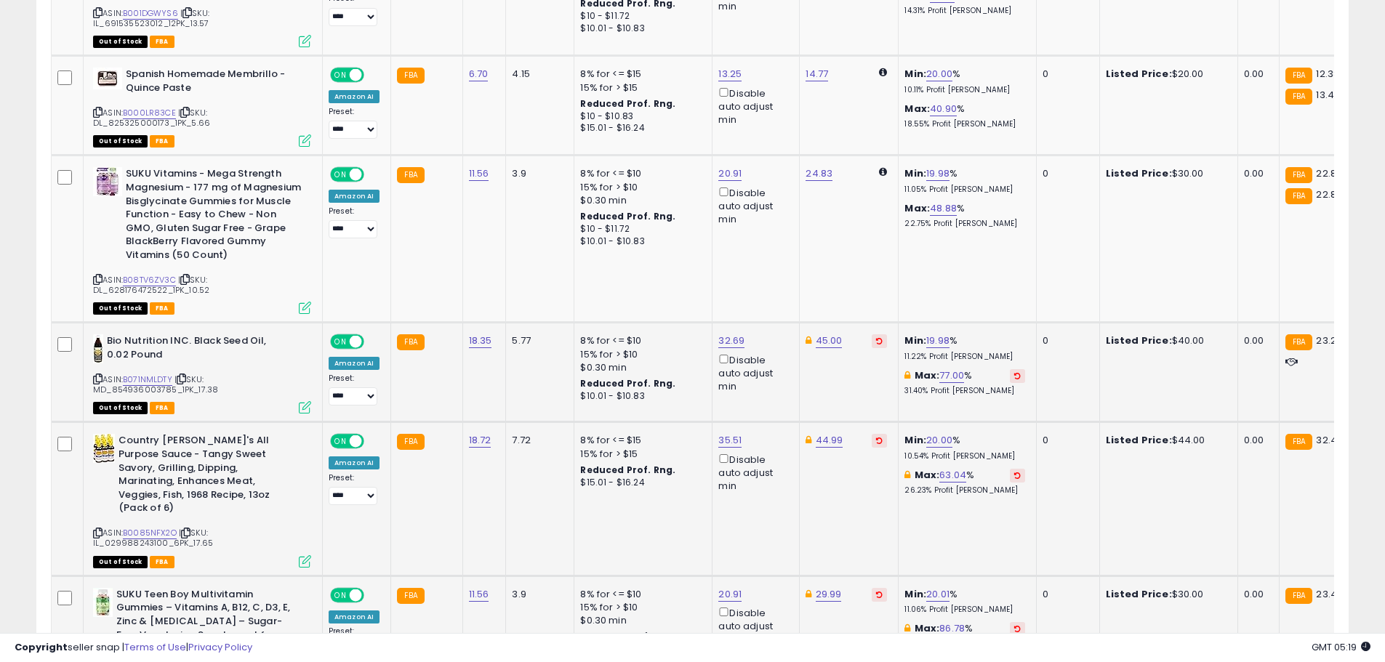
scroll to position [4083, 0]
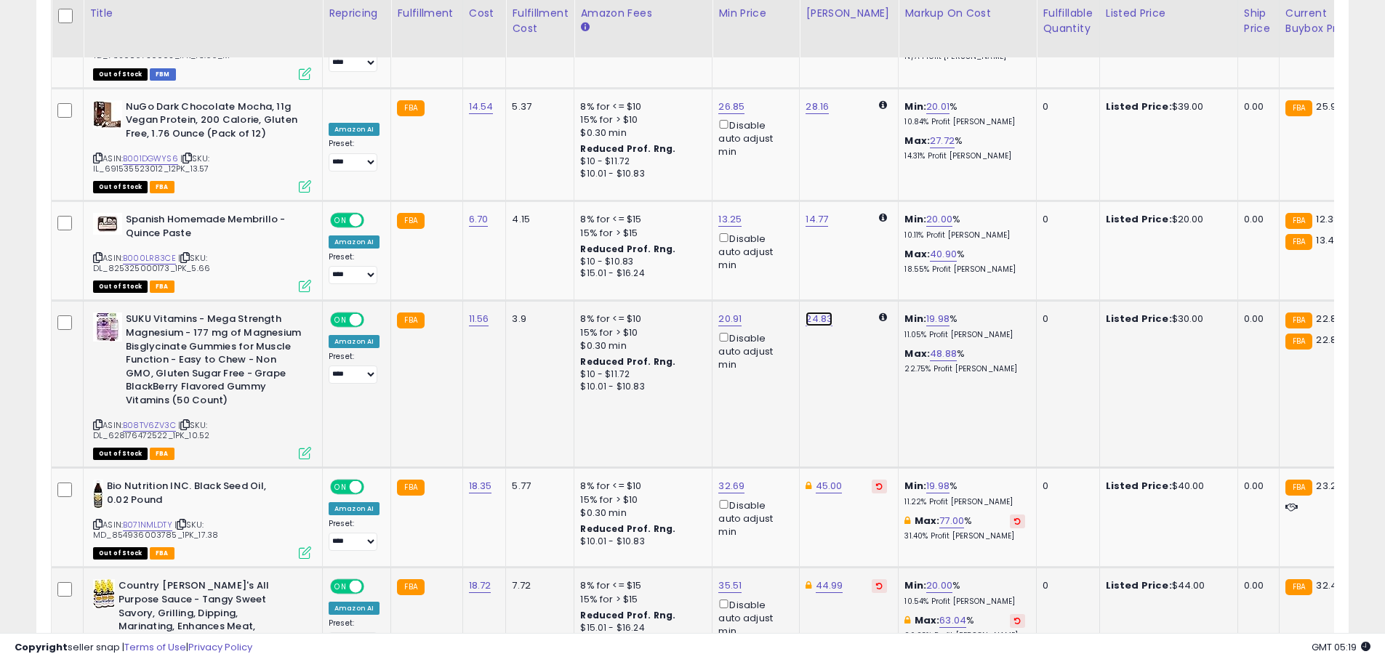
click at [807, 312] on link "24.83" at bounding box center [818, 319] width 27 height 15
drag, startPoint x: 768, startPoint y: 137, endPoint x: 653, endPoint y: 108, distance: 119.2
drag, startPoint x: 778, startPoint y: 117, endPoint x: 768, endPoint y: 118, distance: 9.6
click at [768, 118] on div "** This will override store markup" at bounding box center [802, 140] width 209 height 53
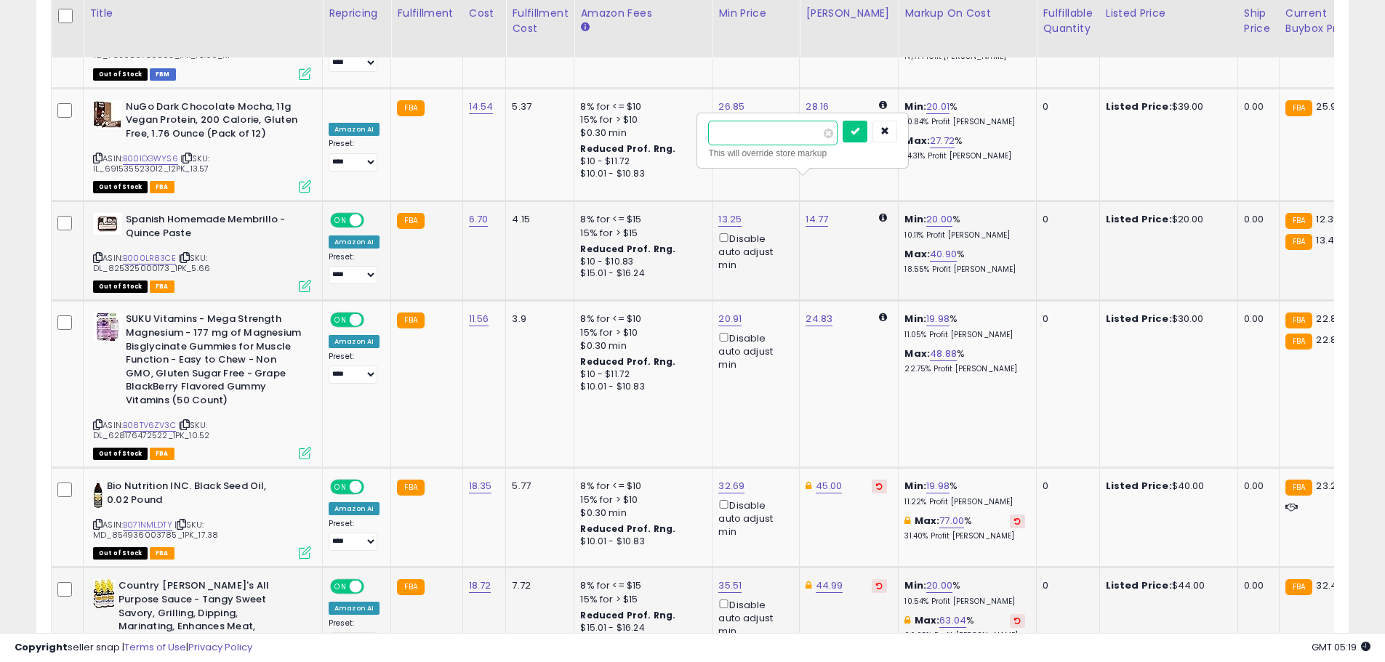
drag, startPoint x: 760, startPoint y: 130, endPoint x: 674, endPoint y: 131, distance: 85.8
type input "*"
type input "**"
click at [867, 138] on button "submit" at bounding box center [854, 132] width 25 height 22
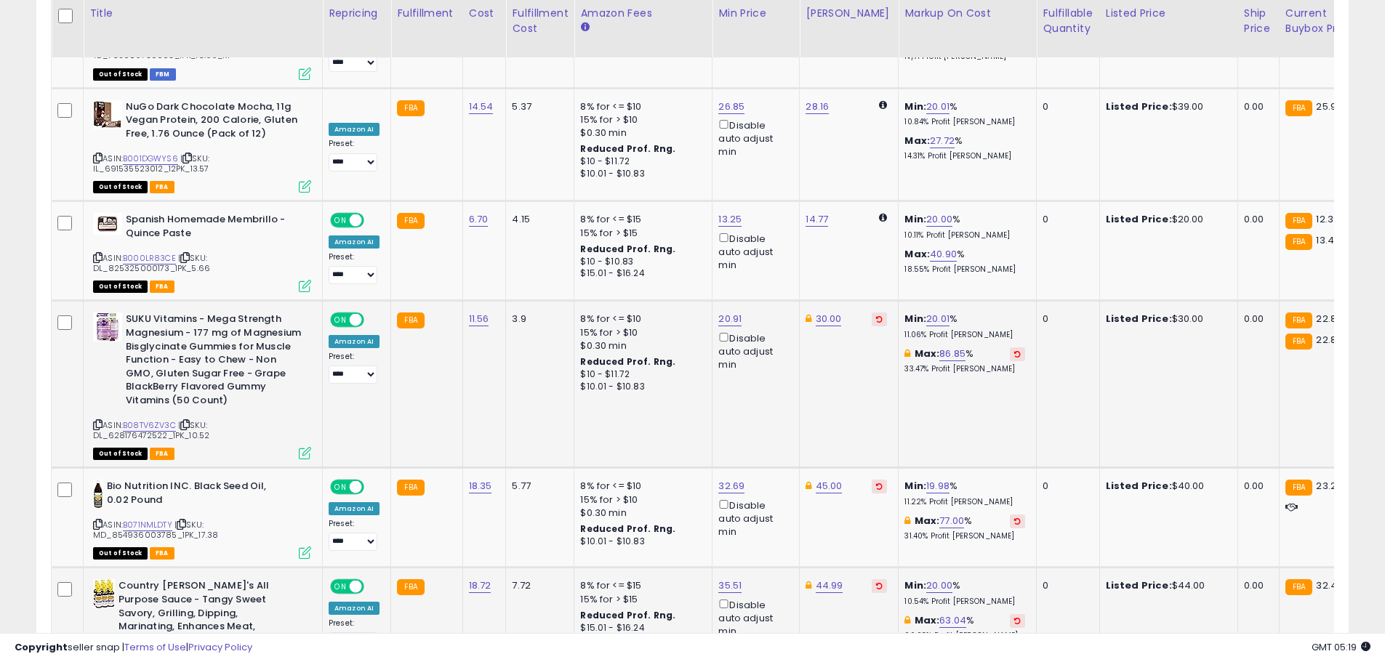
scroll to position [3937, 0]
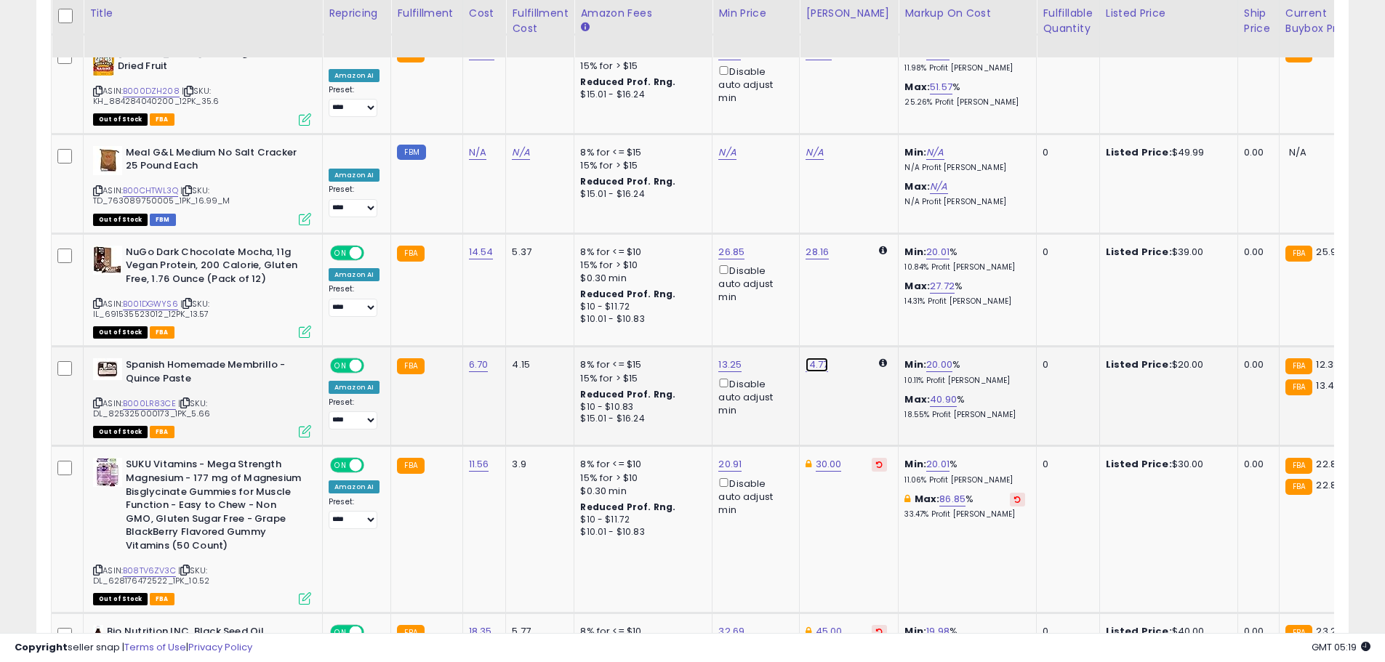
click at [810, 358] on link "14.77" at bounding box center [816, 365] width 23 height 15
drag, startPoint x: 751, startPoint y: 177, endPoint x: 668, endPoint y: 164, distance: 83.9
click at [672, 164] on tbody "**********" at bounding box center [1159, 20] width 2214 height 6388
type input "**"
click at [858, 178] on icon "submit" at bounding box center [853, 176] width 9 height 9
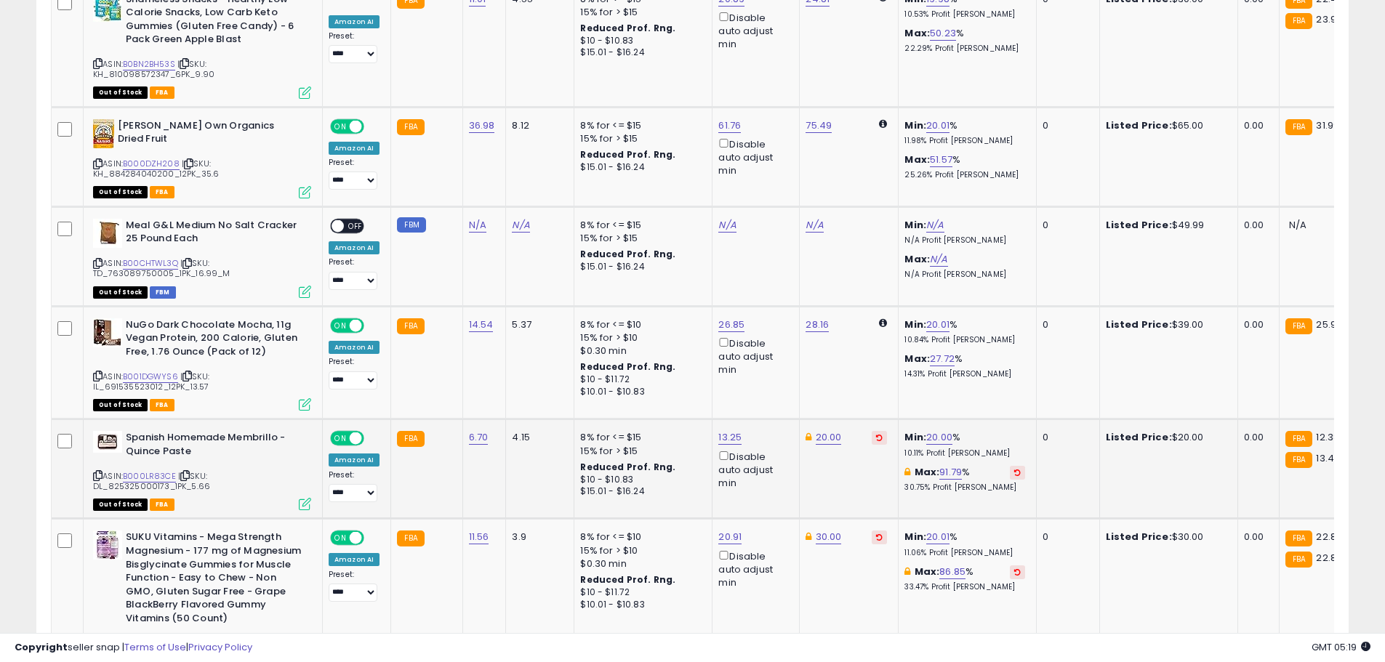
scroll to position [3719, 0]
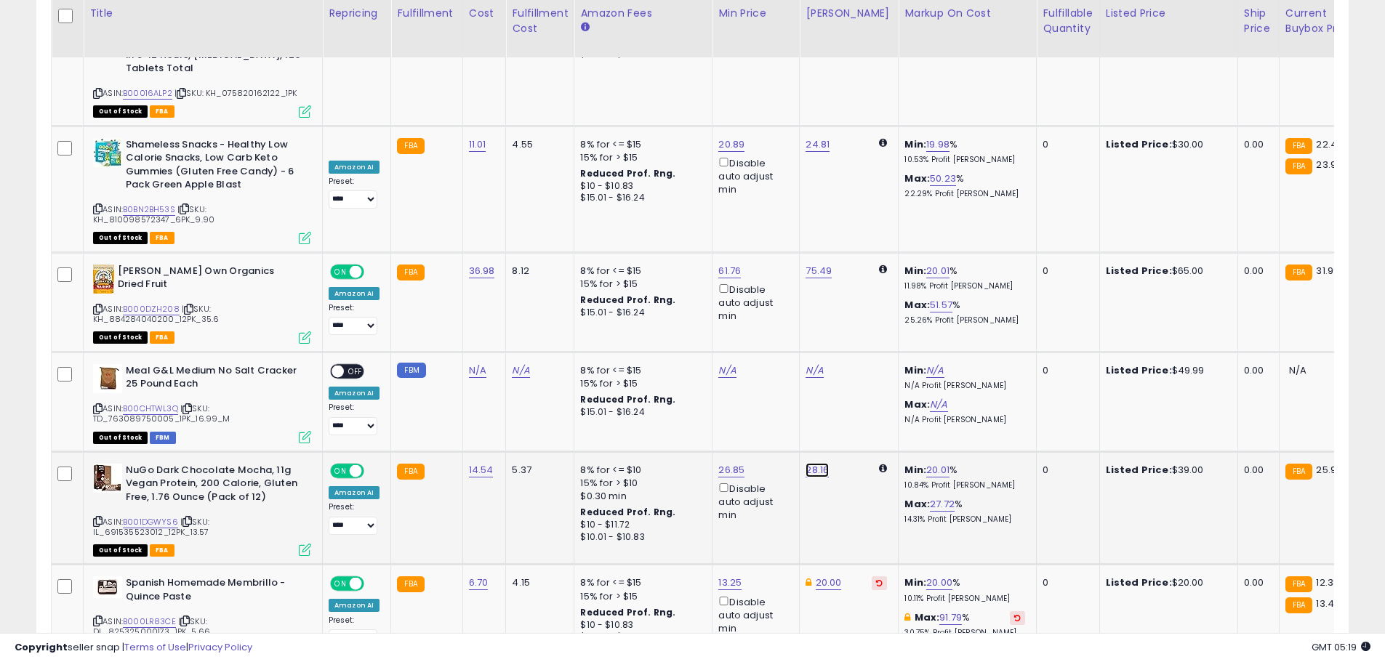
click at [810, 463] on link "28.16" at bounding box center [816, 470] width 23 height 15
drag, startPoint x: 756, startPoint y: 286, endPoint x: 637, endPoint y: 269, distance: 119.7
click at [637, 269] on tbody "**********" at bounding box center [1159, 238] width 2214 height 6388
type input "**"
click at [866, 281] on button "submit" at bounding box center [854, 282] width 25 height 22
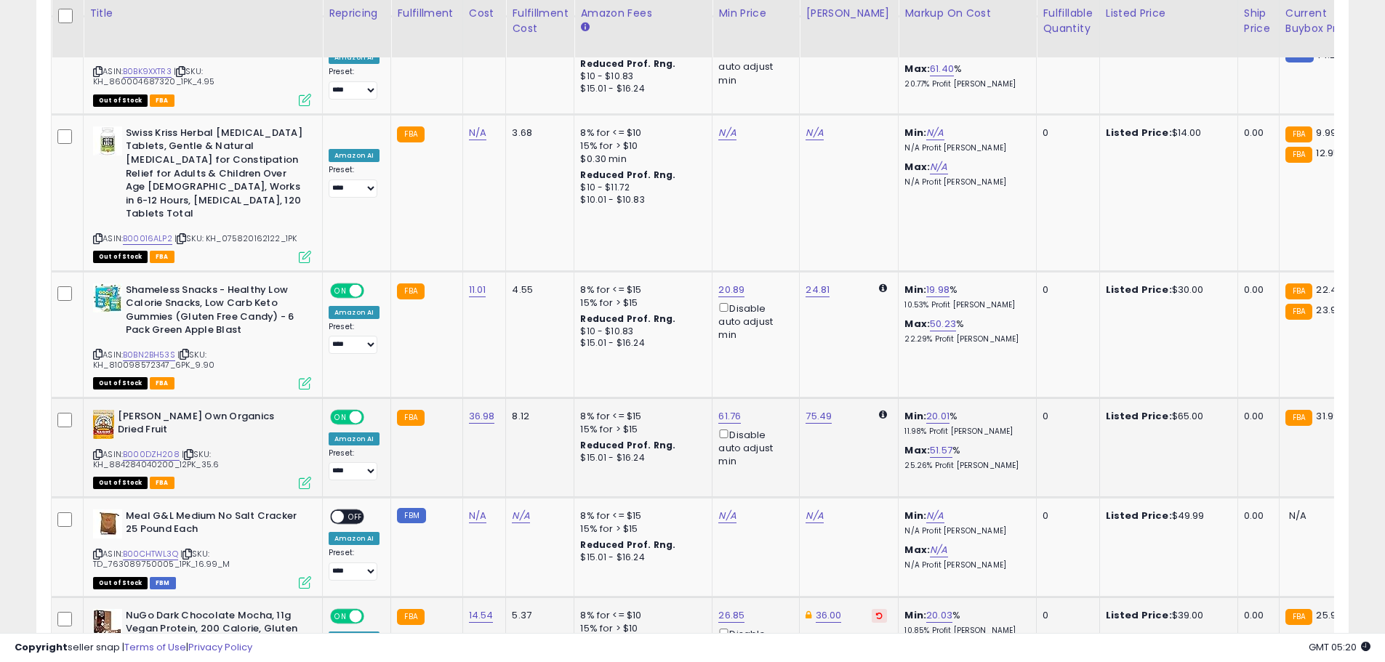
scroll to position [3429, 0]
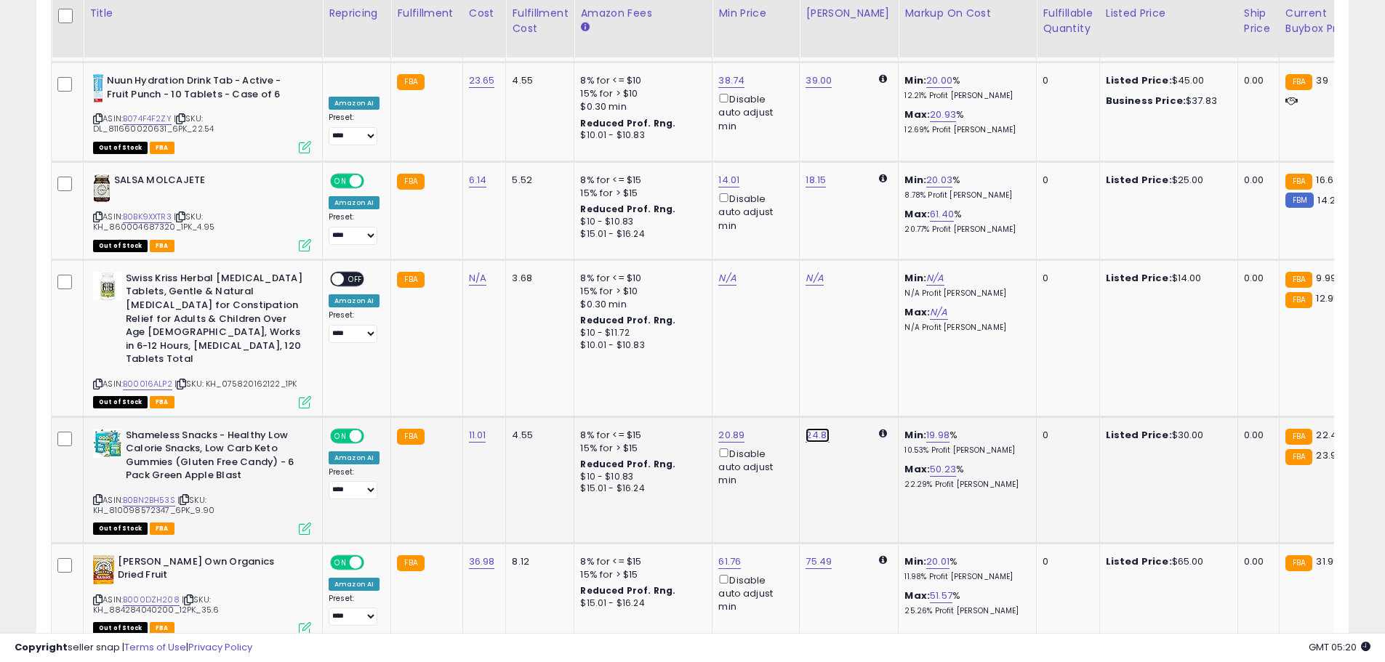
click at [810, 428] on link "24.81" at bounding box center [817, 435] width 24 height 15
drag, startPoint x: 770, startPoint y: 244, endPoint x: 649, endPoint y: 237, distance: 121.6
click at [644, 238] on tbody "**********" at bounding box center [1159, 529] width 2214 height 6388
type input "**"
click at [866, 248] on button "submit" at bounding box center [854, 249] width 25 height 22
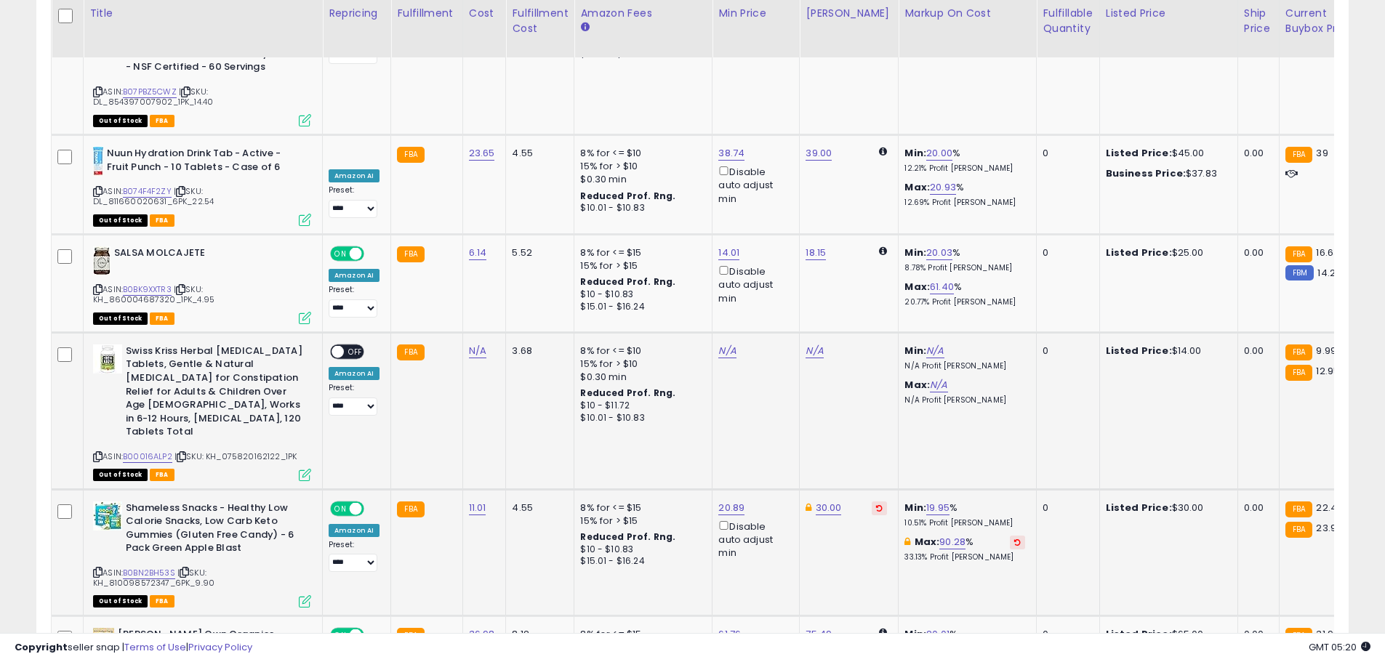
scroll to position [3211, 0]
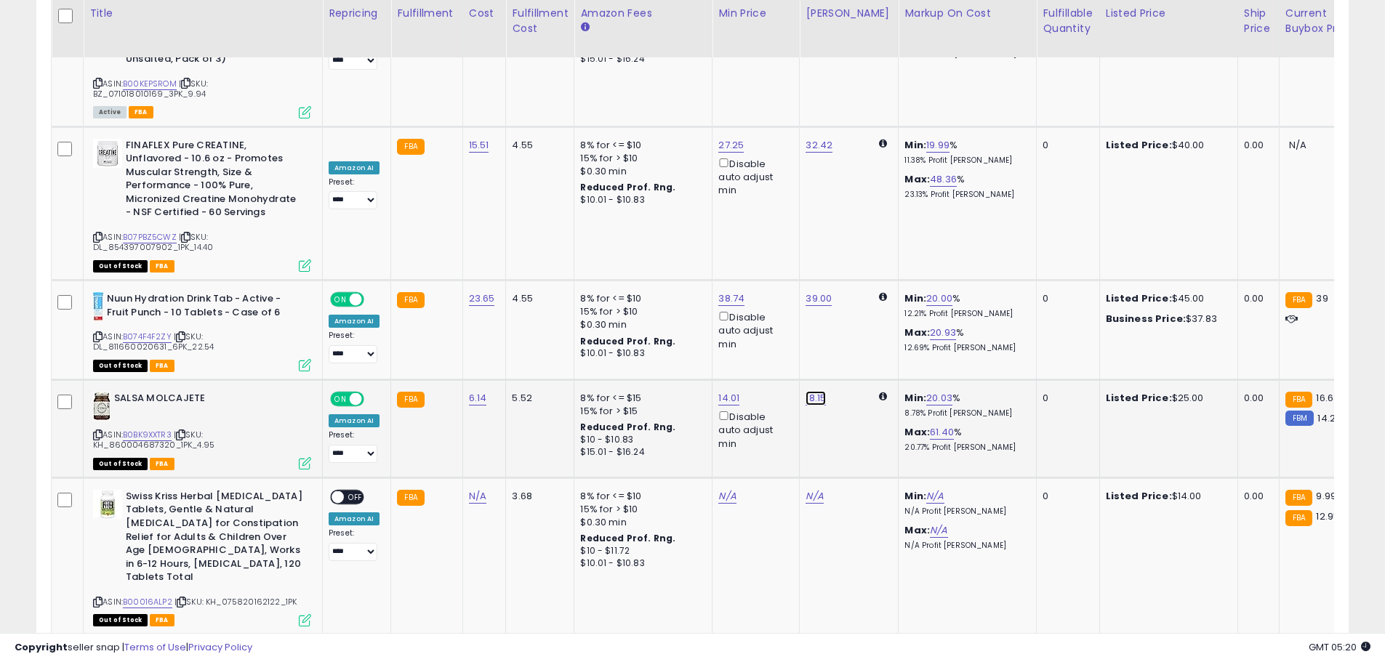
click at [813, 391] on link "18.15" at bounding box center [815, 398] width 20 height 15
drag, startPoint x: 765, startPoint y: 219, endPoint x: 664, endPoint y: 219, distance: 101.0
type input "**"
click at [857, 225] on icon "submit" at bounding box center [852, 224] width 9 height 9
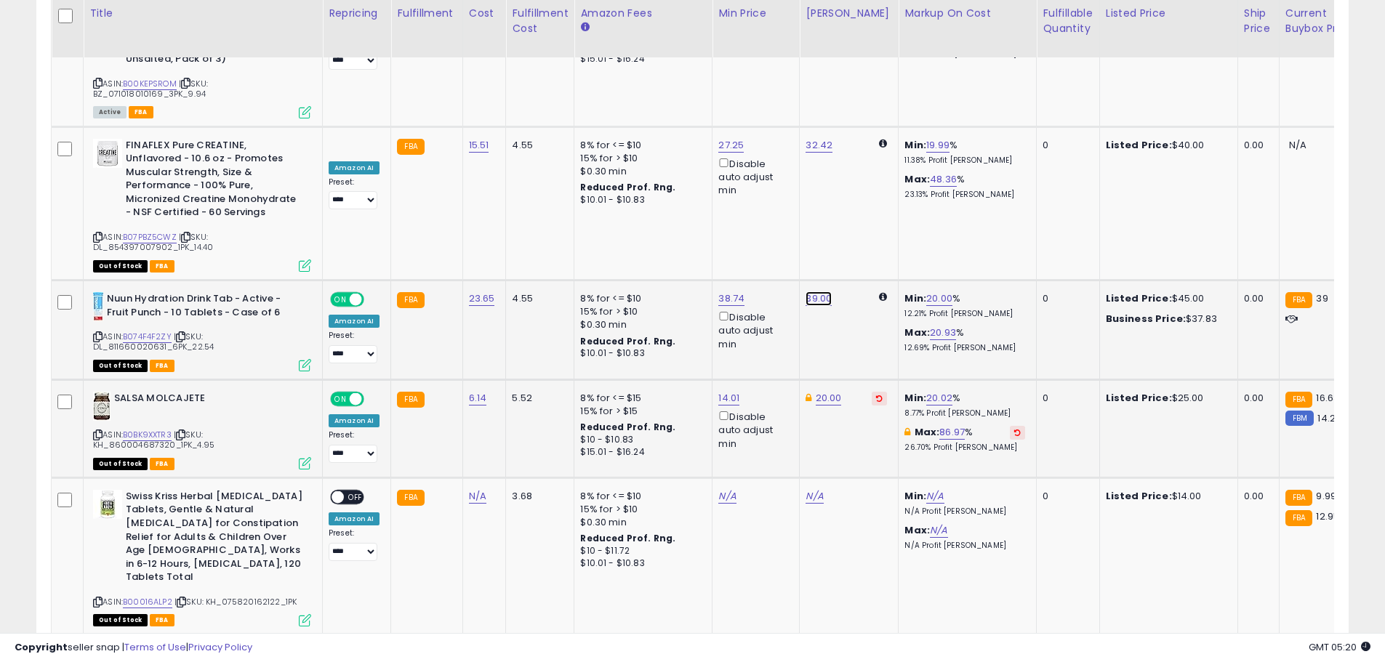
click at [812, 291] on link "39.00" at bounding box center [818, 298] width 26 height 15
drag, startPoint x: 754, startPoint y: 128, endPoint x: 655, endPoint y: 123, distance: 99.0
type input "**"
click at [860, 126] on icon "submit" at bounding box center [855, 125] width 9 height 9
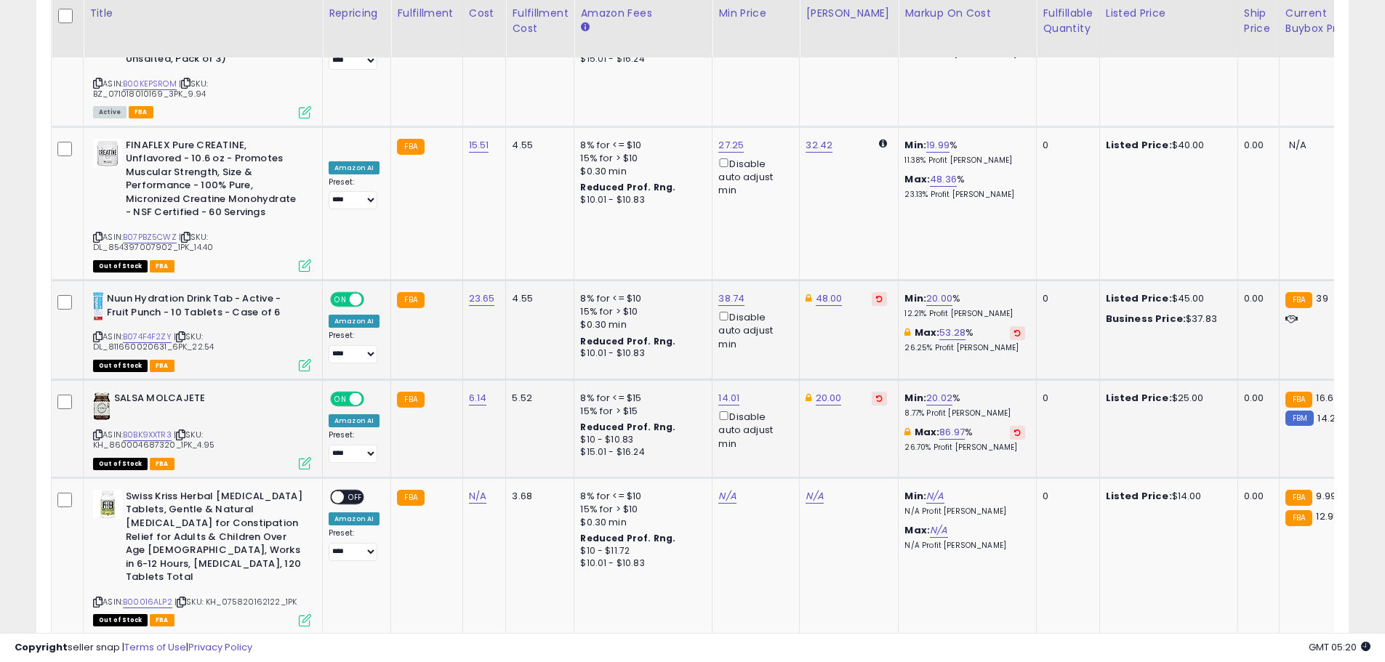
scroll to position [2993, 0]
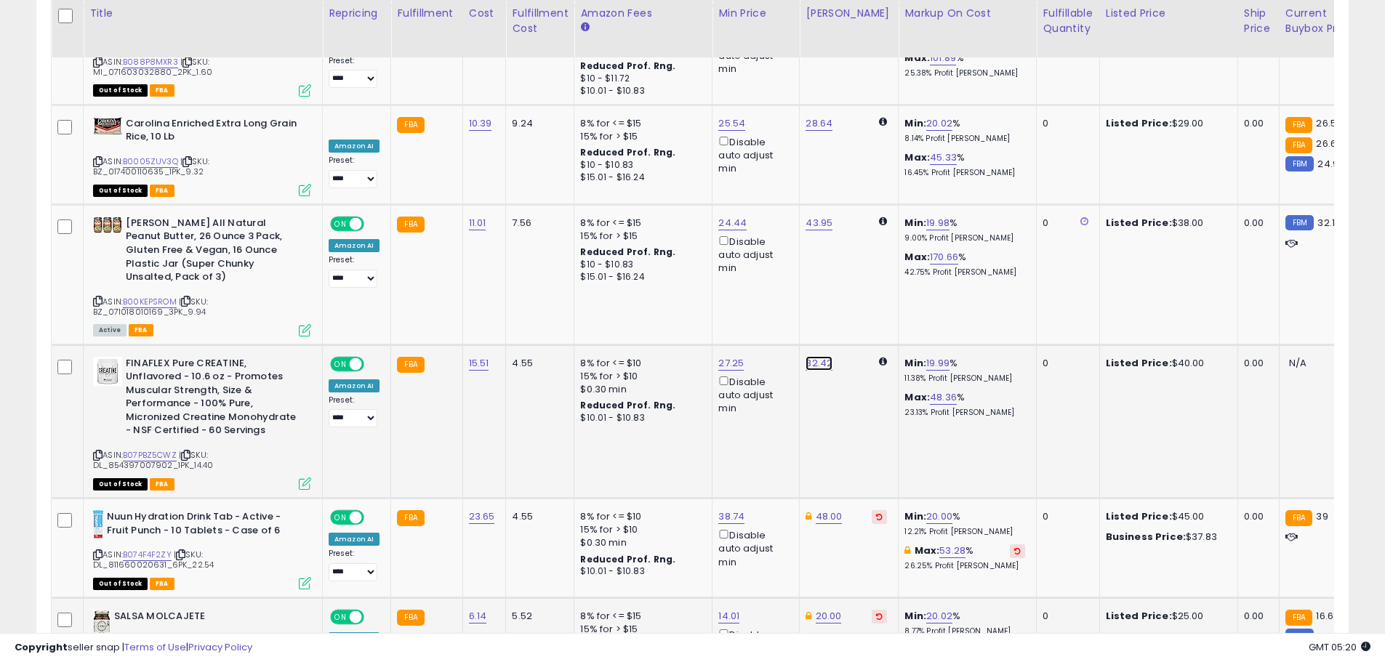
click at [818, 356] on link "32.42" at bounding box center [818, 363] width 27 height 15
drag, startPoint x: 752, startPoint y: 191, endPoint x: 555, endPoint y: 180, distance: 196.6
type input "**"
click at [867, 183] on button "submit" at bounding box center [854, 190] width 25 height 22
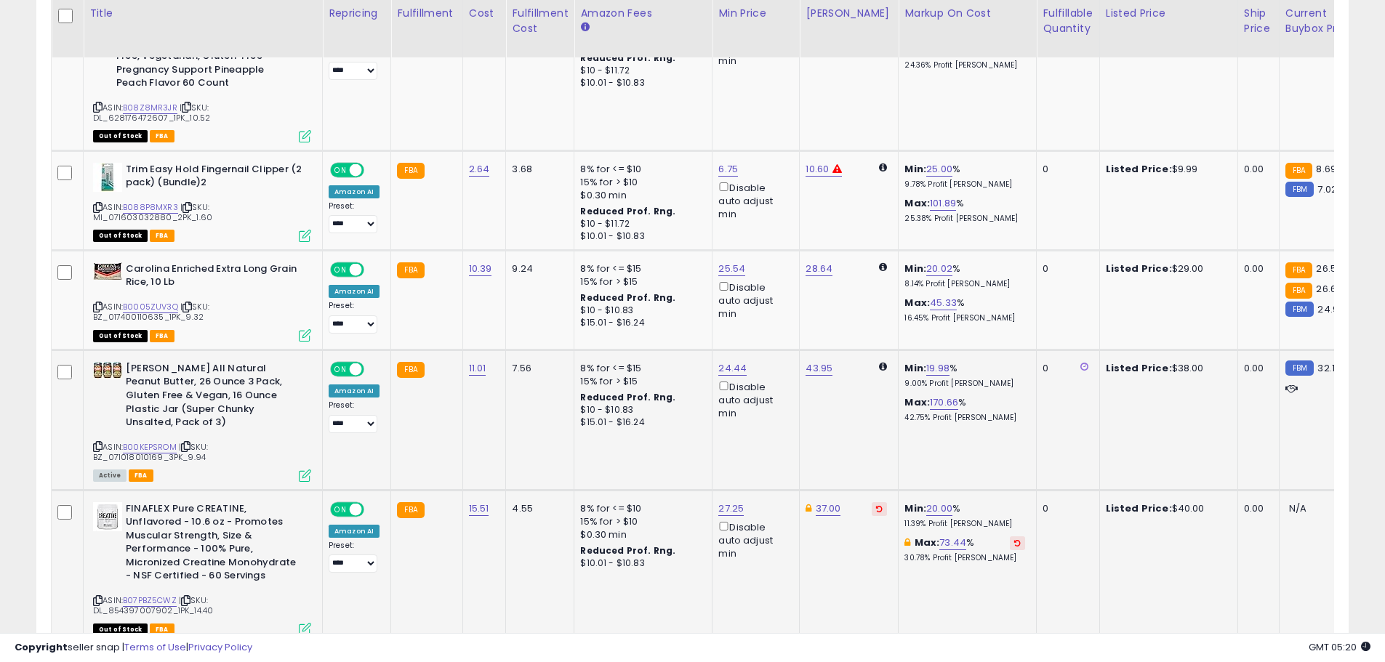
scroll to position [2774, 0]
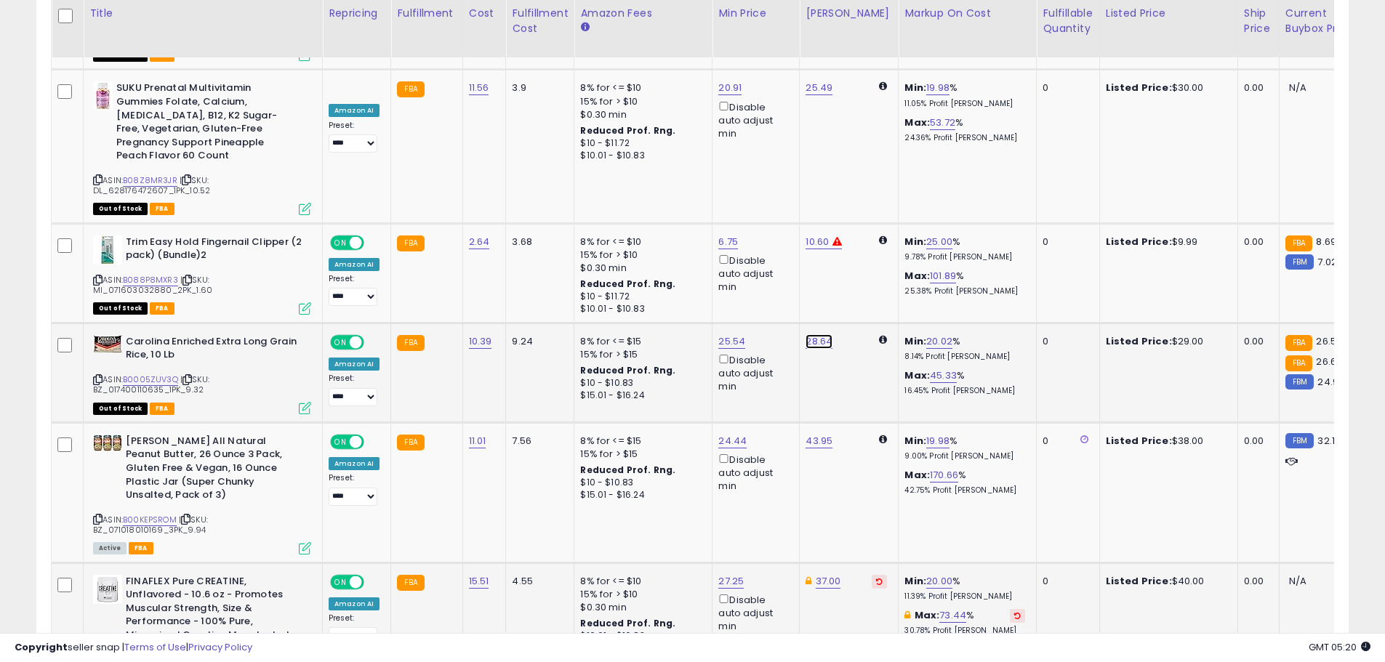
click at [817, 334] on link "28.64" at bounding box center [818, 341] width 27 height 15
drag, startPoint x: 769, startPoint y: 185, endPoint x: 671, endPoint y: 185, distance: 98.1
type input "**"
click at [860, 182] on icon "submit" at bounding box center [855, 181] width 9 height 9
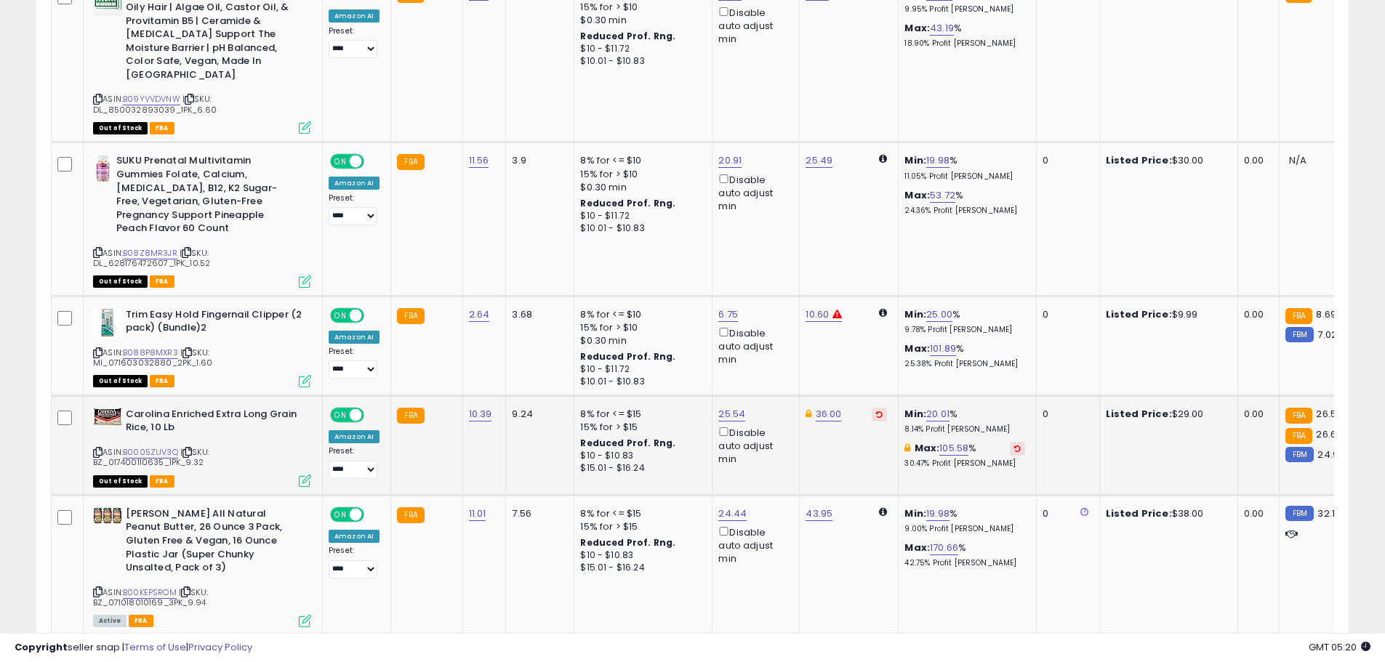
scroll to position [2629, 0]
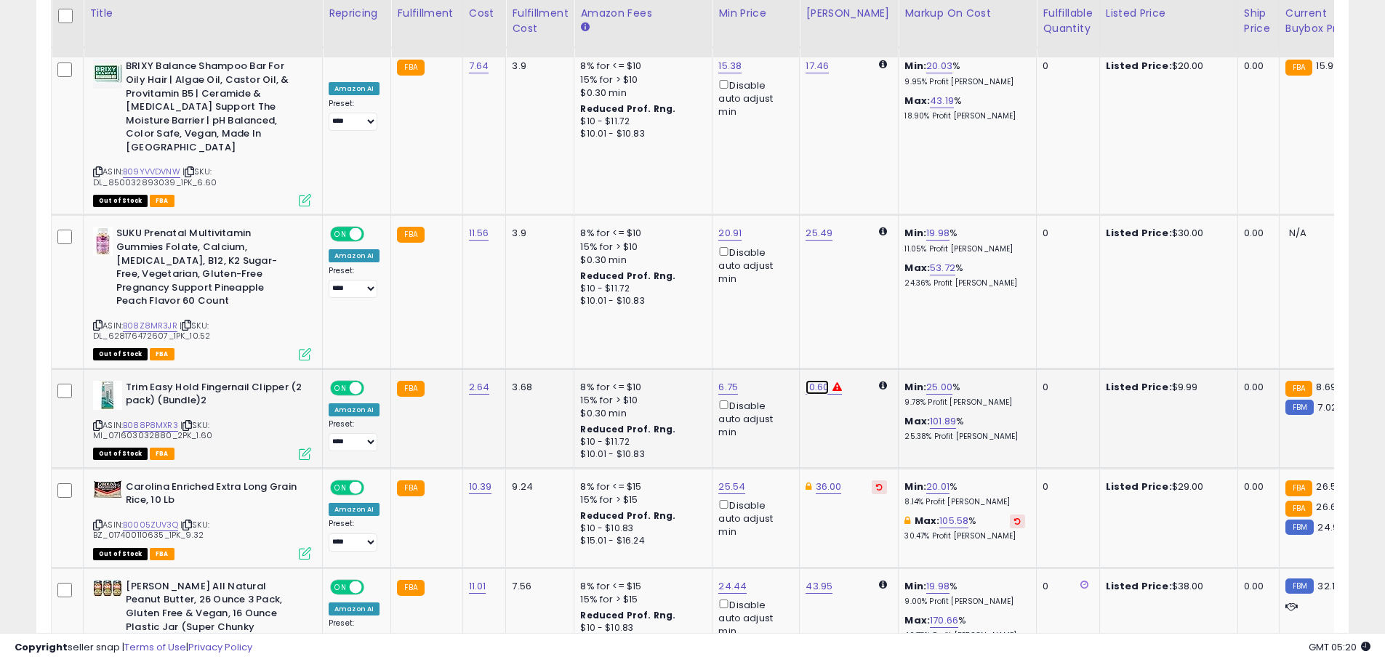
click at [810, 380] on link "10.60" at bounding box center [816, 387] width 23 height 15
drag, startPoint x: 752, startPoint y: 228, endPoint x: 676, endPoint y: 212, distance: 78.0
type input "*****"
click at [858, 223] on icon "submit" at bounding box center [854, 226] width 9 height 9
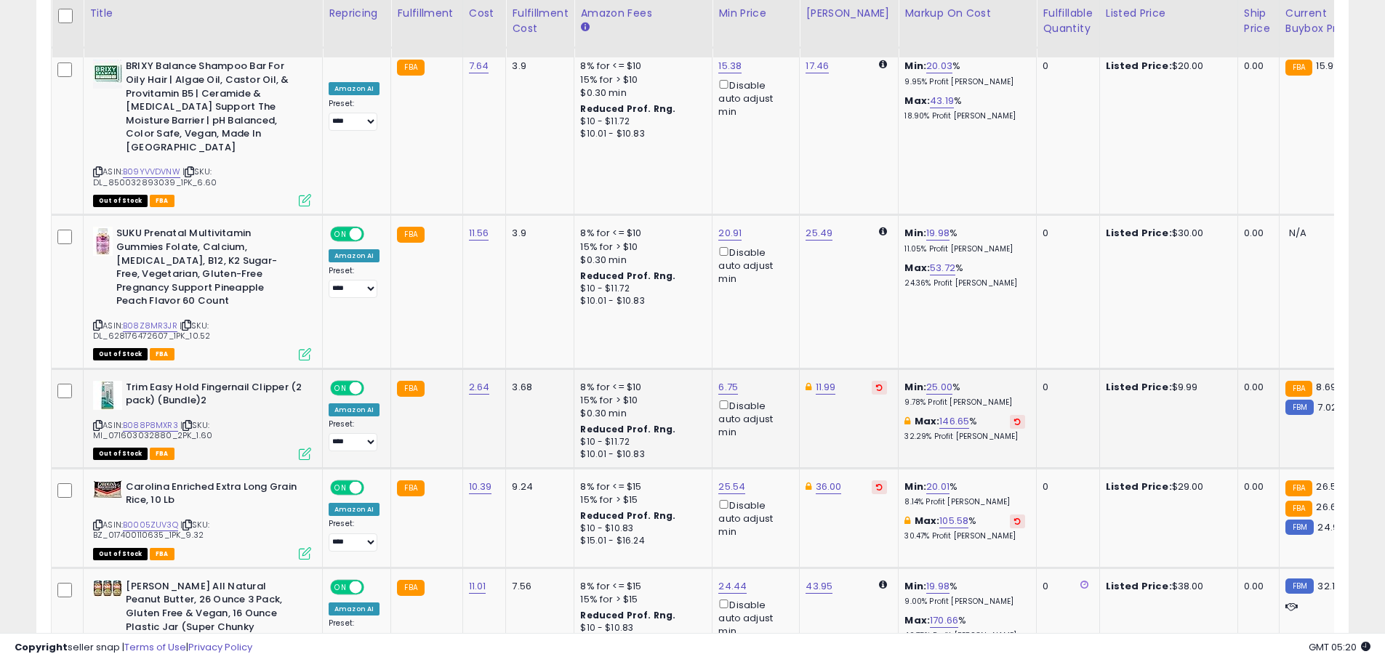
scroll to position [2484, 0]
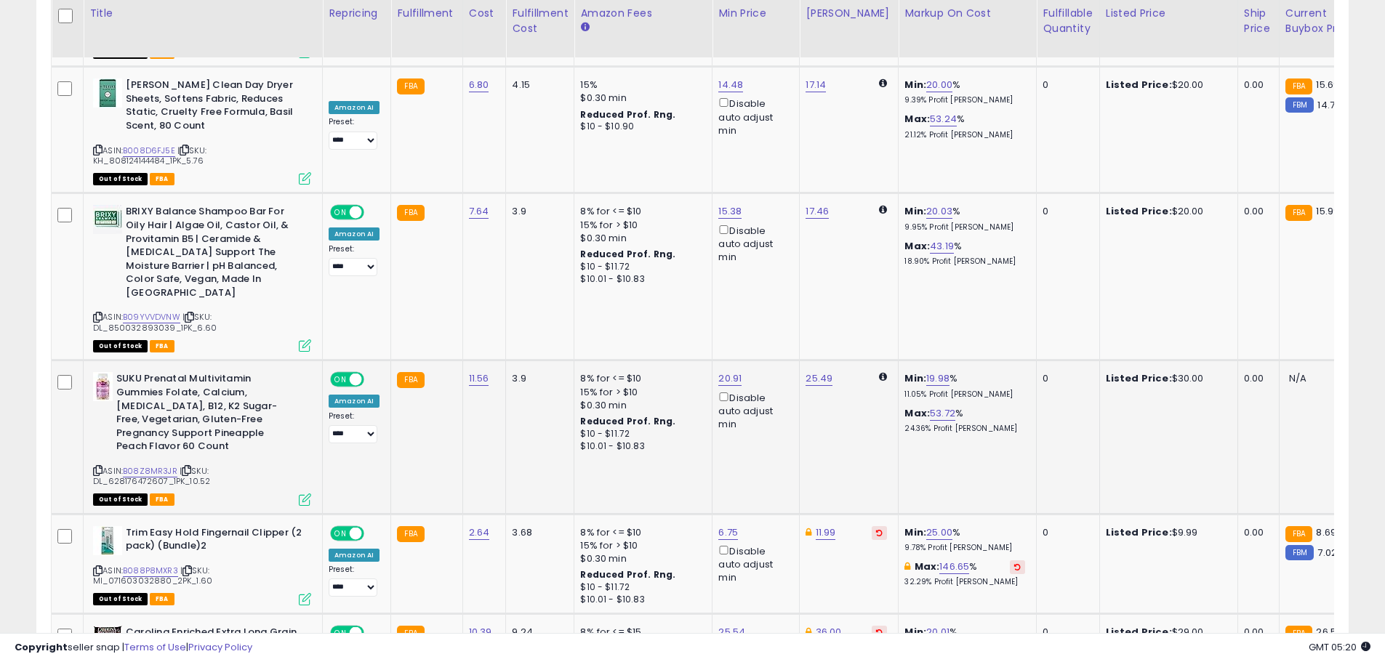
click at [817, 361] on td "25.49" at bounding box center [849, 437] width 99 height 153
click at [817, 371] on link "25.49" at bounding box center [818, 378] width 27 height 15
drag, startPoint x: 756, startPoint y: 238, endPoint x: 681, endPoint y: 233, distance: 75.1
type input "**"
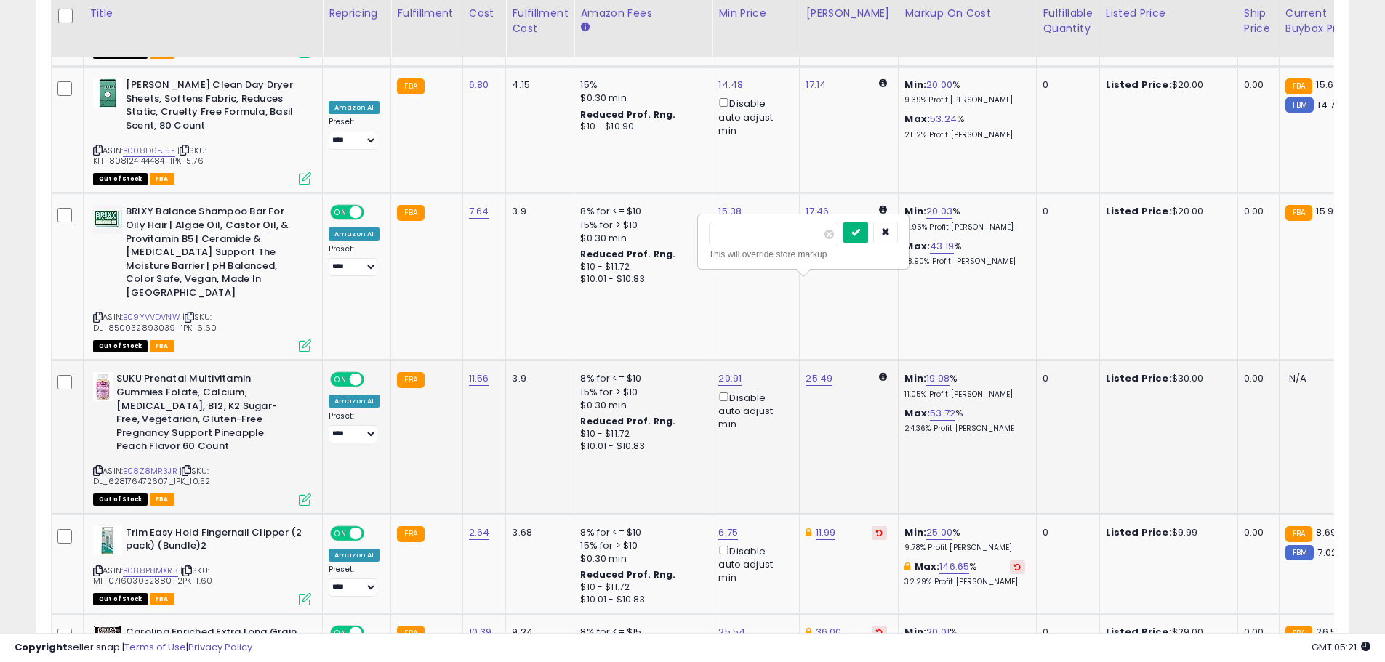
click at [860, 231] on icon "submit" at bounding box center [855, 232] width 9 height 9
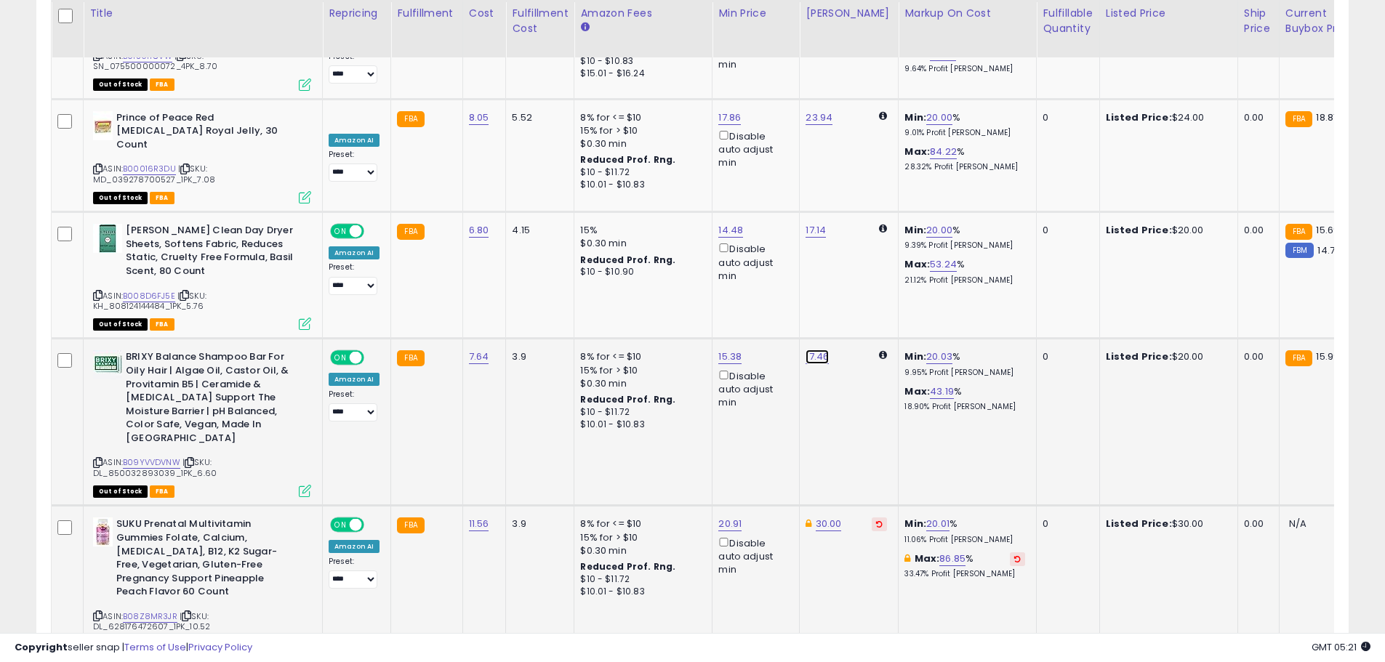
click at [813, 350] on link "17.46" at bounding box center [816, 357] width 23 height 15
drag, startPoint x: 749, startPoint y: 224, endPoint x: 651, endPoint y: 223, distance: 98.9
type input "**"
click at [866, 230] on button "submit" at bounding box center [854, 225] width 25 height 22
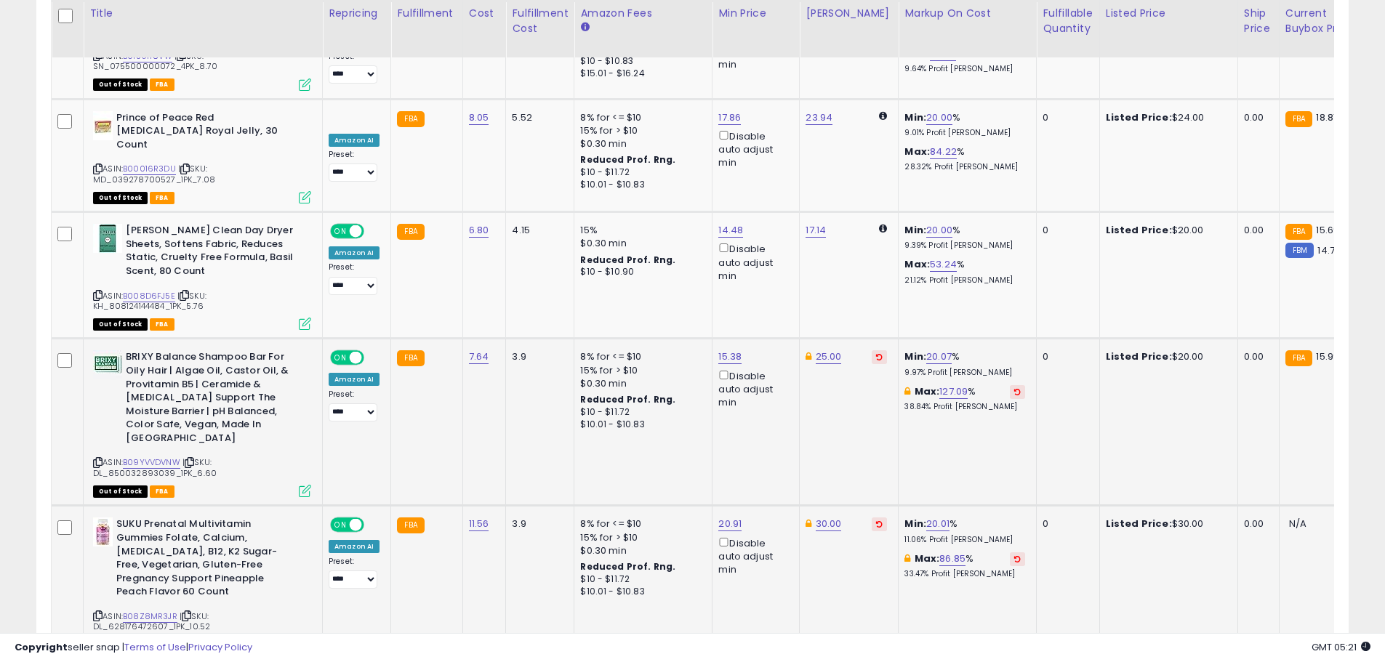
scroll to position [2266, 0]
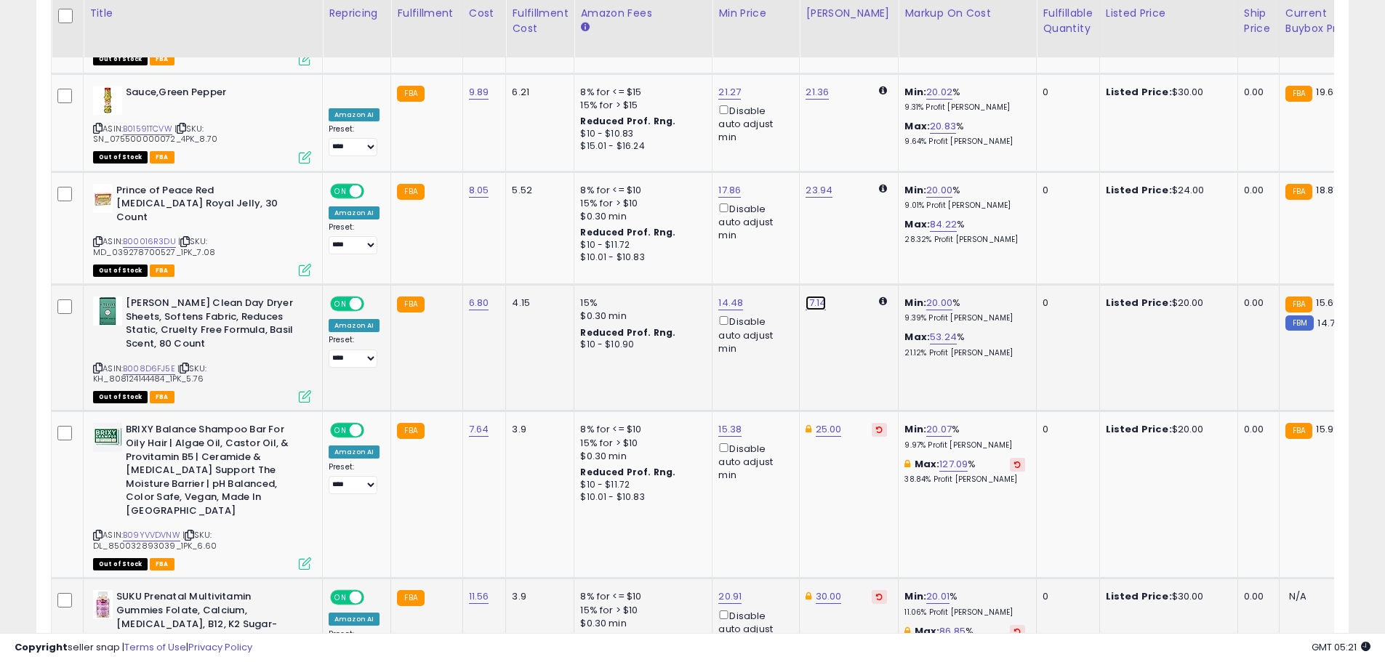
click at [813, 296] on link "17.14" at bounding box center [815, 303] width 20 height 15
drag, startPoint x: 752, startPoint y: 173, endPoint x: 659, endPoint y: 152, distance: 95.4
type input "**"
click at [856, 172] on icon "submit" at bounding box center [852, 170] width 9 height 9
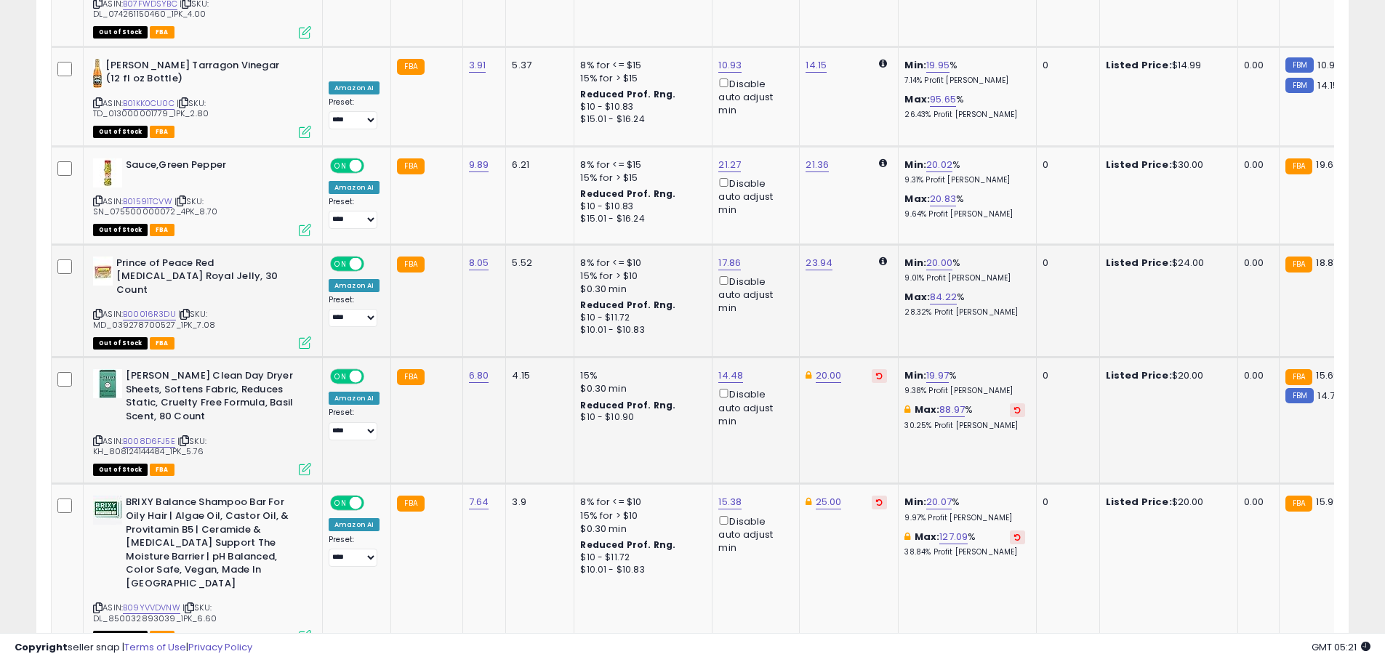
scroll to position [2048, 0]
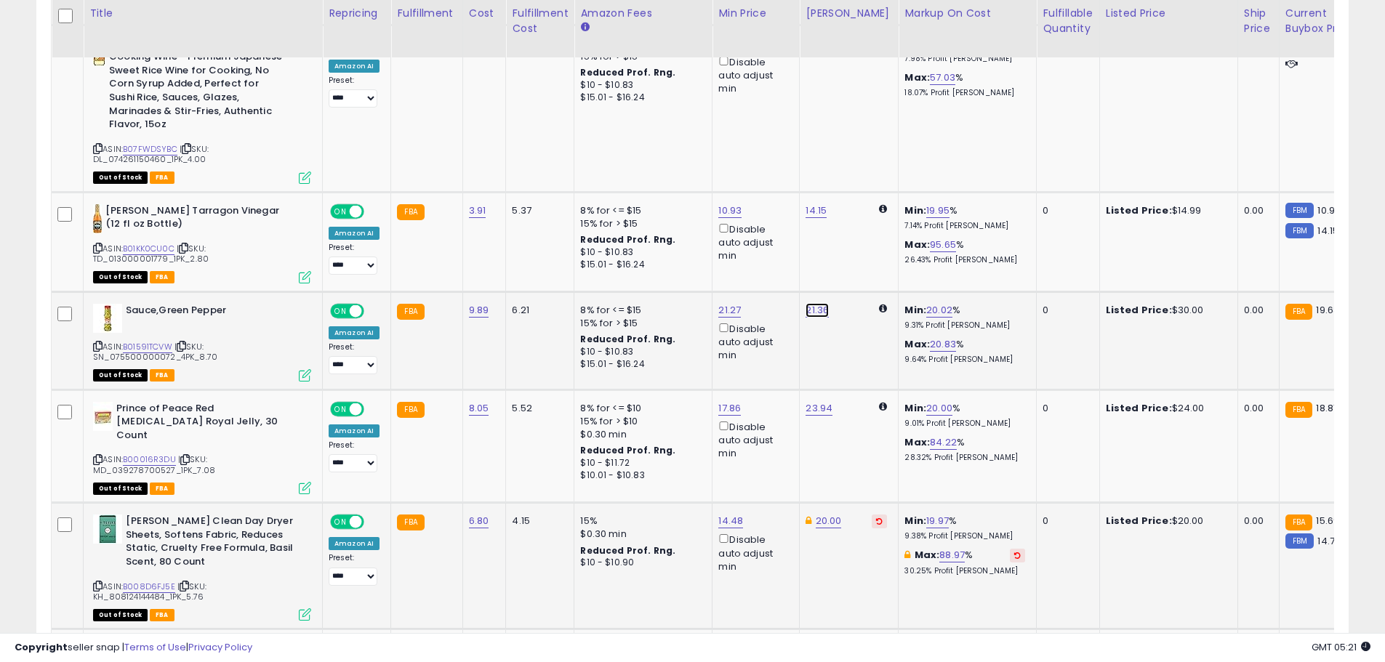
click at [815, 303] on link "21.36" at bounding box center [816, 310] width 23 height 15
drag, startPoint x: 760, startPoint y: 192, endPoint x: 647, endPoint y: 184, distance: 112.9
type input "**"
click at [866, 196] on button "submit" at bounding box center [853, 191] width 25 height 22
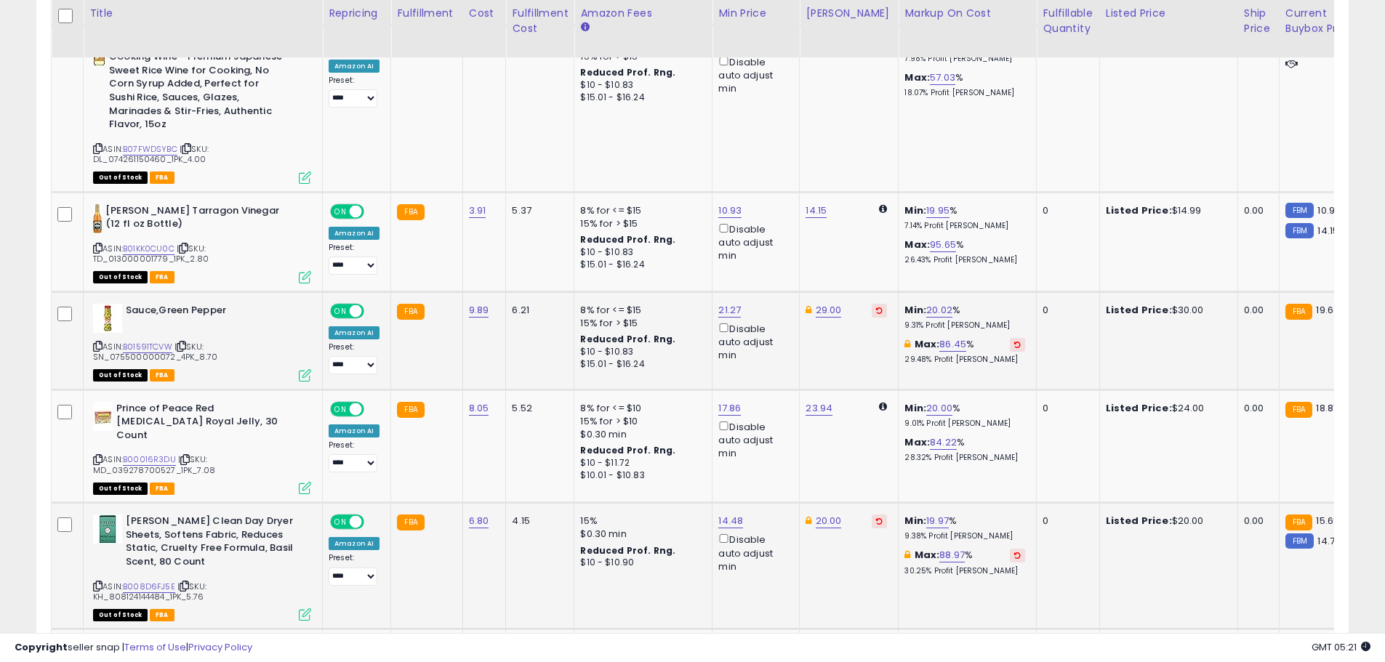
scroll to position [1975, 0]
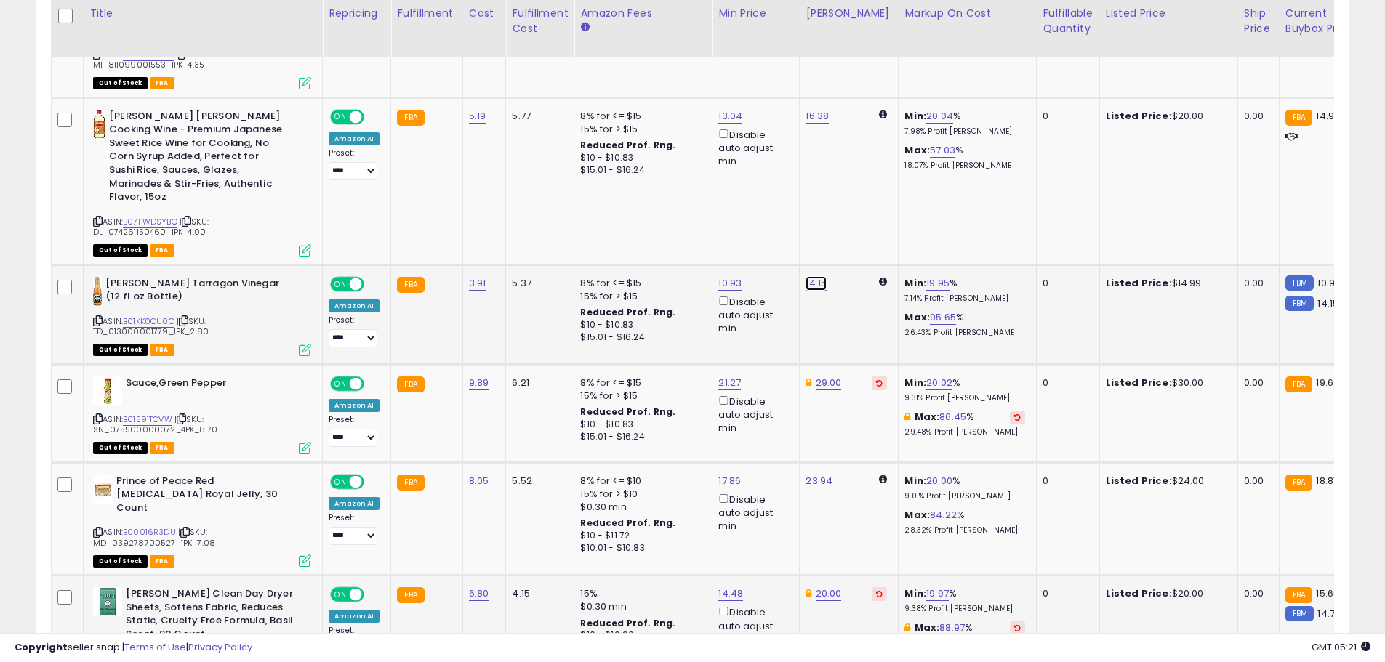
click at [808, 276] on link "14.15" at bounding box center [815, 283] width 21 height 15
drag, startPoint x: 754, startPoint y: 165, endPoint x: 686, endPoint y: 164, distance: 67.6
type input "*****"
click at [864, 158] on button "submit" at bounding box center [852, 164] width 25 height 22
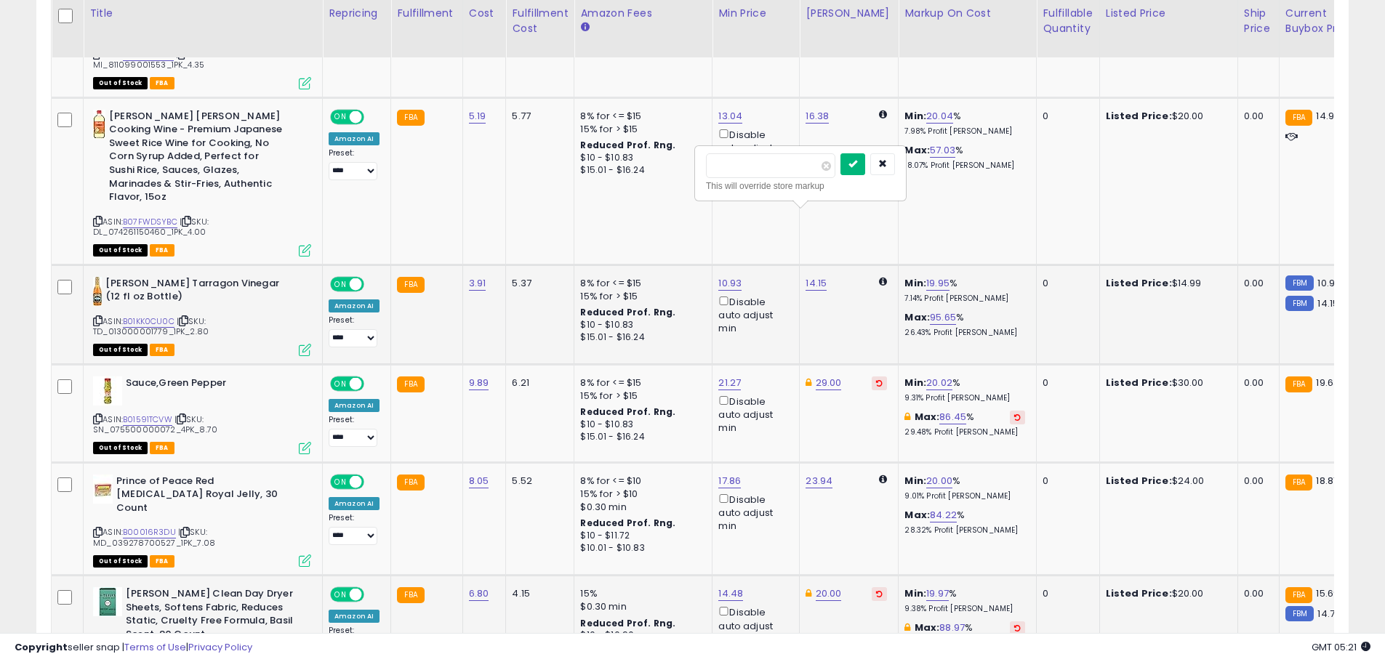
click at [0, 0] on div at bounding box center [0, 0] width 0 height 0
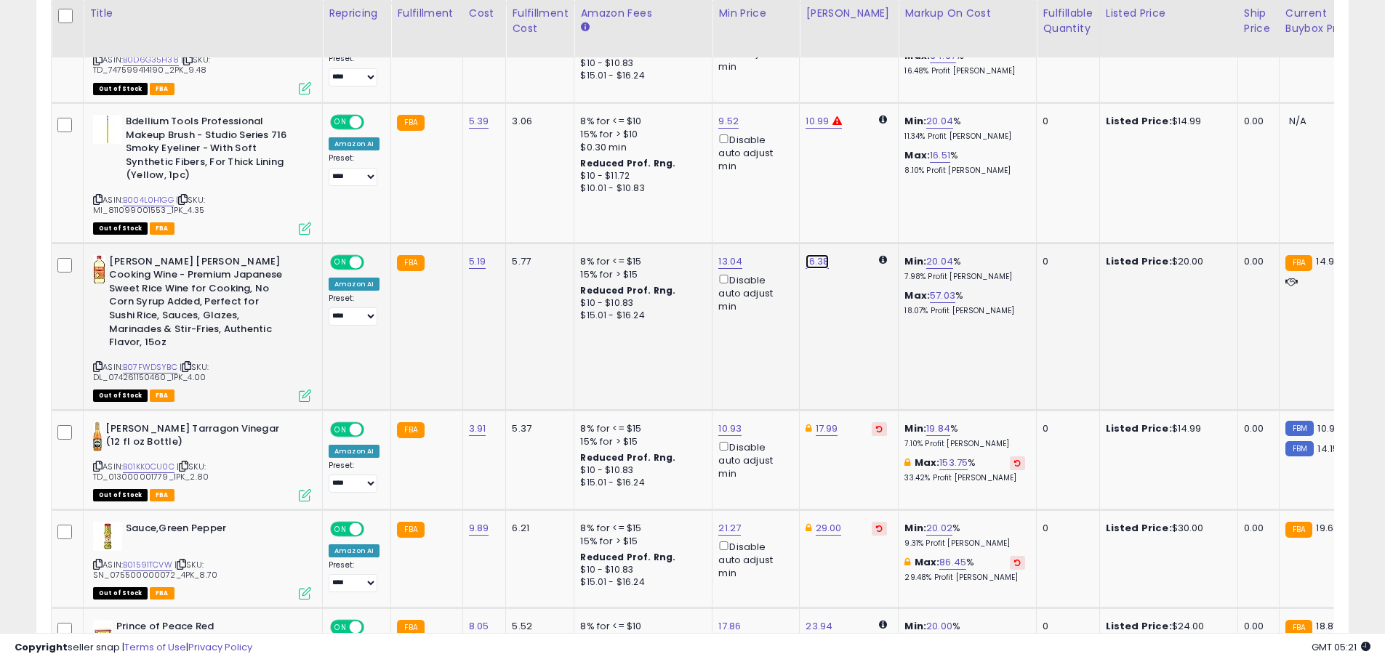
click at [812, 254] on link "16.38" at bounding box center [816, 261] width 23 height 15
drag, startPoint x: 762, startPoint y: 155, endPoint x: 696, endPoint y: 148, distance: 66.5
click at [697, 148] on div "***** This will override store markup" at bounding box center [801, 164] width 209 height 53
type input "**"
click at [858, 152] on icon "submit" at bounding box center [854, 154] width 9 height 9
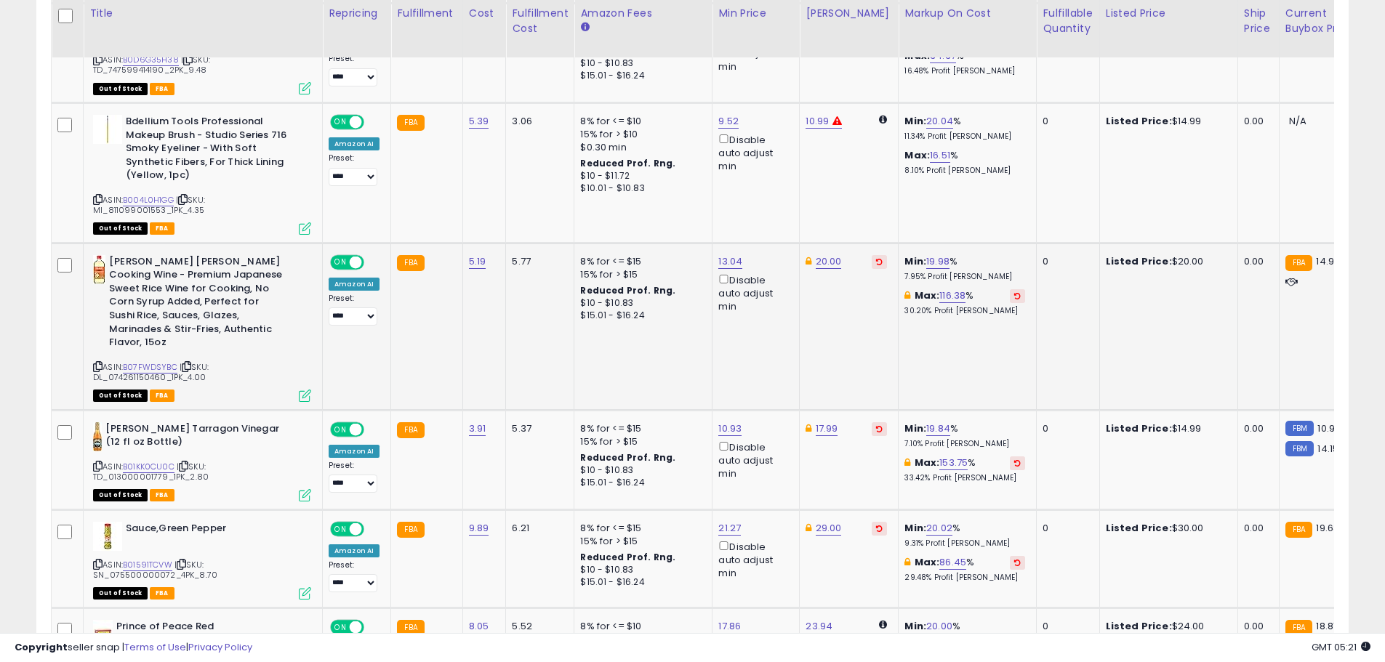
scroll to position [1539, 0]
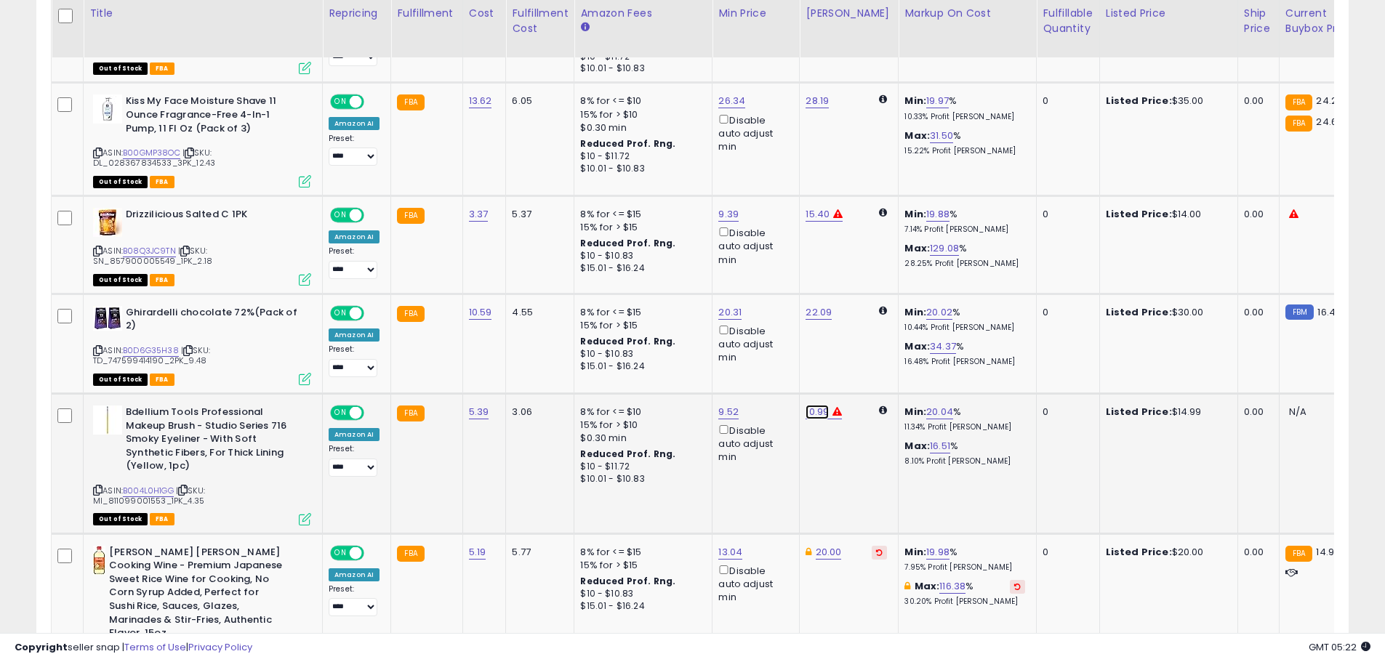
click at [812, 405] on link "10.99" at bounding box center [816, 412] width 23 height 15
drag, startPoint x: 753, startPoint y: 325, endPoint x: 669, endPoint y: 305, distance: 86.0
type input "*****"
click at [866, 324] on button "submit" at bounding box center [854, 320] width 25 height 22
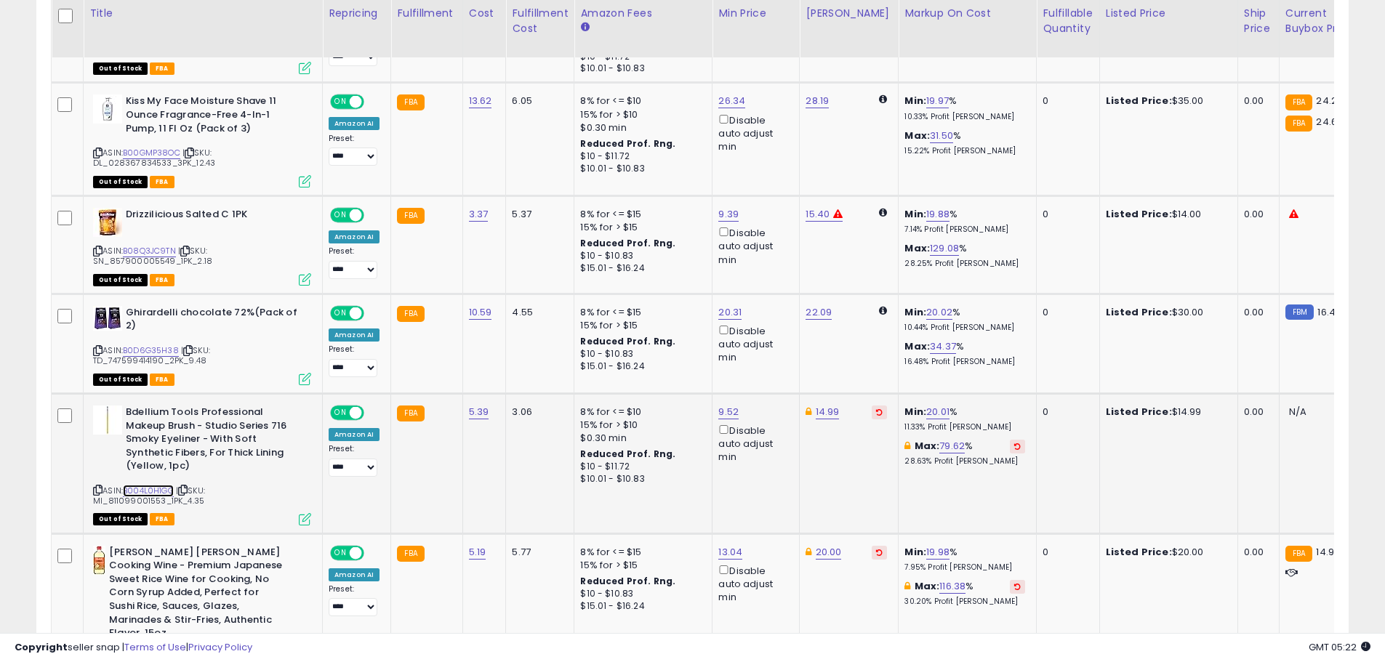
click at [163, 485] on link "B004L0H1GG" at bounding box center [148, 491] width 51 height 12
click at [823, 305] on link "22.09" at bounding box center [818, 312] width 26 height 15
drag, startPoint x: 757, startPoint y: 221, endPoint x: 653, endPoint y: 219, distance: 104.7
type input "*****"
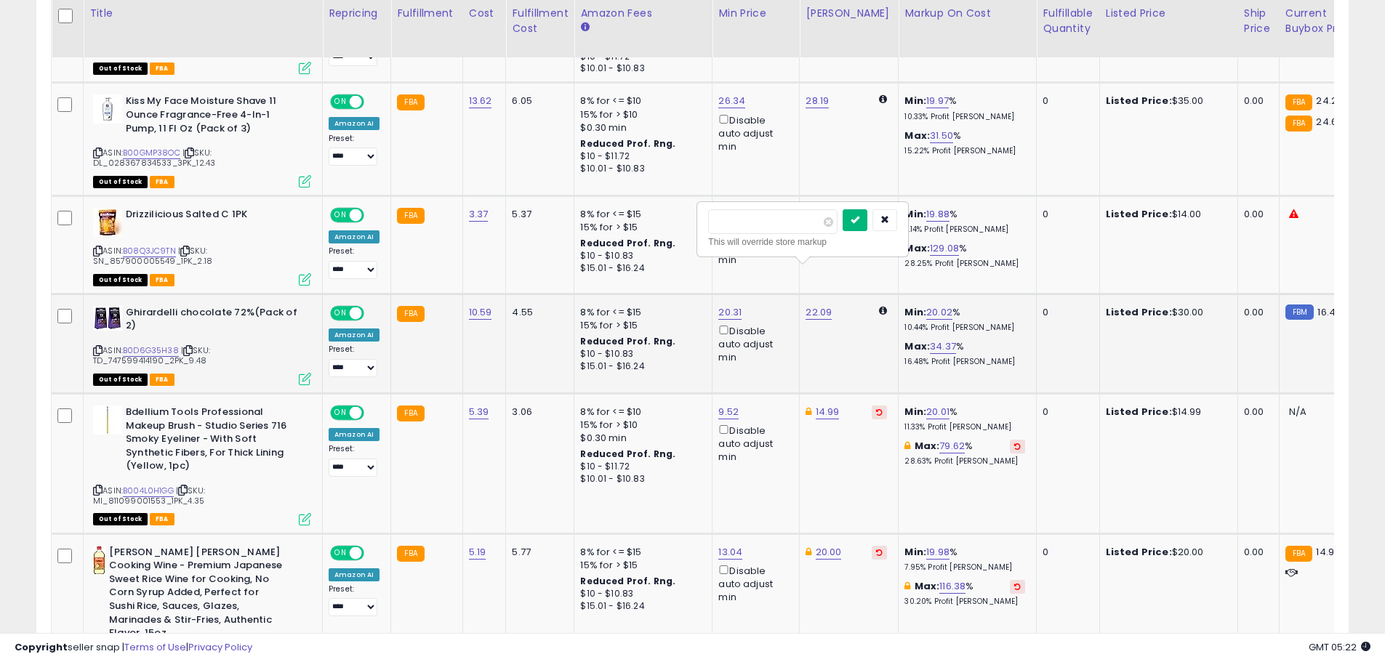
click at [859, 221] on icon "submit" at bounding box center [854, 219] width 9 height 9
click at [823, 207] on link "15.40" at bounding box center [817, 214] width 24 height 15
drag, startPoint x: 753, startPoint y: 124, endPoint x: 658, endPoint y: 116, distance: 95.6
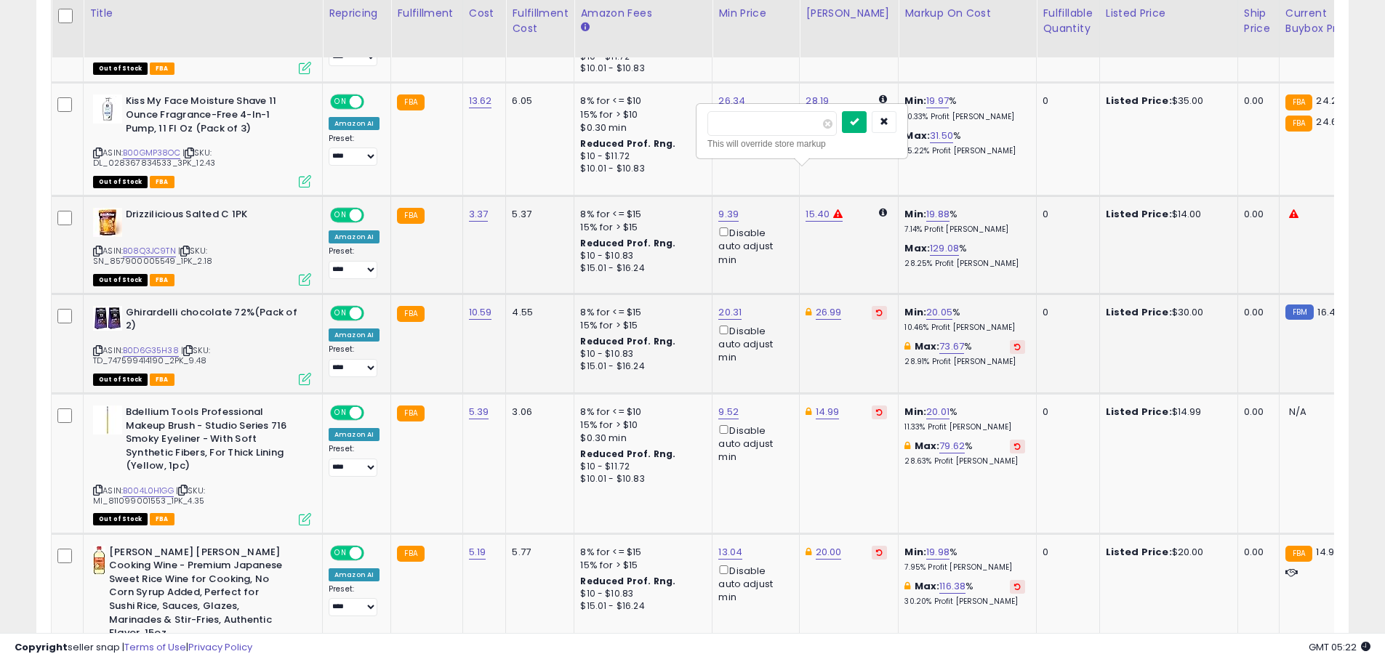
type input "*****"
click at [866, 116] on button "submit" at bounding box center [854, 122] width 25 height 22
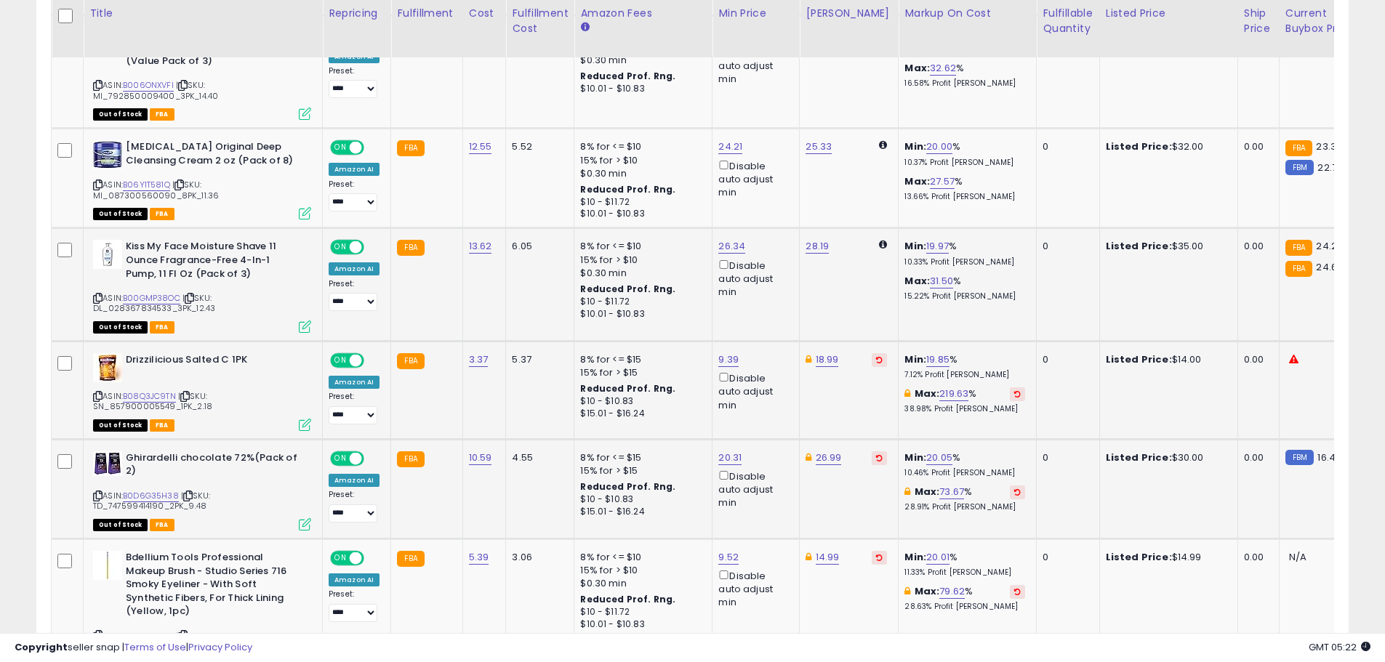
scroll to position [1321, 0]
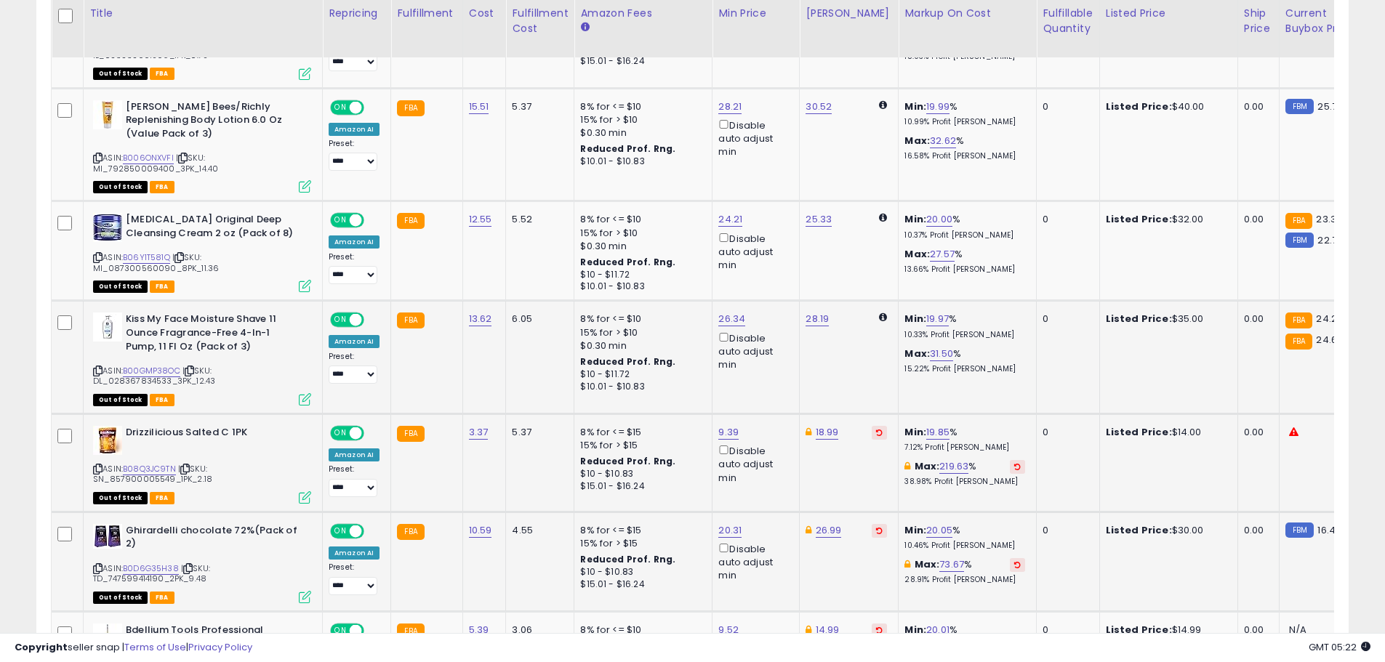
click at [812, 301] on td "28.19" at bounding box center [849, 357] width 99 height 113
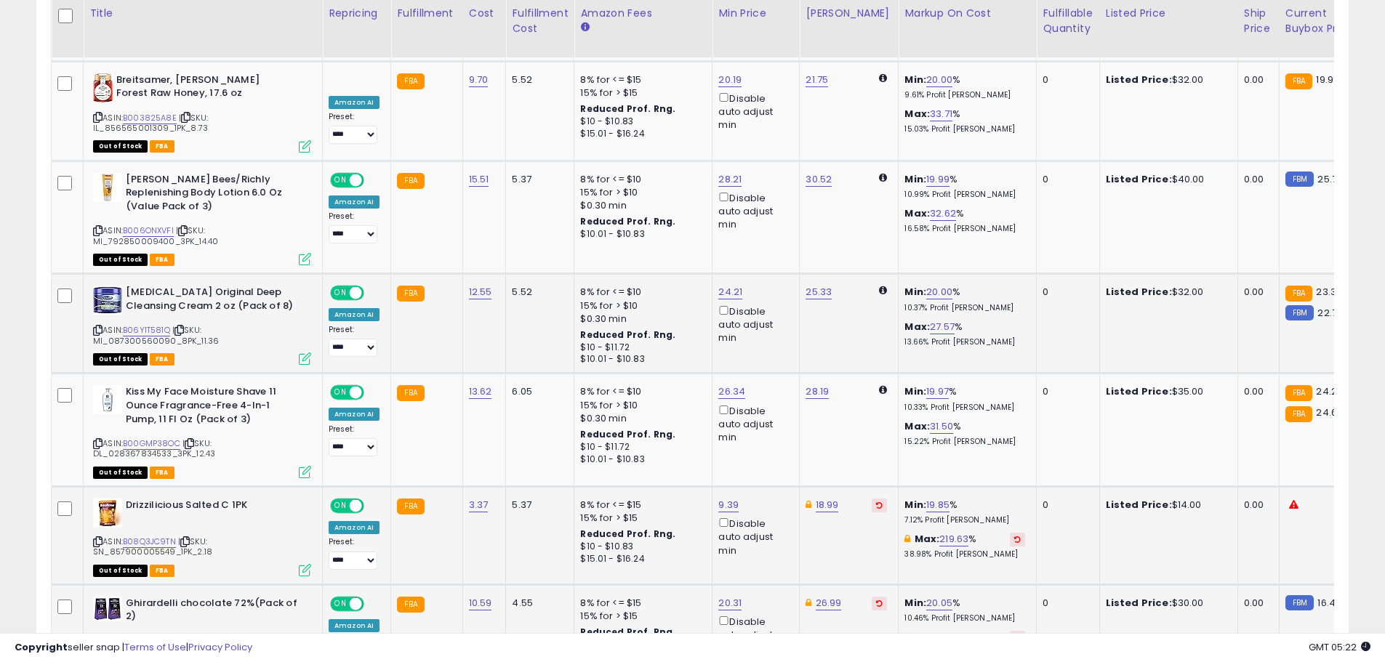
click at [813, 274] on td "25.33" at bounding box center [849, 324] width 99 height 100
click at [810, 385] on link "28.19" at bounding box center [816, 392] width 23 height 15
drag, startPoint x: 747, startPoint y: 305, endPoint x: 644, endPoint y: 278, distance: 106.7
type input "**"
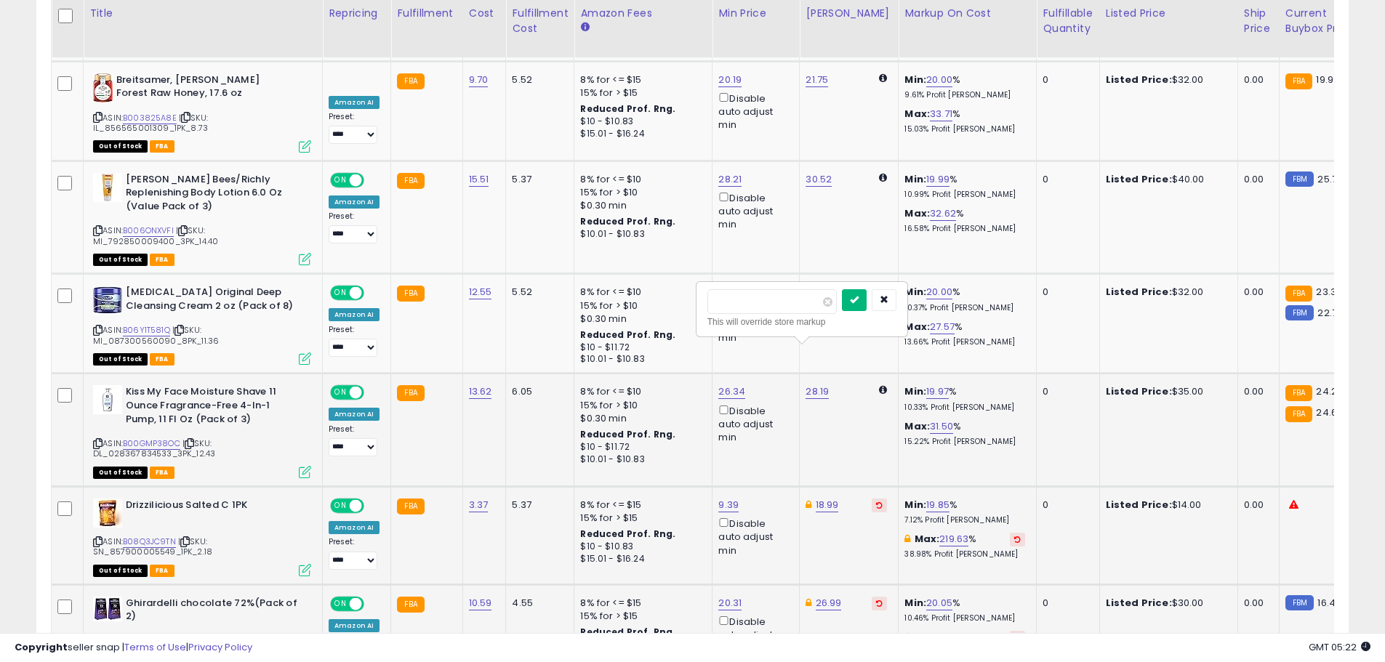
click at [866, 302] on button "submit" at bounding box center [854, 300] width 25 height 22
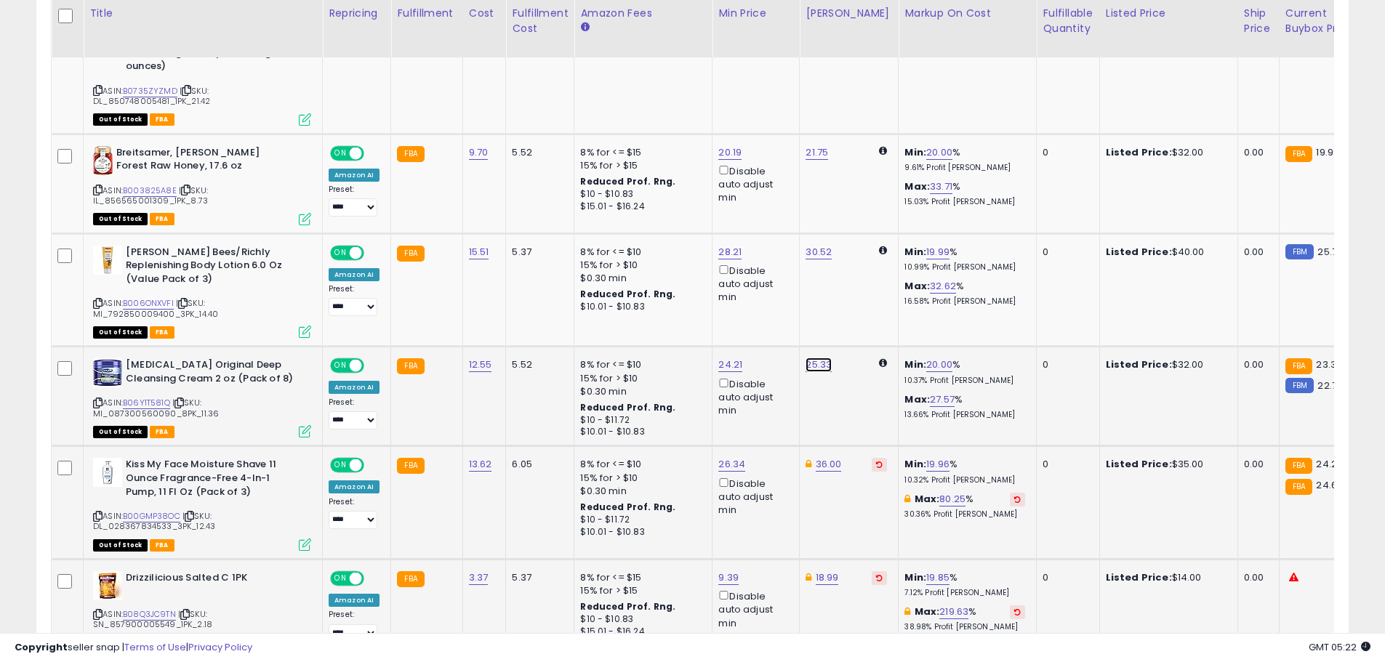
click at [816, 358] on link "25.33" at bounding box center [818, 365] width 26 height 15
drag, startPoint x: 759, startPoint y: 273, endPoint x: 671, endPoint y: 271, distance: 88.0
type input "**"
click at [859, 272] on icon "submit" at bounding box center [854, 272] width 9 height 9
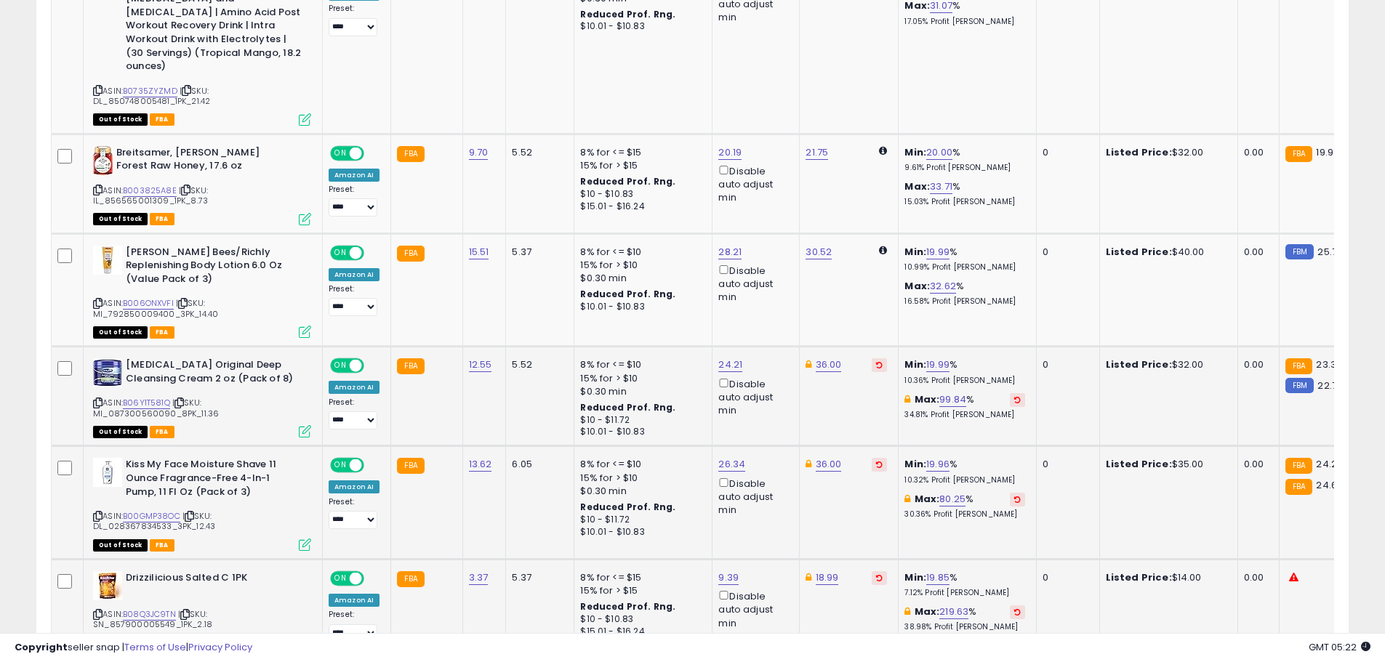
scroll to position [1103, 0]
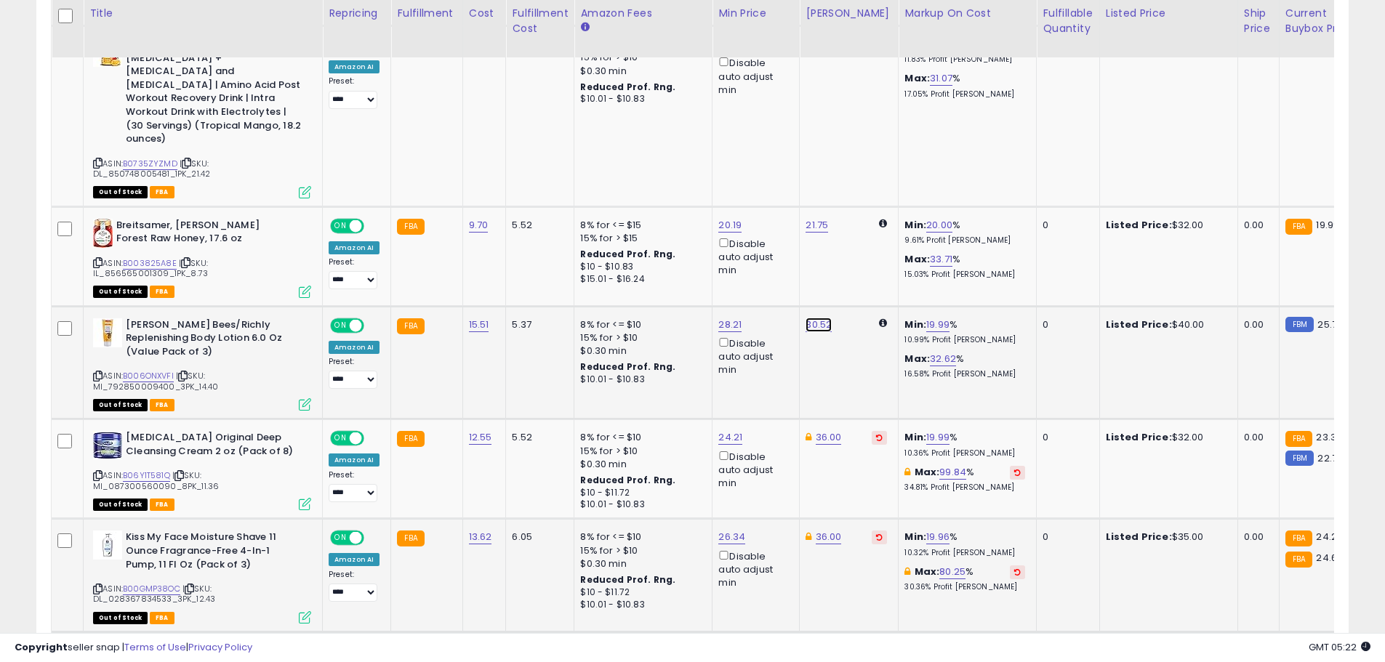
click at [820, 318] on link "30.52" at bounding box center [818, 325] width 26 height 15
drag, startPoint x: 769, startPoint y: 247, endPoint x: 669, endPoint y: 230, distance: 101.8
type input "**"
click at [867, 252] on button "submit" at bounding box center [854, 247] width 25 height 22
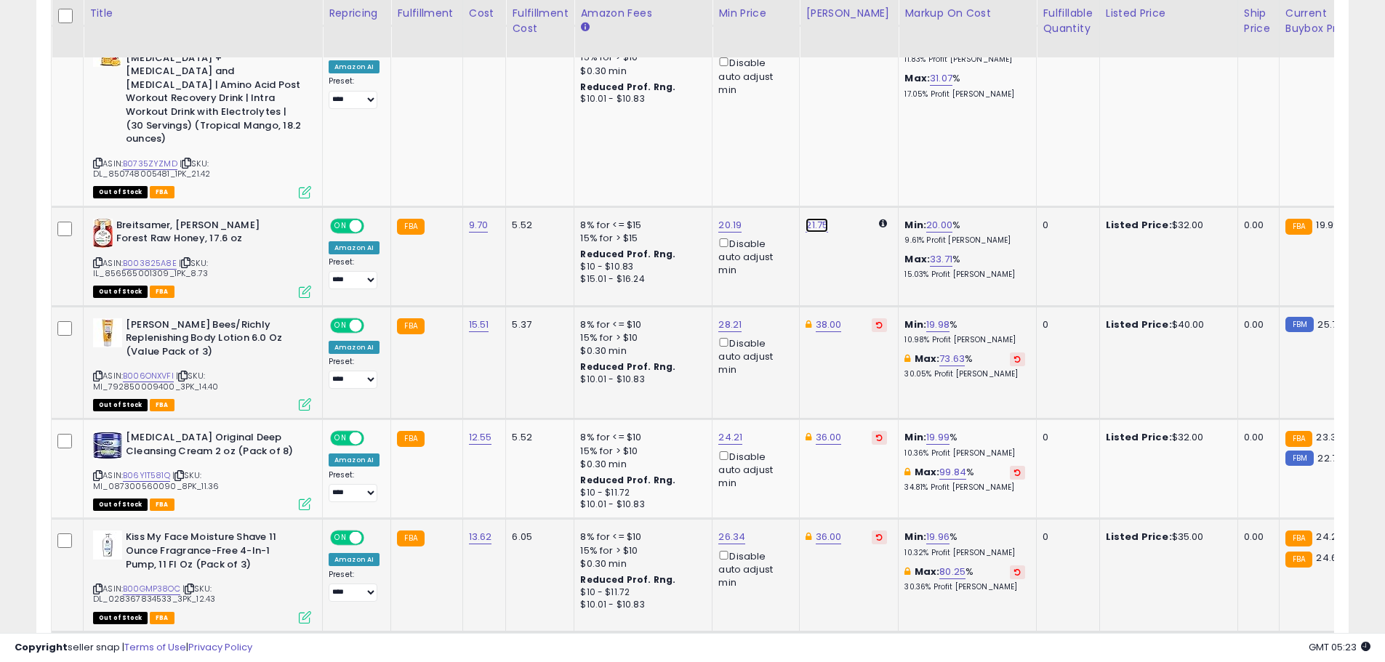
click at [814, 218] on link "21.75" at bounding box center [816, 225] width 23 height 15
drag, startPoint x: 756, startPoint y: 148, endPoint x: 653, endPoint y: 139, distance: 102.9
type input "*****"
click at [866, 143] on button "submit" at bounding box center [853, 146] width 25 height 22
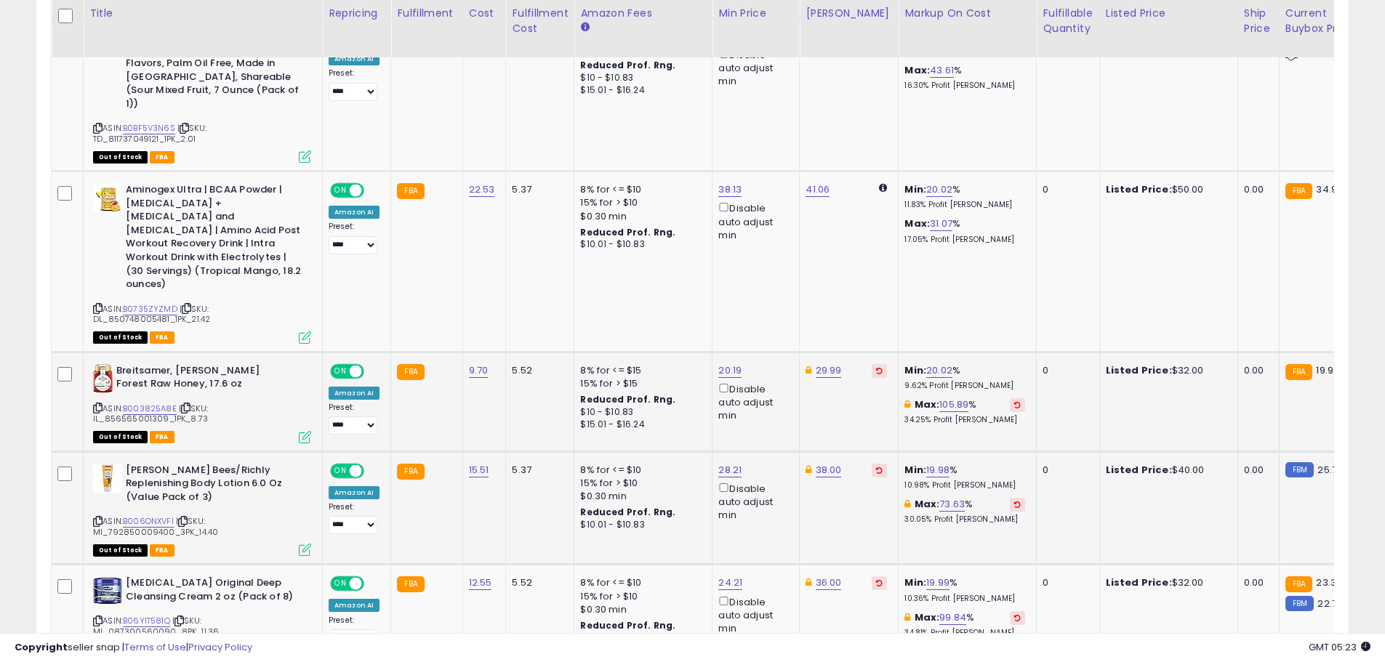
scroll to position [885, 0]
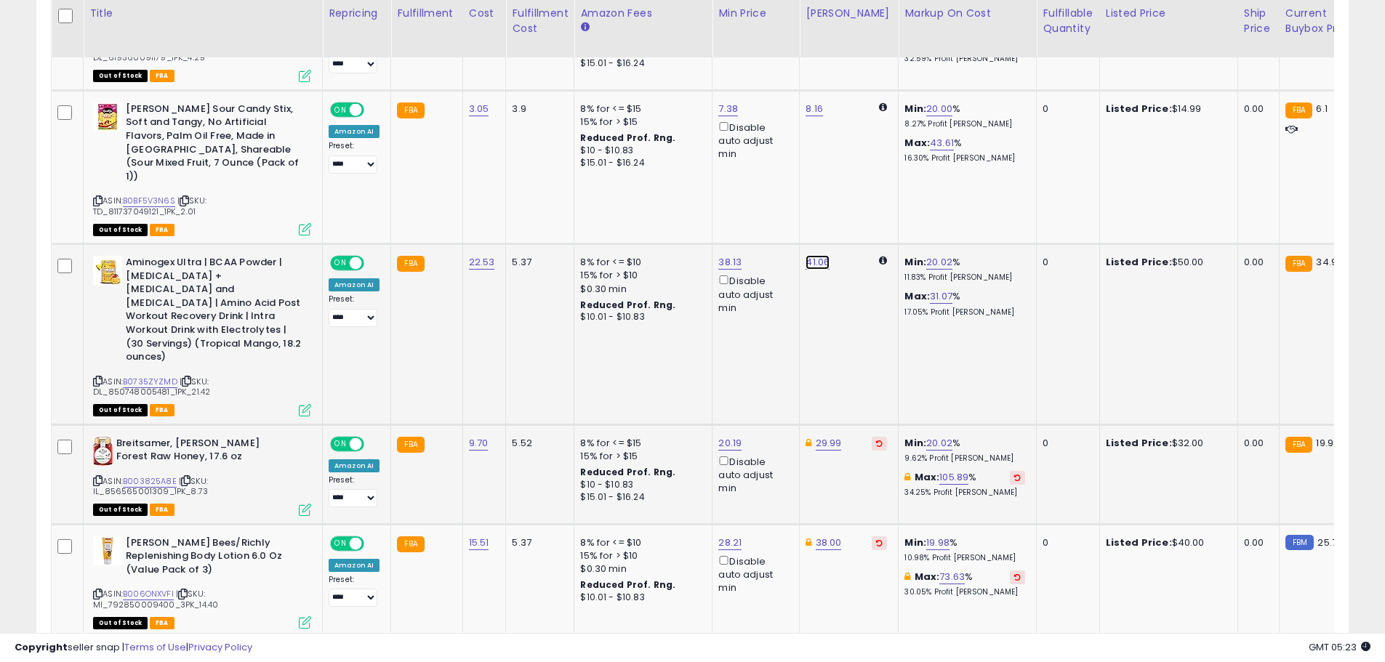
click at [812, 255] on link "41.06" at bounding box center [817, 262] width 24 height 15
drag, startPoint x: 751, startPoint y: 196, endPoint x: 688, endPoint y: 196, distance: 63.2
type input "**"
click at [866, 203] on button "submit" at bounding box center [854, 198] width 25 height 22
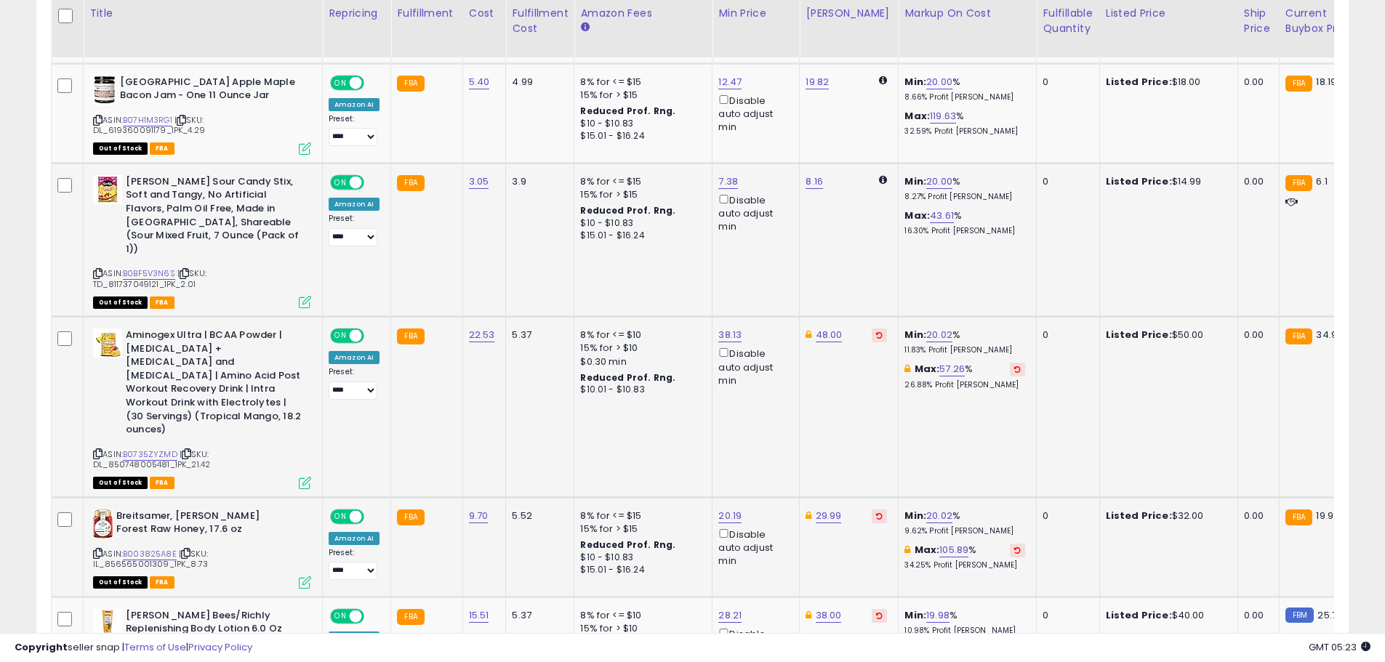
scroll to position [667, 0]
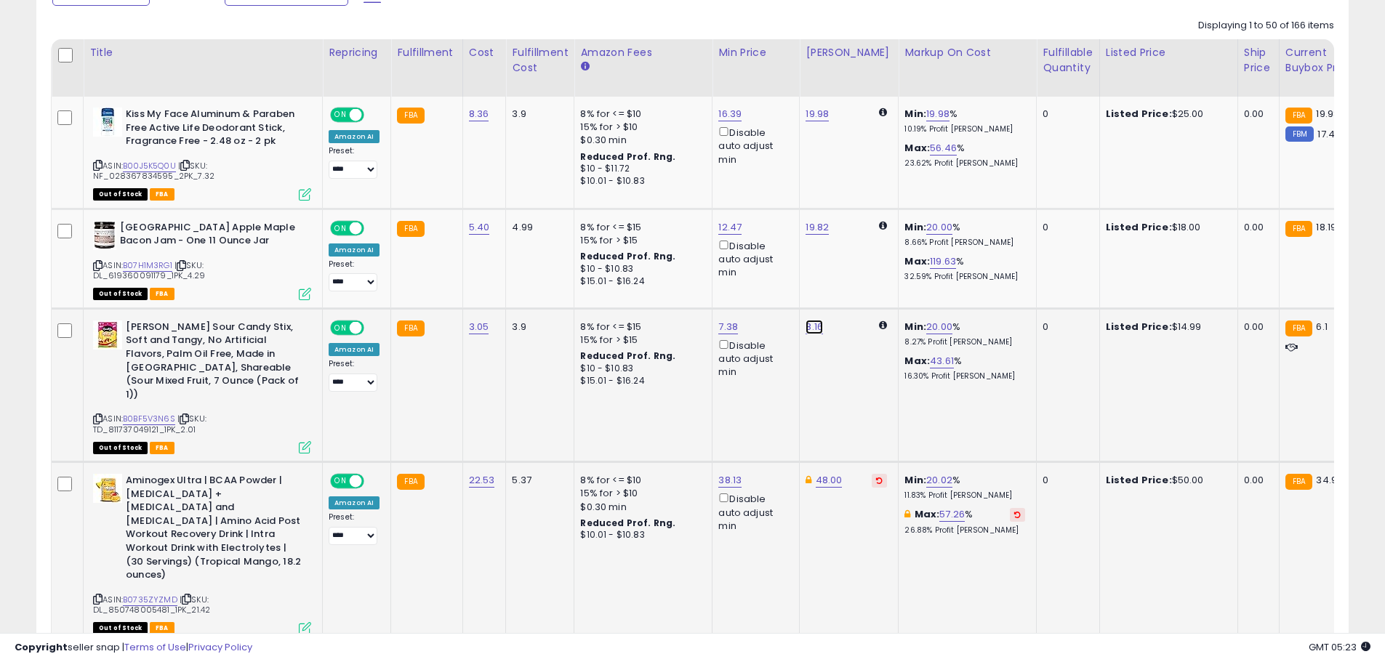
click at [817, 323] on link "8.16" at bounding box center [813, 327] width 17 height 15
drag, startPoint x: 744, startPoint y: 270, endPoint x: 682, endPoint y: 267, distance: 61.9
type input "*****"
click at [856, 278] on icon "submit" at bounding box center [851, 274] width 9 height 9
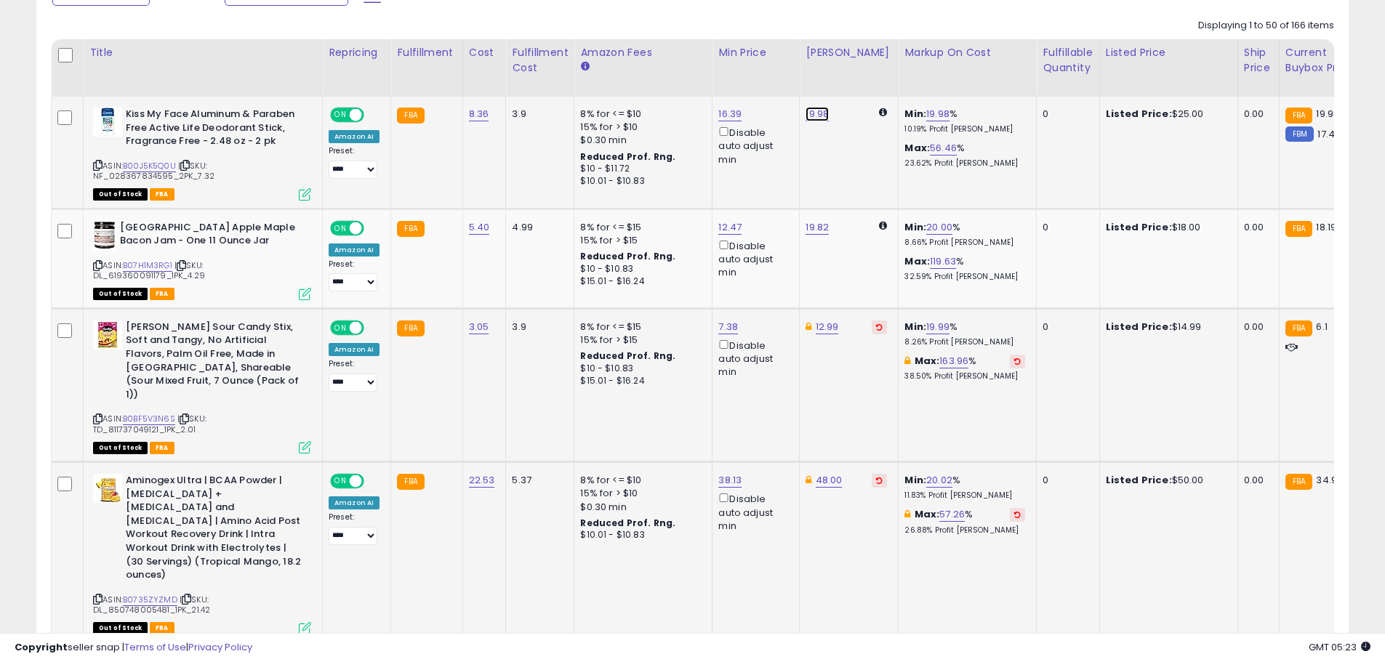
click at [810, 115] on link "19.98" at bounding box center [816, 114] width 23 height 15
drag, startPoint x: 767, startPoint y: 65, endPoint x: 631, endPoint y: 35, distance: 139.2
type input "*****"
click at [858, 61] on icon "submit" at bounding box center [854, 61] width 9 height 9
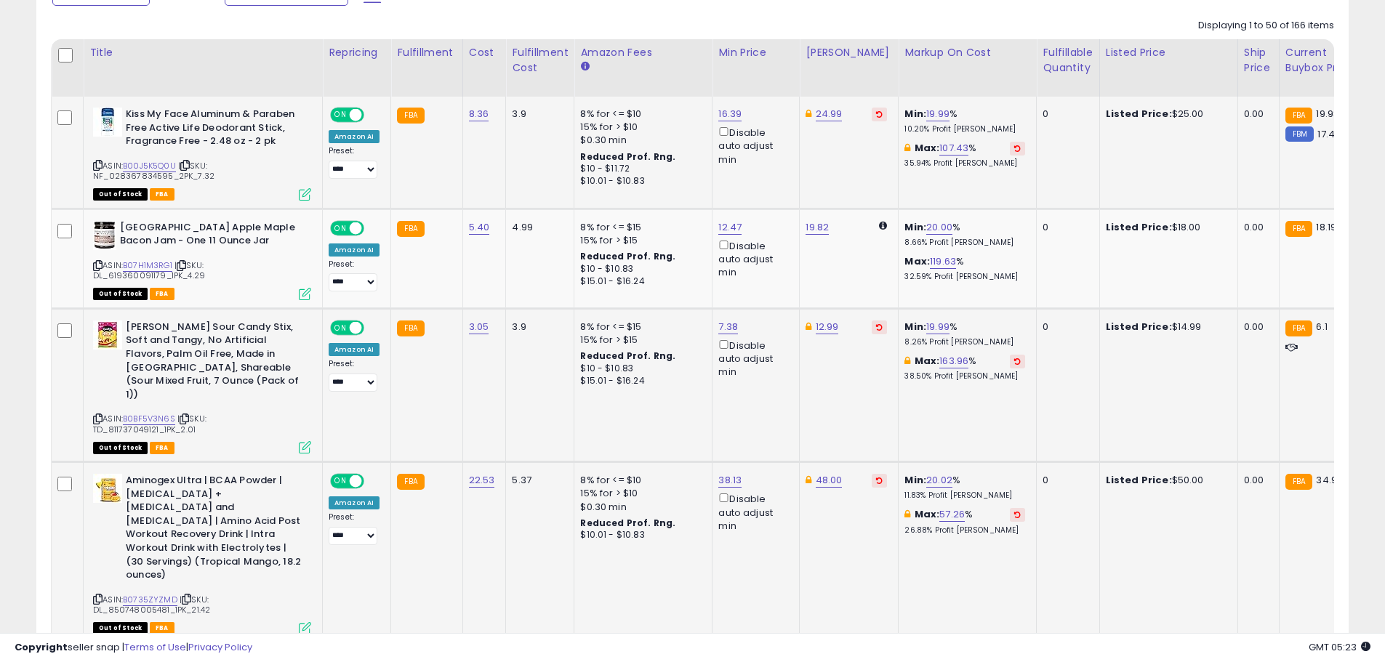
scroll to position [376, 0]
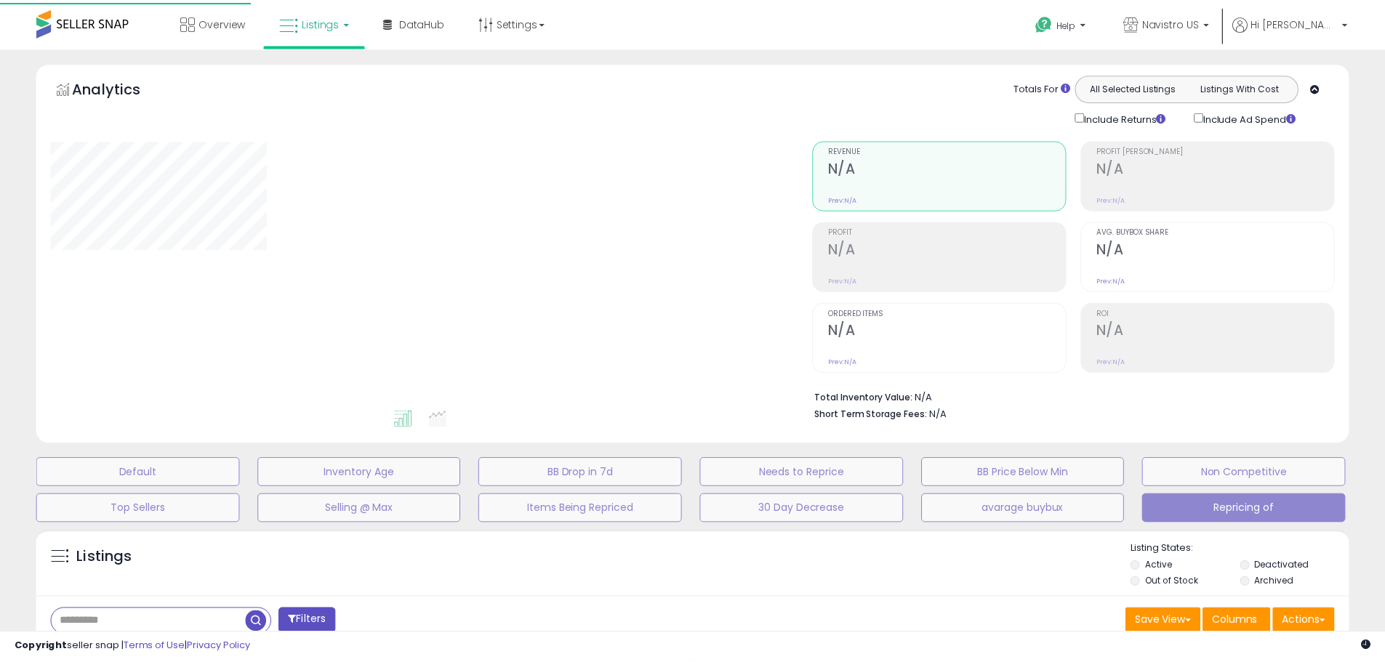
scroll to position [240, 0]
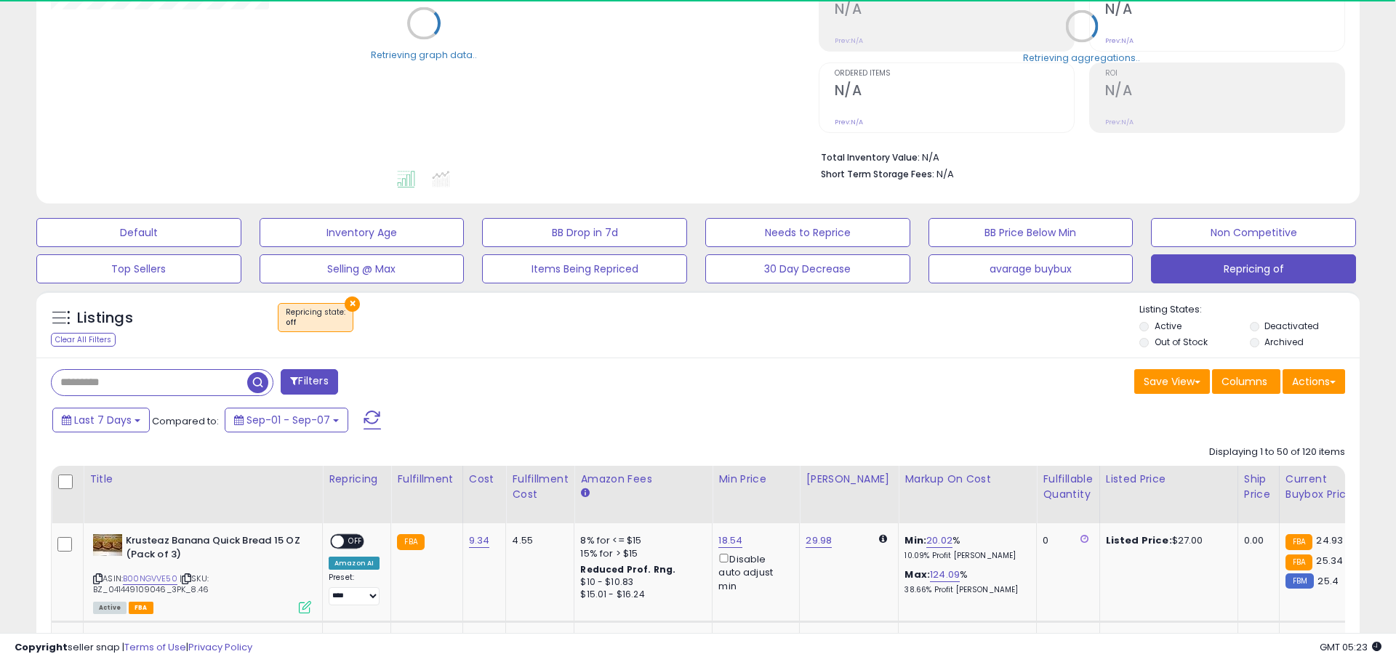
select select "**"
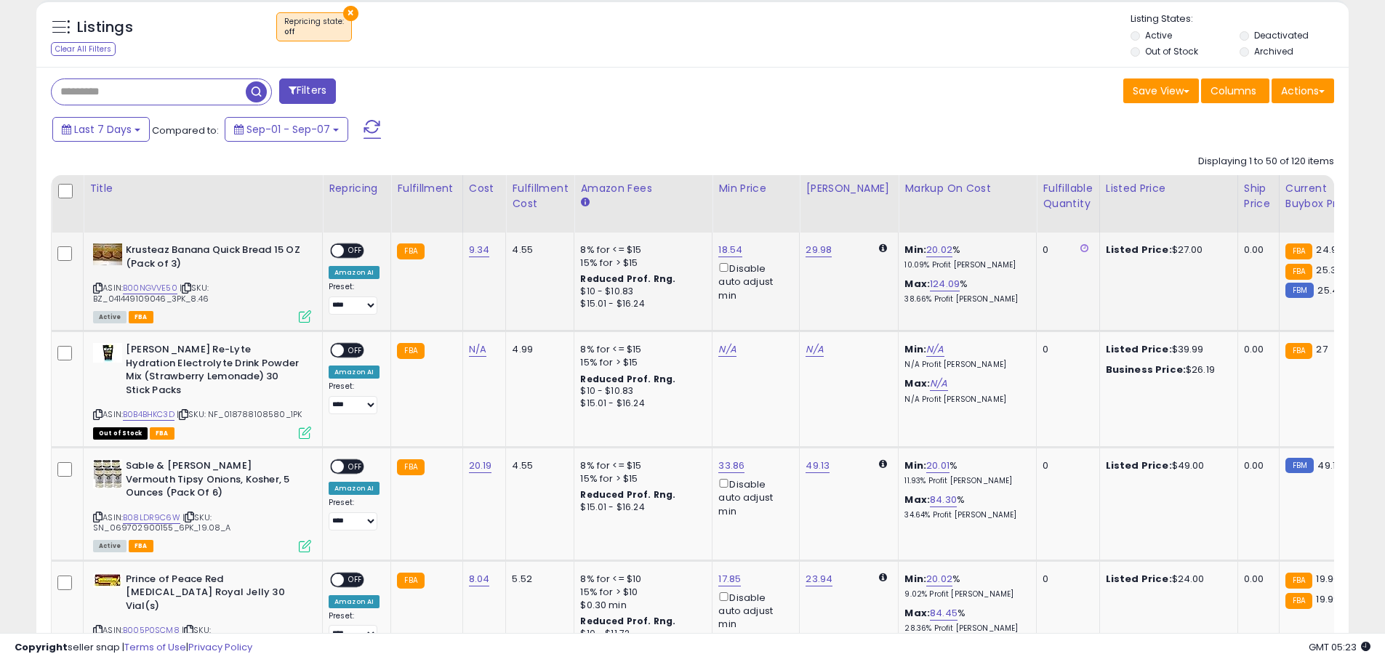
scroll to position [603, 0]
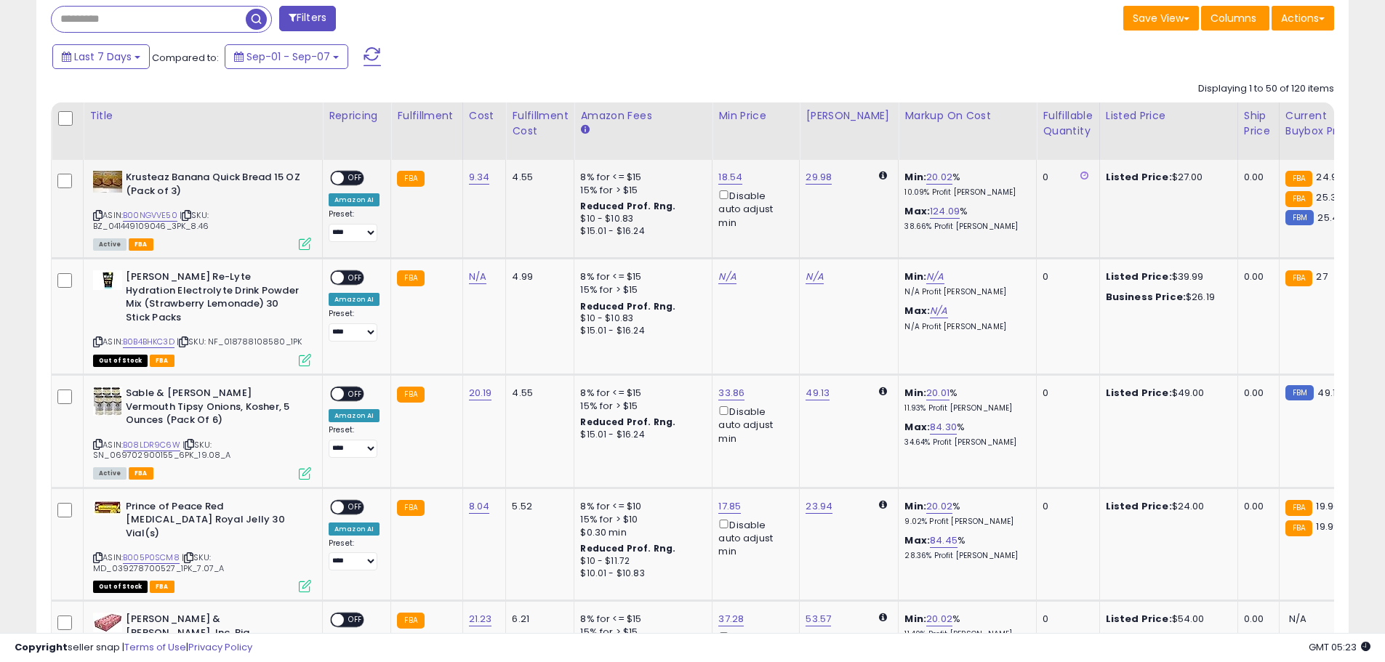
click at [342, 176] on span at bounding box center [337, 178] width 12 height 12
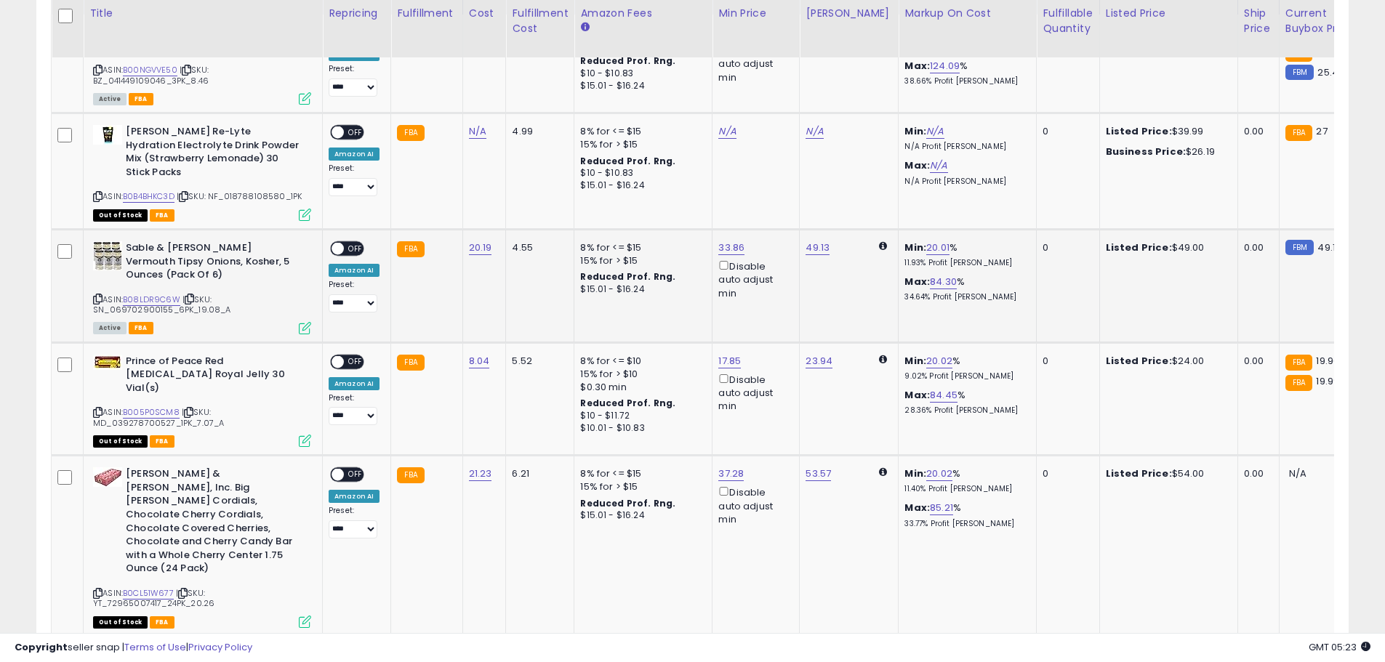
click at [340, 247] on span at bounding box center [337, 249] width 12 height 12
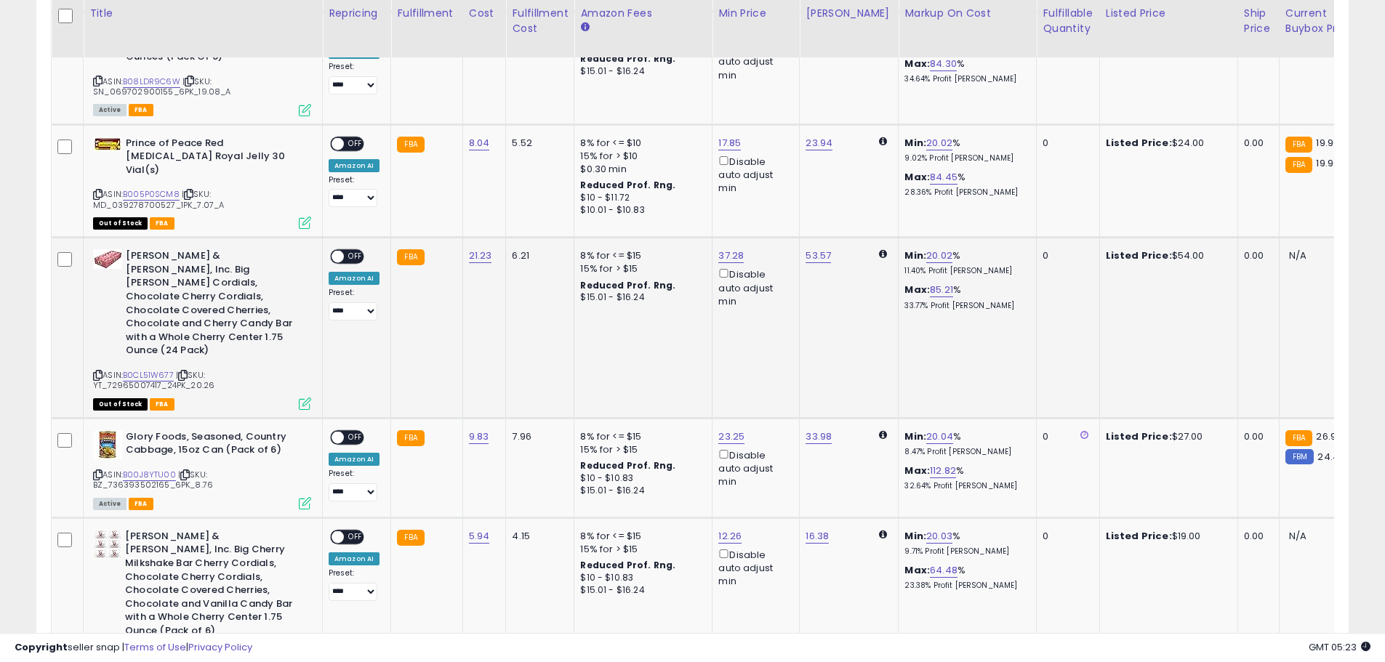
click at [343, 251] on span at bounding box center [337, 257] width 12 height 12
click at [336, 431] on span at bounding box center [337, 437] width 12 height 12
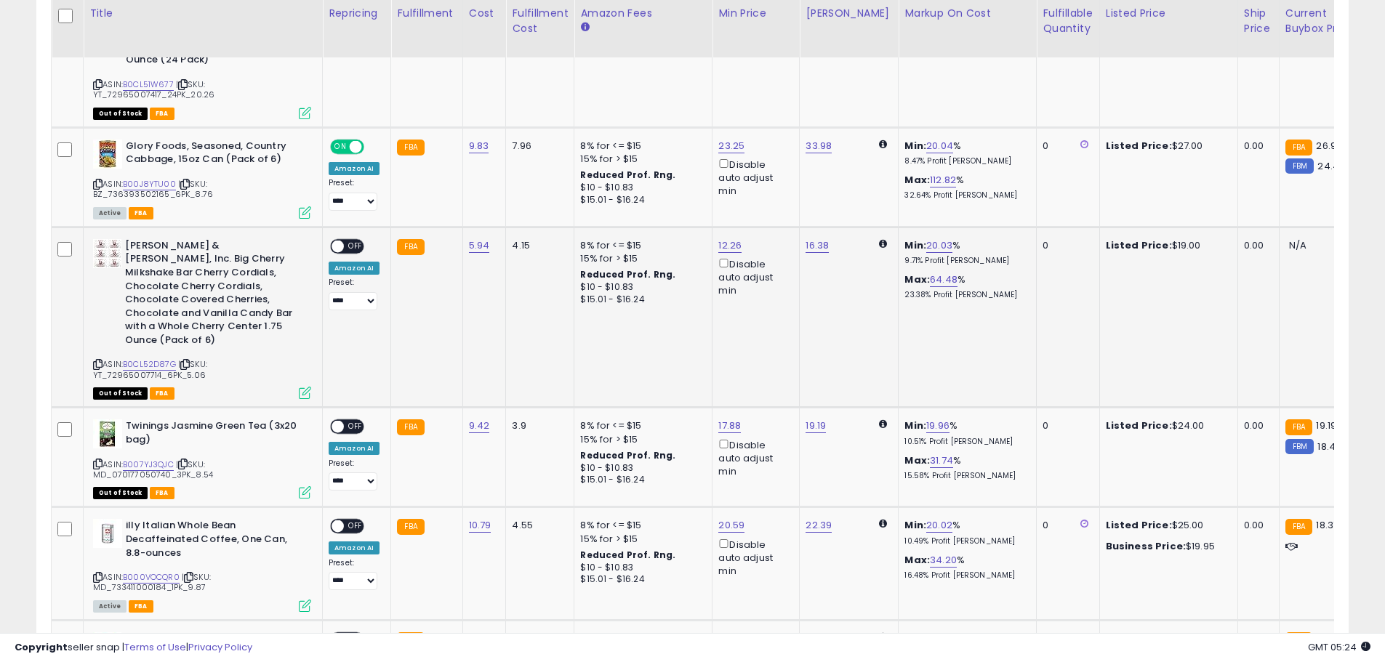
click at [335, 240] on span at bounding box center [337, 246] width 12 height 12
click at [335, 421] on span at bounding box center [337, 427] width 12 height 12
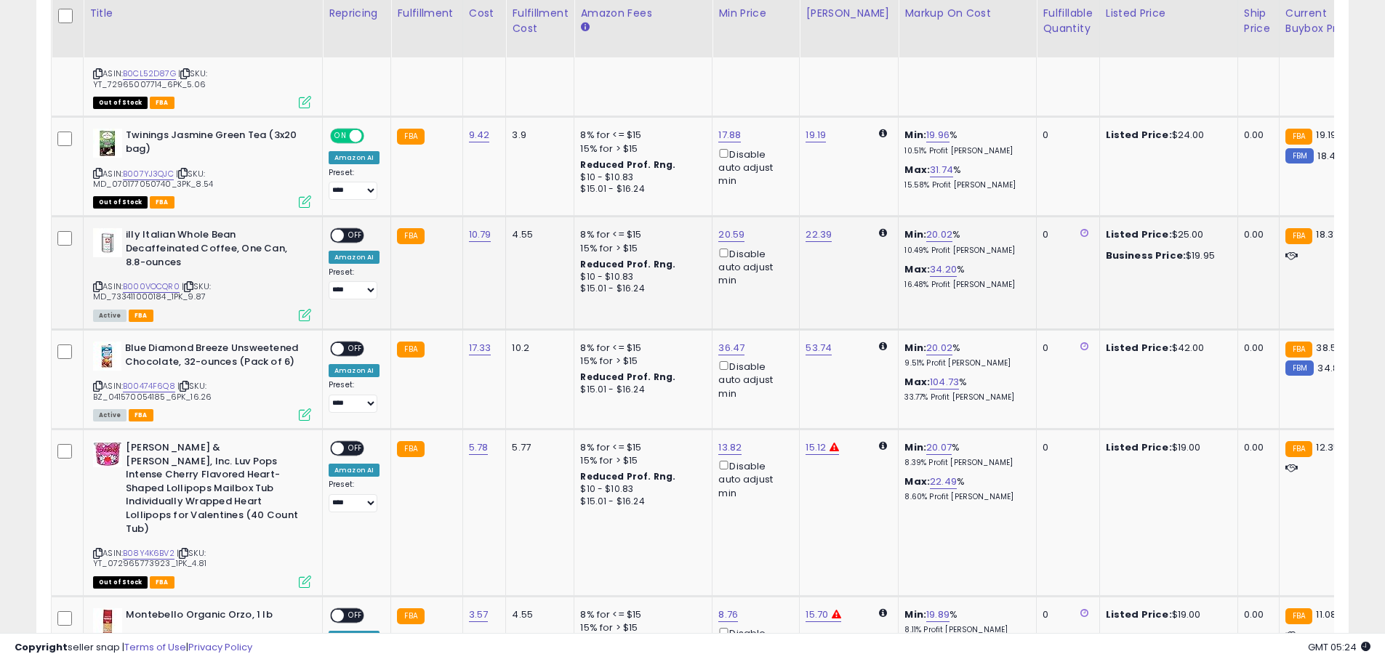
click at [344, 228] on div "ON OFF" at bounding box center [347, 235] width 34 height 15
click at [334, 230] on span at bounding box center [337, 236] width 12 height 12
click at [340, 342] on div "ON OFF" at bounding box center [347, 349] width 34 height 15
click at [339, 343] on span at bounding box center [337, 349] width 12 height 12
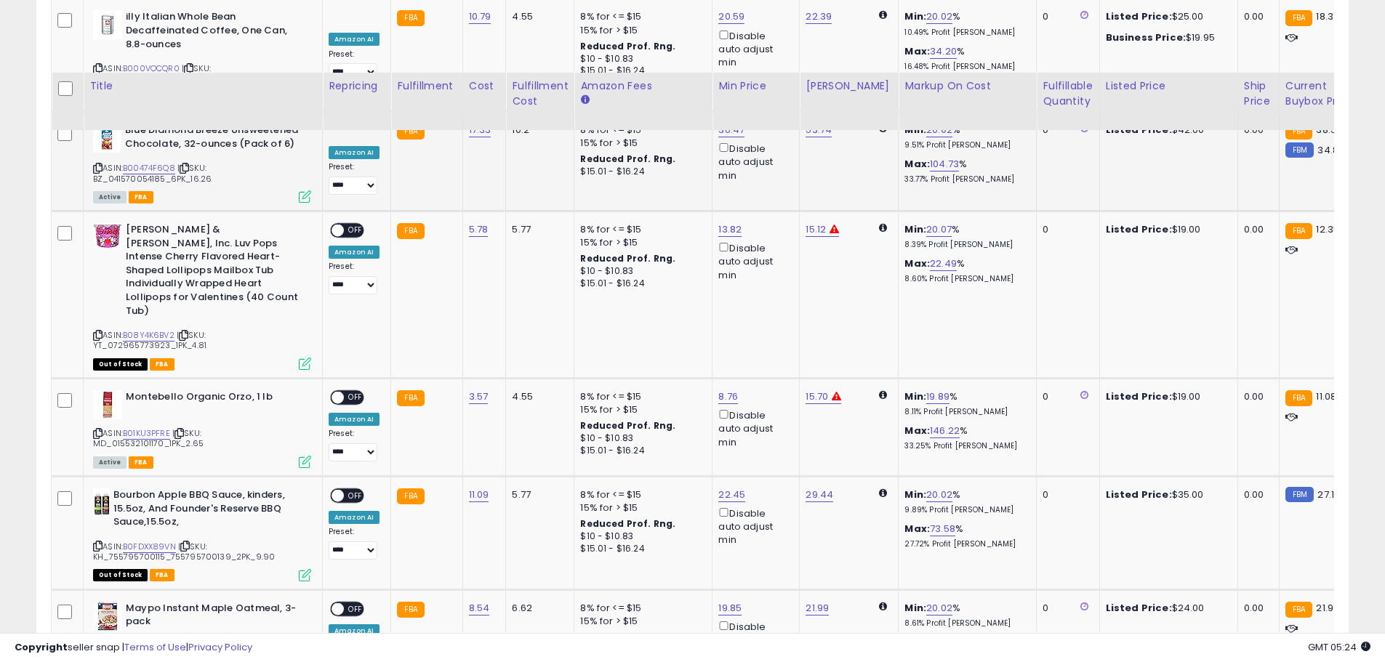
scroll to position [1839, 0]
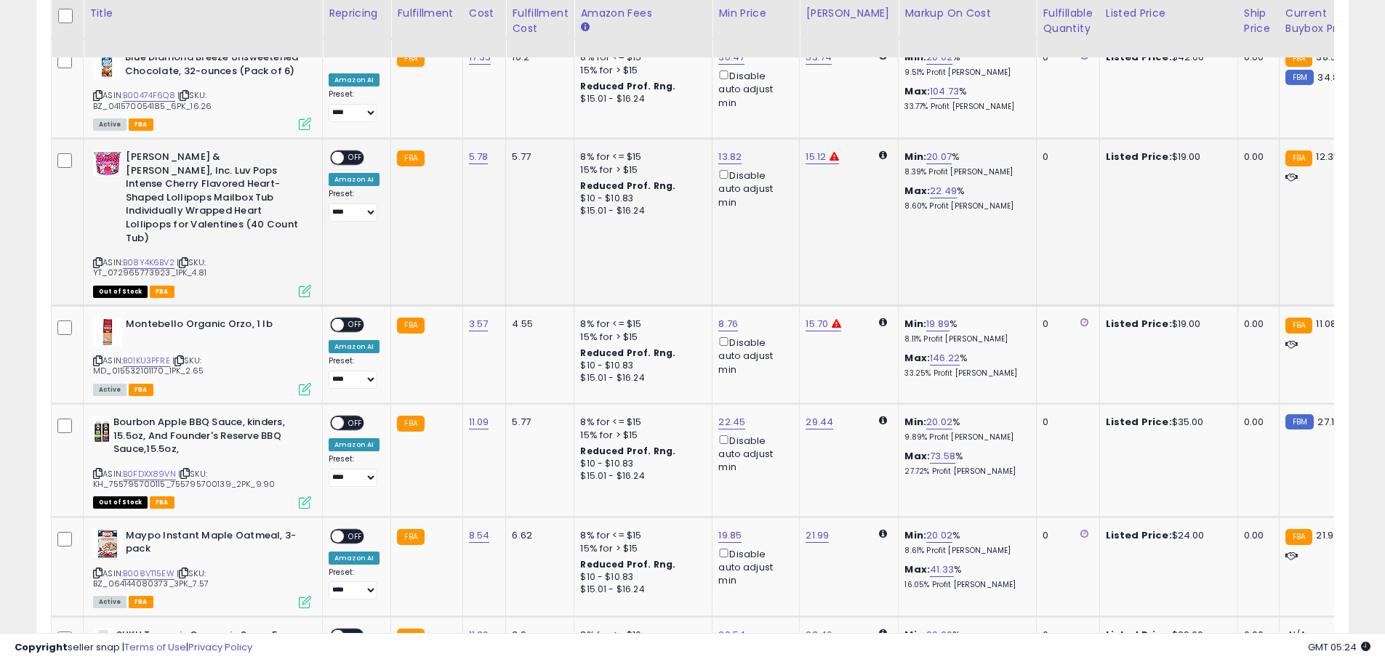
click at [336, 152] on span at bounding box center [337, 158] width 12 height 12
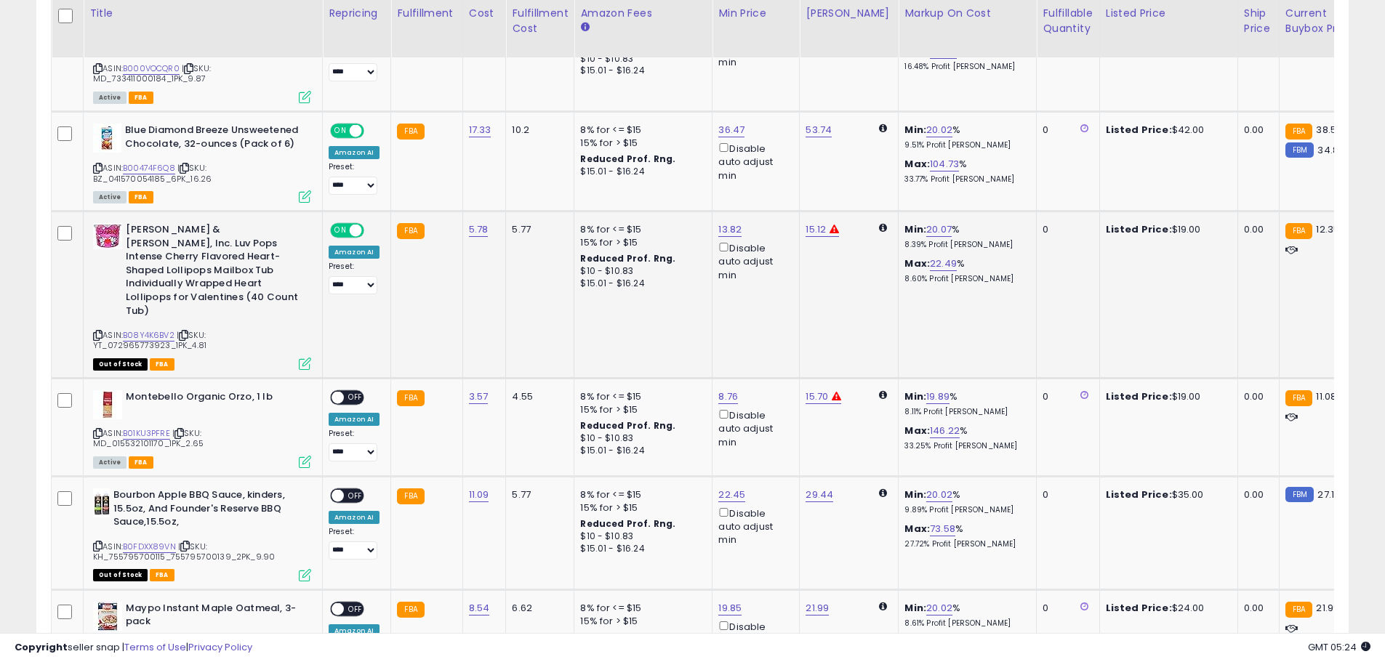
scroll to position [1912, 0]
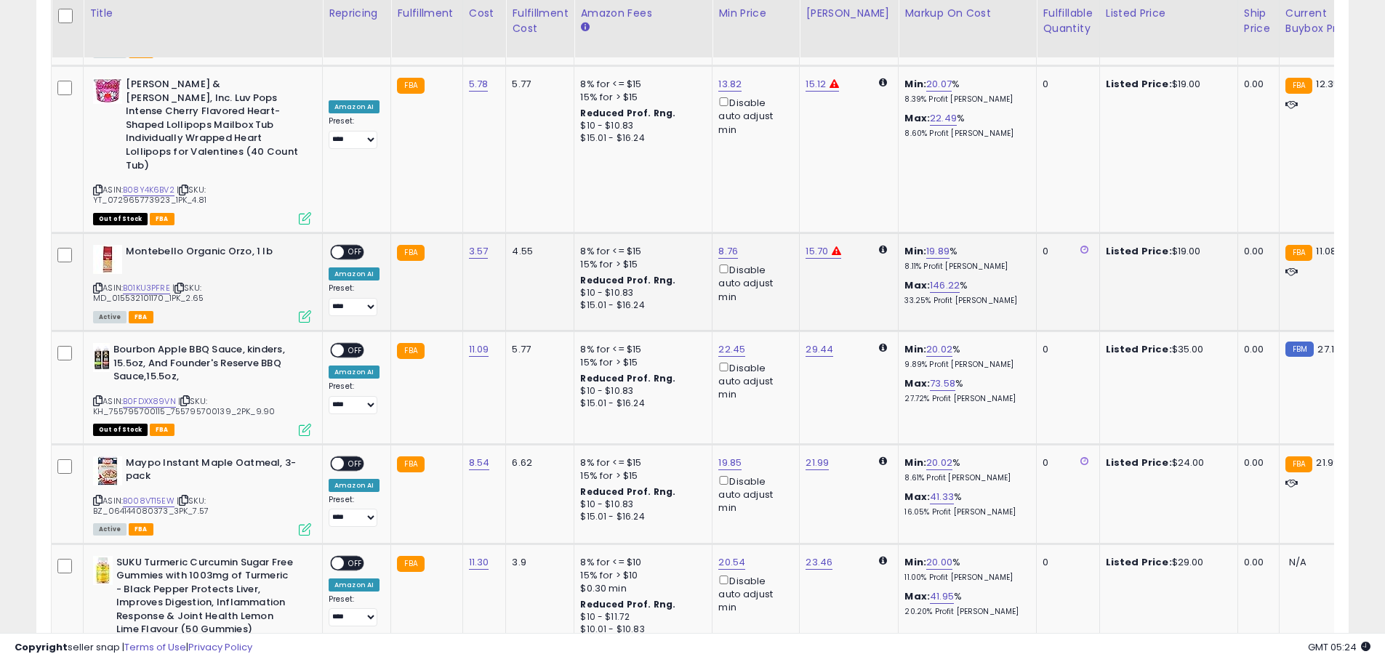
click at [339, 246] on span at bounding box center [337, 252] width 12 height 12
click at [338, 345] on span at bounding box center [337, 351] width 12 height 12
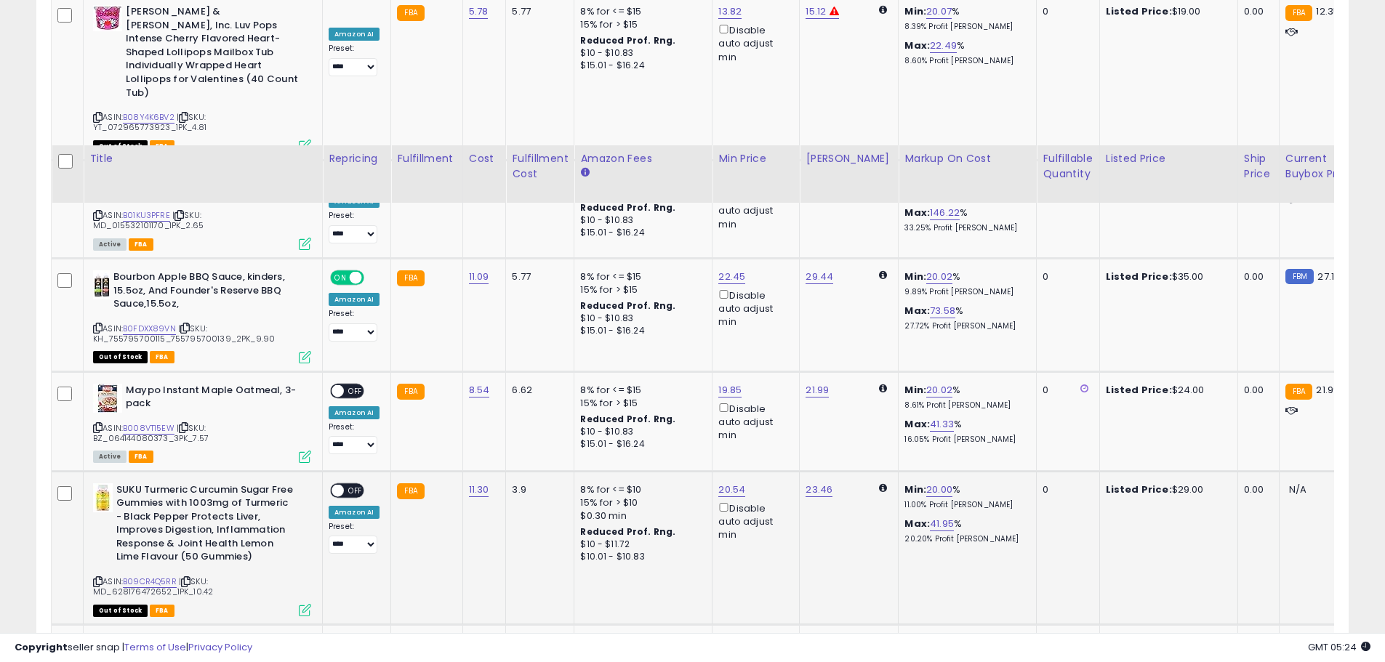
scroll to position [2130, 0]
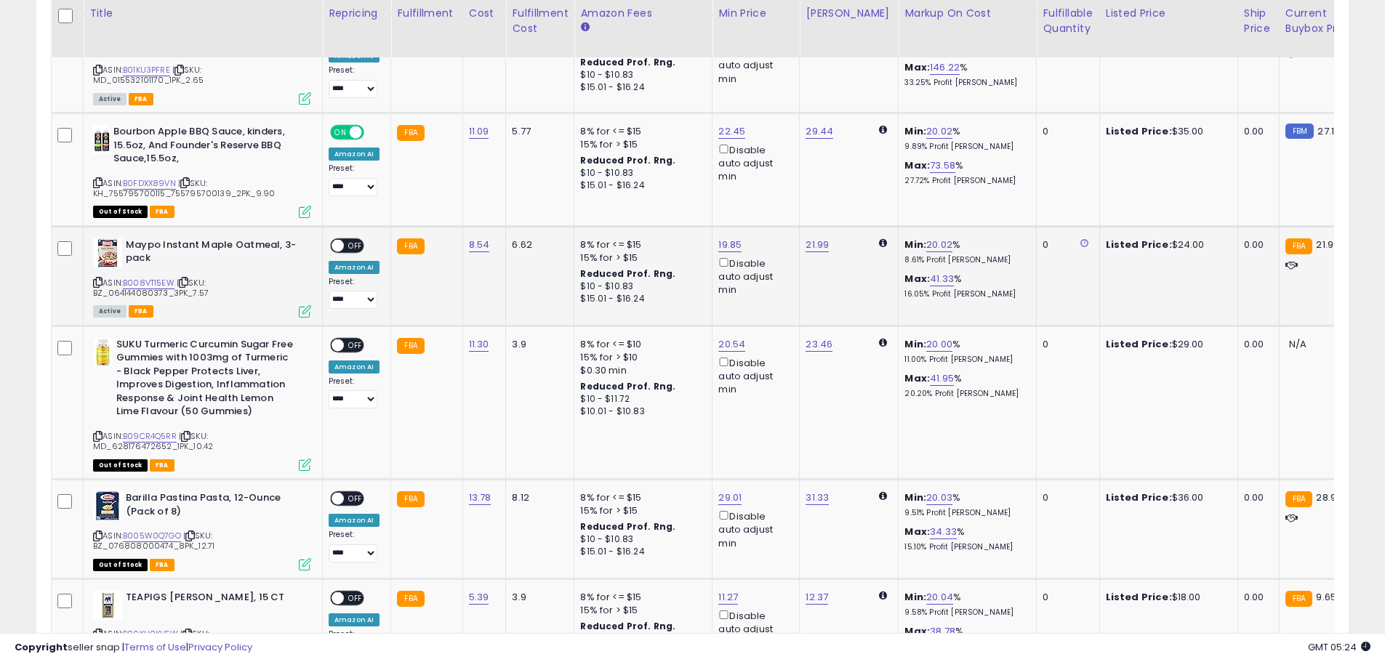
click at [342, 239] on span at bounding box center [337, 245] width 12 height 12
click at [340, 339] on span at bounding box center [337, 345] width 12 height 12
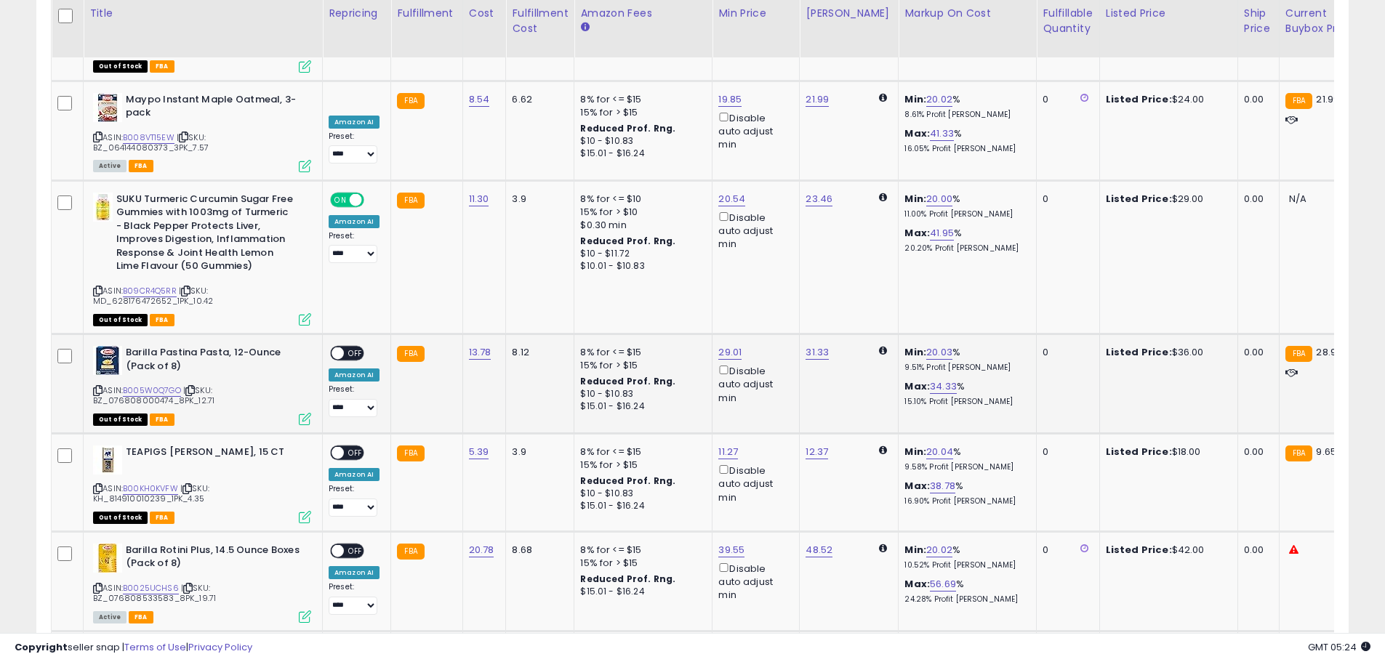
click at [329, 346] on div "**********" at bounding box center [354, 381] width 51 height 71
click at [342, 347] on div "ON OFF" at bounding box center [331, 353] width 34 height 12
click at [332, 347] on span at bounding box center [337, 353] width 12 height 12
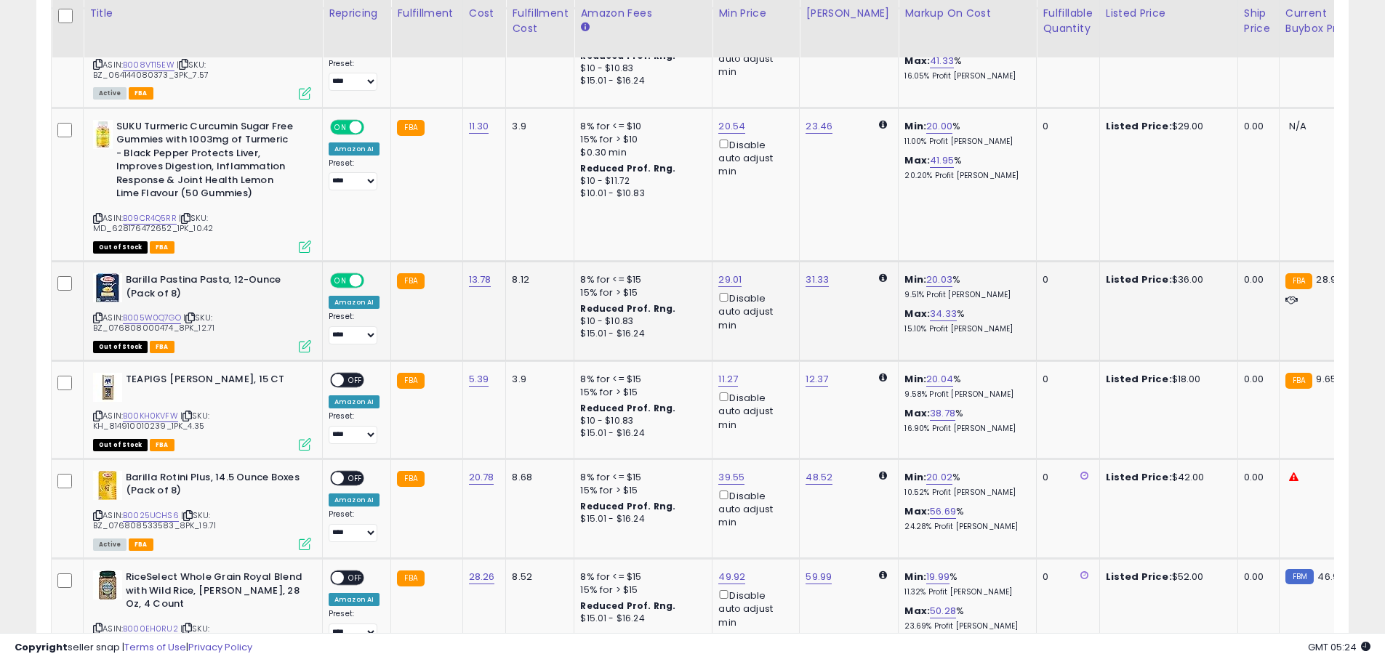
scroll to position [2420, 0]
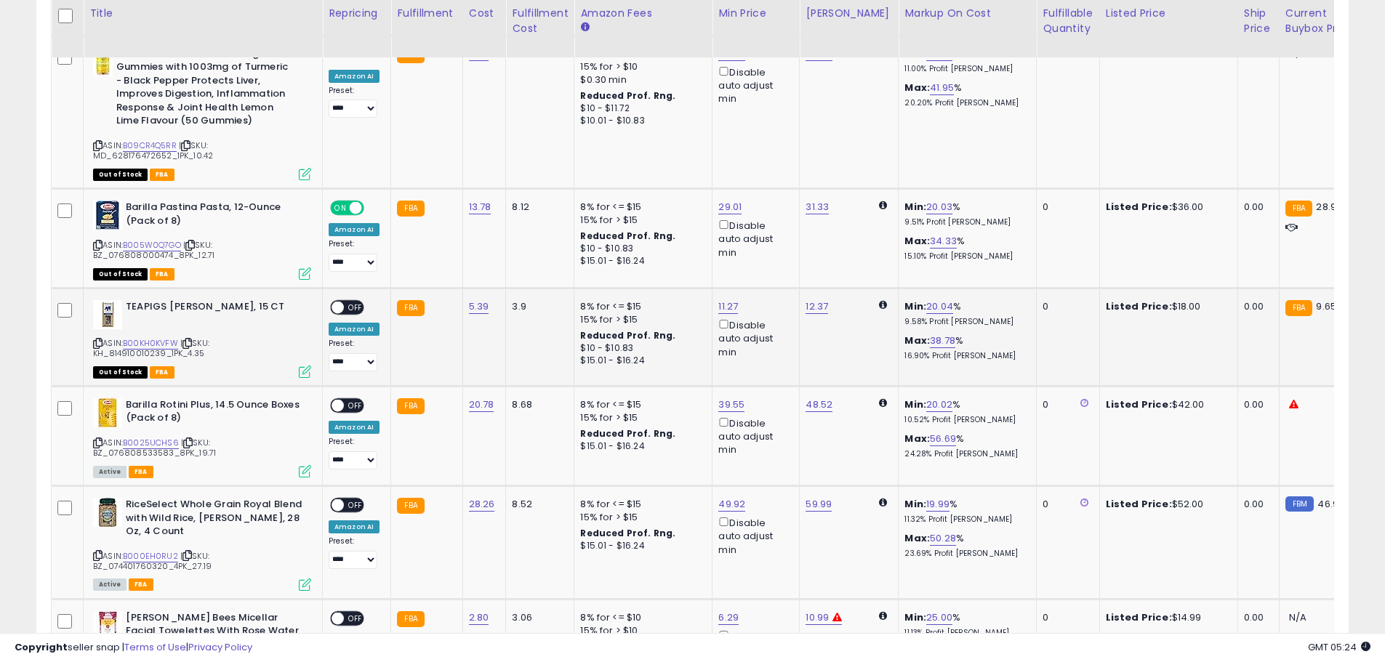
click at [334, 302] on span at bounding box center [337, 308] width 12 height 12
click at [341, 399] on span at bounding box center [337, 405] width 12 height 12
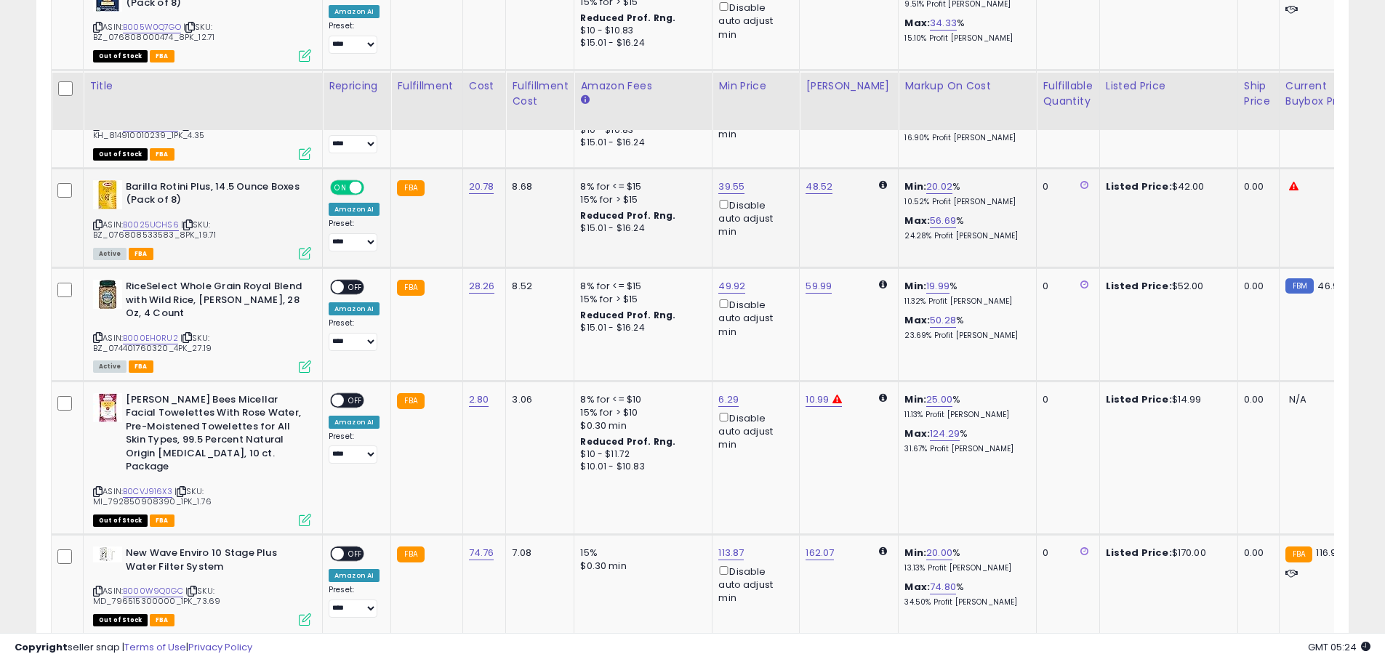
scroll to position [2711, 0]
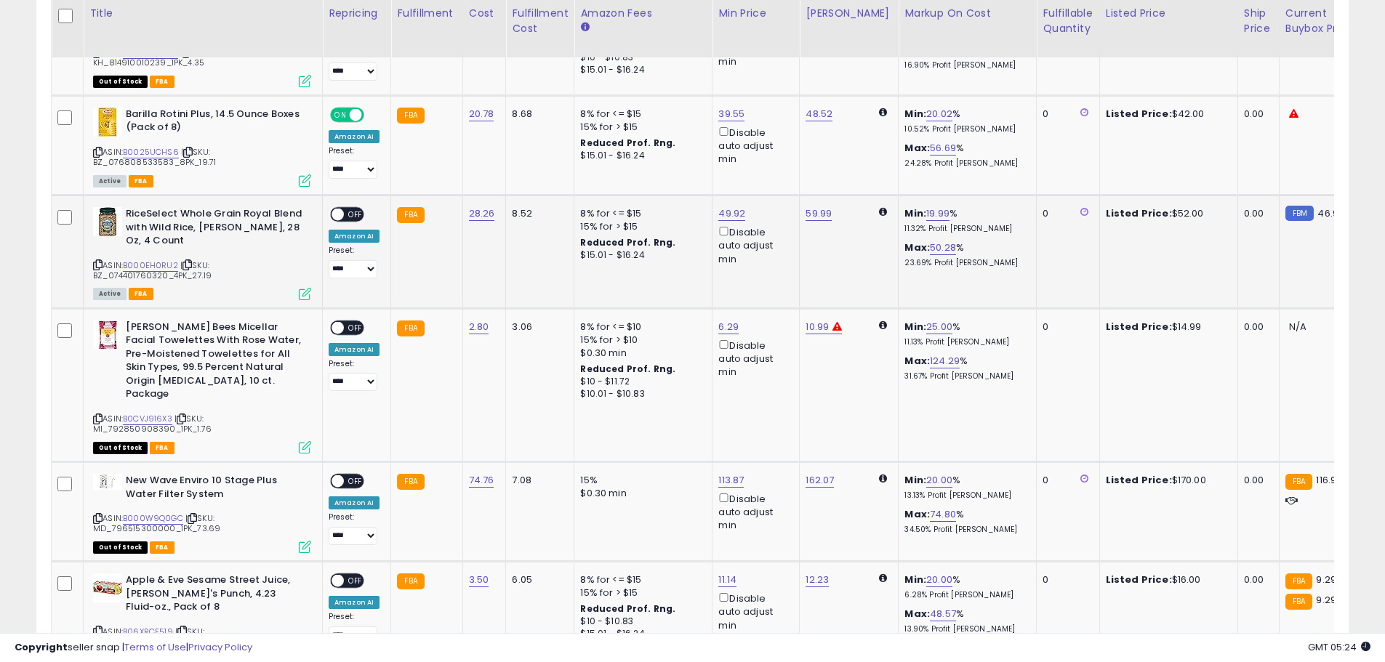
click at [332, 209] on div "ON OFF" at bounding box center [331, 215] width 34 height 12
click at [344, 209] on div "ON OFF" at bounding box center [331, 215] width 34 height 12
click at [339, 209] on span at bounding box center [337, 215] width 12 height 12
click at [336, 321] on span at bounding box center [337, 327] width 12 height 12
click at [333, 475] on span at bounding box center [337, 481] width 12 height 12
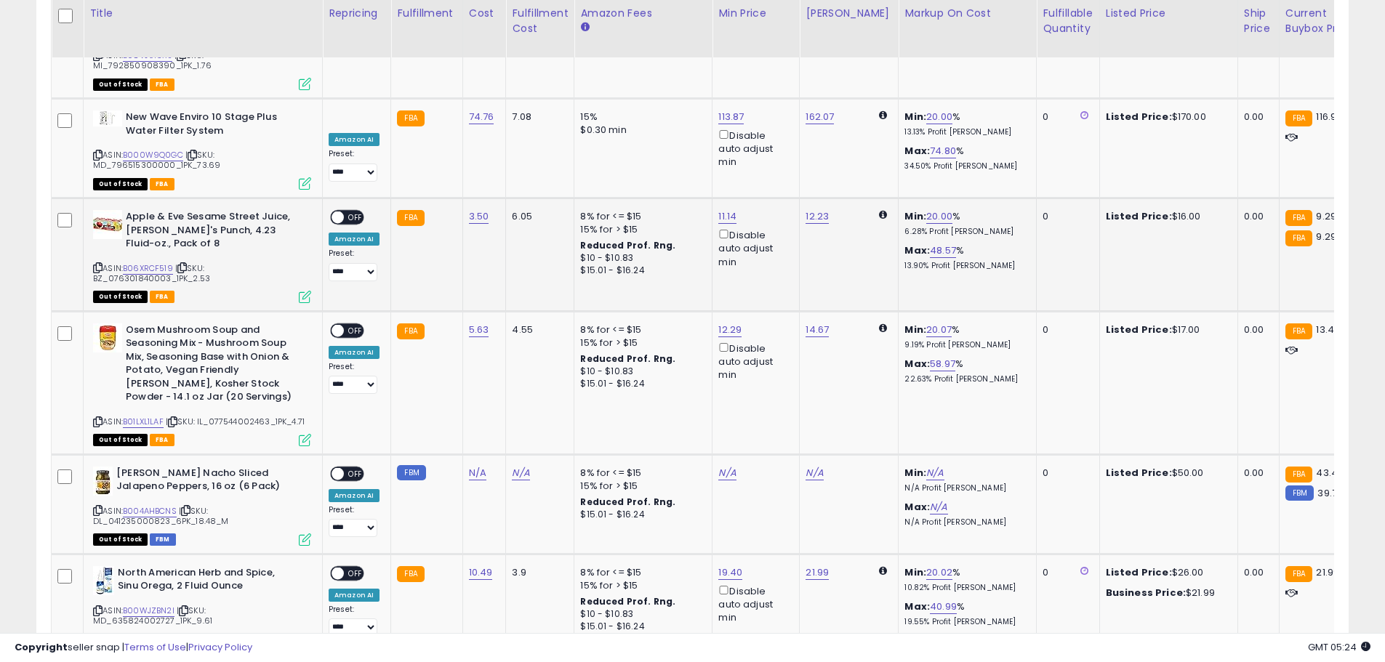
scroll to position [3002, 0]
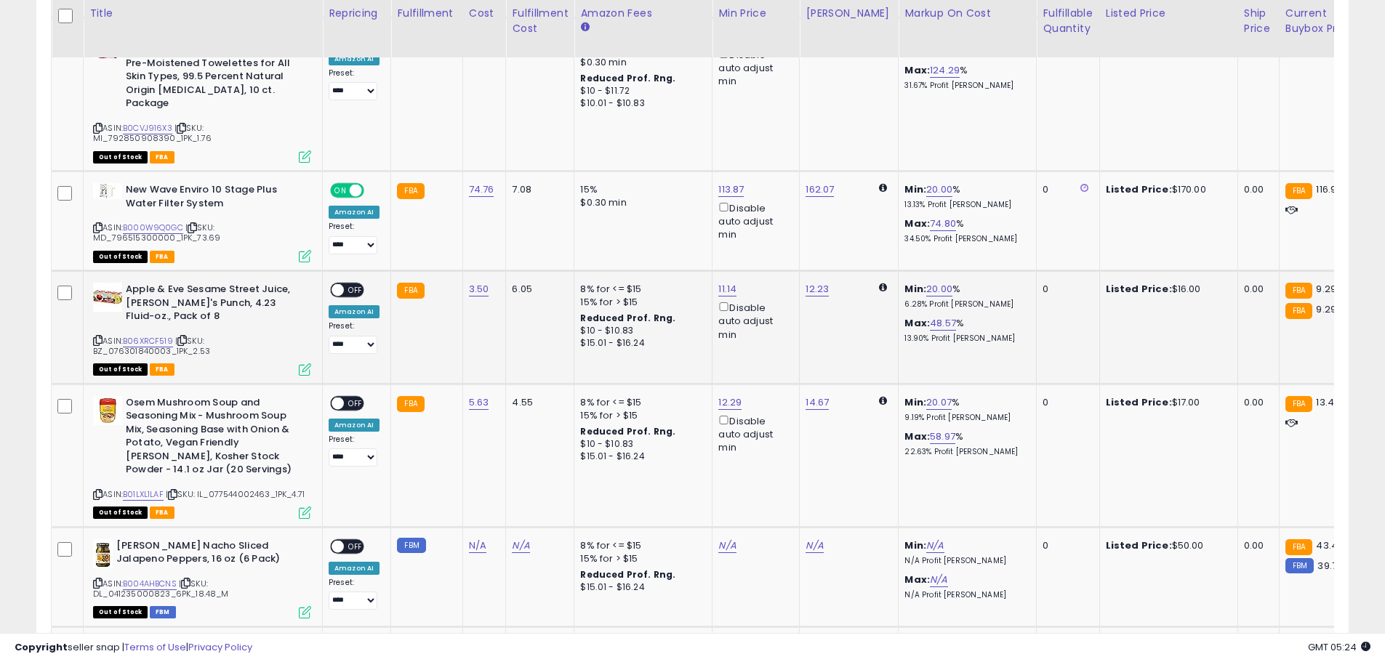
click at [338, 284] on span at bounding box center [337, 290] width 12 height 12
click at [342, 397] on span at bounding box center [337, 403] width 12 height 12
click at [348, 397] on span "OFF" at bounding box center [355, 403] width 23 height 12
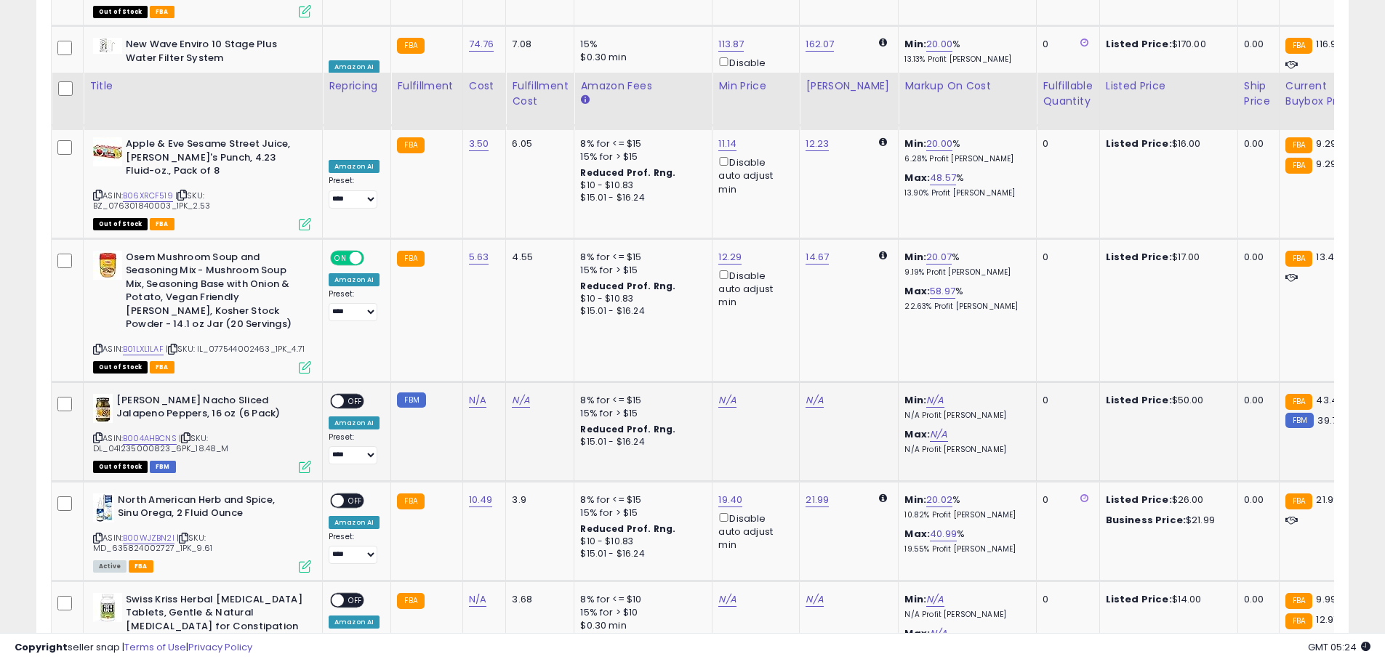
scroll to position [3293, 0]
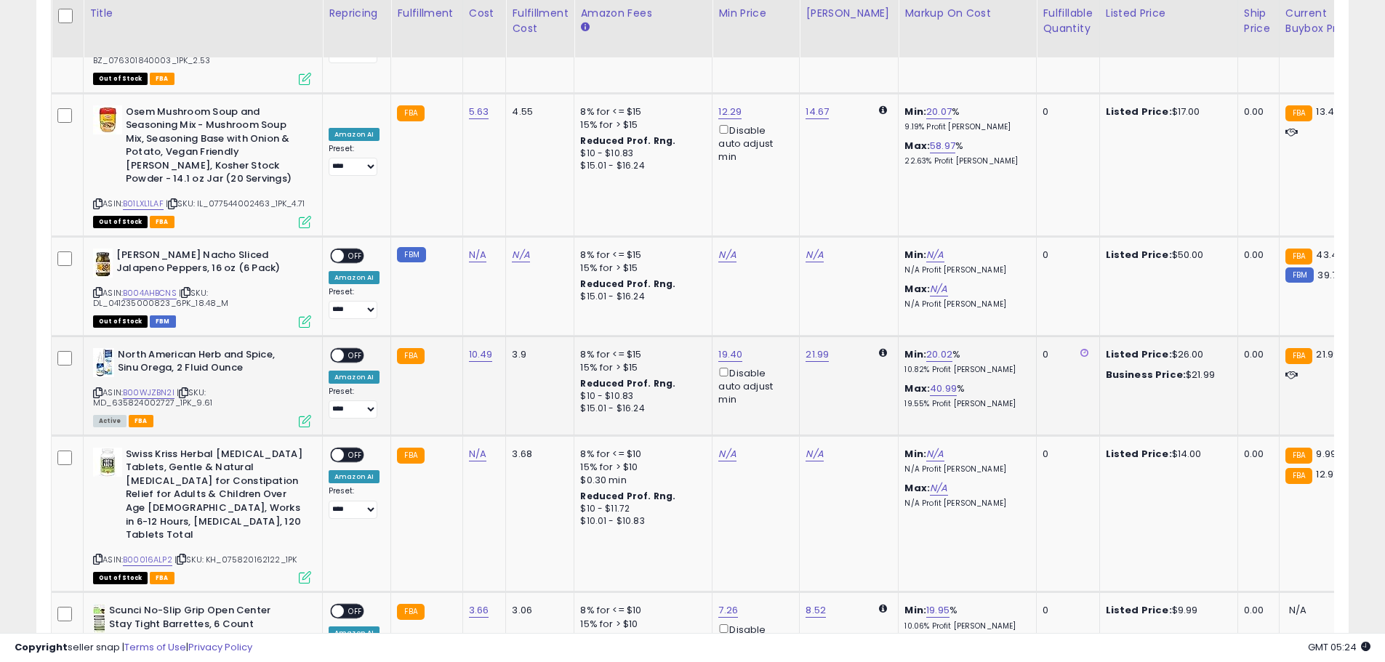
click at [340, 349] on span at bounding box center [337, 355] width 12 height 12
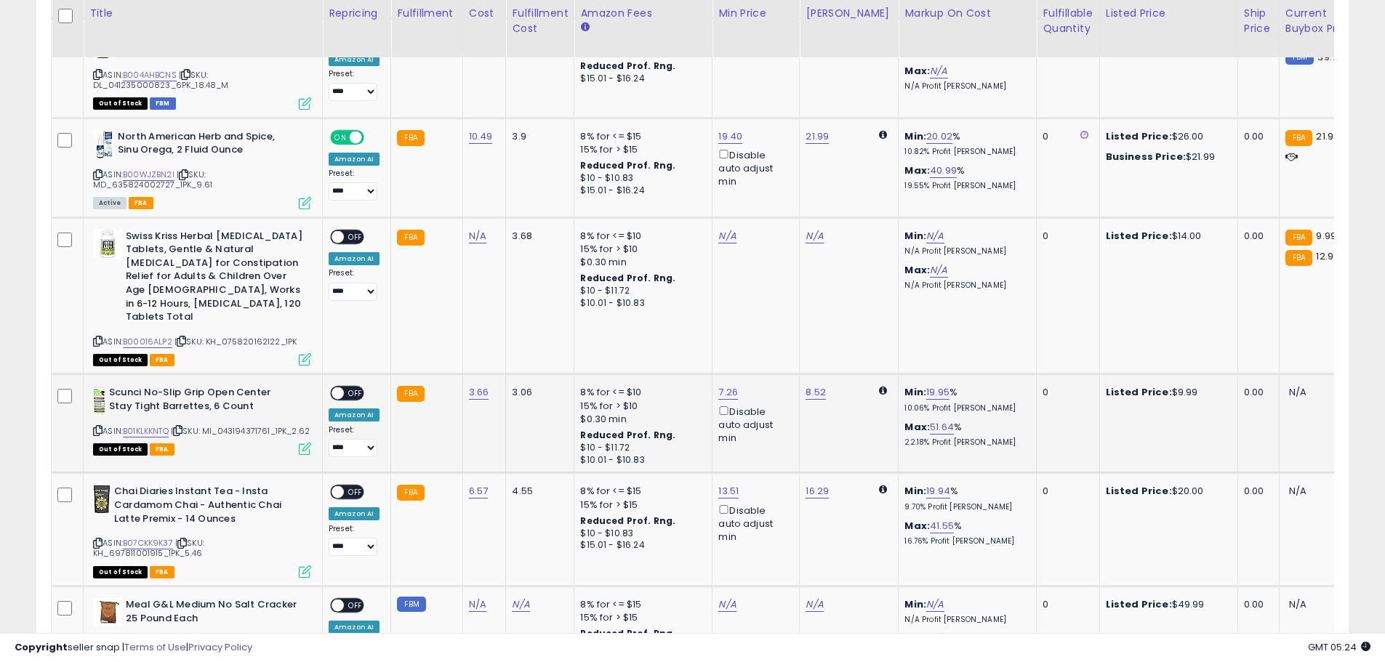
click at [335, 387] on span at bounding box center [337, 393] width 12 height 12
click at [334, 486] on span at bounding box center [337, 492] width 12 height 12
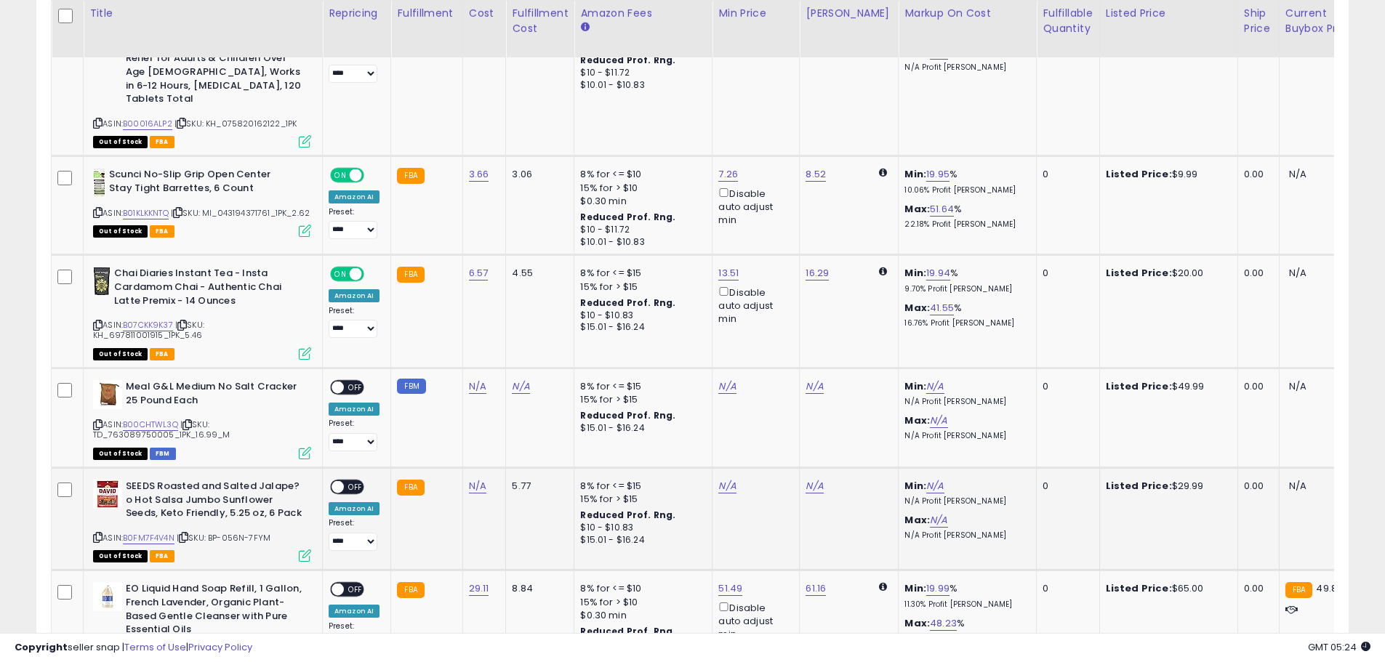
scroll to position [3802, 0]
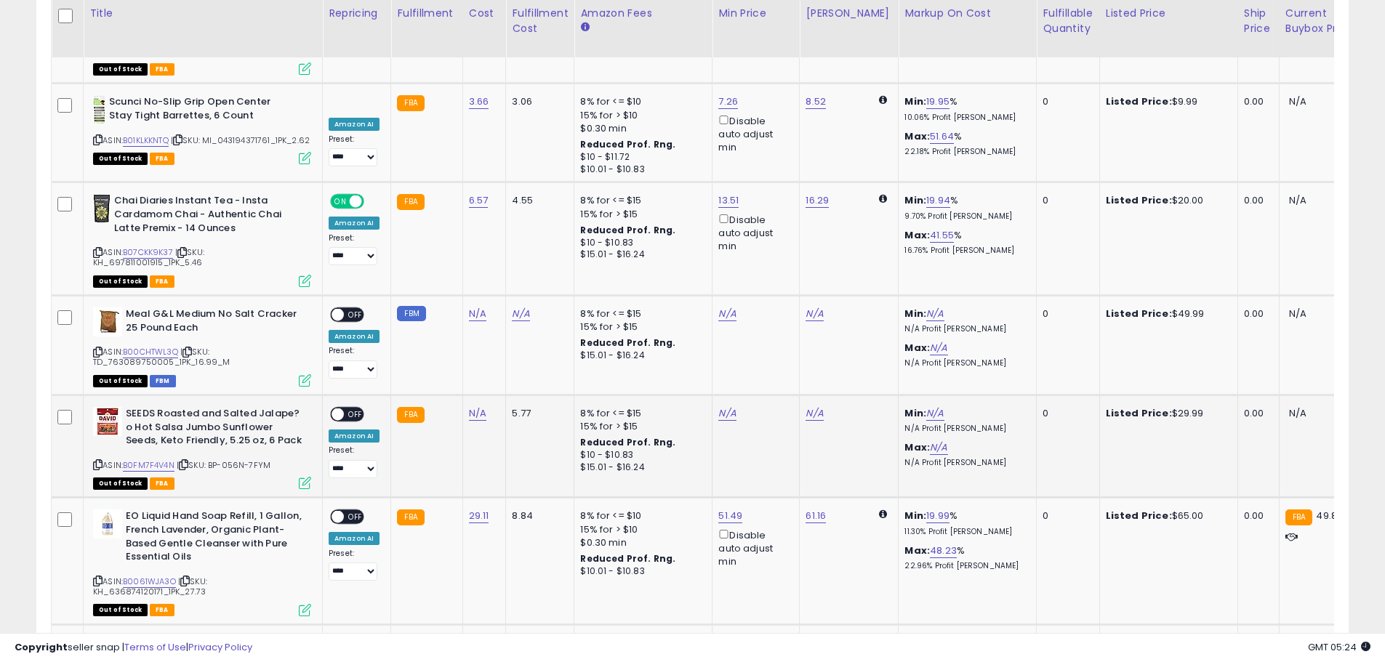
click at [334, 409] on span at bounding box center [337, 415] width 12 height 12
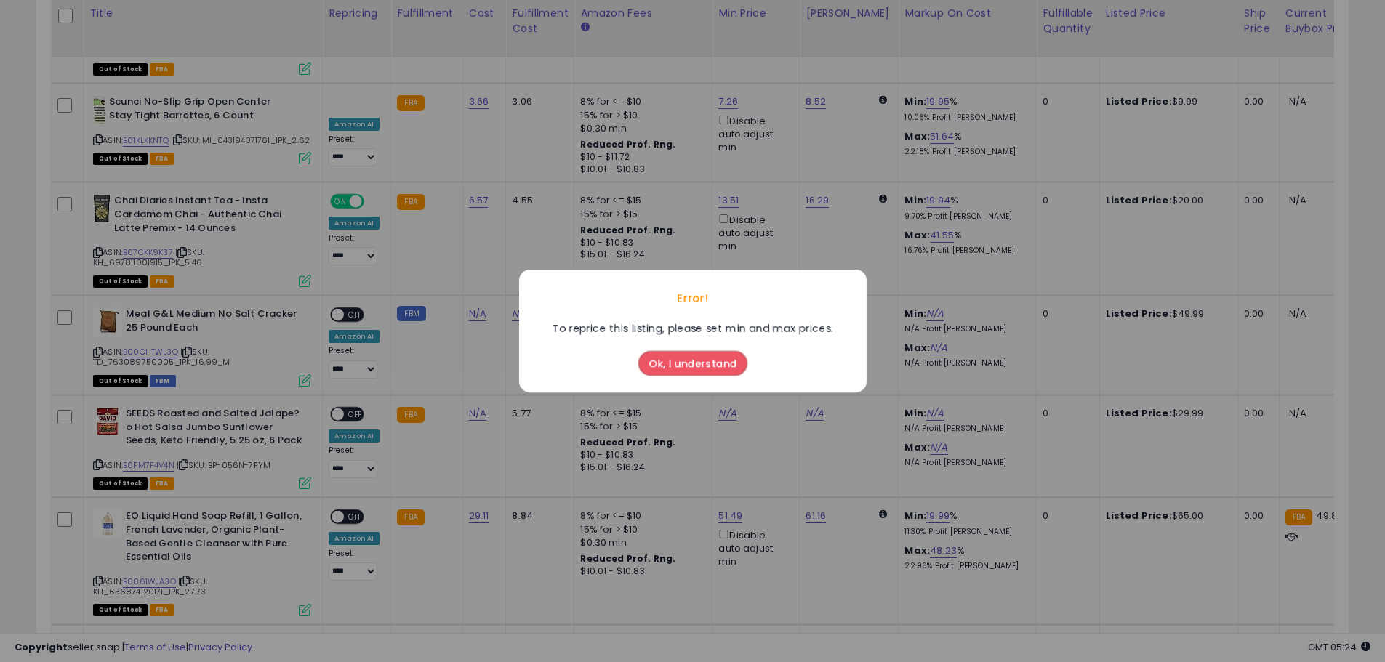
click at [654, 362] on button "Ok, I understand" at bounding box center [692, 363] width 109 height 25
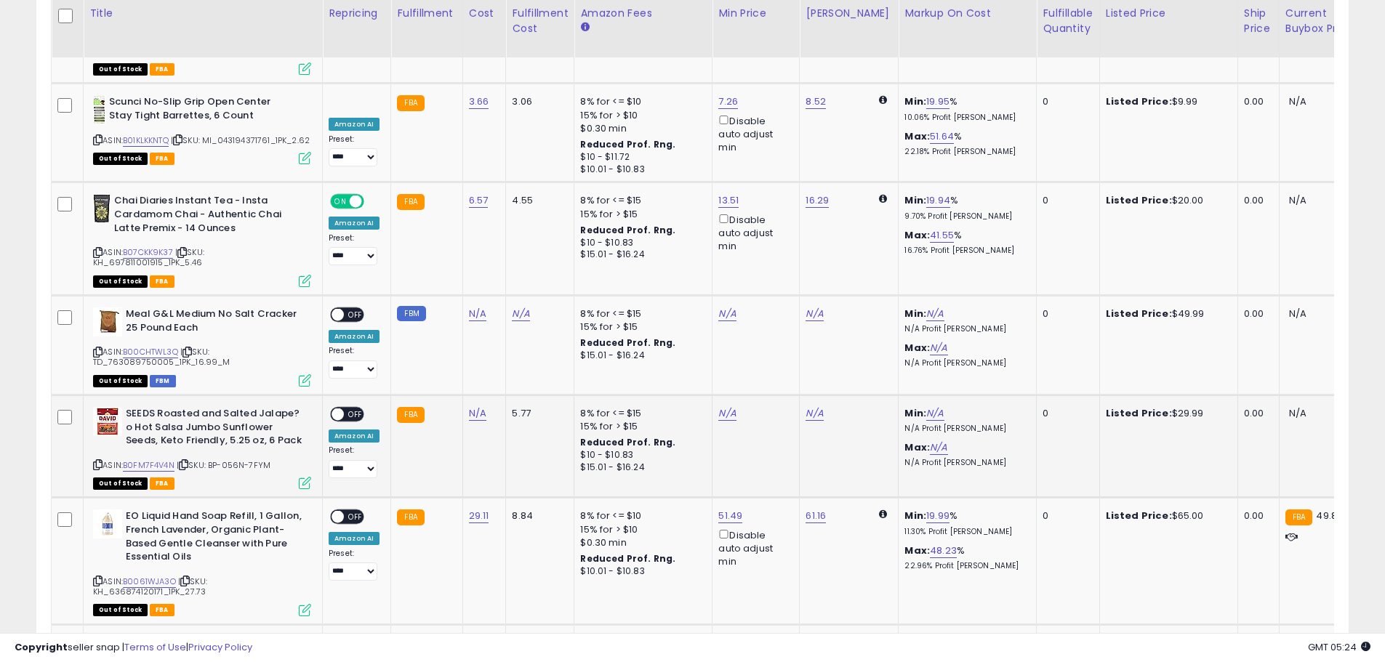
scroll to position [3874, 0]
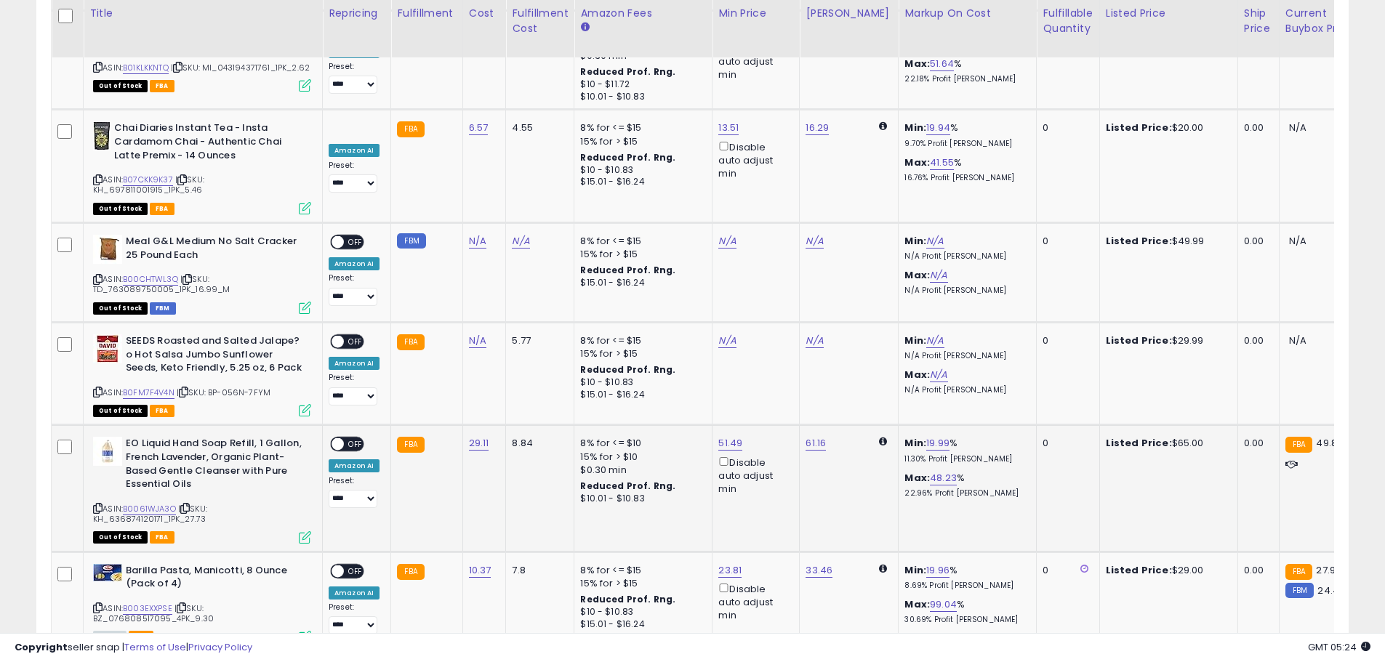
click at [332, 438] on span at bounding box center [337, 444] width 12 height 12
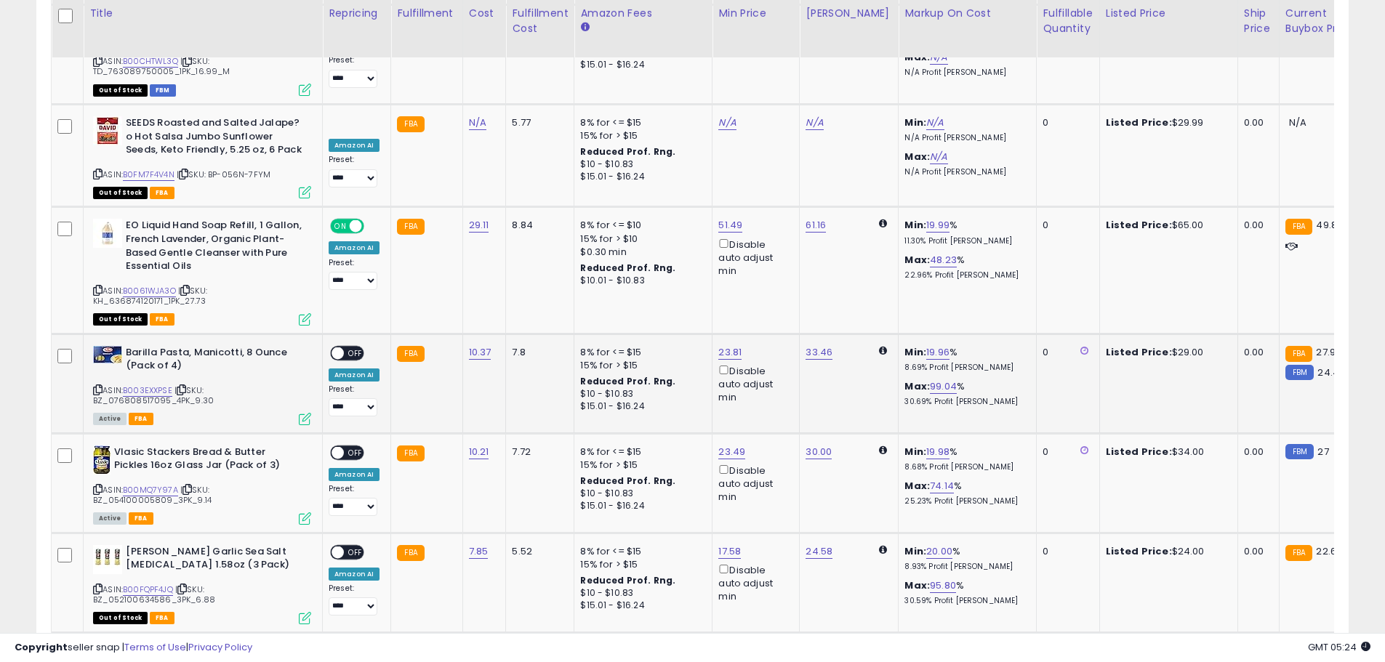
click at [335, 347] on span at bounding box center [337, 353] width 12 height 12
click at [337, 446] on span at bounding box center [337, 452] width 12 height 12
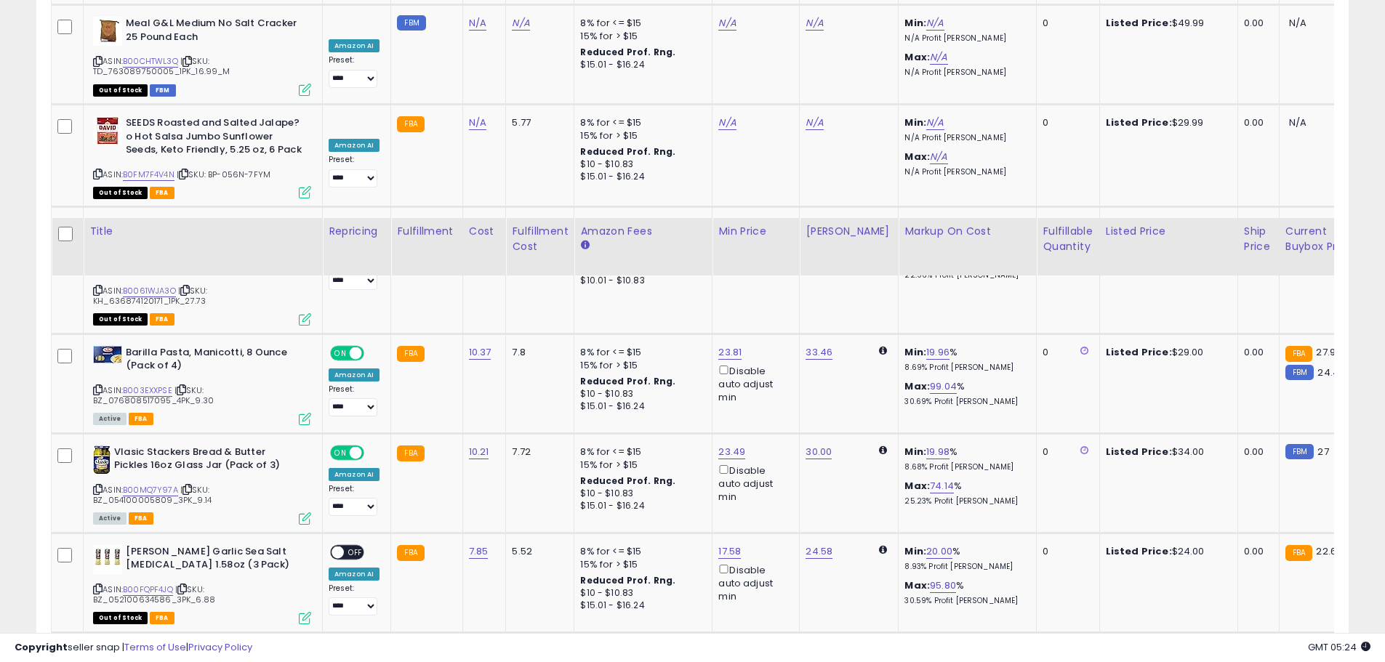
scroll to position [4310, 0]
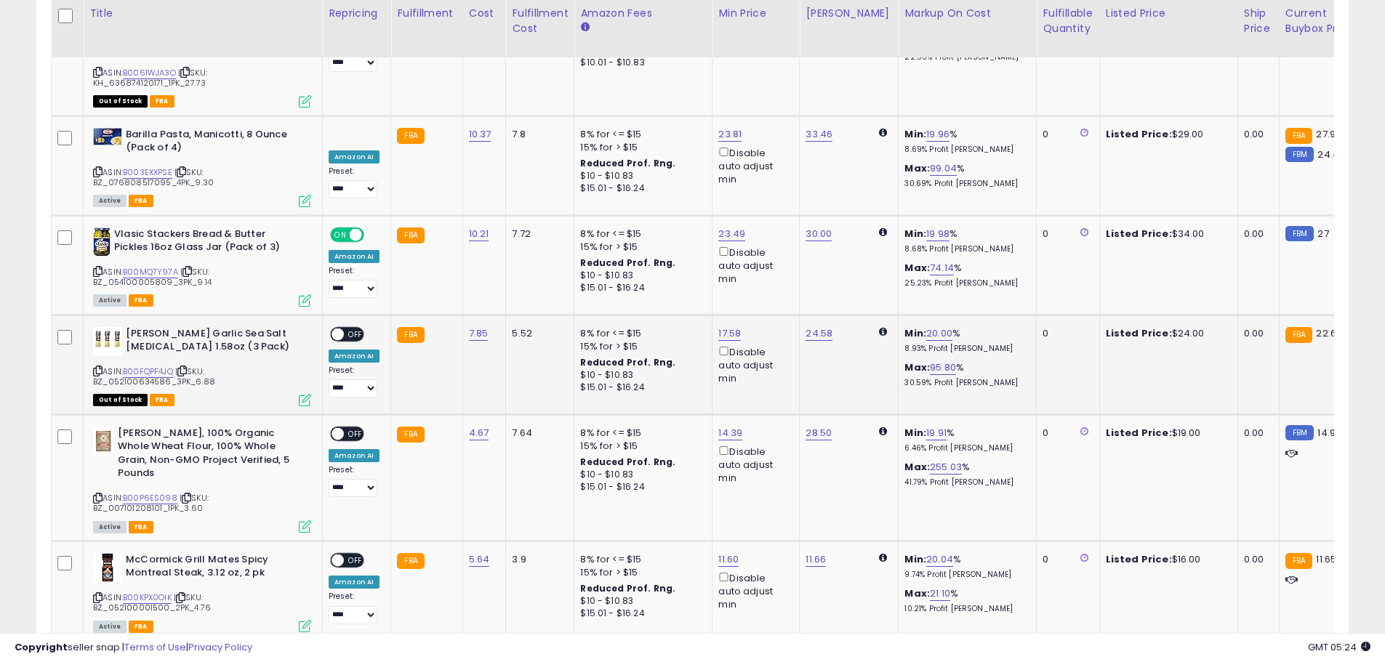
click at [339, 328] on span at bounding box center [337, 334] width 12 height 12
drag, startPoint x: 340, startPoint y: 350, endPoint x: 353, endPoint y: 350, distance: 12.4
click at [341, 427] on span at bounding box center [337, 433] width 12 height 12
click at [346, 427] on div "ON OFF" at bounding box center [331, 433] width 34 height 12
drag, startPoint x: 338, startPoint y: 354, endPoint x: 348, endPoint y: 353, distance: 10.3
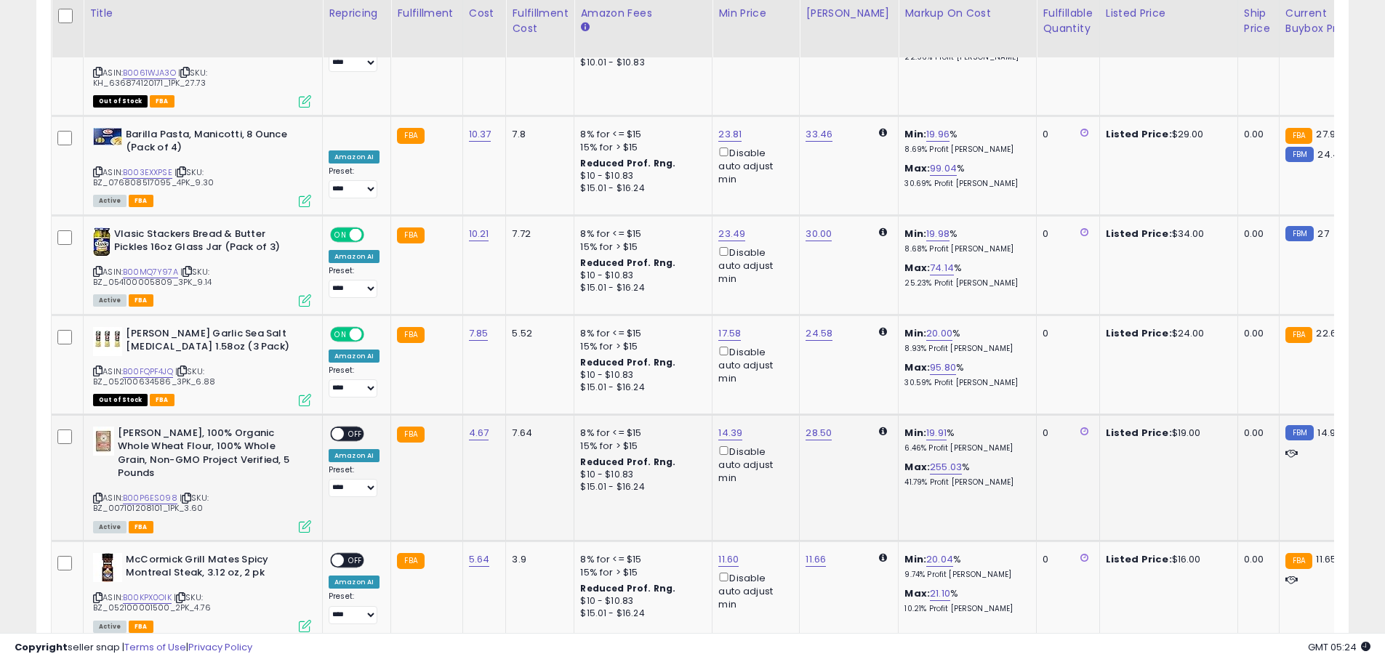
click at [339, 427] on span at bounding box center [337, 433] width 12 height 12
click at [334, 427] on div "ON OFF" at bounding box center [331, 433] width 34 height 12
click at [334, 427] on span at bounding box center [337, 433] width 12 height 12
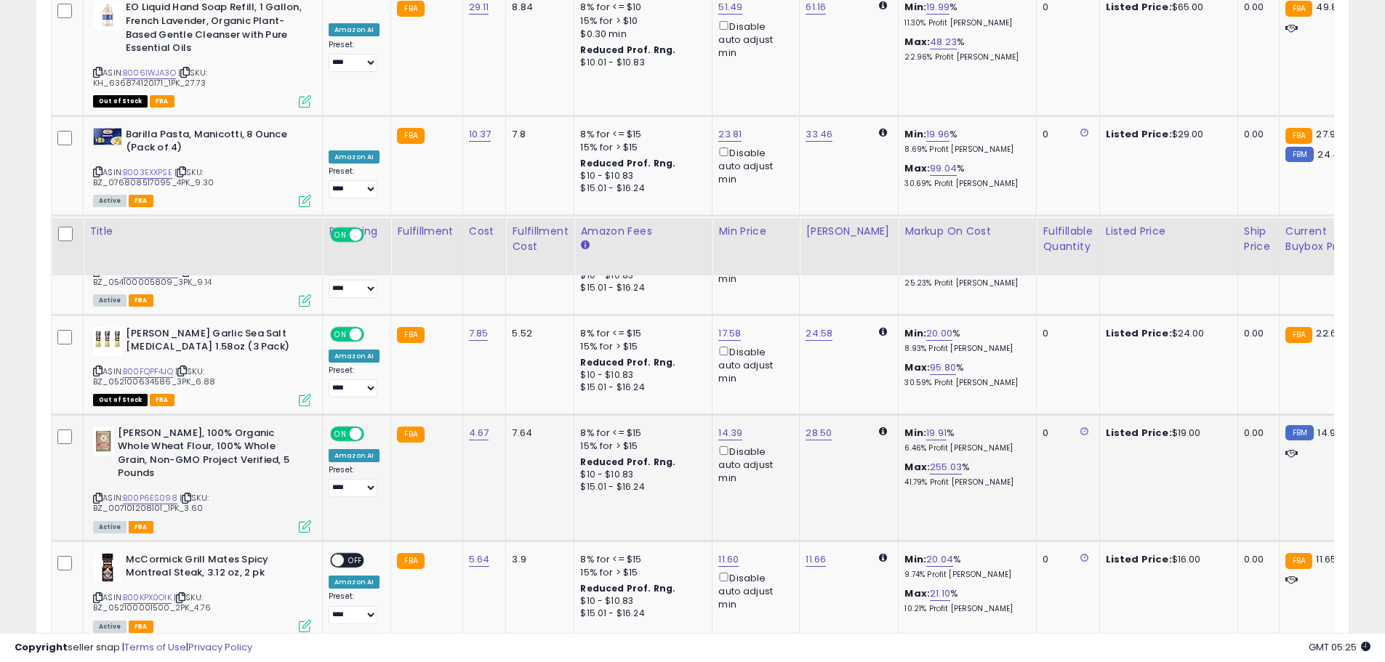
scroll to position [4601, 0]
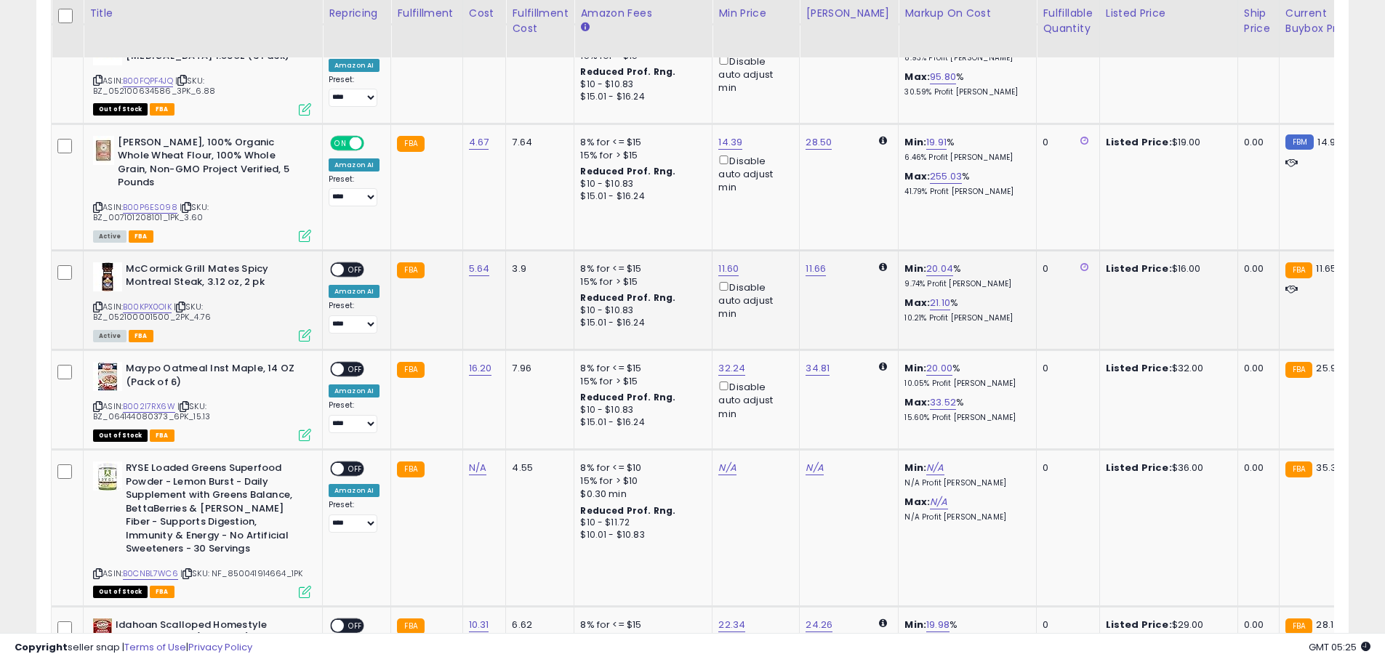
click at [339, 263] on span at bounding box center [337, 269] width 12 height 12
click at [339, 363] on span at bounding box center [337, 369] width 12 height 12
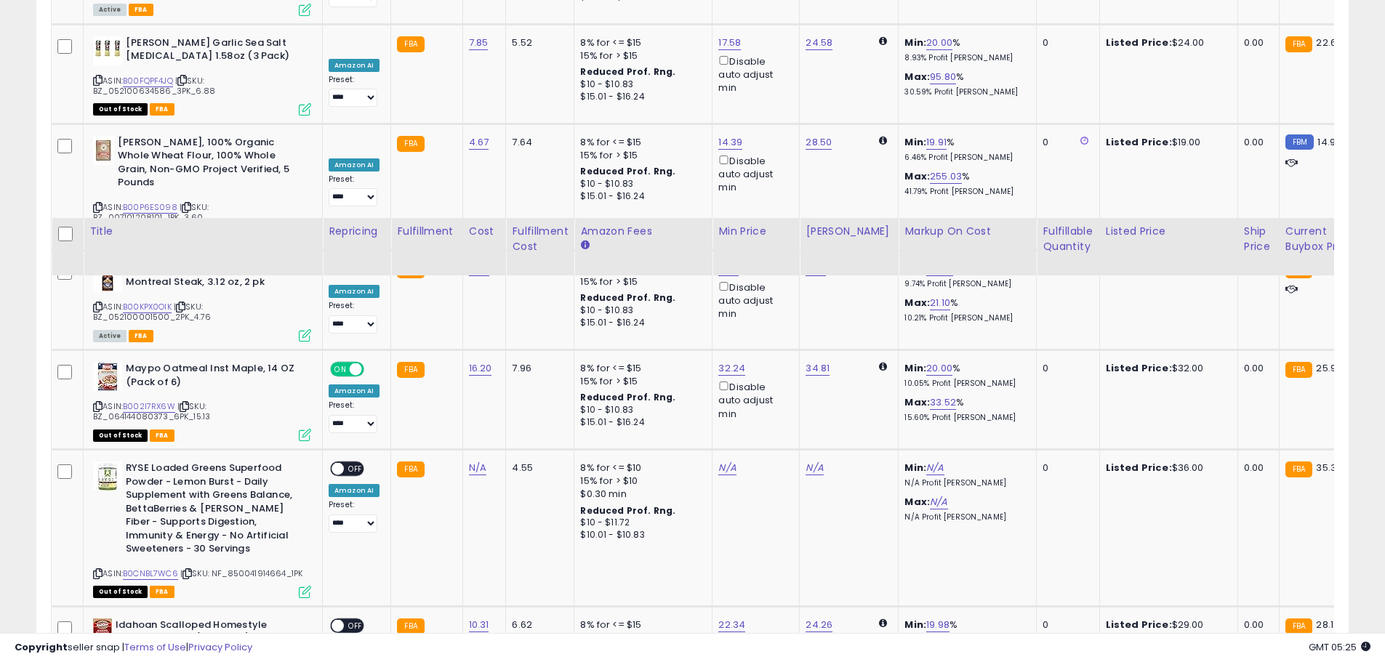
scroll to position [4892, 0]
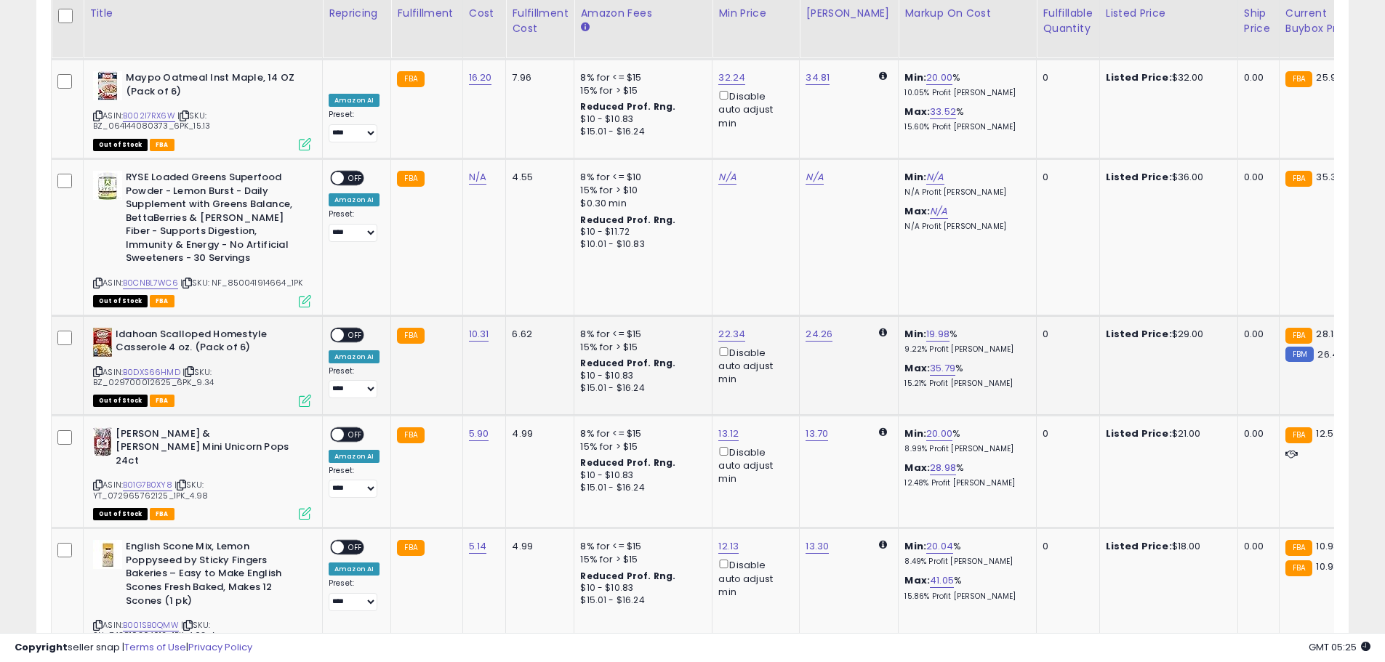
click at [338, 329] on span at bounding box center [337, 335] width 12 height 12
click at [337, 428] on span at bounding box center [337, 434] width 12 height 12
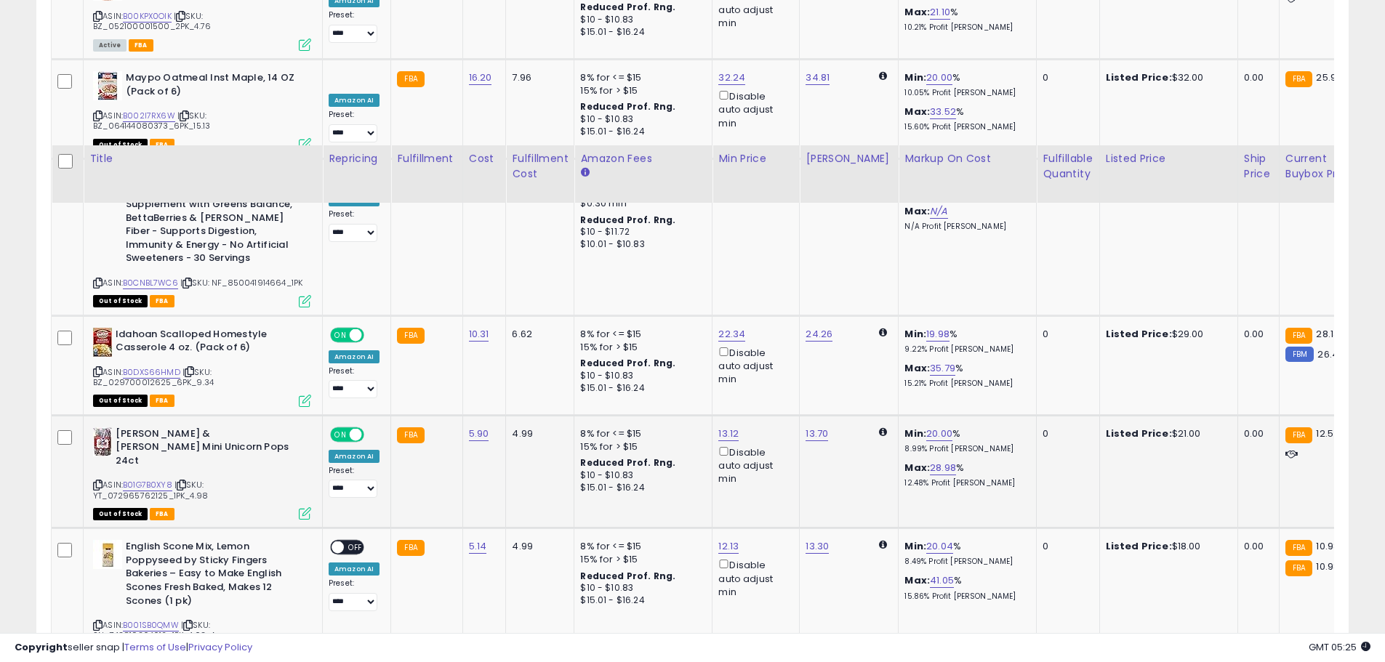
scroll to position [5037, 0]
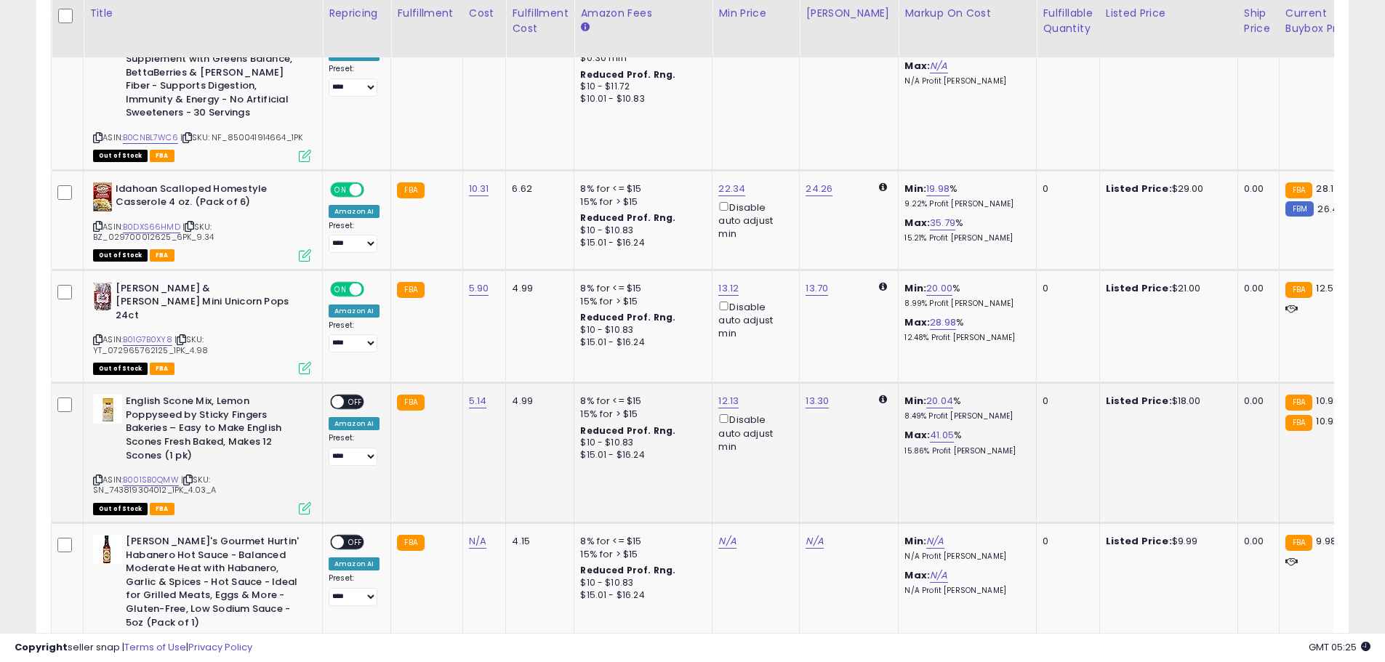
click at [340, 396] on span at bounding box center [337, 402] width 12 height 12
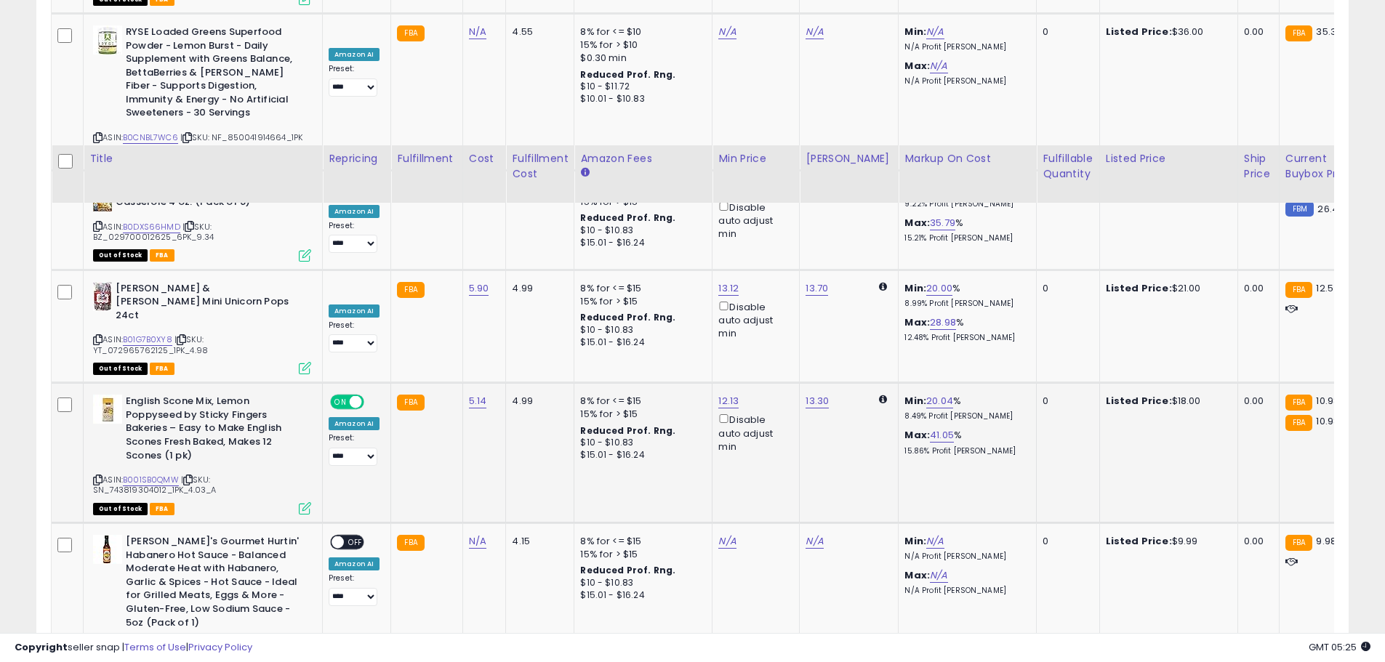
scroll to position [5183, 0]
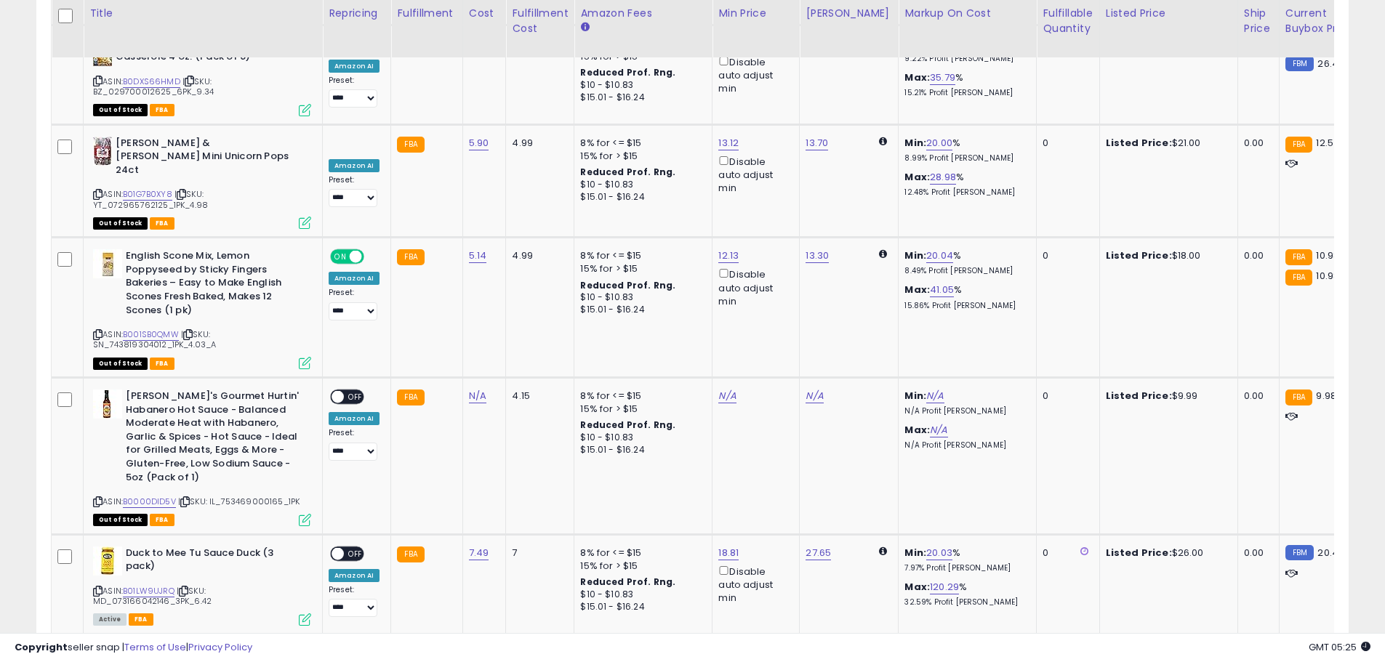
click at [337, 391] on span at bounding box center [337, 397] width 12 height 12
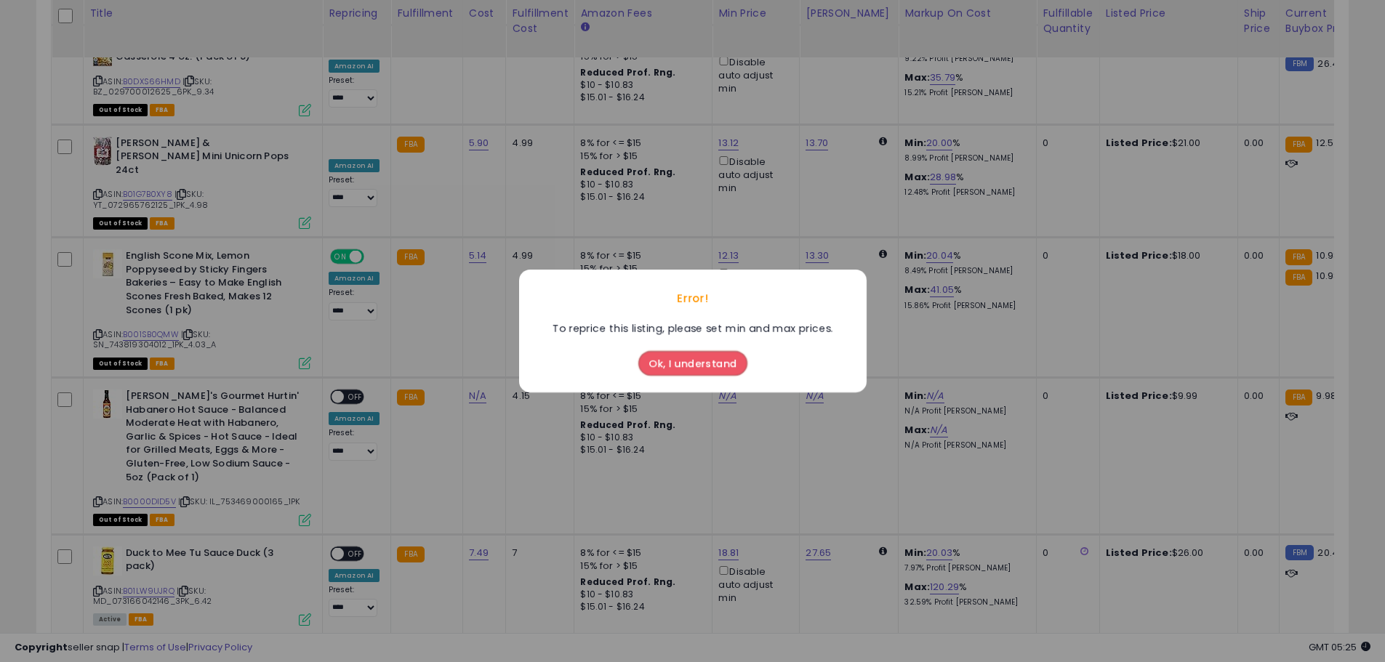
click at [654, 352] on button "Ok, I understand" at bounding box center [692, 363] width 109 height 25
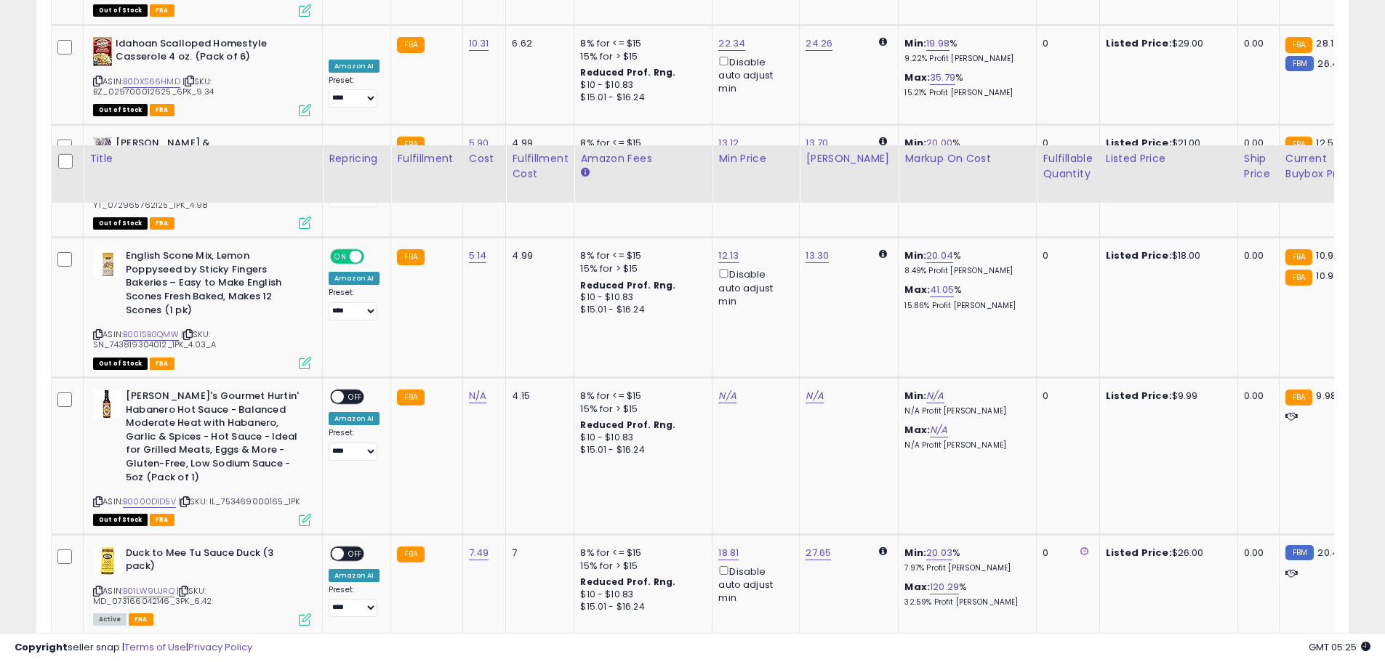
scroll to position [5401, 0]
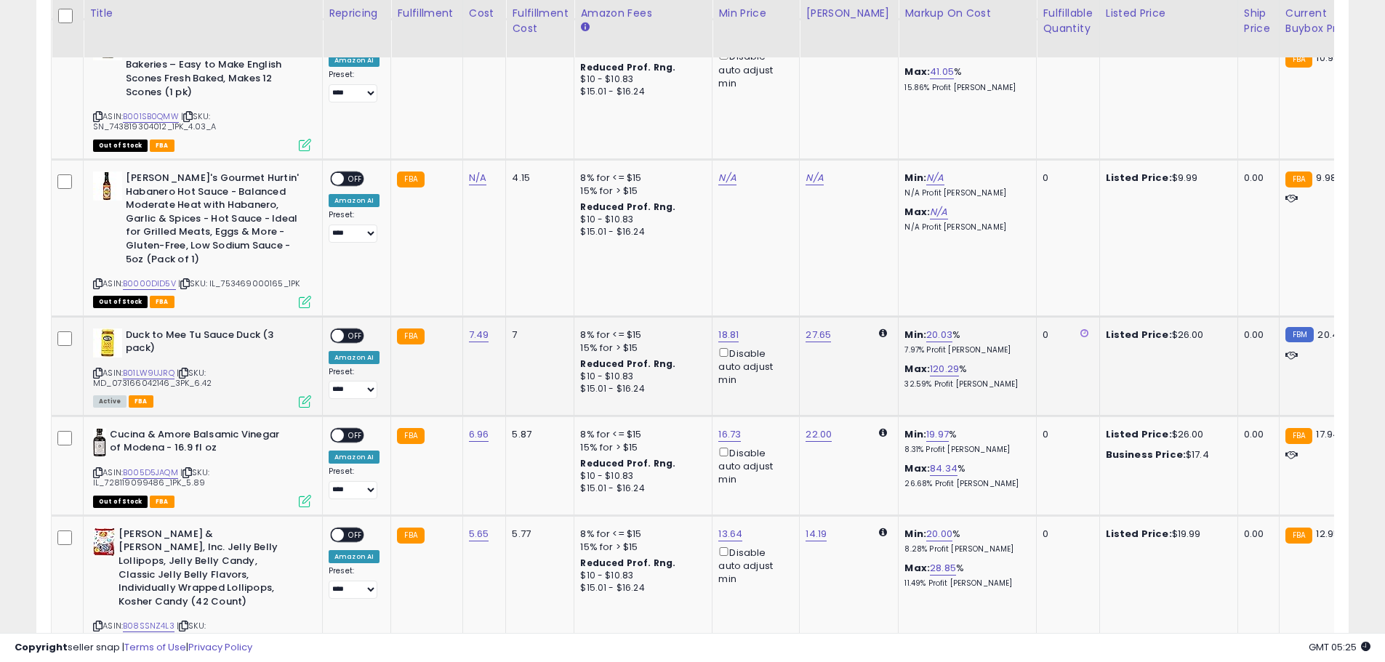
click at [339, 329] on span at bounding box center [337, 335] width 12 height 12
click at [342, 429] on span at bounding box center [337, 435] width 12 height 12
click at [337, 528] on span at bounding box center [337, 534] width 12 height 12
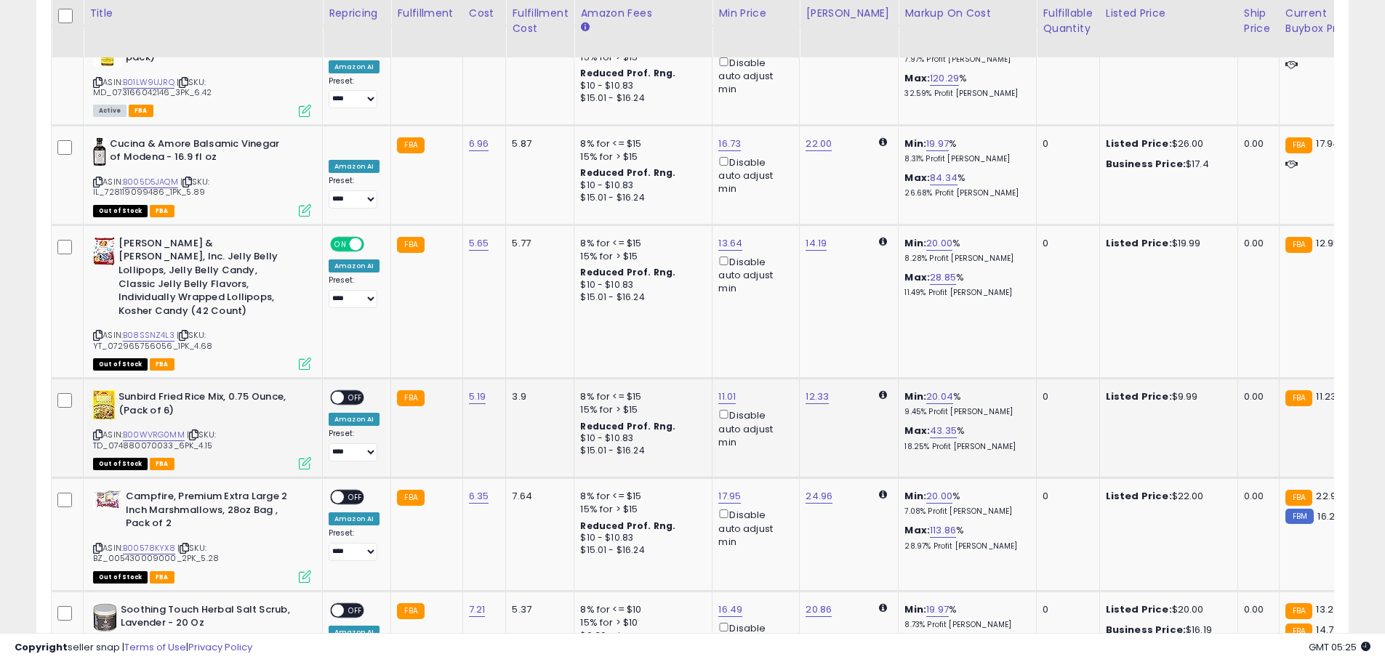
click at [343, 392] on div "ON OFF" at bounding box center [331, 398] width 34 height 12
click at [331, 392] on span at bounding box center [337, 398] width 12 height 12
click at [338, 491] on span at bounding box center [337, 497] width 12 height 12
click at [339, 604] on span at bounding box center [337, 610] width 12 height 12
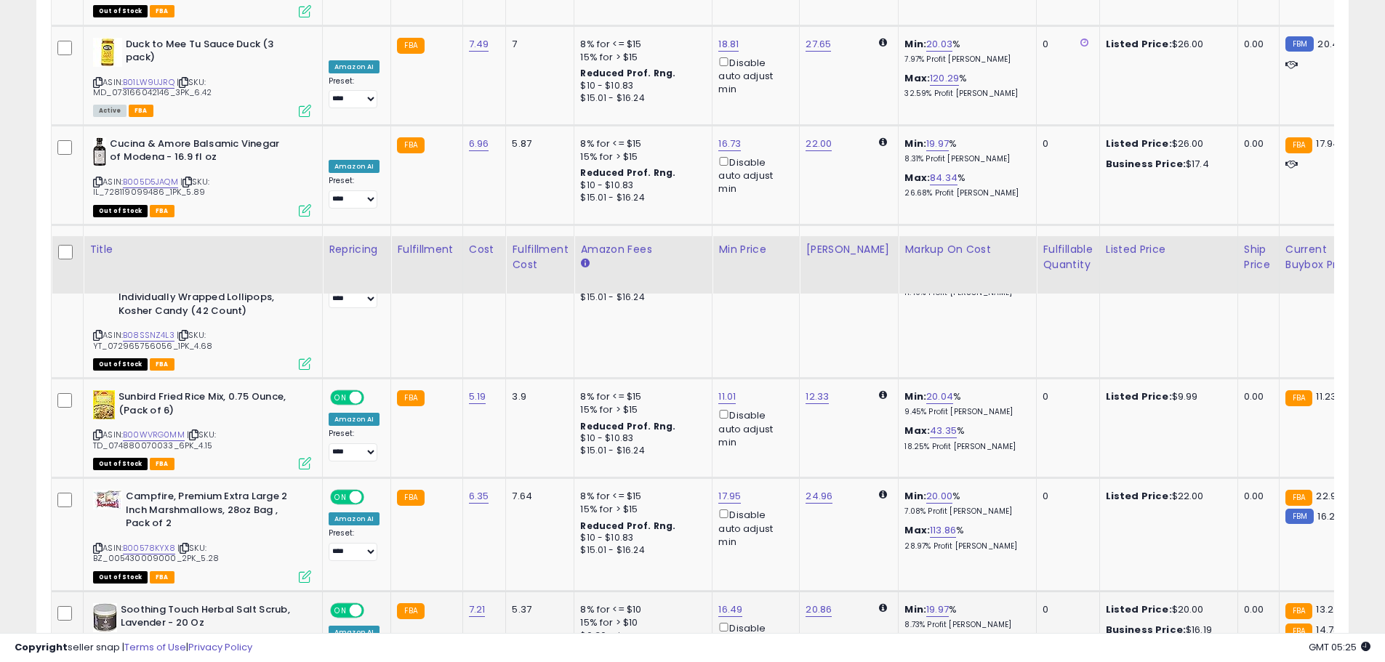
scroll to position [5928, 0]
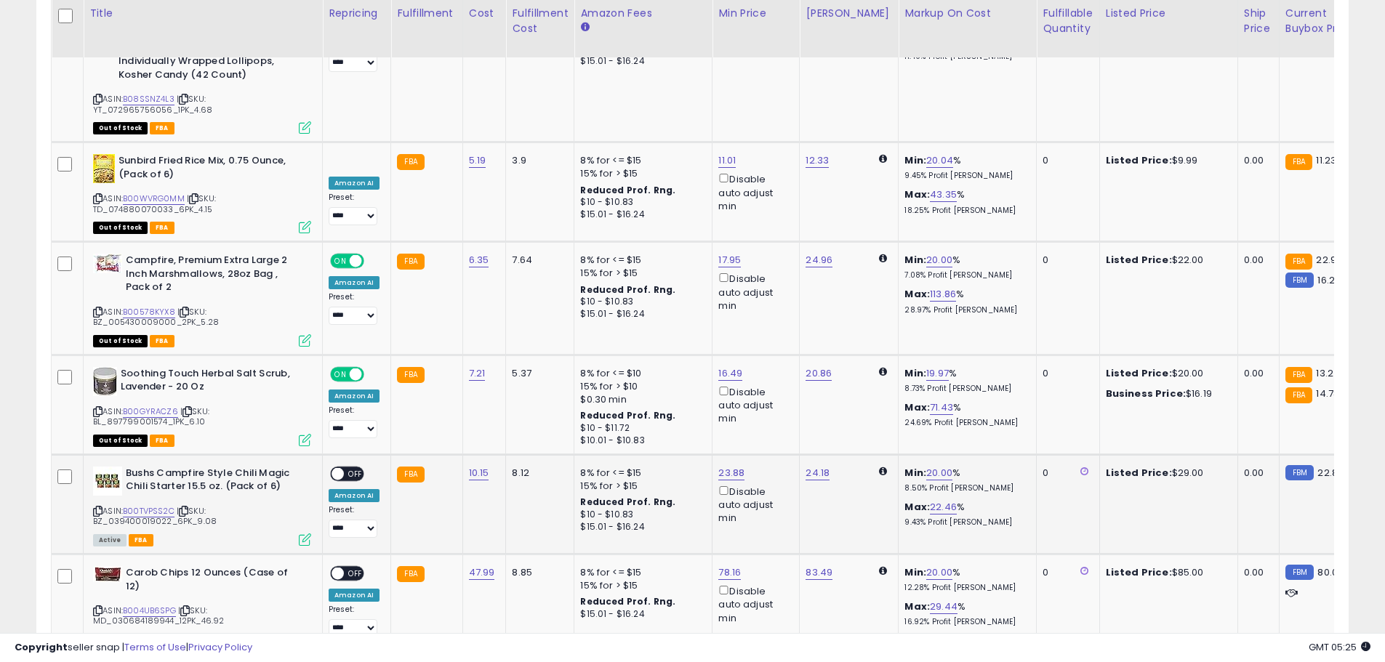
click at [334, 467] on span at bounding box center [337, 473] width 12 height 12
click at [339, 568] on span at bounding box center [337, 574] width 12 height 12
click at [821, 566] on link "83.49" at bounding box center [818, 573] width 27 height 15
drag, startPoint x: 752, startPoint y: 403, endPoint x: 672, endPoint y: 411, distance: 81.0
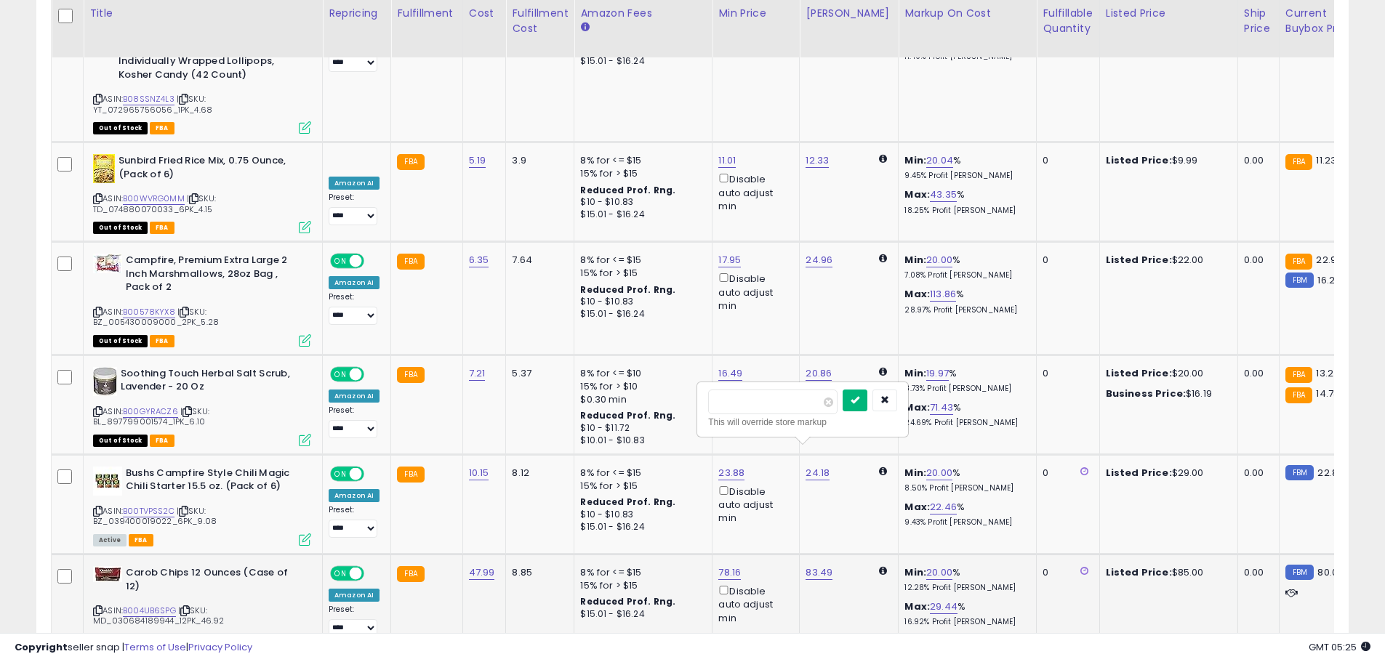
type input "**"
click at [867, 401] on button "submit" at bounding box center [854, 401] width 25 height 22
click at [813, 466] on link "24.18" at bounding box center [817, 473] width 24 height 15
drag, startPoint x: 758, startPoint y: 299, endPoint x: 680, endPoint y: 297, distance: 78.5
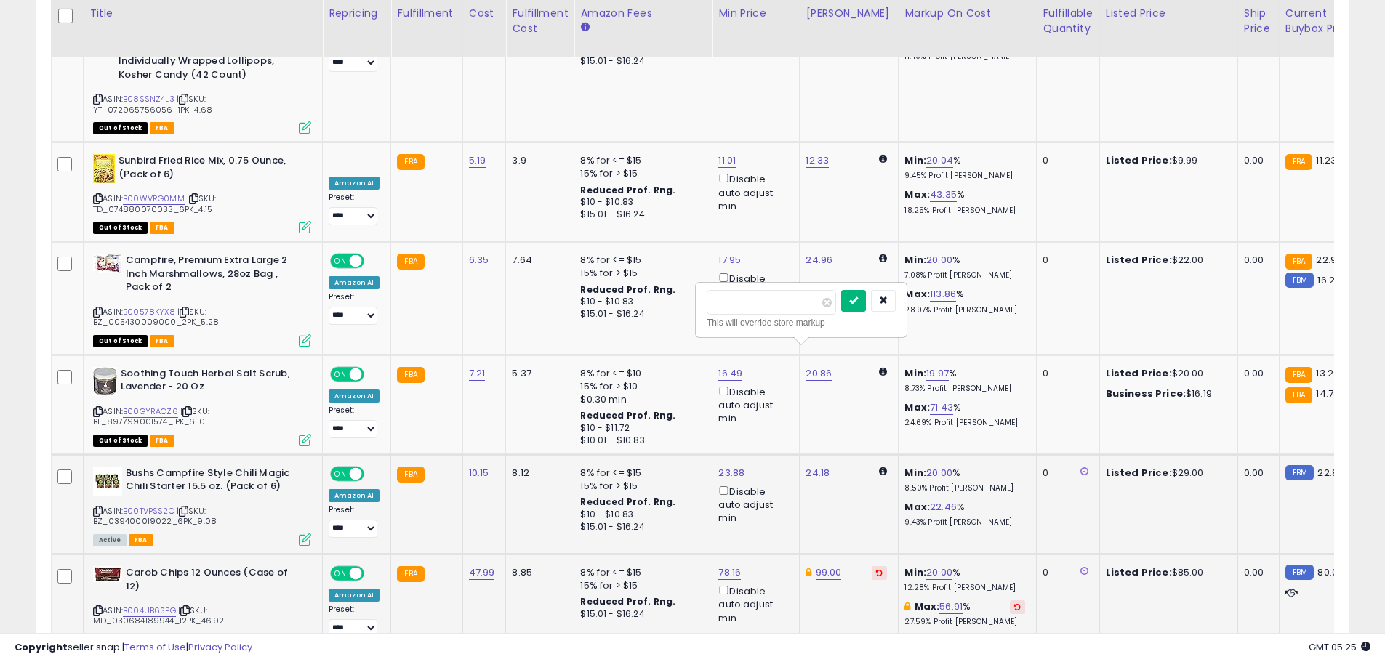
type input "**"
click at [858, 296] on icon "submit" at bounding box center [853, 300] width 9 height 9
click at [805, 366] on link "20.86" at bounding box center [818, 373] width 26 height 15
drag, startPoint x: 752, startPoint y: 205, endPoint x: 679, endPoint y: 204, distance: 73.4
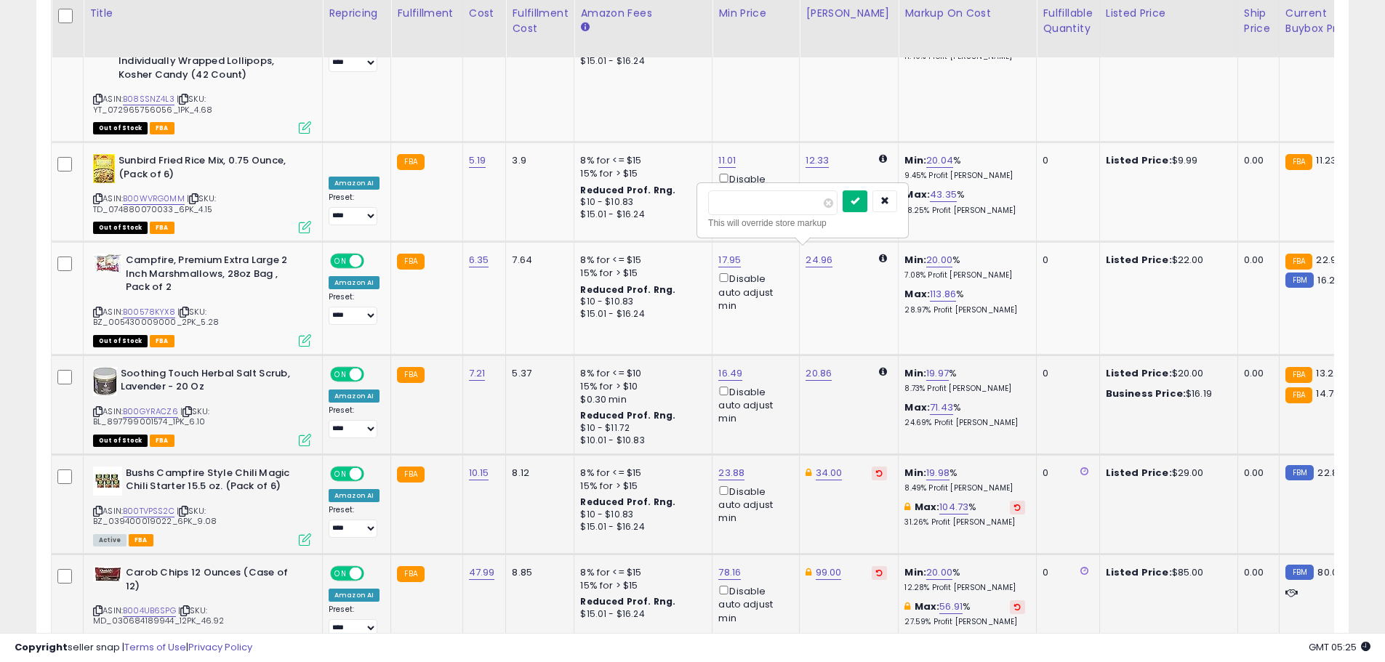
type input "**"
click at [867, 207] on button "submit" at bounding box center [854, 201] width 25 height 22
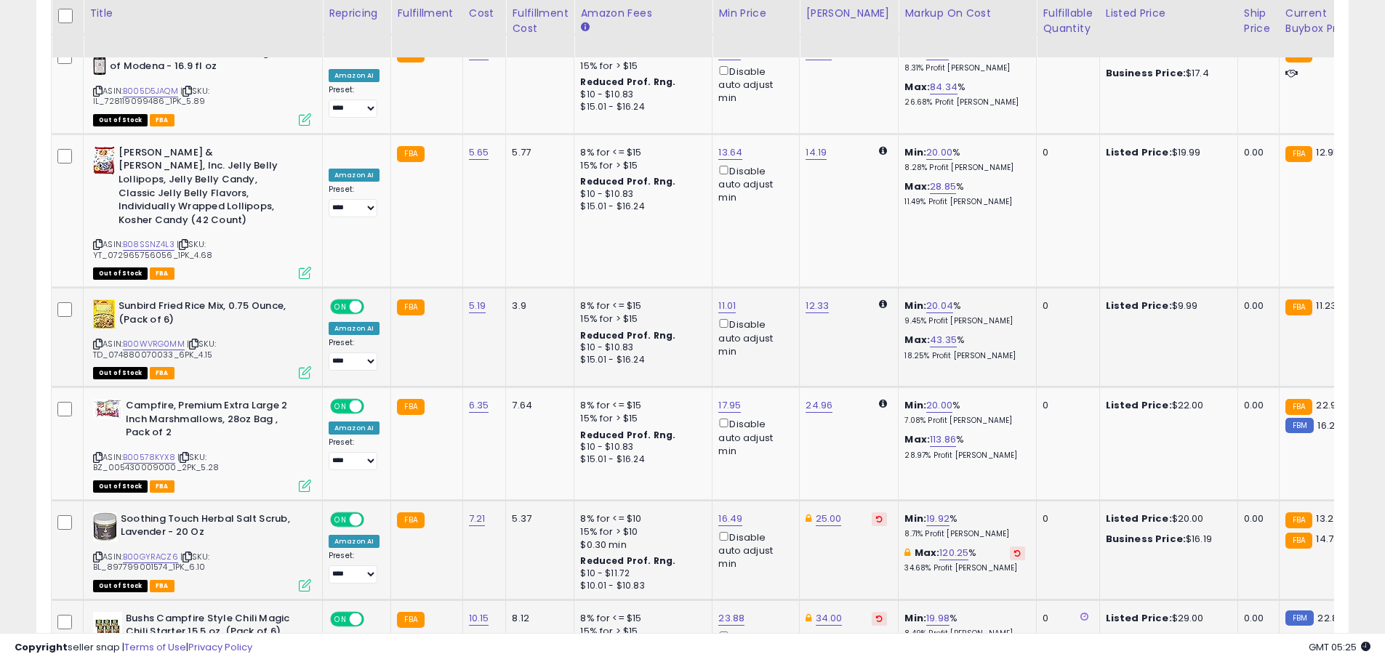
scroll to position [5710, 0]
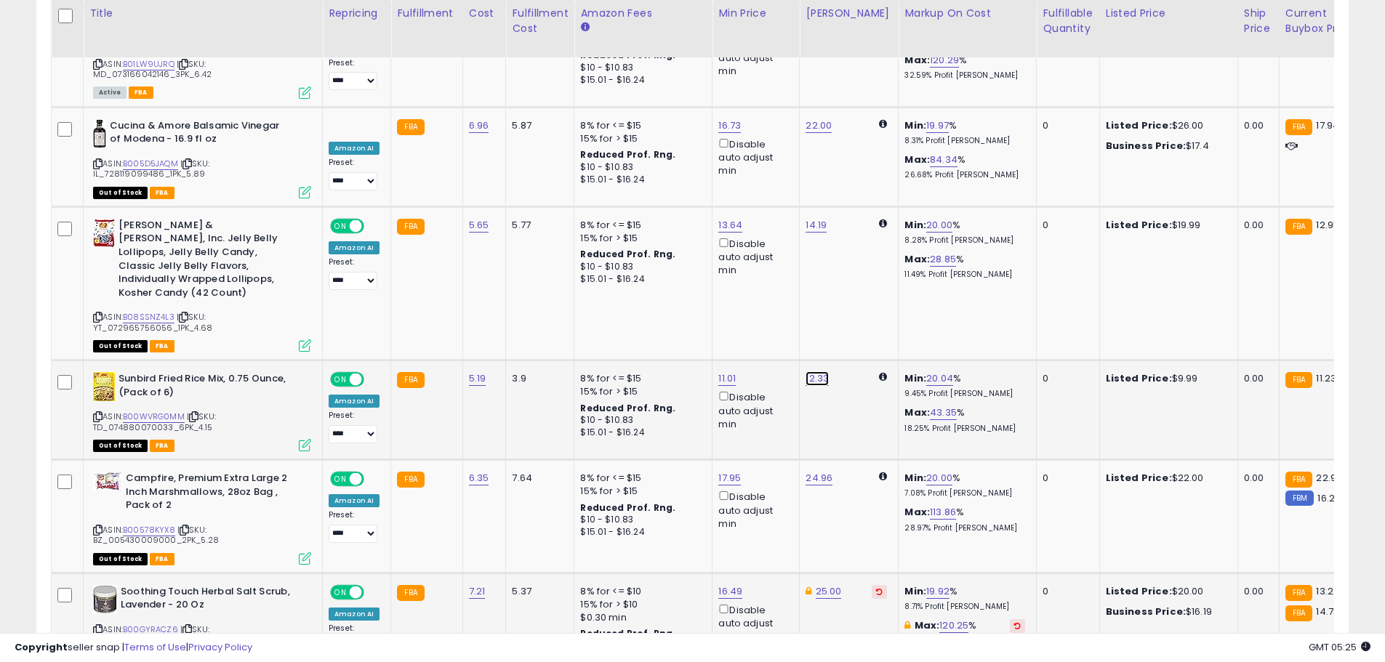
click at [814, 371] on link "12.33" at bounding box center [816, 378] width 23 height 15
drag, startPoint x: 762, startPoint y: 206, endPoint x: 659, endPoint y: 190, distance: 104.4
type input "**"
click at [866, 212] on button "submit" at bounding box center [853, 207] width 25 height 22
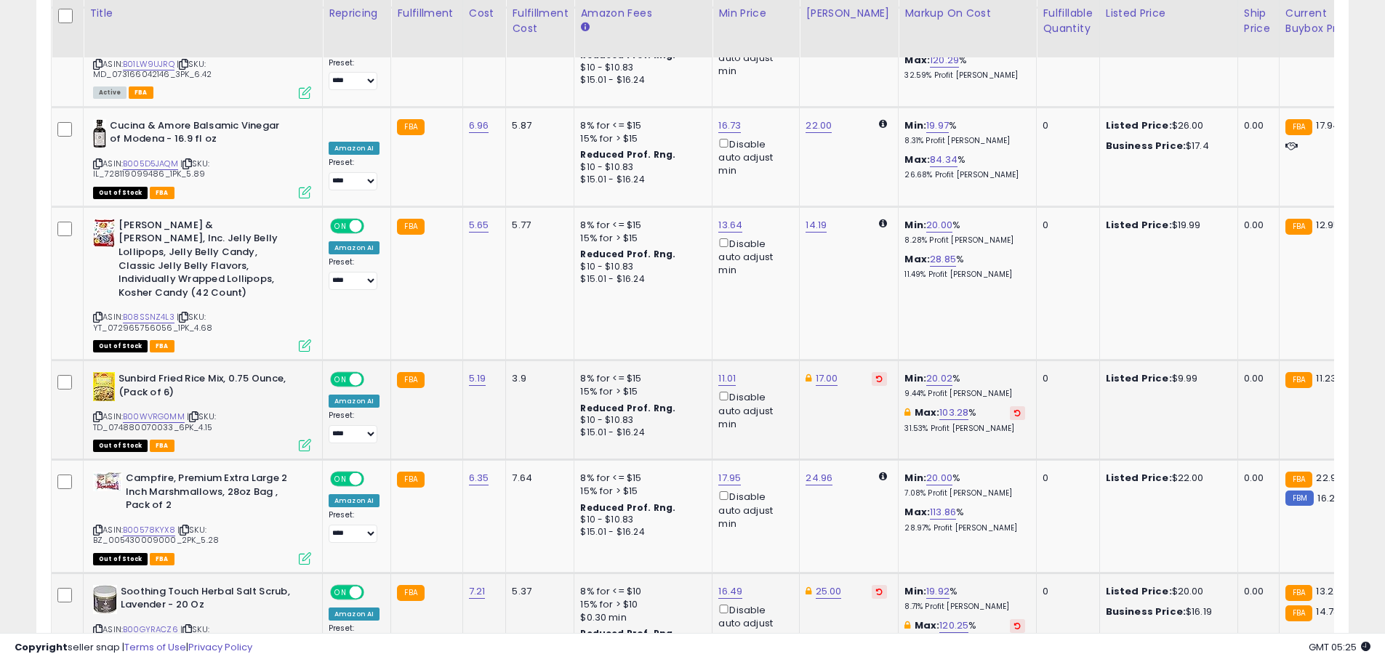
scroll to position [5637, 0]
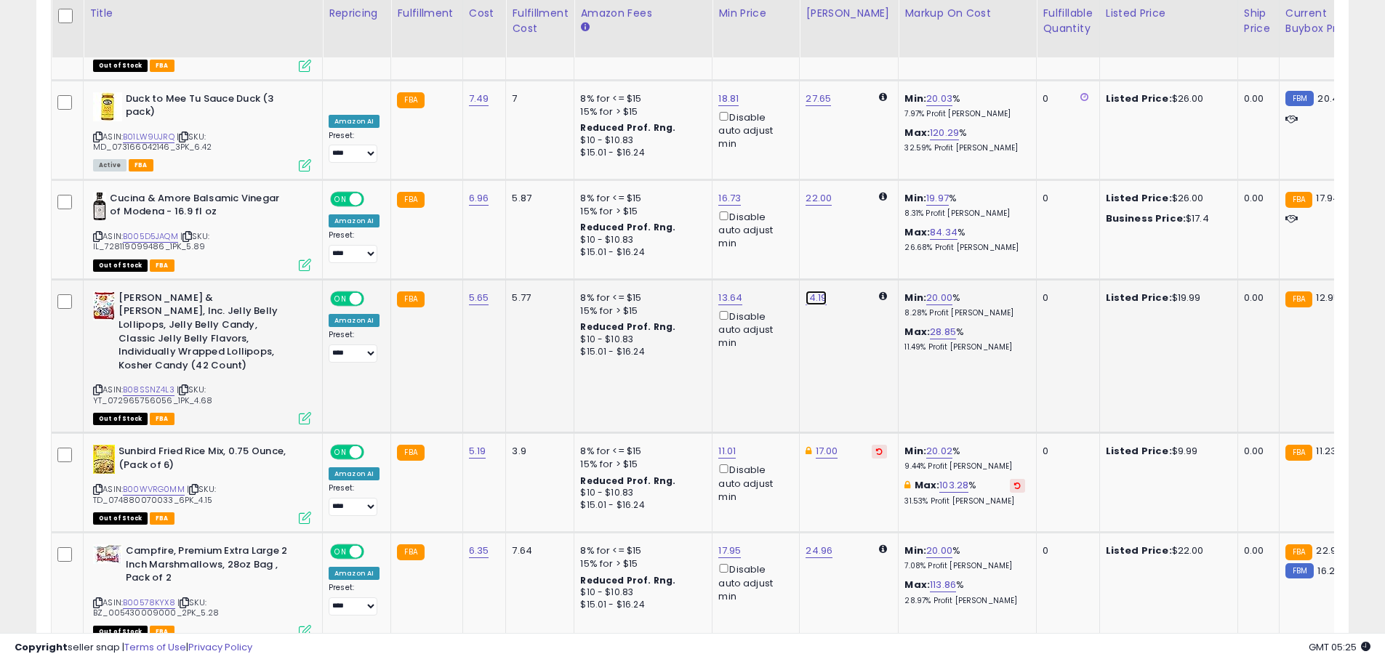
click at [817, 291] on link "14.19" at bounding box center [815, 298] width 21 height 15
drag, startPoint x: 764, startPoint y: 143, endPoint x: 675, endPoint y: 124, distance: 90.8
type input "**"
click at [856, 139] on icon "submit" at bounding box center [852, 138] width 9 height 9
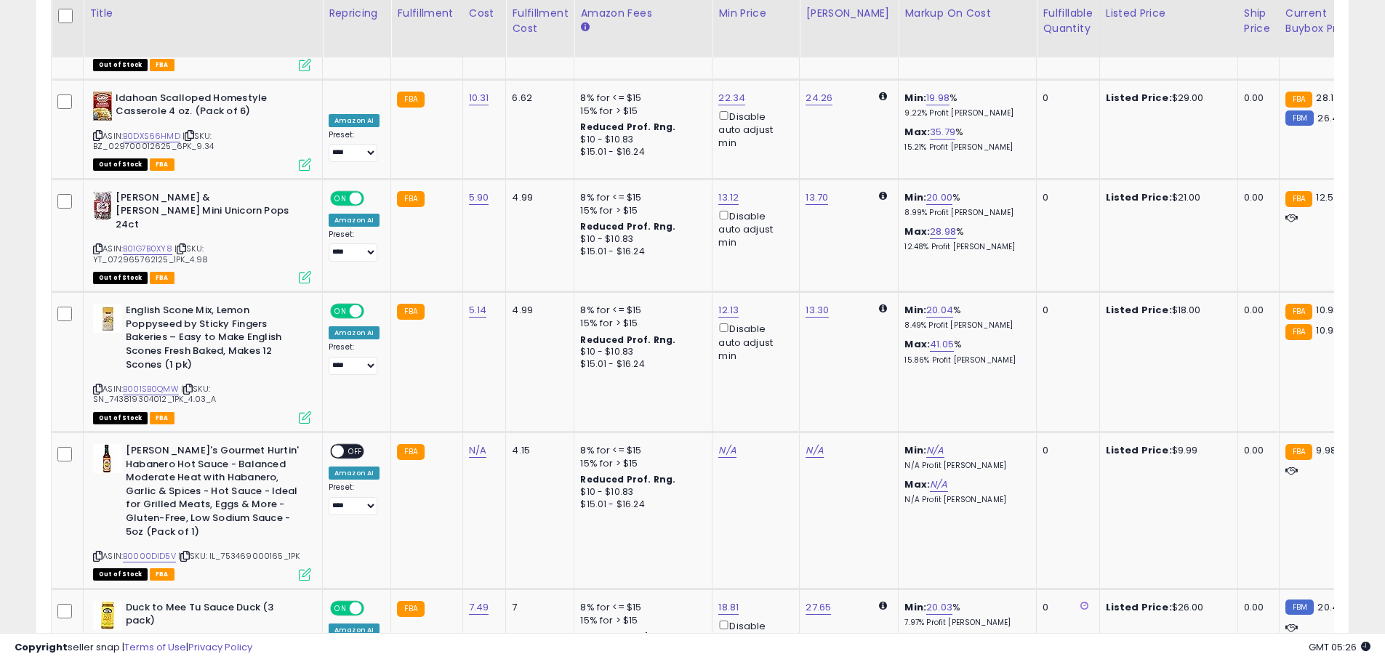
scroll to position [5055, 0]
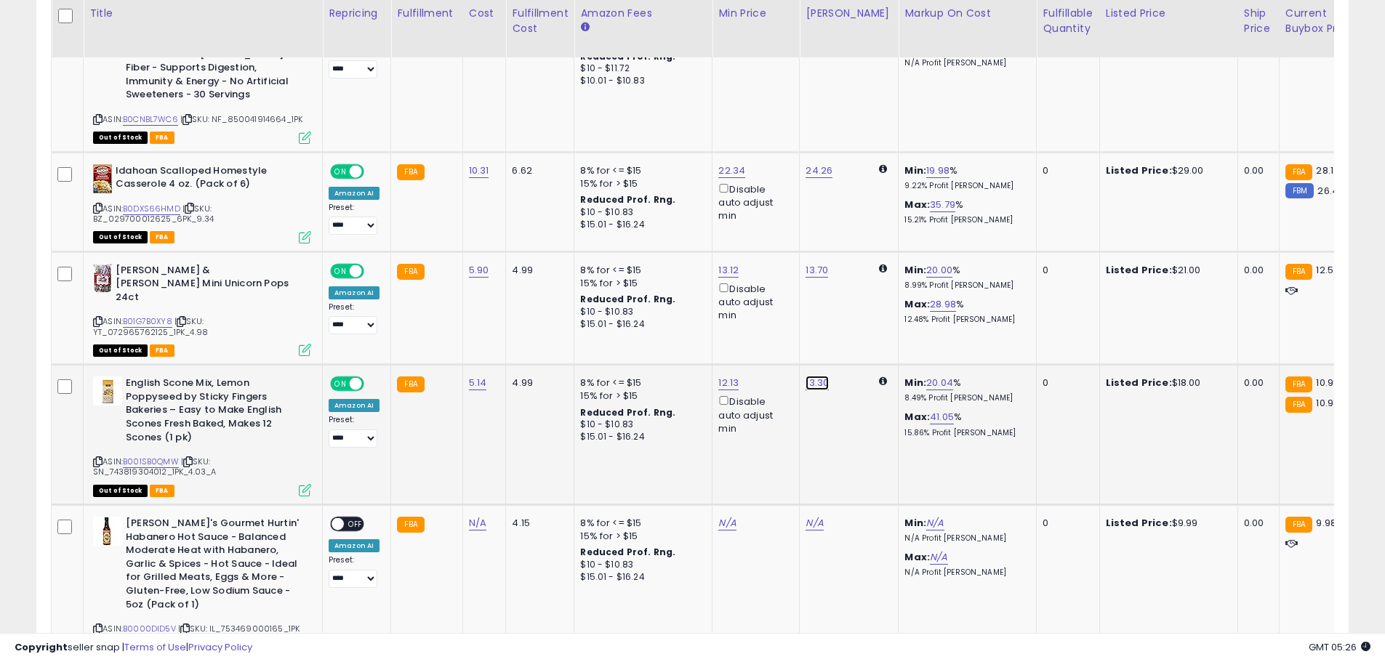
click at [815, 376] on link "13.30" at bounding box center [816, 383] width 23 height 15
drag, startPoint x: 765, startPoint y: 228, endPoint x: 629, endPoint y: 201, distance: 138.0
type input "**"
click at [858, 225] on icon "submit" at bounding box center [853, 224] width 9 height 9
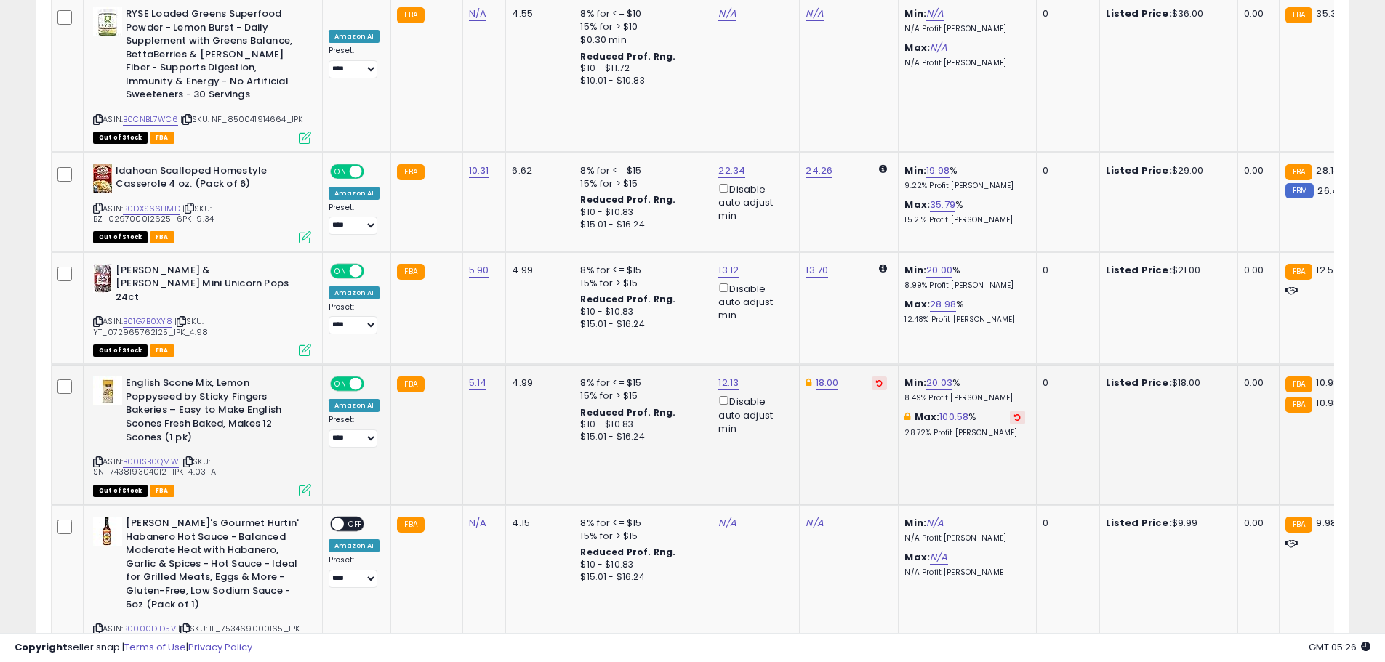
scroll to position [4983, 0]
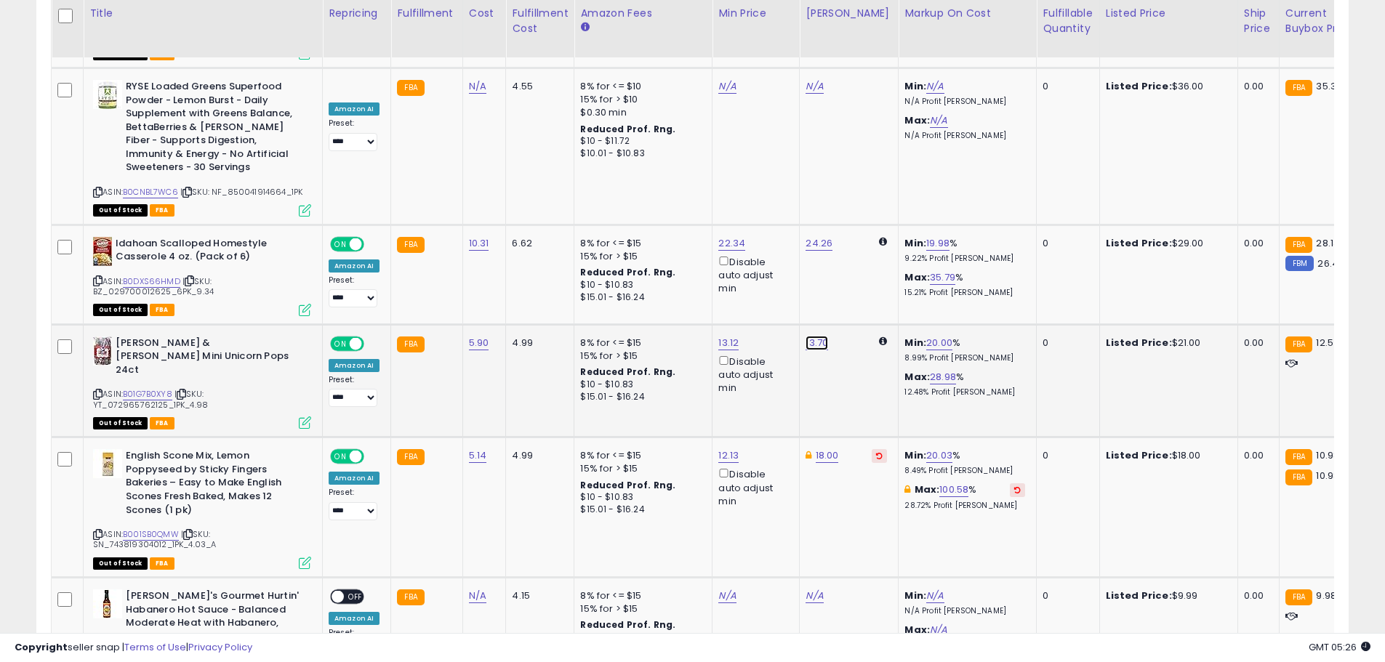
click at [818, 336] on link "13.70" at bounding box center [816, 343] width 23 height 15
drag, startPoint x: 762, startPoint y: 193, endPoint x: 670, endPoint y: 185, distance: 91.9
type input "**"
click at [866, 195] on button "submit" at bounding box center [853, 198] width 25 height 22
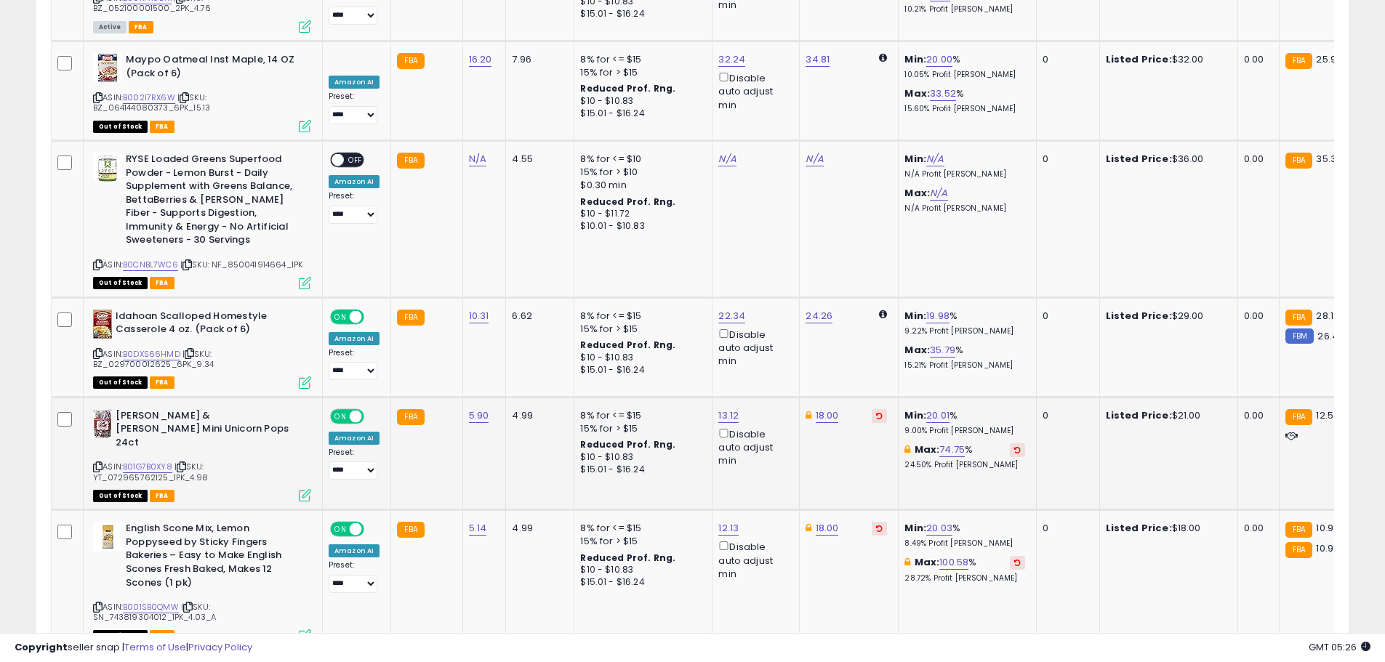
scroll to position [4837, 0]
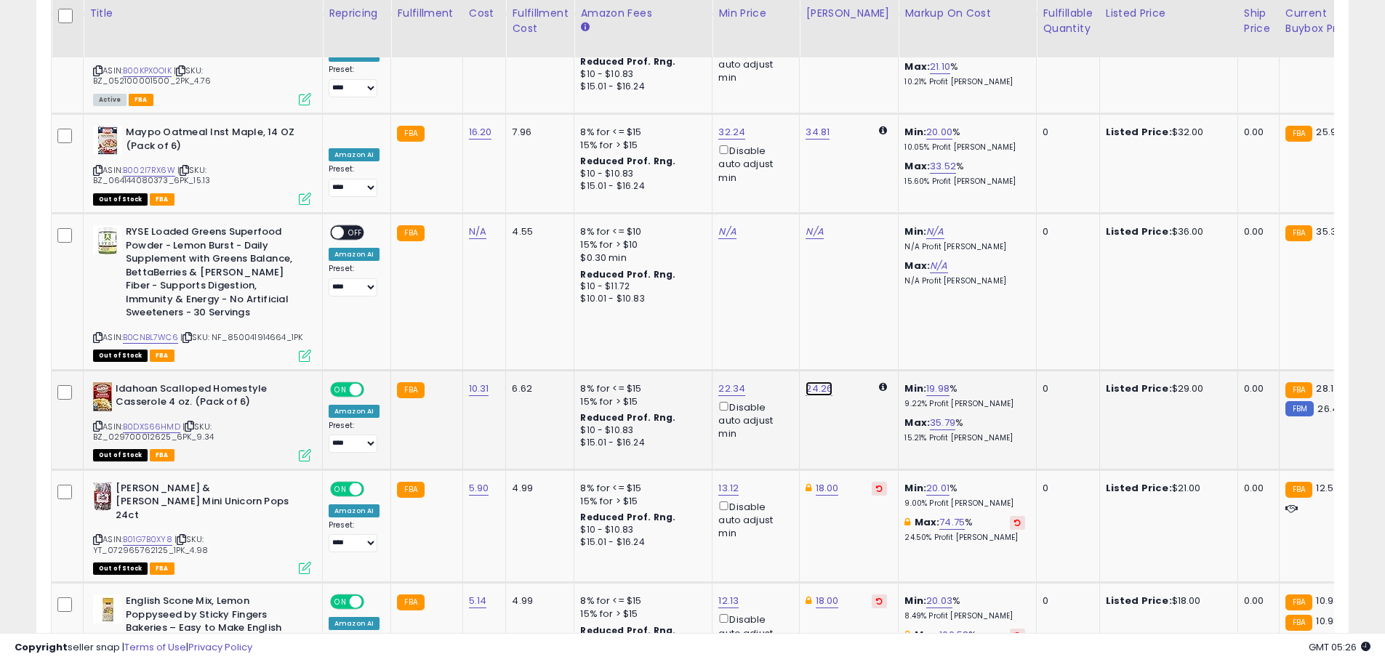
click at [808, 382] on link "24.26" at bounding box center [818, 389] width 27 height 15
drag, startPoint x: 744, startPoint y: 238, endPoint x: 669, endPoint y: 238, distance: 74.9
type input "**"
click at [859, 241] on icon "submit" at bounding box center [854, 242] width 9 height 9
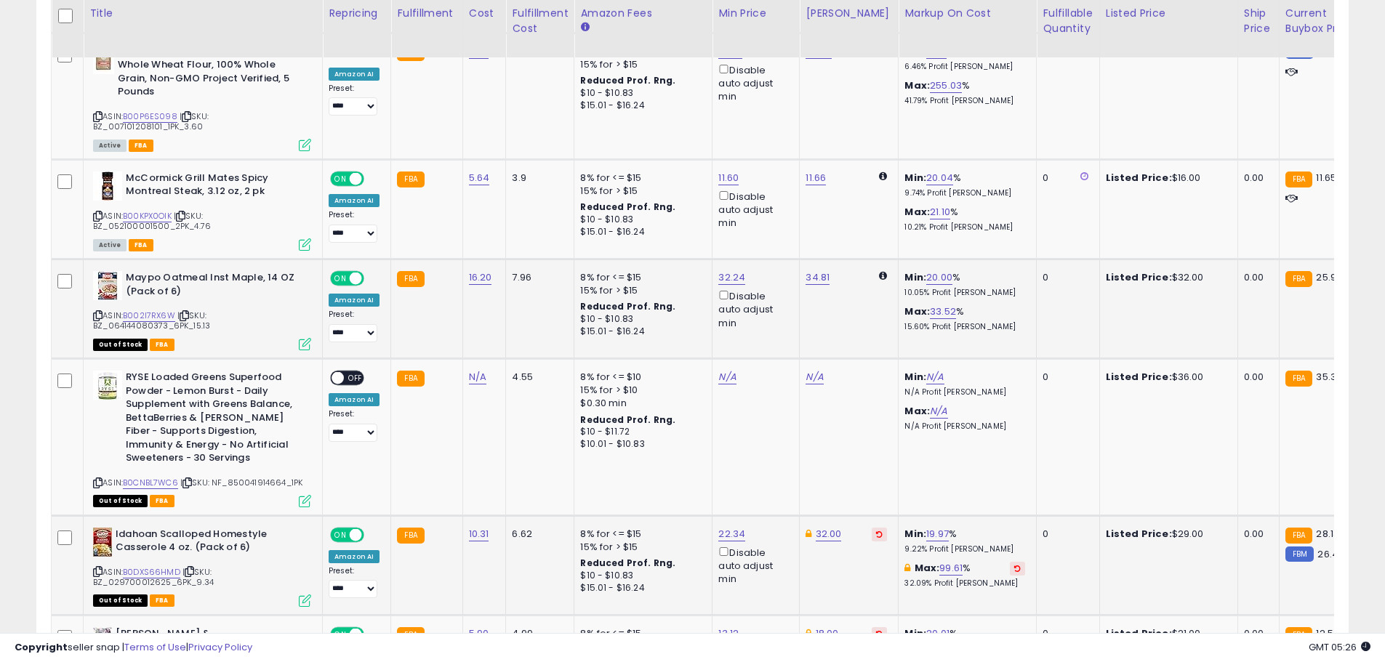
scroll to position [4619, 0]
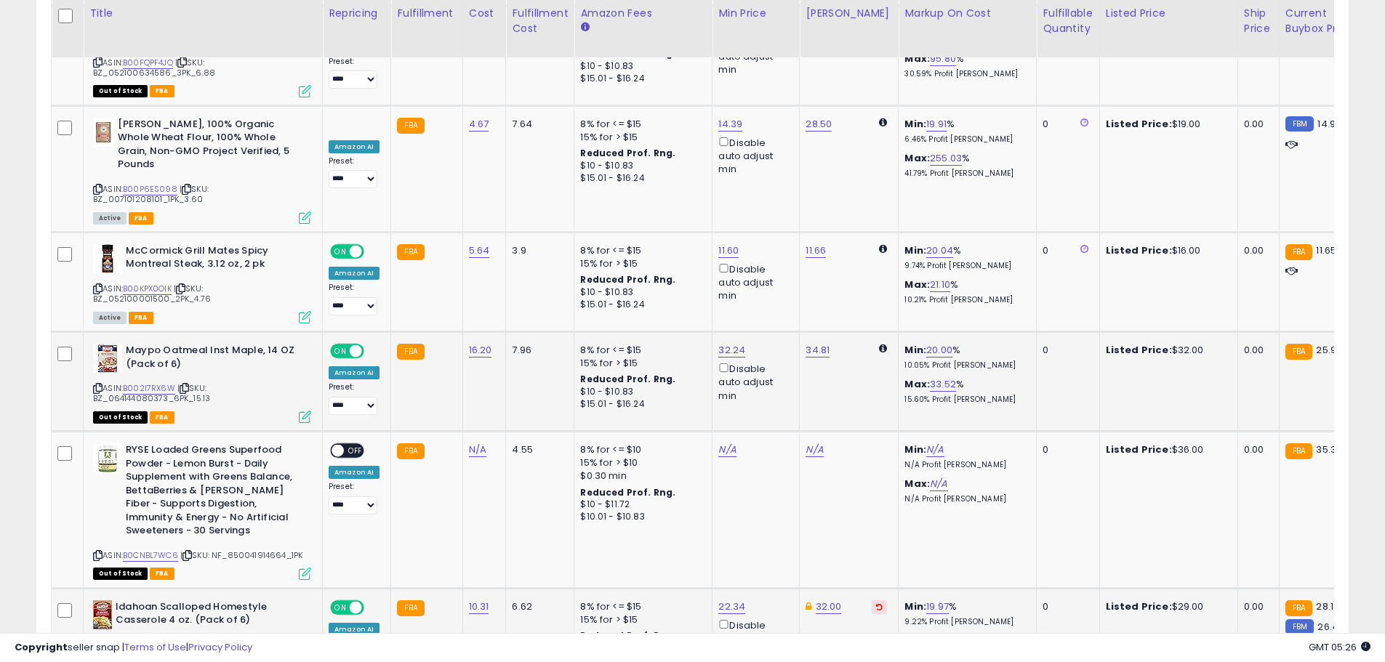
click at [830, 344] on div "34.81" at bounding box center [845, 350] width 81 height 13
click at [819, 343] on link "34.81" at bounding box center [817, 350] width 24 height 15
drag, startPoint x: 759, startPoint y: 207, endPoint x: 648, endPoint y: 196, distance: 111.8
type input "**"
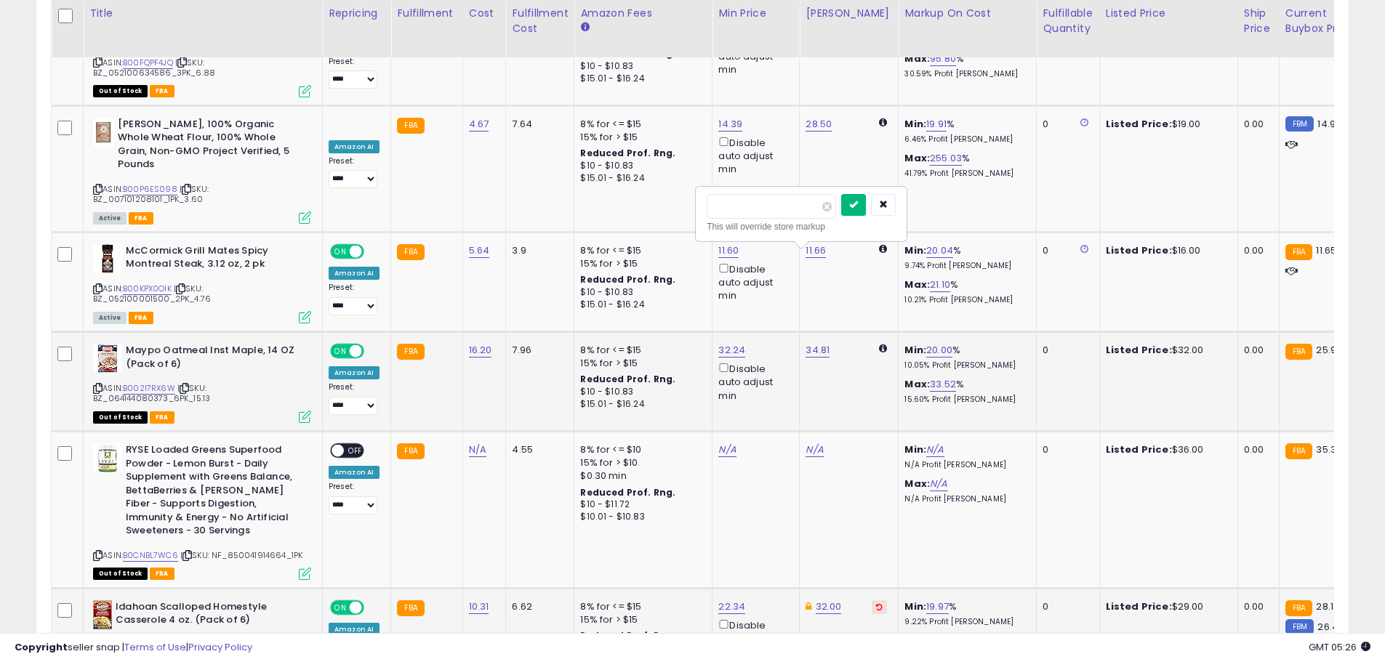
click at [866, 204] on button "submit" at bounding box center [853, 205] width 25 height 22
click at [788, 232] on td "11.60 Disable auto adjust min" at bounding box center [755, 282] width 87 height 100
click at [809, 244] on link "11.66" at bounding box center [815, 251] width 20 height 15
drag, startPoint x: 749, startPoint y: 108, endPoint x: 627, endPoint y: 97, distance: 121.9
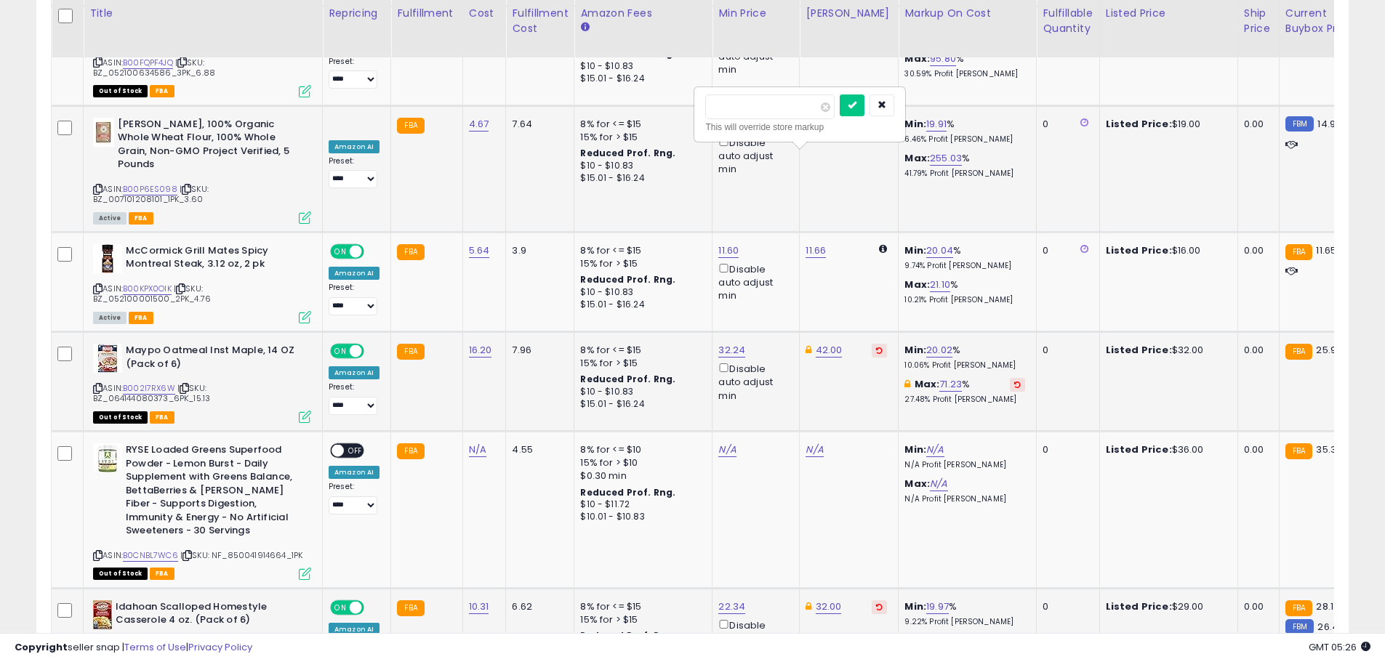
drag, startPoint x: 748, startPoint y: 110, endPoint x: 589, endPoint y: 102, distance: 159.4
type input "**"
click at [864, 100] on button "submit" at bounding box center [852, 105] width 25 height 22
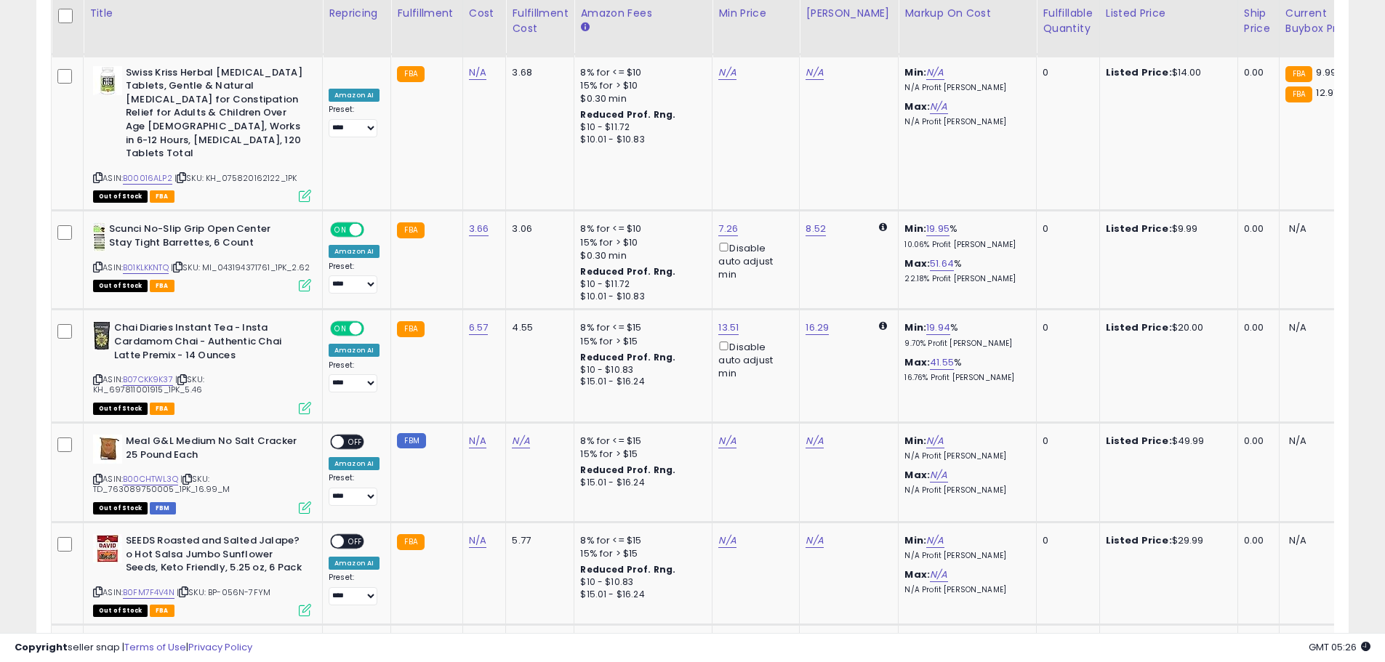
scroll to position [3602, 0]
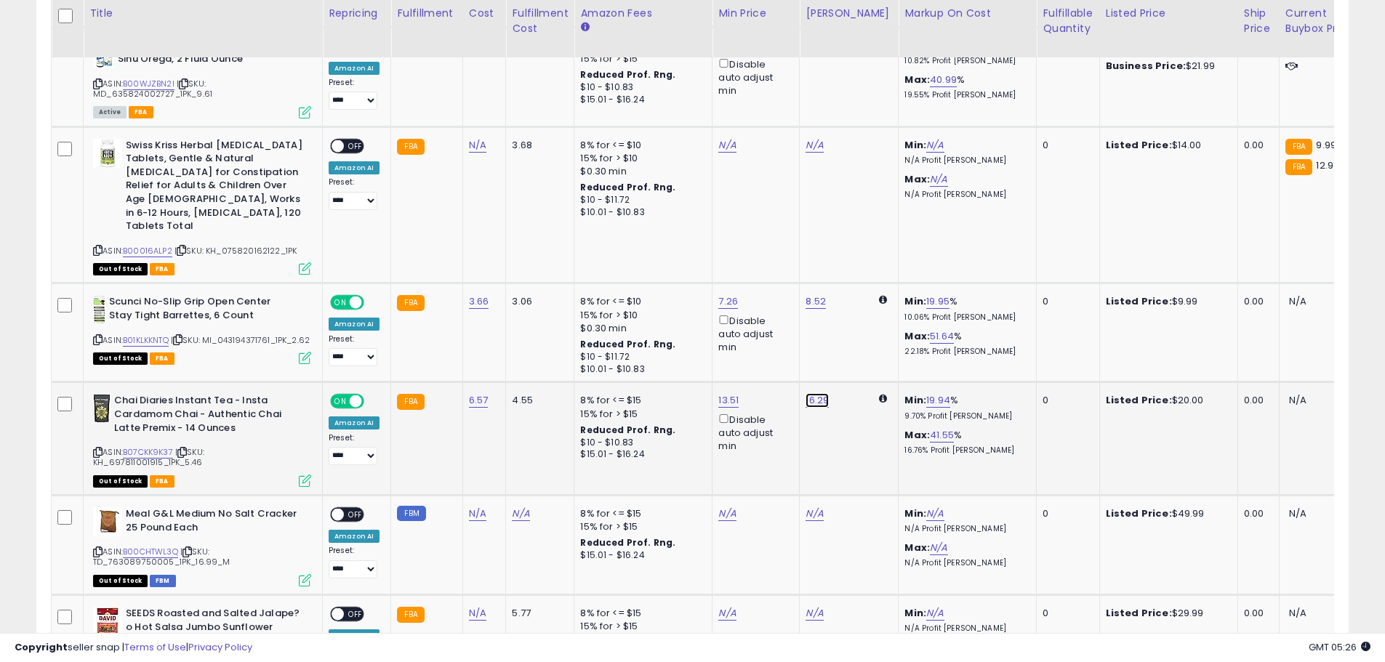
click at [812, 393] on link "16.29" at bounding box center [816, 400] width 23 height 15
drag, startPoint x: 771, startPoint y: 272, endPoint x: 659, endPoint y: 266, distance: 112.8
click at [659, 266] on tbody "**********" at bounding box center [1159, 71] width 2214 height 5818
type input "**"
click at [858, 272] on icon "submit" at bounding box center [853, 268] width 9 height 9
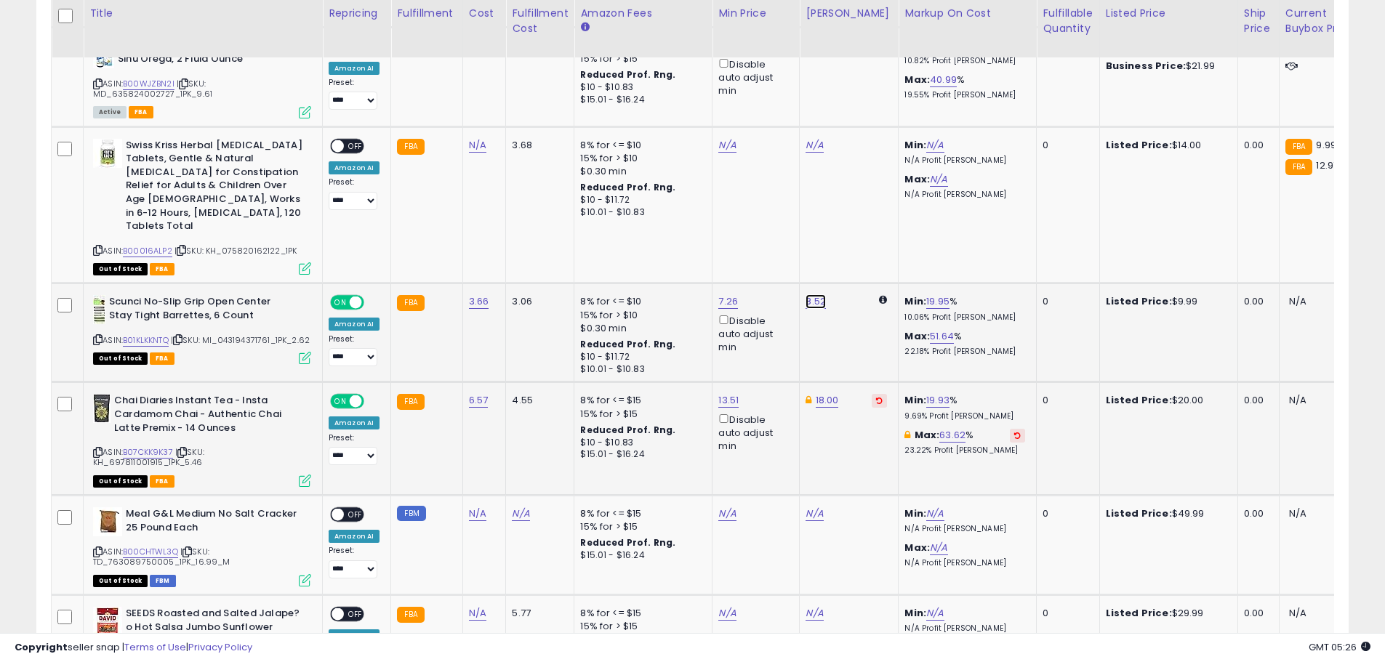
click at [813, 294] on link "8.52" at bounding box center [815, 301] width 20 height 15
drag, startPoint x: 743, startPoint y: 174, endPoint x: 632, endPoint y: 174, distance: 111.2
click at [632, 174] on tbody "**********" at bounding box center [1159, 71] width 2214 height 5818
type input "*****"
click at [864, 168] on button "submit" at bounding box center [852, 169] width 25 height 22
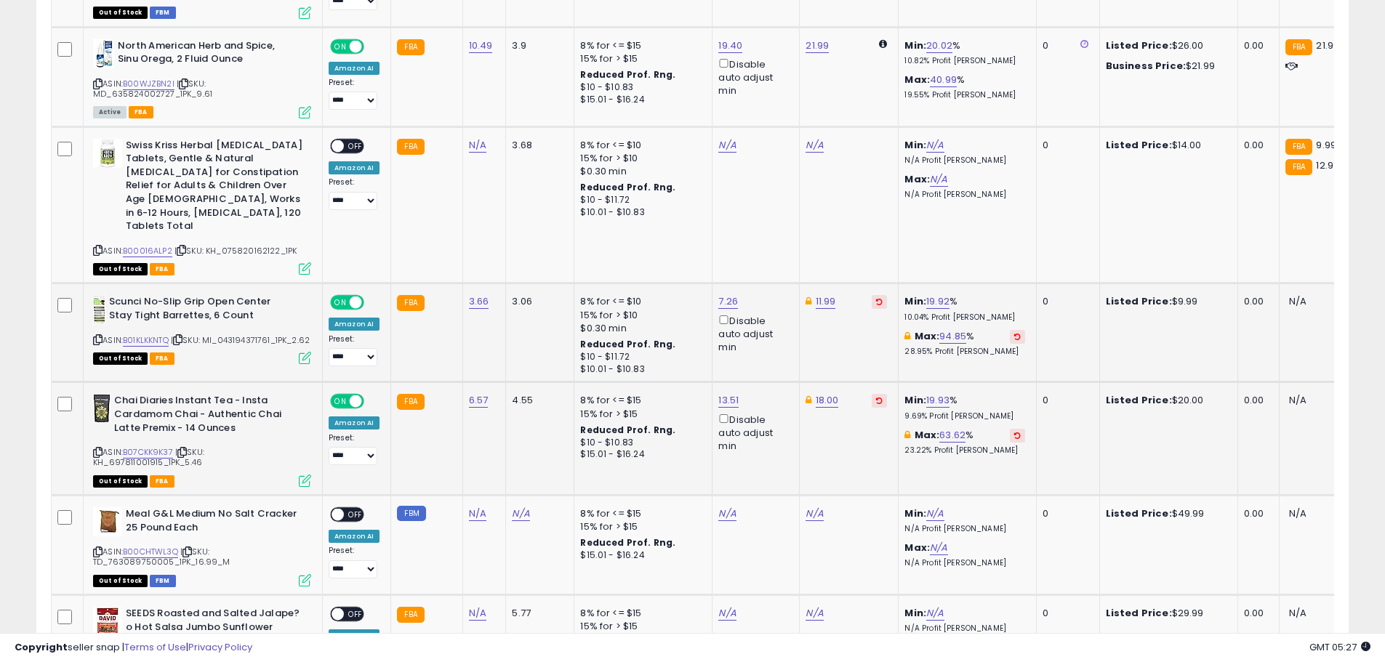
scroll to position [3384, 0]
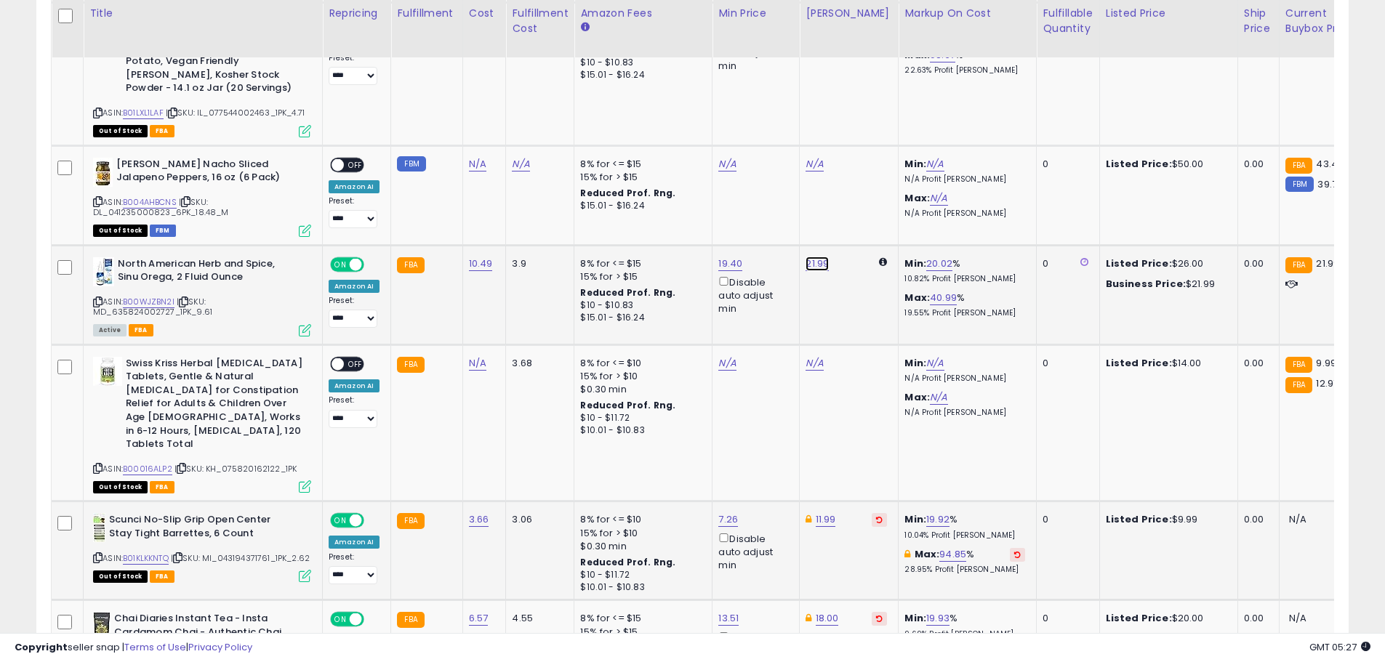
click at [814, 257] on link "21.99" at bounding box center [816, 264] width 23 height 15
drag, startPoint x: 767, startPoint y: 153, endPoint x: 609, endPoint y: 131, distance: 159.2
click at [609, 131] on tbody "**********" at bounding box center [1159, 289] width 2214 height 5818
type input "*****"
click at [858, 140] on icon "submit" at bounding box center [853, 144] width 9 height 9
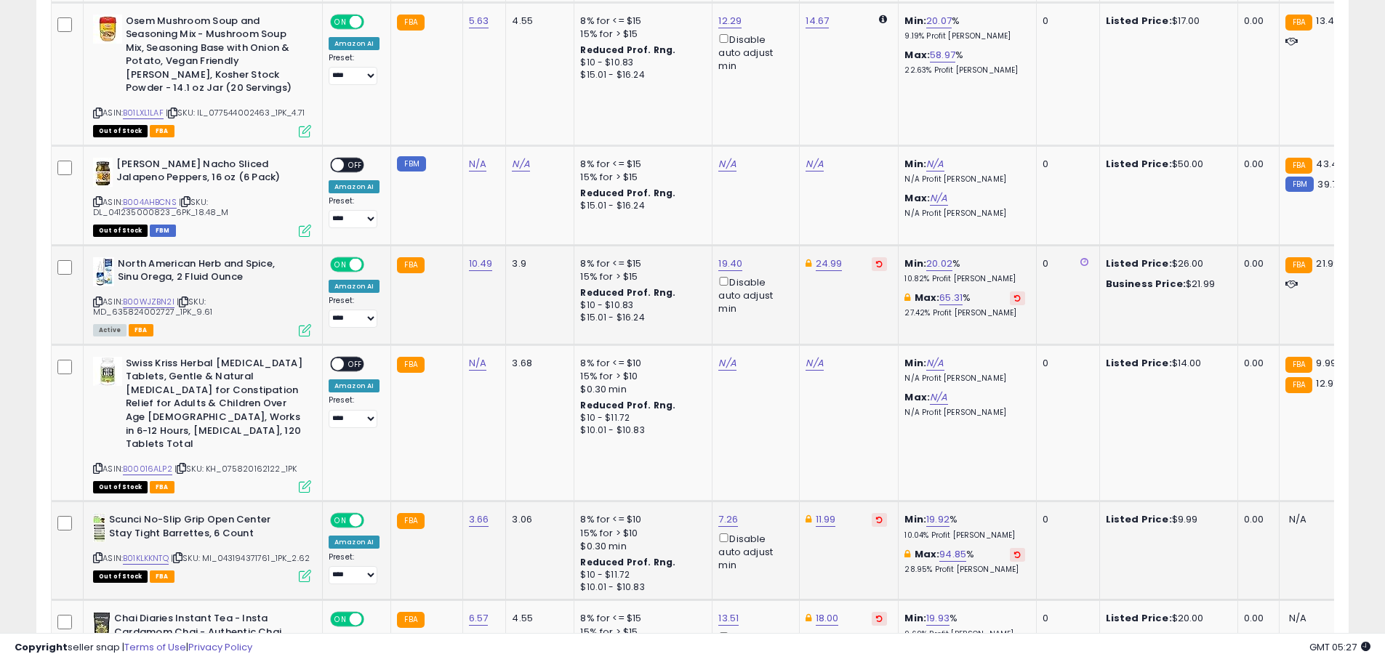
scroll to position [3166, 0]
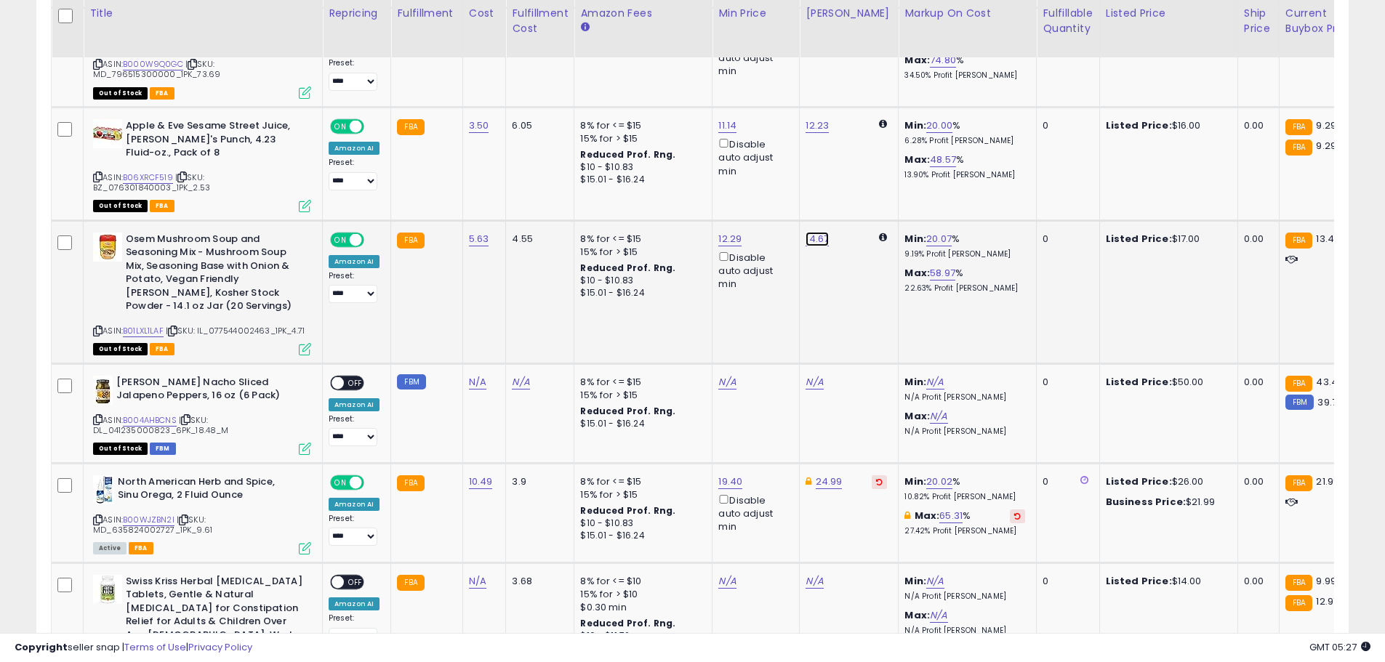
click at [816, 232] on link "14.67" at bounding box center [816, 239] width 23 height 15
drag, startPoint x: 744, startPoint y: 124, endPoint x: 669, endPoint y: 123, distance: 75.6
click at [669, 123] on tbody "**********" at bounding box center [1159, 507] width 2214 height 5818
type input "*****"
click at [862, 130] on div at bounding box center [868, 121] width 55 height 25
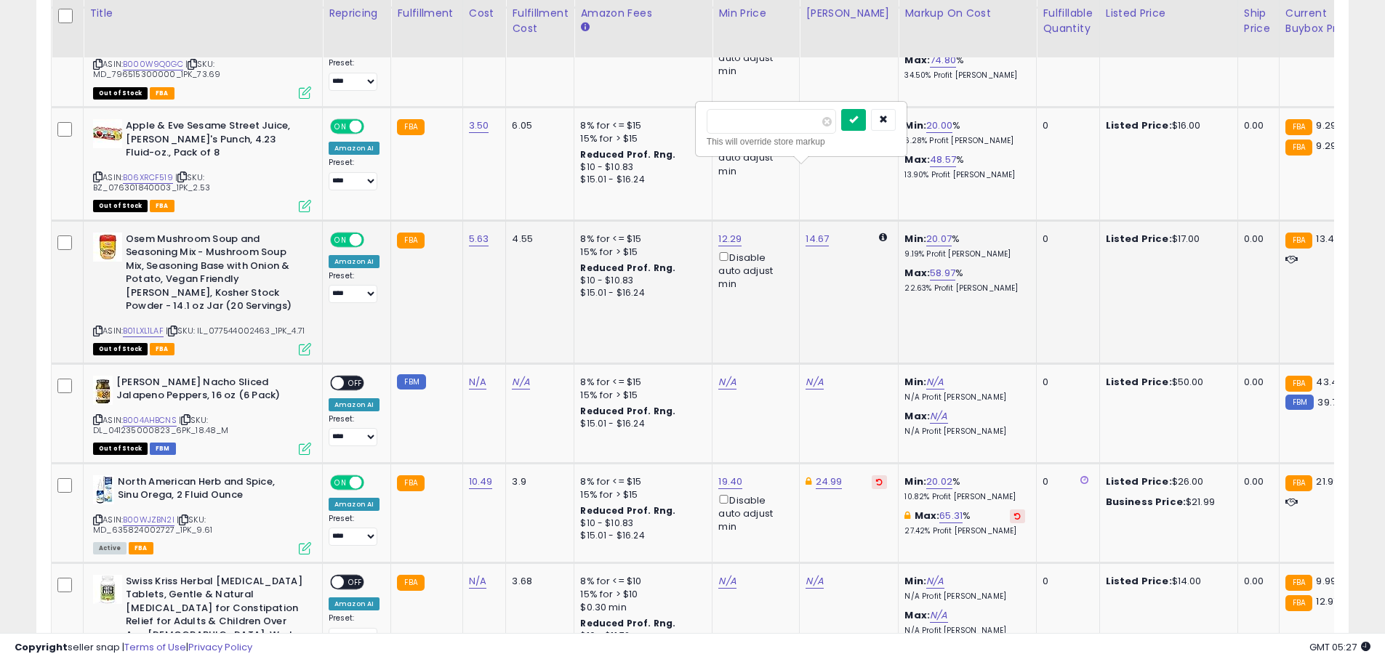
click at [866, 121] on button "submit" at bounding box center [853, 120] width 25 height 22
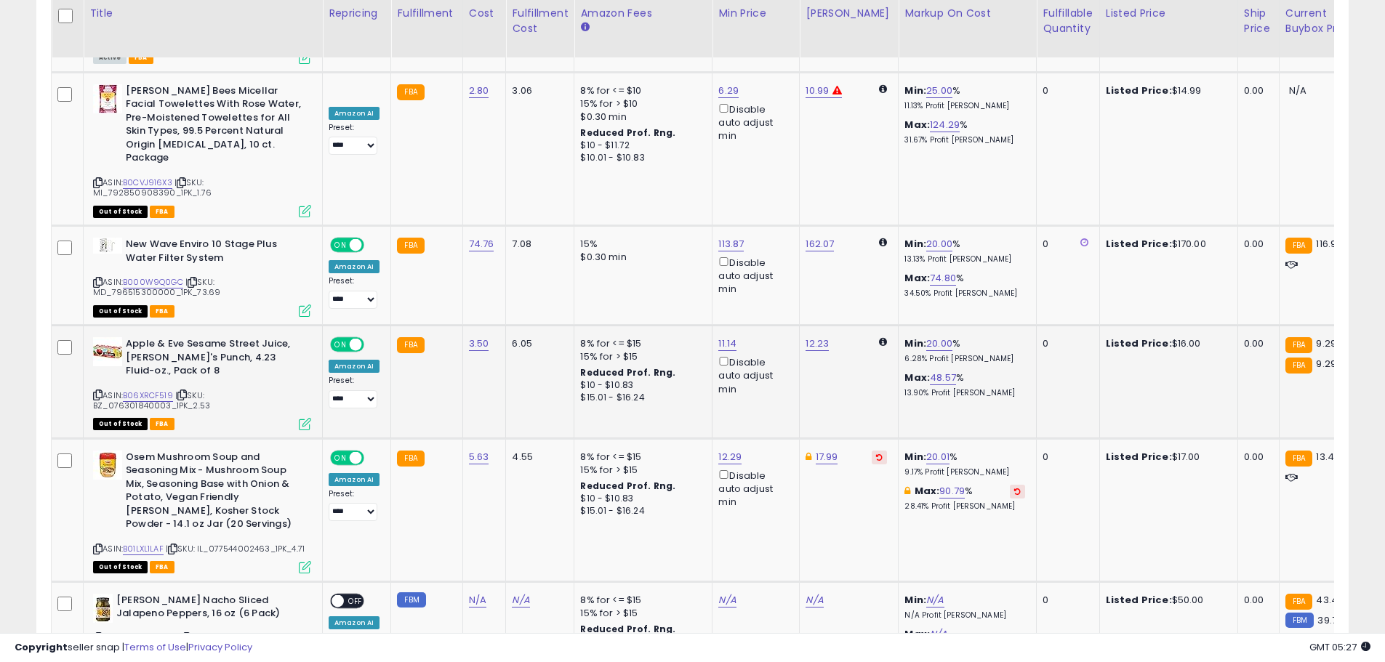
click at [813, 325] on td "12.23" at bounding box center [849, 381] width 99 height 113
click at [815, 337] on link "12.23" at bounding box center [816, 344] width 23 height 15
drag, startPoint x: 753, startPoint y: 230, endPoint x: 630, endPoint y: 207, distance: 124.9
type input "*****"
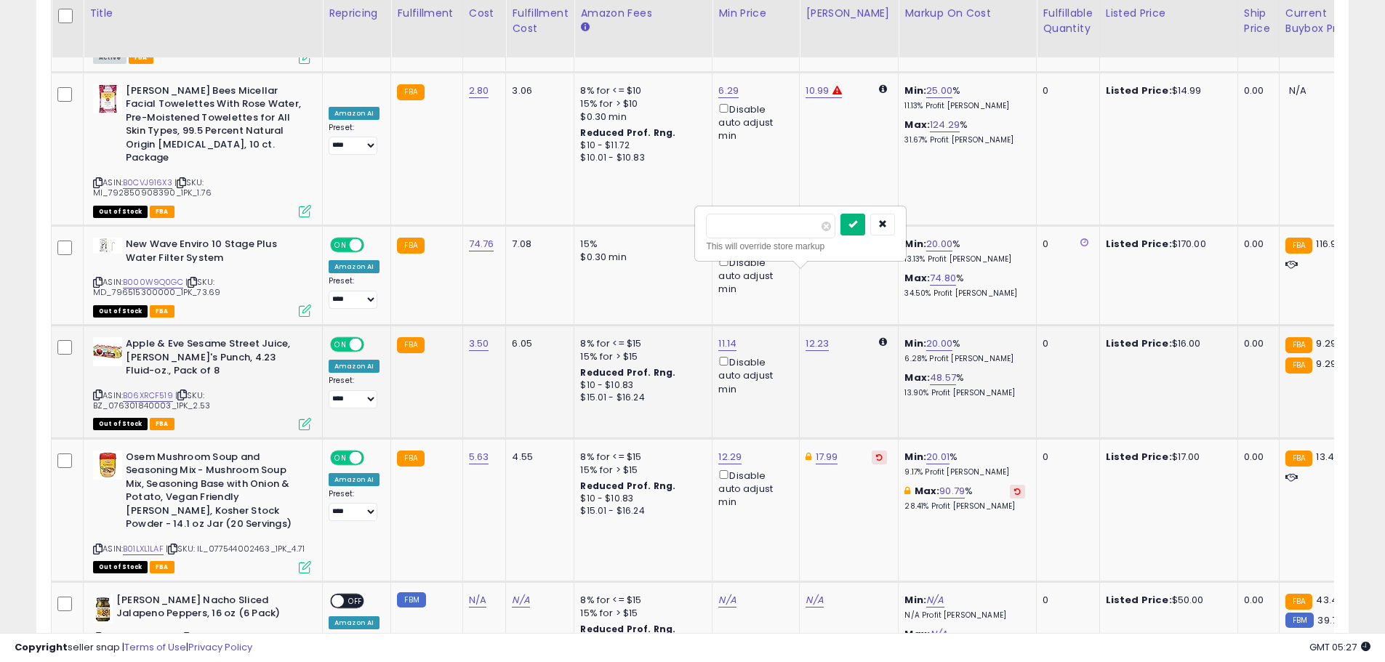
click at [857, 228] on icon "submit" at bounding box center [852, 224] width 9 height 9
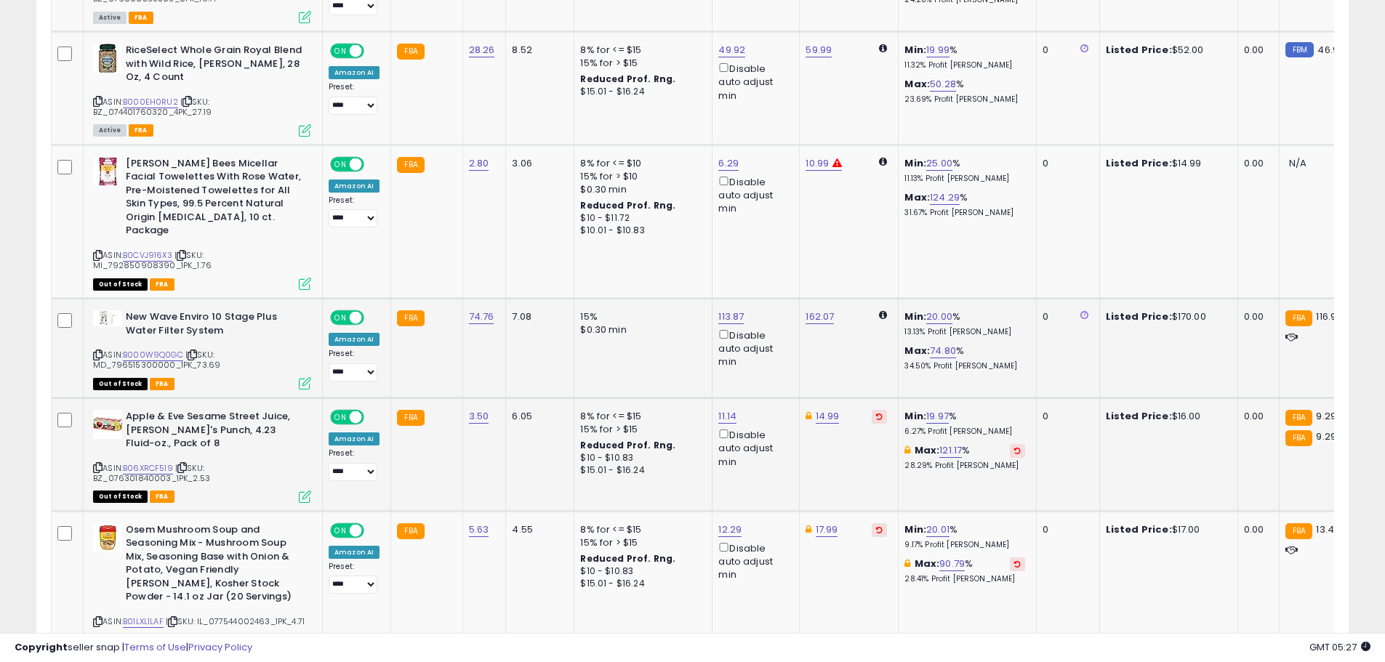
scroll to position [2729, 0]
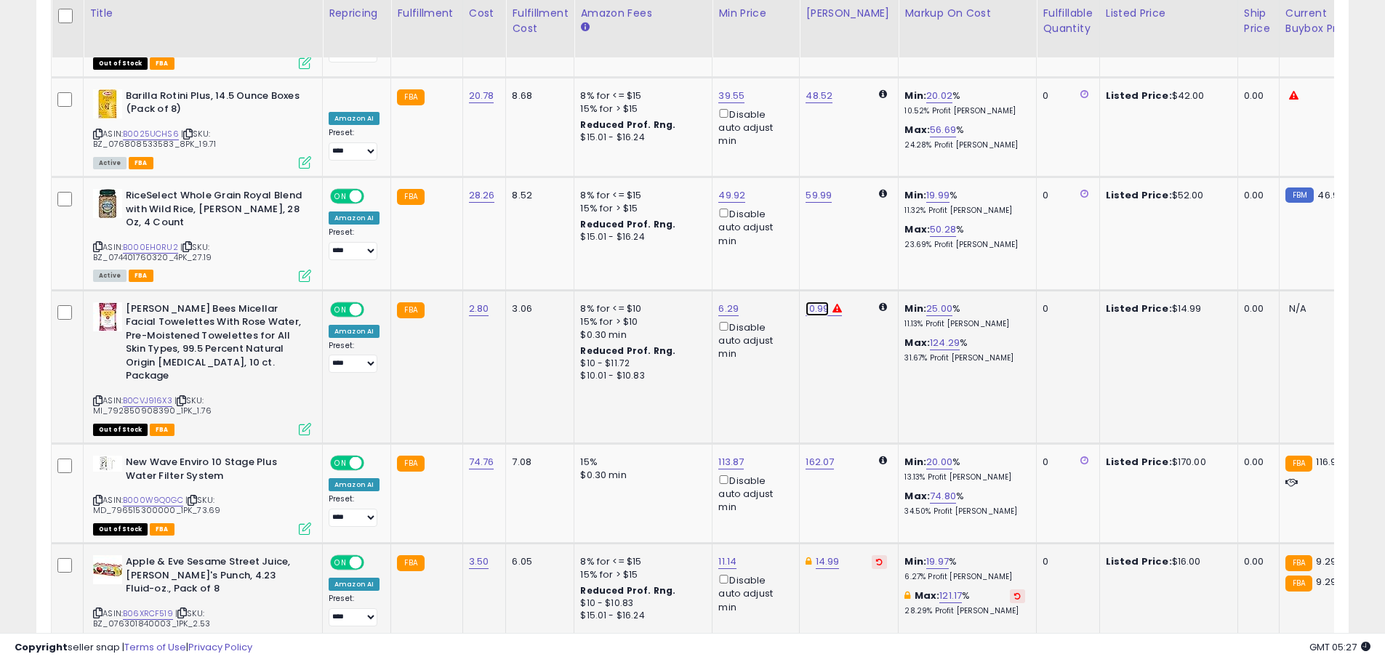
click at [816, 302] on link "10.99" at bounding box center [816, 309] width 23 height 15
drag, startPoint x: 760, startPoint y: 205, endPoint x: 691, endPoint y: 205, distance: 68.3
type input "*"
type input "*****"
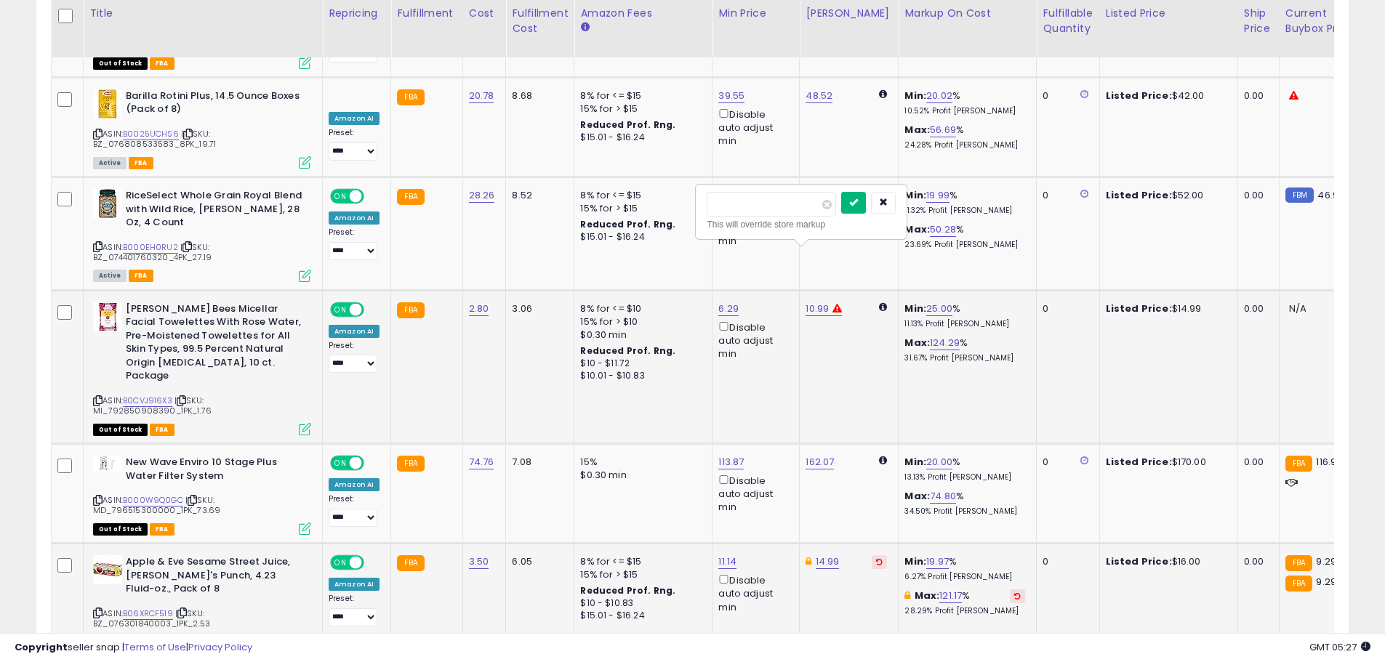
click at [858, 202] on icon "submit" at bounding box center [853, 202] width 9 height 9
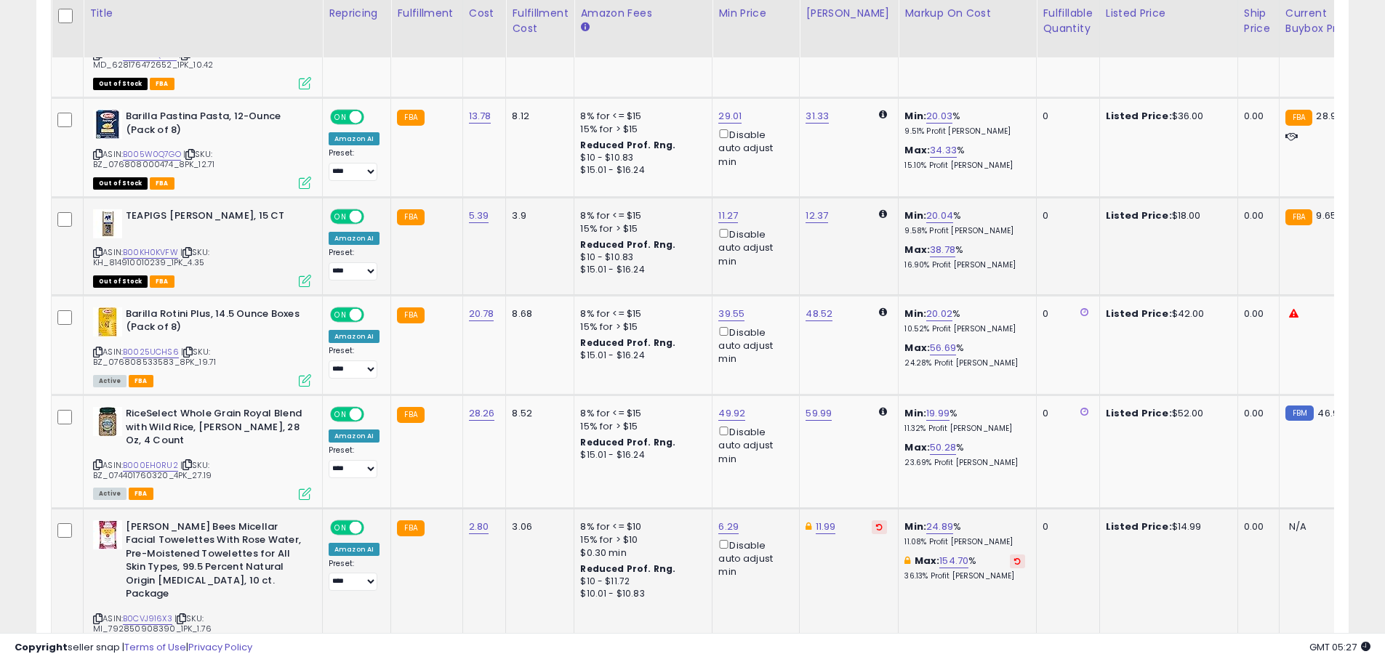
scroll to position [2439, 0]
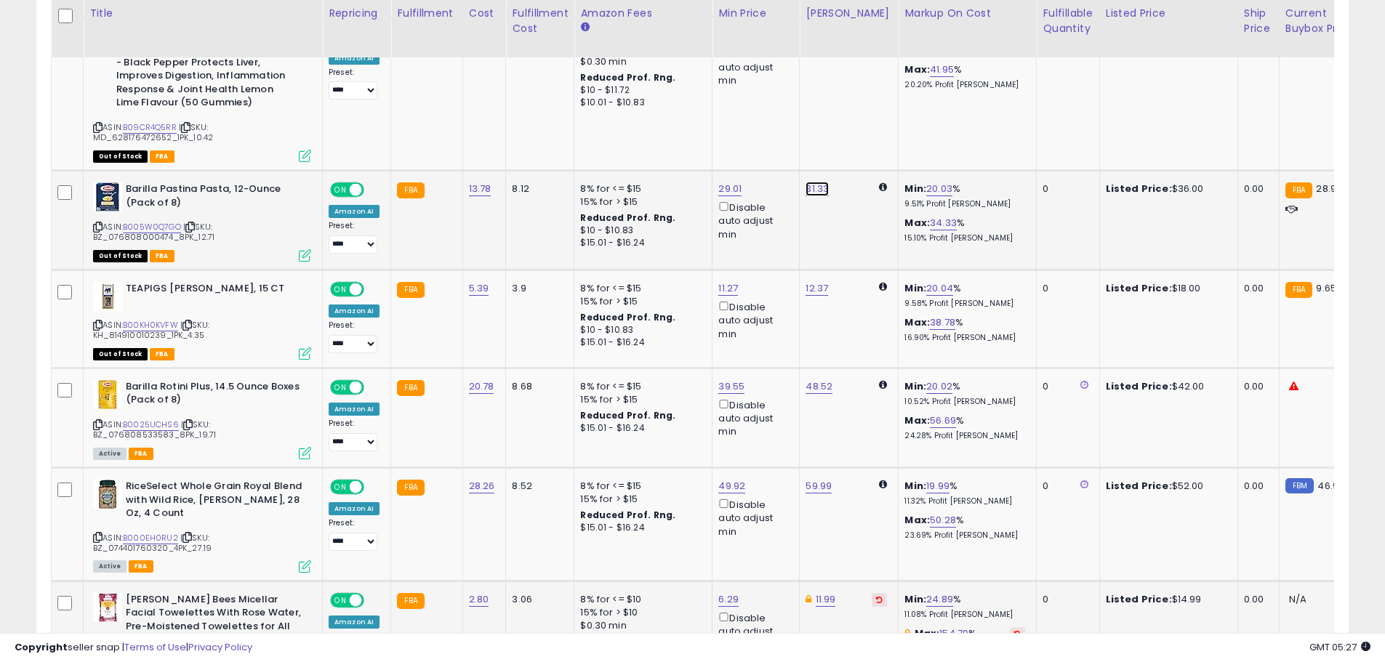
click at [810, 182] on link "31.33" at bounding box center [816, 189] width 23 height 15
drag, startPoint x: 770, startPoint y: 90, endPoint x: 671, endPoint y: 70, distance: 101.6
type input "**"
click at [866, 90] on button "submit" at bounding box center [853, 84] width 25 height 22
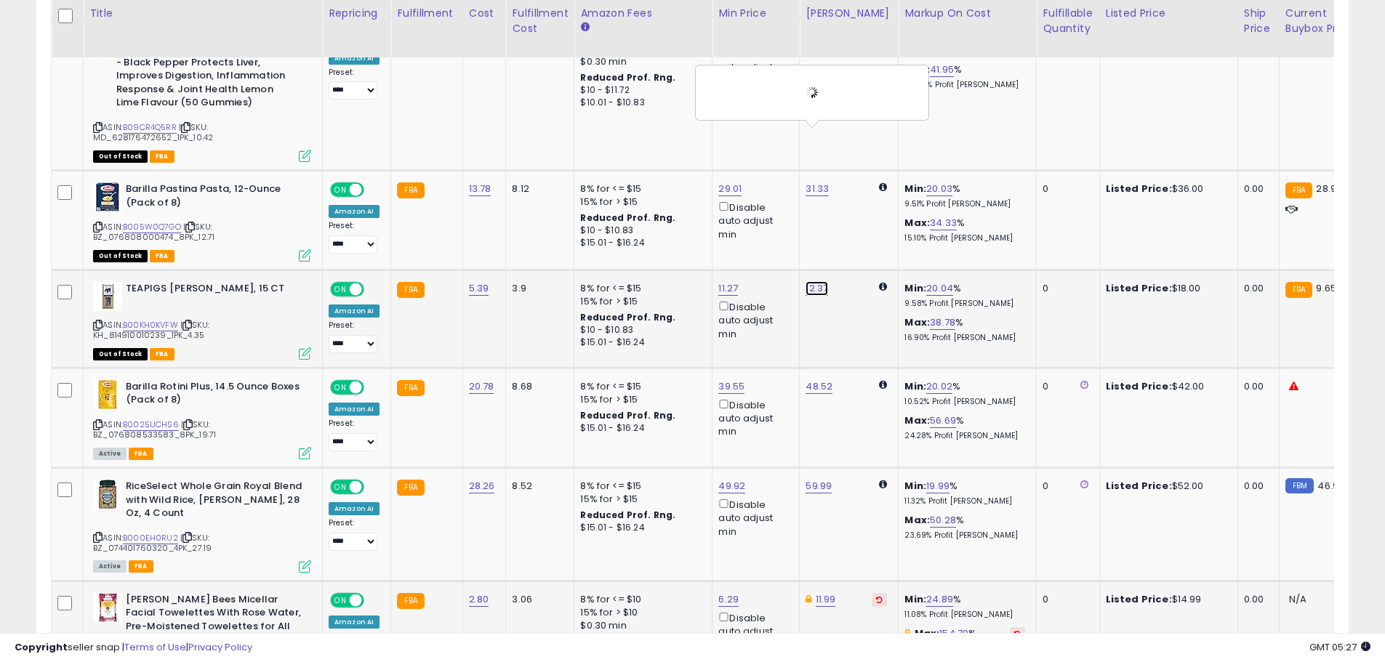
click at [810, 281] on link "12.37" at bounding box center [816, 288] width 23 height 15
drag, startPoint x: 758, startPoint y: 183, endPoint x: 652, endPoint y: 158, distance: 109.0
type input "*****"
click at [857, 182] on icon "submit" at bounding box center [852, 182] width 9 height 9
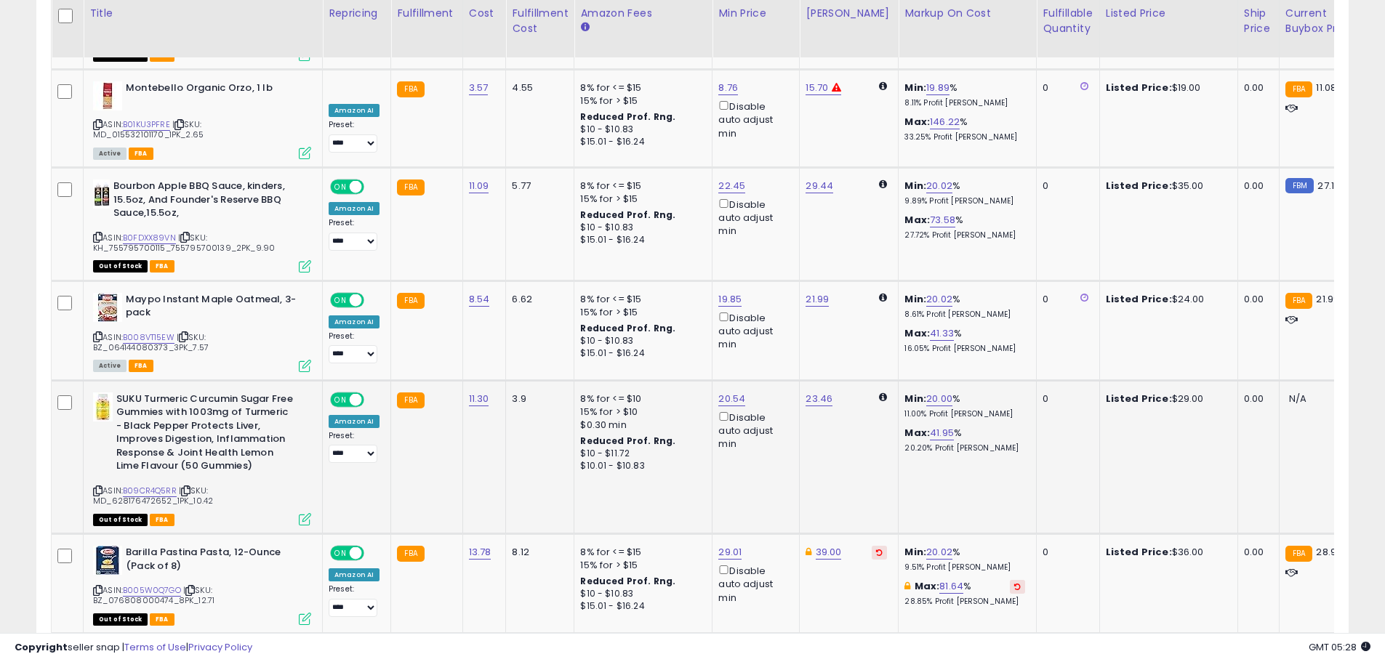
scroll to position [2003, 0]
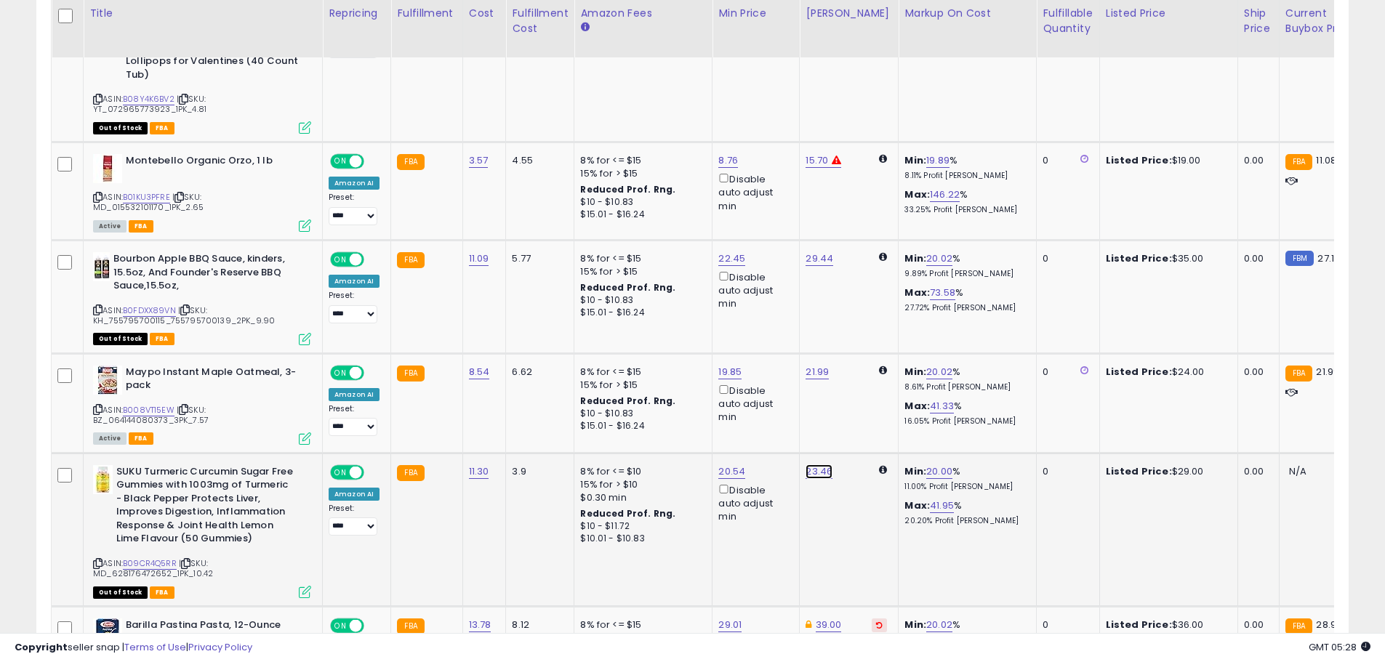
click at [805, 464] on link "23.46" at bounding box center [818, 471] width 27 height 15
drag, startPoint x: 768, startPoint y: 342, endPoint x: 704, endPoint y: 345, distance: 64.0
click at [704, 345] on div "***** This will override store markup" at bounding box center [802, 361] width 209 height 53
type input "*"
type input "**"
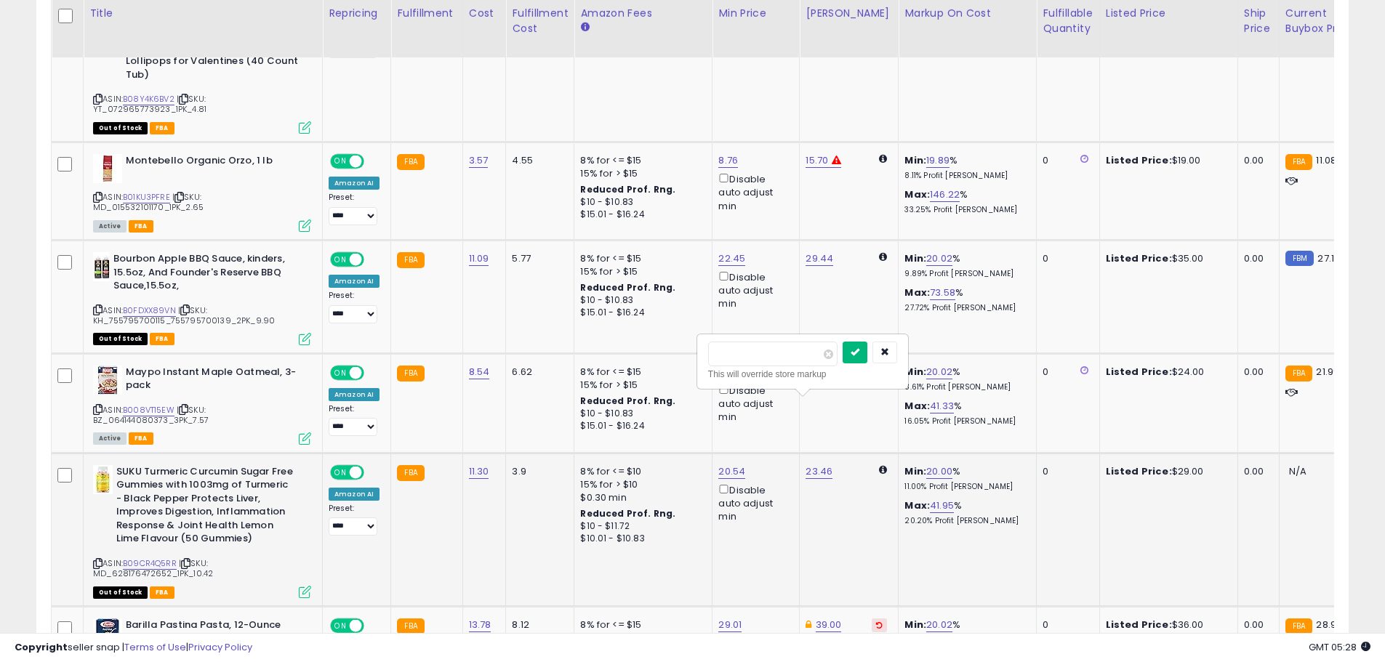
click at [859, 355] on icon "submit" at bounding box center [854, 351] width 9 height 9
click at [808, 365] on link "21.99" at bounding box center [816, 372] width 23 height 15
drag, startPoint x: 656, startPoint y: 251, endPoint x: 616, endPoint y: 251, distance: 40.0
type input "**"
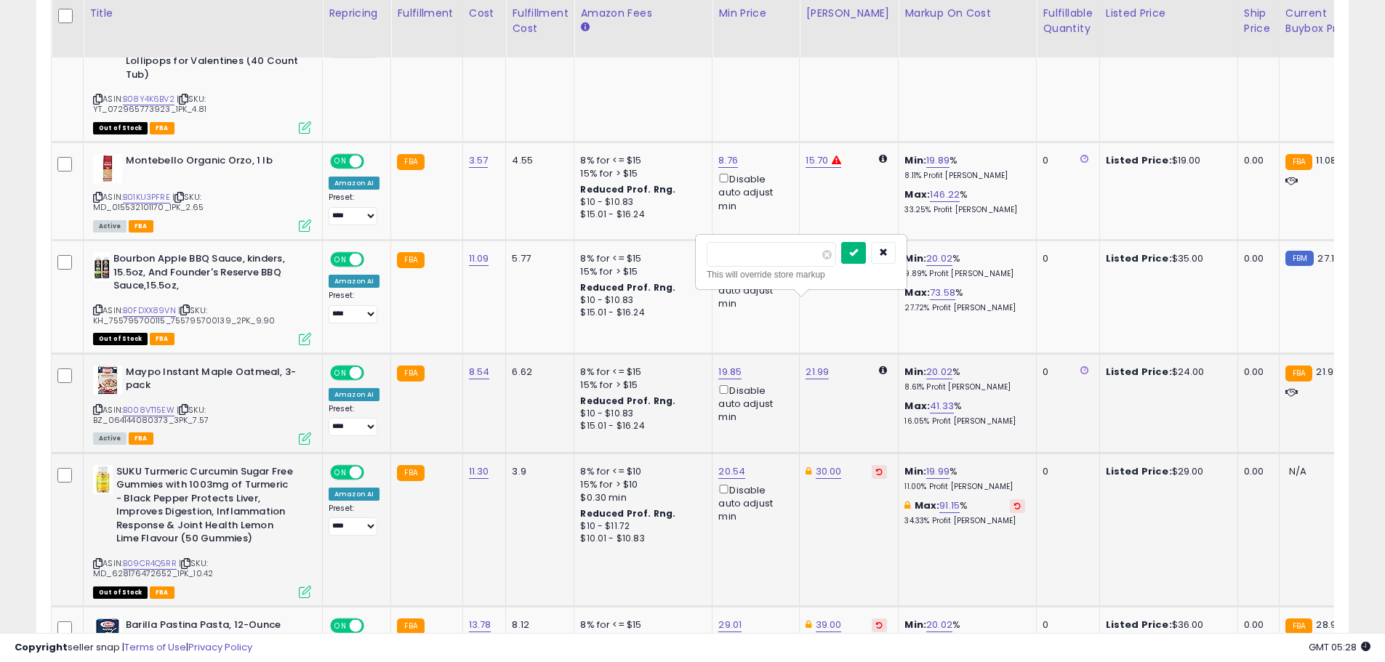
click at [858, 251] on icon "submit" at bounding box center [853, 252] width 9 height 9
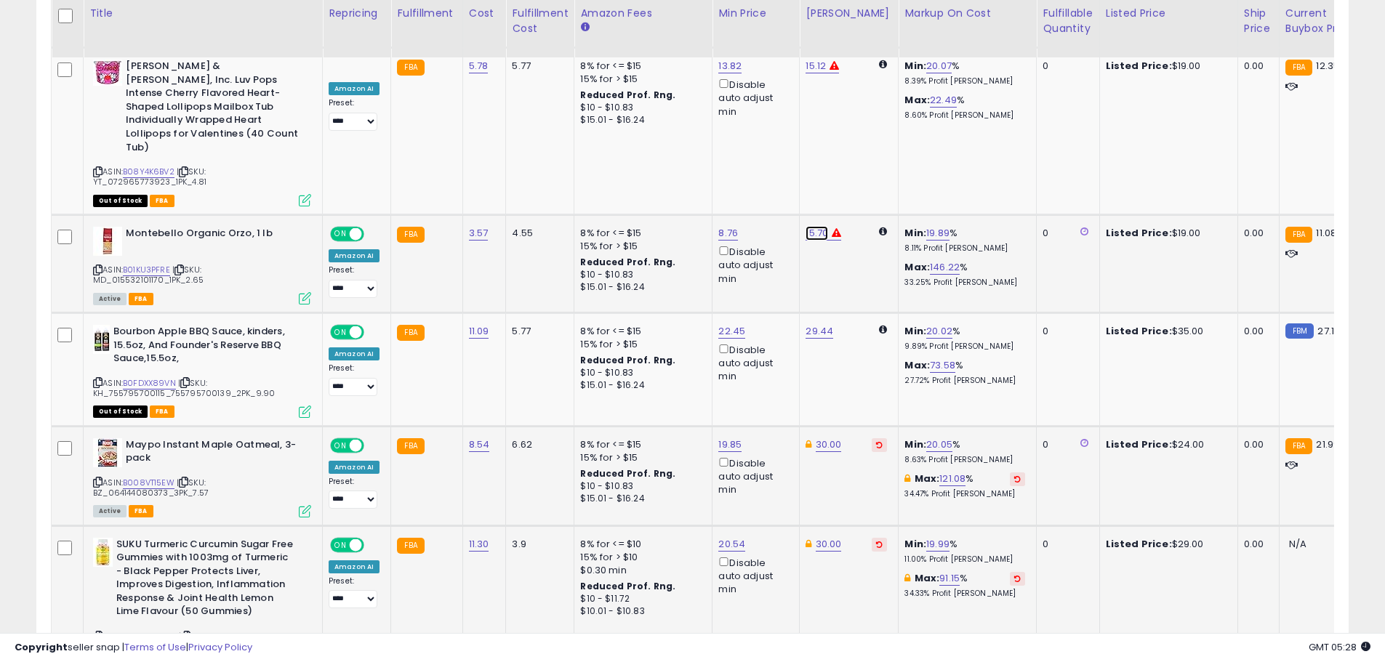
click at [809, 226] on link "15.70" at bounding box center [816, 233] width 23 height 15
drag, startPoint x: 722, startPoint y: 109, endPoint x: 644, endPoint y: 94, distance: 79.3
type input "*****"
click at [873, 102] on div "***** This will override store markup" at bounding box center [800, 123] width 209 height 53
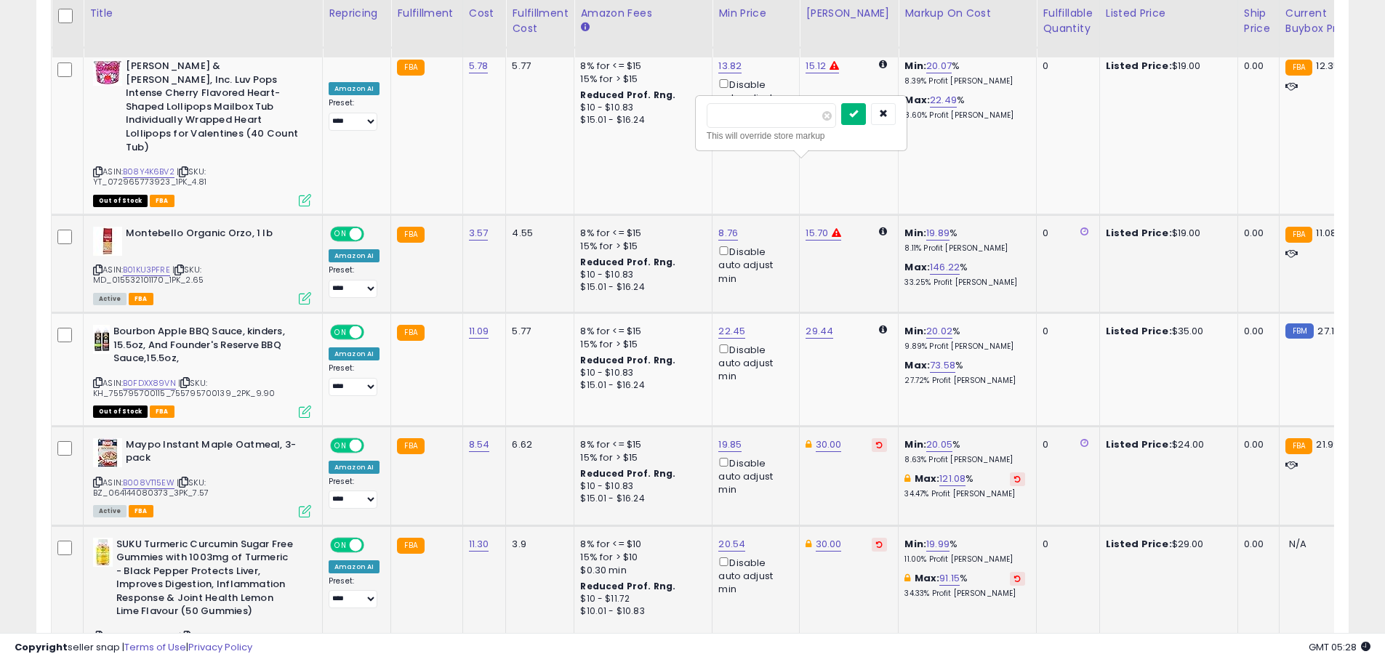
click at [858, 109] on icon "submit" at bounding box center [853, 113] width 9 height 9
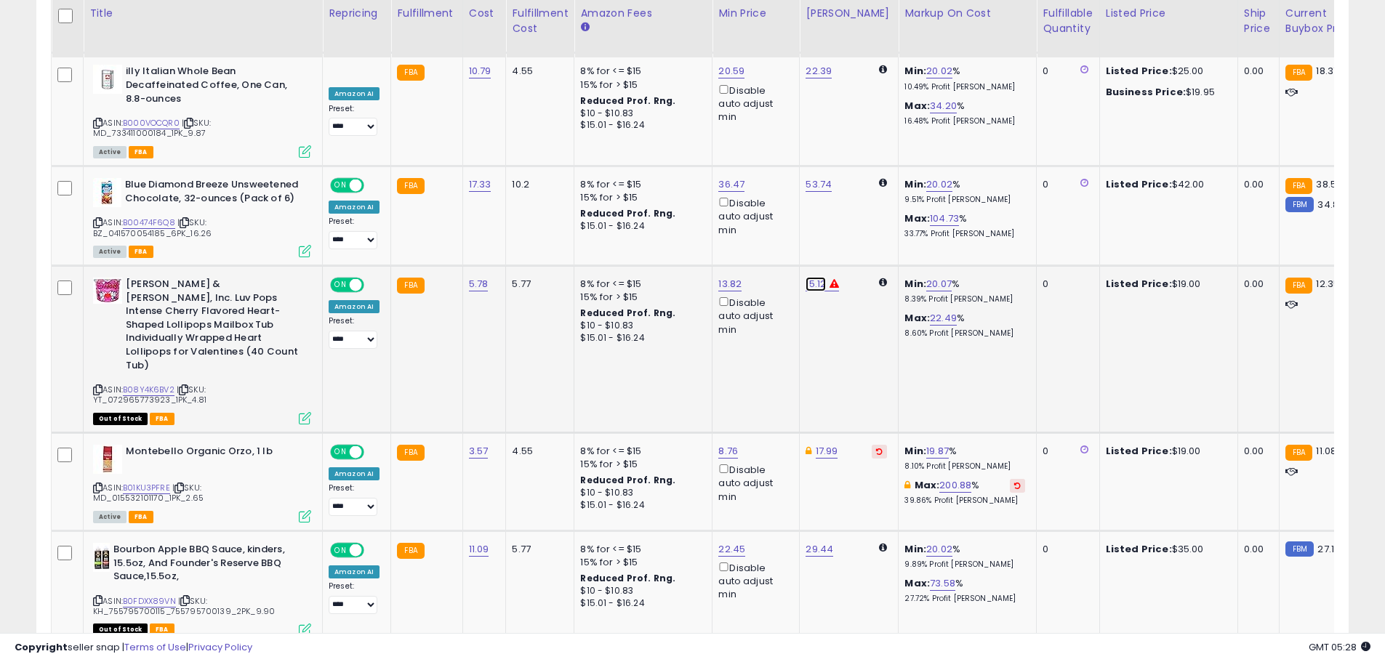
click at [812, 277] on link "15.12" at bounding box center [815, 284] width 20 height 15
drag, startPoint x: 763, startPoint y: 188, endPoint x: 651, endPoint y: 188, distance: 111.9
type input "**"
click at [856, 181] on icon "submit" at bounding box center [852, 178] width 9 height 9
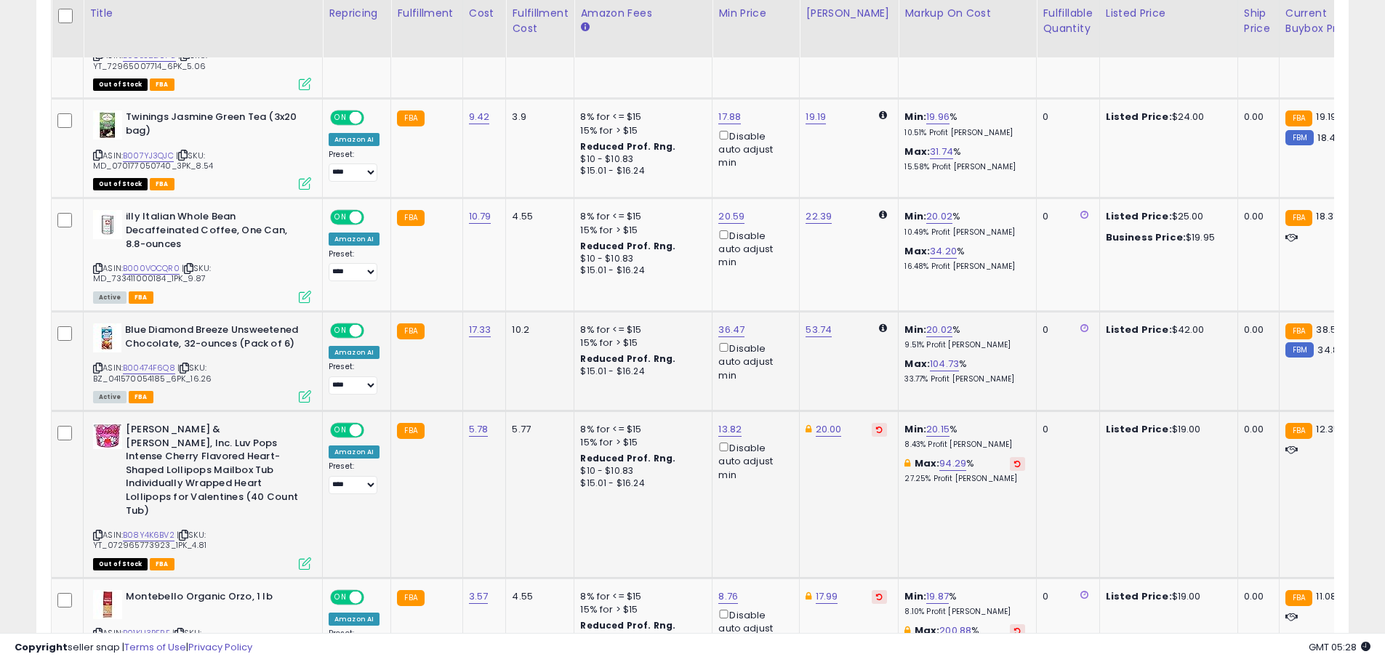
scroll to position [1421, 0]
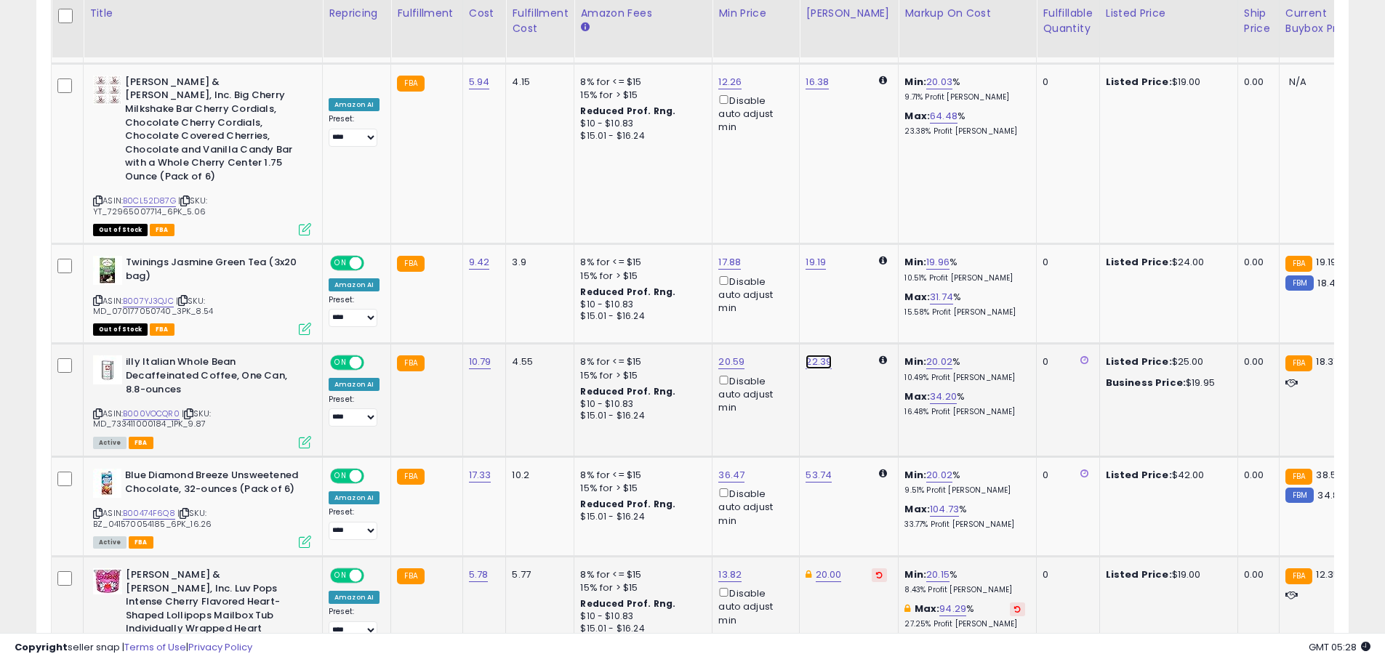
click at [818, 355] on link "22.39" at bounding box center [818, 362] width 26 height 15
drag, startPoint x: 751, startPoint y: 254, endPoint x: 587, endPoint y: 254, distance: 164.3
type input "**"
click at [858, 253] on icon "submit" at bounding box center [854, 255] width 9 height 9
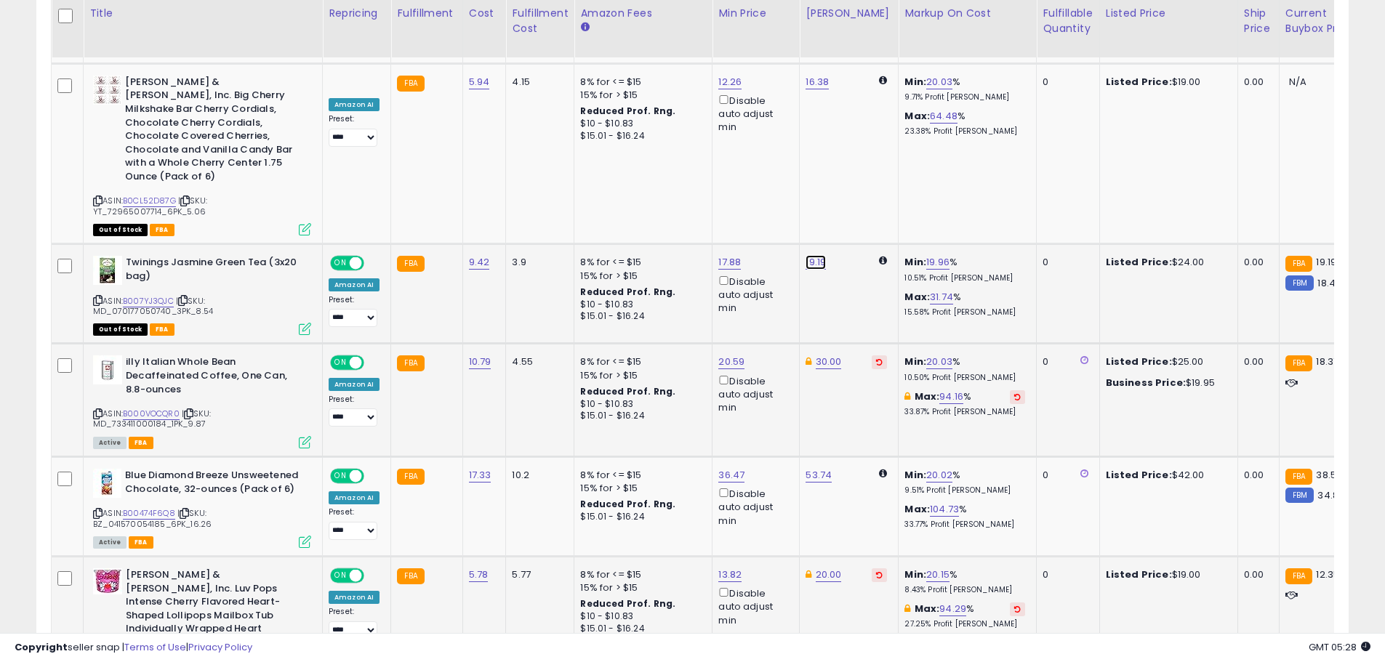
click at [814, 255] on link "19.19" at bounding box center [815, 262] width 20 height 15
drag, startPoint x: 757, startPoint y: 160, endPoint x: 588, endPoint y: 142, distance: 169.5
type input "**"
click at [864, 166] on button "submit" at bounding box center [852, 157] width 25 height 22
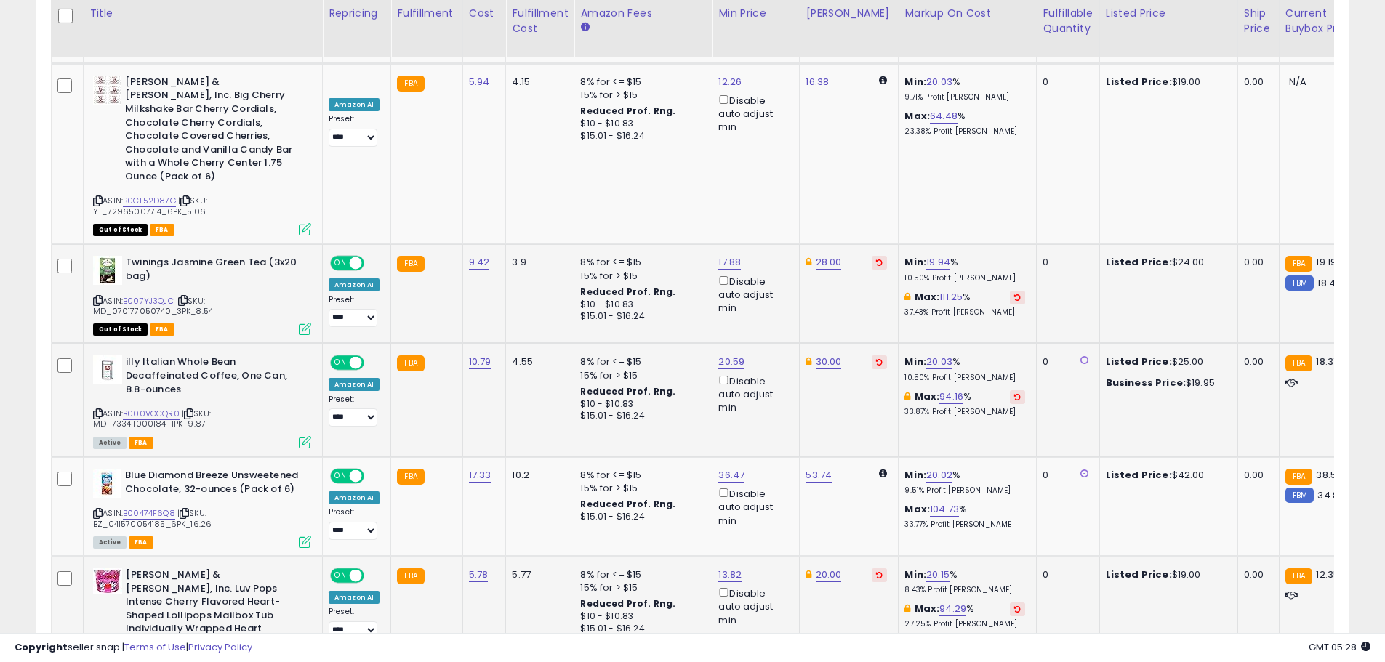
scroll to position [1276, 0]
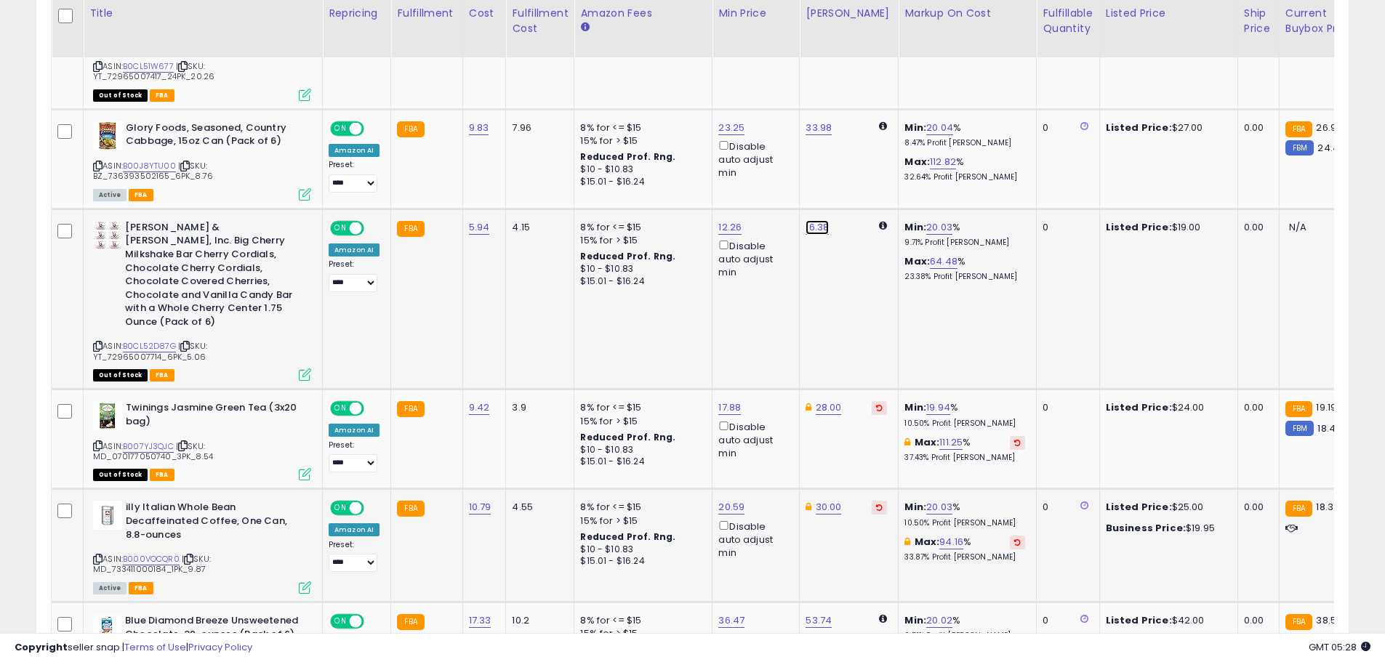
click at [810, 220] on link "16.38" at bounding box center [816, 227] width 23 height 15
drag, startPoint x: 707, startPoint y: 132, endPoint x: 603, endPoint y: 103, distance: 107.7
type input "**"
click at [866, 140] on button "submit" at bounding box center [853, 135] width 25 height 22
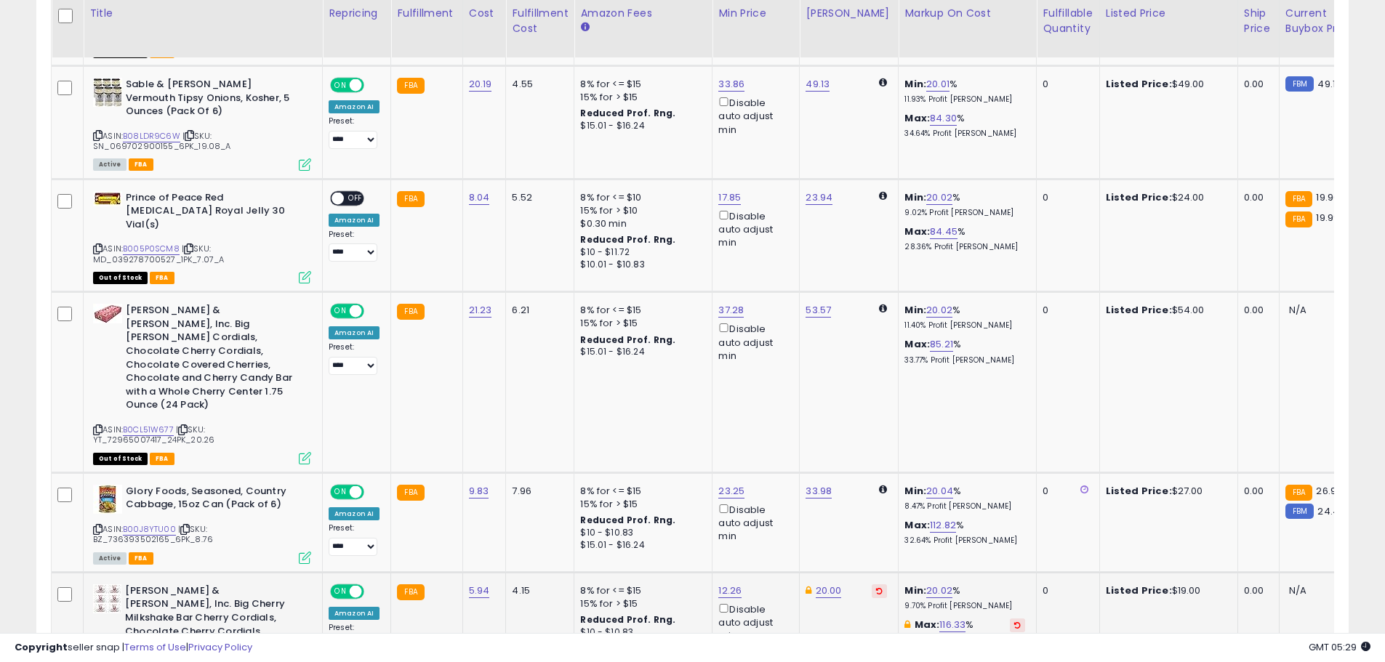
scroll to position [840, 0]
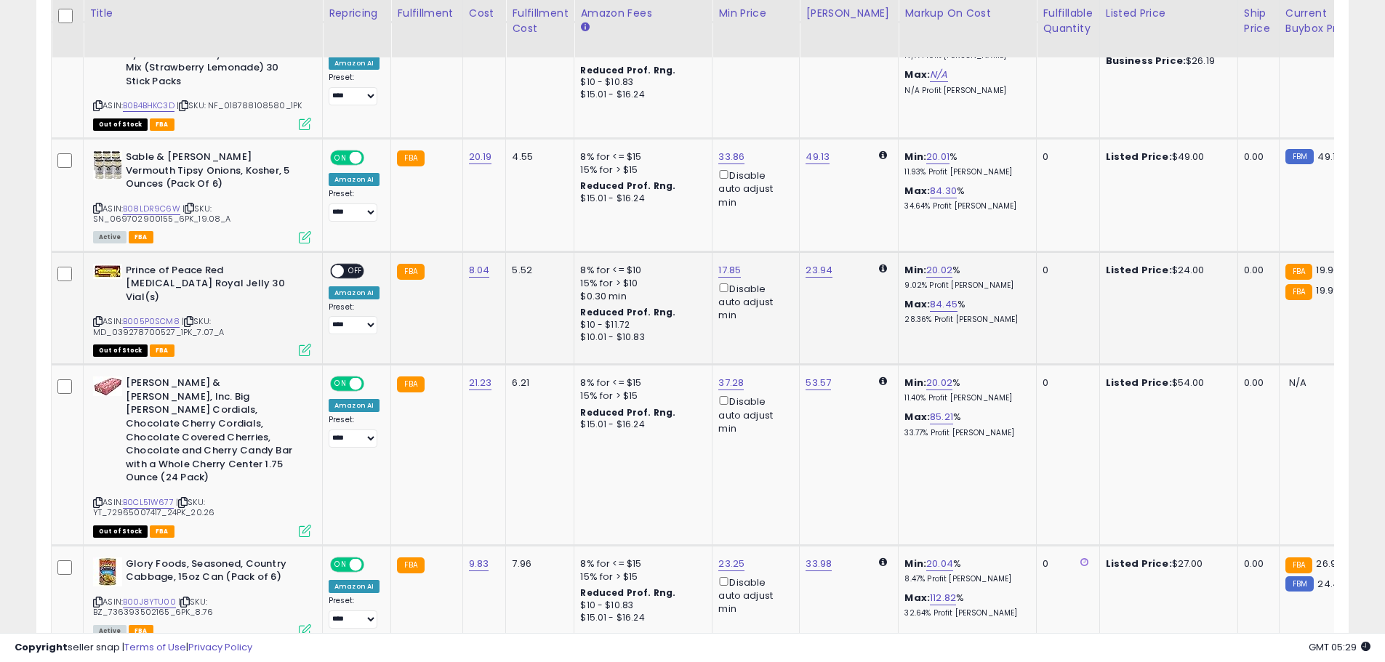
click at [342, 273] on span at bounding box center [337, 271] width 12 height 12
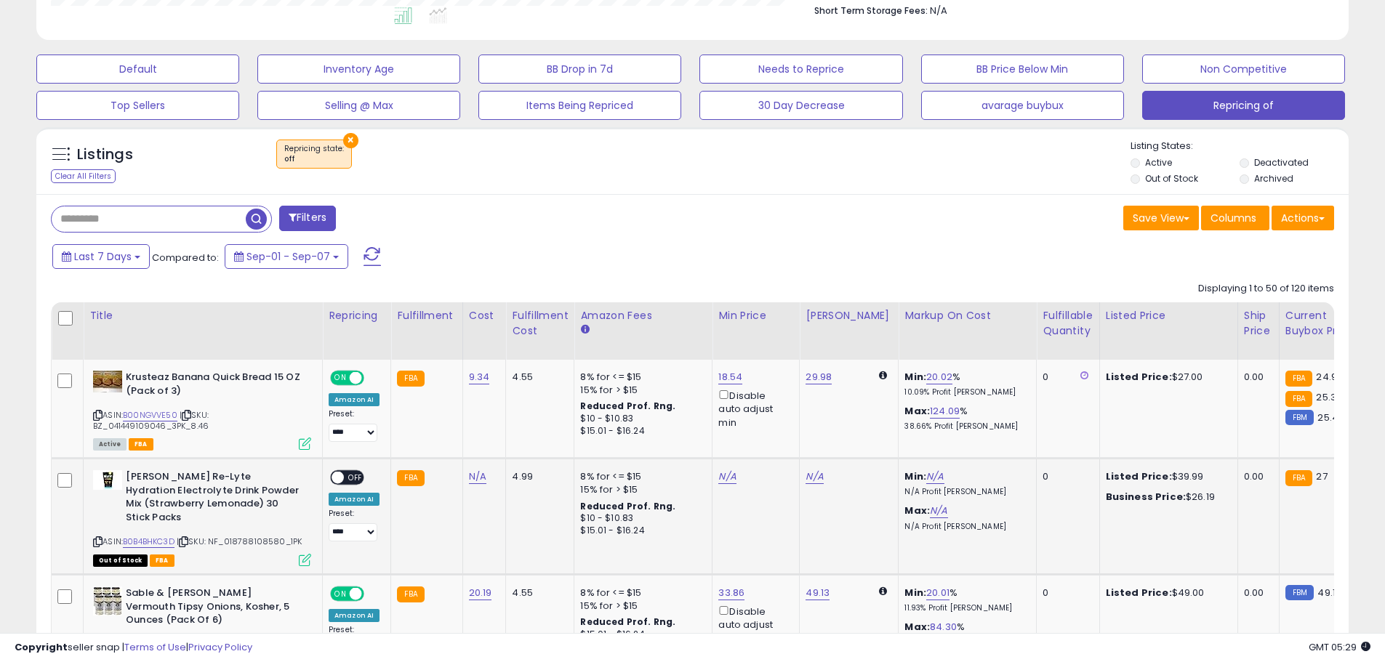
scroll to position [331, 0]
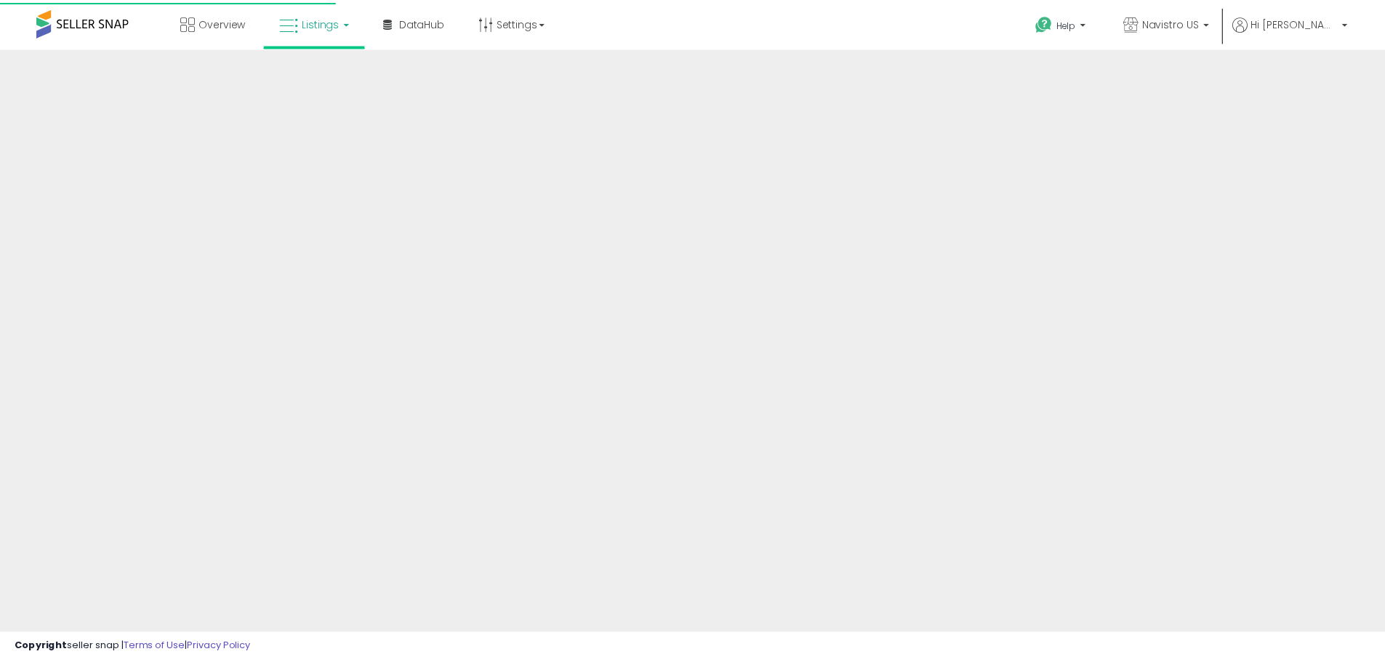
scroll to position [240, 0]
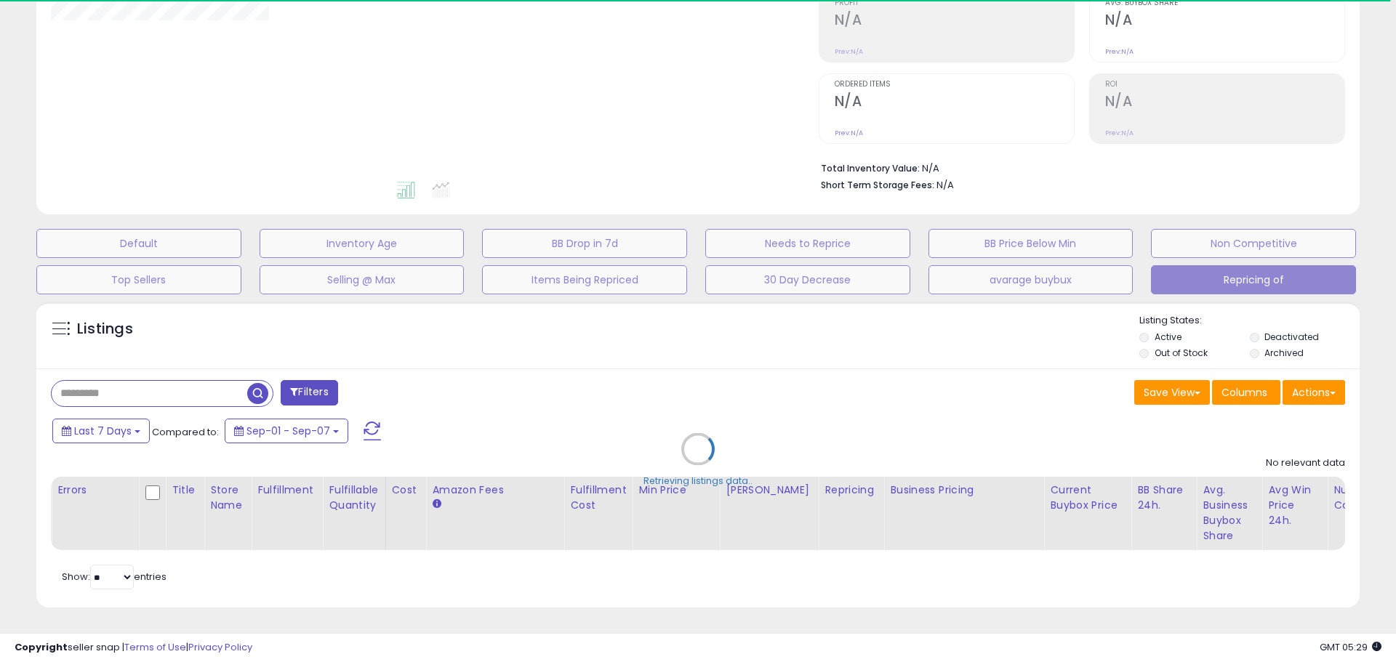
select select "**"
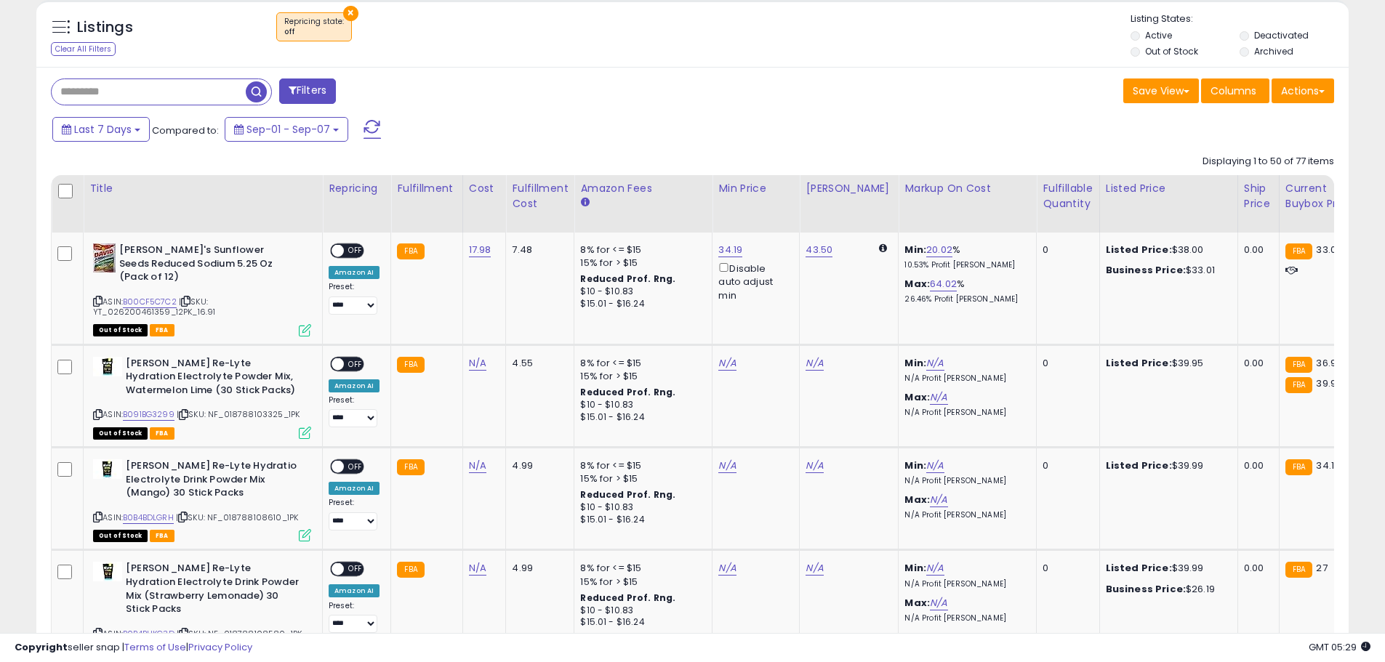
scroll to position [603, 0]
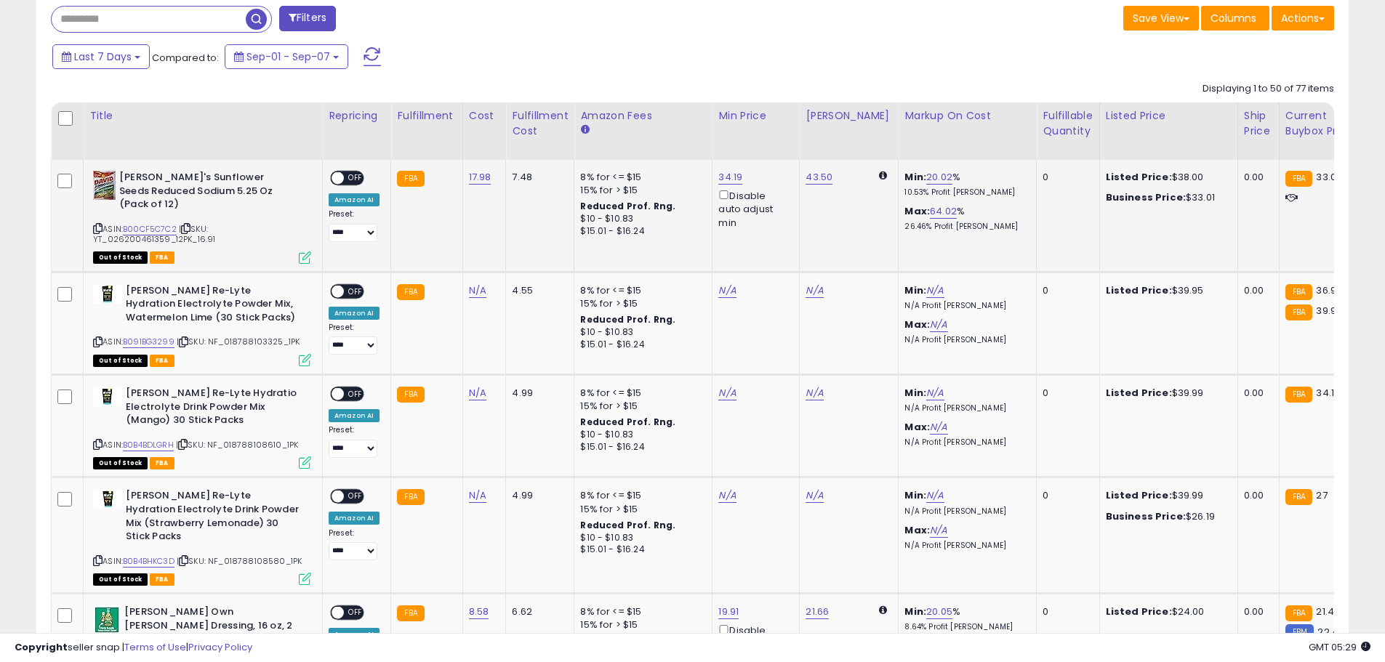
click at [337, 178] on span at bounding box center [337, 178] width 12 height 12
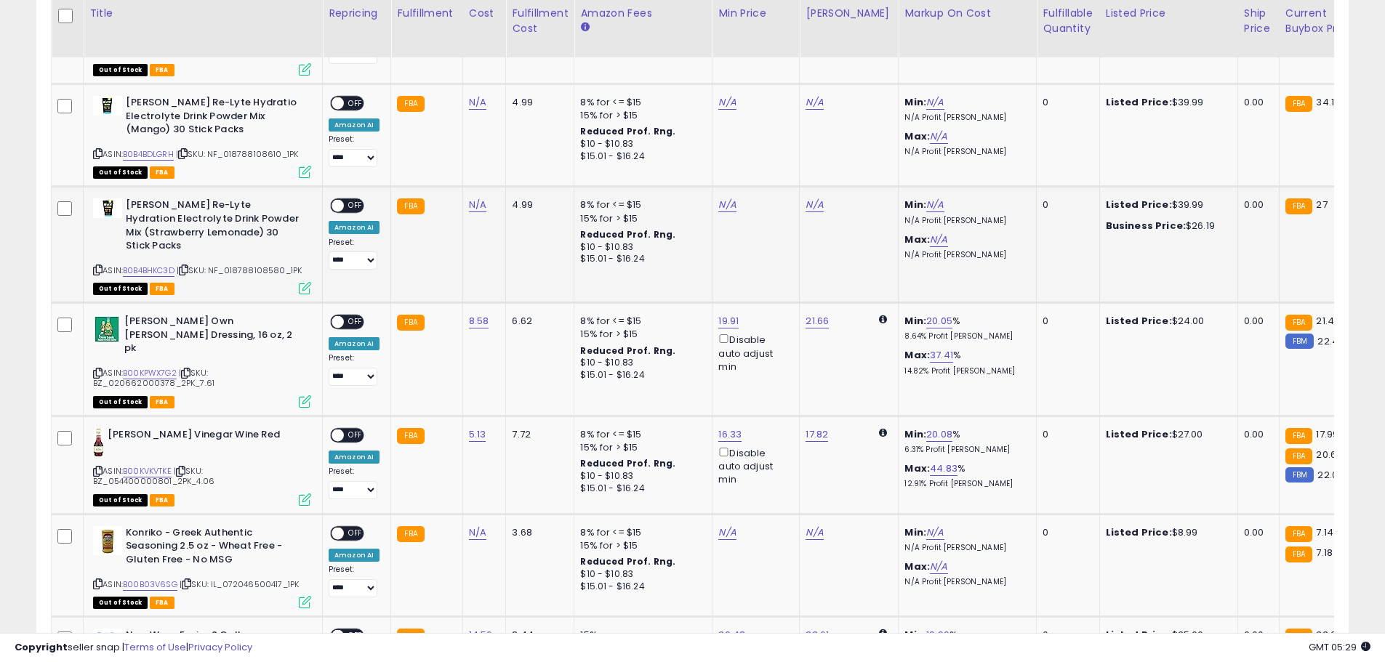
scroll to position [967, 0]
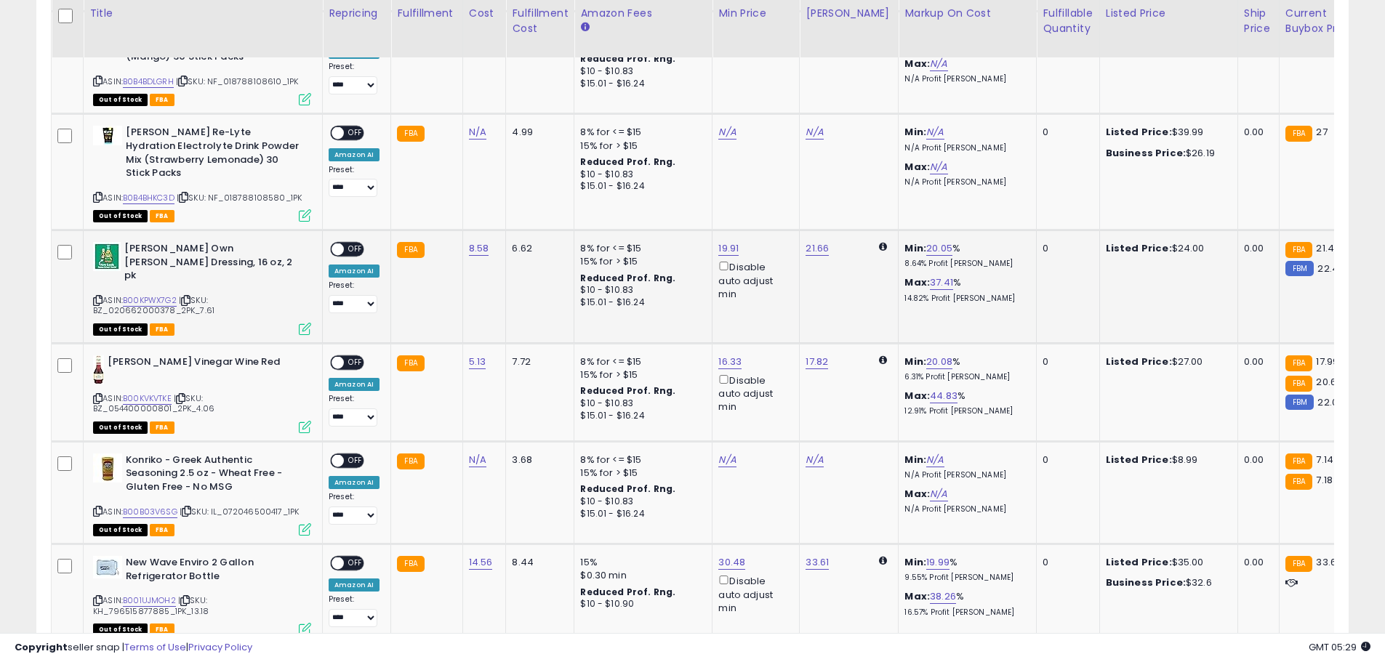
click at [337, 244] on span at bounding box center [337, 250] width 12 height 12
click at [337, 357] on span at bounding box center [337, 363] width 12 height 12
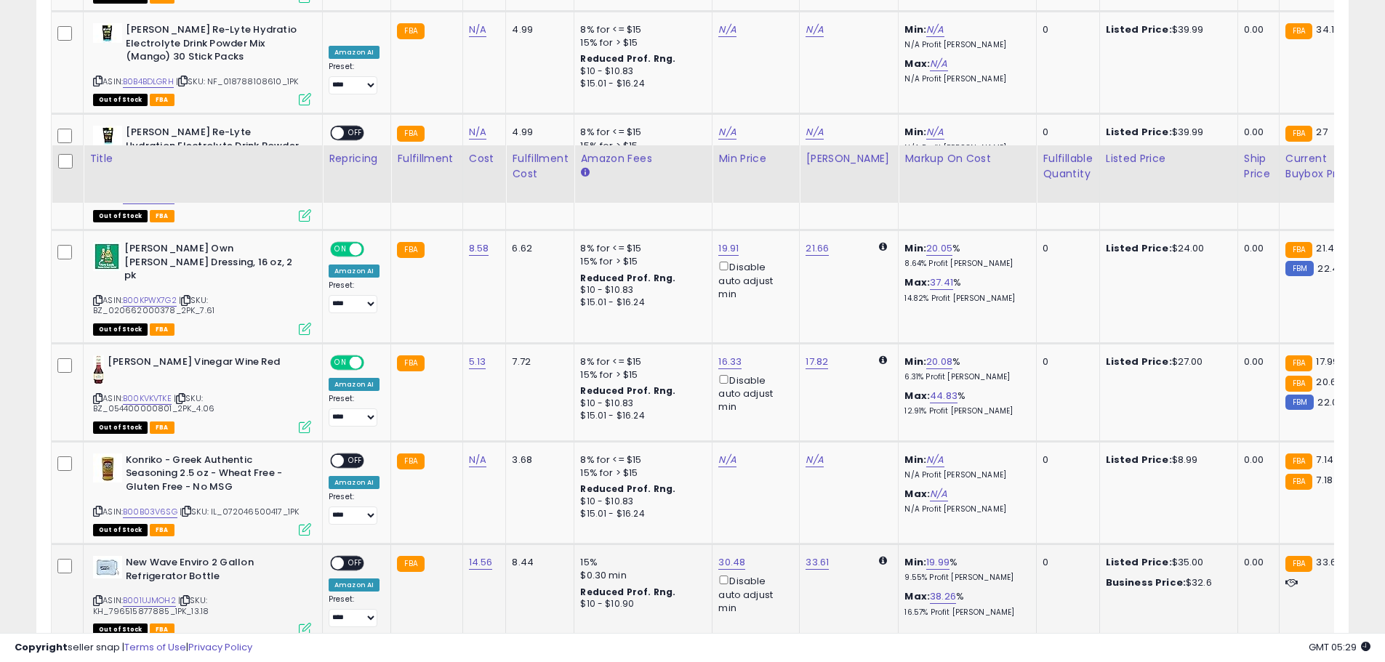
scroll to position [1185, 0]
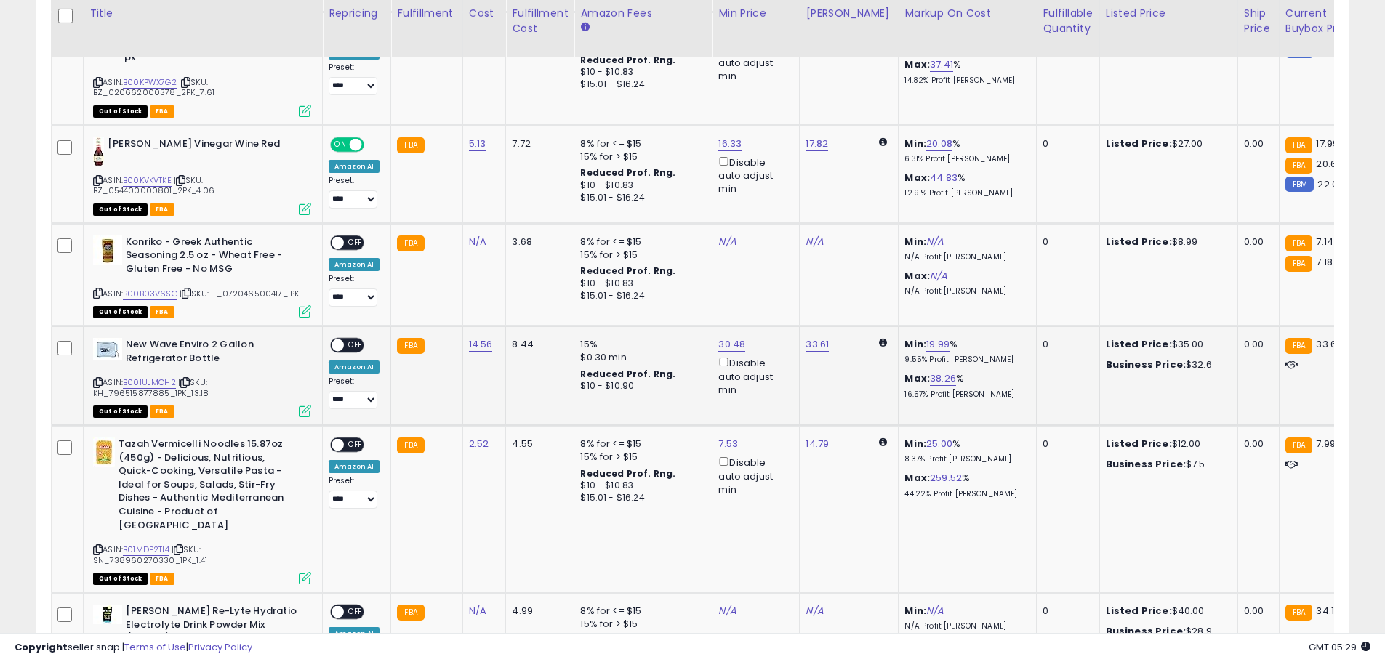
click at [337, 339] on span at bounding box center [337, 345] width 12 height 12
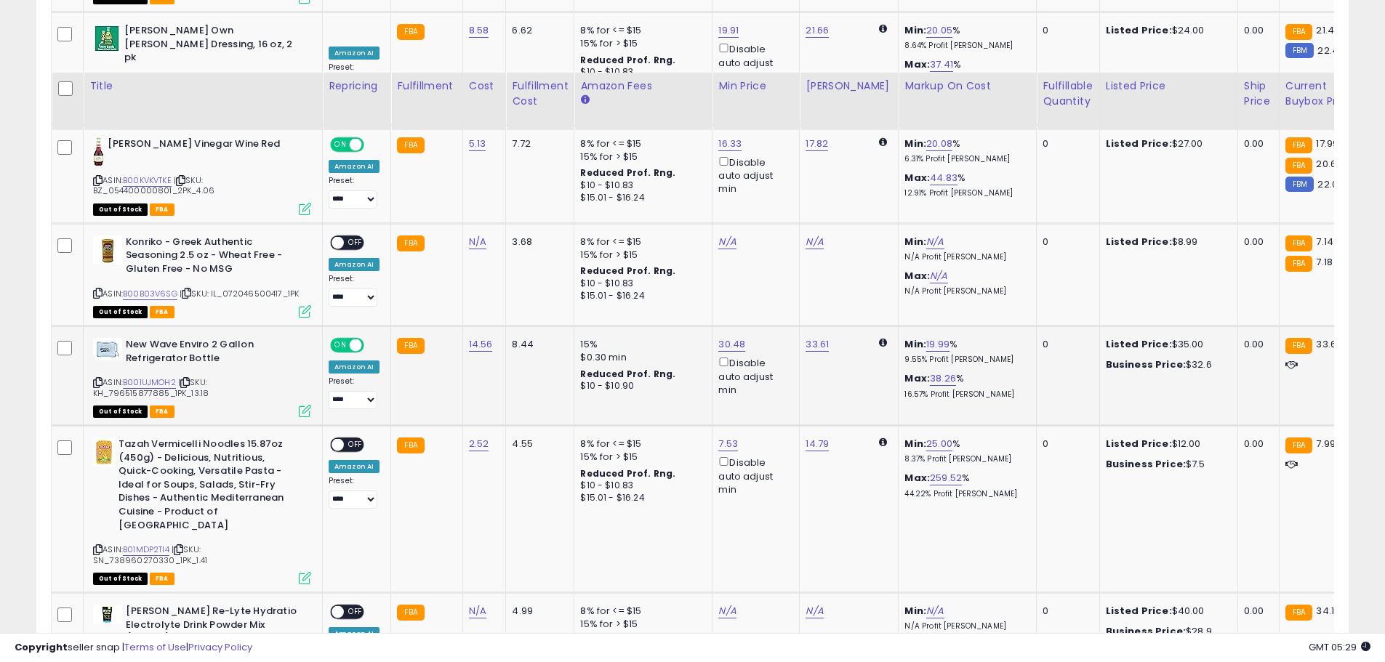
scroll to position [1330, 0]
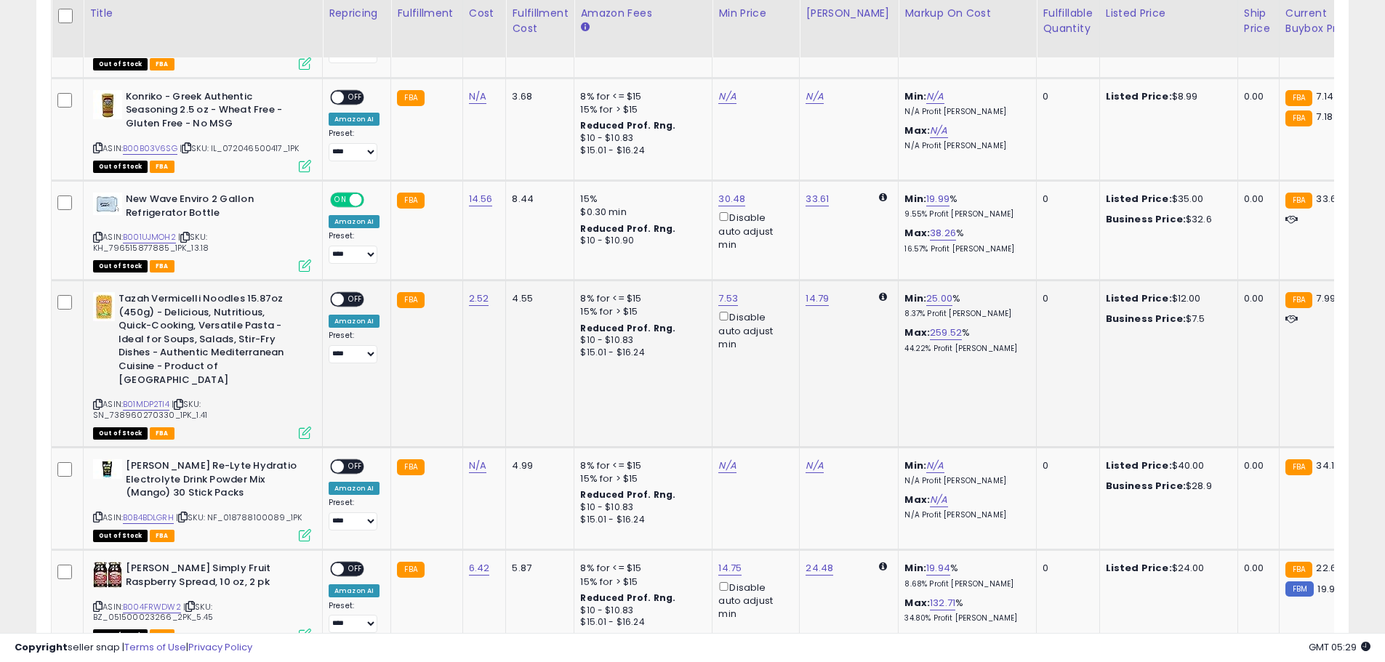
click at [342, 294] on span at bounding box center [337, 300] width 12 height 12
click at [337, 294] on span at bounding box center [337, 300] width 12 height 12
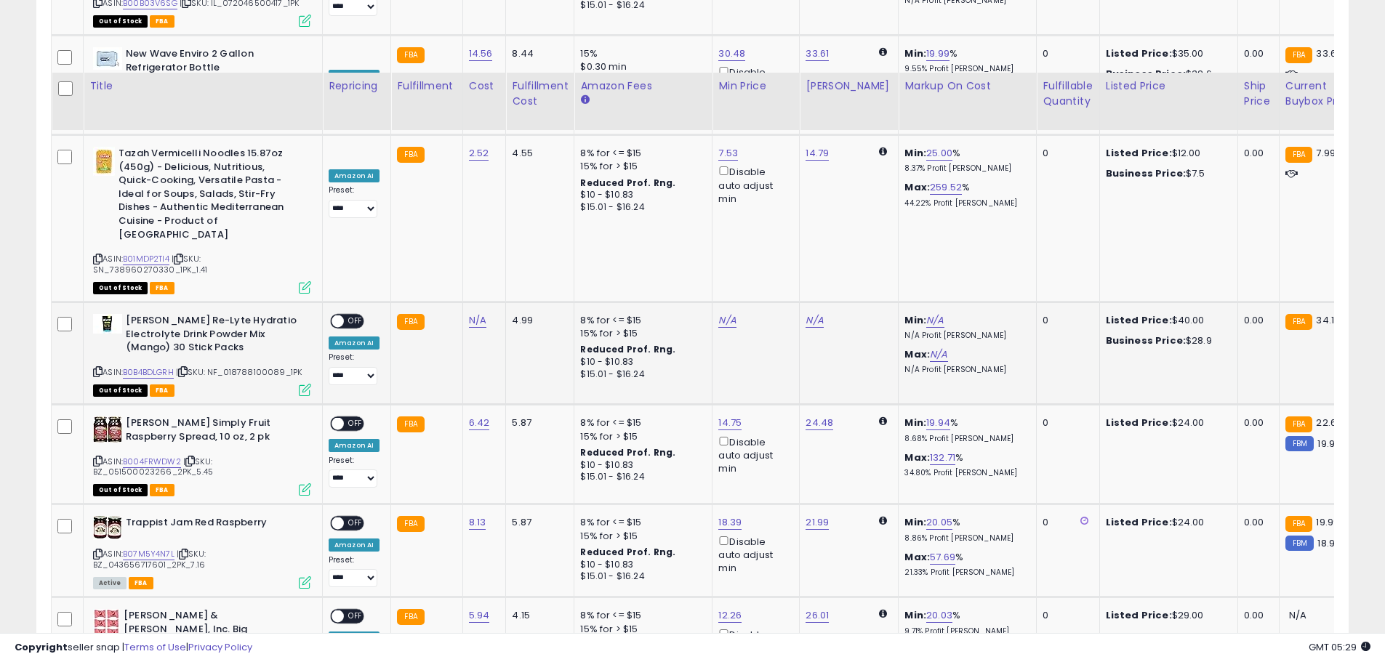
scroll to position [1621, 0]
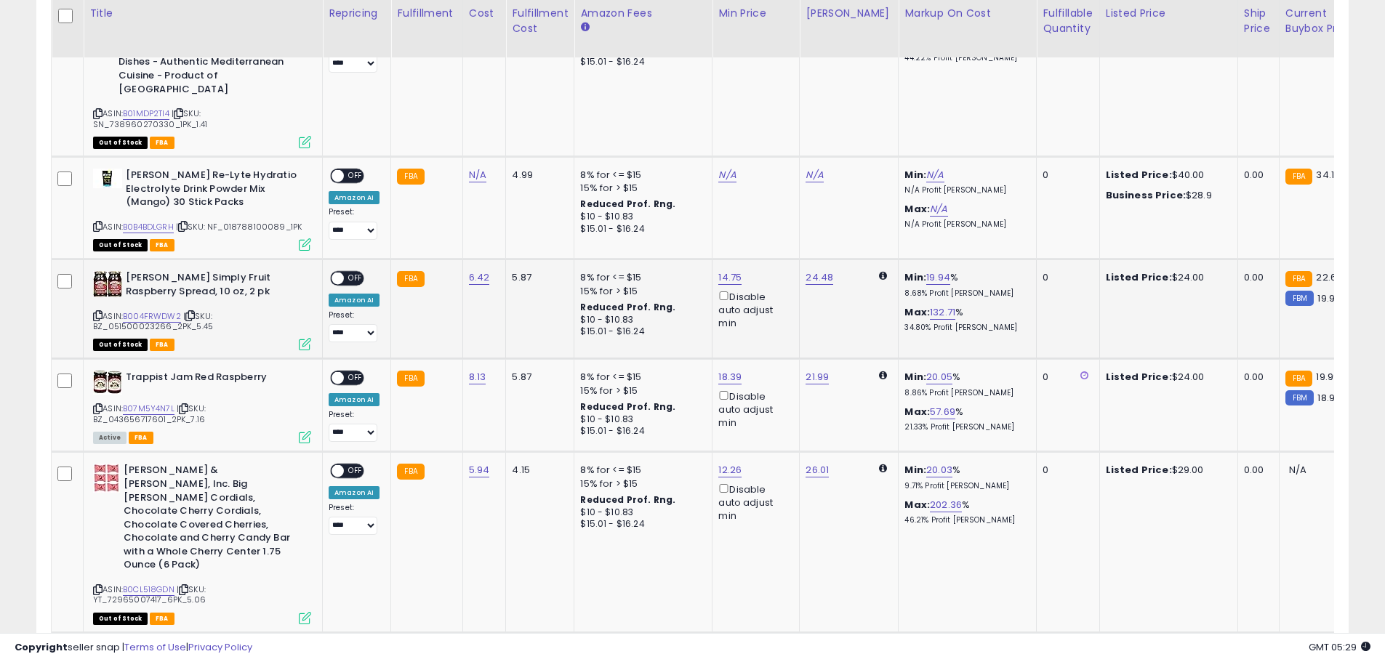
click at [344, 273] on span "OFF" at bounding box center [355, 279] width 23 height 12
click at [337, 372] on span at bounding box center [337, 378] width 12 height 12
click at [336, 465] on span at bounding box center [337, 471] width 12 height 12
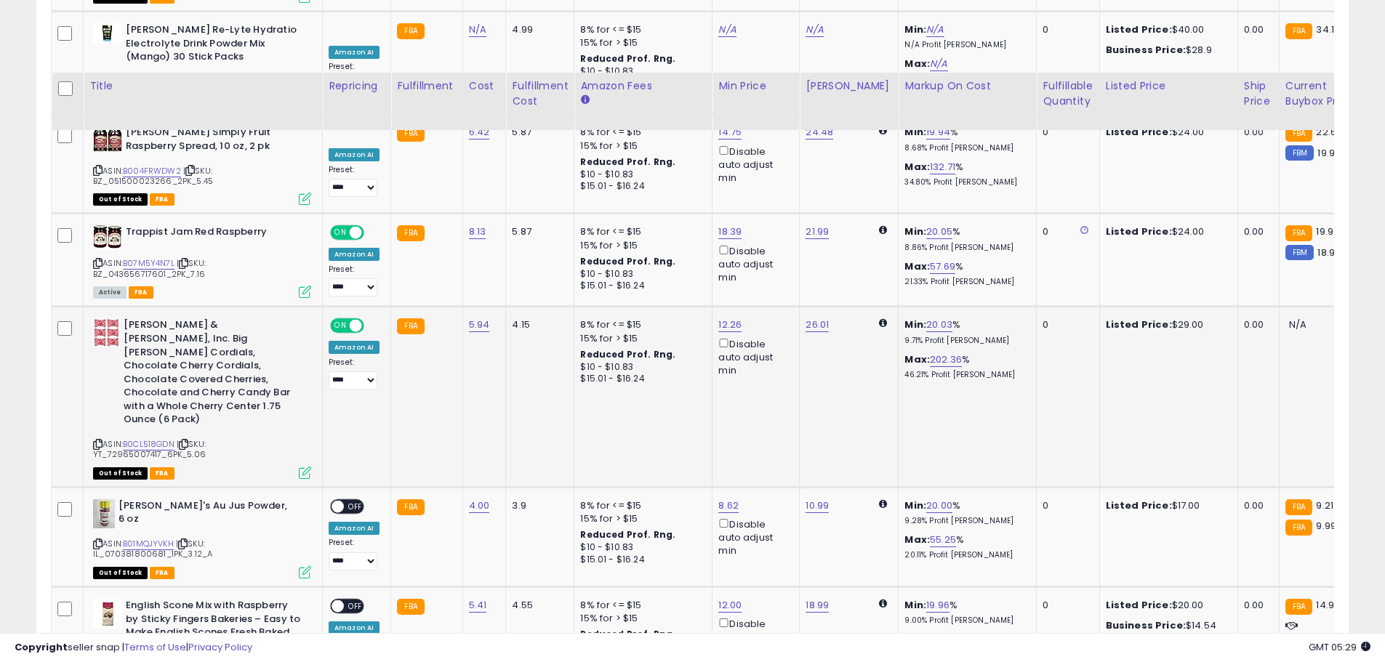
scroll to position [1912, 0]
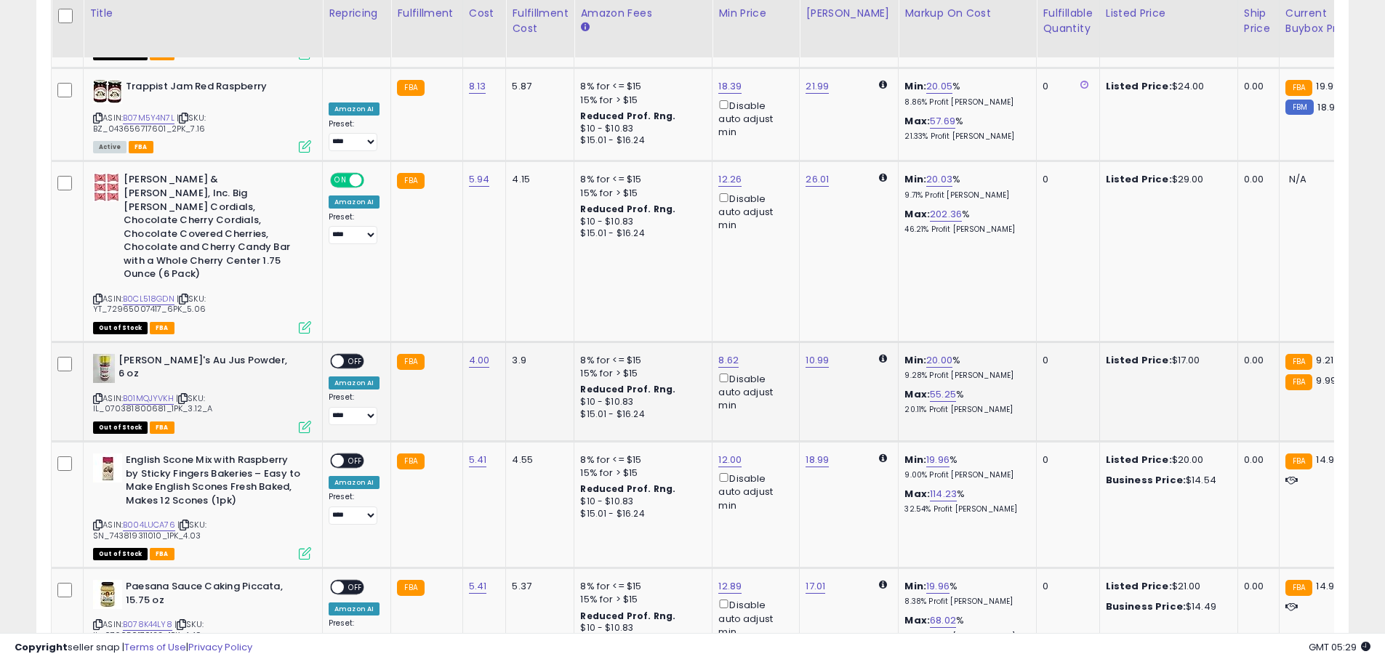
click at [338, 355] on span at bounding box center [337, 361] width 12 height 12
click at [339, 355] on span at bounding box center [337, 361] width 12 height 12
click at [339, 455] on span at bounding box center [337, 461] width 12 height 12
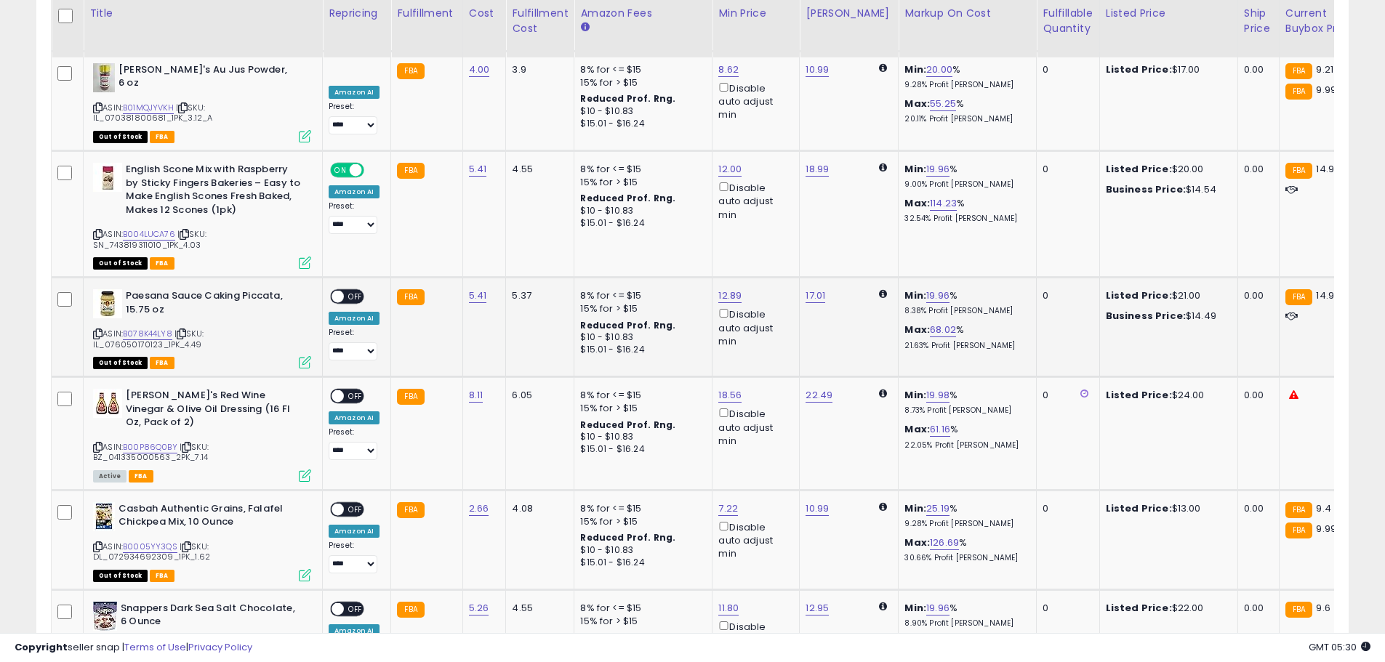
click at [332, 291] on span at bounding box center [337, 297] width 12 height 12
click at [338, 390] on span at bounding box center [337, 396] width 12 height 12
click at [342, 503] on span at bounding box center [337, 509] width 12 height 12
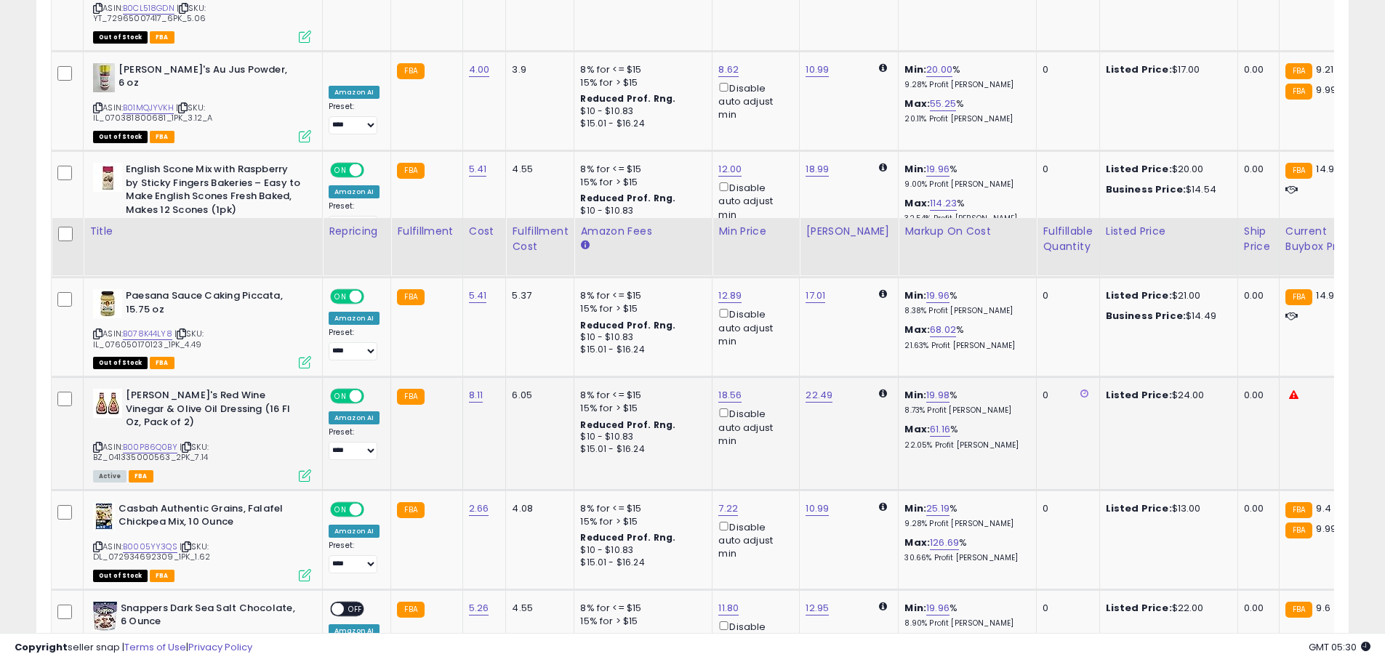
scroll to position [2493, 0]
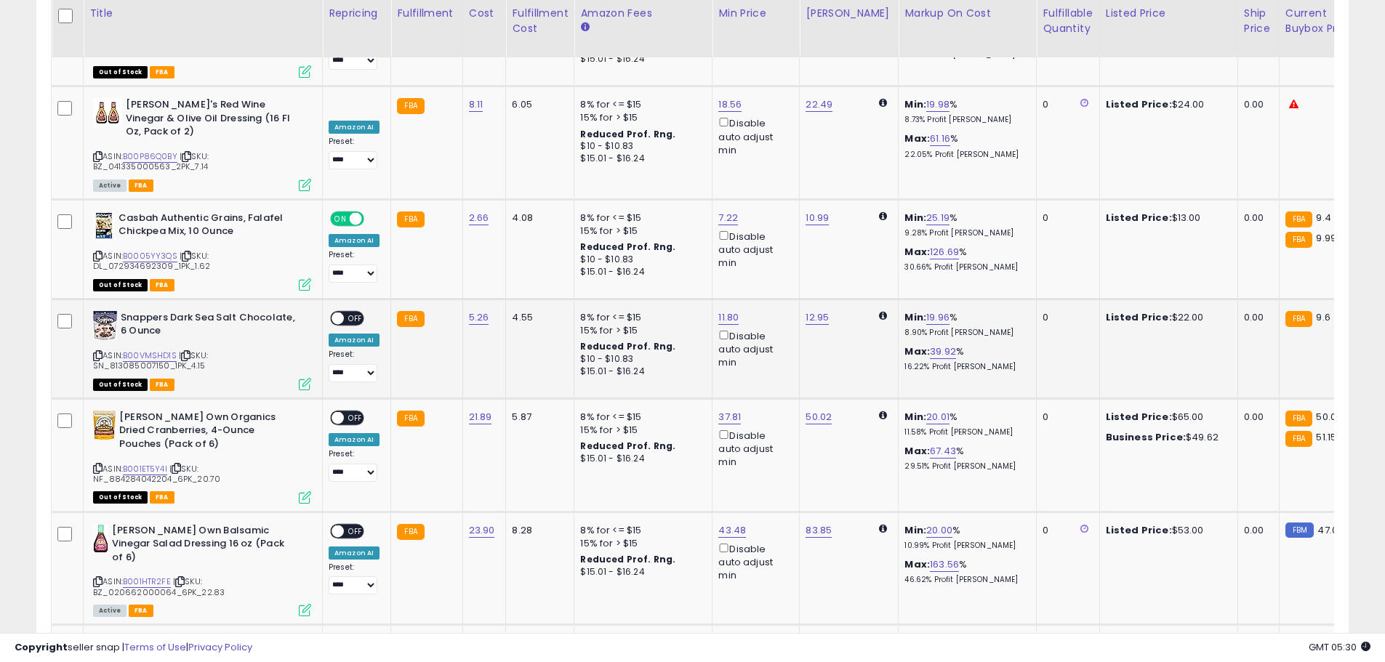
click at [342, 312] on span at bounding box center [337, 318] width 12 height 12
click at [337, 412] on span at bounding box center [337, 418] width 12 height 12
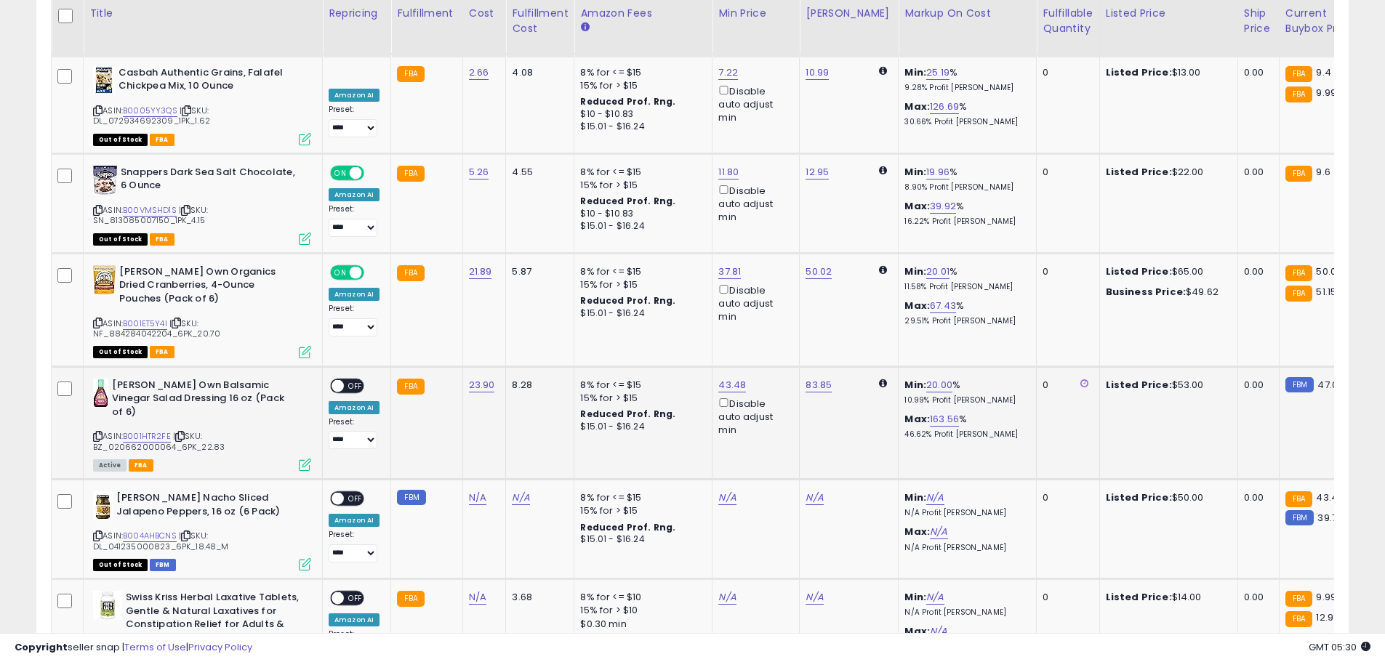
click at [339, 379] on span at bounding box center [337, 385] width 12 height 12
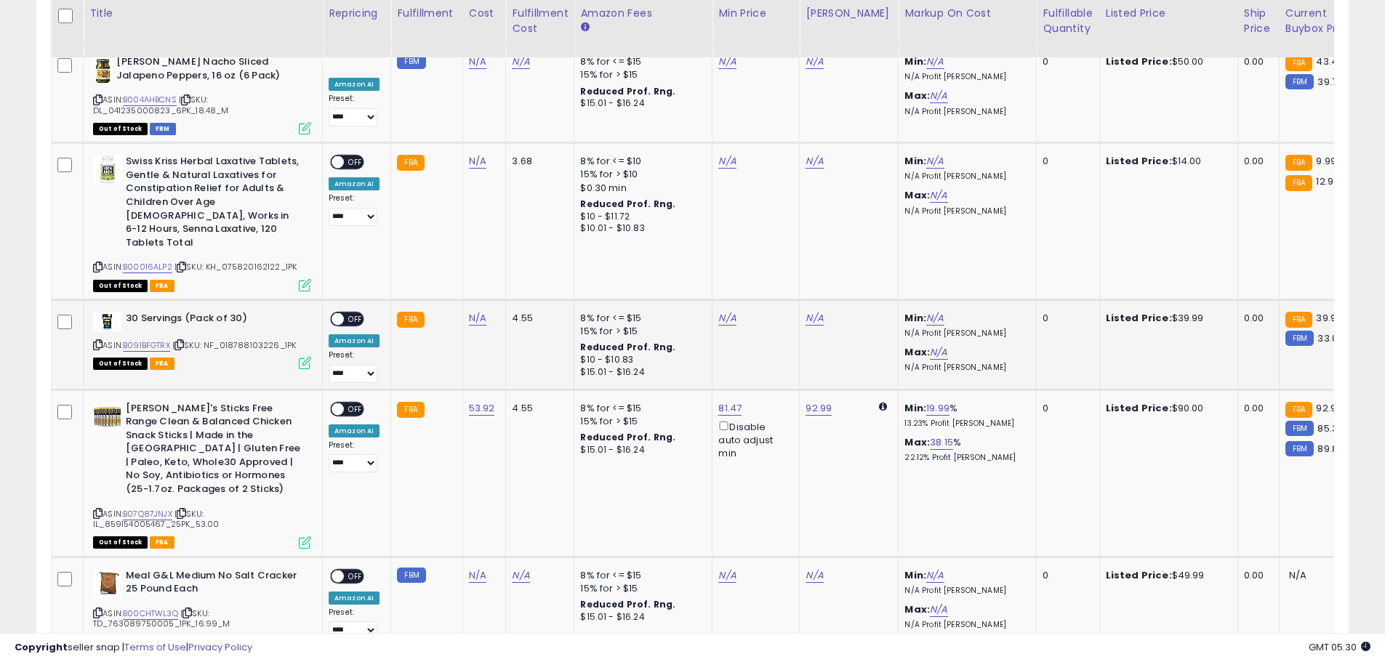
scroll to position [3147, 0]
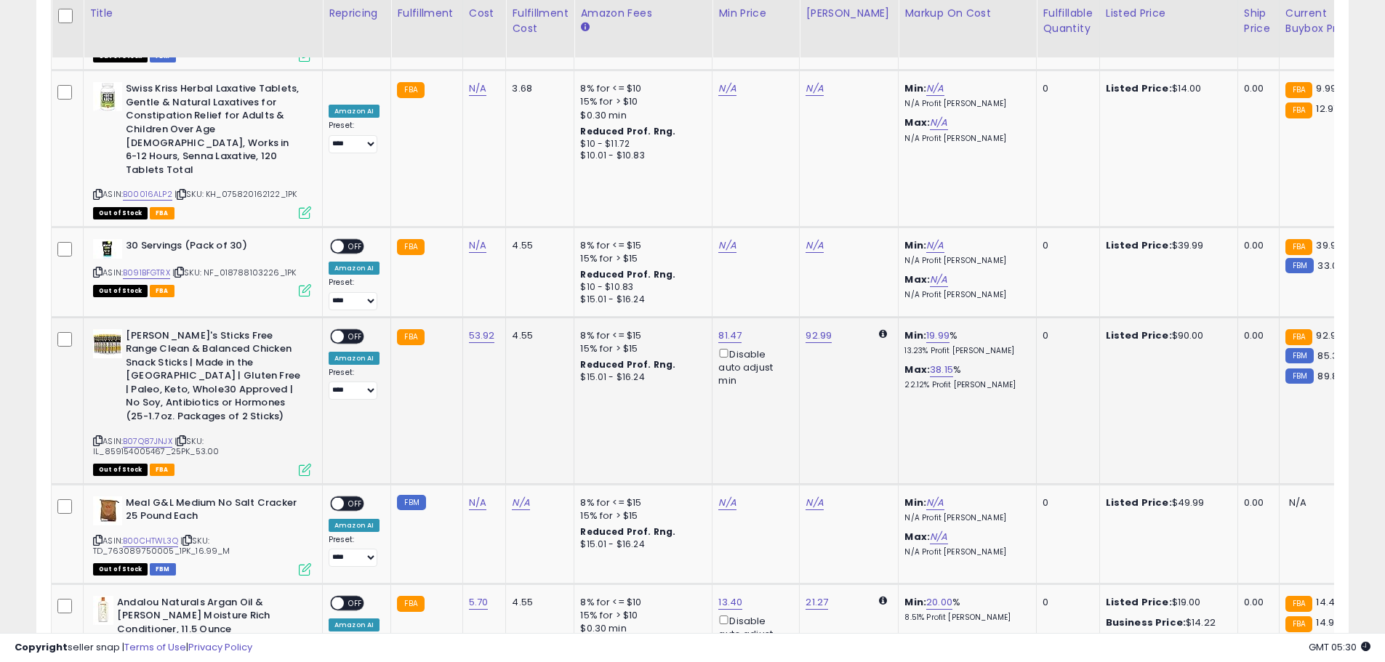
click at [337, 330] on span at bounding box center [337, 336] width 12 height 12
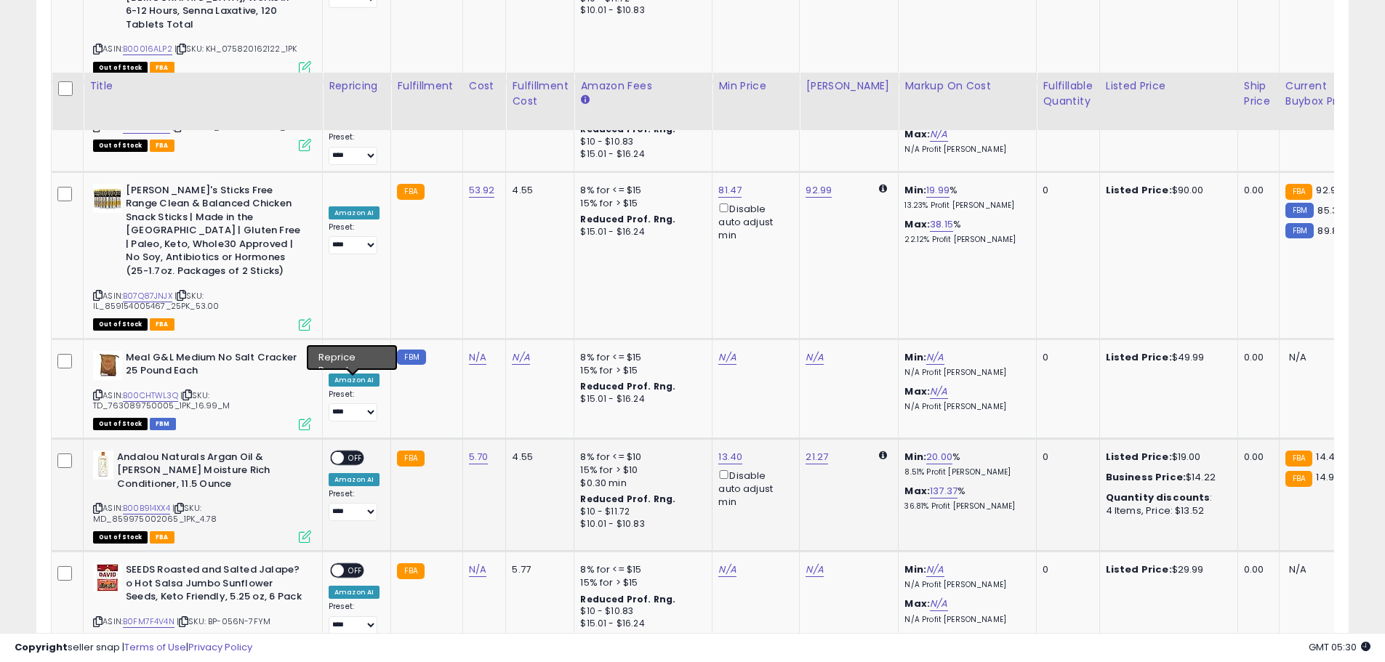
scroll to position [3365, 0]
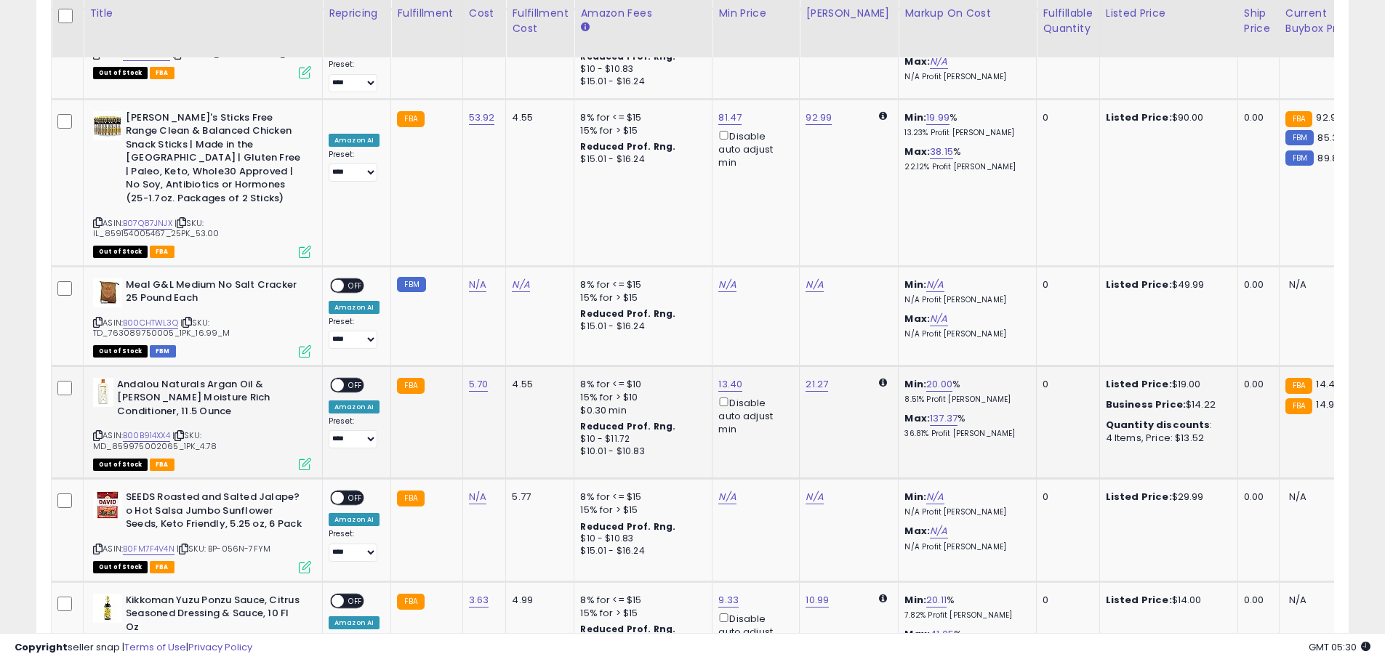
click at [334, 379] on span at bounding box center [337, 385] width 12 height 12
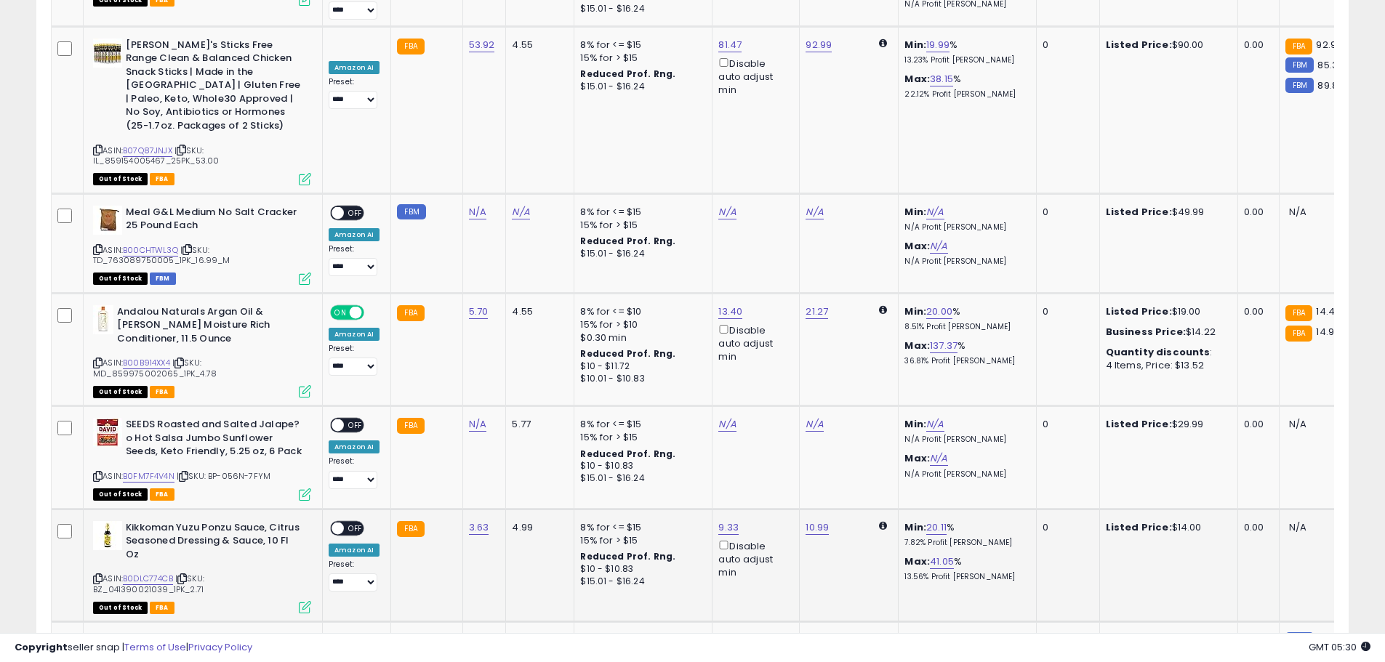
scroll to position [3511, 0]
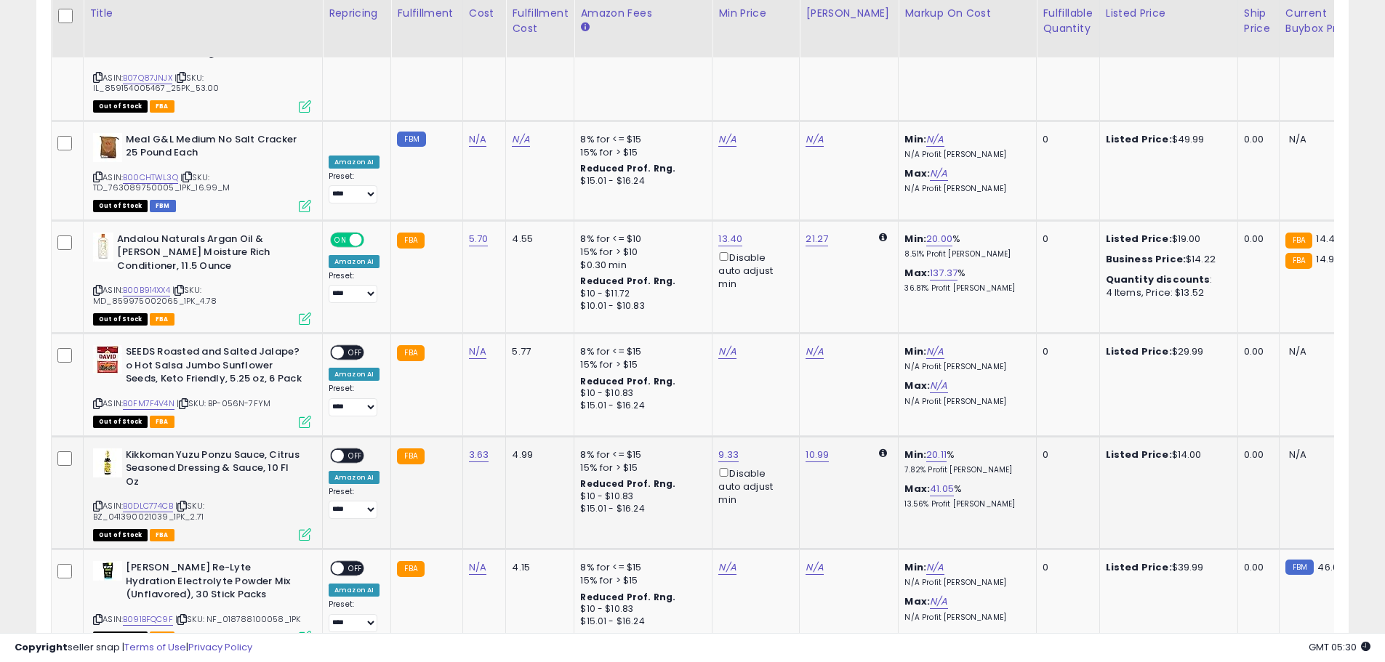
click at [339, 449] on span at bounding box center [337, 455] width 12 height 12
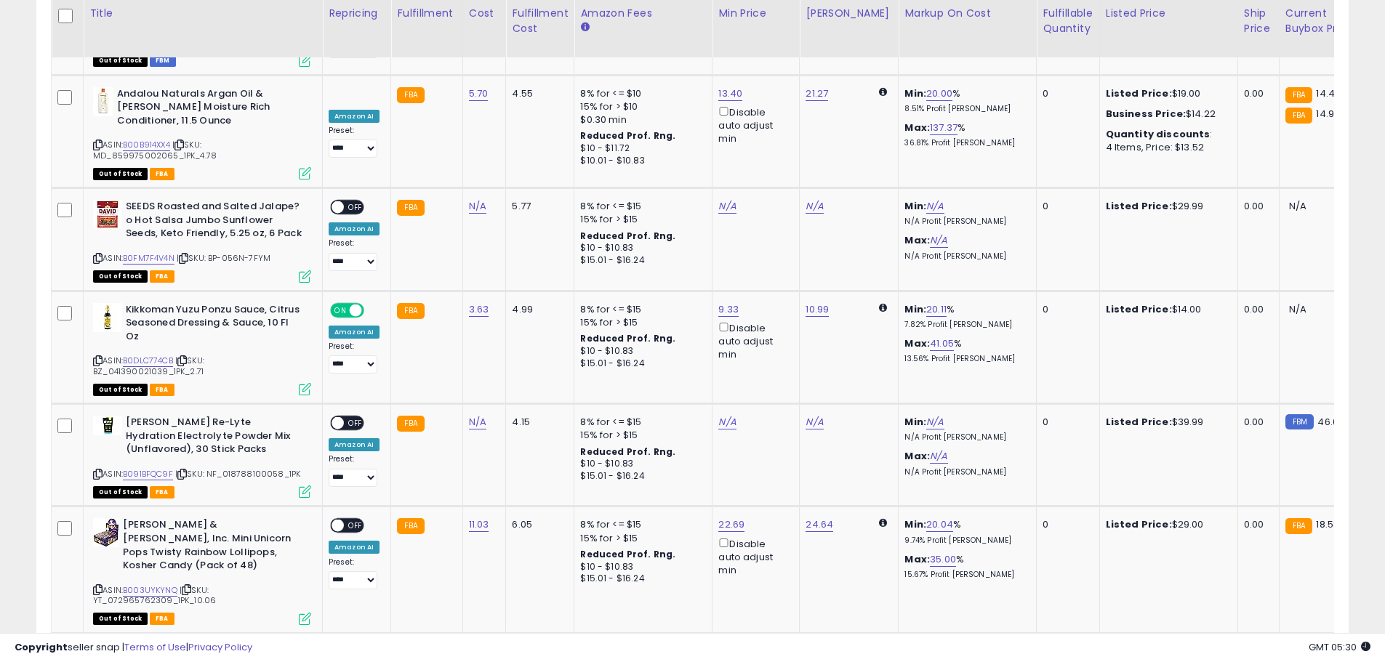
scroll to position [3802, 0]
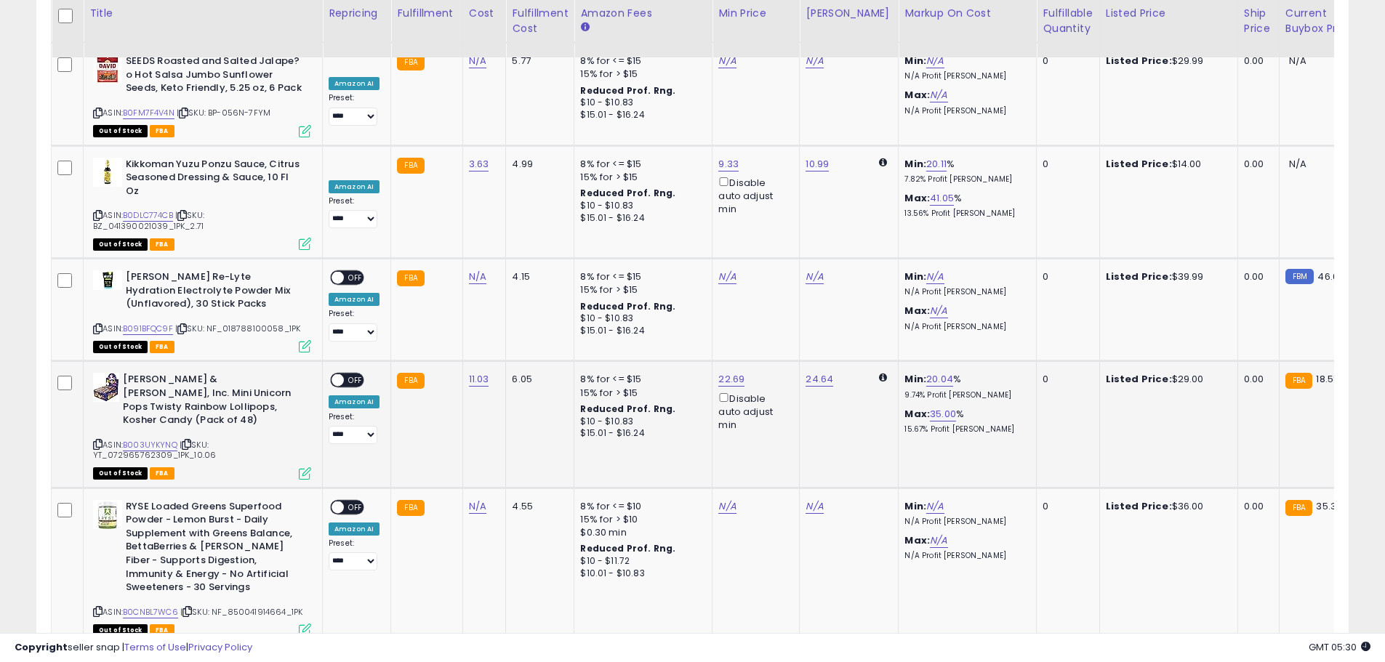
click at [337, 374] on span at bounding box center [337, 380] width 12 height 12
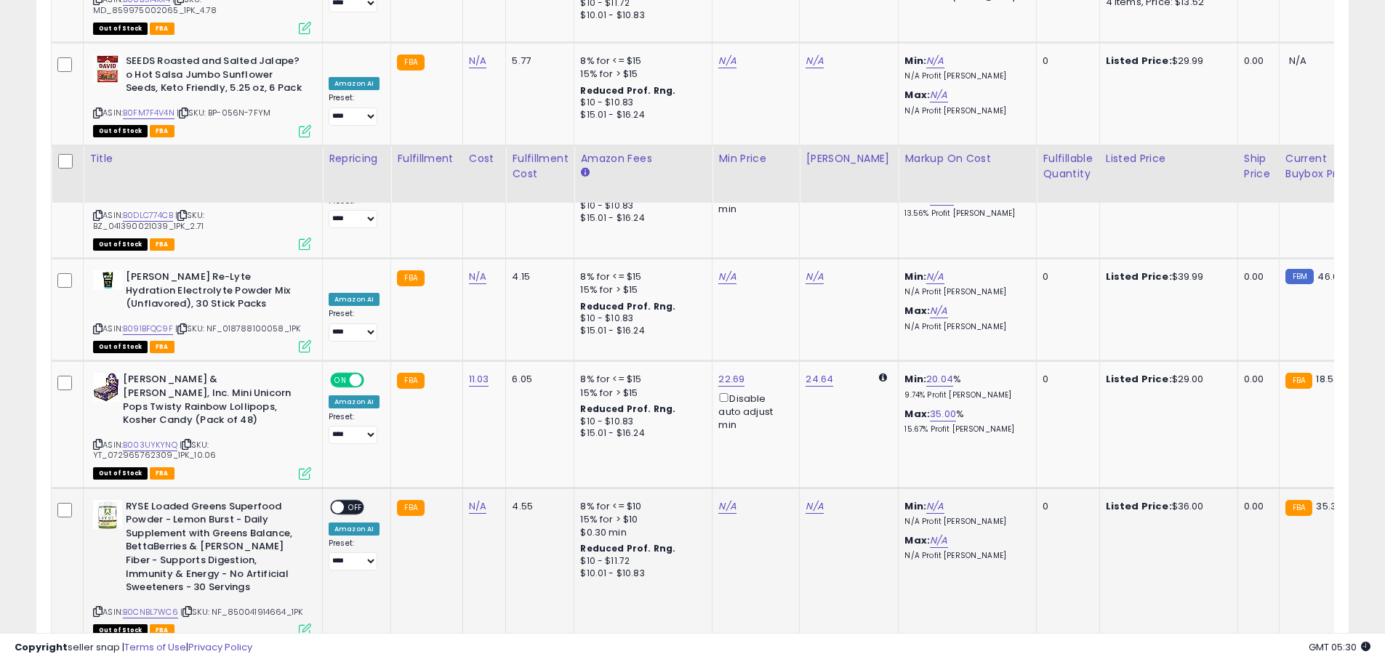
scroll to position [4020, 0]
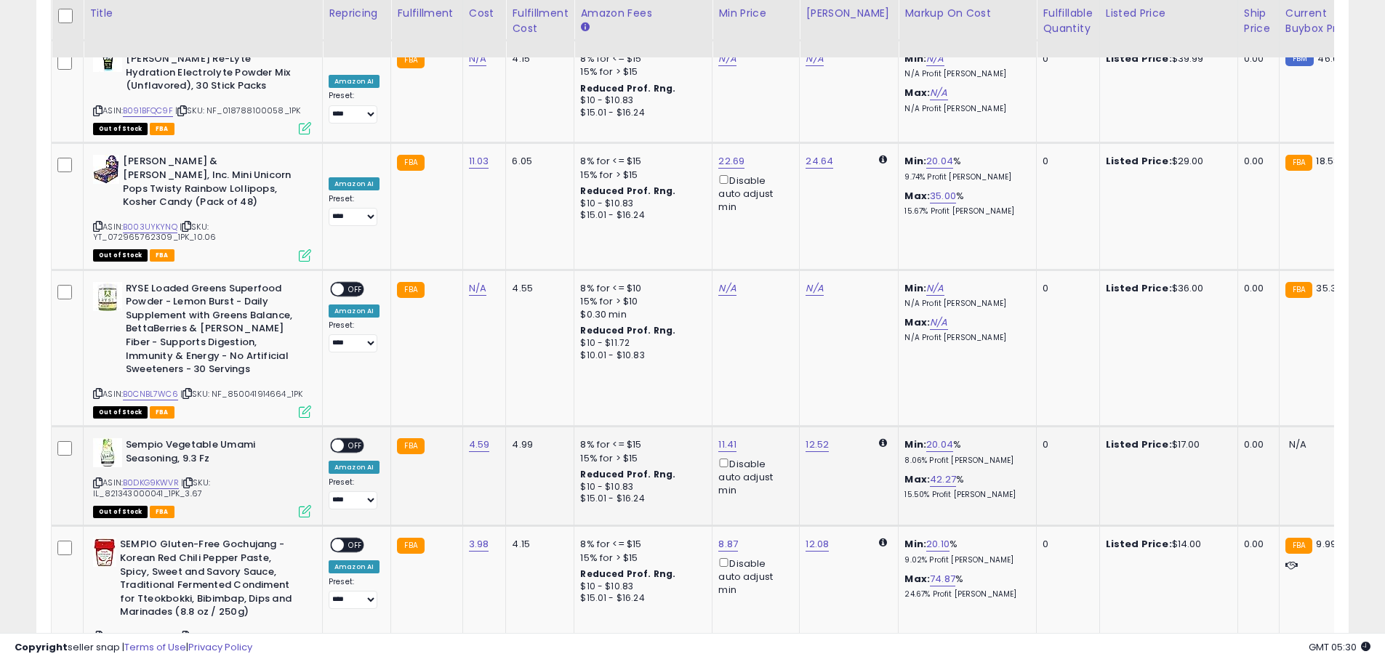
click at [332, 440] on span at bounding box center [337, 446] width 12 height 12
click at [337, 539] on span at bounding box center [337, 545] width 12 height 12
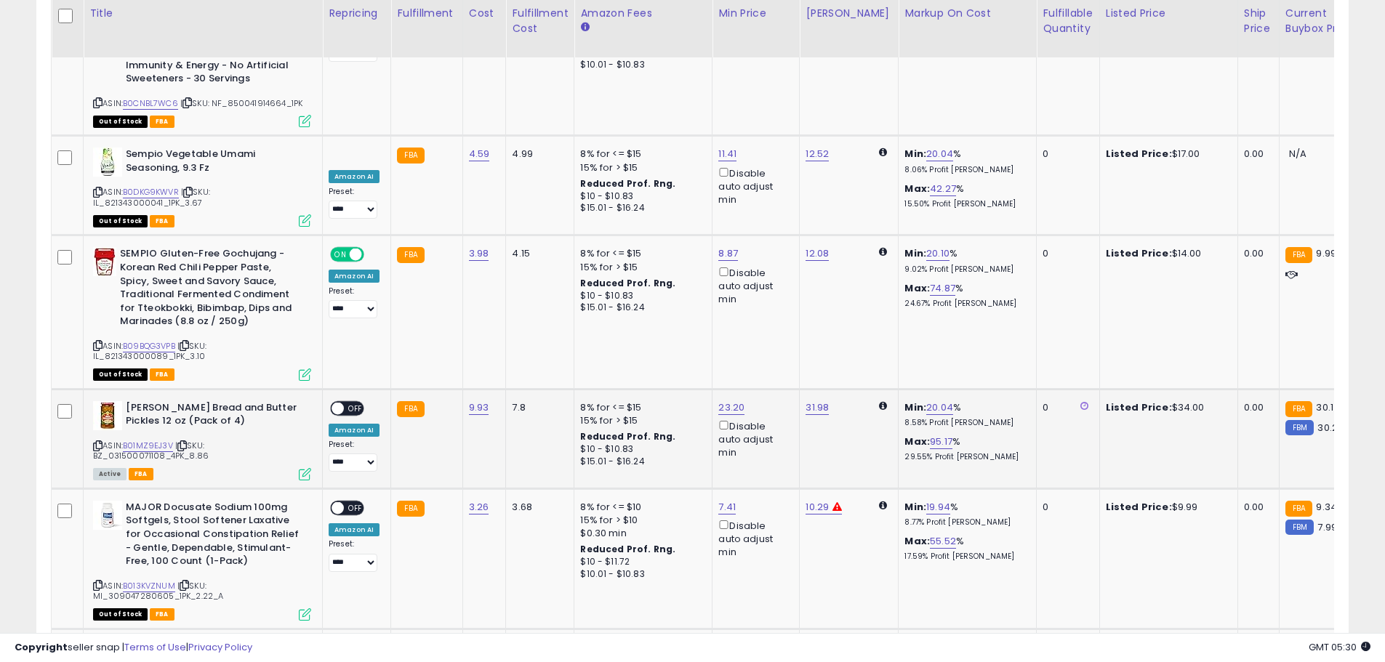
click at [340, 402] on span at bounding box center [337, 408] width 12 height 12
click at [342, 500] on div "ON OFF" at bounding box center [347, 507] width 34 height 15
click at [340, 502] on span at bounding box center [337, 508] width 12 height 12
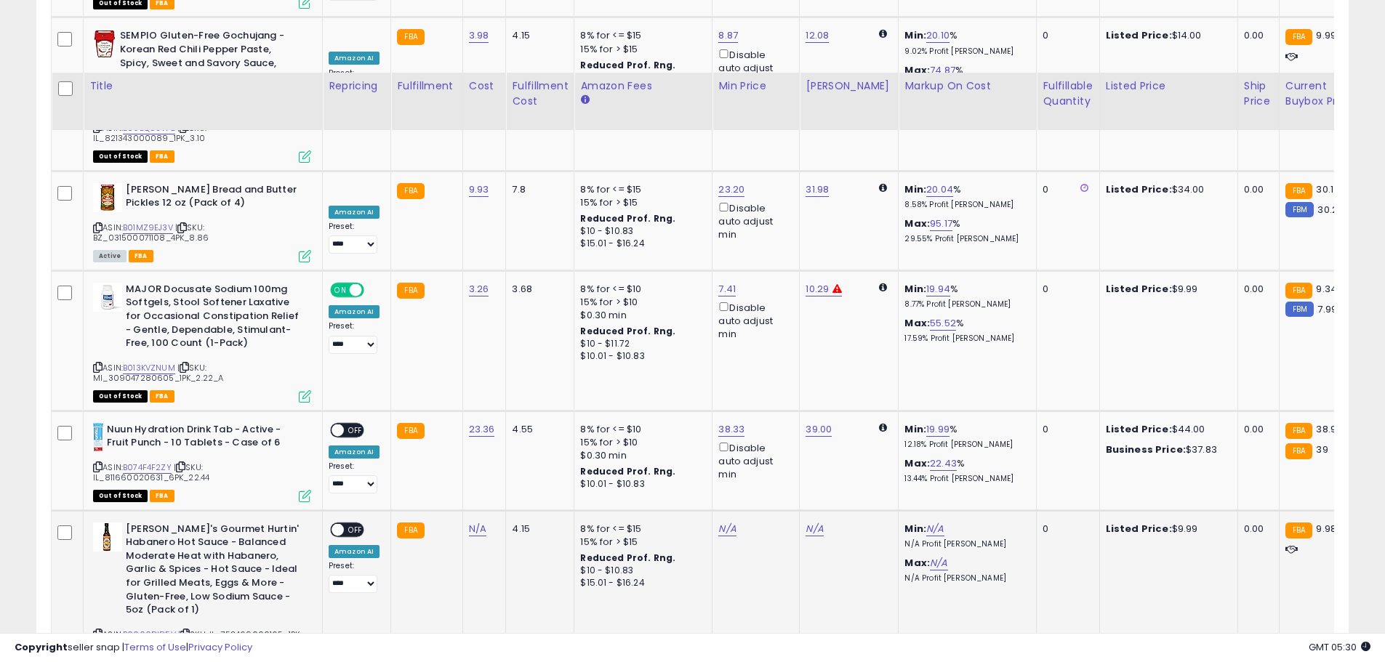
scroll to position [4601, 0]
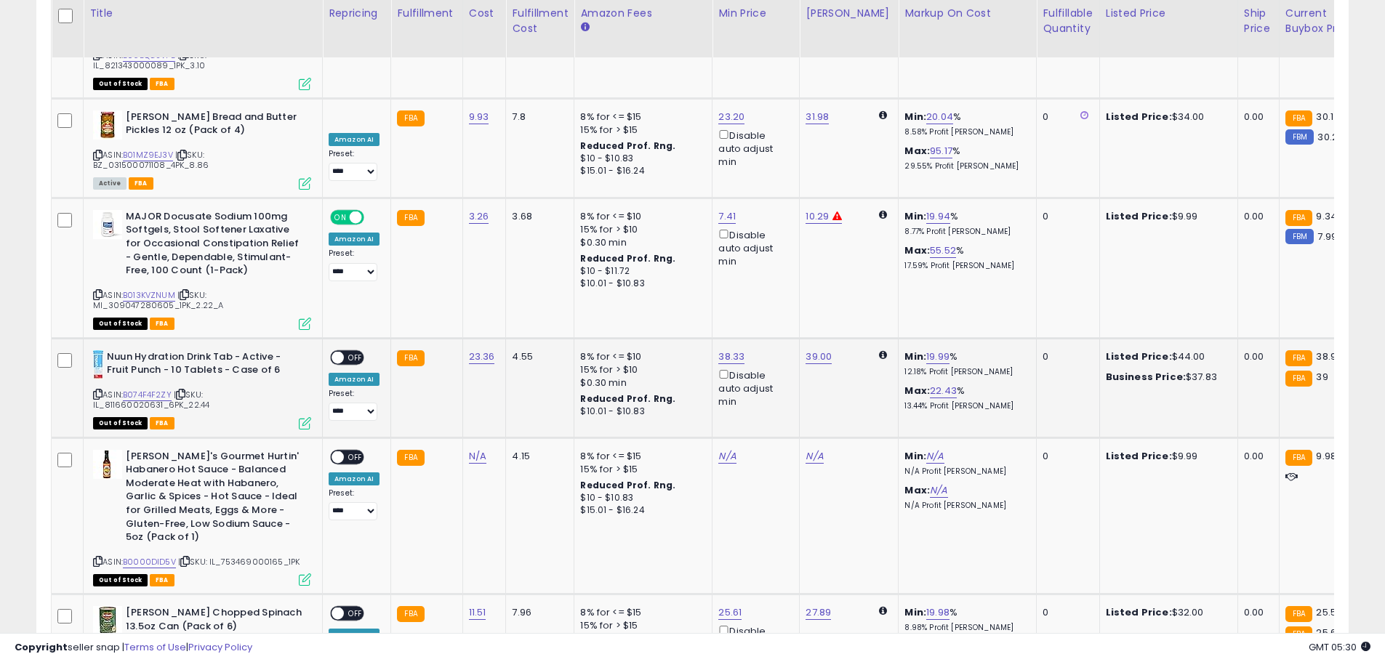
click at [342, 351] on div "ON OFF" at bounding box center [331, 357] width 34 height 12
click at [339, 351] on span at bounding box center [337, 357] width 12 height 12
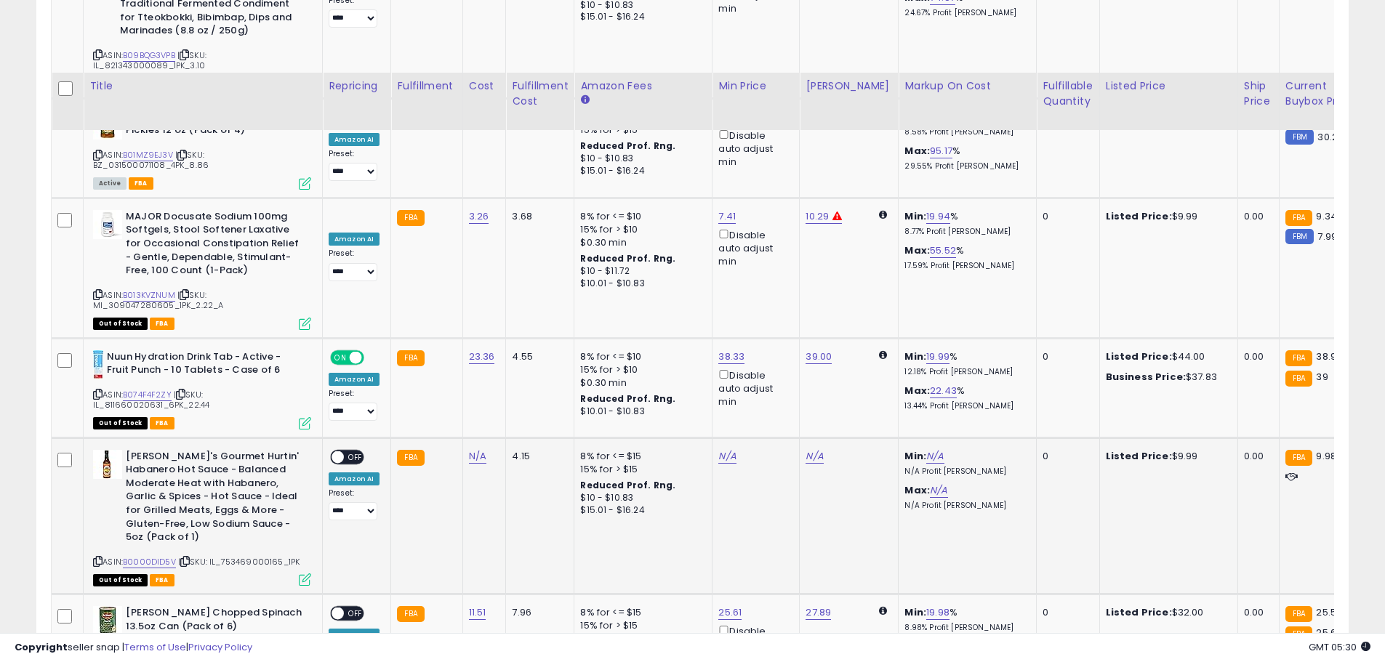
scroll to position [4819, 0]
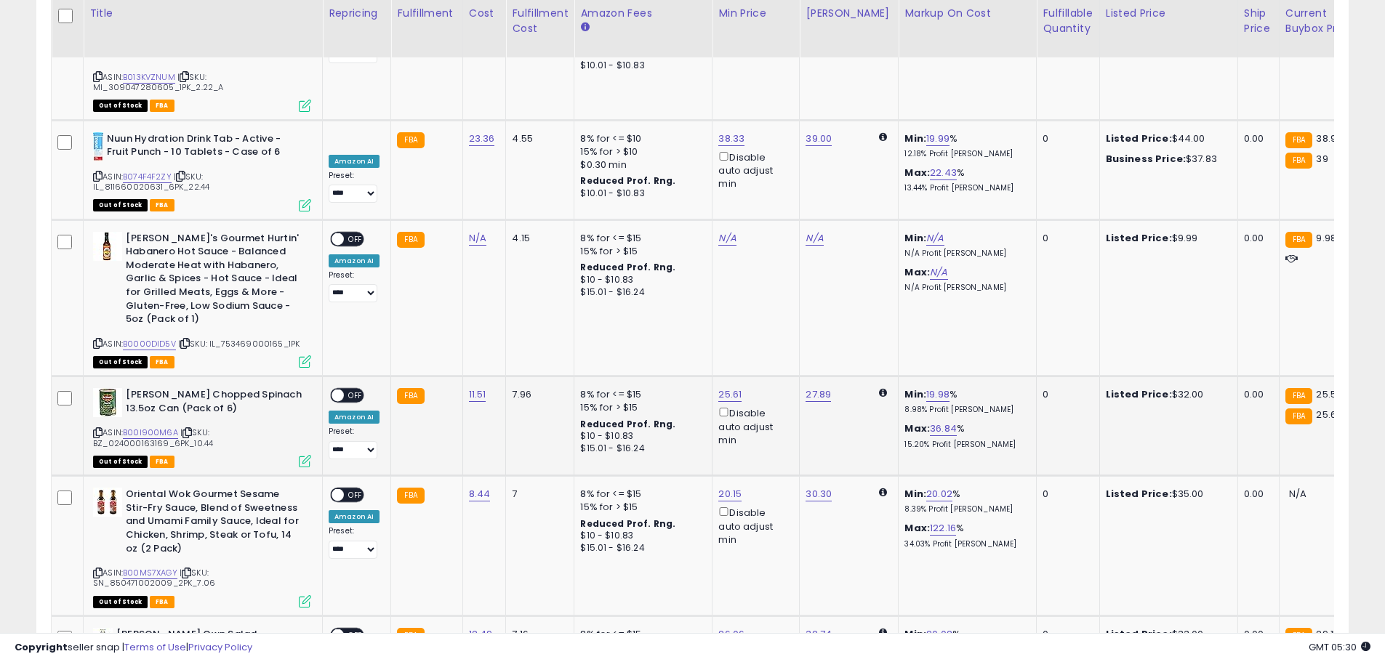
click at [332, 390] on span at bounding box center [337, 396] width 12 height 12
click at [342, 489] on span at bounding box center [337, 495] width 12 height 12
click at [334, 629] on span at bounding box center [337, 635] width 12 height 12
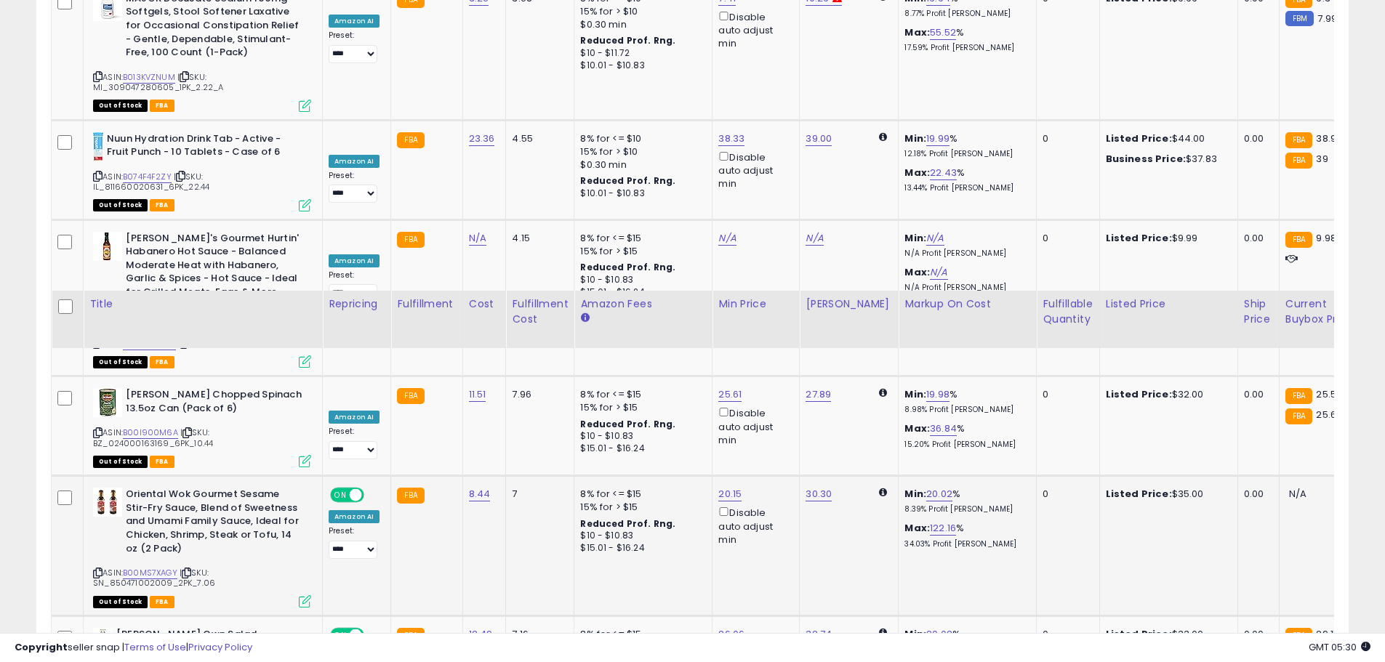
scroll to position [5183, 0]
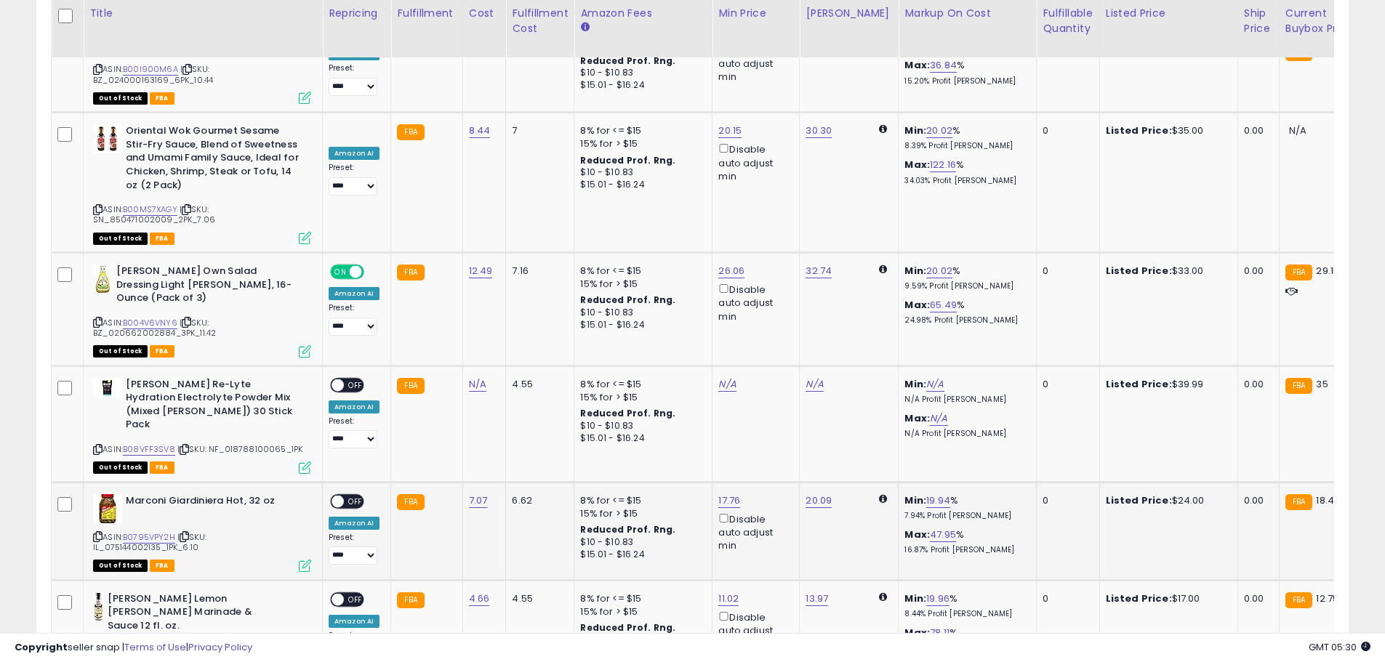
click at [339, 495] on span at bounding box center [337, 501] width 12 height 12
click at [337, 593] on span at bounding box center [337, 599] width 12 height 12
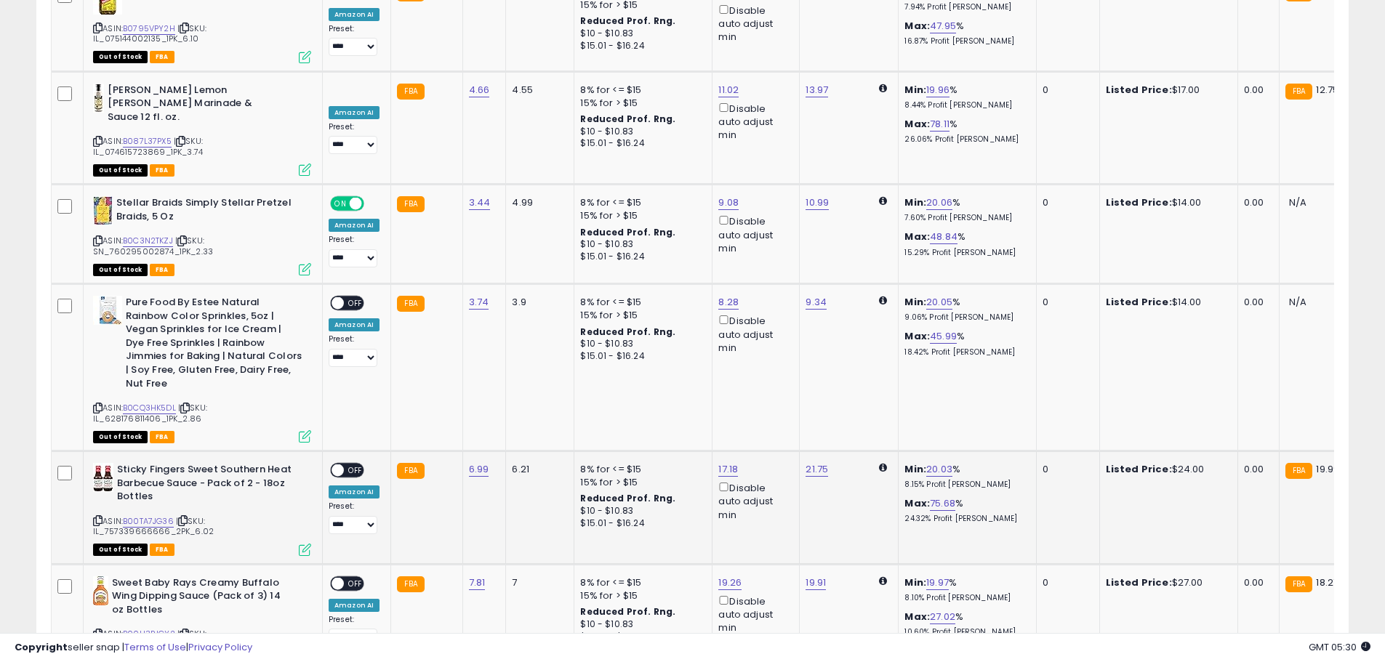
scroll to position [5619, 0]
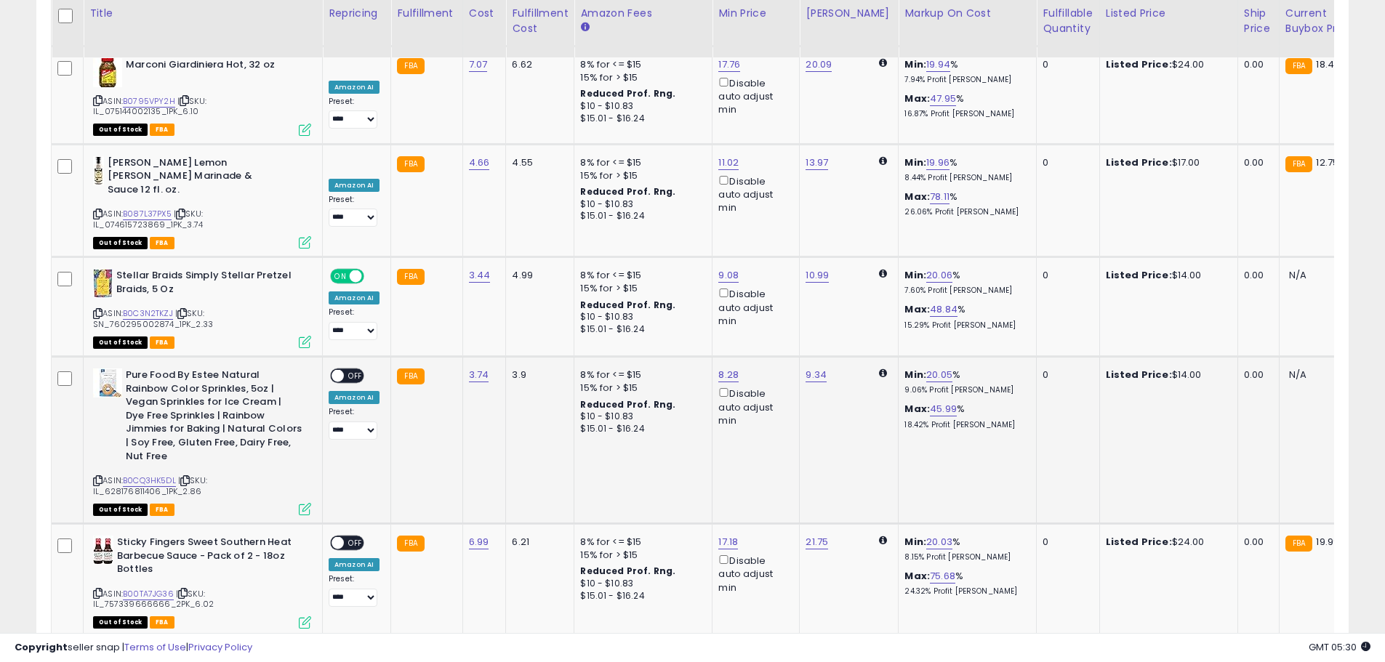
click at [332, 370] on span at bounding box center [337, 376] width 12 height 12
click at [341, 537] on span at bounding box center [337, 543] width 12 height 12
click at [342, 650] on span at bounding box center [337, 656] width 12 height 12
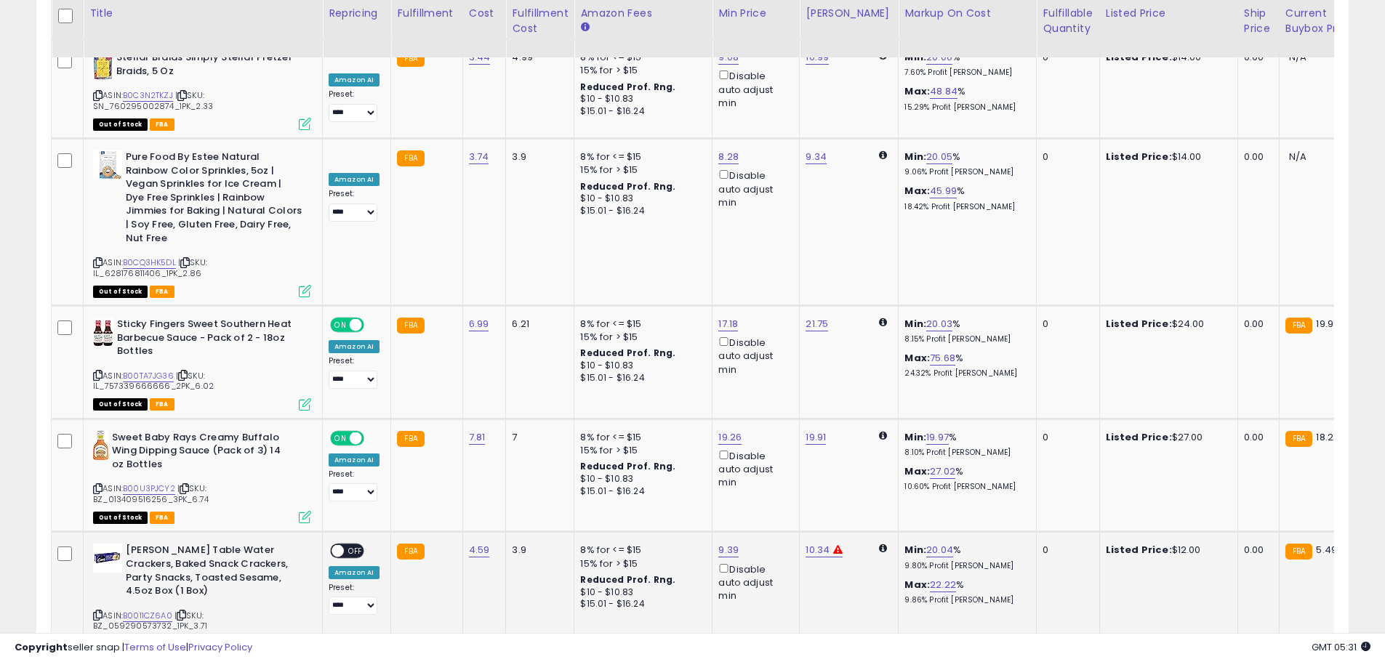
scroll to position [5921, 0]
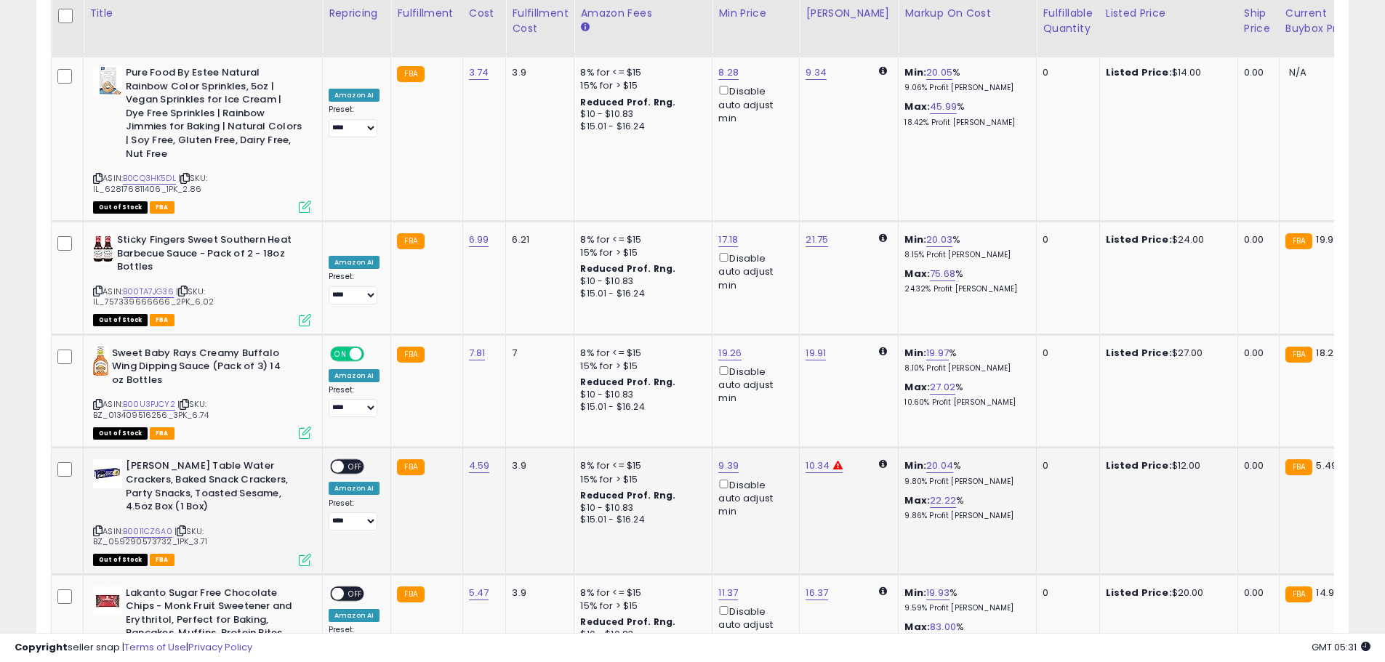
click at [342, 461] on span at bounding box center [337, 467] width 12 height 12
click at [331, 587] on div "ON OFF" at bounding box center [331, 593] width 34 height 12
click at [337, 587] on span at bounding box center [337, 593] width 12 height 12
click at [813, 459] on link "10.34" at bounding box center [817, 466] width 24 height 15
drag, startPoint x: 754, startPoint y: 220, endPoint x: 684, endPoint y: 228, distance: 70.2
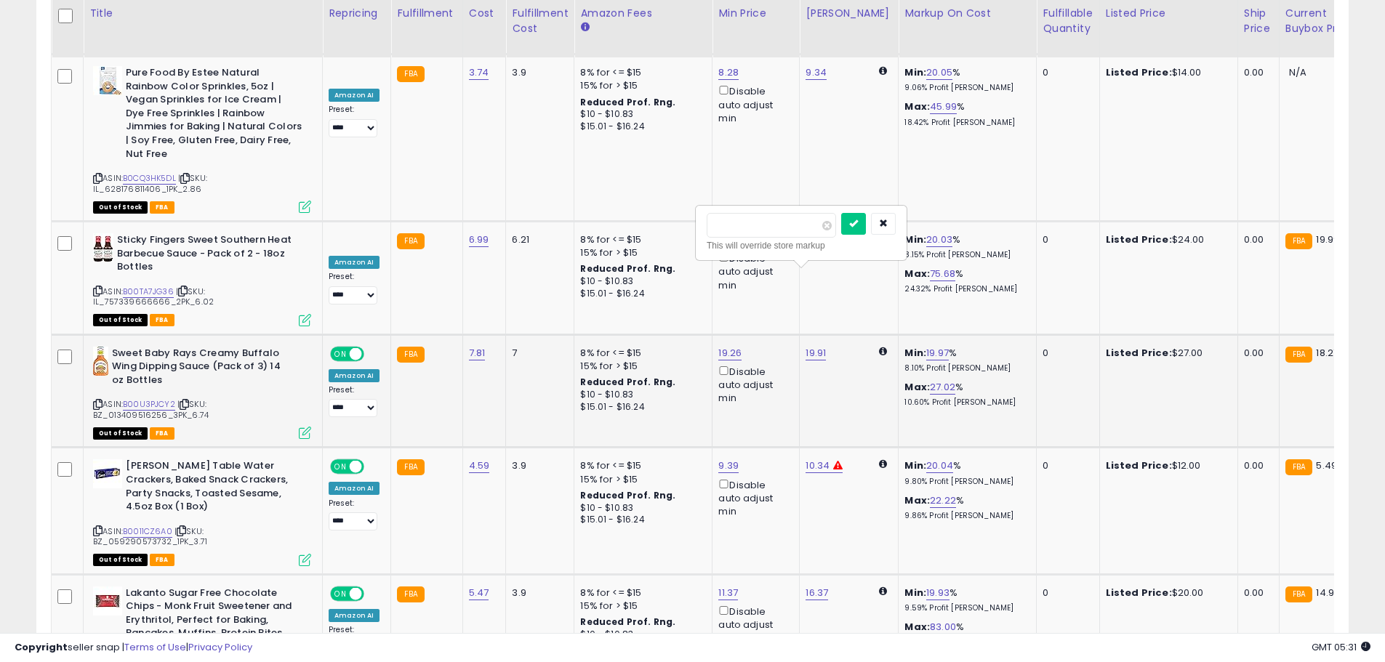
type input "*****"
click at [866, 225] on button "submit" at bounding box center [853, 224] width 25 height 22
click at [809, 346] on link "19.91" at bounding box center [815, 353] width 20 height 15
drag, startPoint x: 777, startPoint y: 112, endPoint x: 615, endPoint y: 112, distance: 162.1
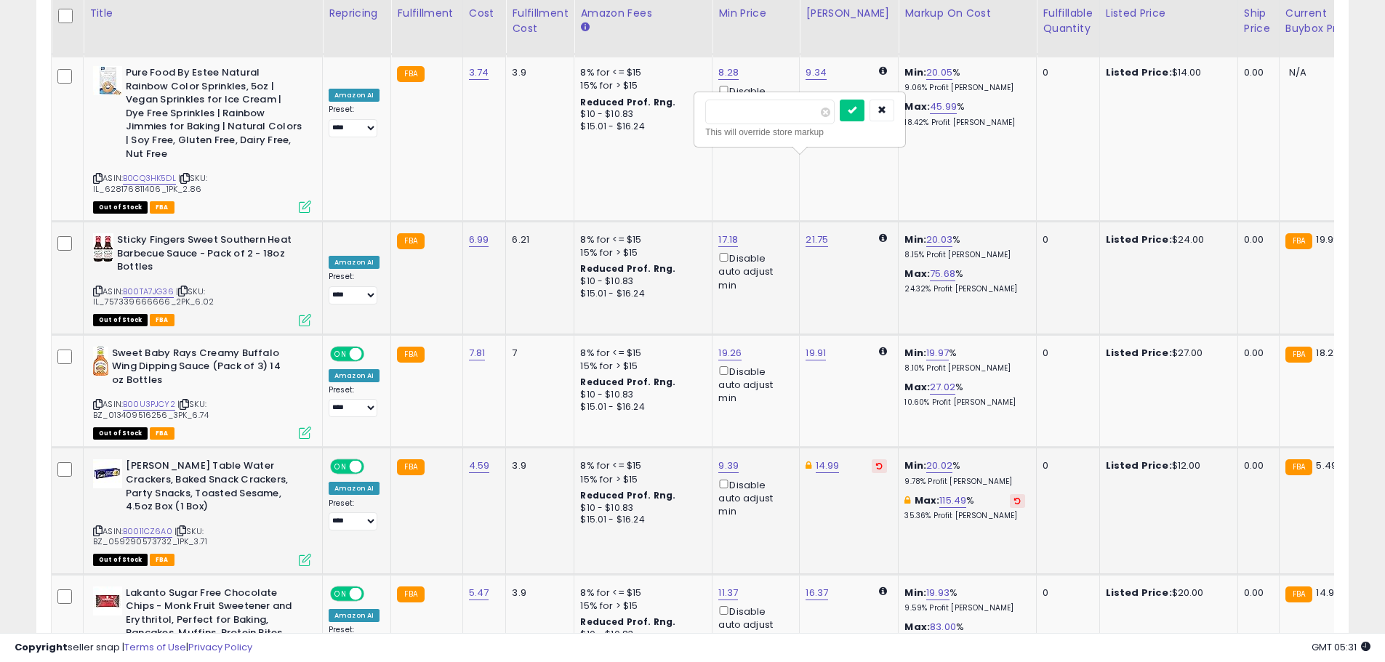
type input "**"
click at [856, 109] on icon "submit" at bounding box center [852, 109] width 9 height 9
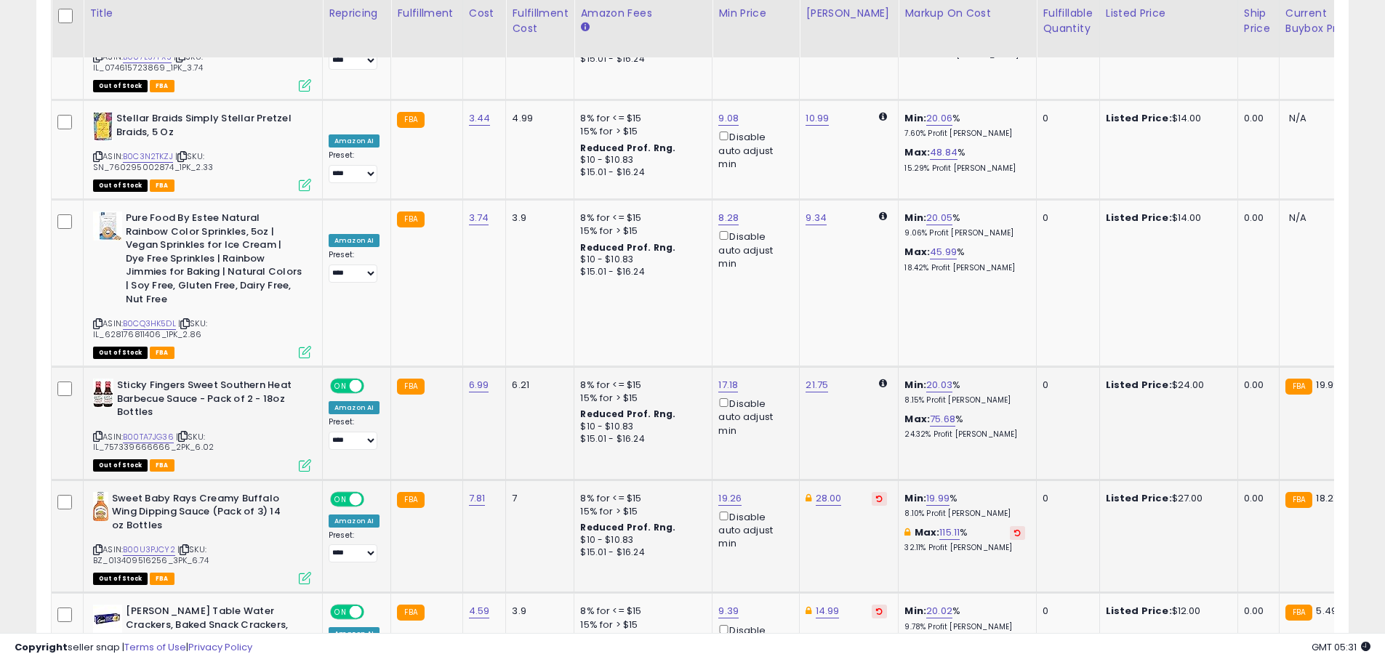
click at [810, 367] on td "21.75" at bounding box center [849, 423] width 99 height 113
click at [813, 378] on link "21.75" at bounding box center [816, 385] width 23 height 15
drag, startPoint x: 640, startPoint y: 143, endPoint x: 632, endPoint y: 145, distance: 8.1
type input "**"
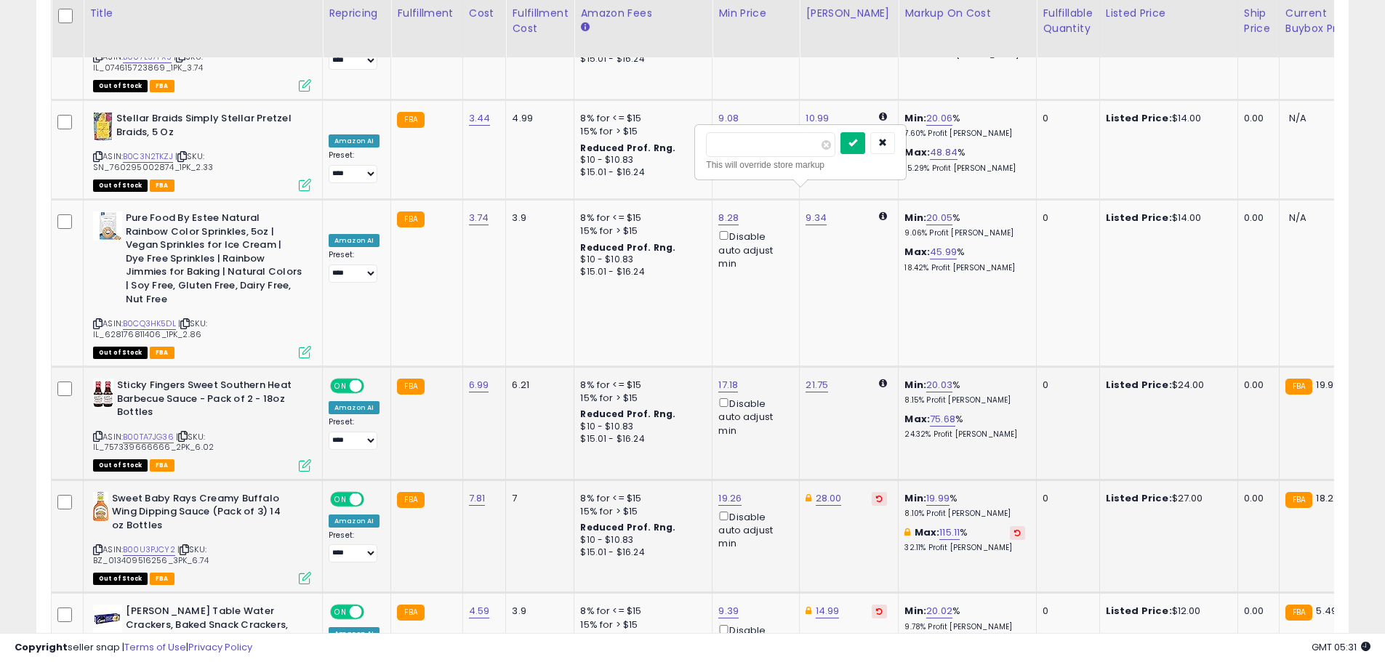
click at [865, 136] on button "submit" at bounding box center [852, 143] width 25 height 22
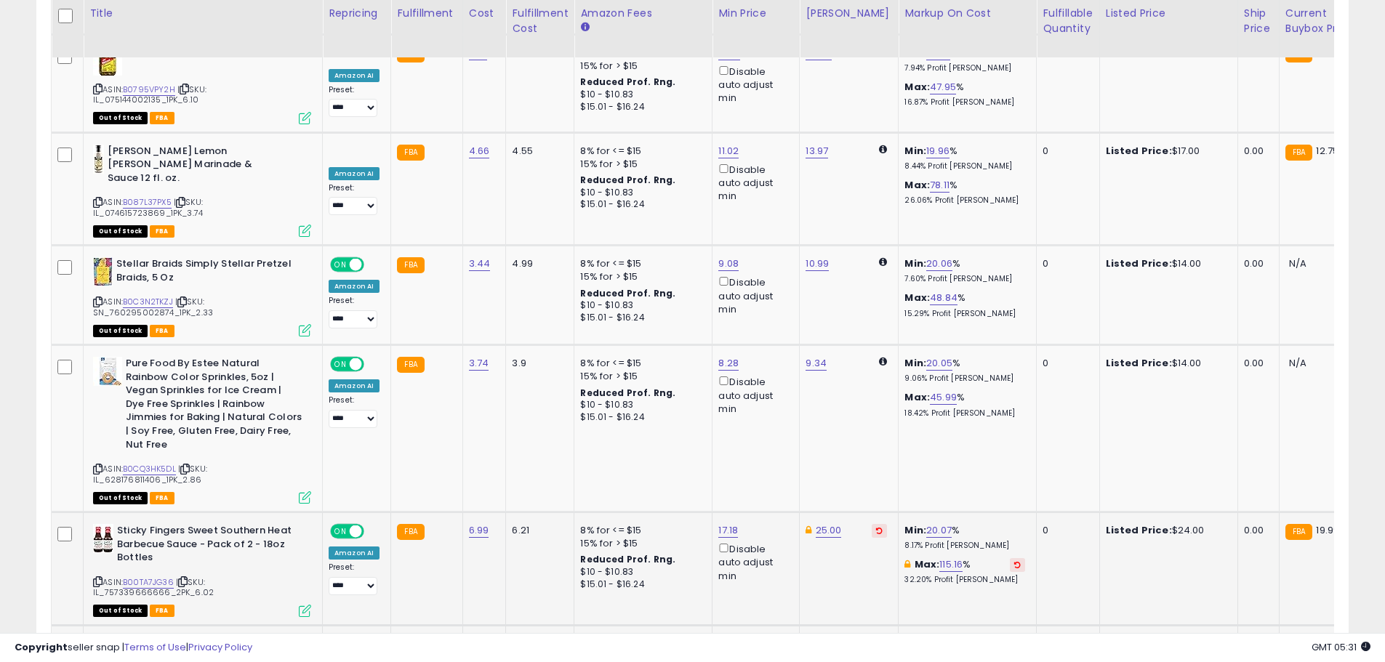
scroll to position [5558, 0]
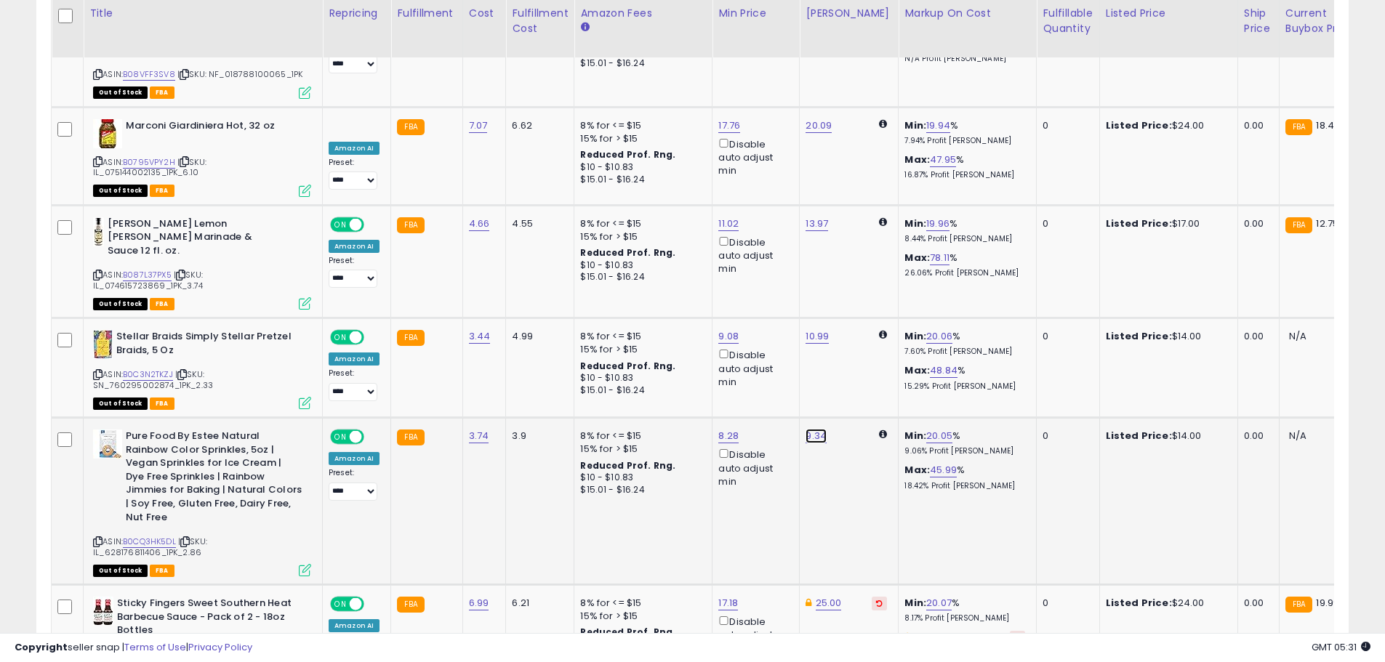
click at [813, 429] on link "9.34" at bounding box center [815, 436] width 21 height 15
drag, startPoint x: 764, startPoint y: 201, endPoint x: 678, endPoint y: 202, distance: 85.8
type input "*****"
click at [856, 206] on icon "submit" at bounding box center [852, 207] width 9 height 9
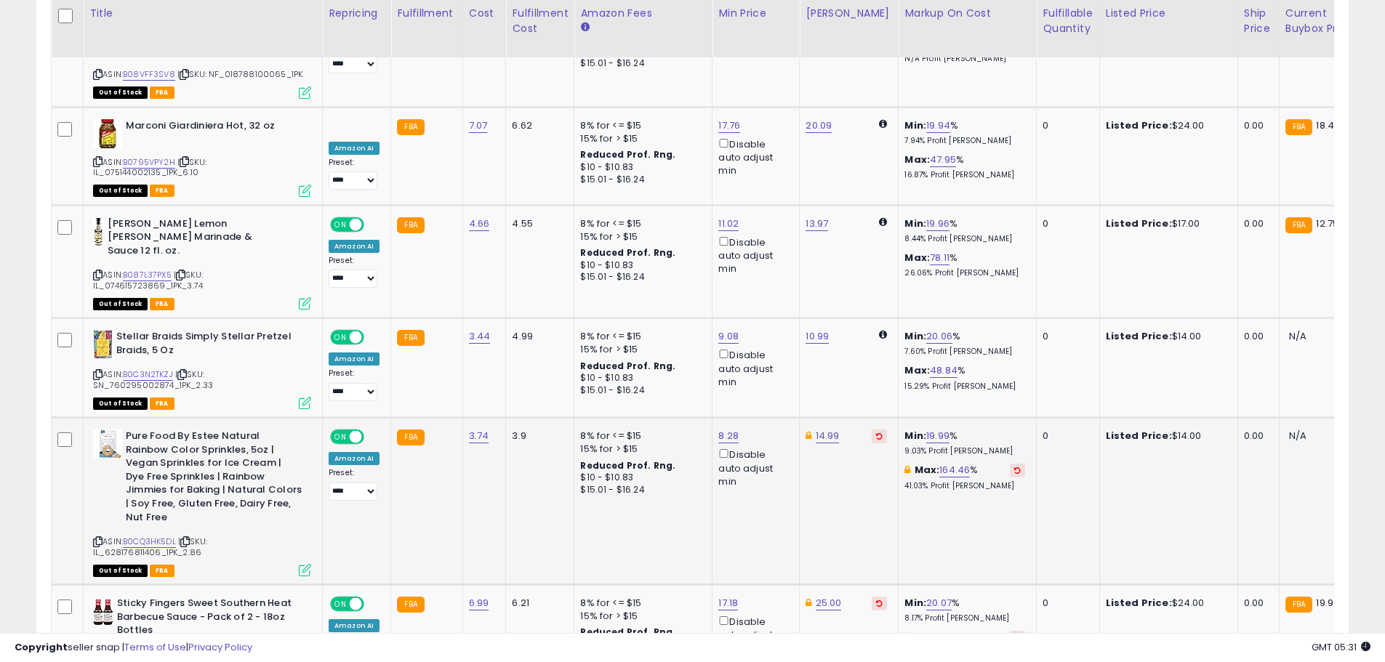
scroll to position [5485, 0]
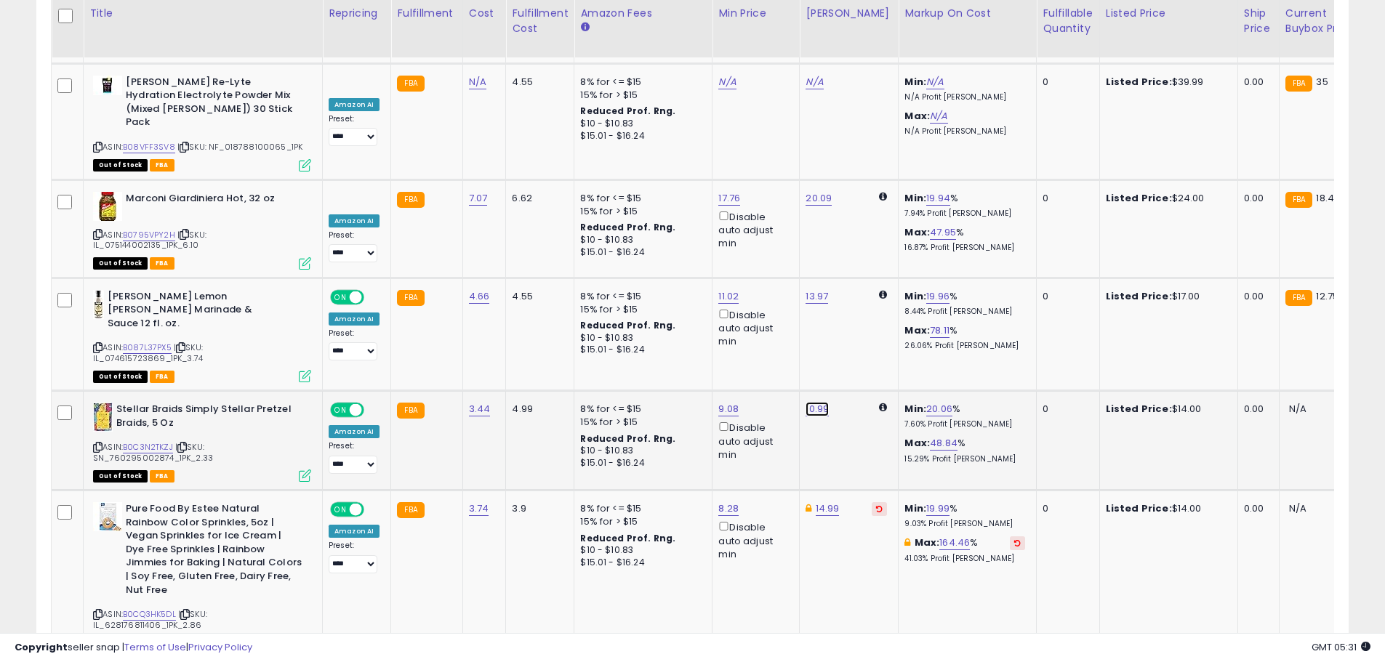
click at [816, 402] on link "10.99" at bounding box center [816, 409] width 23 height 15
drag, startPoint x: 746, startPoint y: 186, endPoint x: 694, endPoint y: 184, distance: 51.7
type input "*****"
click at [866, 180] on button "submit" at bounding box center [853, 180] width 25 height 22
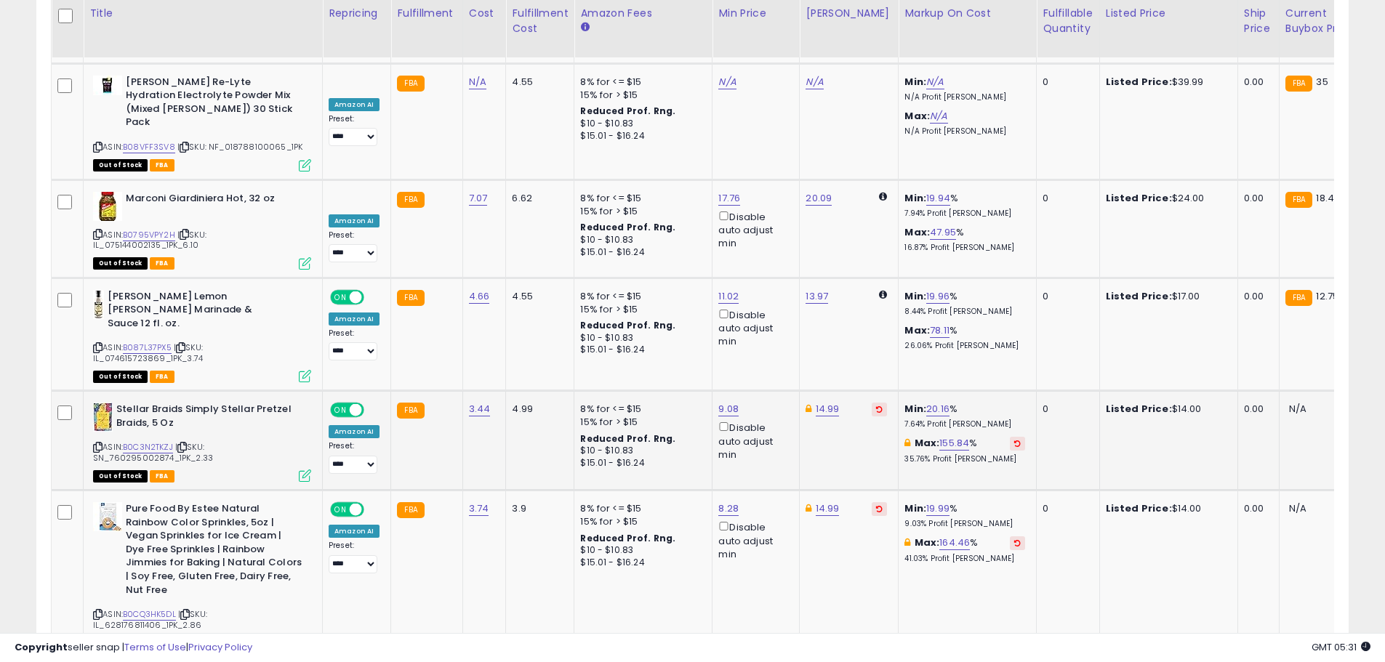
scroll to position [5412, 0]
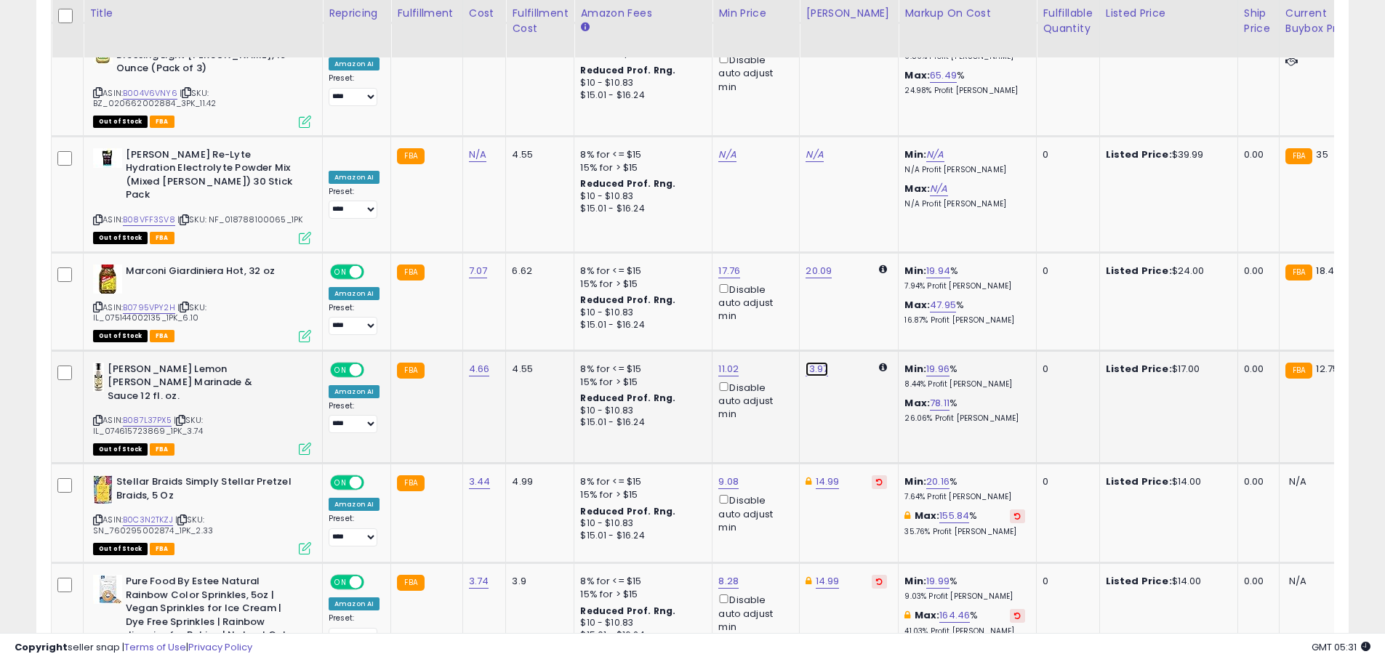
click at [815, 362] on link "13.97" at bounding box center [816, 369] width 23 height 15
drag, startPoint x: 762, startPoint y: 162, endPoint x: 657, endPoint y: 147, distance: 106.5
type input "**"
click at [857, 148] on icon "submit" at bounding box center [852, 152] width 9 height 9
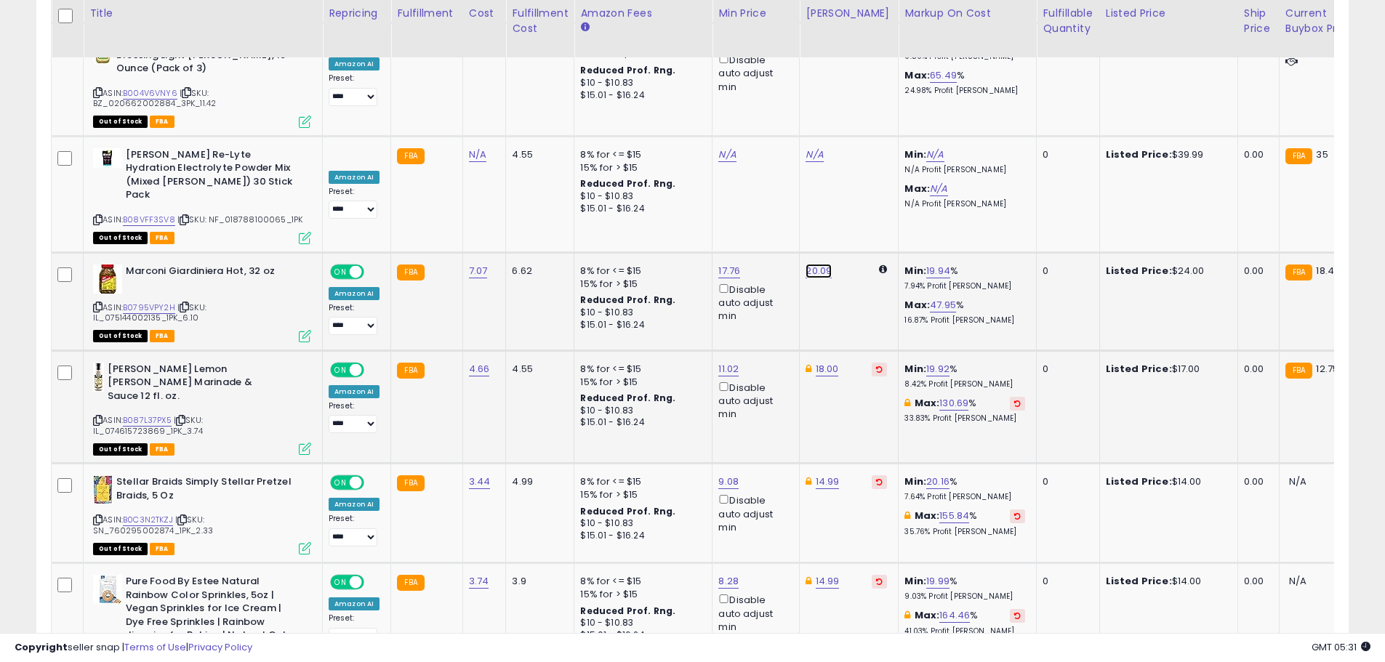
click at [809, 264] on link "20.09" at bounding box center [818, 271] width 26 height 15
drag, startPoint x: 749, startPoint y: 47, endPoint x: 721, endPoint y: 50, distance: 28.6
click at [721, 50] on input "*****" at bounding box center [772, 57] width 129 height 25
type input "**"
click at [859, 57] on icon "submit" at bounding box center [854, 55] width 9 height 9
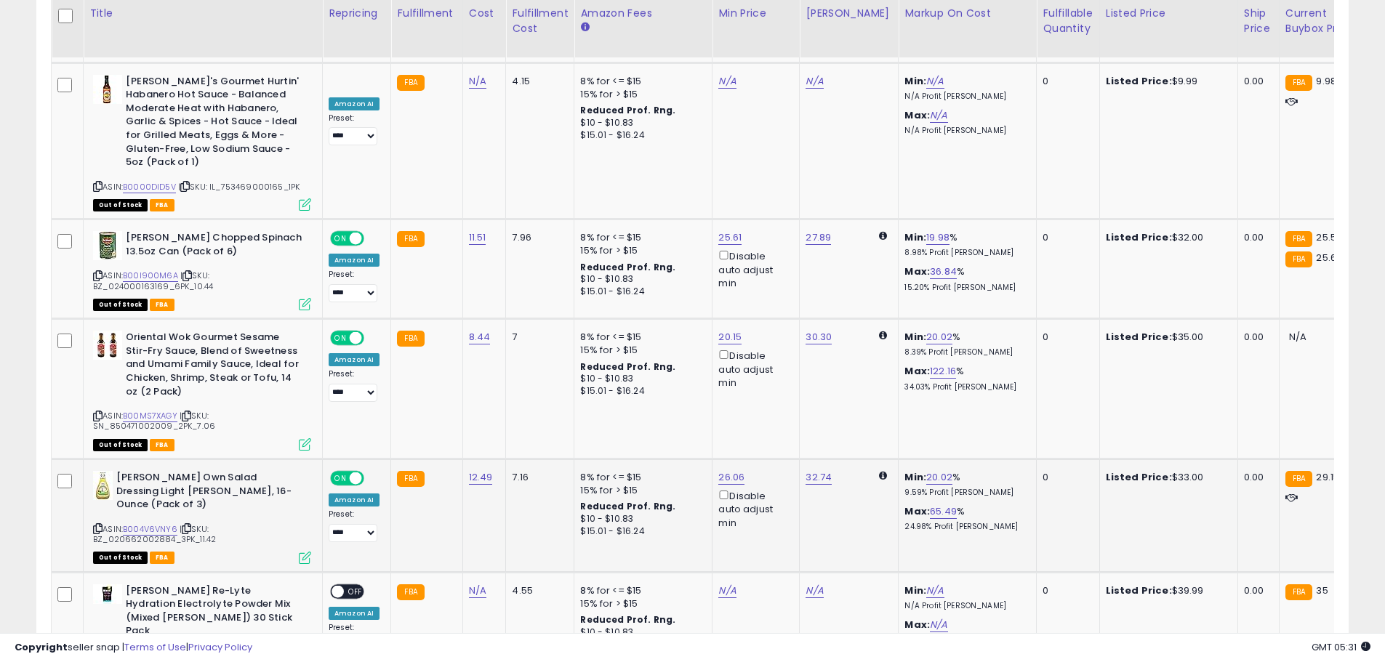
scroll to position [4903, 0]
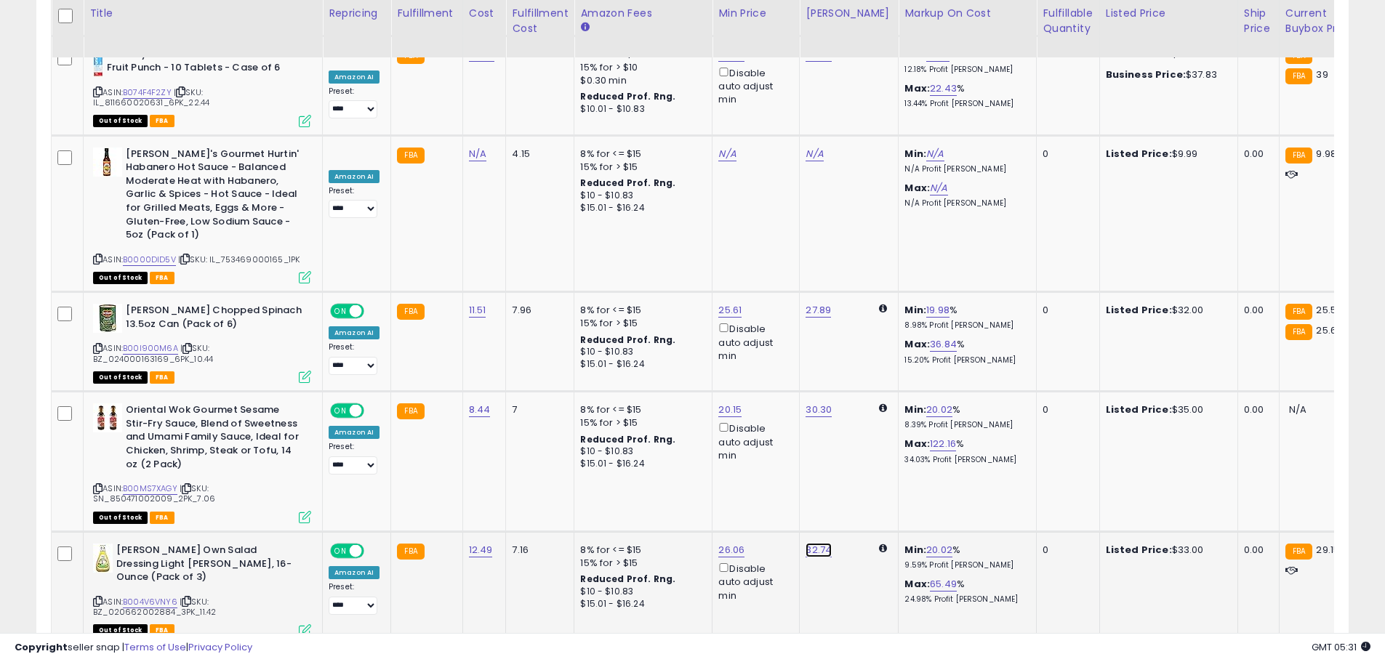
click at [808, 543] on link "32.74" at bounding box center [818, 550] width 26 height 15
drag, startPoint x: 781, startPoint y: 358, endPoint x: 678, endPoint y: 358, distance: 102.5
type input "**"
click at [866, 373] on button "submit" at bounding box center [854, 362] width 25 height 22
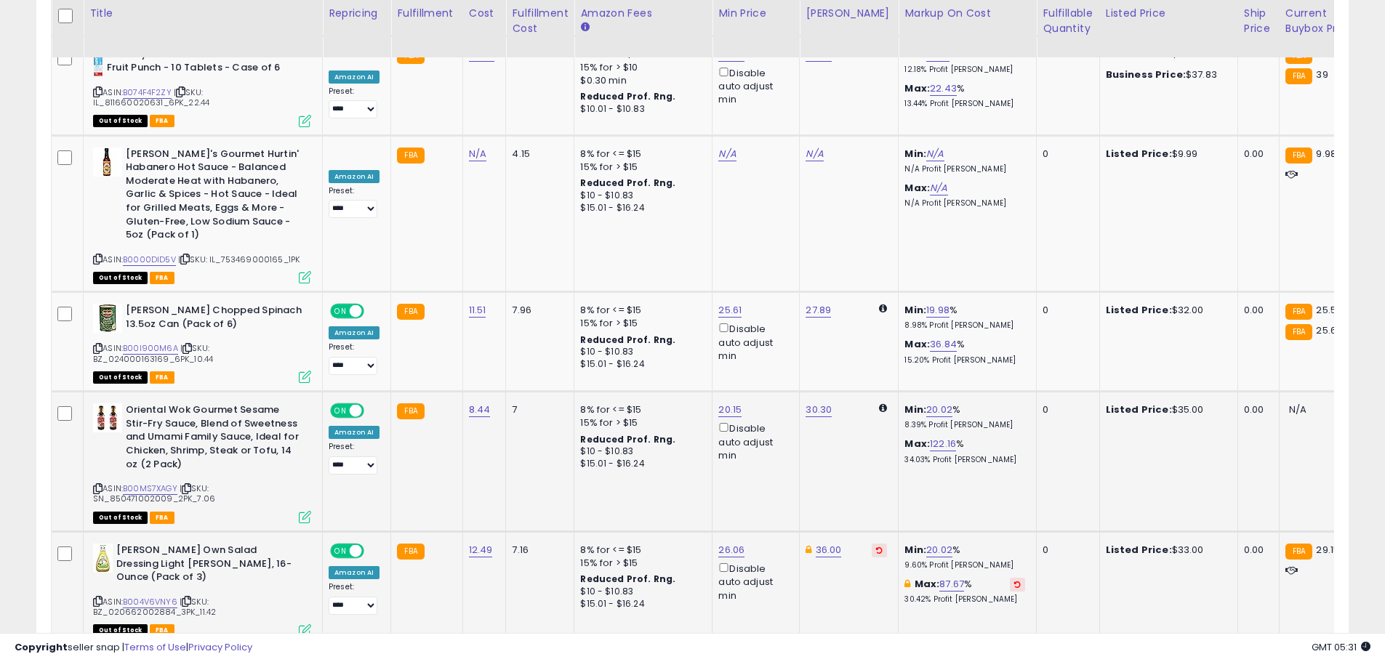
scroll to position [4831, 0]
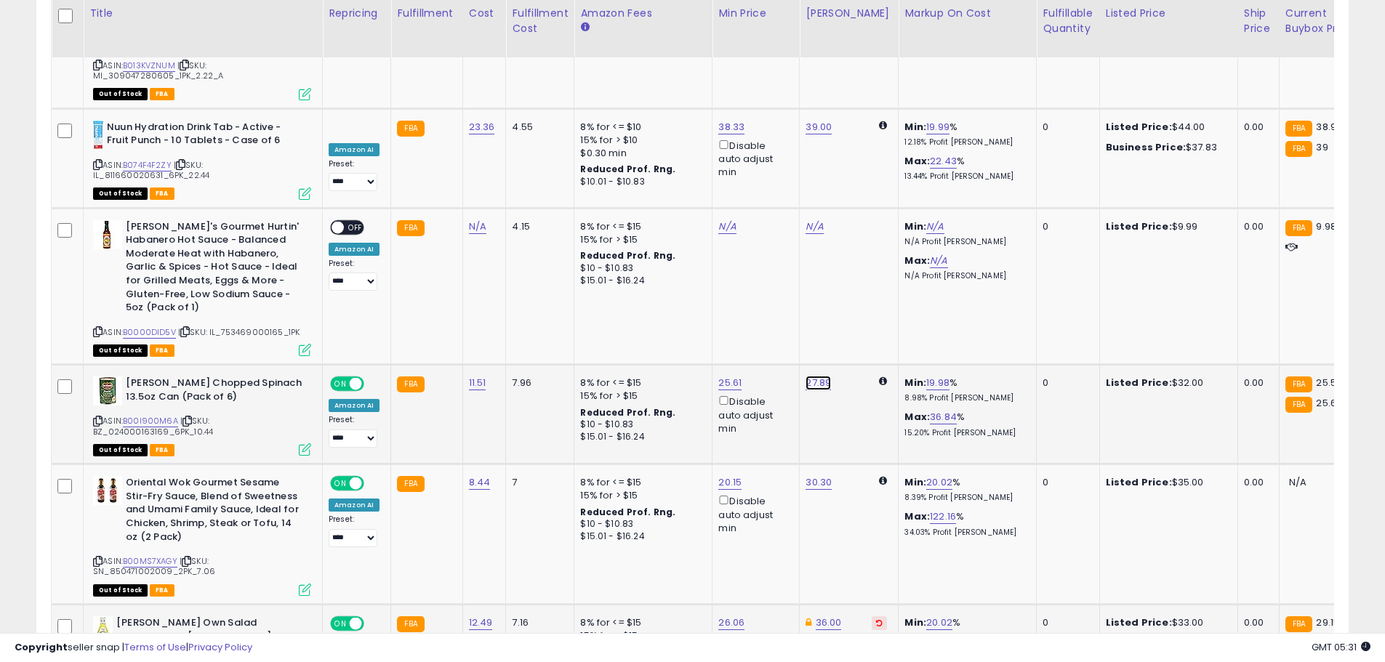
click at [812, 376] on link "27.89" at bounding box center [817, 383] width 25 height 15
drag, startPoint x: 703, startPoint y: 191, endPoint x: 629, endPoint y: 188, distance: 73.5
type input "**"
click at [866, 199] on button "submit" at bounding box center [854, 195] width 25 height 22
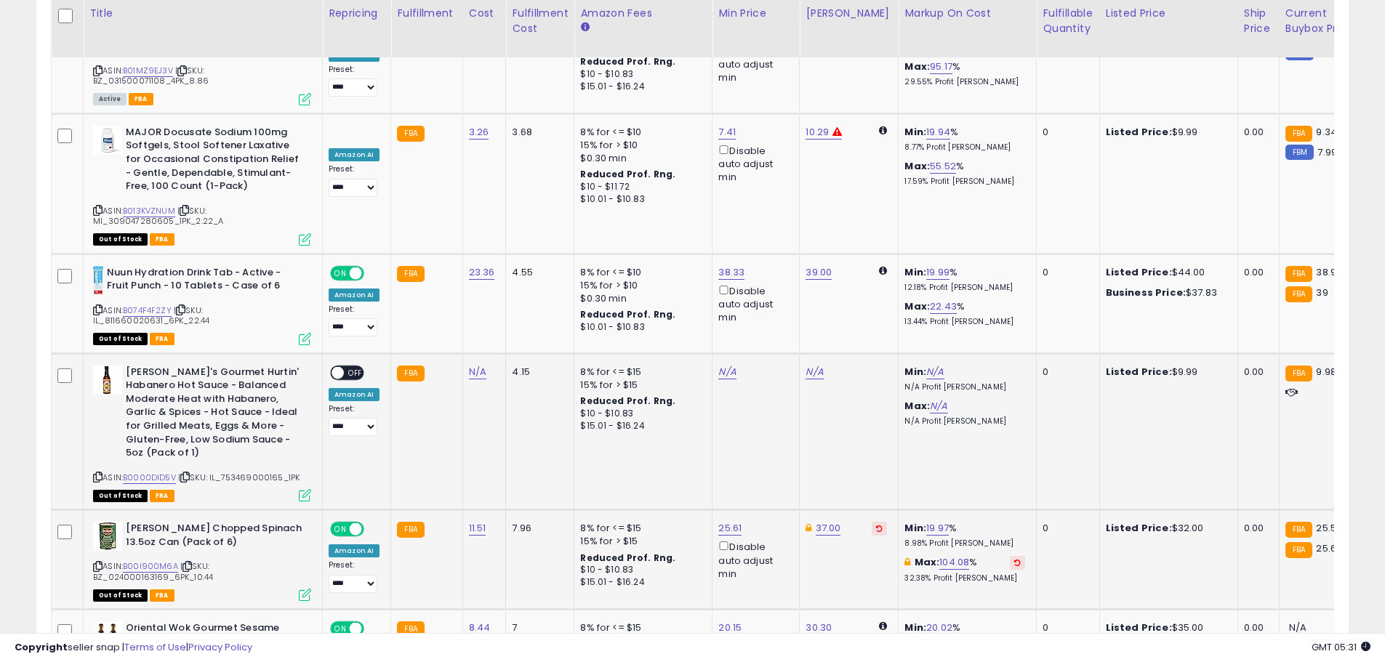
scroll to position [4540, 0]
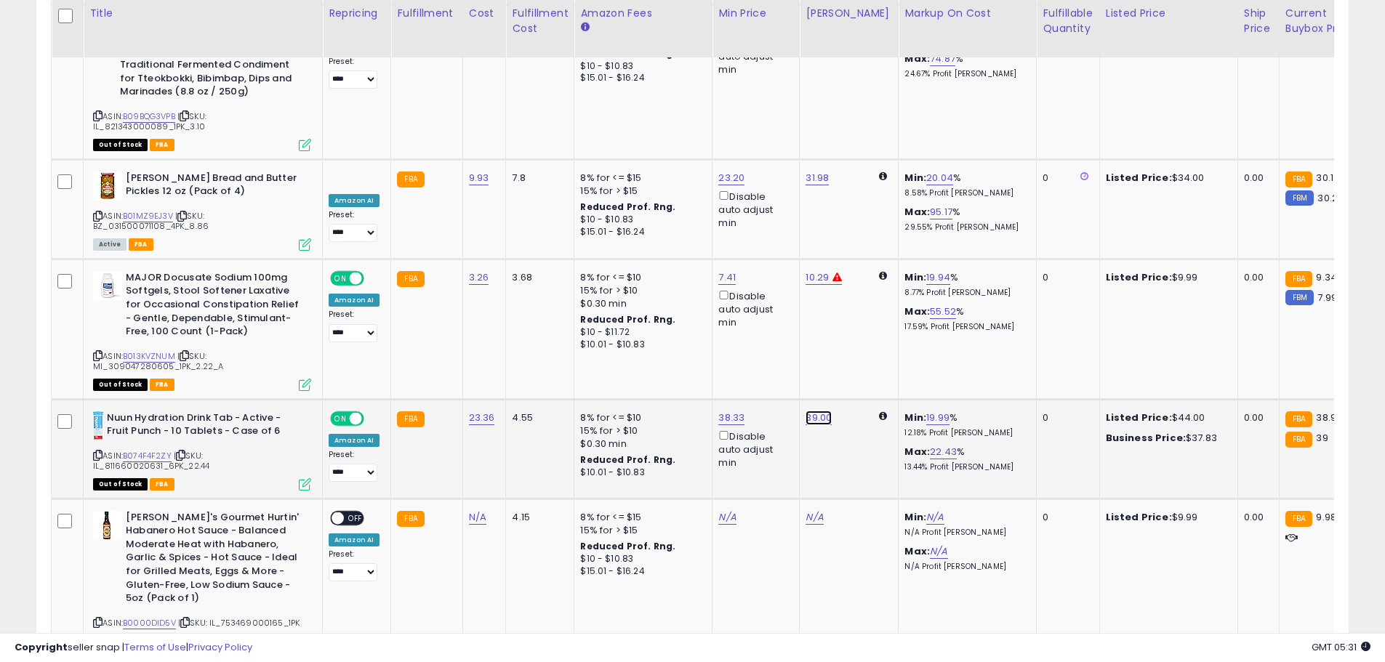
drag, startPoint x: 804, startPoint y: 288, endPoint x: 743, endPoint y: 273, distance: 62.9
click at [805, 411] on link "39.00" at bounding box center [818, 418] width 26 height 15
drag, startPoint x: 763, startPoint y: 228, endPoint x: 636, endPoint y: 220, distance: 127.5
type input "**"
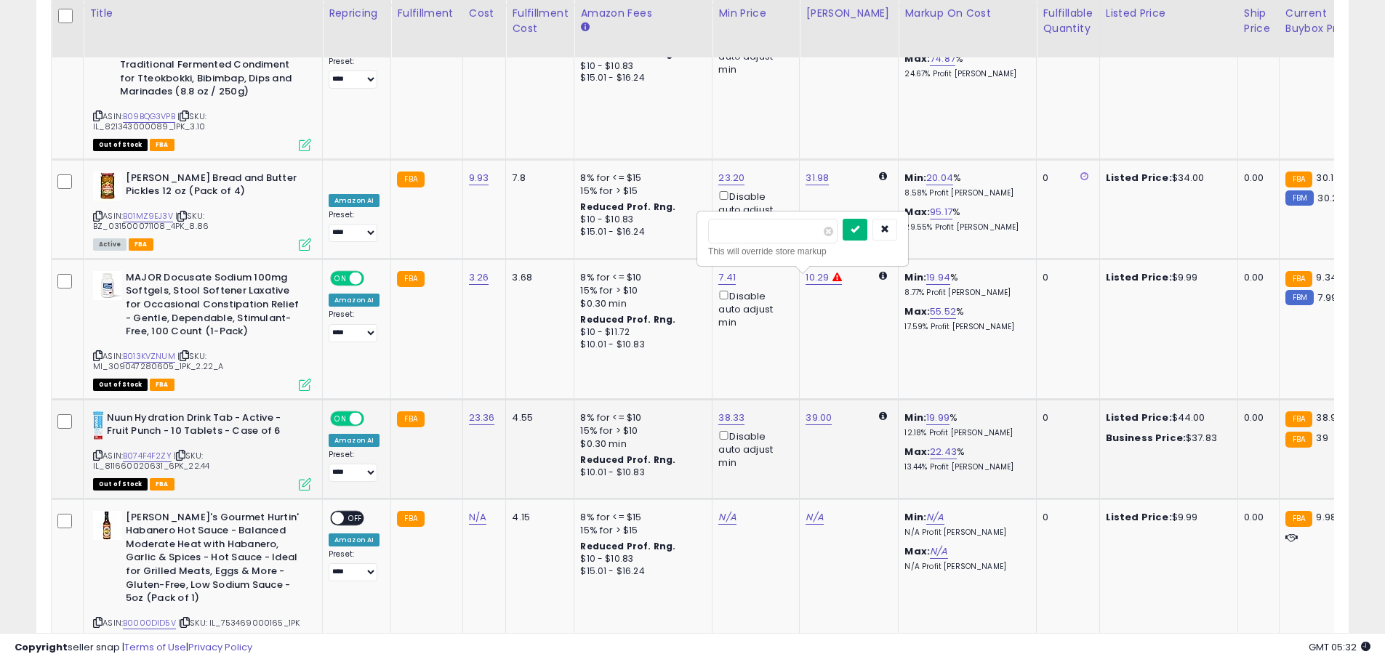
click at [859, 231] on icon "submit" at bounding box center [854, 229] width 9 height 9
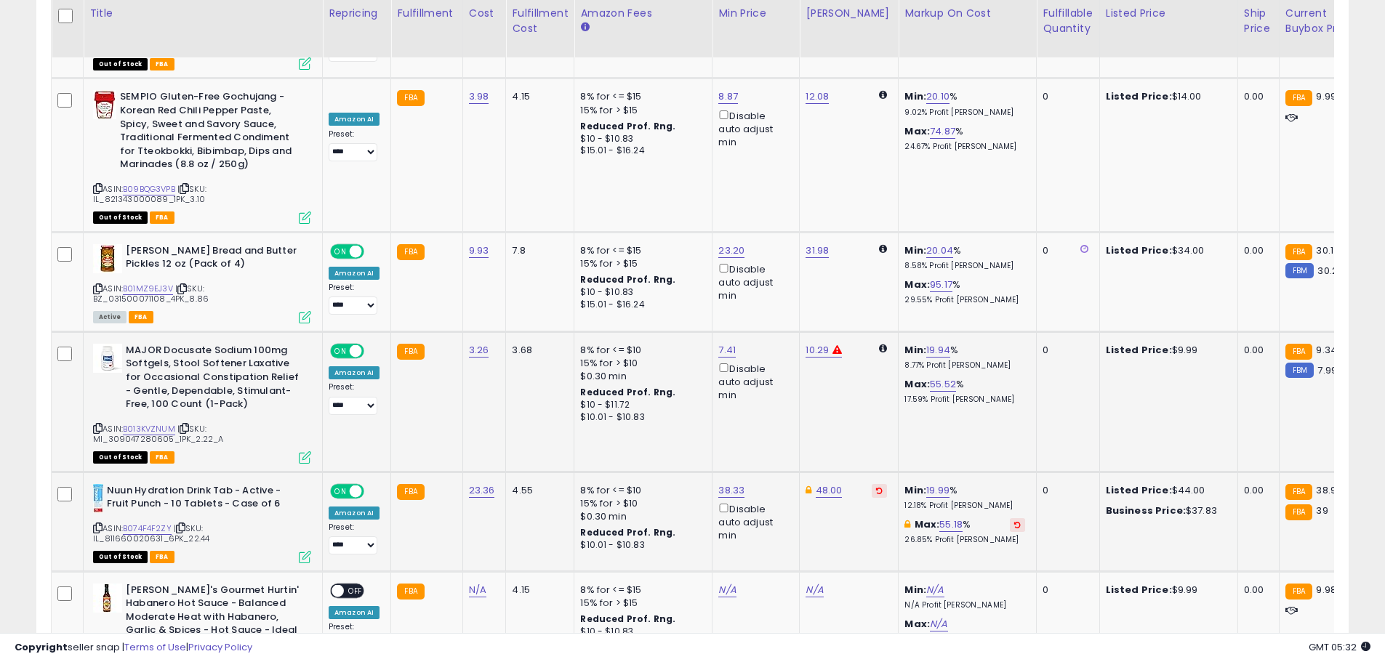
scroll to position [4322, 0]
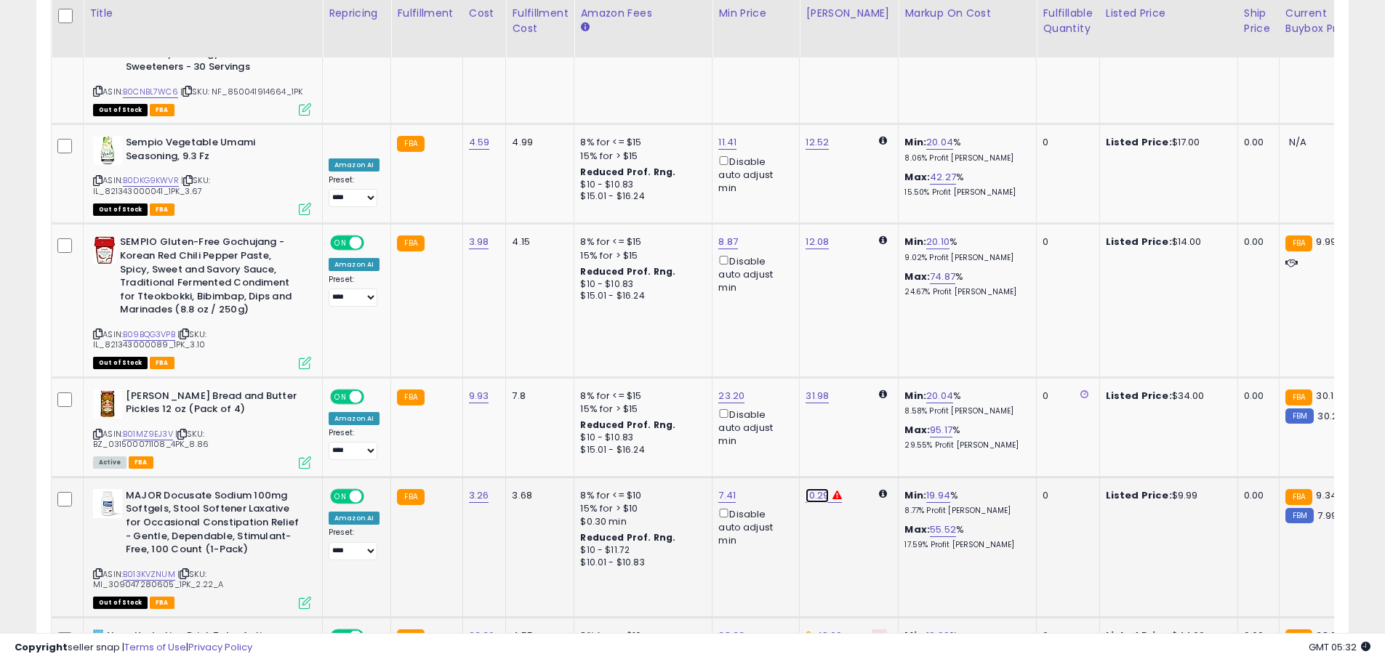
click at [819, 488] on link "10.29" at bounding box center [816, 495] width 23 height 15
drag, startPoint x: 768, startPoint y: 301, endPoint x: 678, endPoint y: 303, distance: 89.4
type input "*****"
click at [858, 311] on icon "submit" at bounding box center [853, 306] width 9 height 9
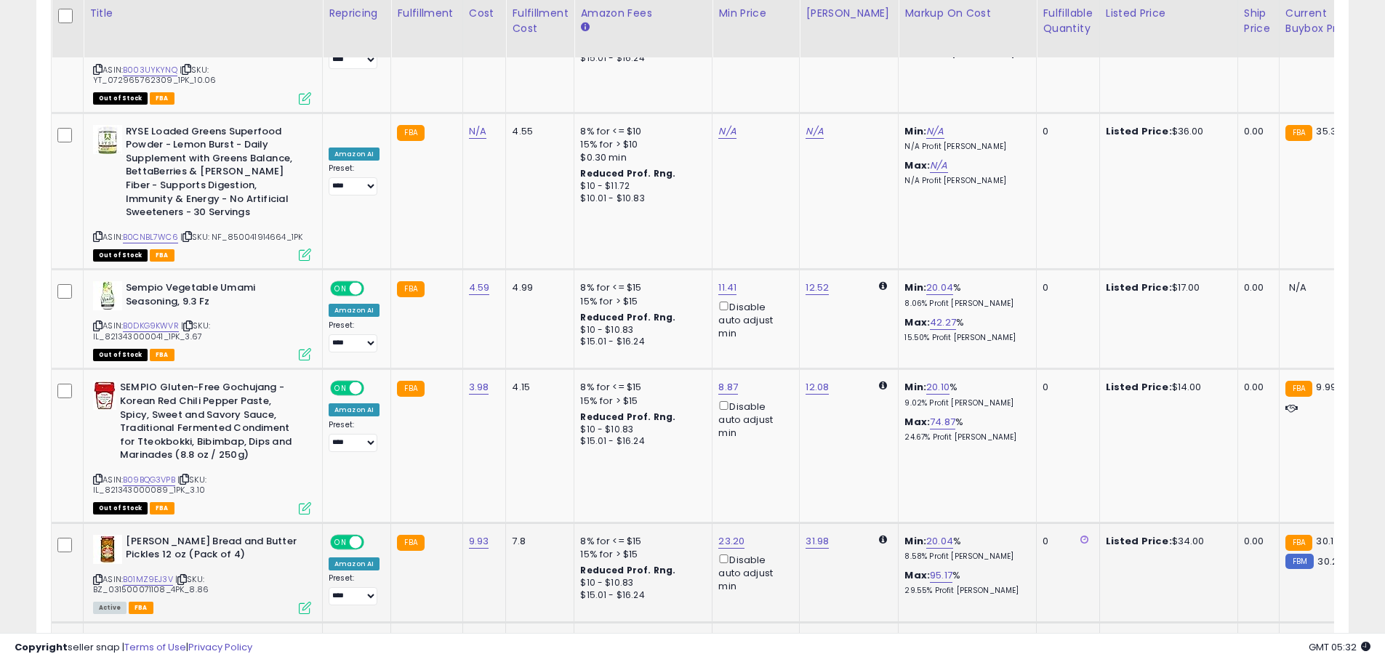
scroll to position [4104, 0]
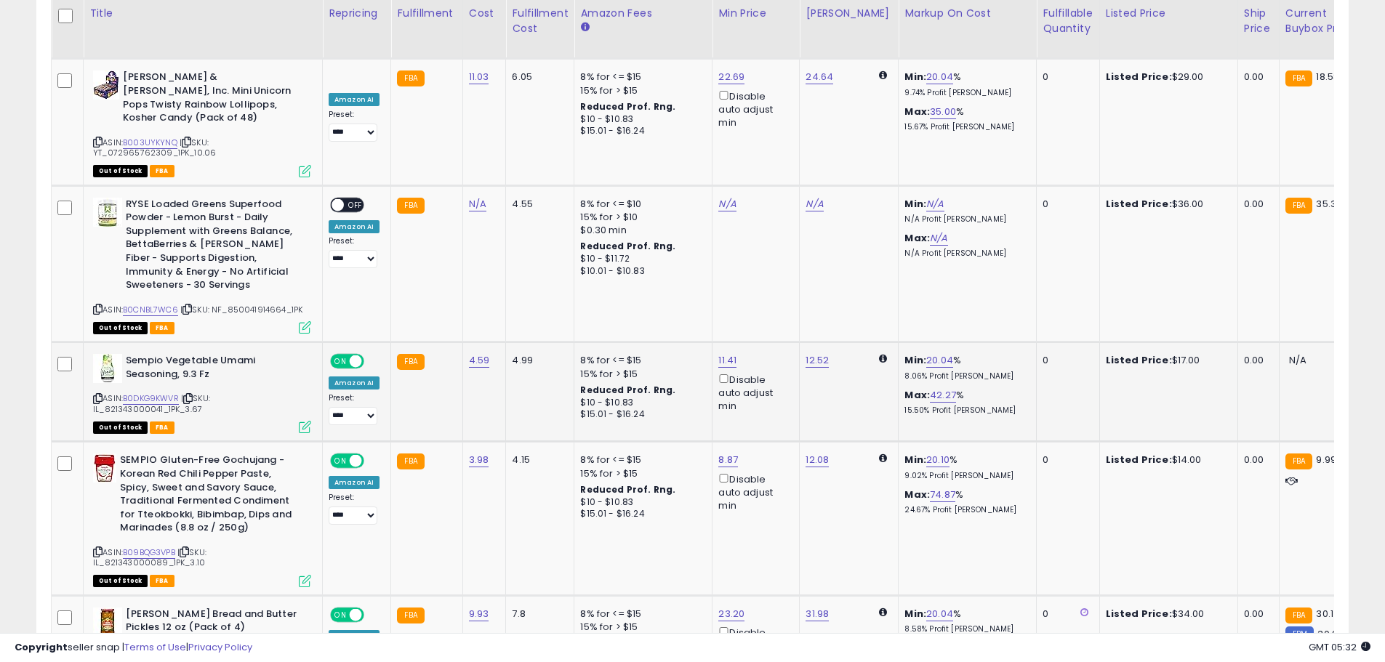
click at [806, 342] on td "12.52" at bounding box center [849, 392] width 99 height 100
click at [813, 453] on link "12.08" at bounding box center [816, 460] width 23 height 15
drag, startPoint x: 762, startPoint y: 267, endPoint x: 648, endPoint y: 264, distance: 114.9
type input "*****"
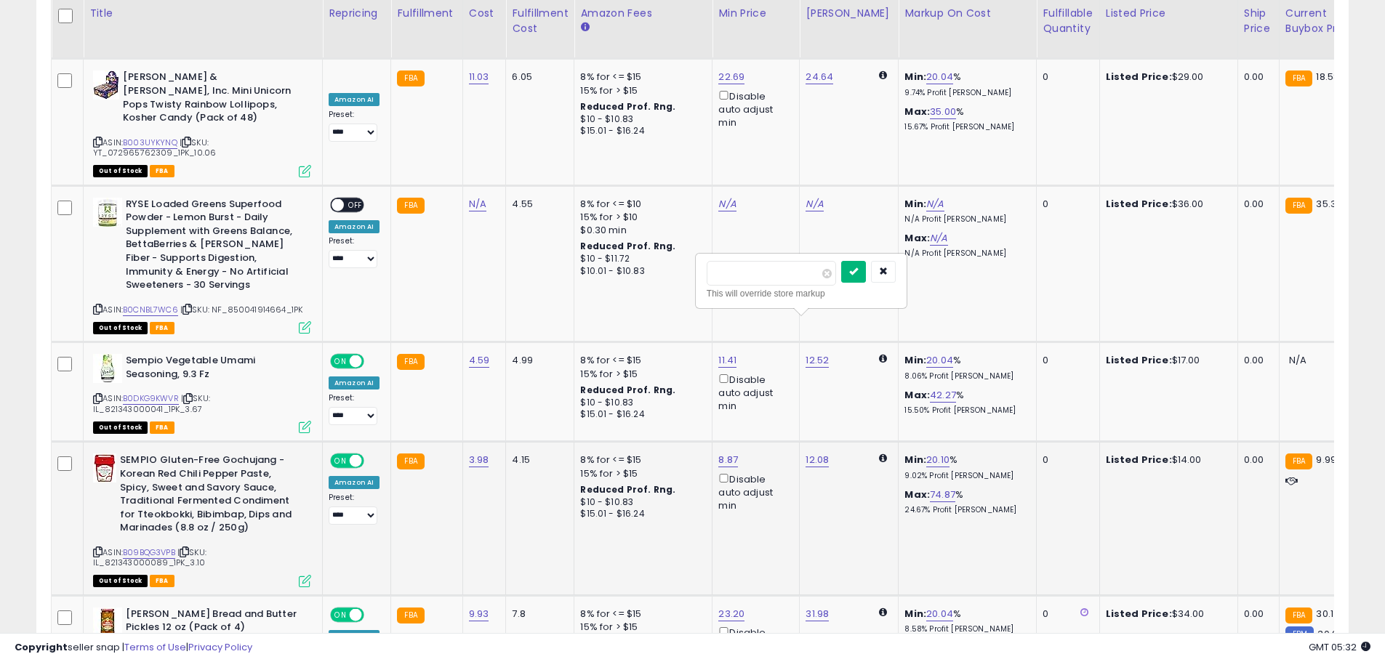
click at [866, 272] on button "submit" at bounding box center [853, 272] width 25 height 22
click at [809, 353] on link "12.52" at bounding box center [816, 360] width 23 height 15
drag, startPoint x: 739, startPoint y: 174, endPoint x: 632, endPoint y: 156, distance: 108.3
type input "*****"
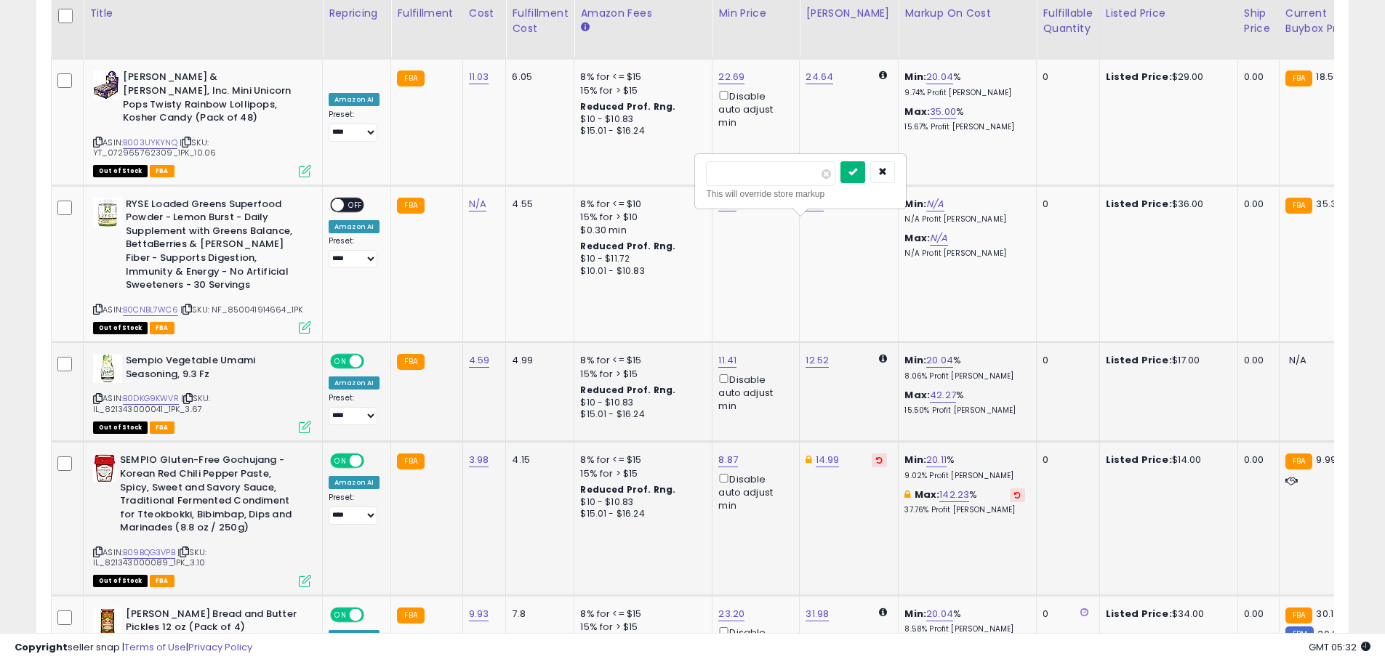
click at [857, 172] on icon "submit" at bounding box center [852, 171] width 9 height 9
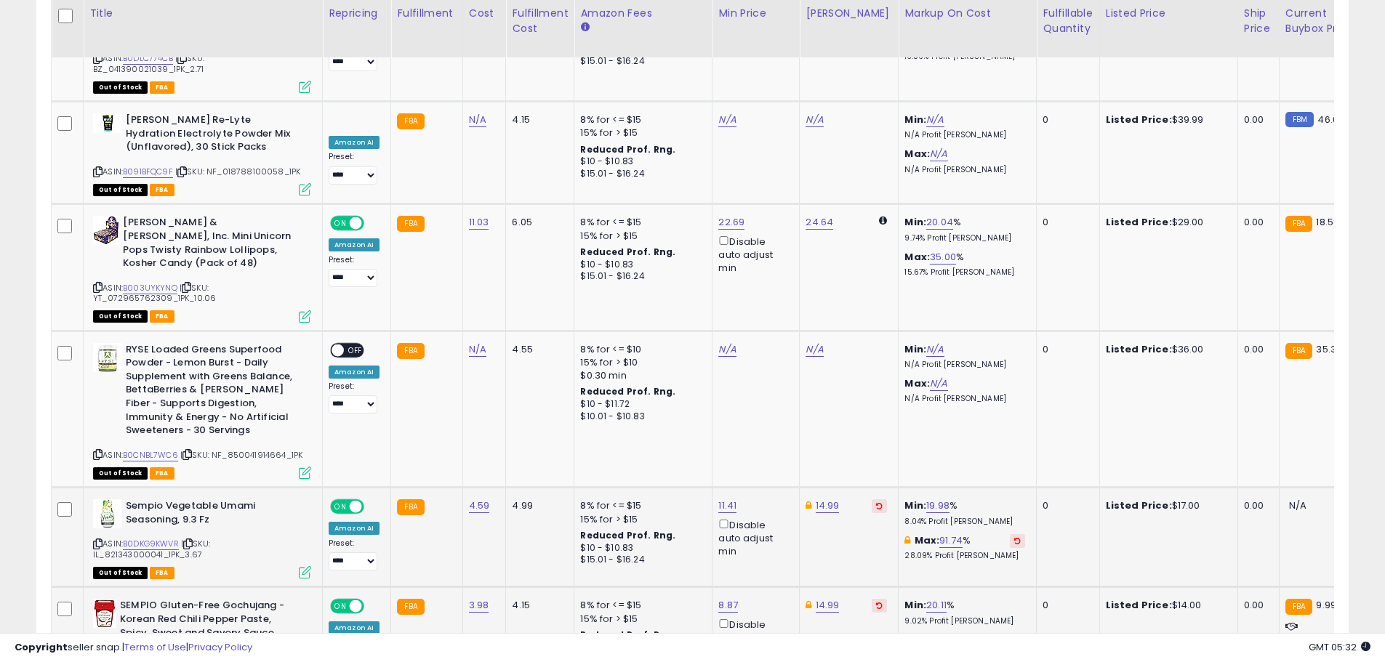
scroll to position [3813, 0]
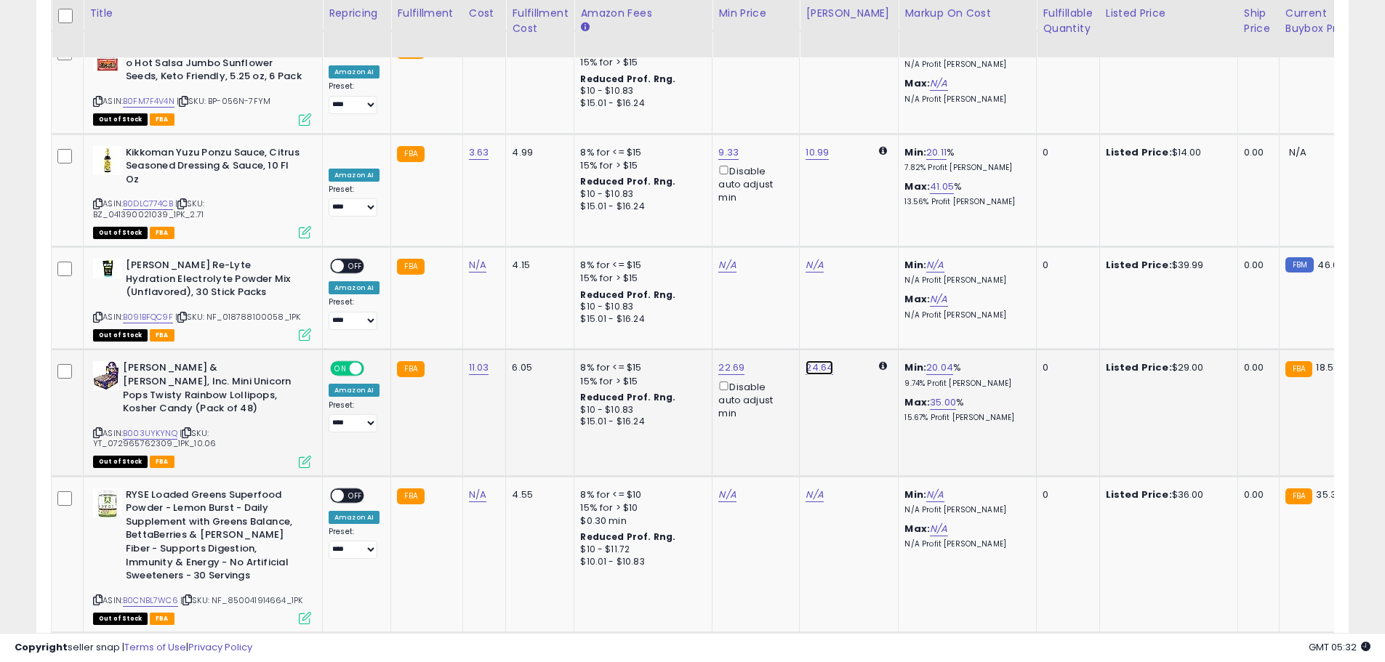
click at [813, 361] on link "24.64" at bounding box center [819, 368] width 28 height 15
drag, startPoint x: 740, startPoint y: 201, endPoint x: 652, endPoint y: 188, distance: 88.9
drag, startPoint x: 756, startPoint y: 191, endPoint x: 618, endPoint y: 180, distance: 138.6
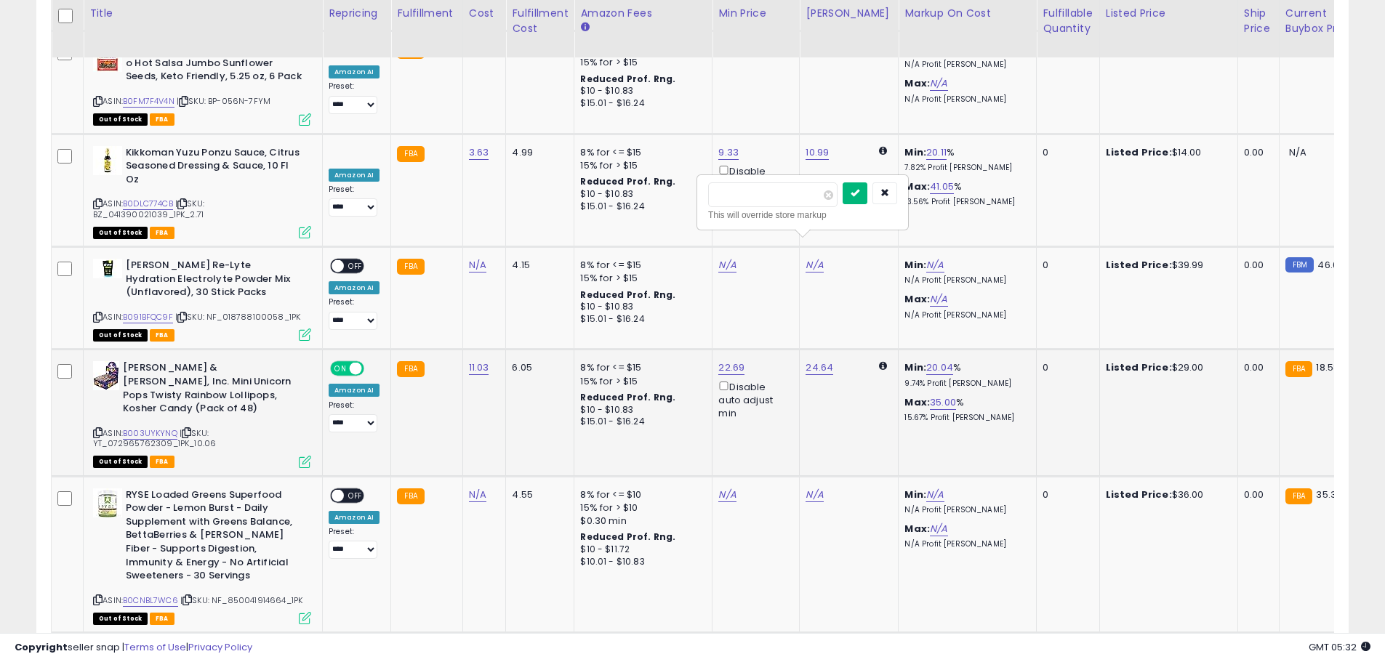
click at [859, 196] on icon "submit" at bounding box center [854, 192] width 9 height 9
drag, startPoint x: 739, startPoint y: 191, endPoint x: 658, endPoint y: 191, distance: 81.4
type input "**"
click at [867, 198] on button "submit" at bounding box center [854, 193] width 25 height 22
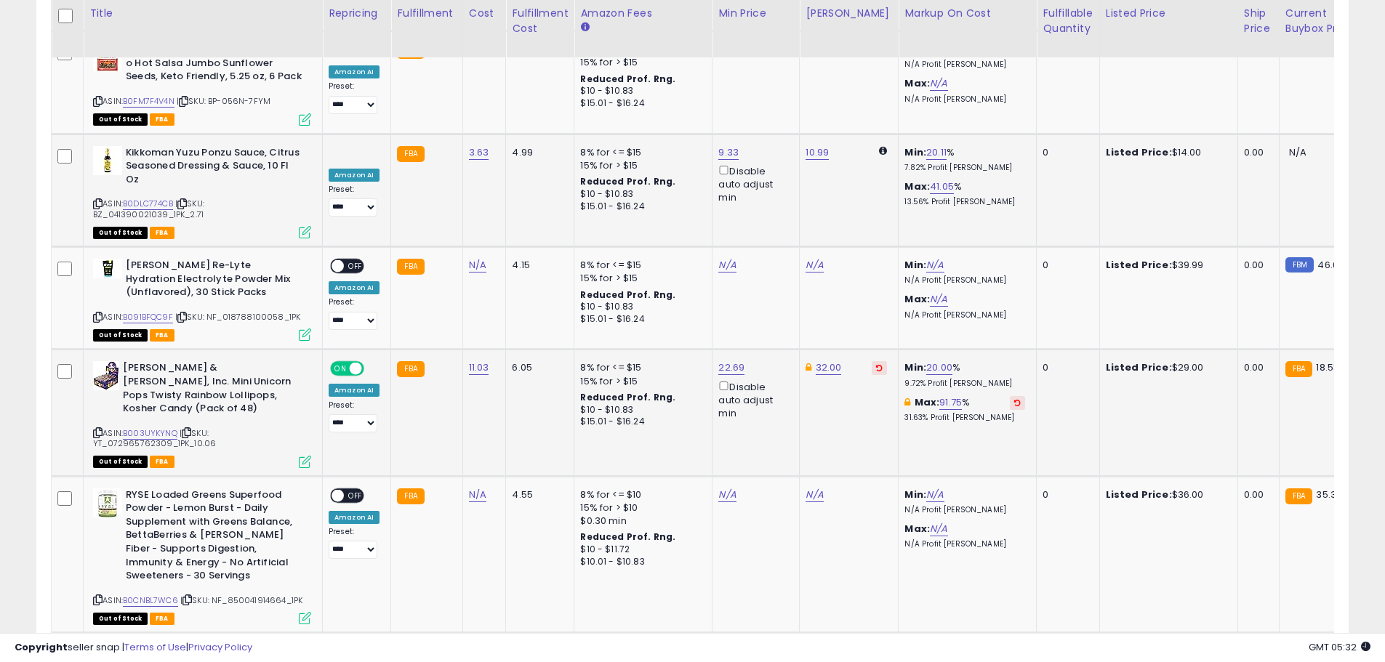
scroll to position [3668, 0]
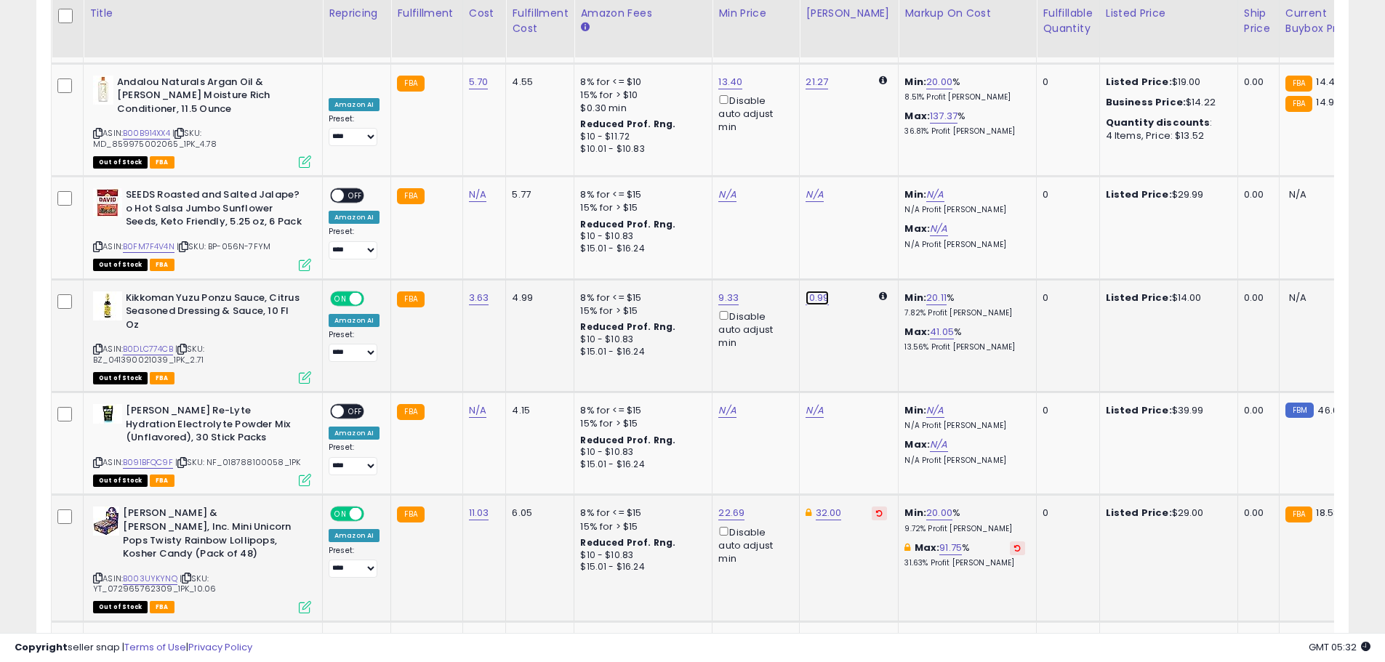
click at [816, 291] on link "10.99" at bounding box center [816, 298] width 23 height 15
drag, startPoint x: 741, startPoint y: 126, endPoint x: 666, endPoint y: 121, distance: 75.8
click at [666, 121] on tbody "**********" at bounding box center [1159, 37] width 2214 height 5885
click at [733, 128] on input "*****" at bounding box center [771, 124] width 129 height 25
drag, startPoint x: 752, startPoint y: 124, endPoint x: 627, endPoint y: 122, distance: 125.8
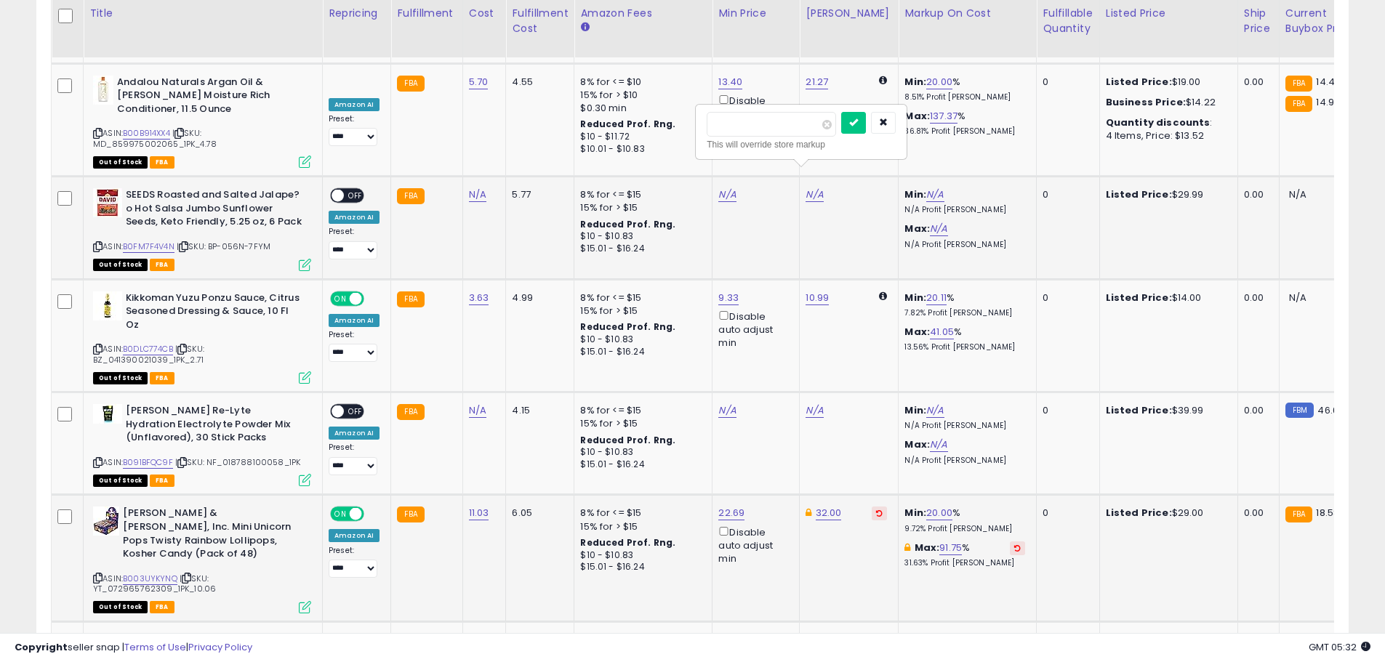
click at [627, 122] on tbody "**********" at bounding box center [1159, 37] width 2214 height 5885
type input "*****"
click at [858, 121] on icon "submit" at bounding box center [853, 122] width 9 height 9
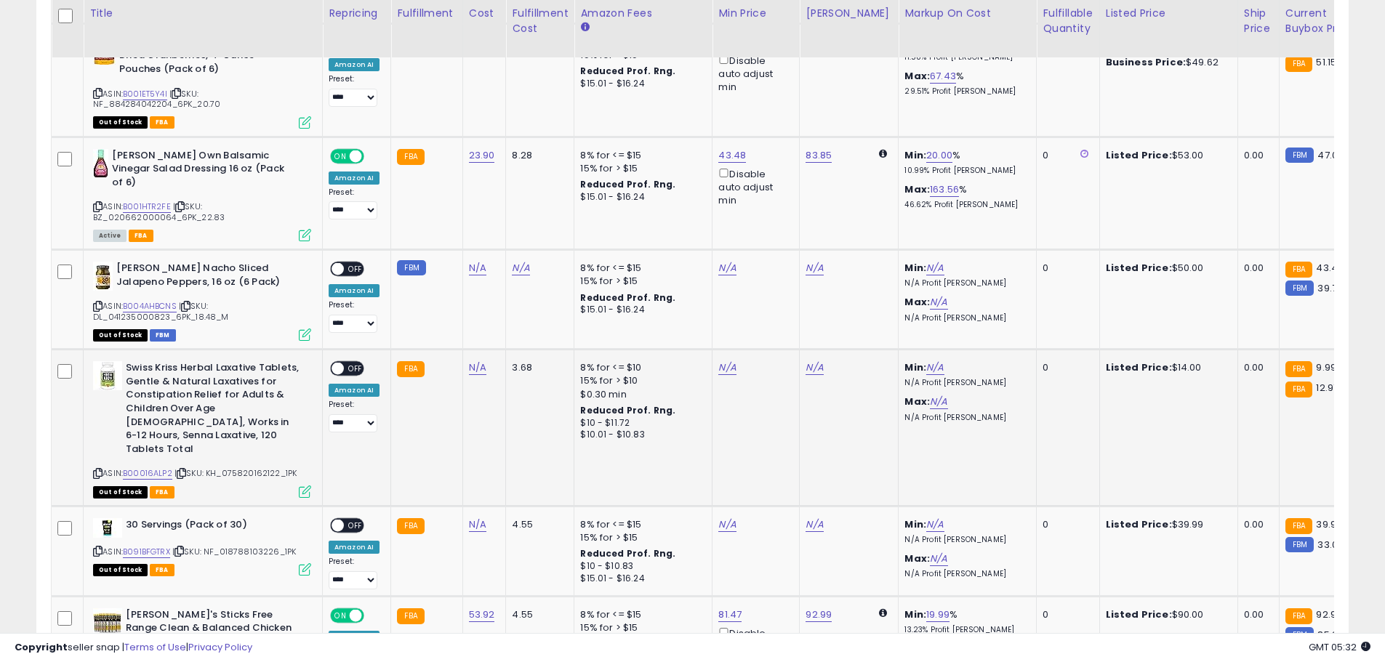
scroll to position [2723, 0]
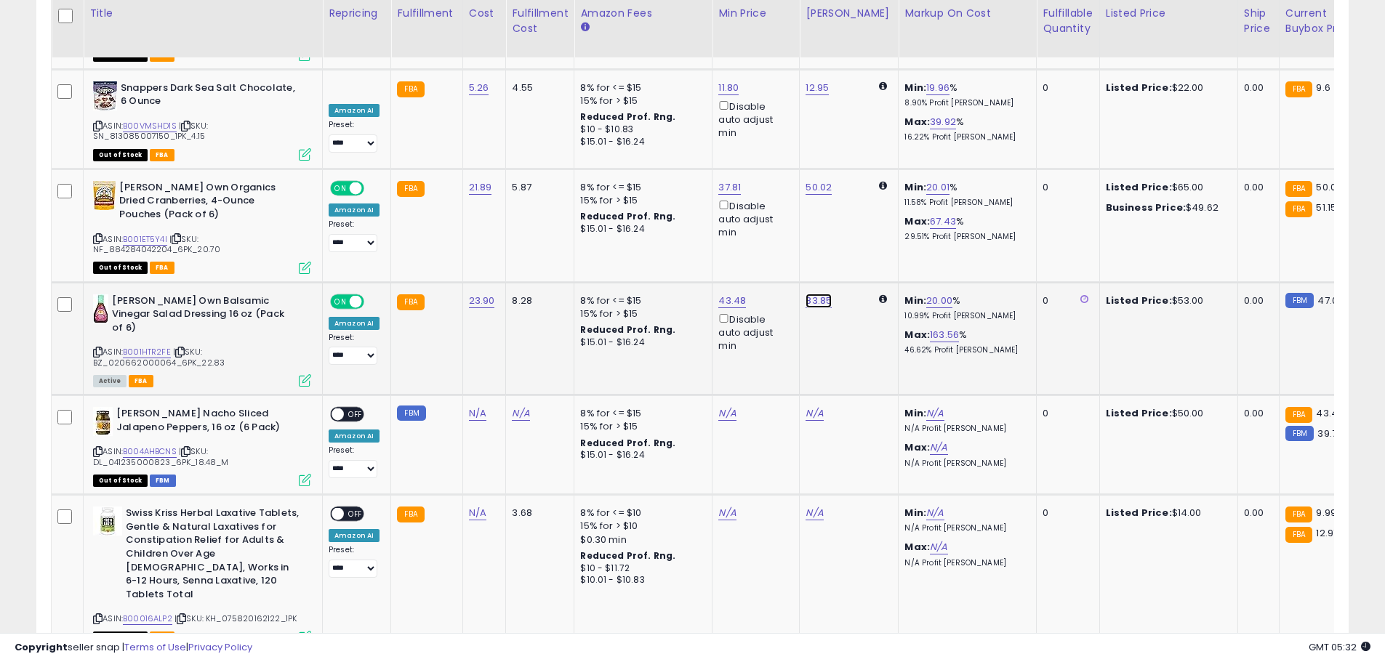
click at [814, 294] on link "83.85" at bounding box center [818, 301] width 26 height 15
drag, startPoint x: 760, startPoint y: 174, endPoint x: 658, endPoint y: 167, distance: 102.7
type input "**"
click at [867, 156] on button "submit" at bounding box center [854, 167] width 25 height 22
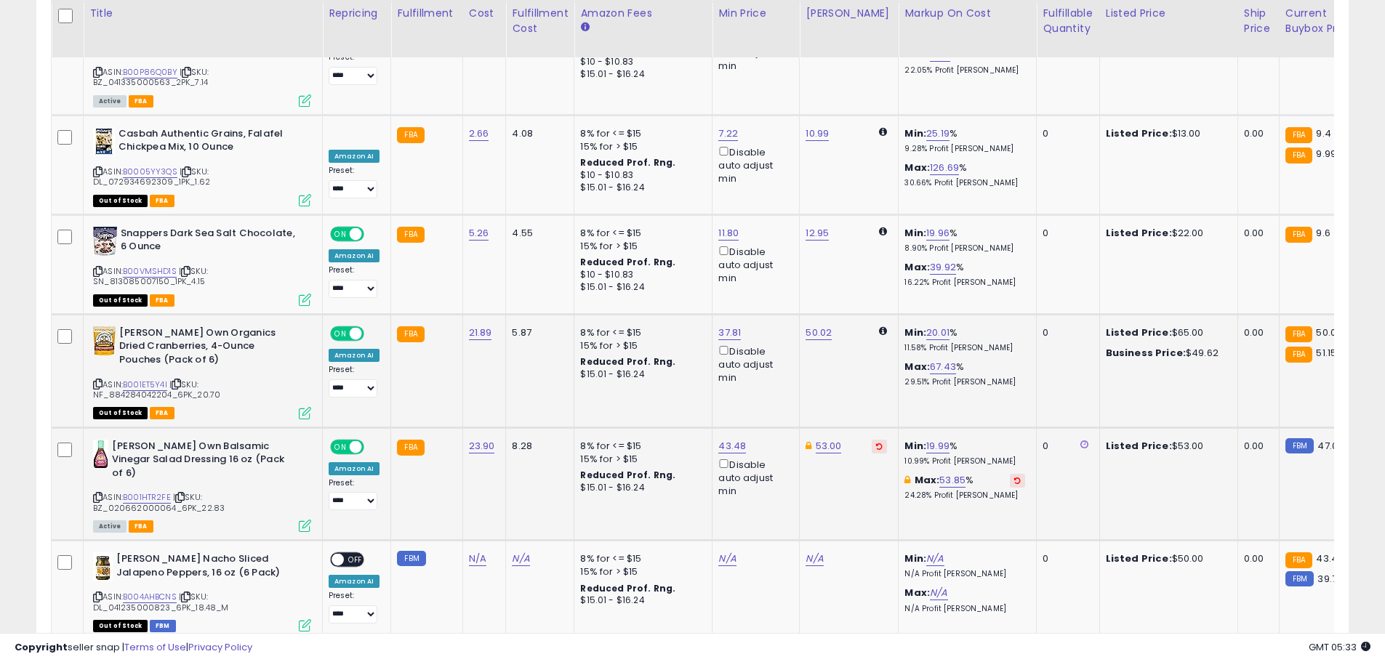
scroll to position [2505, 0]
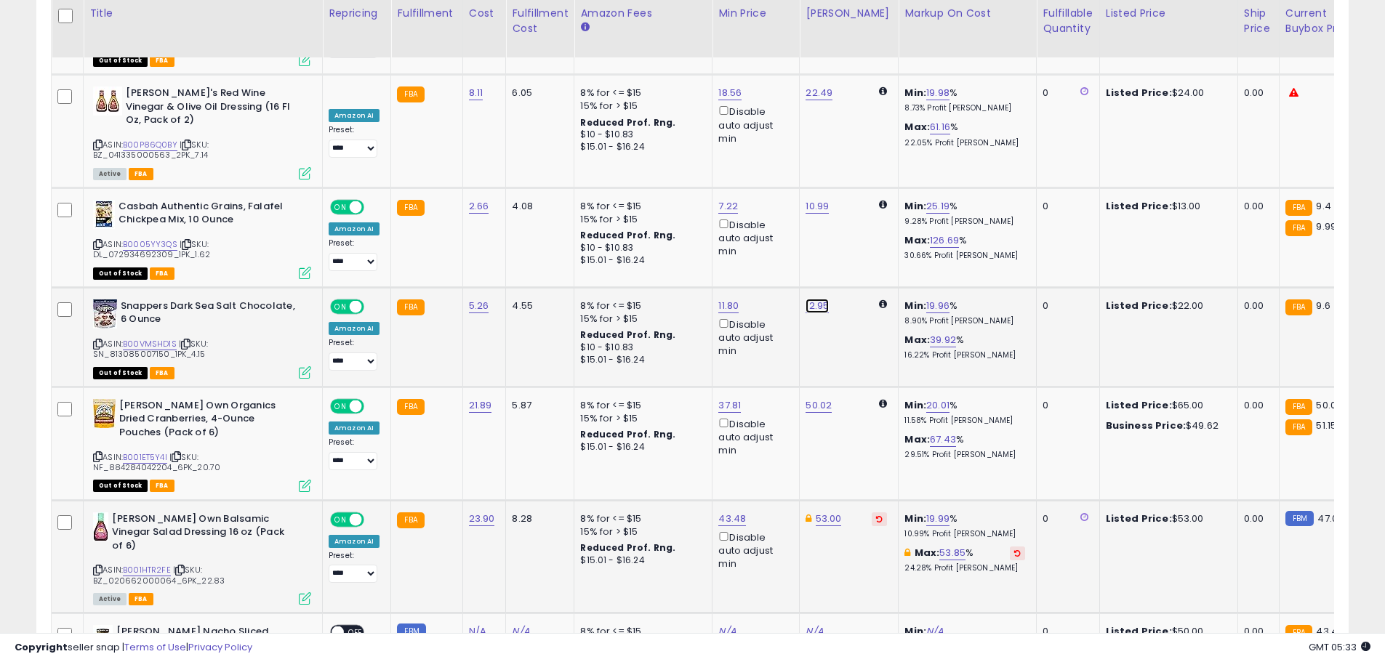
click at [816, 299] on link "12.95" at bounding box center [816, 306] width 23 height 15
drag, startPoint x: 784, startPoint y: 177, endPoint x: 683, endPoint y: 176, distance: 101.8
type input "*****"
click at [866, 178] on button "submit" at bounding box center [853, 172] width 25 height 22
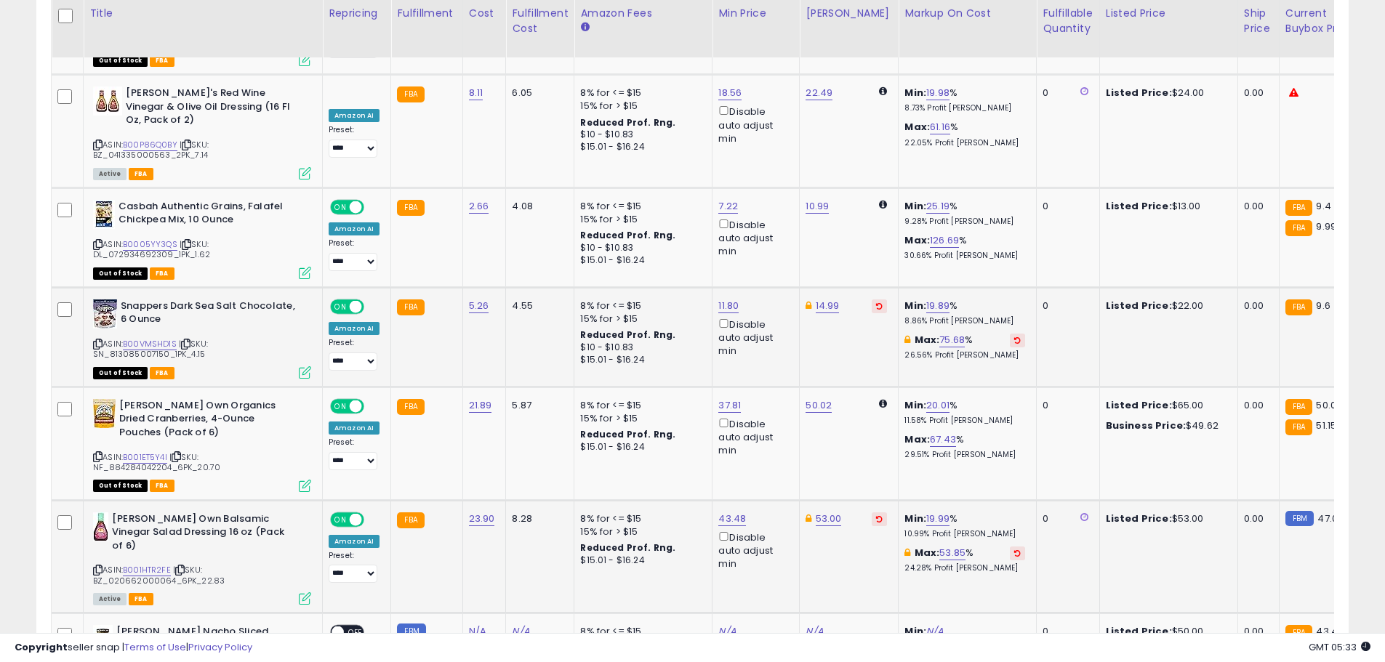
scroll to position [2432, 0]
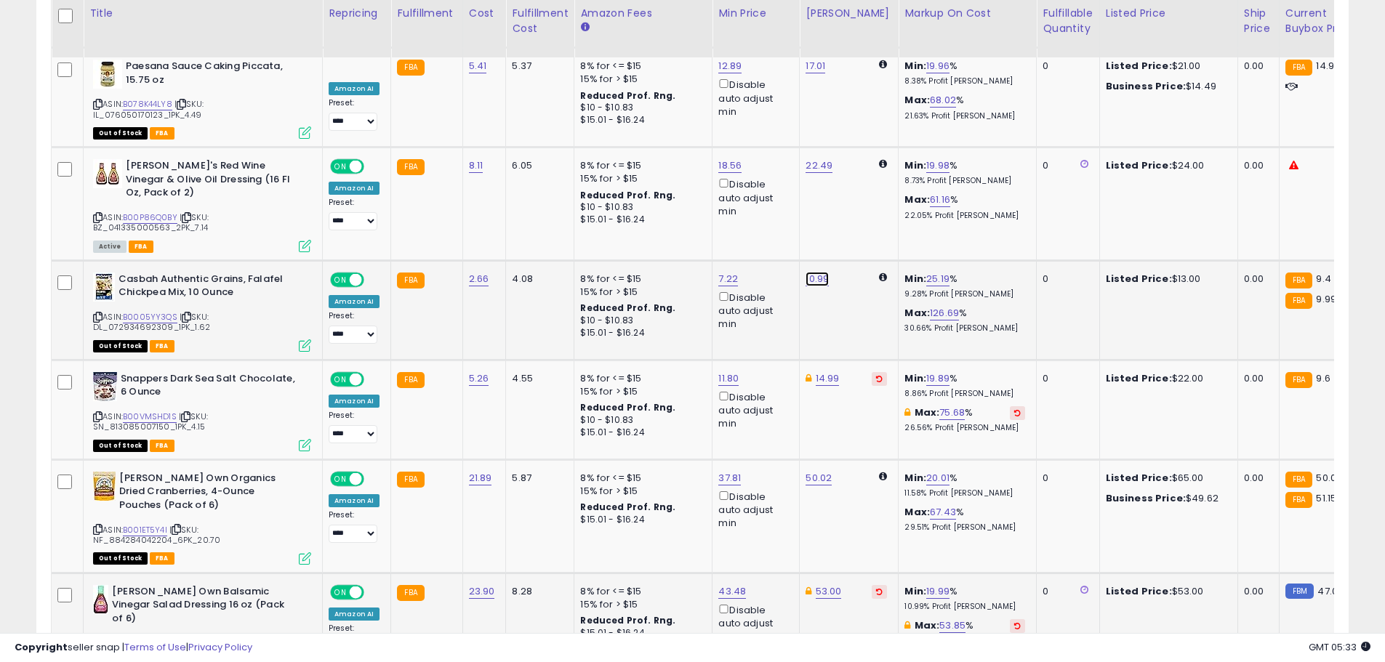
click at [805, 272] on link "10.99" at bounding box center [816, 279] width 23 height 15
drag, startPoint x: 765, startPoint y: 151, endPoint x: 713, endPoint y: 175, distance: 57.6
click at [713, 175] on div "***** This will override store markup" at bounding box center [800, 153] width 209 height 53
click at [712, 175] on div "***** This will override store markup" at bounding box center [800, 153] width 209 height 53
drag, startPoint x: 775, startPoint y: 141, endPoint x: 661, endPoint y: 133, distance: 113.7
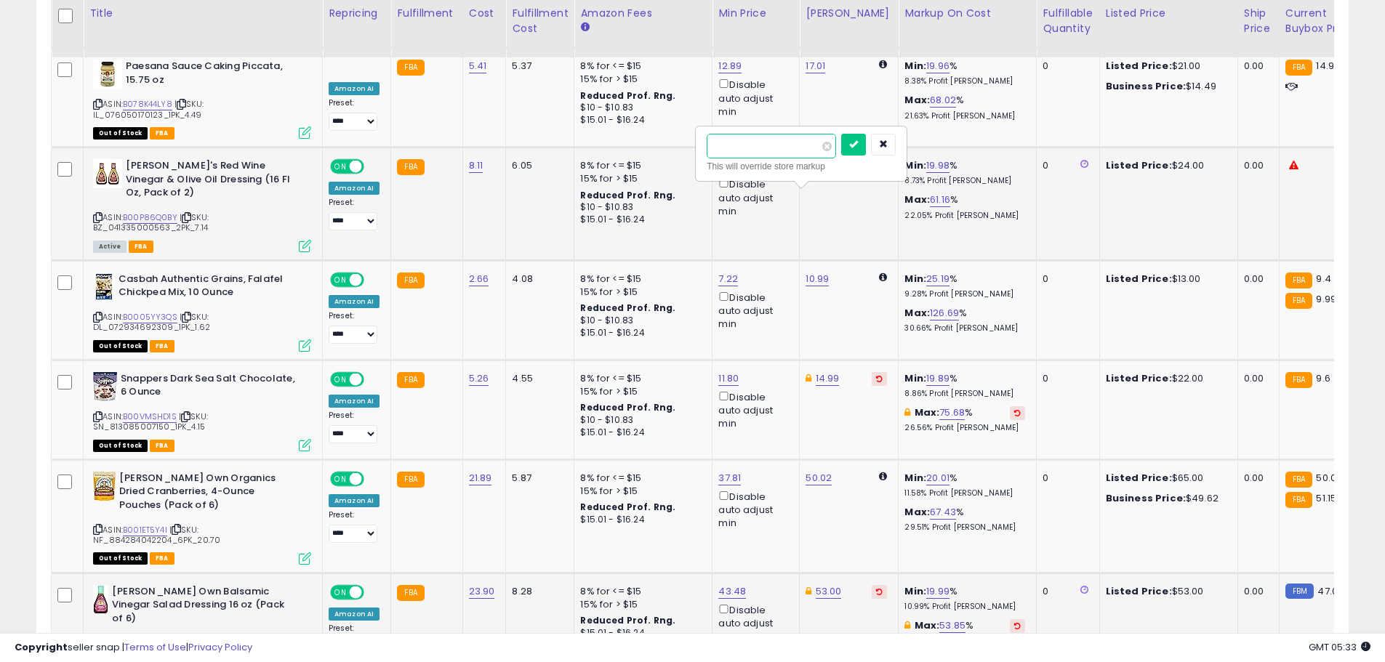
type input "*****"
click at [858, 142] on icon "submit" at bounding box center [853, 144] width 9 height 9
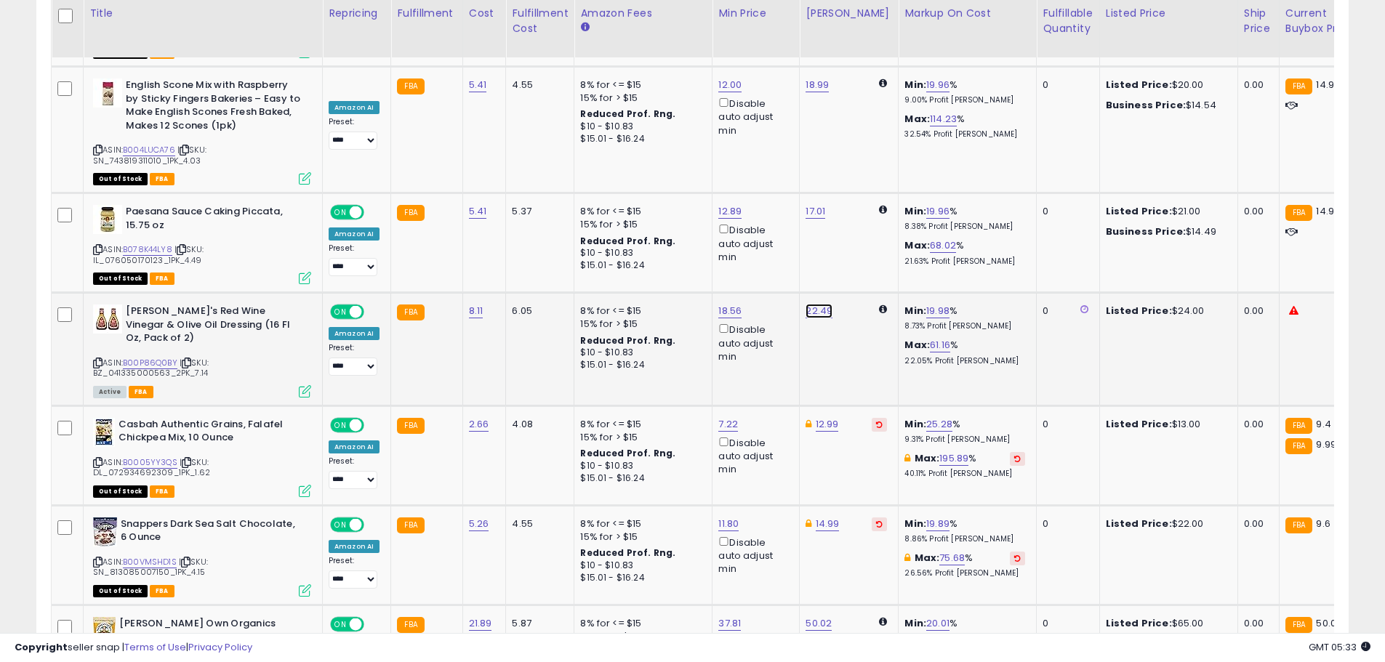
click at [810, 304] on link "22.49" at bounding box center [818, 311] width 27 height 15
drag, startPoint x: 767, startPoint y: 191, endPoint x: 607, endPoint y: 179, distance: 160.4
type input "*****"
click at [859, 190] on icon "submit" at bounding box center [854, 189] width 9 height 9
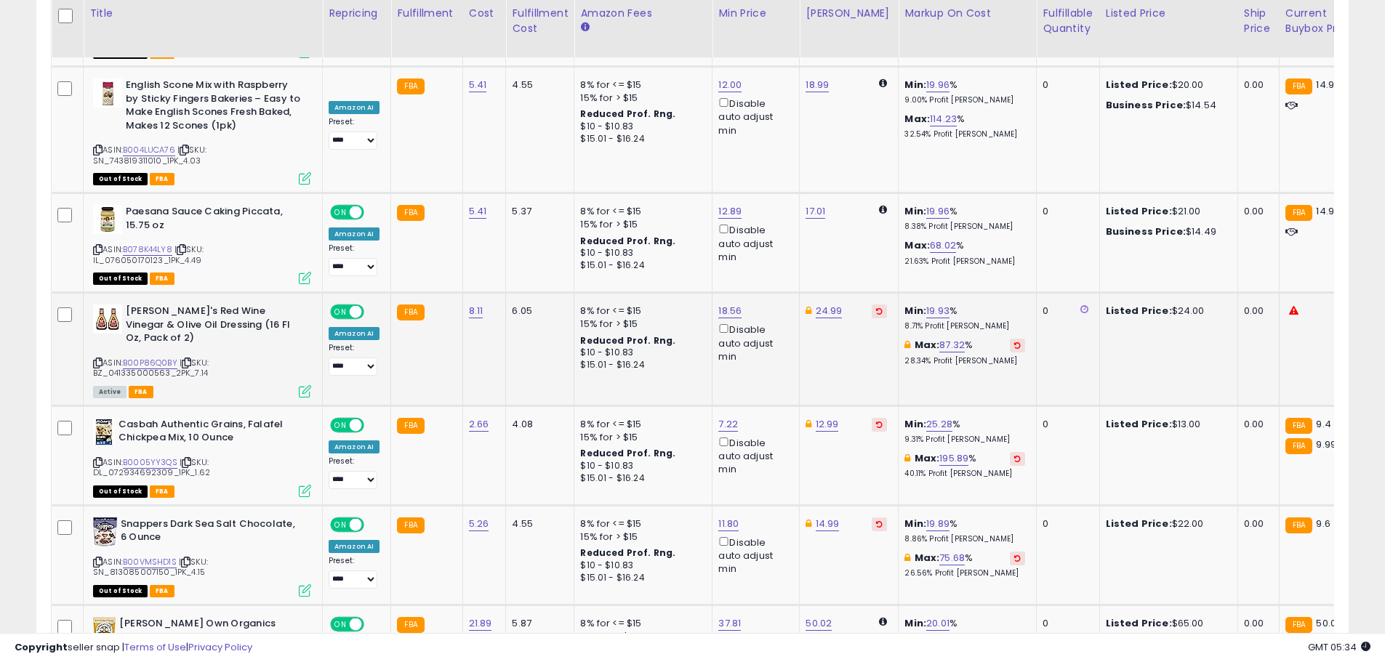
scroll to position [2141, 0]
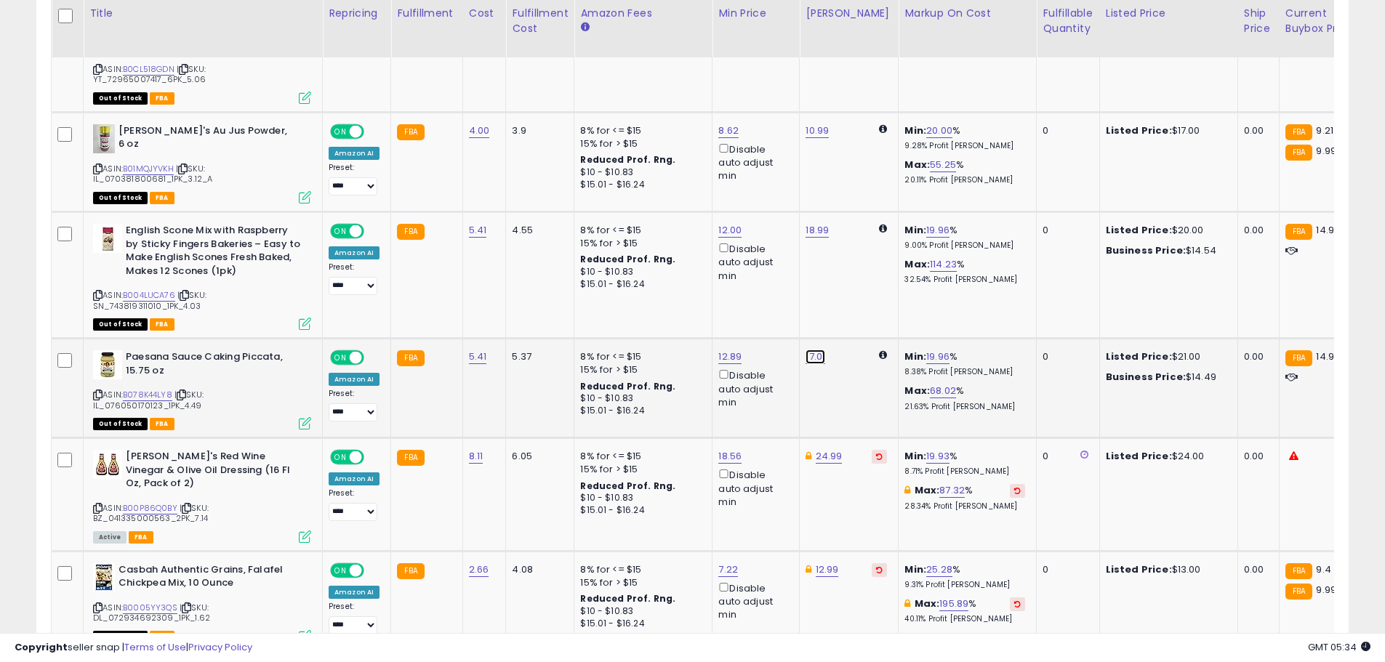
click at [818, 350] on link "17.01" at bounding box center [815, 357] width 20 height 15
drag, startPoint x: 704, startPoint y: 236, endPoint x: 656, endPoint y: 235, distance: 47.3
type input "**"
click at [863, 236] on button "submit" at bounding box center [852, 236] width 25 height 22
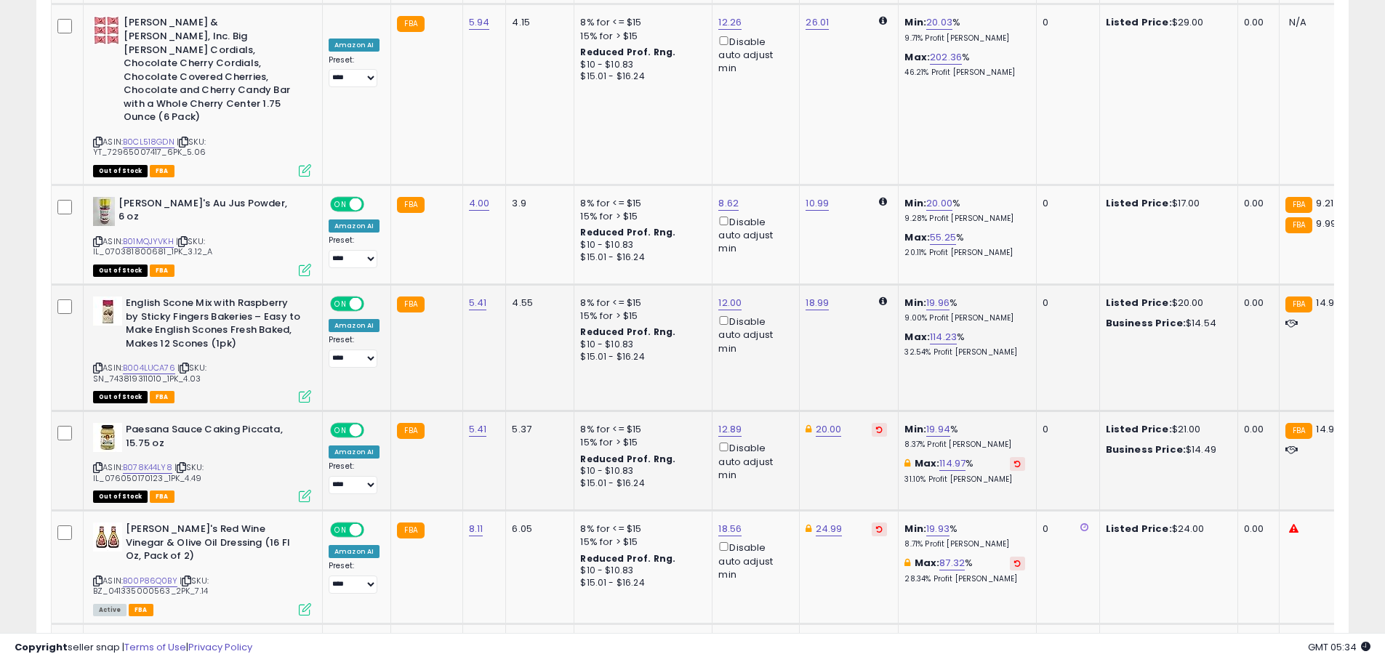
scroll to position [1996, 0]
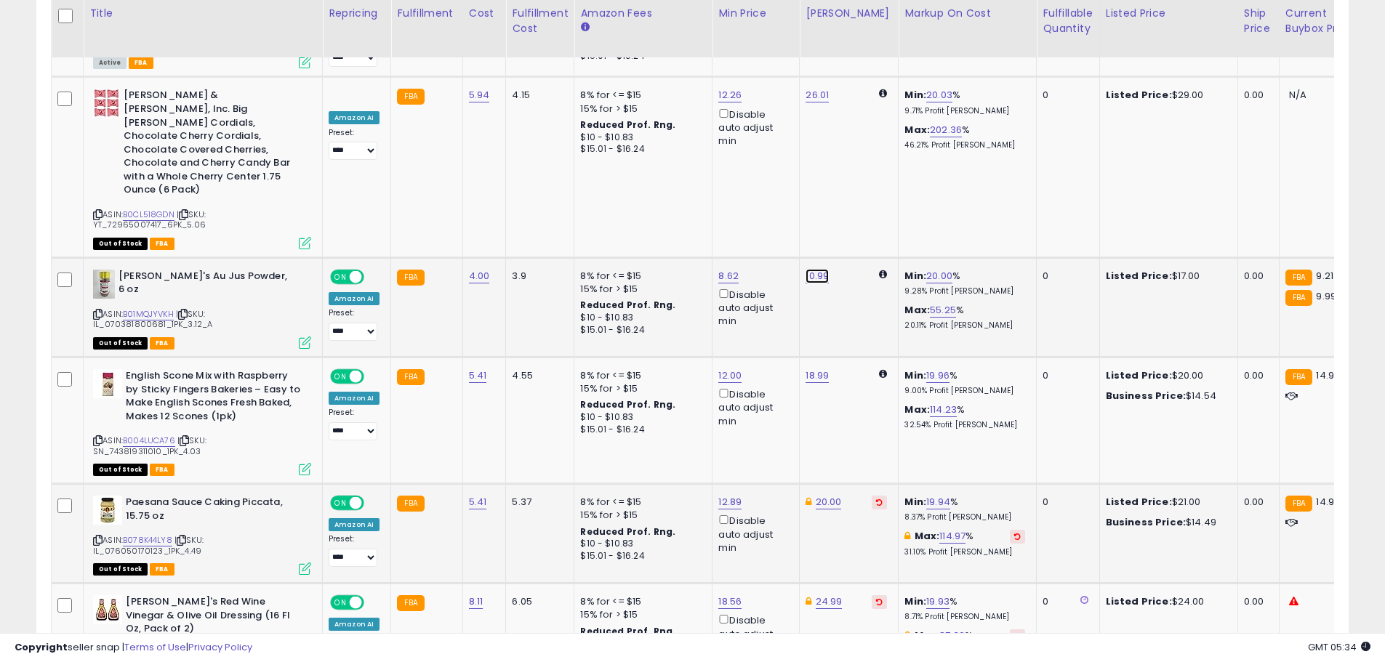
click at [814, 269] on link "10.99" at bounding box center [816, 276] width 23 height 15
drag, startPoint x: 766, startPoint y: 157, endPoint x: 672, endPoint y: 156, distance: 94.5
type input "**"
click at [866, 157] on button "submit" at bounding box center [853, 157] width 25 height 22
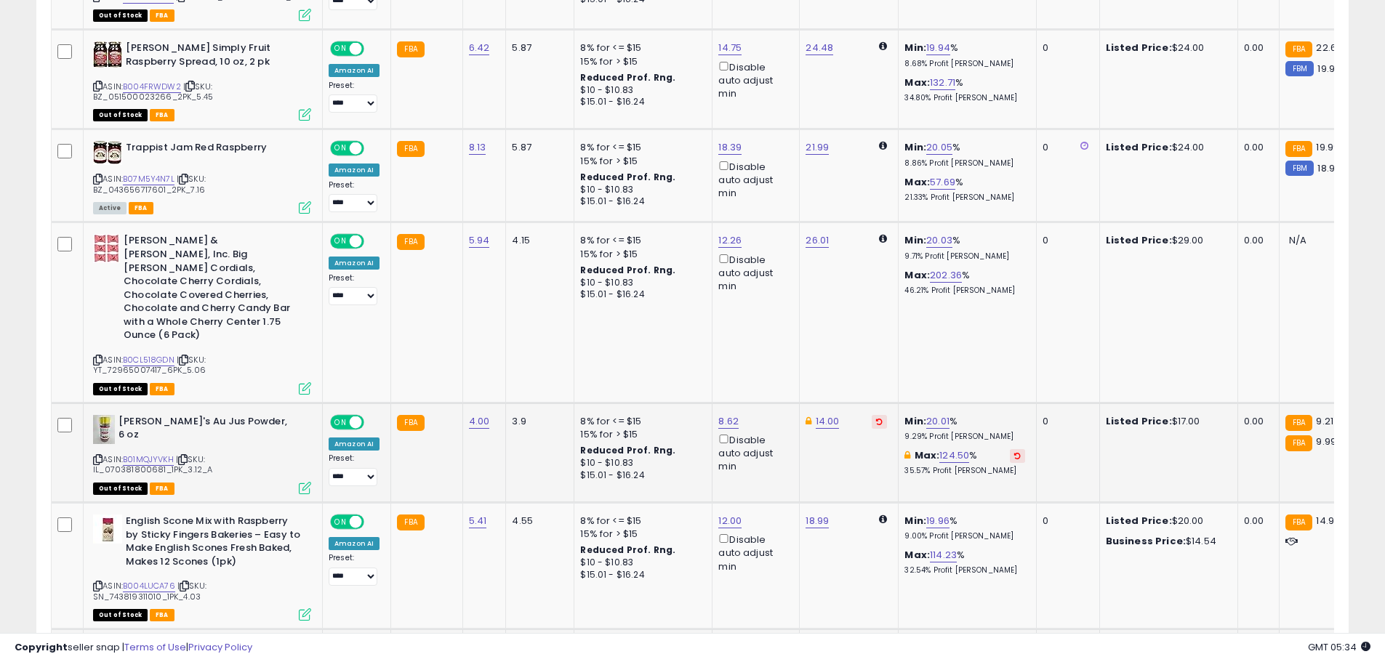
scroll to position [1778, 0]
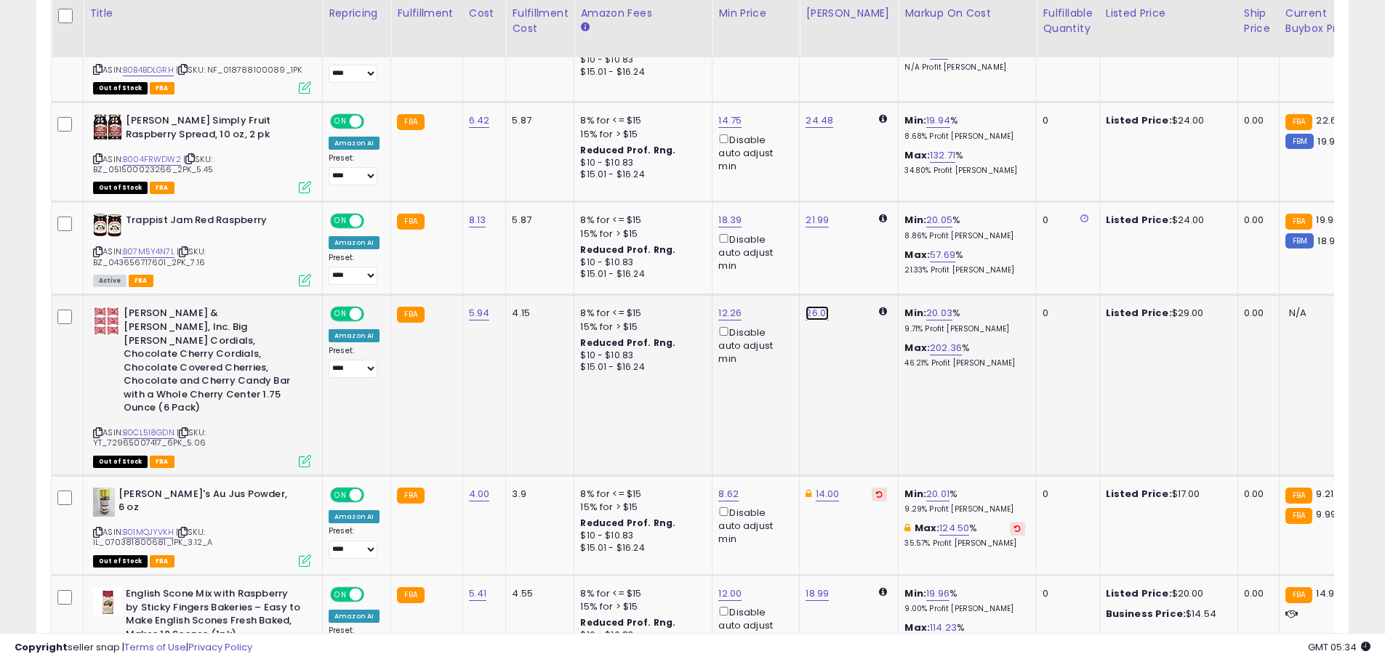
click at [819, 306] on link "26.01" at bounding box center [816, 313] width 23 height 15
drag, startPoint x: 788, startPoint y: 219, endPoint x: 702, endPoint y: 216, distance: 85.8
click at [703, 216] on div "***** This will override store markup" at bounding box center [800, 230] width 209 height 53
type input "**"
click at [866, 222] on button "submit" at bounding box center [853, 222] width 25 height 22
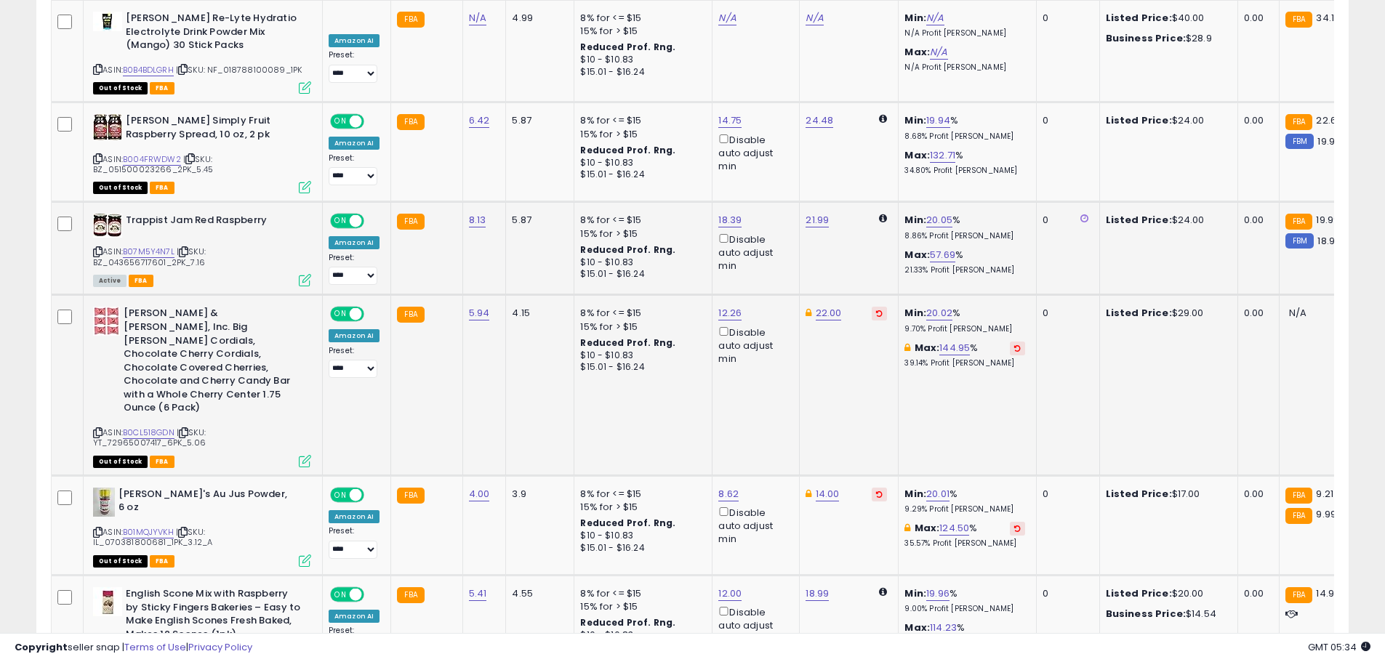
scroll to position [1705, 0]
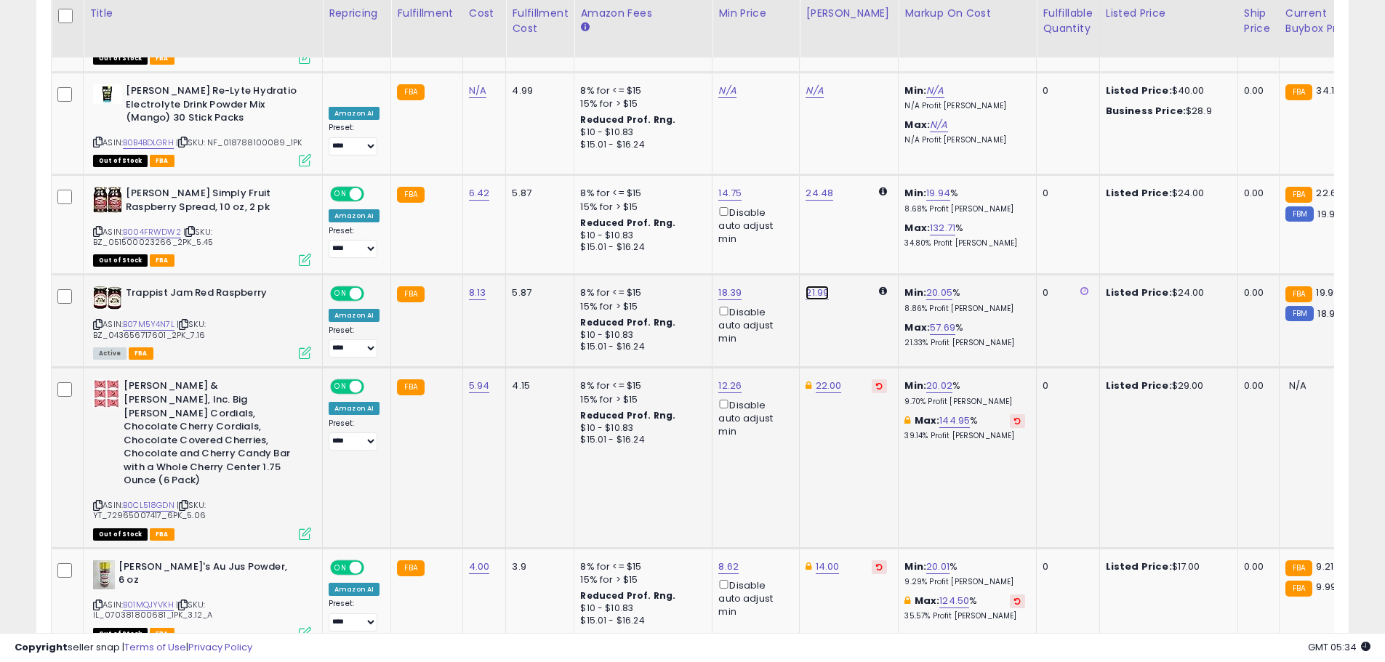
click at [819, 286] on link "21.99" at bounding box center [816, 293] width 23 height 15
drag, startPoint x: 799, startPoint y: 213, endPoint x: 675, endPoint y: 204, distance: 124.7
type input "*****"
click at [866, 201] on button "submit" at bounding box center [853, 201] width 25 height 22
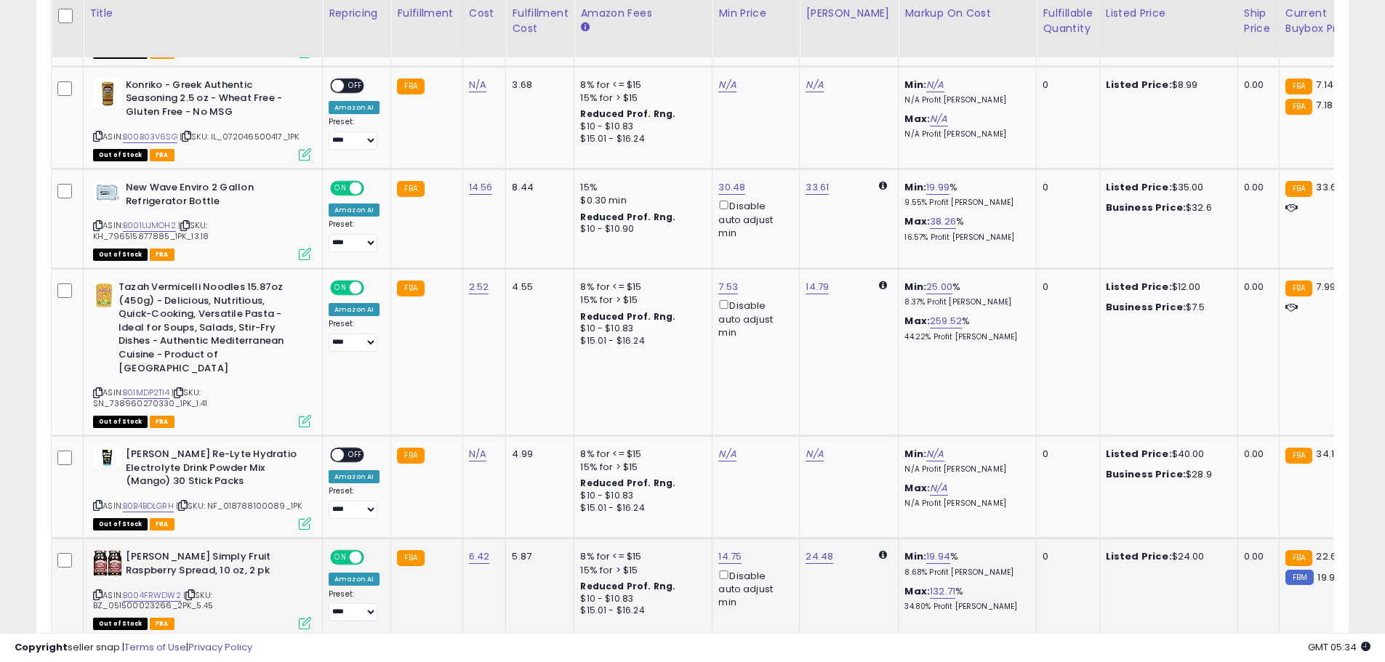
scroll to position [1269, 0]
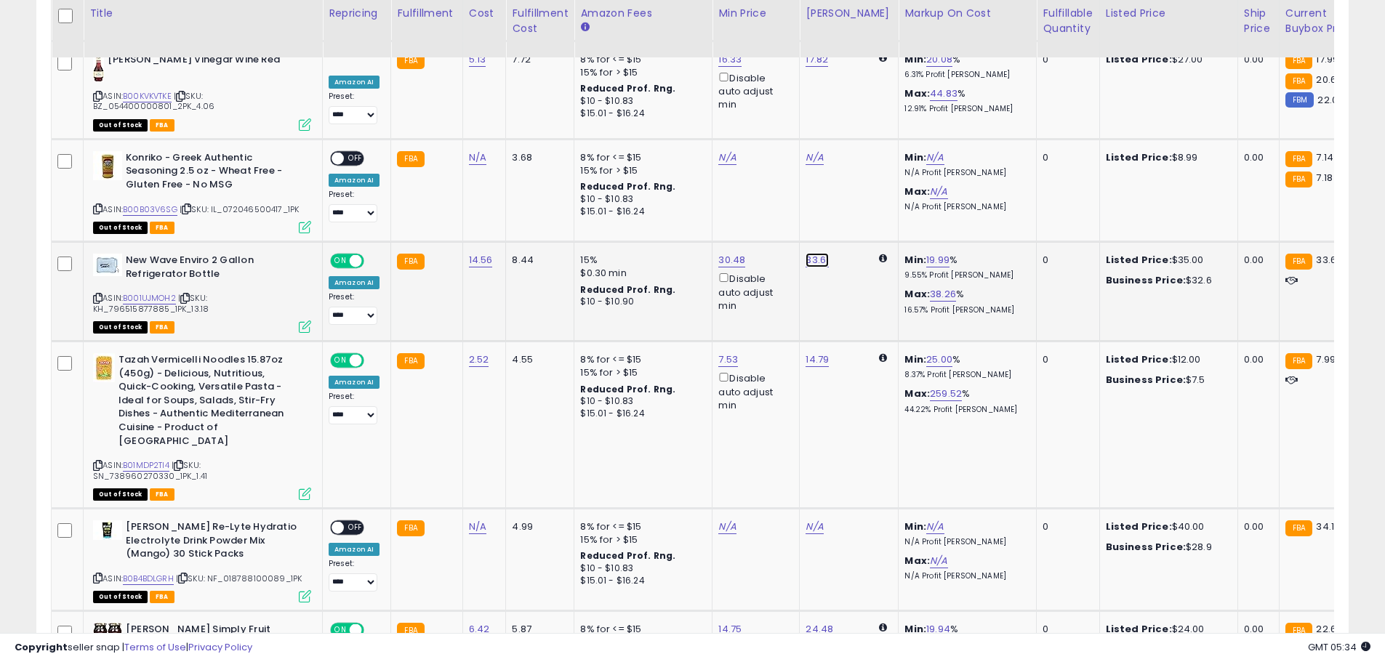
click at [815, 253] on link "33.61" at bounding box center [816, 260] width 23 height 15
drag, startPoint x: 768, startPoint y: 190, endPoint x: 651, endPoint y: 177, distance: 117.8
type input "*****"
click at [866, 184] on button "submit" at bounding box center [853, 182] width 25 height 22
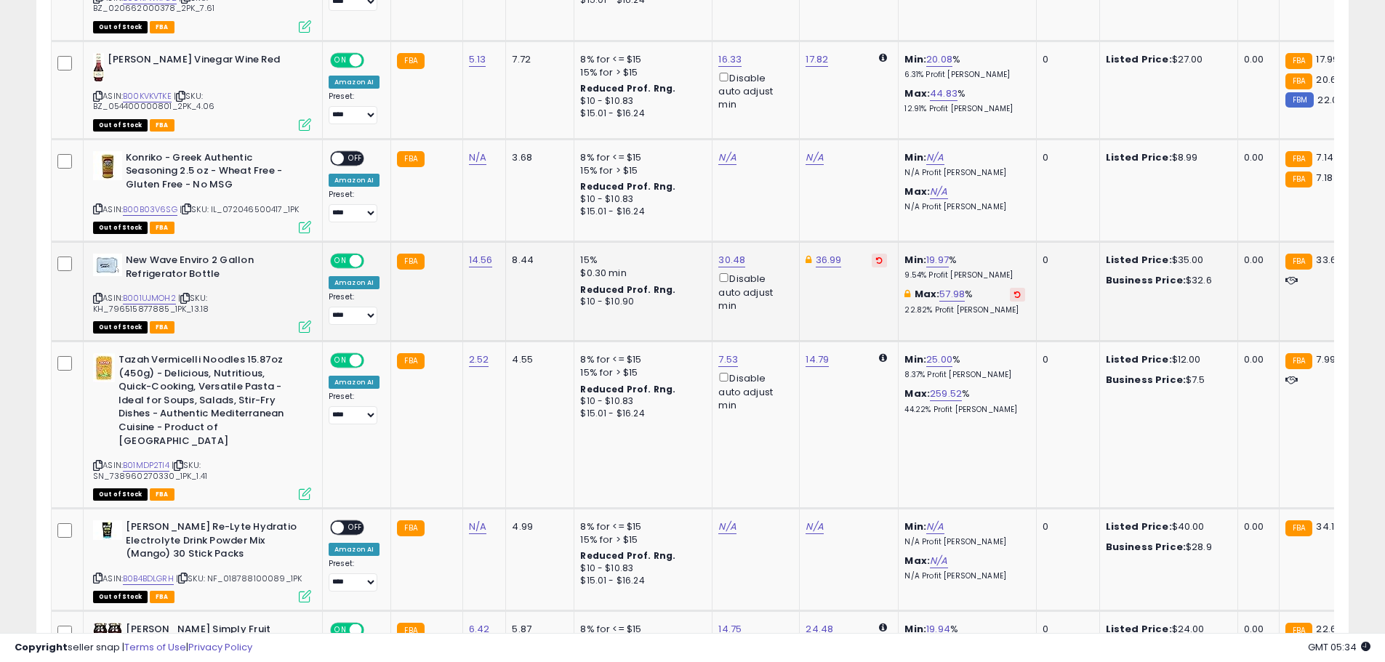
scroll to position [1124, 0]
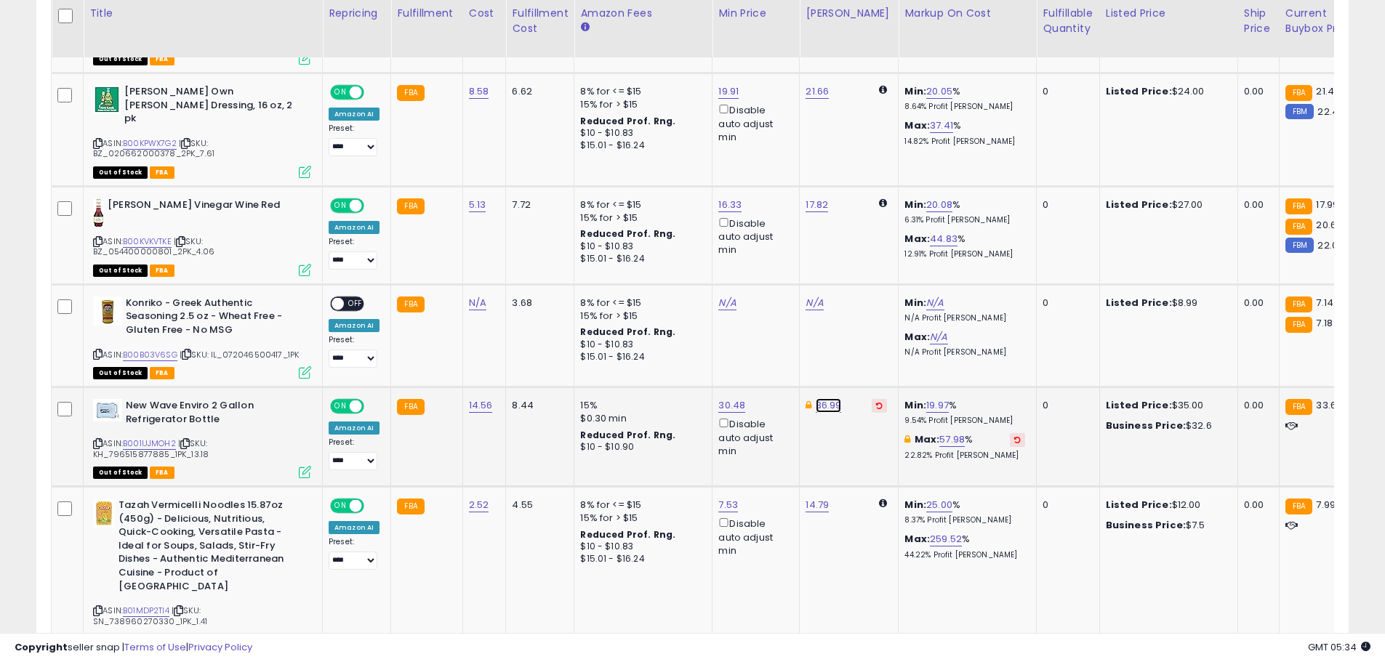
click at [821, 398] on link "36.99" at bounding box center [829, 405] width 26 height 15
drag, startPoint x: 816, startPoint y: 327, endPoint x: 682, endPoint y: 333, distance: 133.9
type input "**"
click at [869, 327] on icon "submit" at bounding box center [865, 326] width 9 height 9
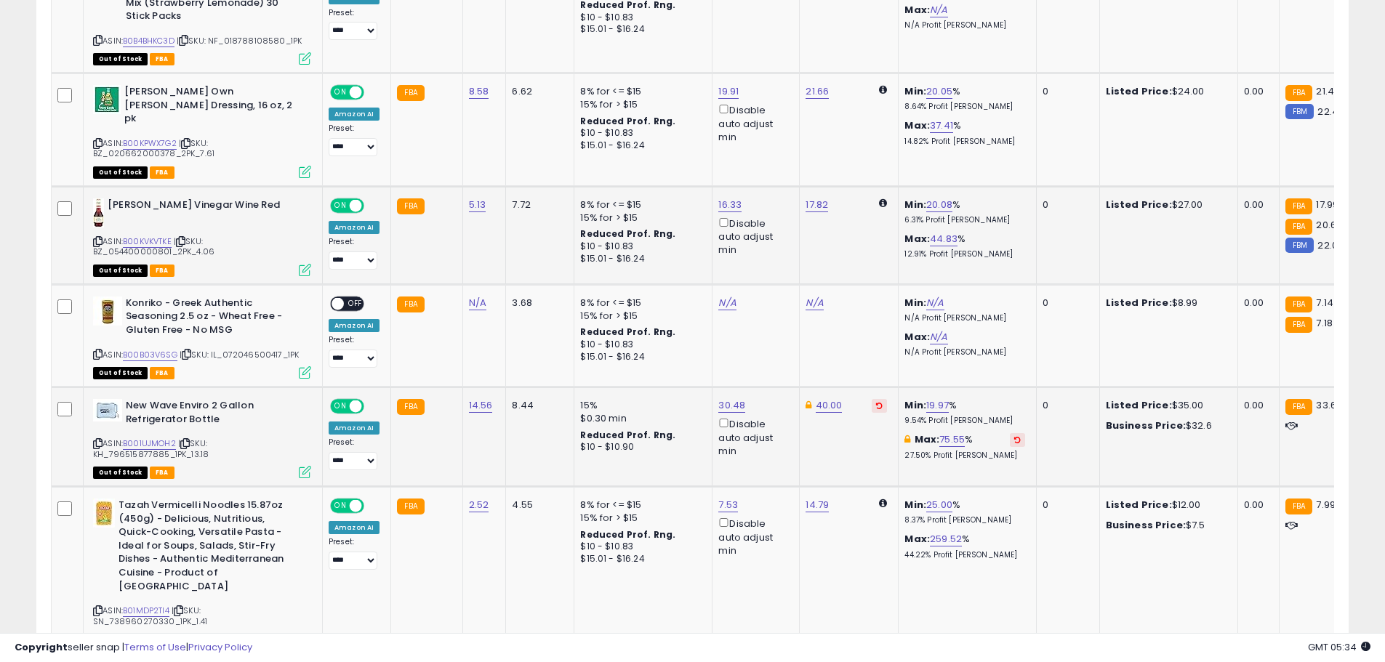
scroll to position [1051, 0]
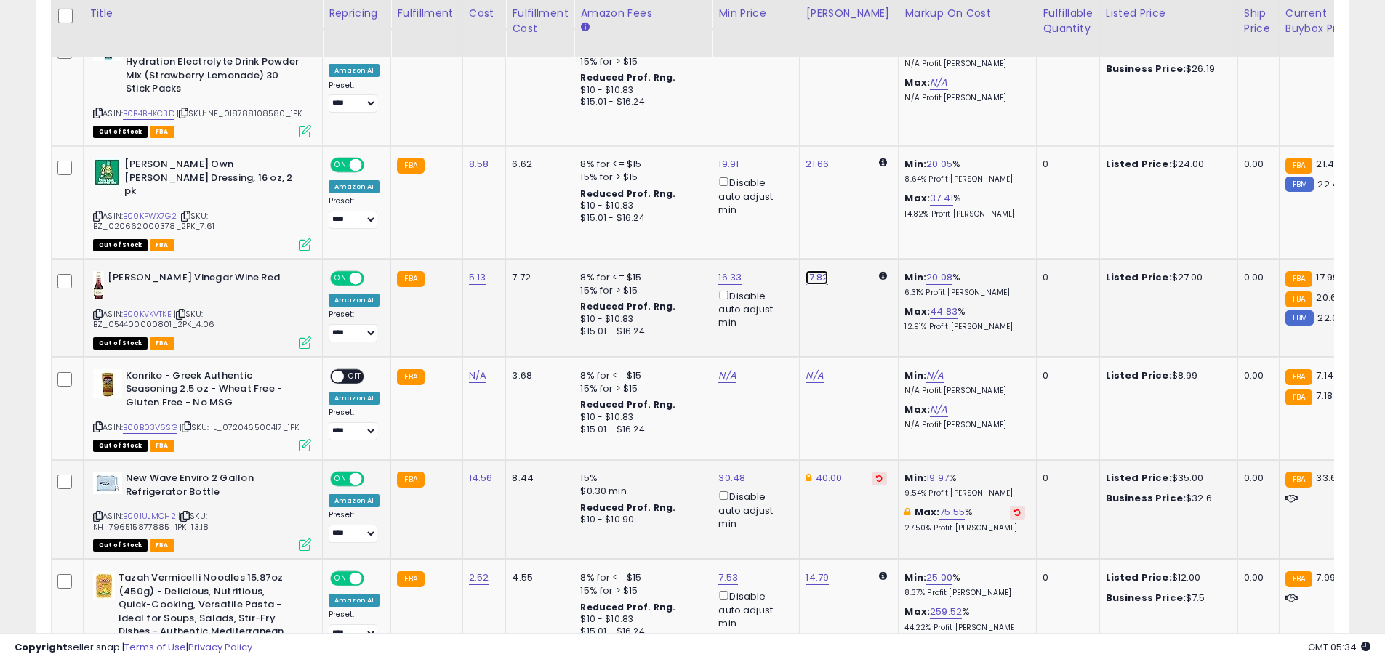
click at [812, 270] on link "17.82" at bounding box center [816, 277] width 23 height 15
drag, startPoint x: 745, startPoint y: 201, endPoint x: 636, endPoint y: 177, distance: 111.8
type input "**"
click at [865, 195] on button "submit" at bounding box center [852, 199] width 25 height 22
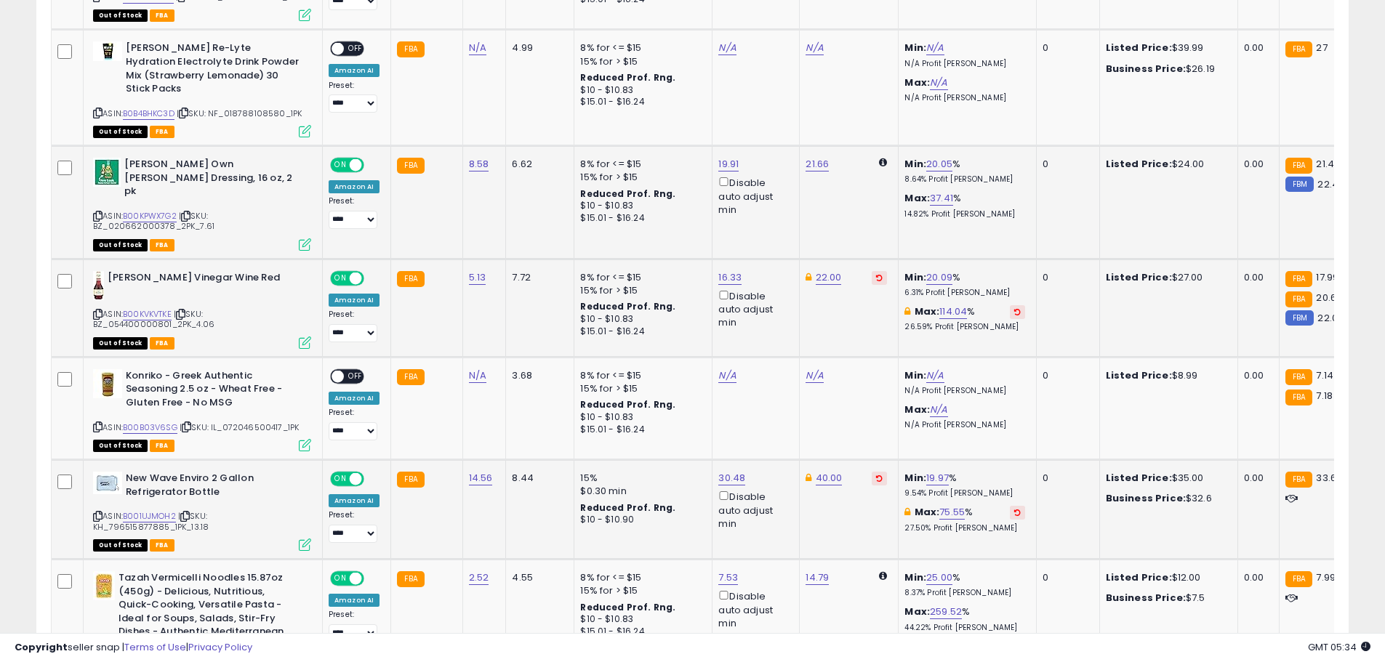
scroll to position [978, 0]
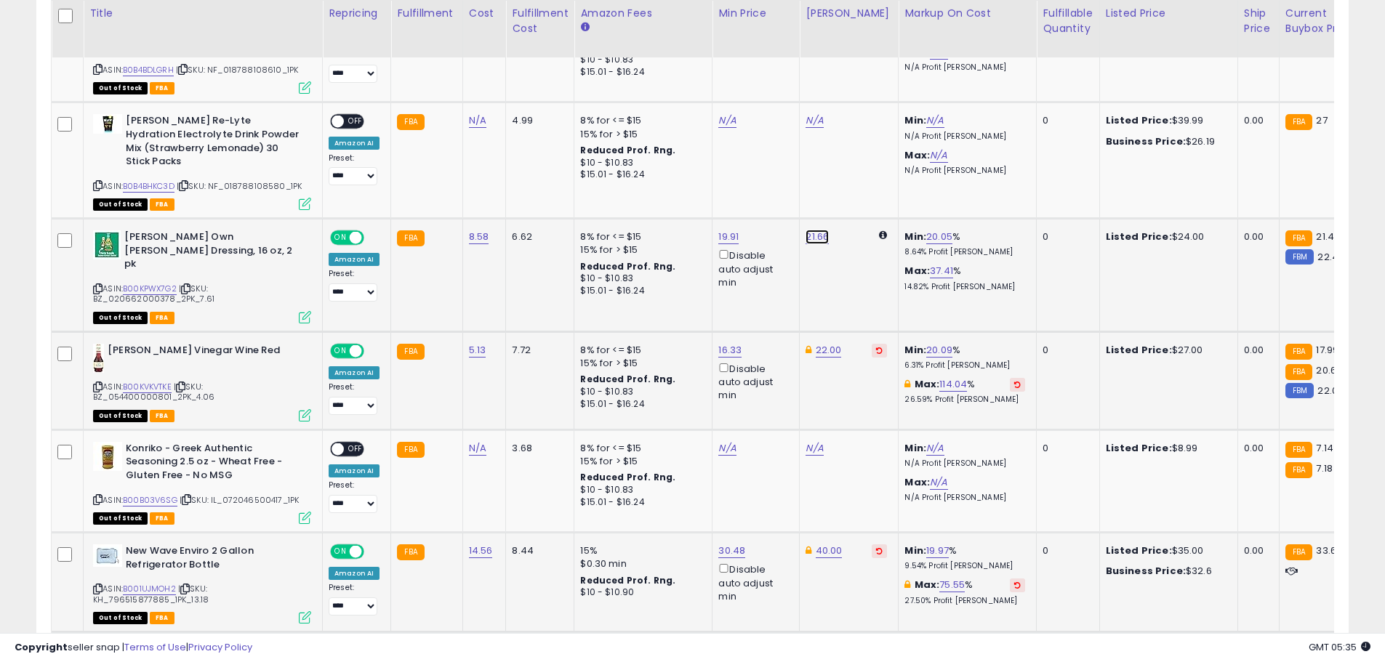
click at [810, 230] on link "21.66" at bounding box center [816, 237] width 23 height 15
drag, startPoint x: 721, startPoint y: 163, endPoint x: 650, endPoint y: 145, distance: 73.3
type input "**"
click at [866, 164] on button "submit" at bounding box center [853, 172] width 25 height 22
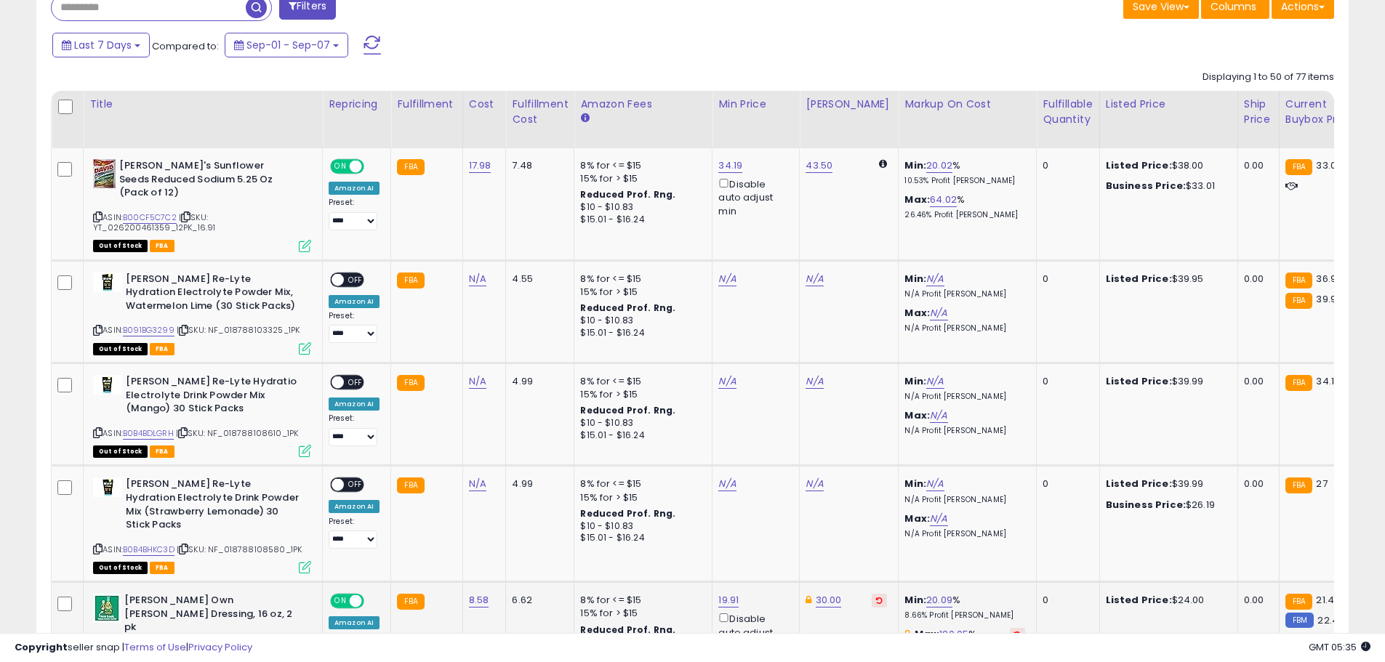
scroll to position [397, 0]
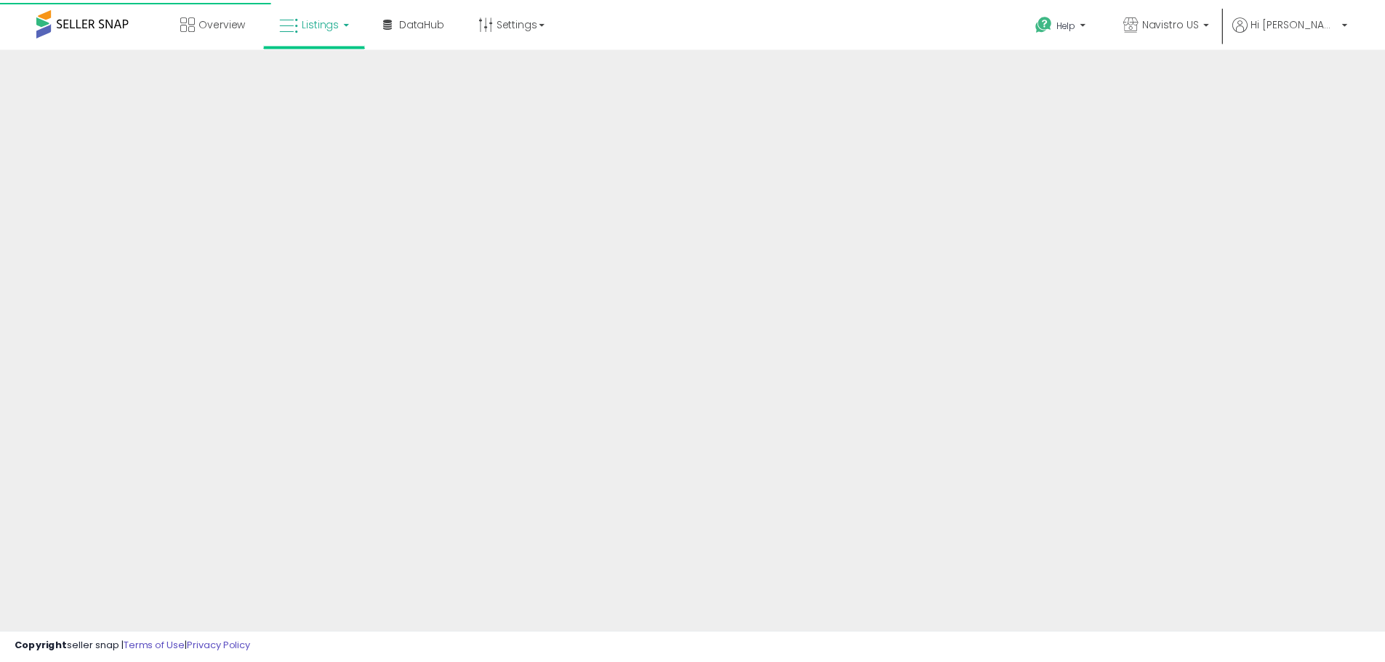
scroll to position [240, 0]
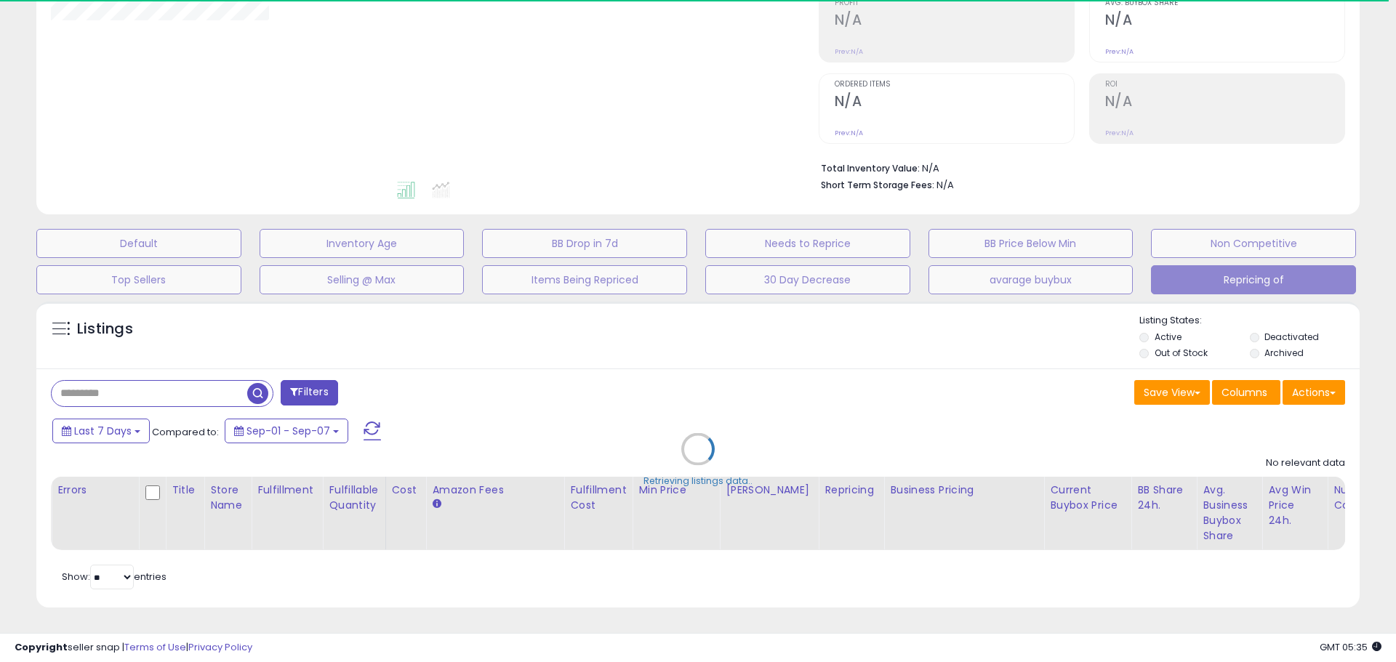
select select "**"
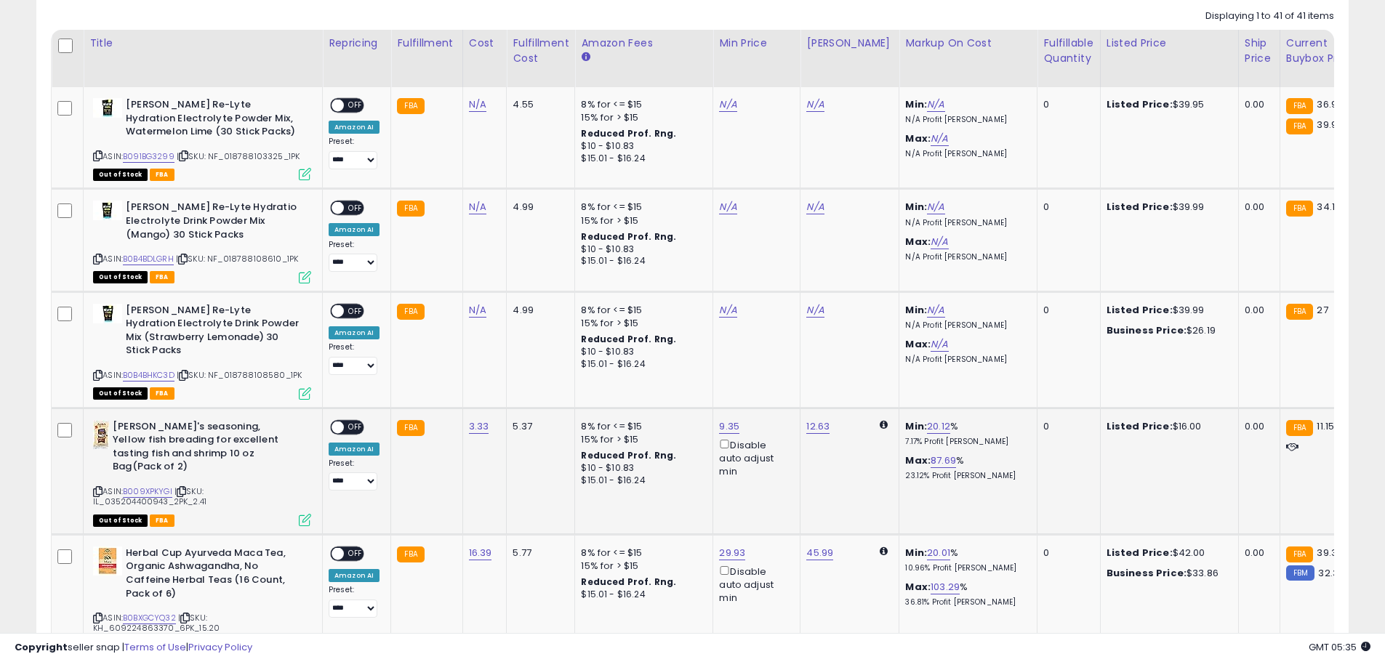
scroll to position [821, 0]
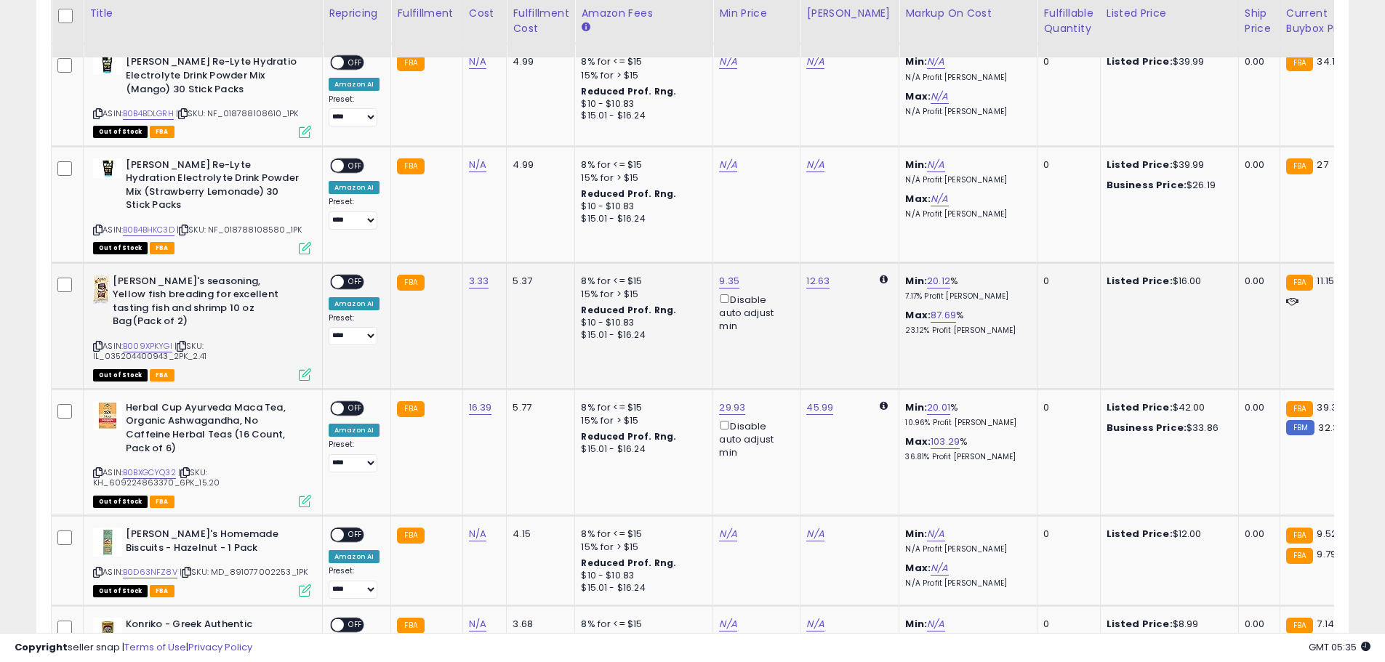
click at [339, 279] on span at bounding box center [337, 281] width 12 height 12
click at [337, 276] on span at bounding box center [337, 281] width 12 height 12
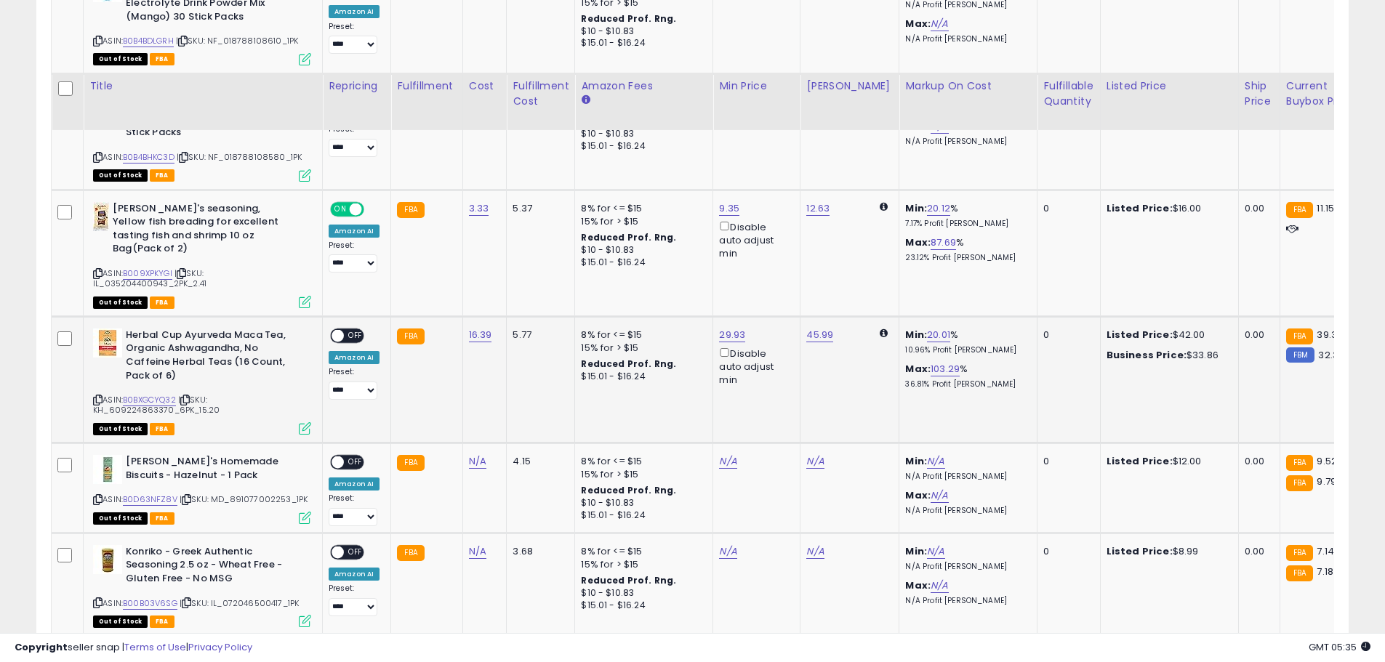
scroll to position [967, 0]
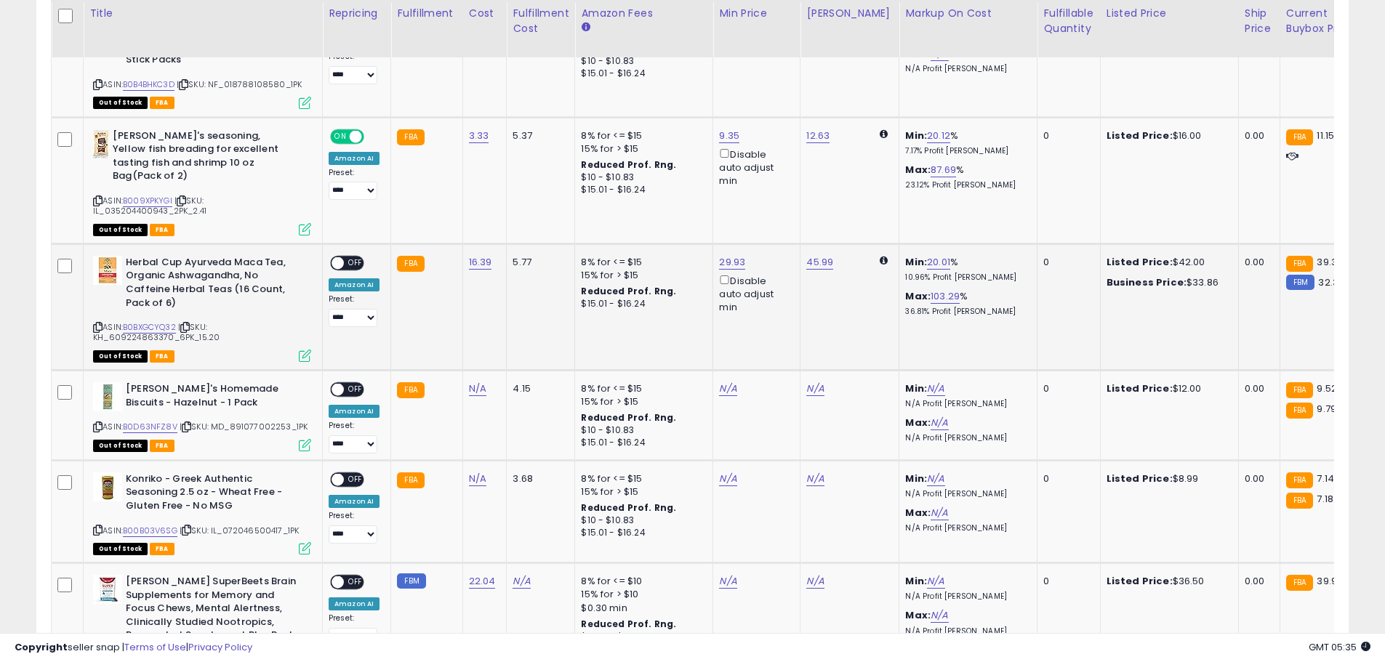
click at [337, 257] on span at bounding box center [337, 263] width 12 height 12
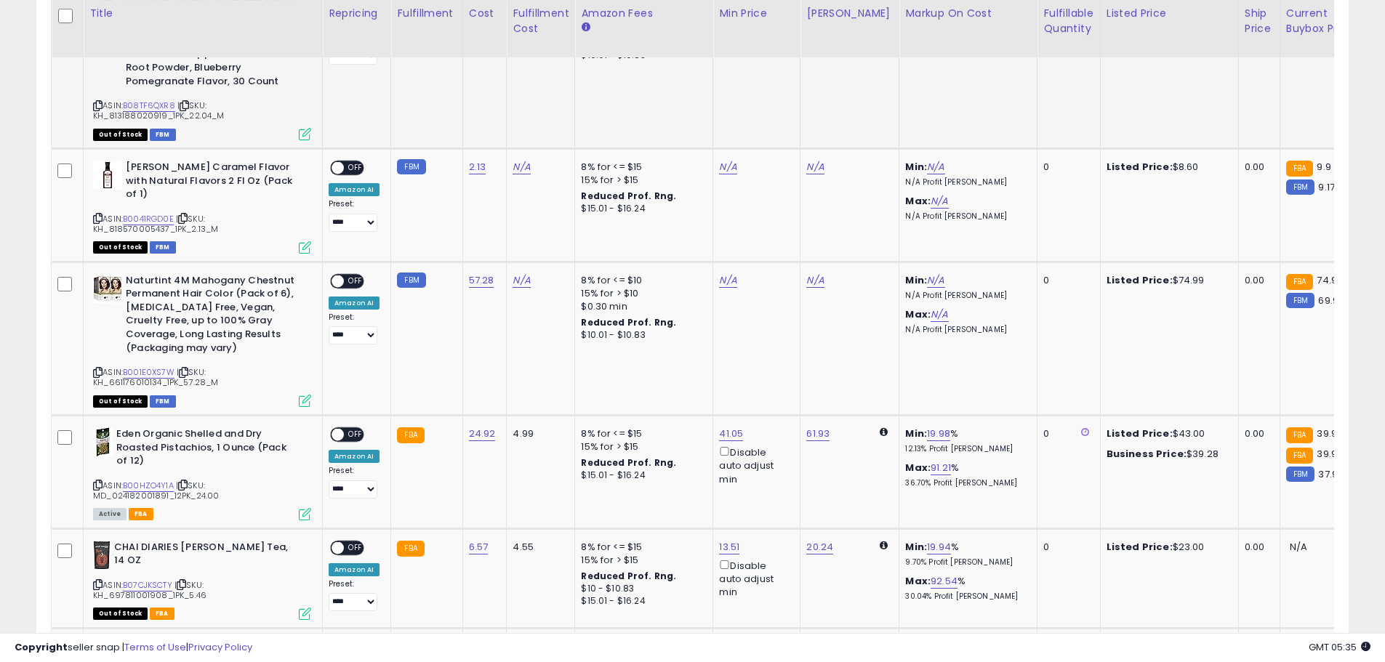
scroll to position [1621, 0]
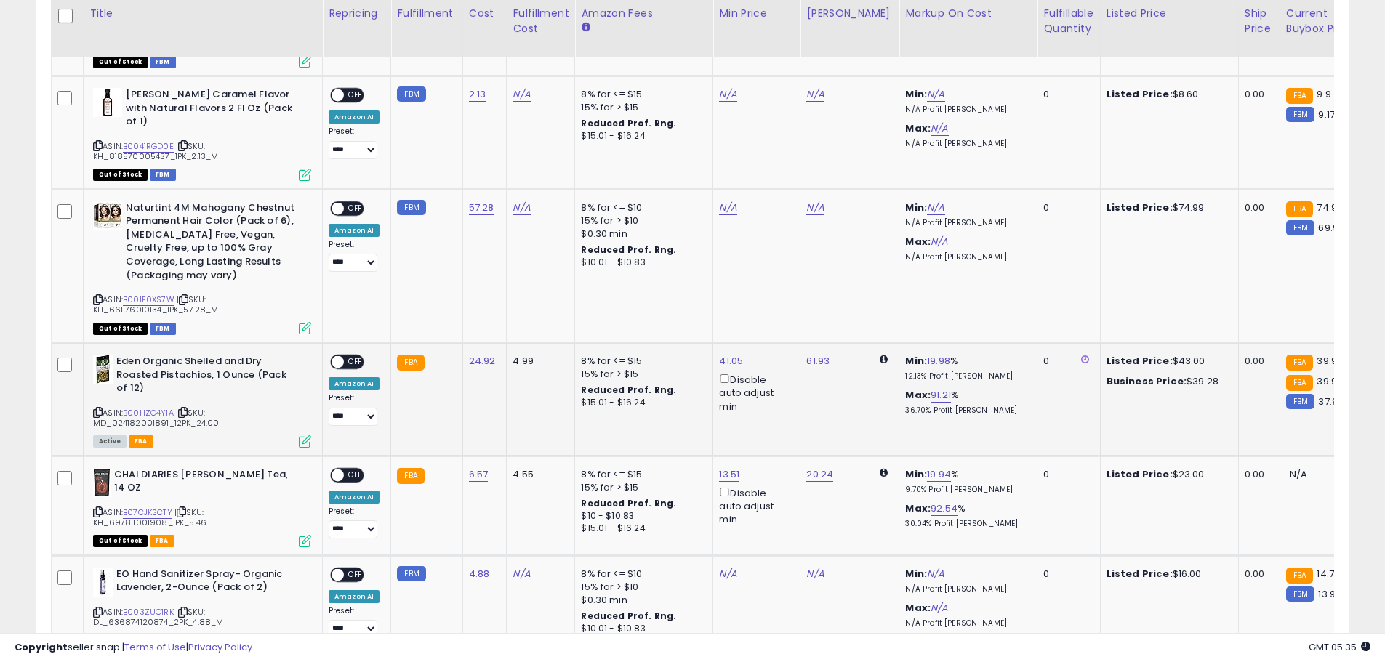
click at [334, 356] on span at bounding box center [337, 362] width 12 height 12
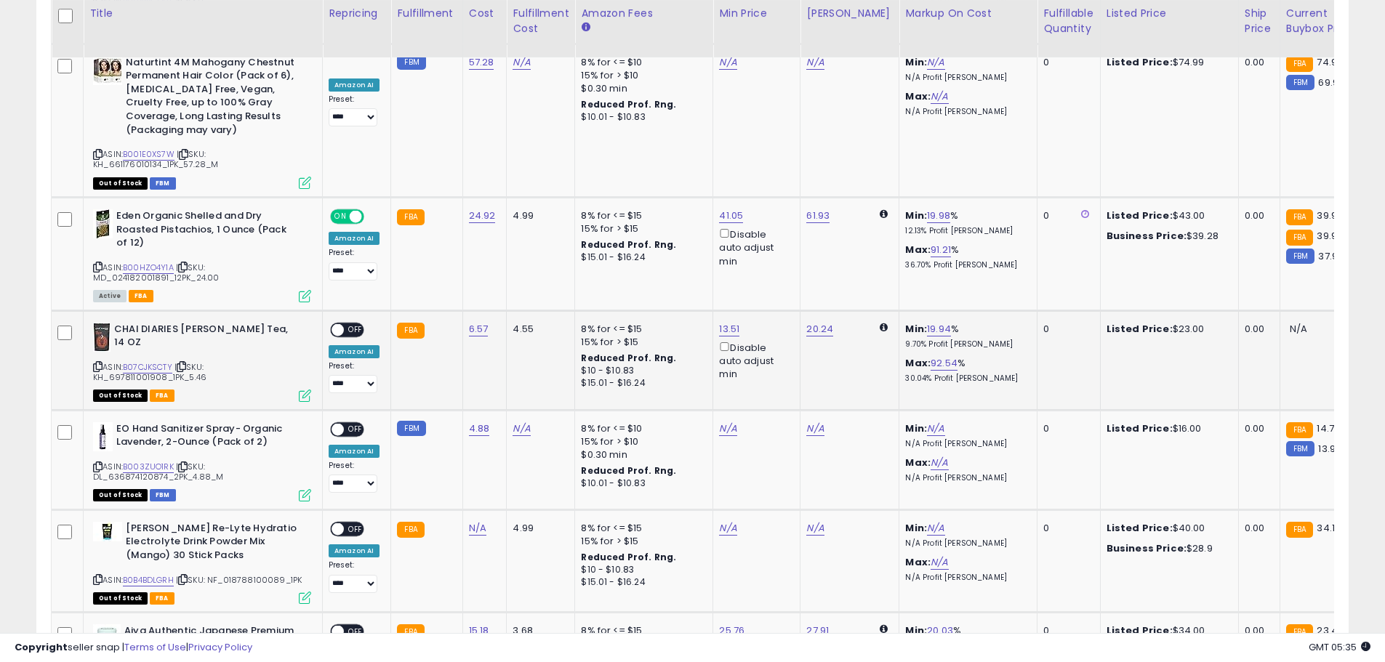
click at [337, 323] on span at bounding box center [337, 329] width 12 height 12
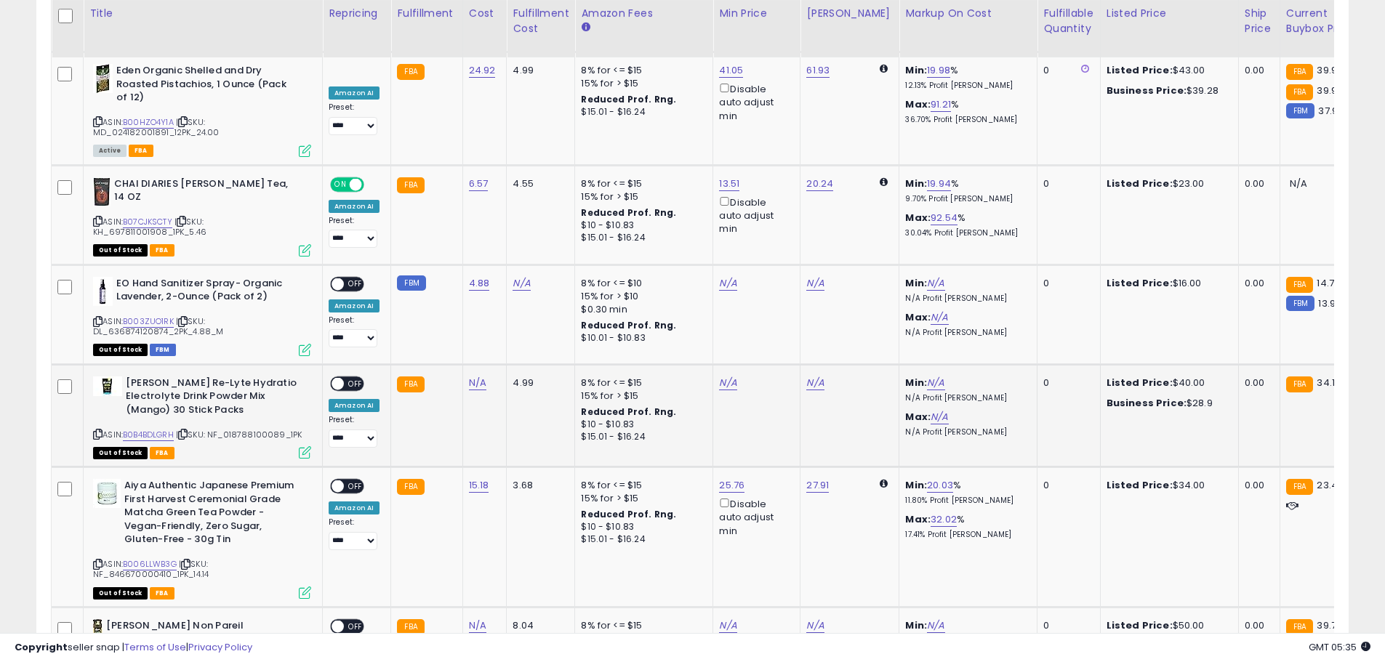
scroll to position [2057, 0]
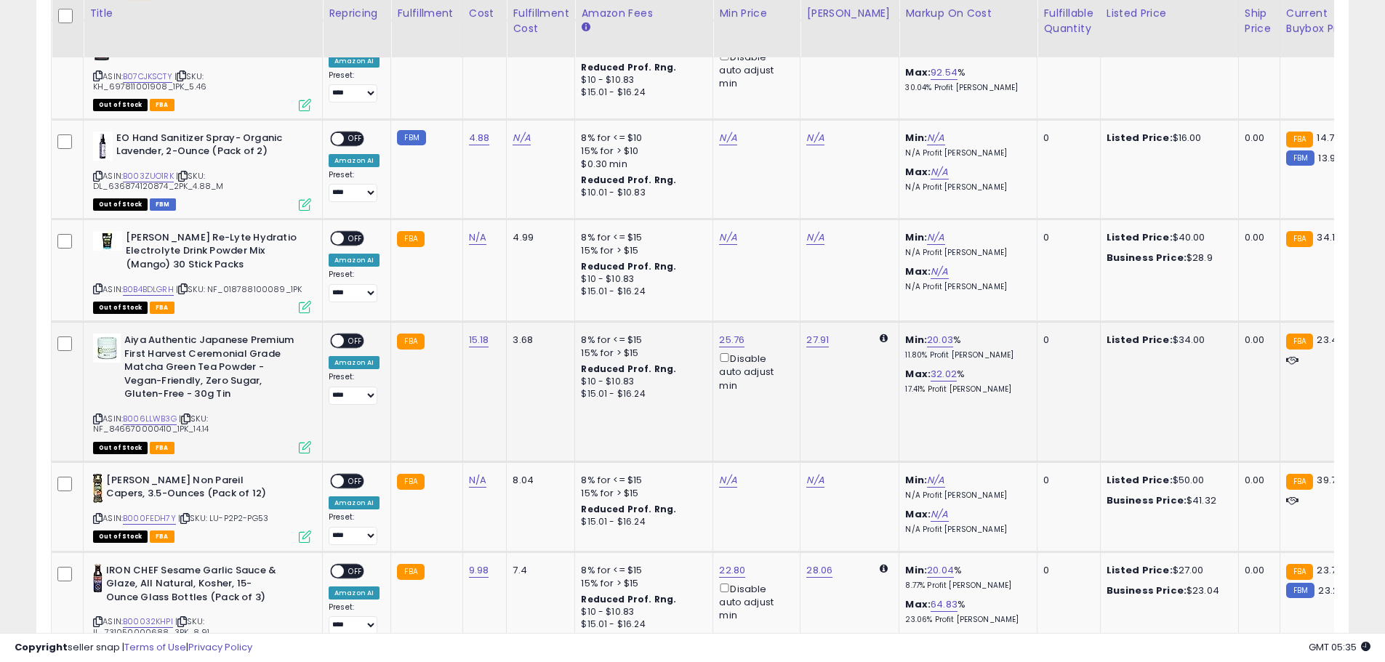
click at [339, 335] on span at bounding box center [337, 341] width 12 height 12
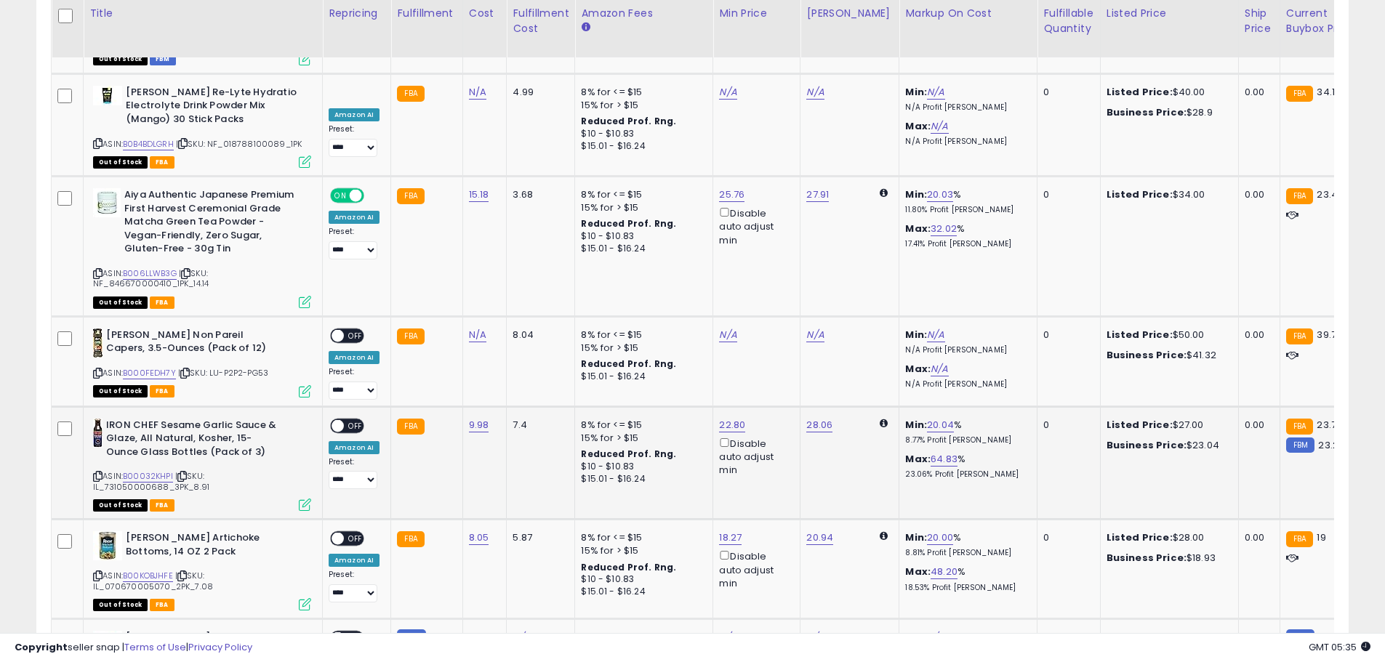
scroll to position [2275, 0]
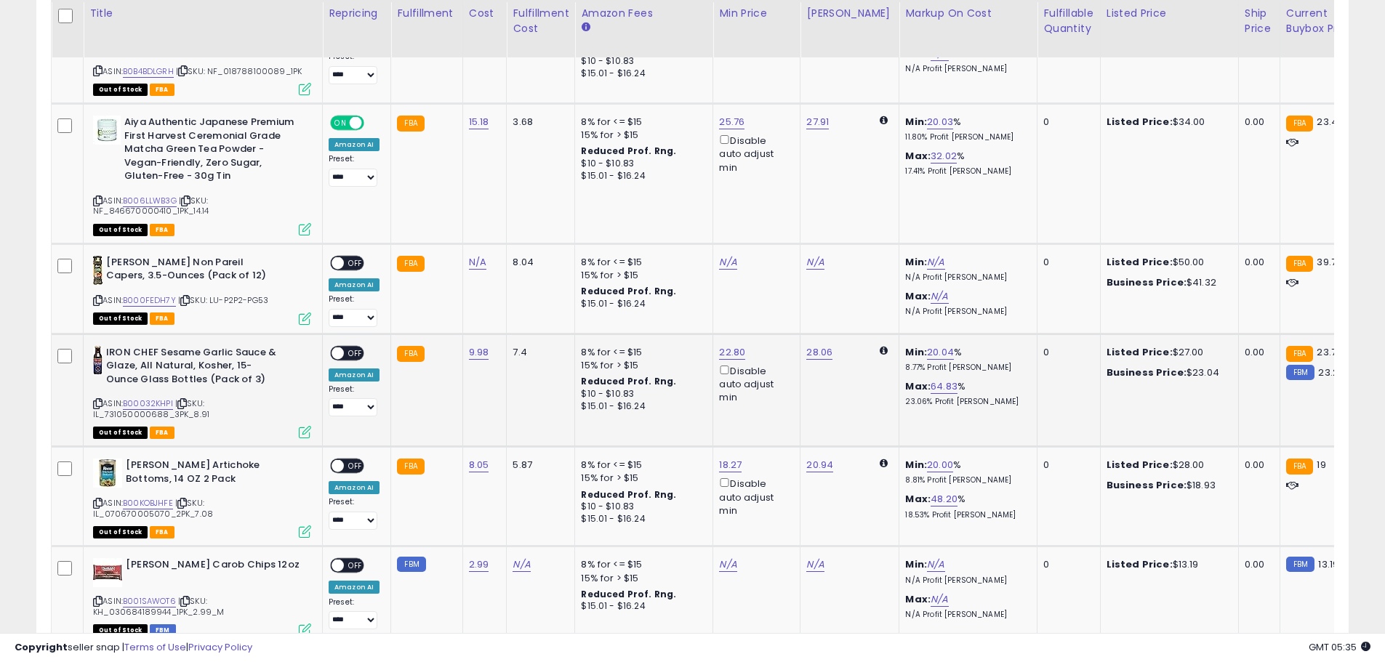
click at [337, 347] on span at bounding box center [337, 353] width 12 height 12
click at [336, 460] on span at bounding box center [337, 466] width 12 height 12
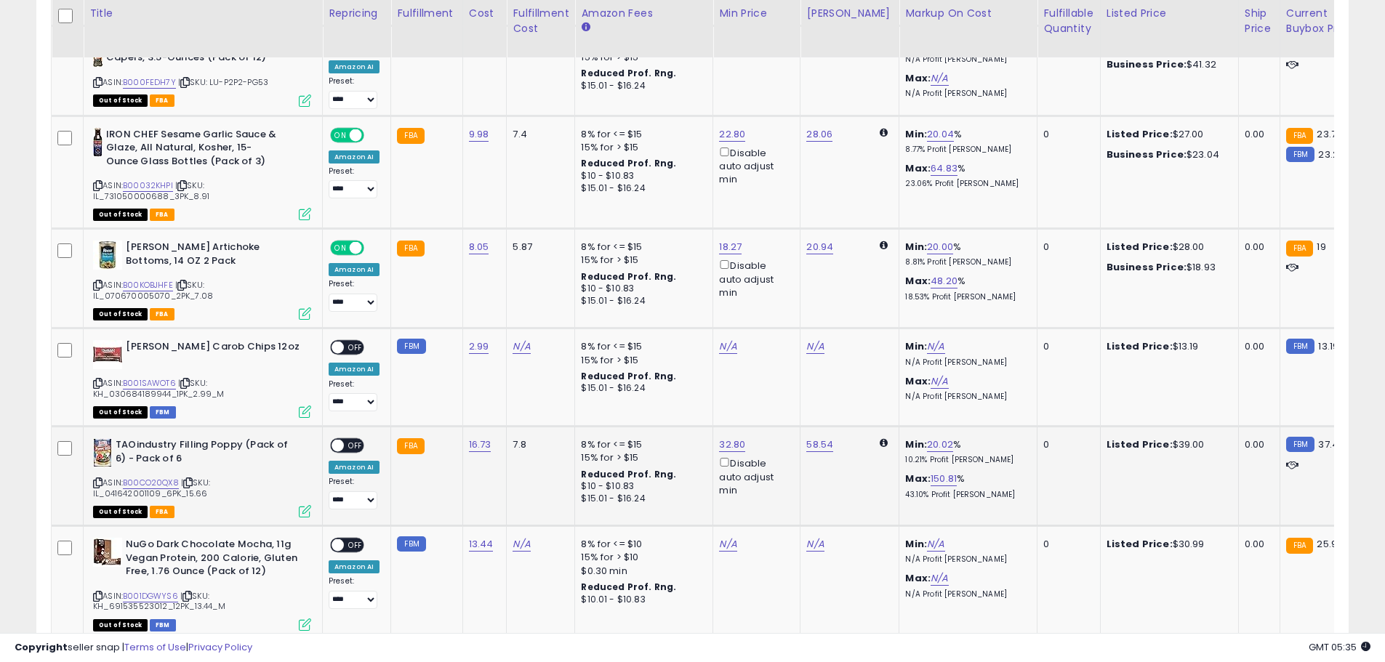
scroll to position [2566, 0]
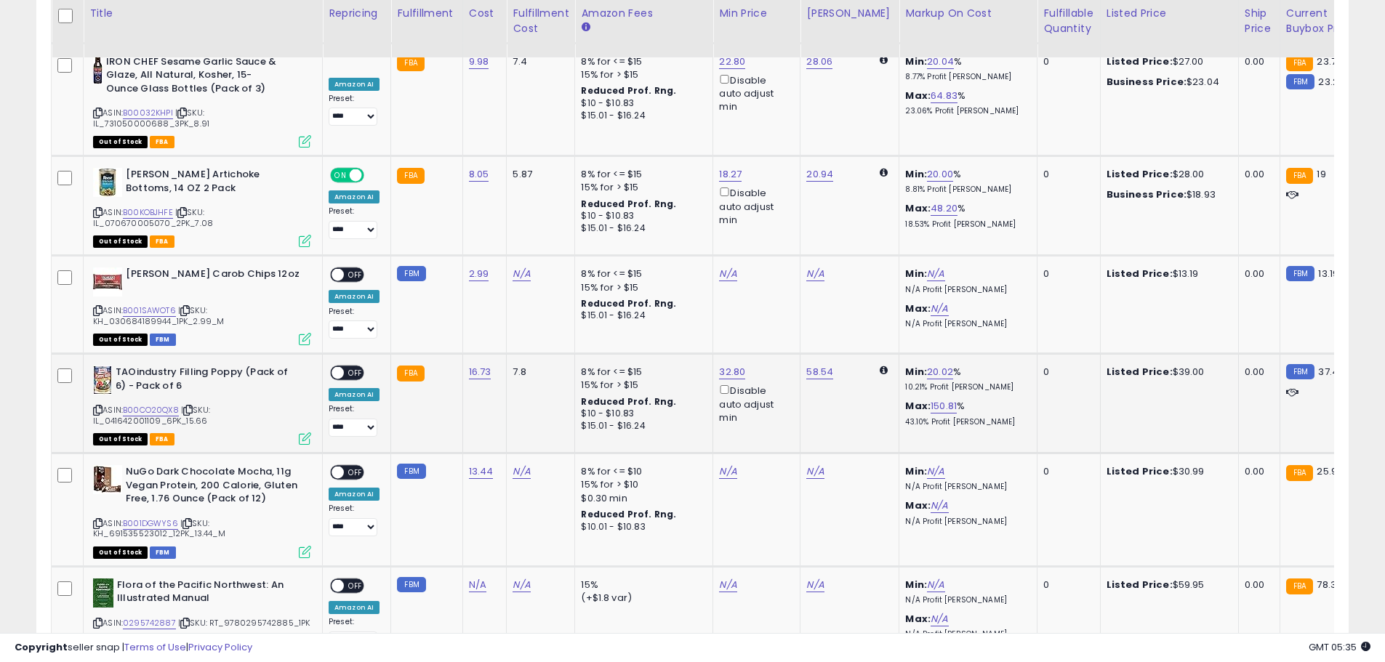
click at [344, 367] on span "OFF" at bounding box center [355, 373] width 23 height 12
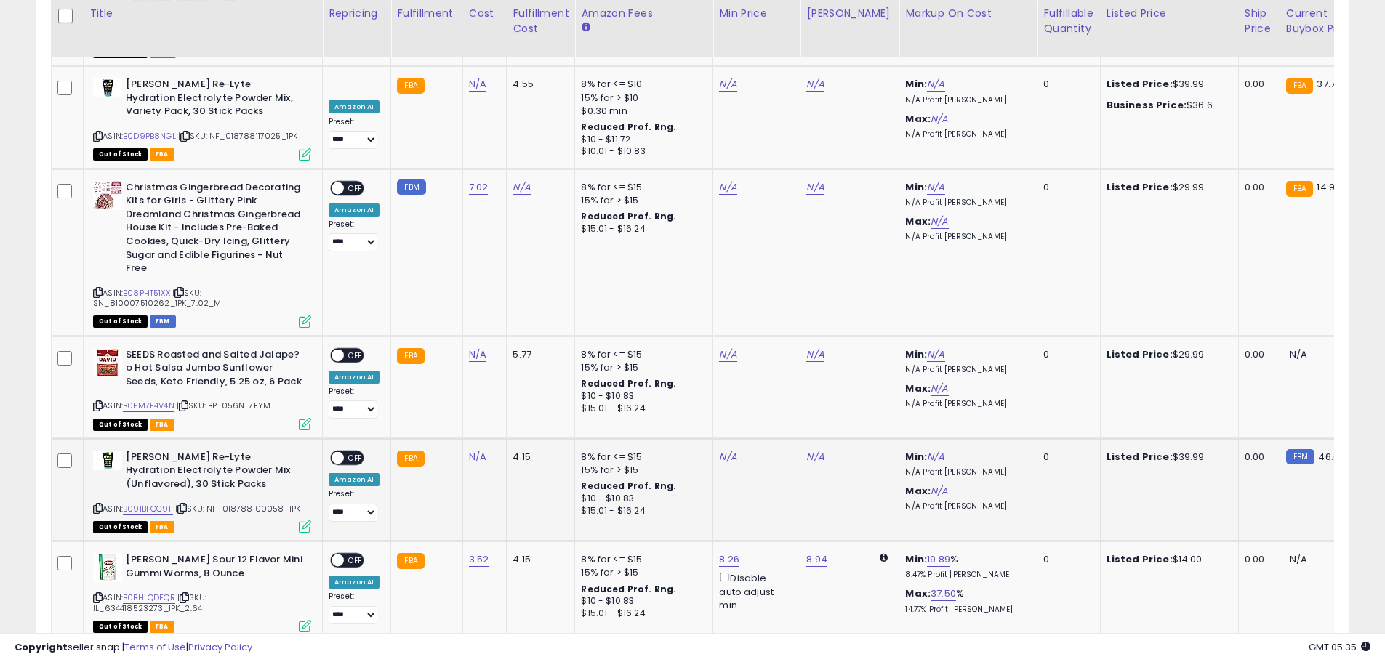
scroll to position [3874, 0]
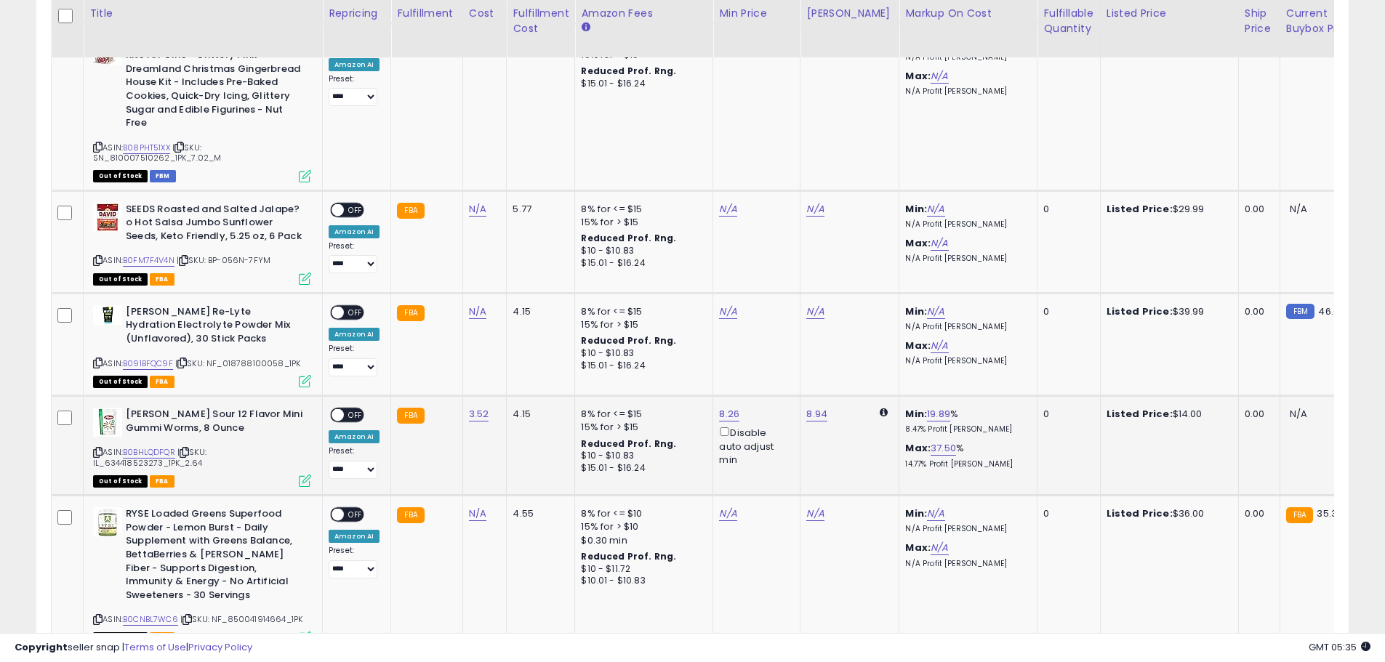
click at [340, 409] on span at bounding box center [337, 415] width 12 height 12
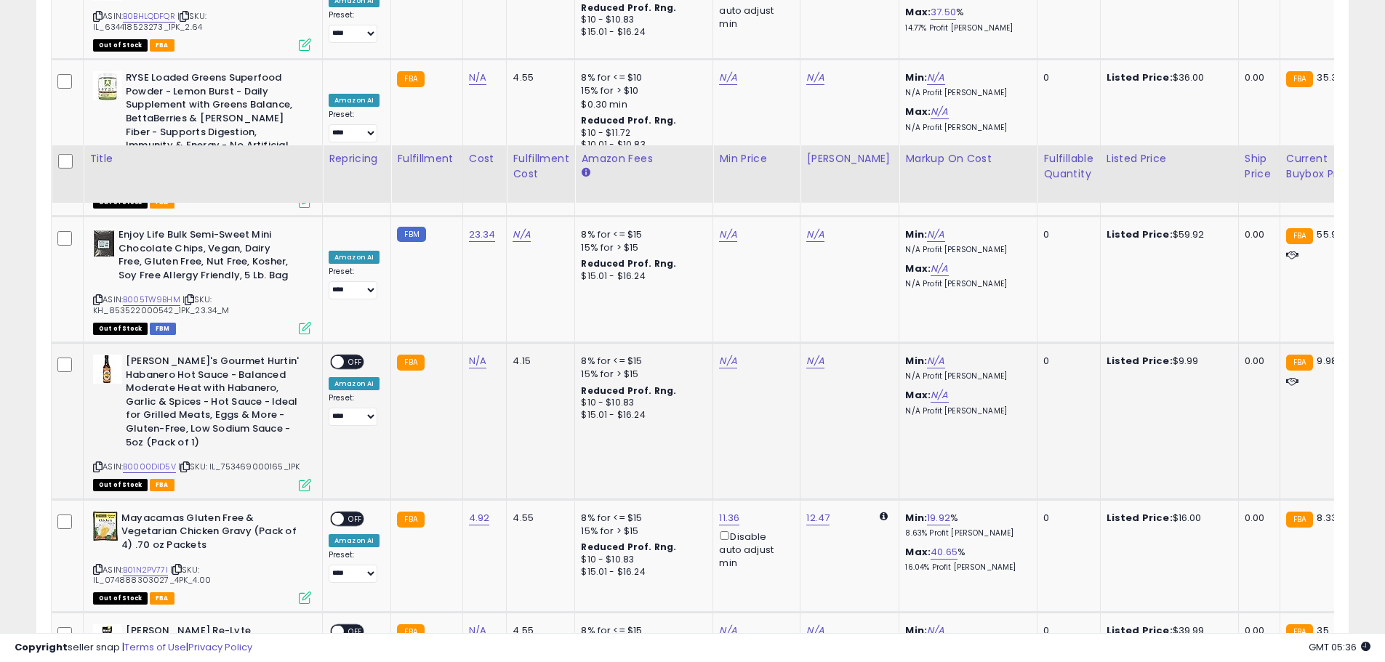
scroll to position [4456, 0]
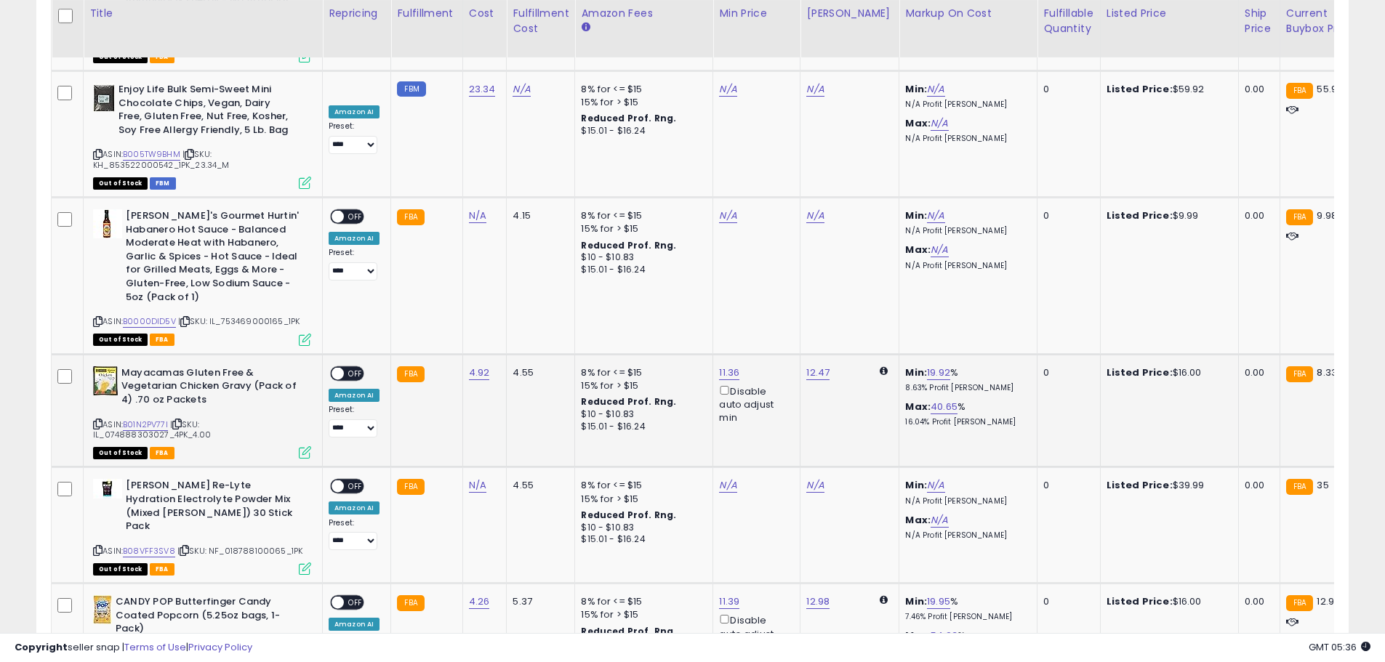
click at [333, 367] on span at bounding box center [337, 373] width 12 height 12
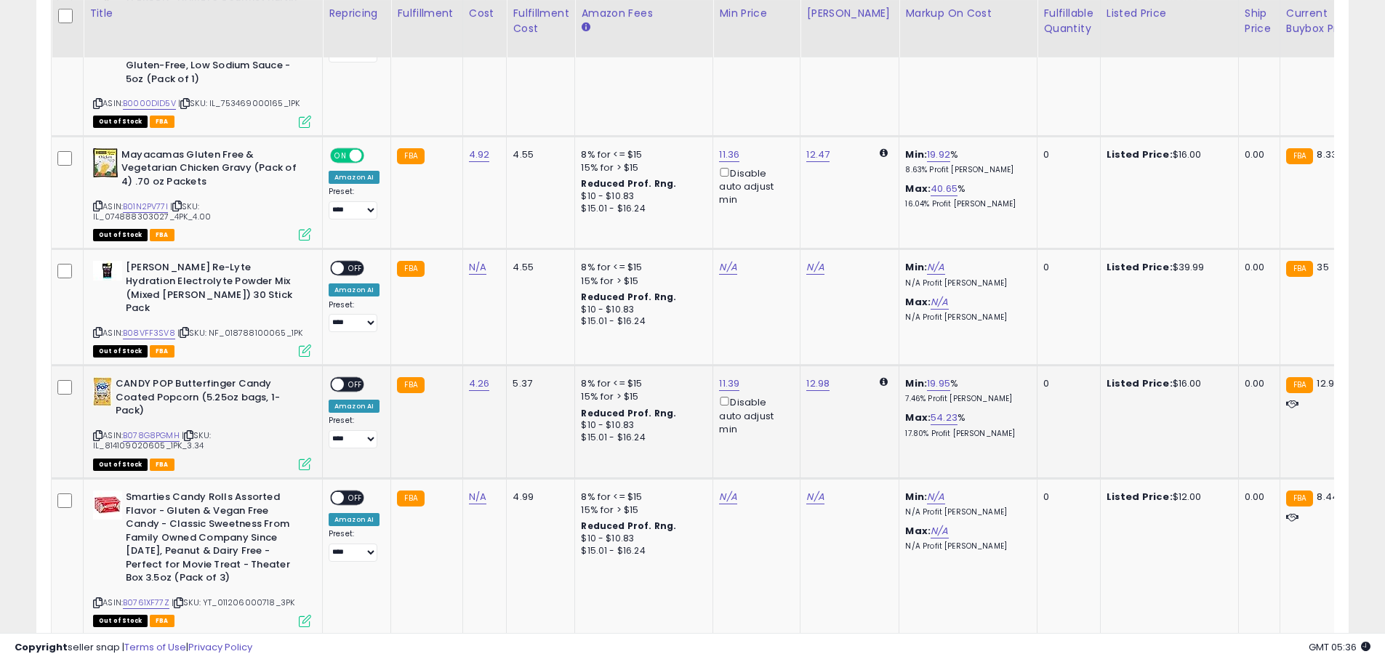
scroll to position [4746, 0]
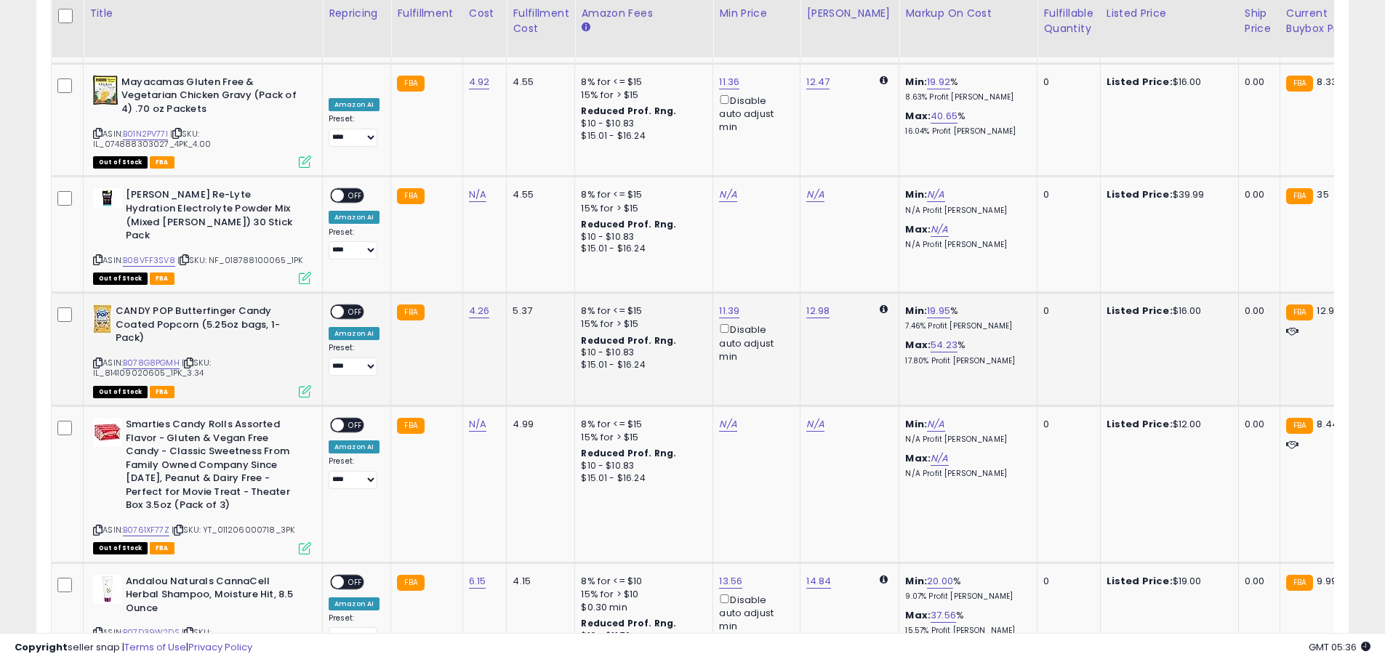
click at [339, 306] on span at bounding box center [337, 312] width 12 height 12
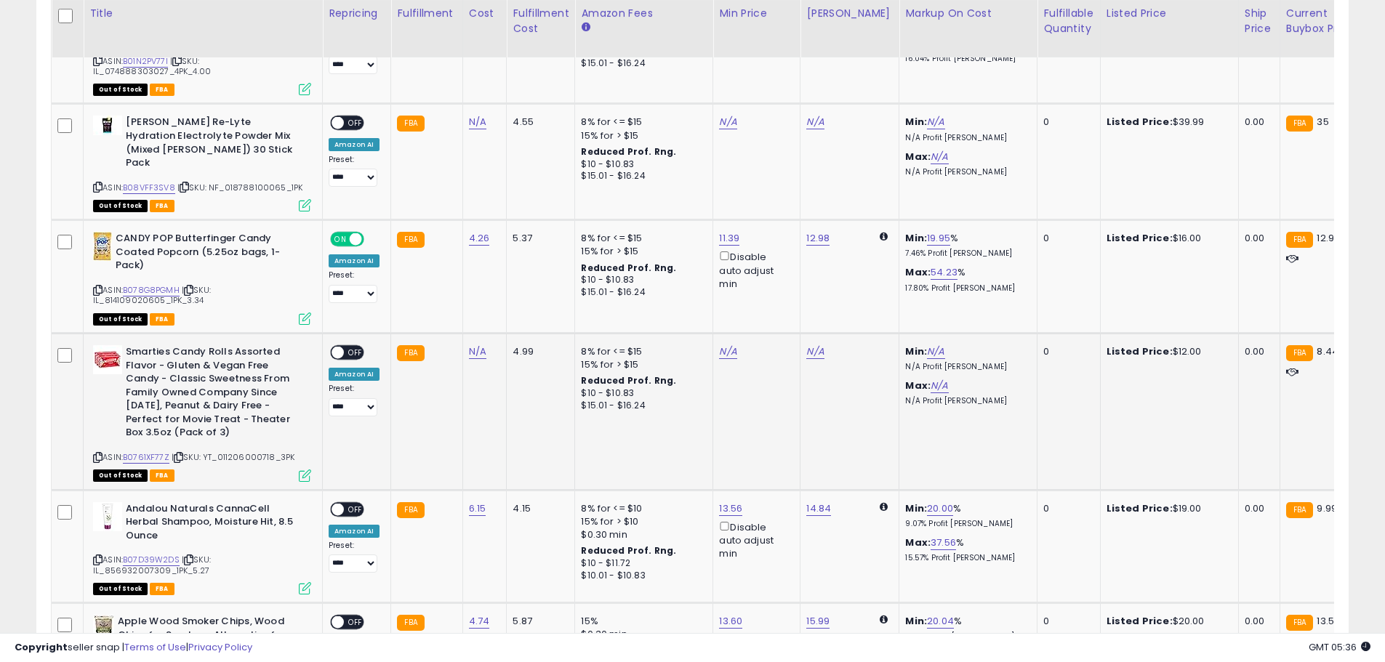
scroll to position [4965, 0]
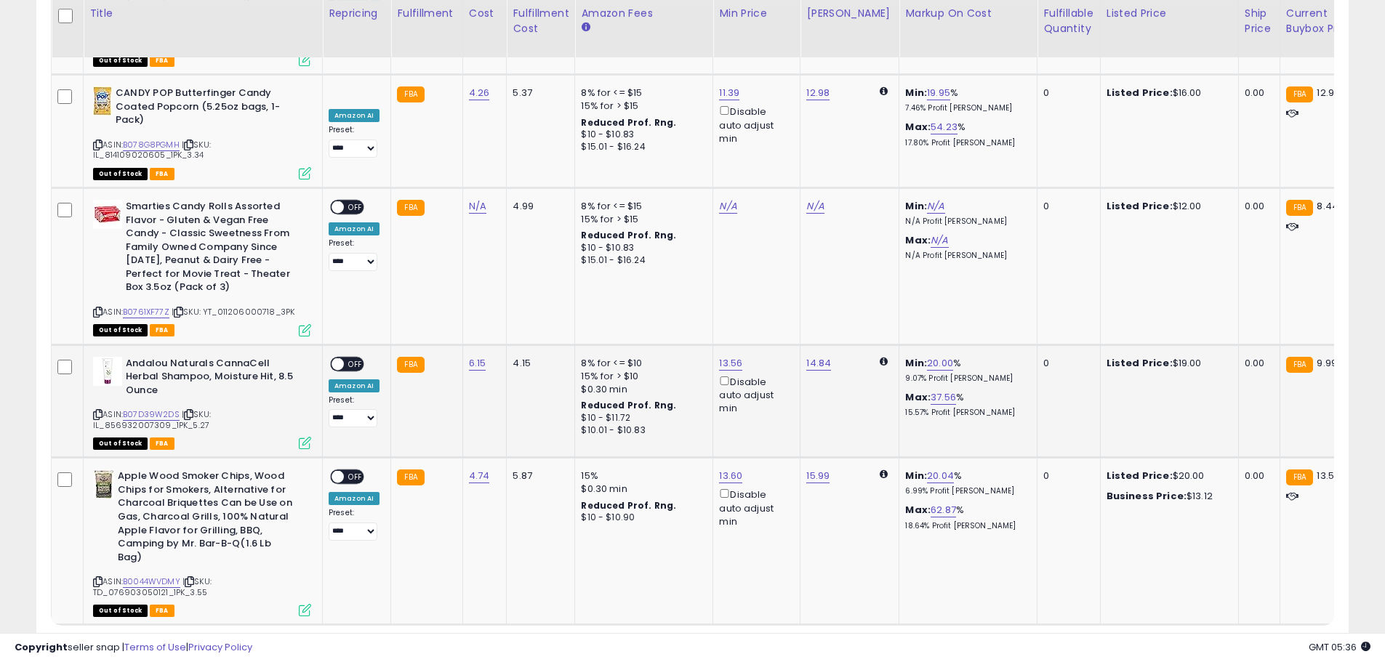
click at [341, 358] on span at bounding box center [337, 364] width 12 height 12
click at [337, 358] on span at bounding box center [337, 364] width 12 height 12
click at [338, 470] on div "ON OFF" at bounding box center [347, 477] width 34 height 15
click at [339, 471] on span at bounding box center [337, 477] width 12 height 12
click at [720, 469] on link "13.60" at bounding box center [730, 476] width 23 height 15
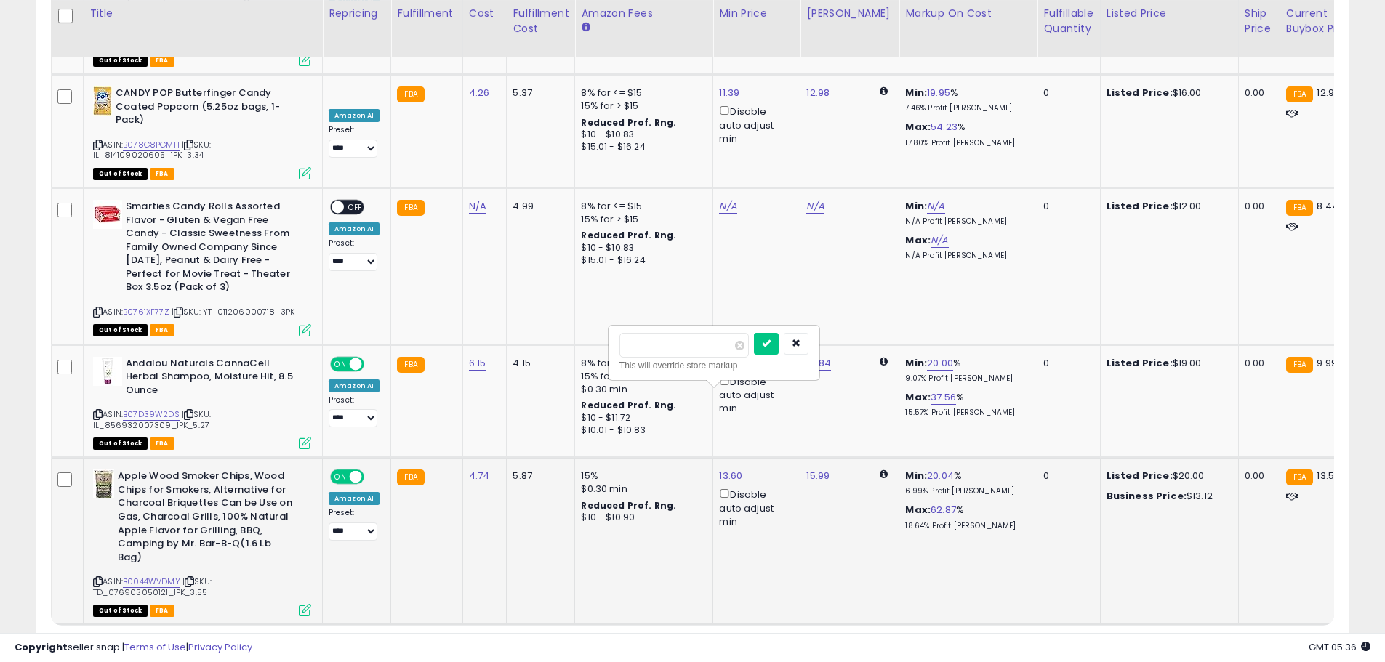
type input "****"
click at [770, 339] on icon "submit" at bounding box center [766, 343] width 9 height 9
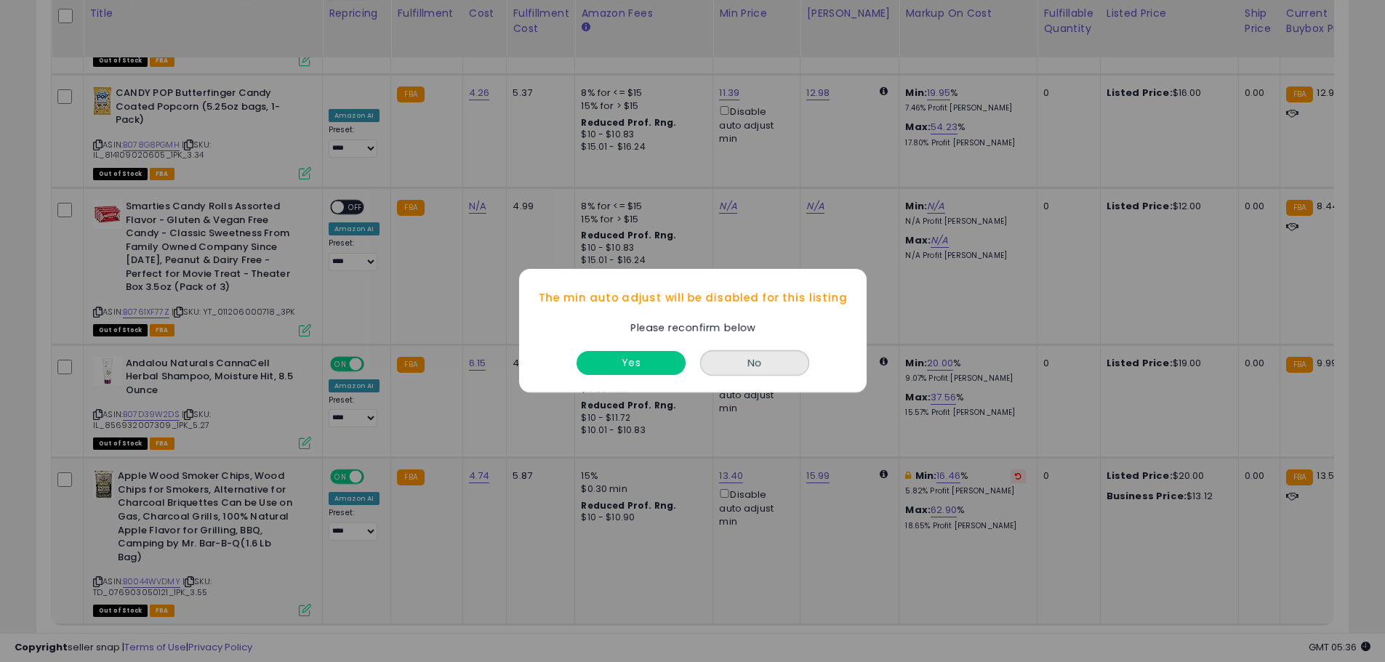
click at [638, 345] on div "Yes" at bounding box center [631, 360] width 116 height 39
click at [640, 353] on button "Yes" at bounding box center [630, 364] width 109 height 24
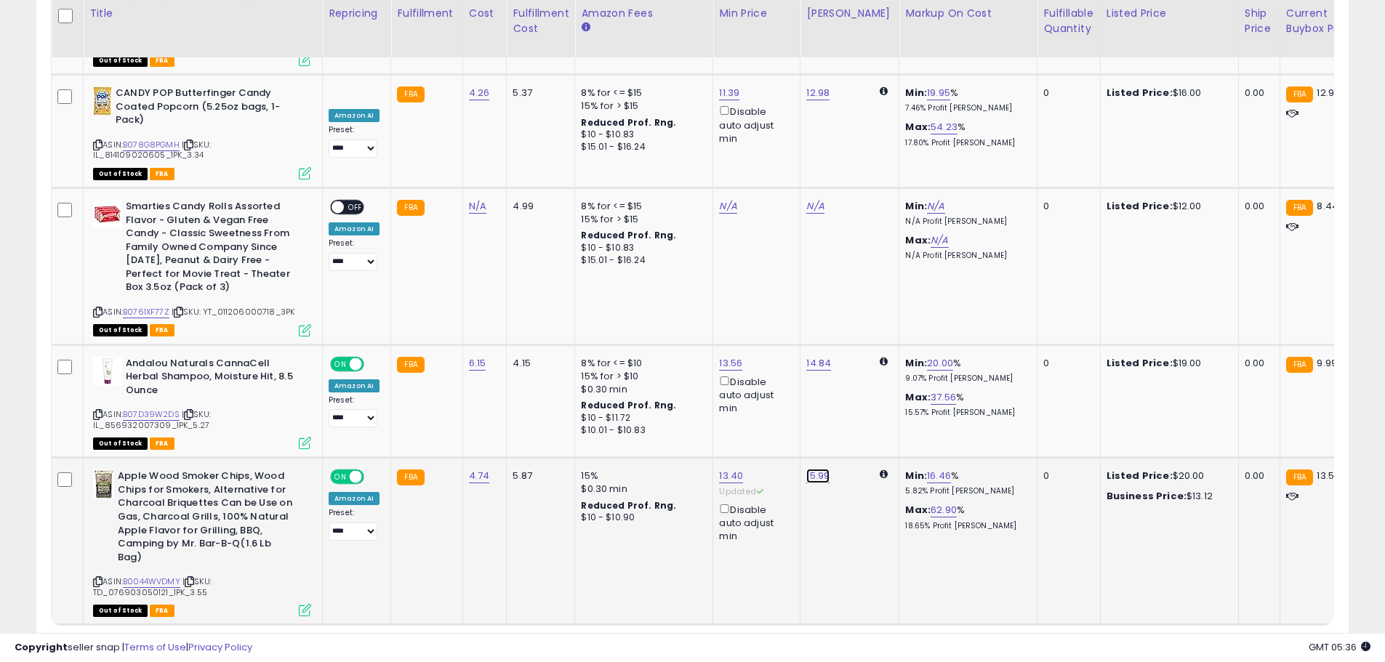
click at [820, 469] on link "15.99" at bounding box center [817, 476] width 23 height 15
drag, startPoint x: 746, startPoint y: 343, endPoint x: 664, endPoint y: 347, distance: 82.3
type input "*****"
click at [858, 347] on icon "submit" at bounding box center [853, 343] width 9 height 9
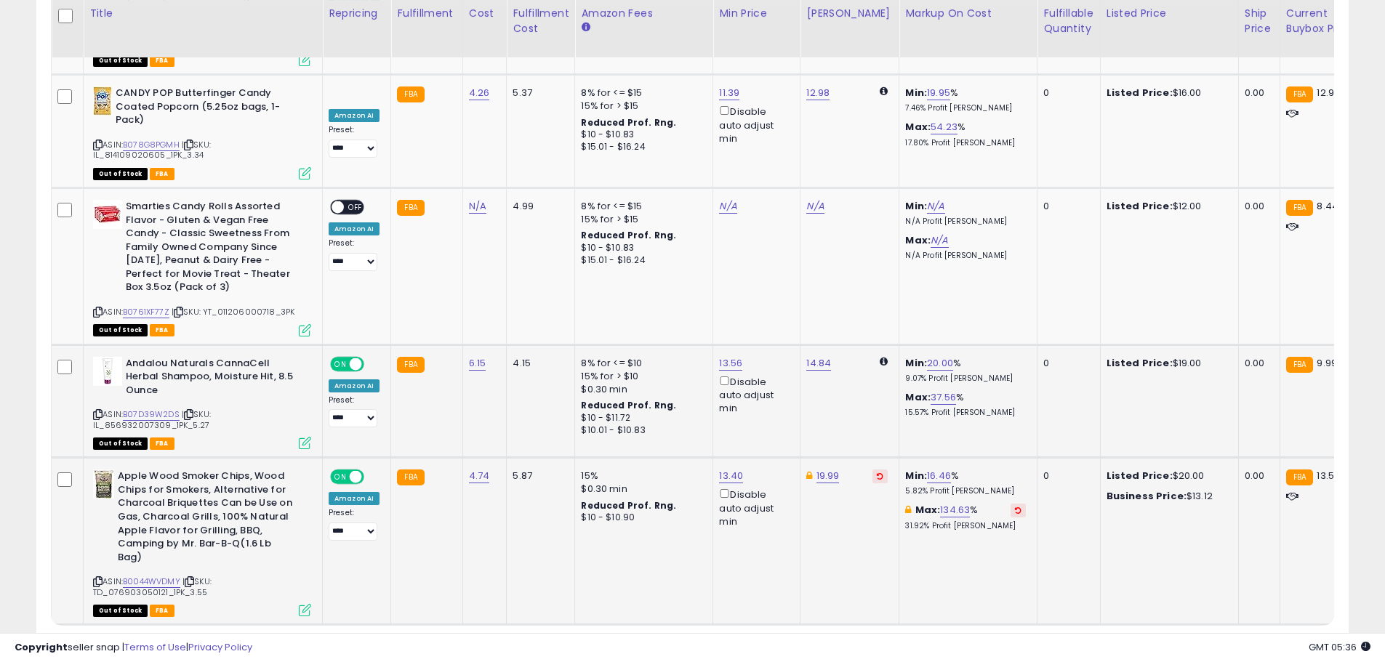
scroll to position [4892, 0]
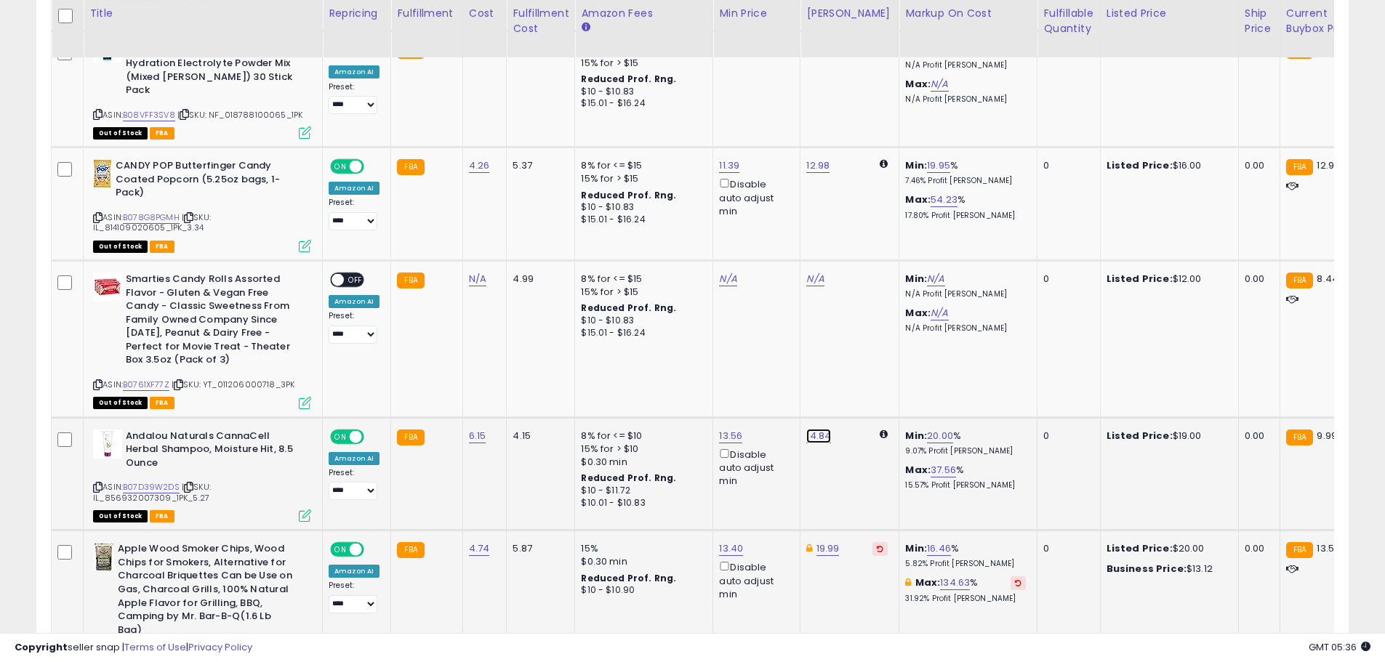
click at [816, 429] on link "14.84" at bounding box center [818, 436] width 25 height 15
drag, startPoint x: 753, startPoint y: 318, endPoint x: 694, endPoint y: 350, distance: 67.0
click at [694, 417] on tr "**********" at bounding box center [1159, 473] width 2215 height 113
type input "*****"
click at [858, 312] on icon "submit" at bounding box center [853, 316] width 9 height 9
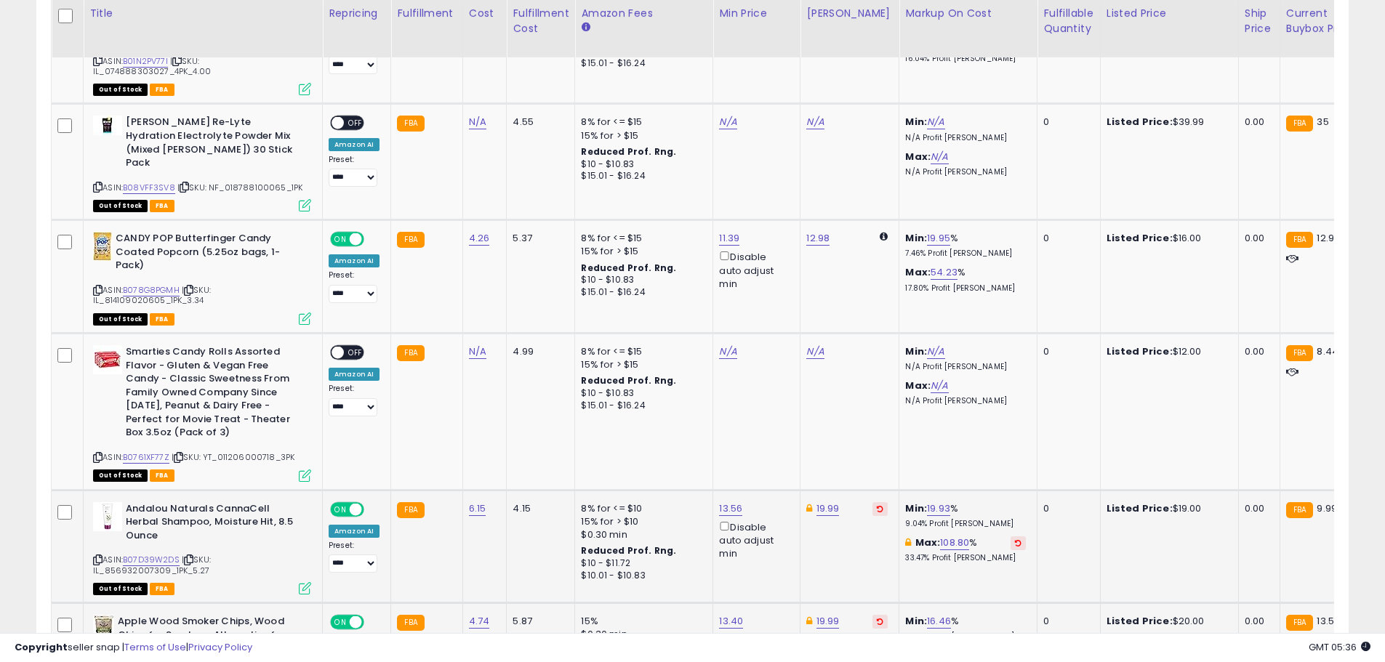
scroll to position [4746, 0]
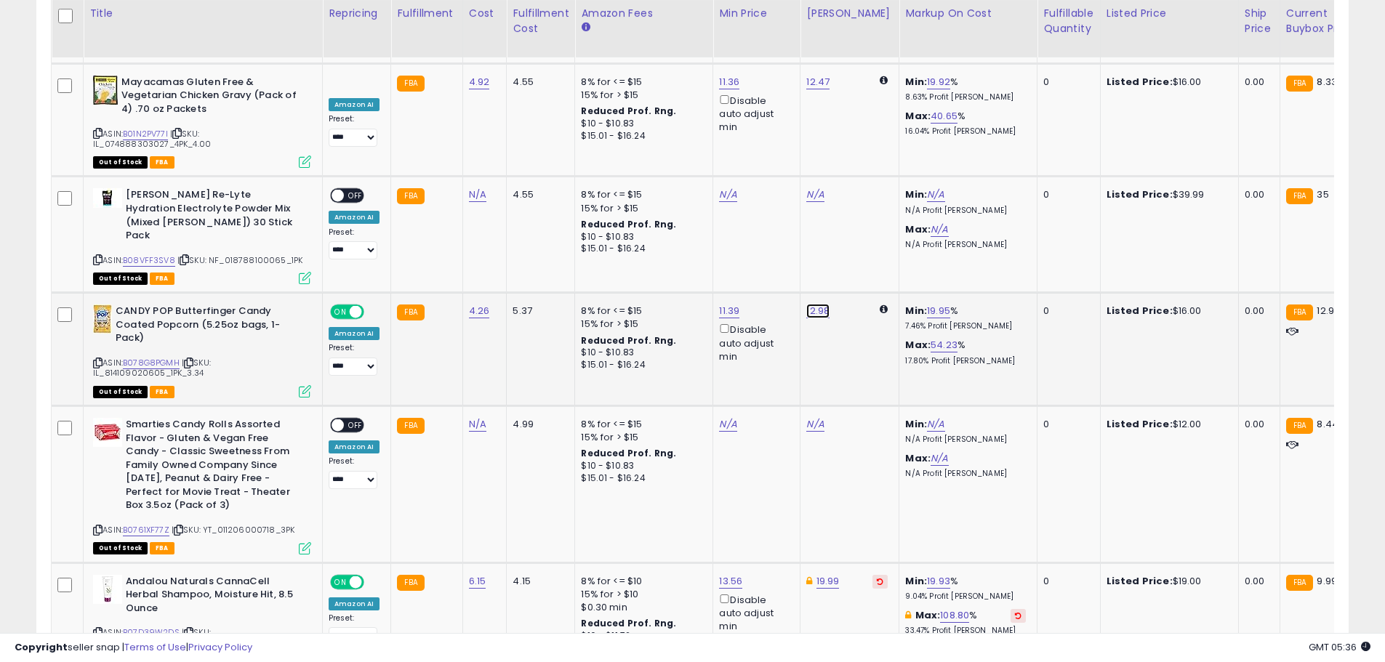
click at [821, 304] on link "12.98" at bounding box center [817, 311] width 23 height 15
drag, startPoint x: 771, startPoint y: 191, endPoint x: 608, endPoint y: 191, distance: 163.5
type input "*****"
click at [866, 191] on button "submit" at bounding box center [853, 192] width 25 height 22
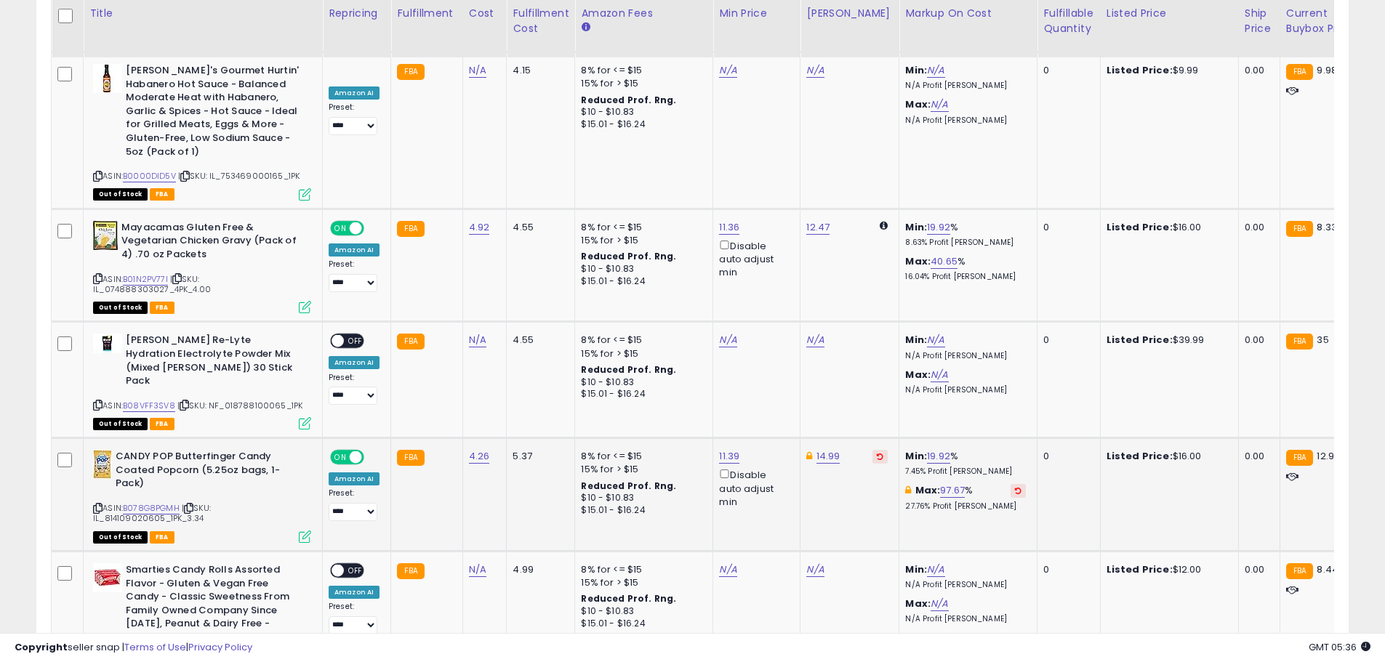
scroll to position [4528, 0]
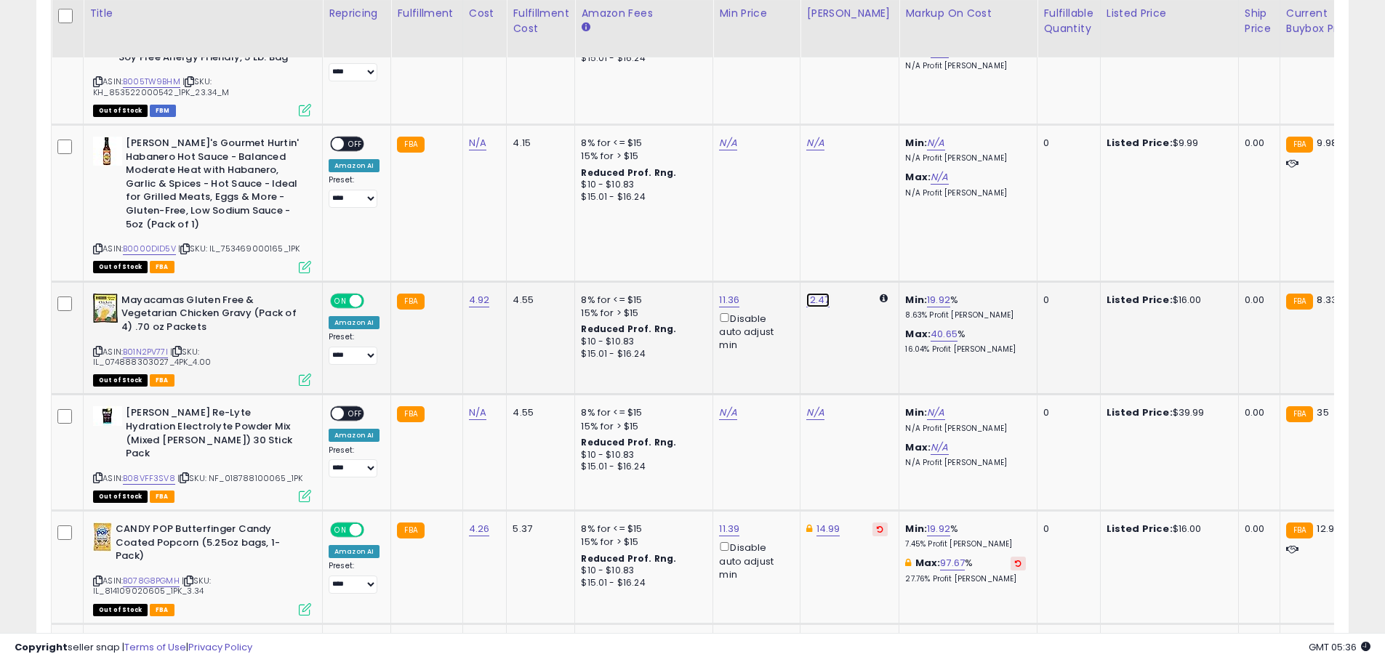
click at [808, 293] on link "12.47" at bounding box center [817, 300] width 23 height 15
drag, startPoint x: 744, startPoint y: 189, endPoint x: 689, endPoint y: 188, distance: 55.3
type input "*****"
click at [865, 188] on button "submit" at bounding box center [852, 194] width 25 height 22
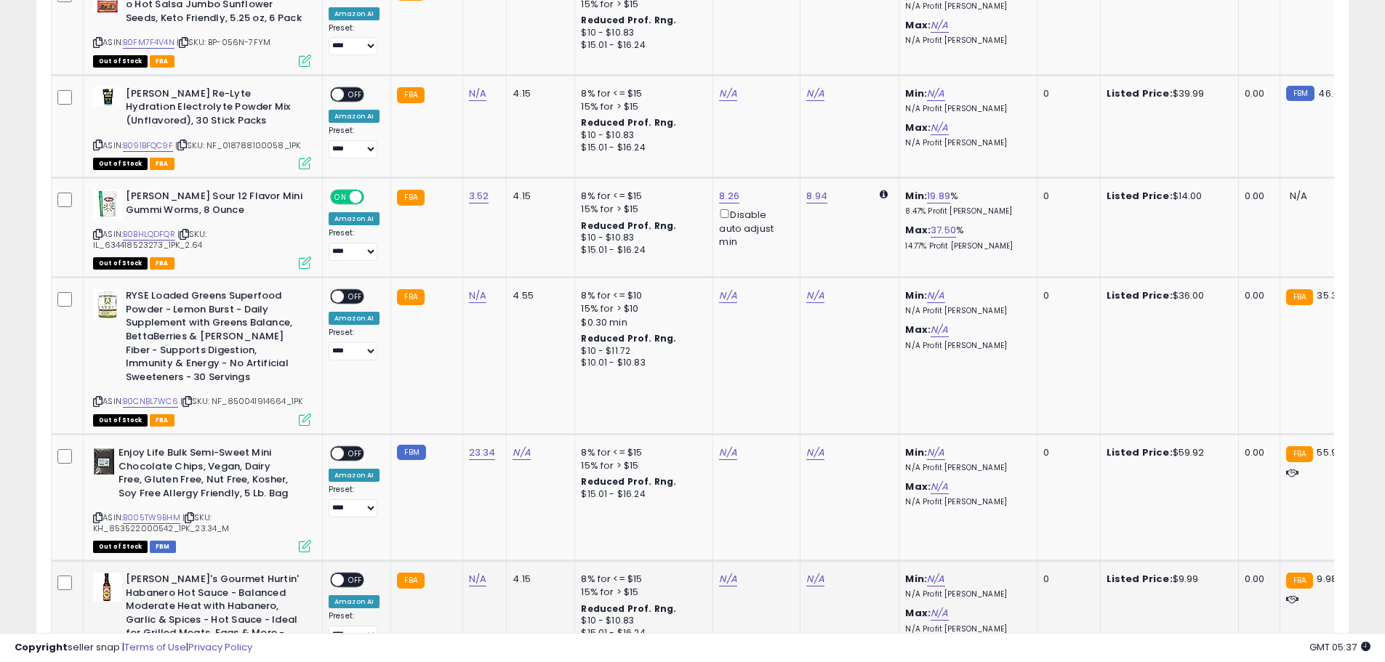
scroll to position [4020, 0]
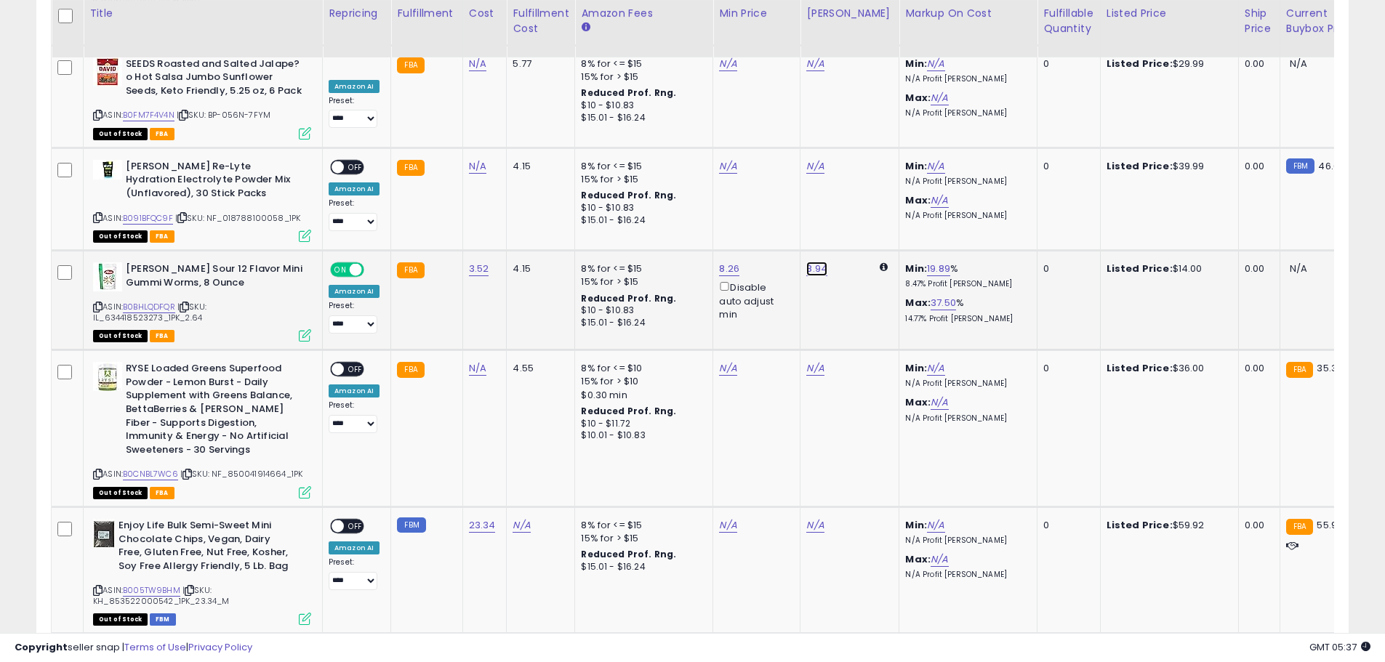
click at [815, 262] on link "8.94" at bounding box center [816, 269] width 21 height 15
drag, startPoint x: 754, startPoint y: 164, endPoint x: 700, endPoint y: 164, distance: 53.8
click at [700, 164] on div "**** This will override store markup" at bounding box center [799, 172] width 209 height 53
type input "*****"
click at [864, 160] on button "submit" at bounding box center [852, 164] width 25 height 22
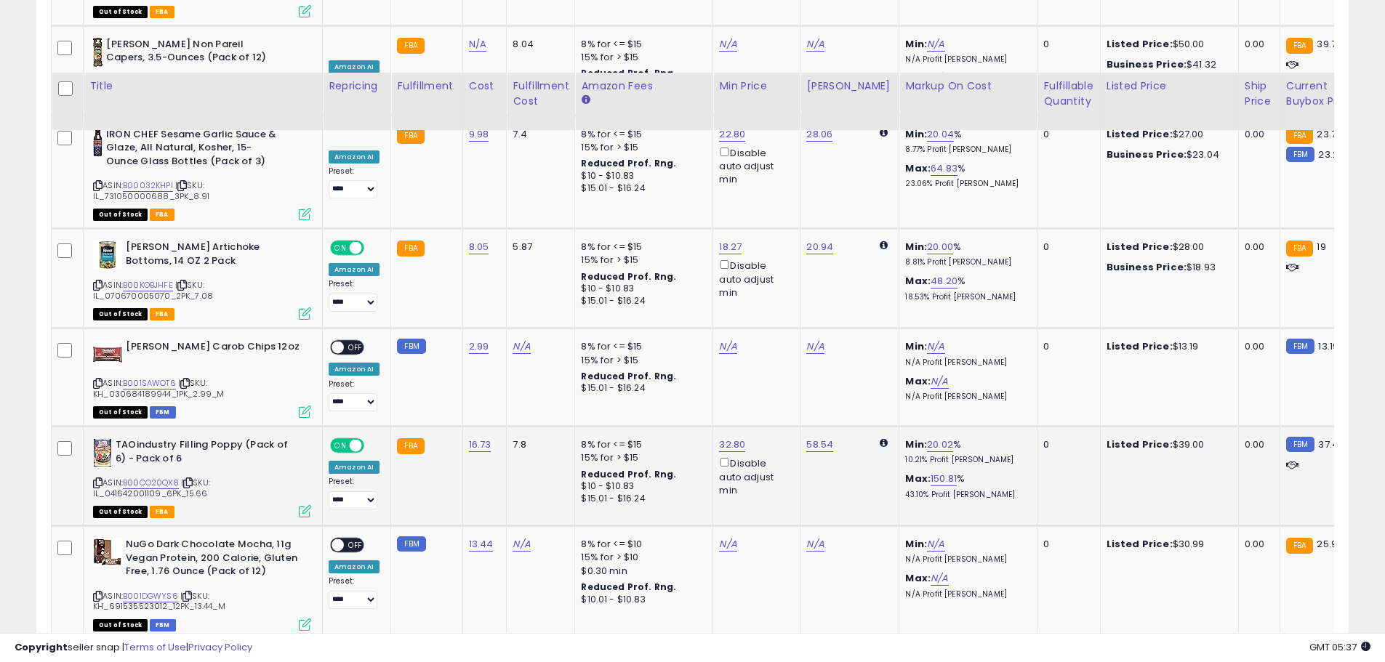
scroll to position [2420, 0]
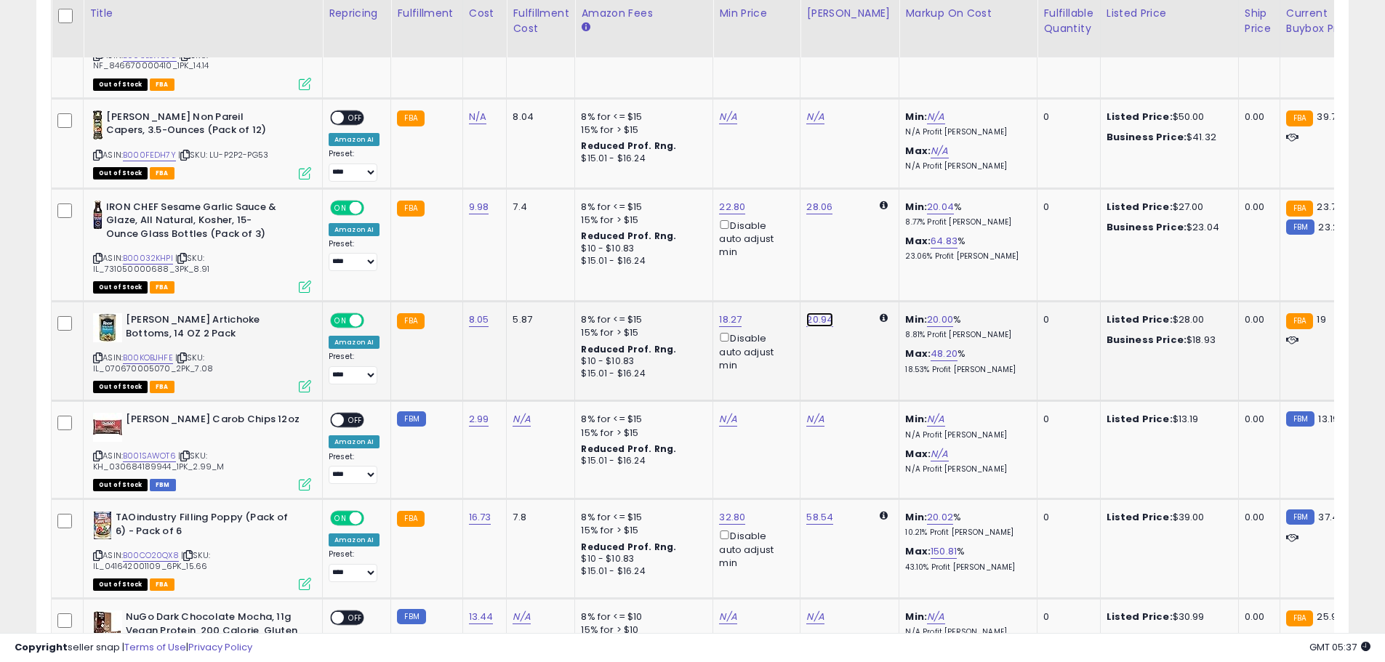
click at [813, 313] on link "20.94" at bounding box center [819, 320] width 27 height 15
drag, startPoint x: 759, startPoint y: 228, endPoint x: 651, endPoint y: 236, distance: 107.8
type input "*****"
click at [859, 228] on icon "submit" at bounding box center [854, 227] width 9 height 9
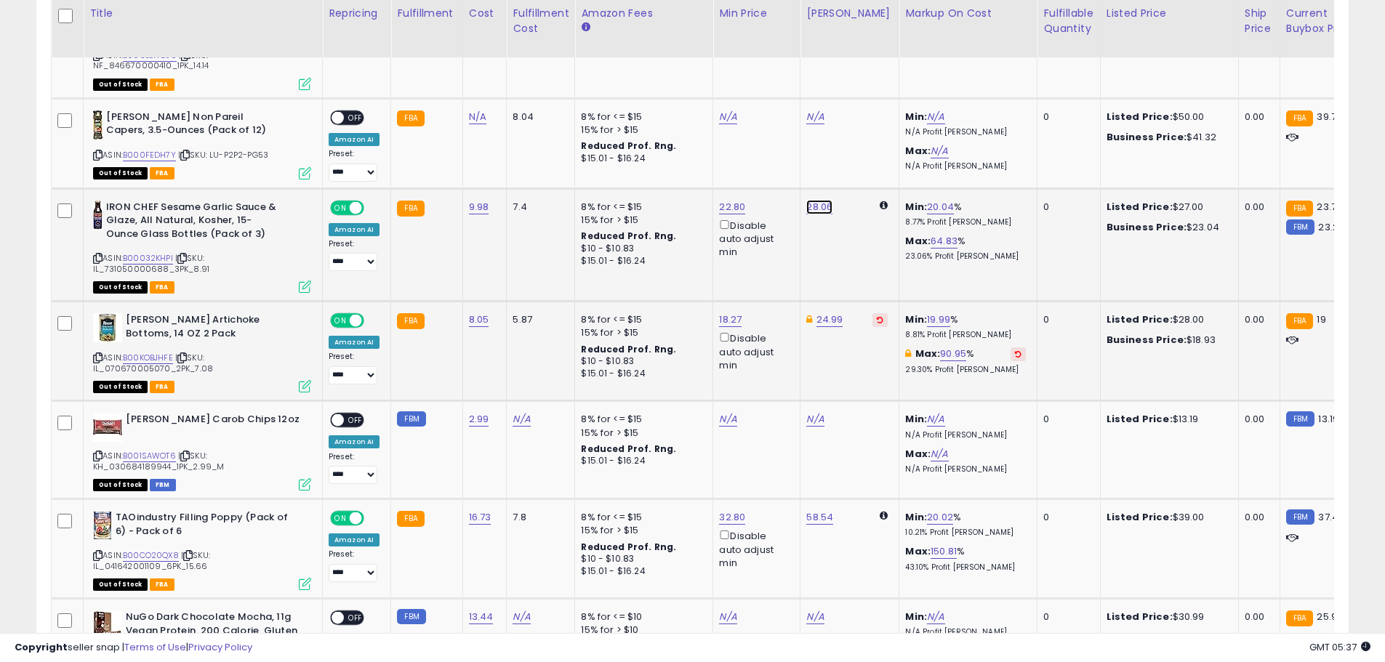
click at [814, 200] on link "28.06" at bounding box center [819, 207] width 26 height 15
drag, startPoint x: 748, startPoint y: 113, endPoint x: 649, endPoint y: 110, distance: 98.9
type input "**"
click at [859, 118] on icon "submit" at bounding box center [854, 114] width 9 height 9
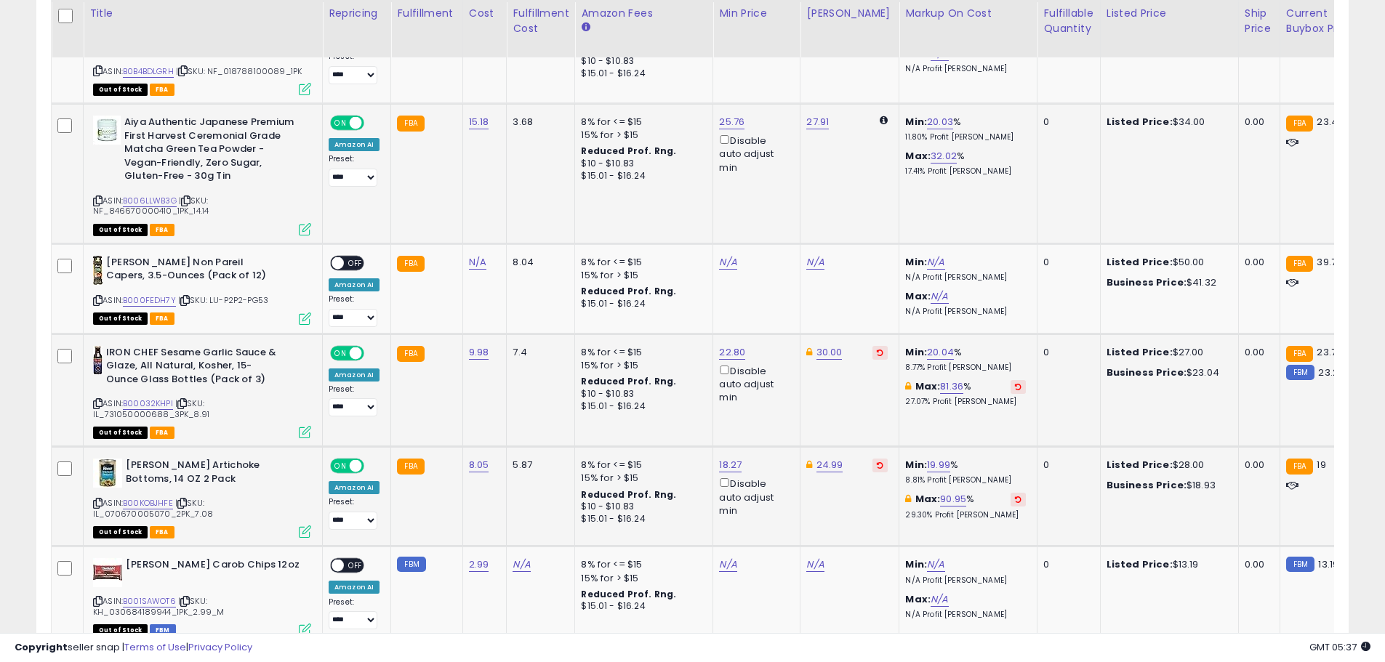
scroll to position [2202, 0]
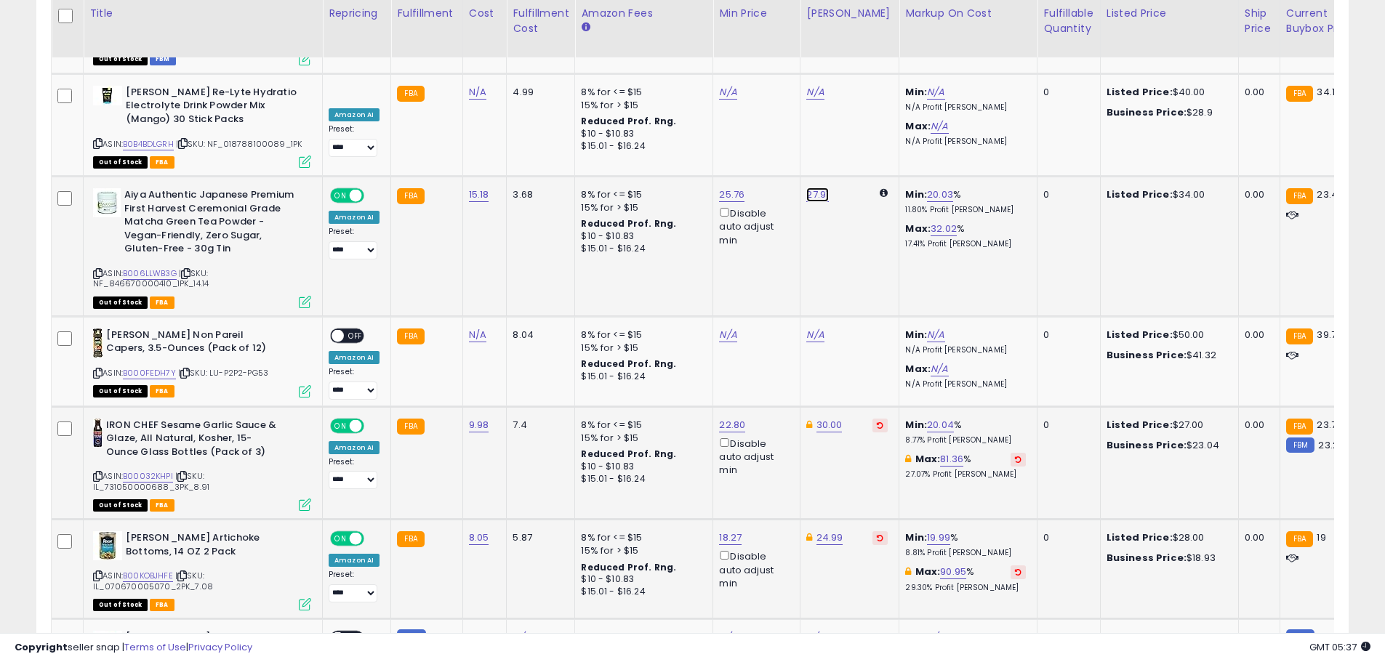
click at [821, 188] on link "27.91" at bounding box center [817, 195] width 23 height 15
drag, startPoint x: 745, startPoint y: 100, endPoint x: 643, endPoint y: 84, distance: 103.1
type input "**"
click at [865, 100] on button "submit" at bounding box center [852, 103] width 25 height 22
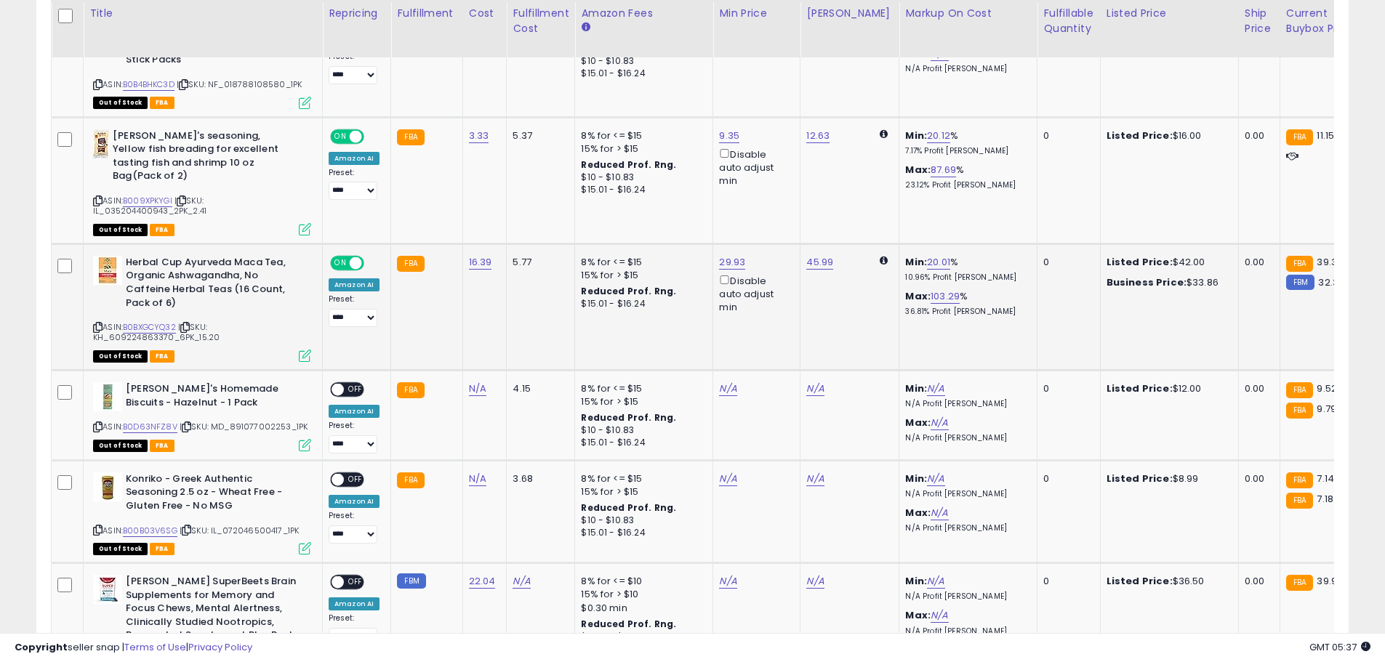
scroll to position [894, 0]
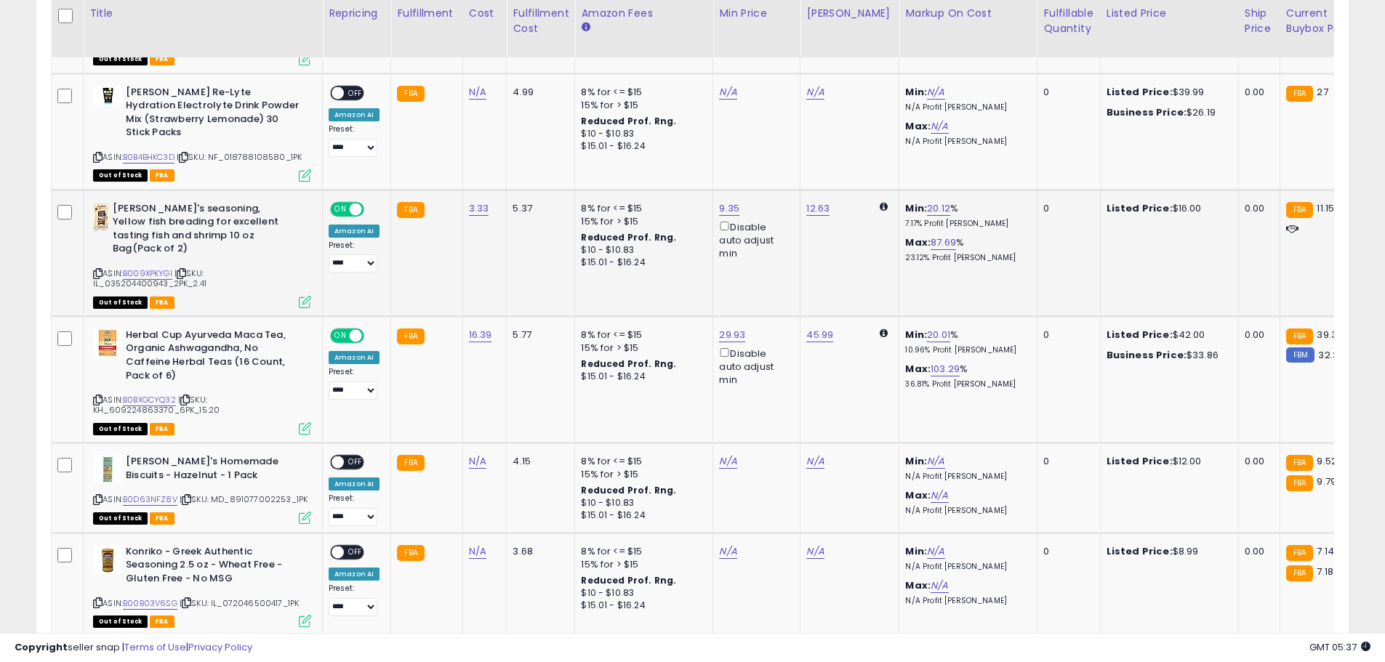
click at [800, 196] on td "12.63" at bounding box center [849, 253] width 99 height 126
click at [807, 204] on link "12.63" at bounding box center [817, 208] width 23 height 15
drag, startPoint x: 741, startPoint y: 164, endPoint x: 717, endPoint y: 176, distance: 26.3
click at [717, 176] on div "***** This will override store markup" at bounding box center [800, 166] width 189 height 40
type input "*****"
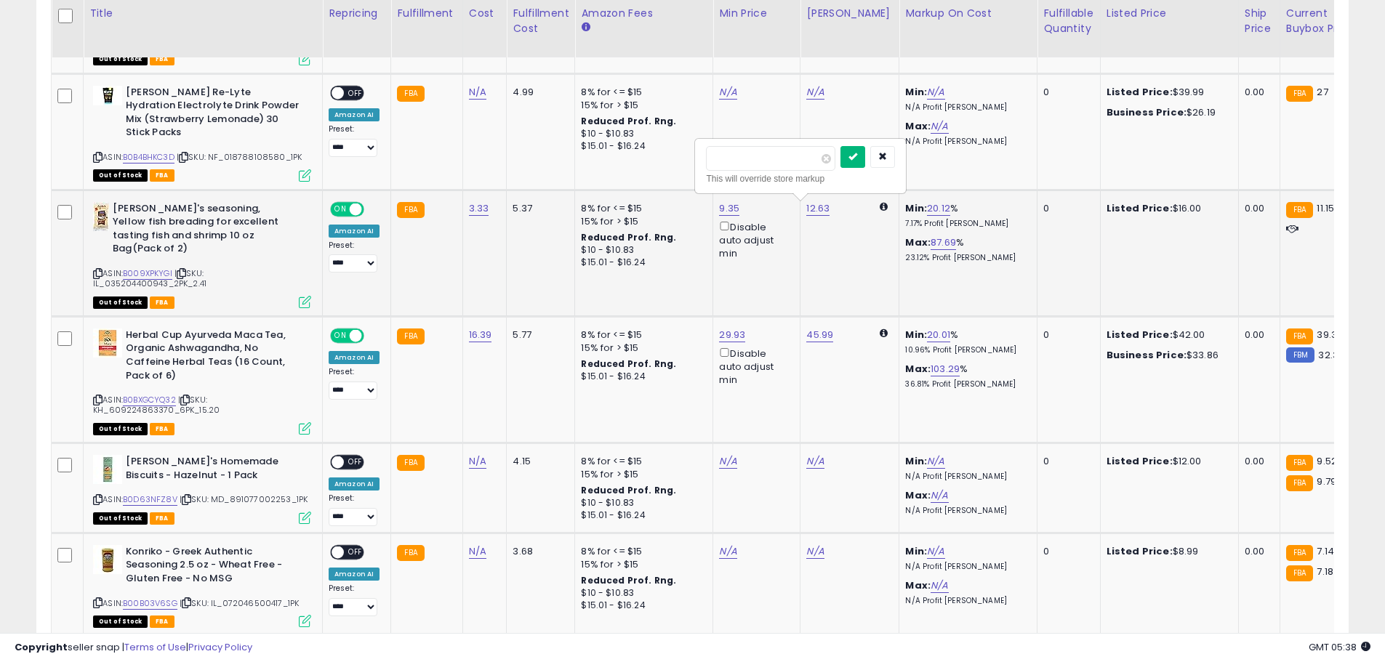
click at [865, 148] on button "submit" at bounding box center [852, 157] width 25 height 22
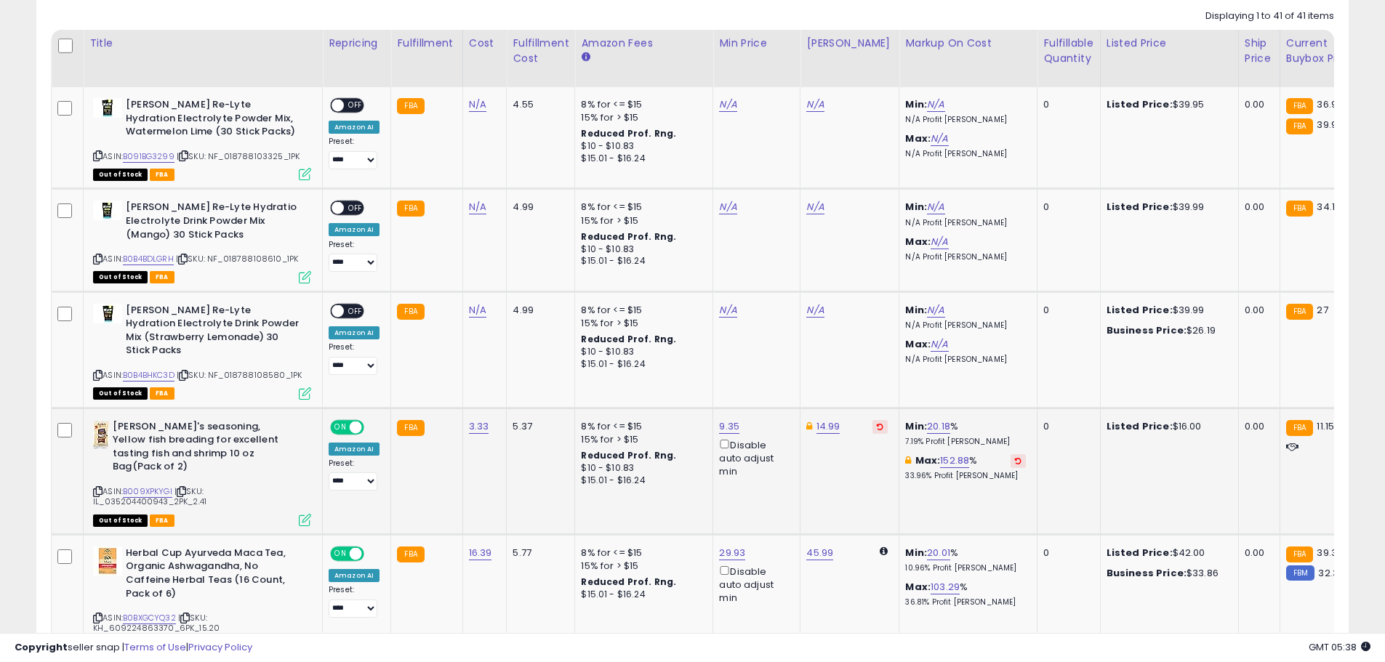
scroll to position [603, 0]
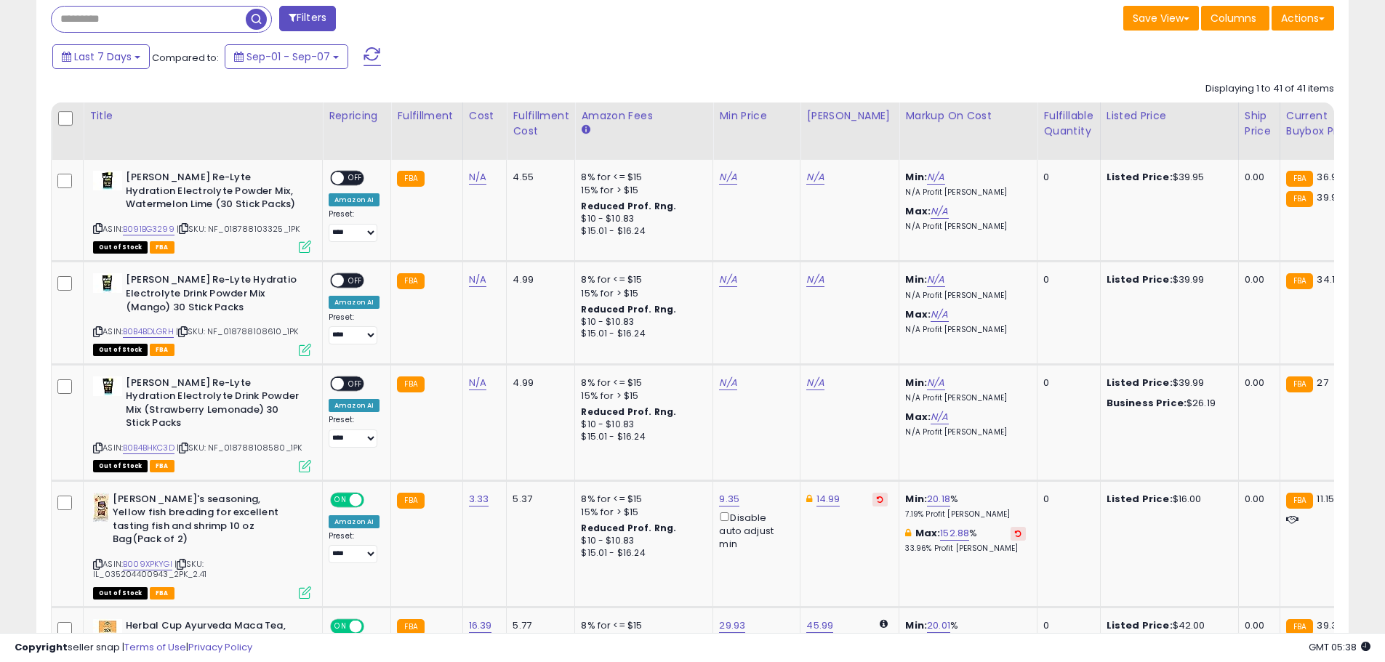
click at [805, 63] on div "Last 7 Days Compared to: Sep-01 - Sep-07" at bounding box center [530, 58] width 962 height 33
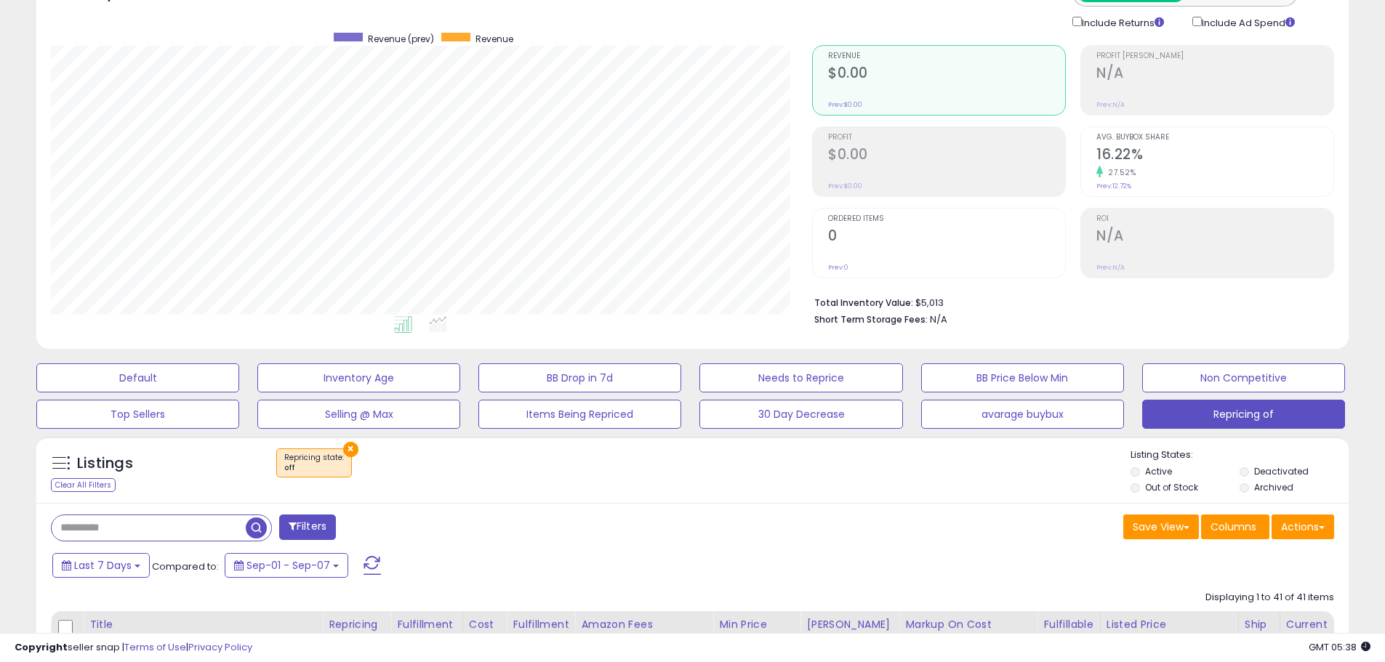
scroll to position [0, 0]
